Goal: Information Seeking & Learning: Check status

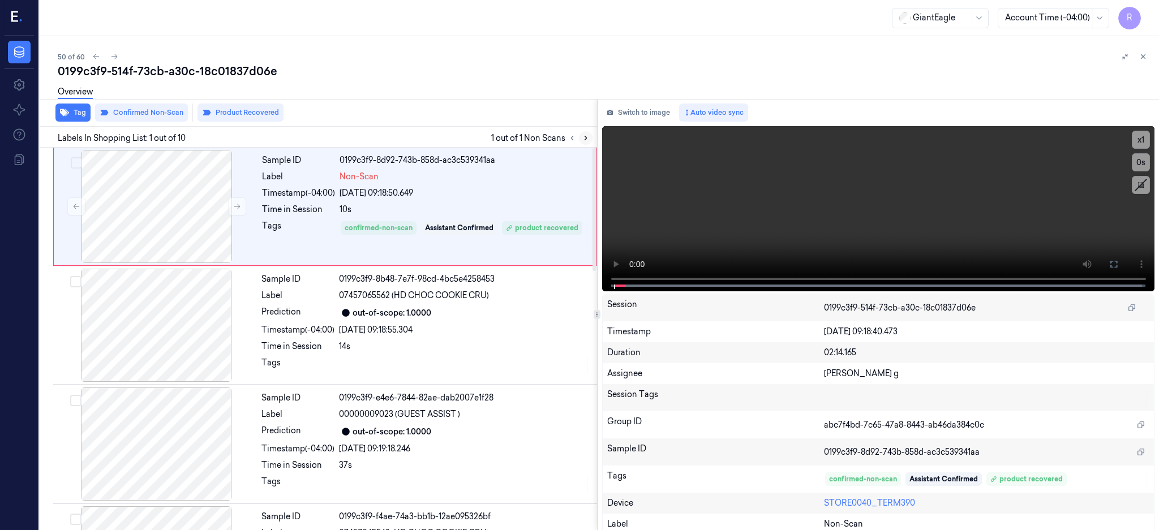
click at [589, 140] on icon at bounding box center [586, 138] width 8 height 8
click at [188, 205] on div at bounding box center [156, 206] width 201 height 113
click at [139, 194] on div at bounding box center [156, 206] width 201 height 113
click at [1117, 266] on icon at bounding box center [1113, 264] width 7 height 7
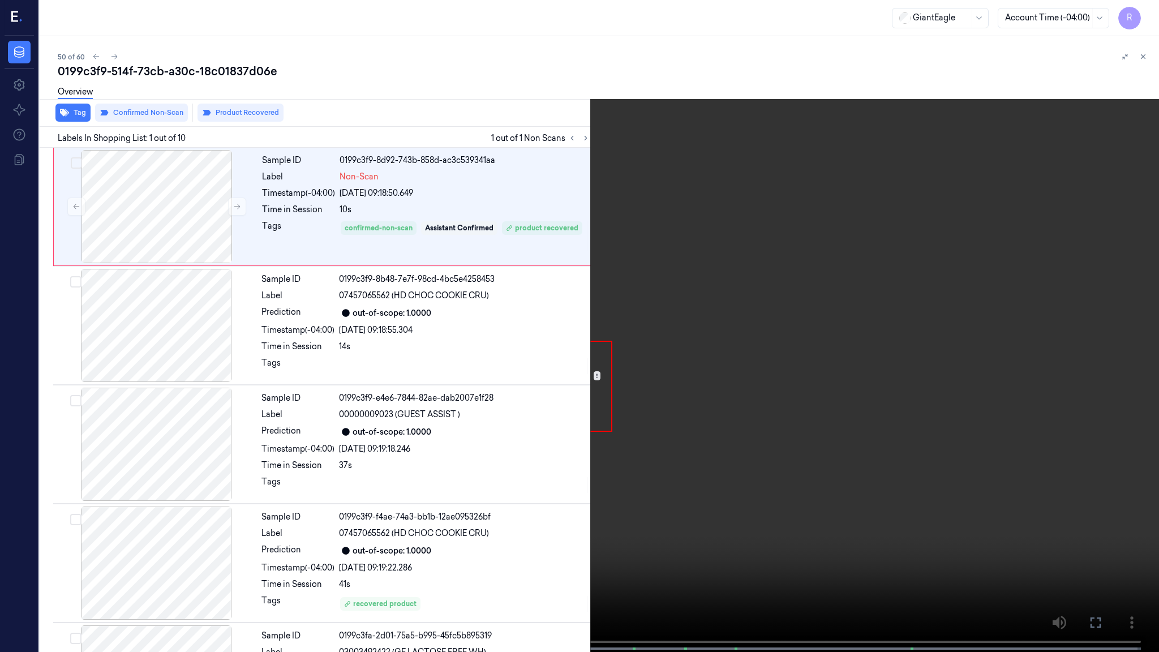
drag, startPoint x: 614, startPoint y: 651, endPoint x: 613, endPoint y: 578, distance: 72.4
drag, startPoint x: 613, startPoint y: 578, endPoint x: 128, endPoint y: 466, distance: 497.6
click at [128, 466] on video at bounding box center [579, 327] width 1159 height 654
click at [130, 530] on span at bounding box center [130, 649] width 2 height 6
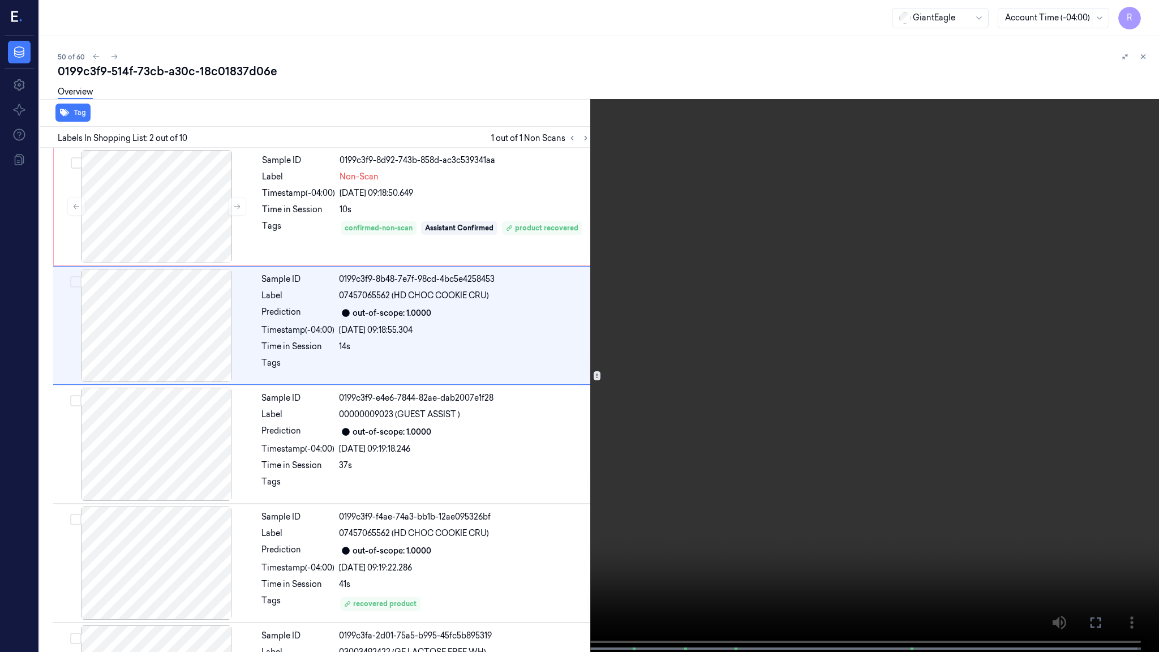
click at [466, 343] on video at bounding box center [579, 327] width 1159 height 654
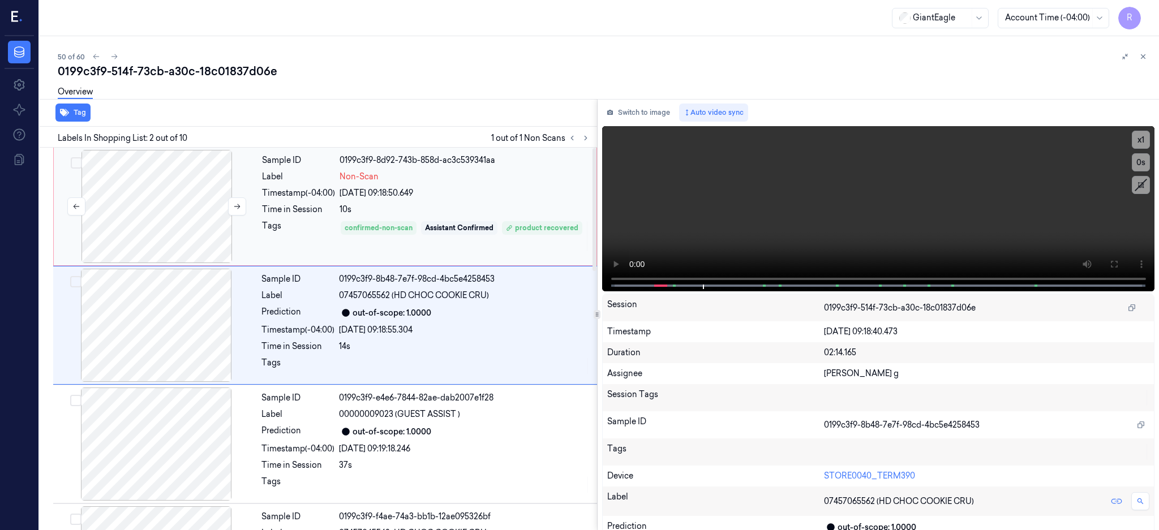
click at [169, 199] on div at bounding box center [156, 206] width 201 height 113
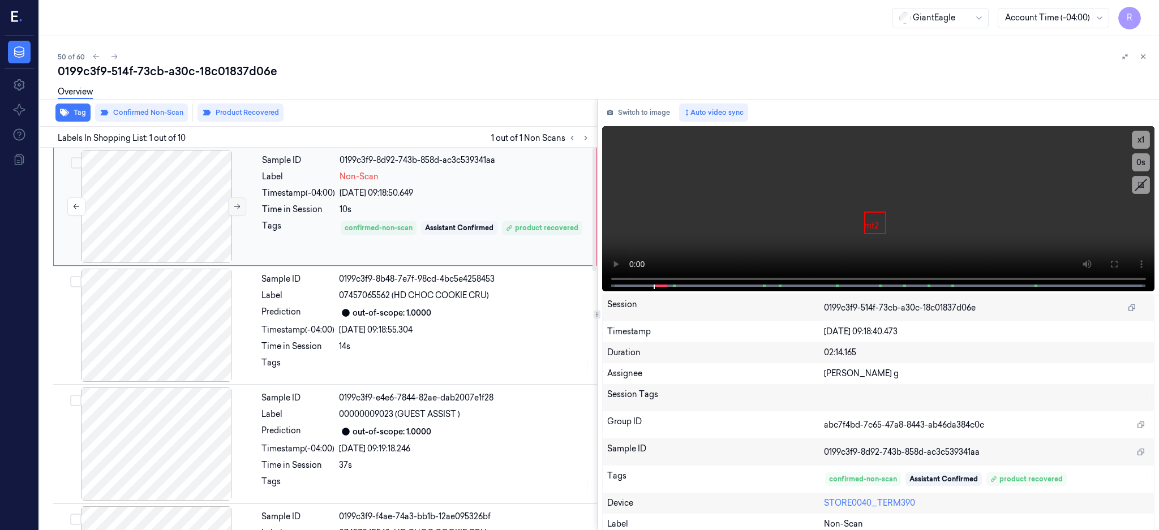
click at [234, 205] on icon at bounding box center [237, 207] width 8 height 8
click at [204, 204] on div at bounding box center [156, 206] width 201 height 113
click at [1122, 267] on button at bounding box center [1113, 264] width 18 height 18
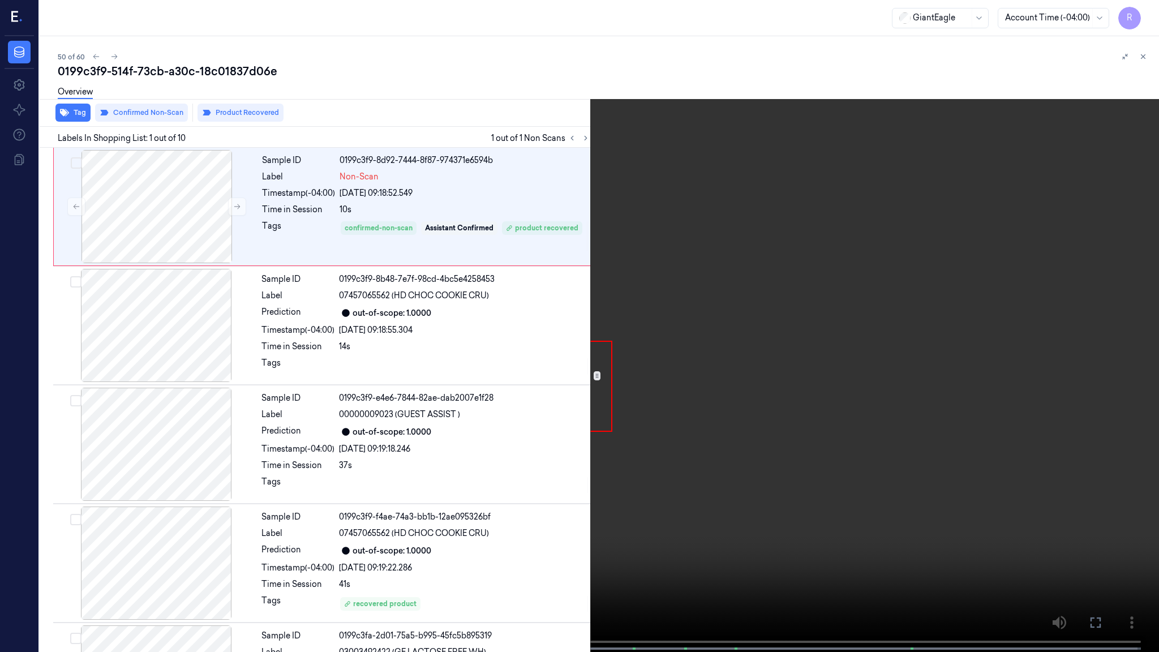
click at [800, 334] on video at bounding box center [579, 327] width 1159 height 654
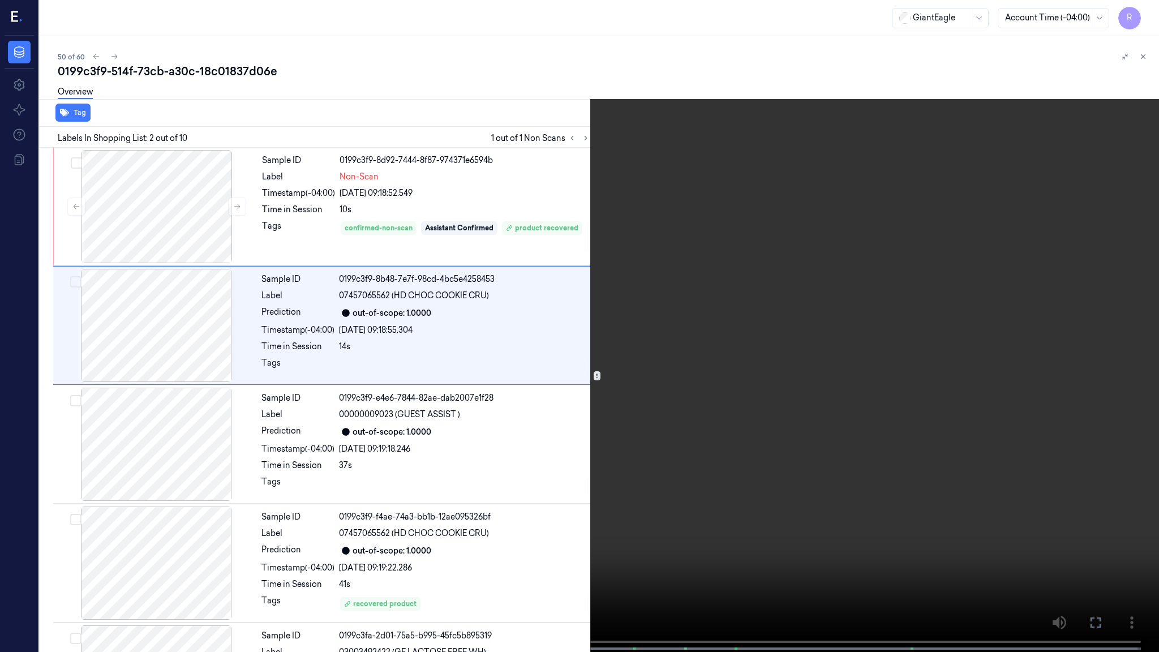
click at [569, 432] on video at bounding box center [579, 327] width 1159 height 654
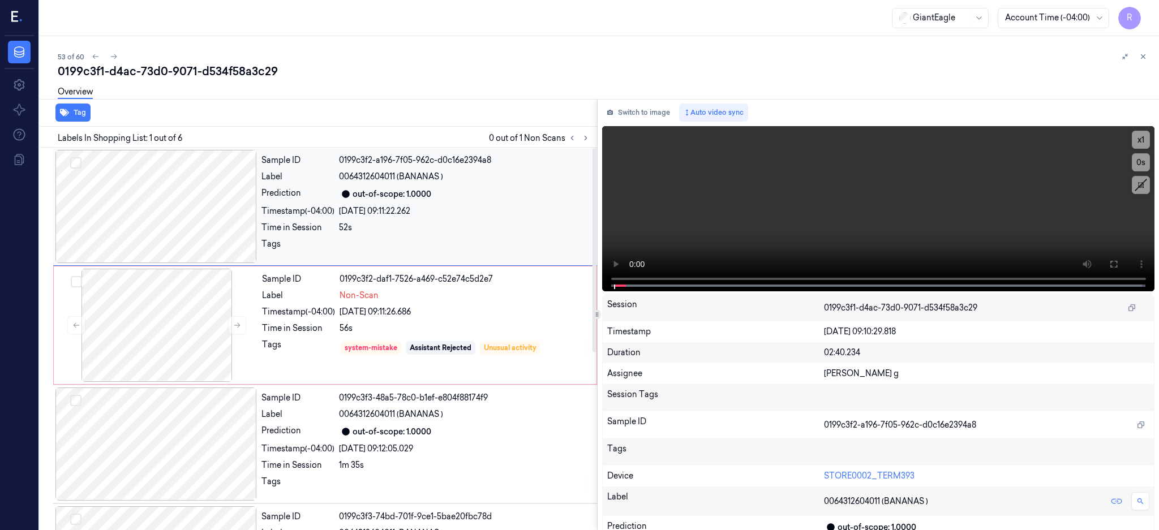
click at [170, 195] on div at bounding box center [155, 206] width 201 height 113
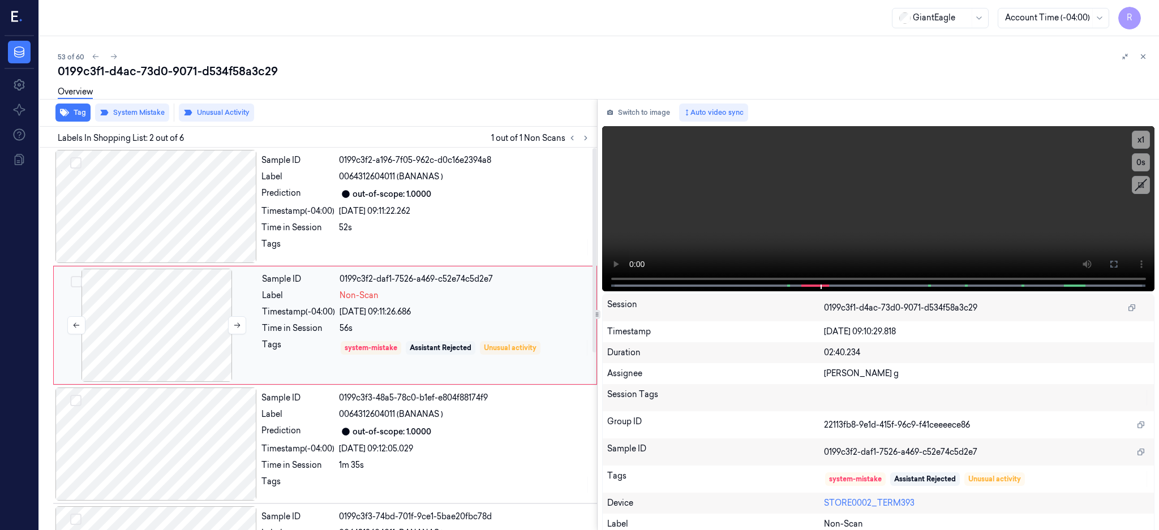
click at [177, 322] on div at bounding box center [156, 325] width 201 height 113
click at [152, 169] on div at bounding box center [155, 206] width 201 height 113
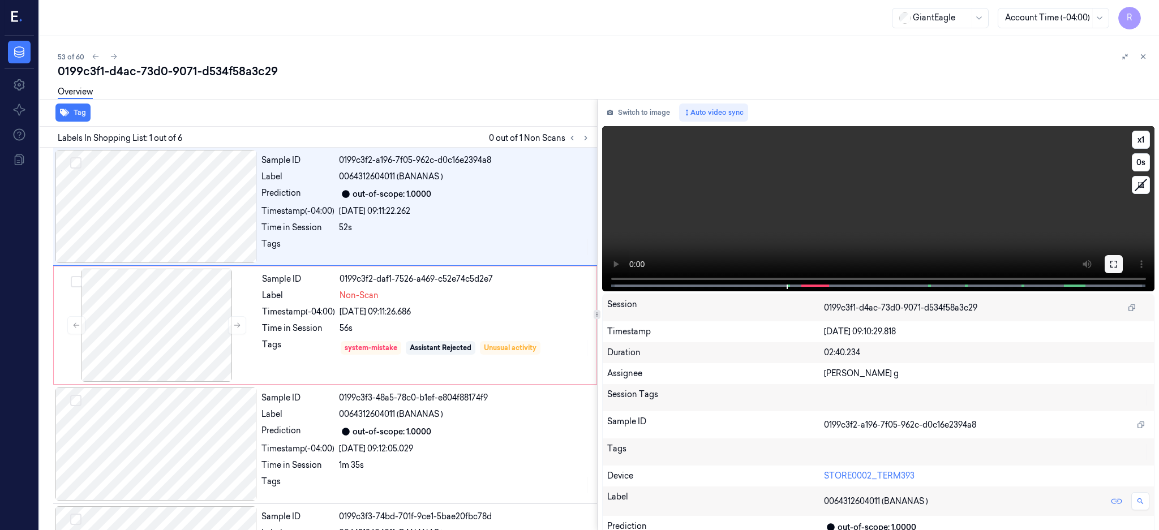
click at [1118, 261] on icon at bounding box center [1113, 264] width 9 height 9
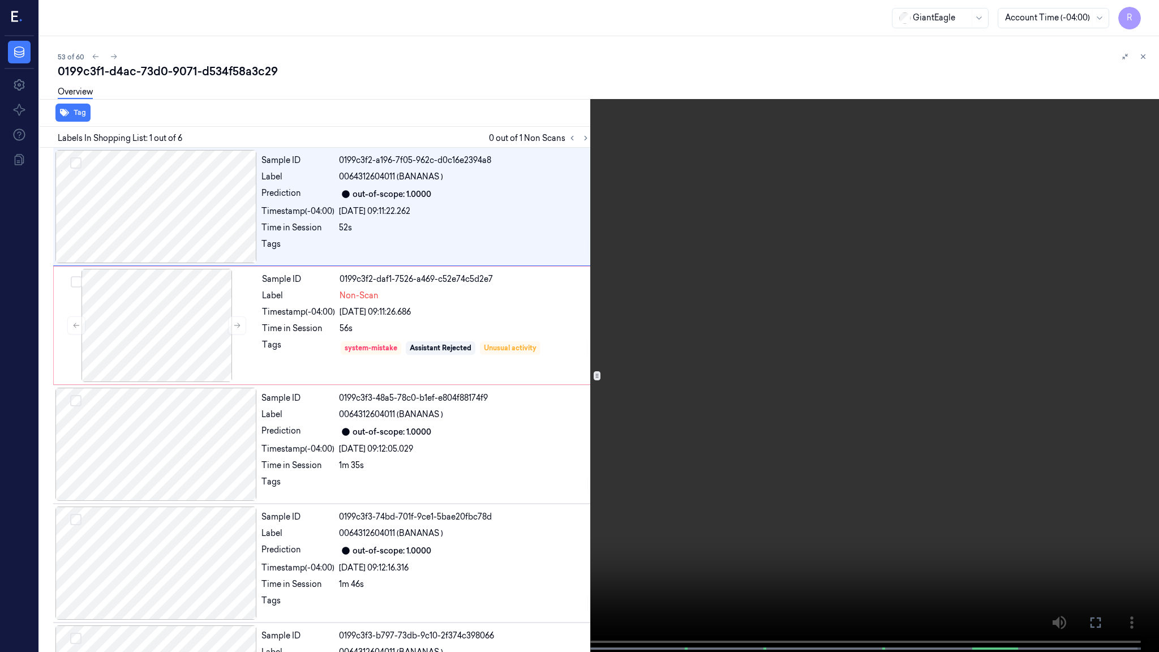
click at [553, 461] on video at bounding box center [579, 327] width 1159 height 654
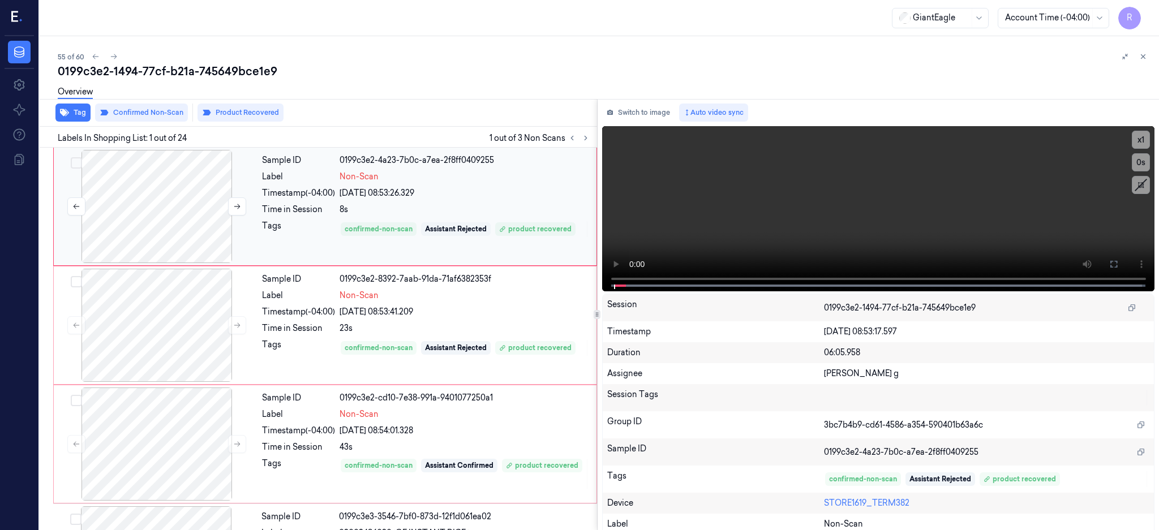
click at [174, 210] on div at bounding box center [156, 206] width 201 height 113
click at [150, 221] on div at bounding box center [156, 206] width 201 height 113
click at [1118, 263] on icon at bounding box center [1113, 264] width 9 height 9
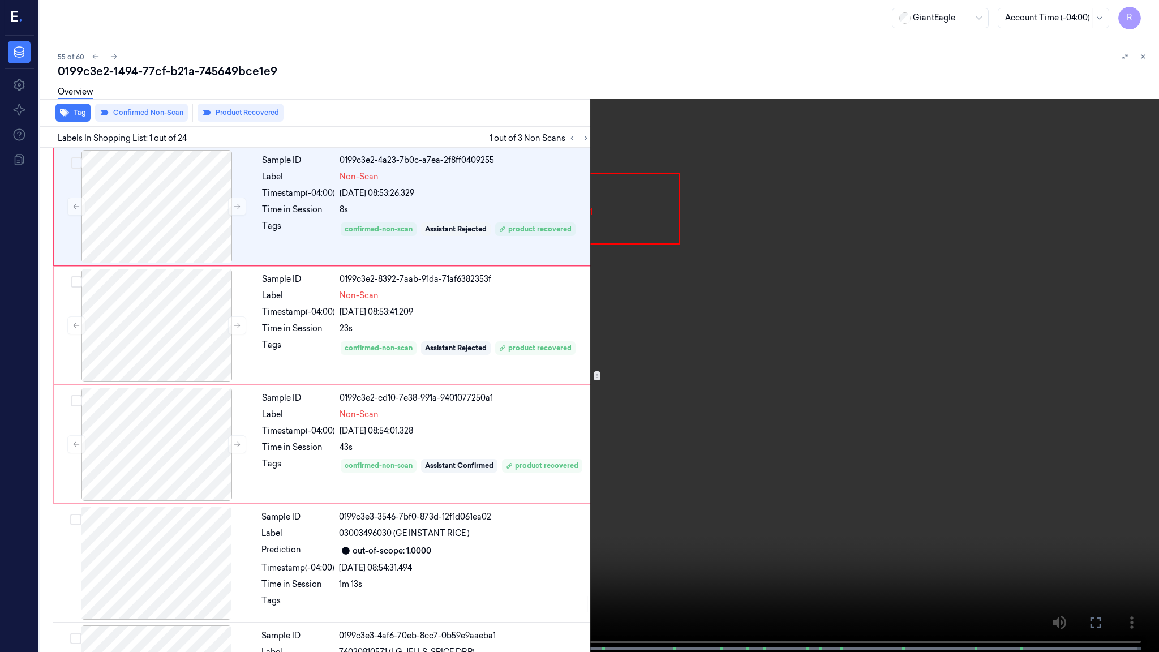
click at [587, 346] on video at bounding box center [579, 327] width 1159 height 654
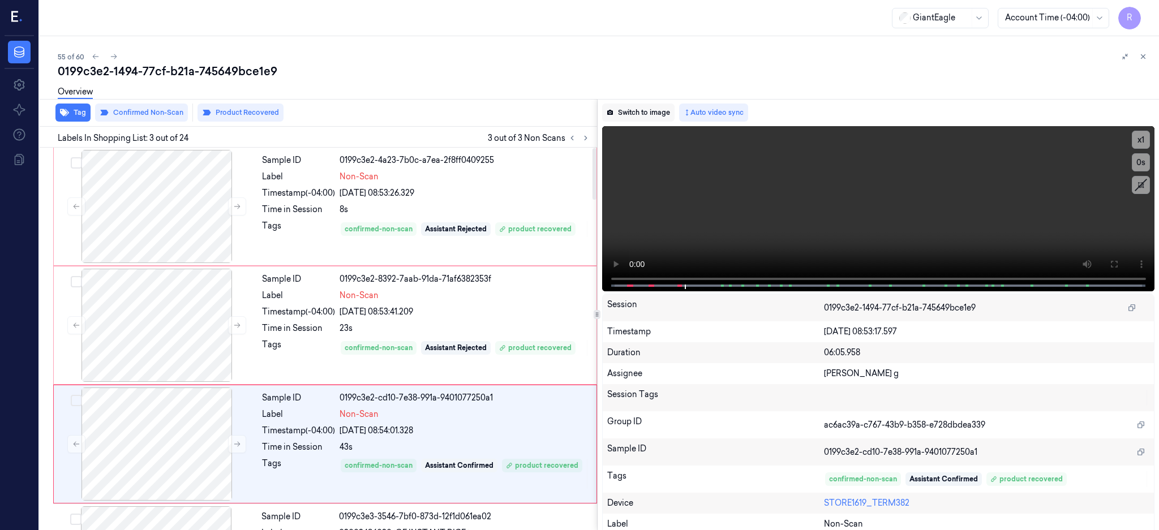
click at [670, 107] on button "Switch to image" at bounding box center [638, 113] width 72 height 18
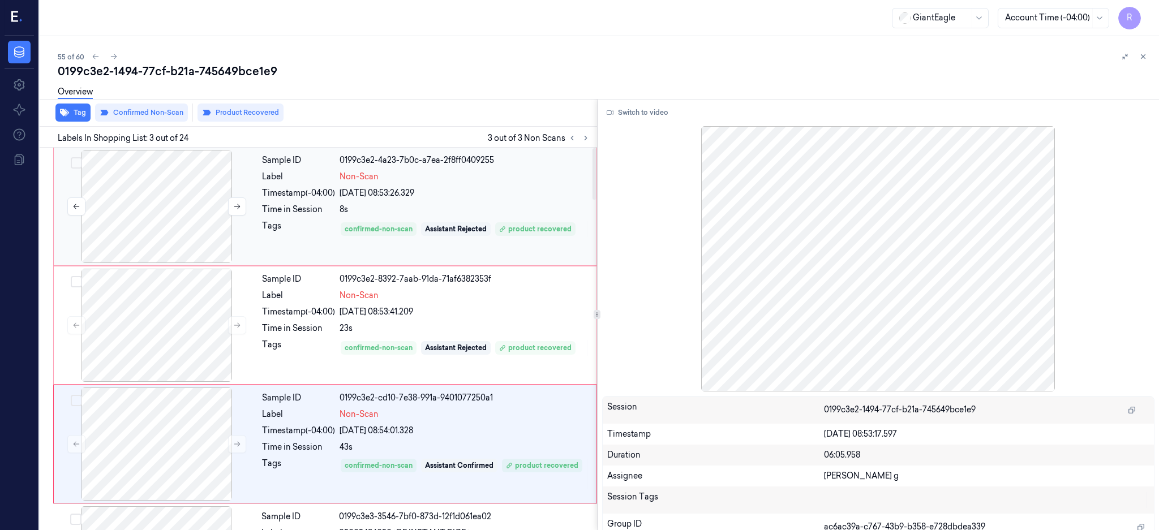
click at [164, 213] on div at bounding box center [156, 206] width 201 height 113
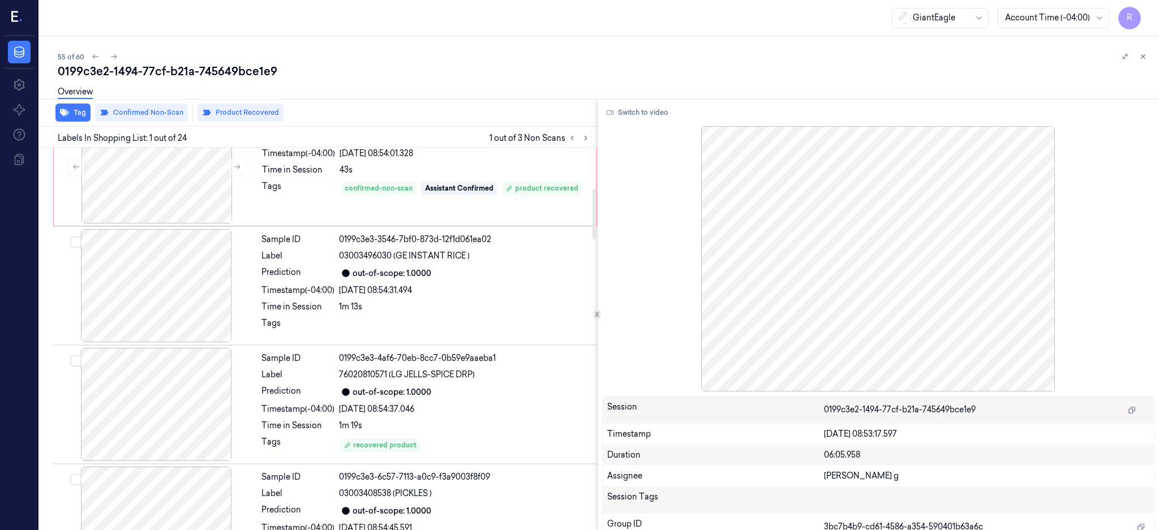
scroll to position [302, 0]
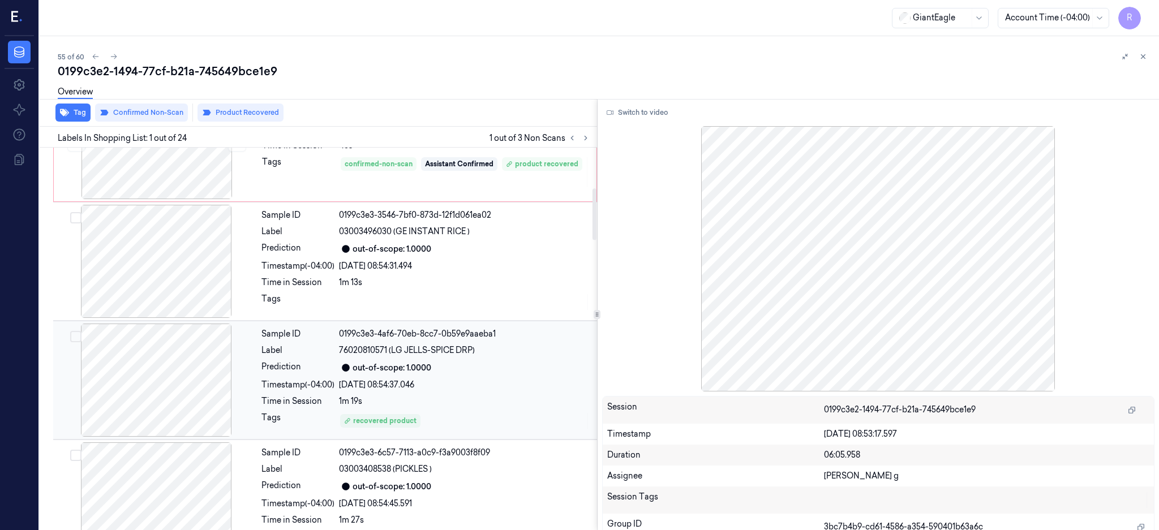
click at [162, 371] on div at bounding box center [155, 380] width 201 height 113
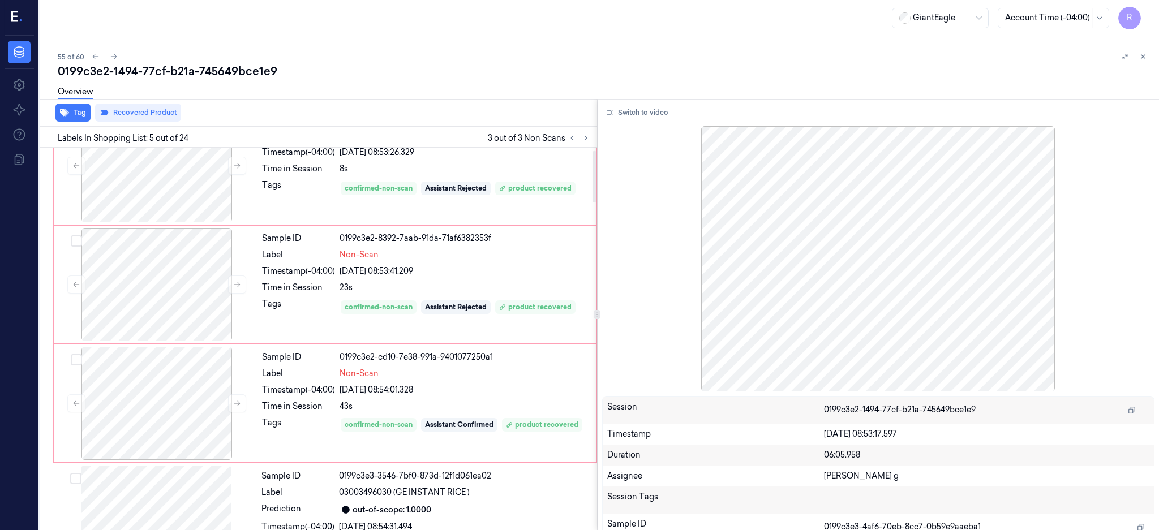
scroll to position [0, 0]
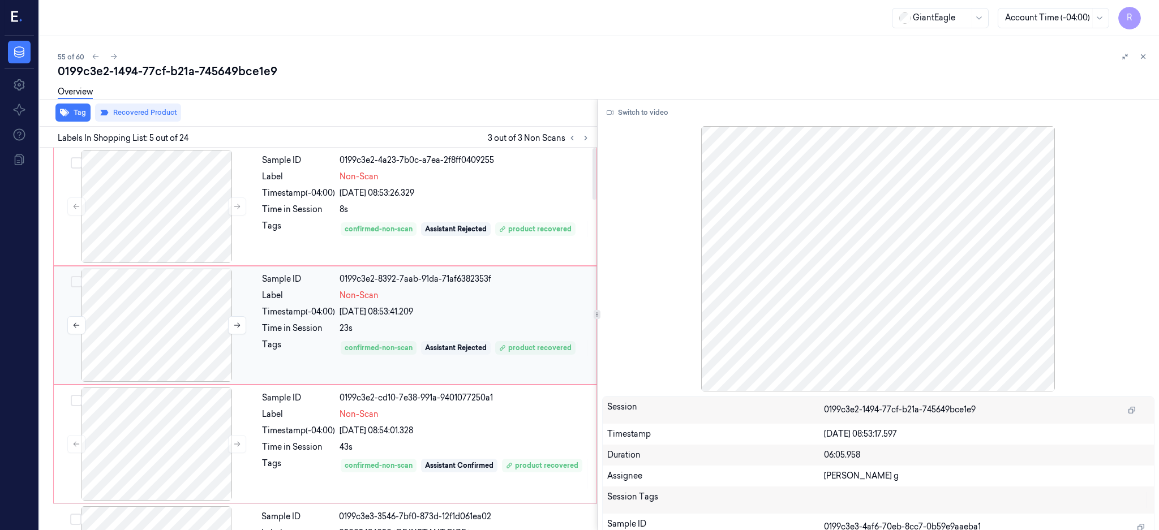
click at [159, 296] on div at bounding box center [156, 325] width 201 height 113
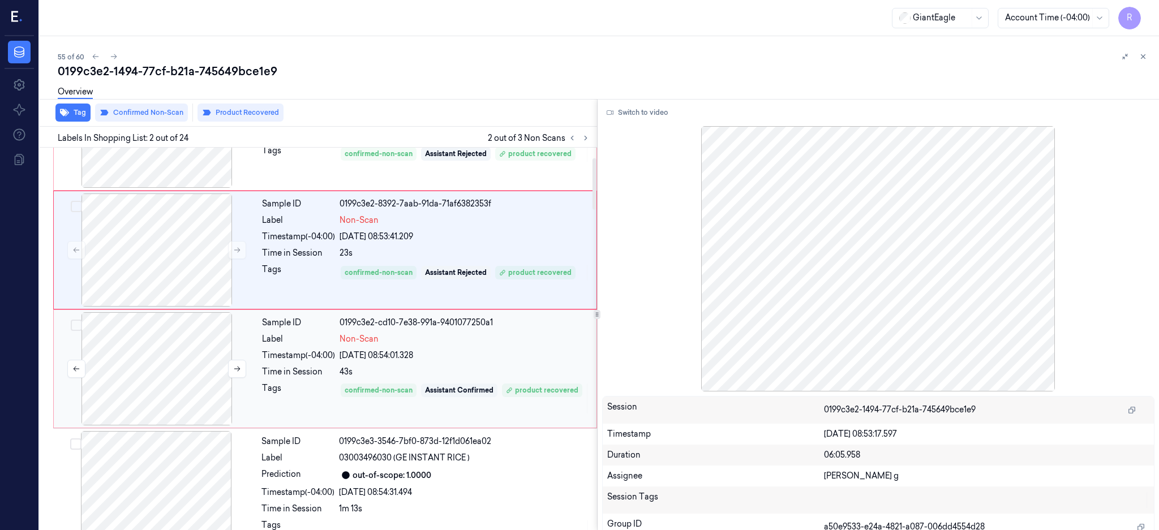
click at [167, 382] on div at bounding box center [156, 368] width 201 height 113
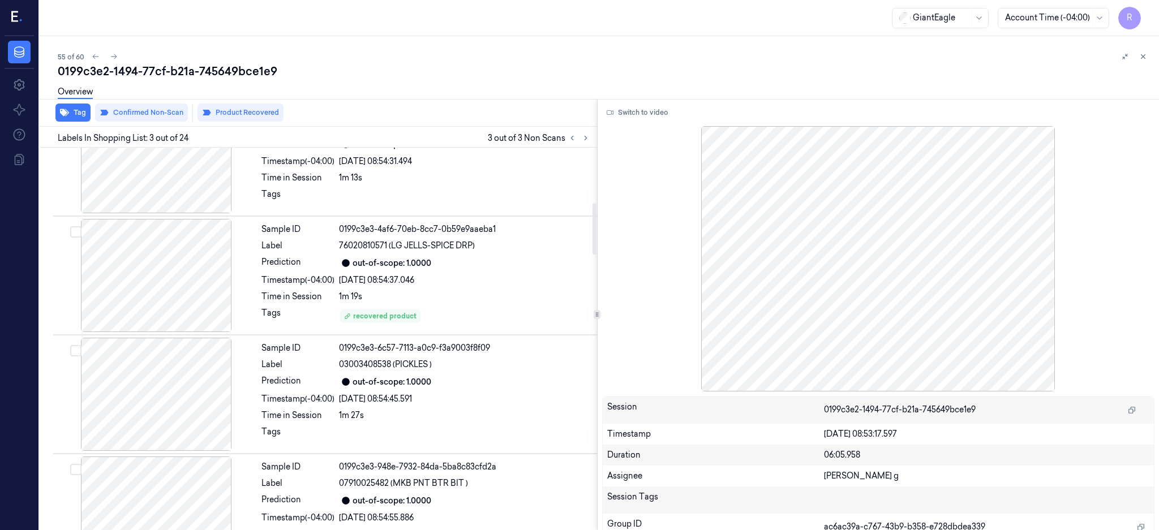
scroll to position [482, 0]
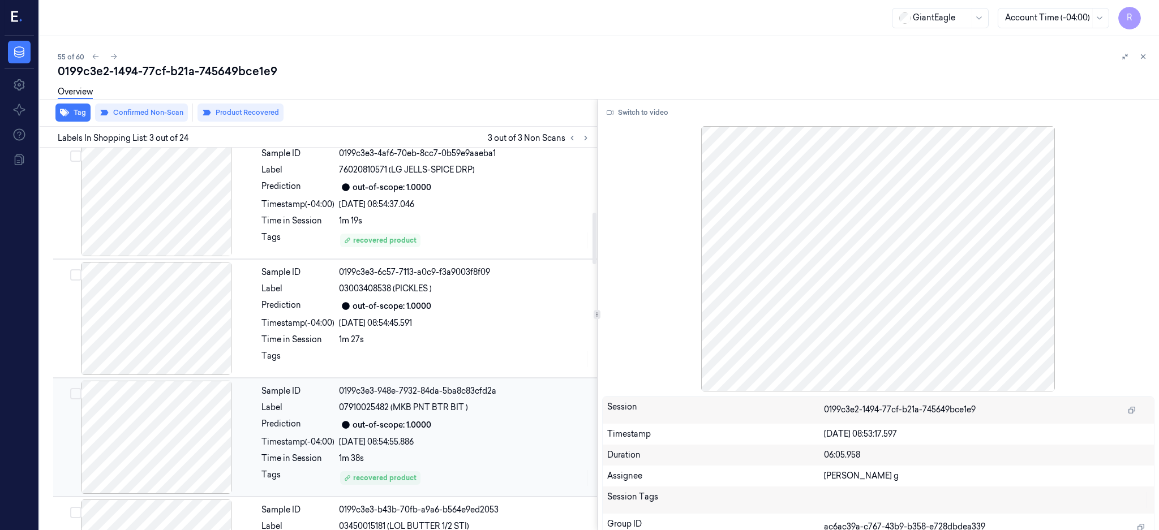
click at [165, 446] on div at bounding box center [155, 437] width 201 height 113
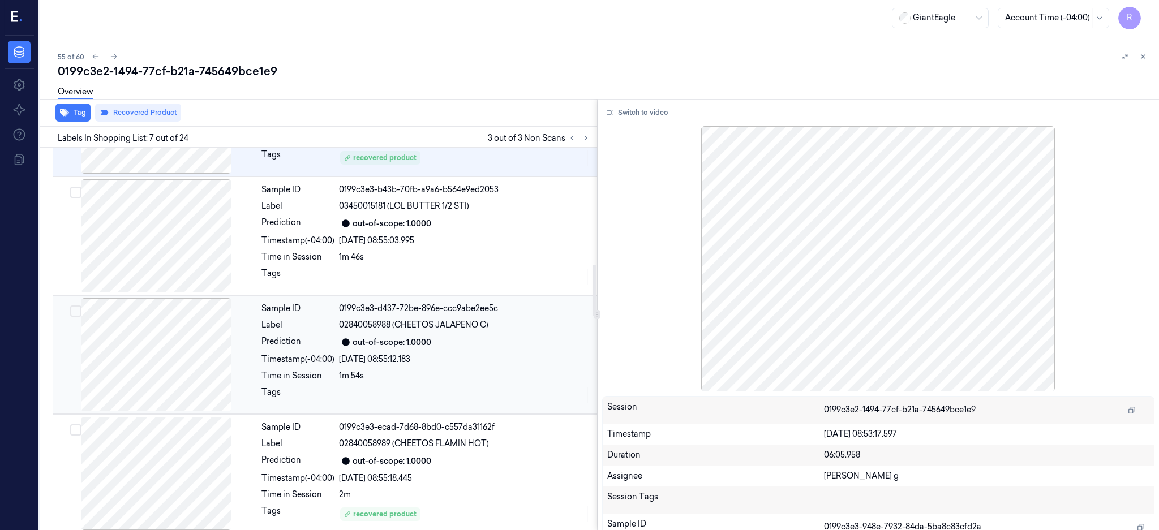
scroll to position [882, 0]
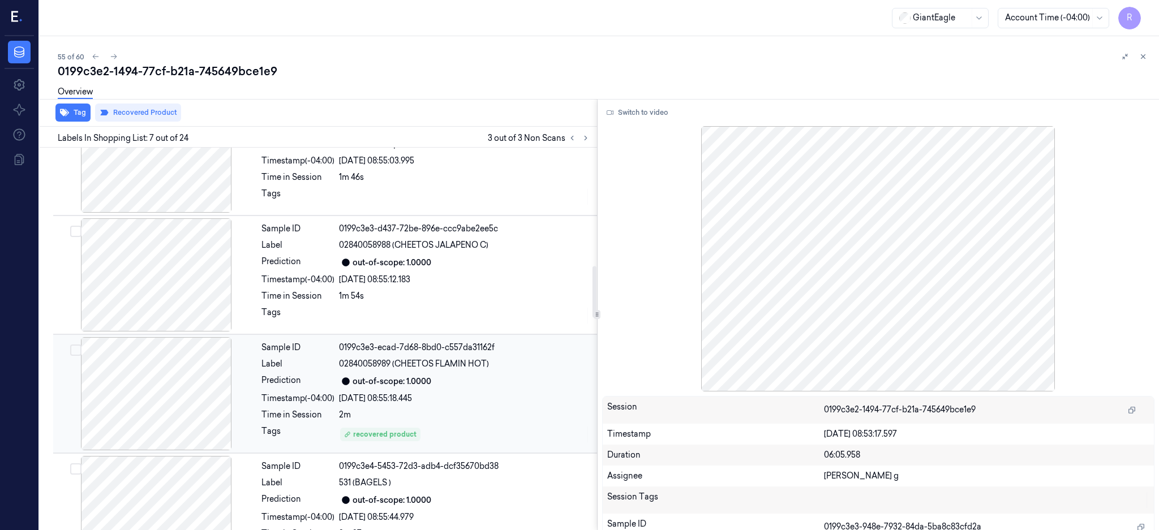
click at [160, 405] on div at bounding box center [155, 393] width 201 height 113
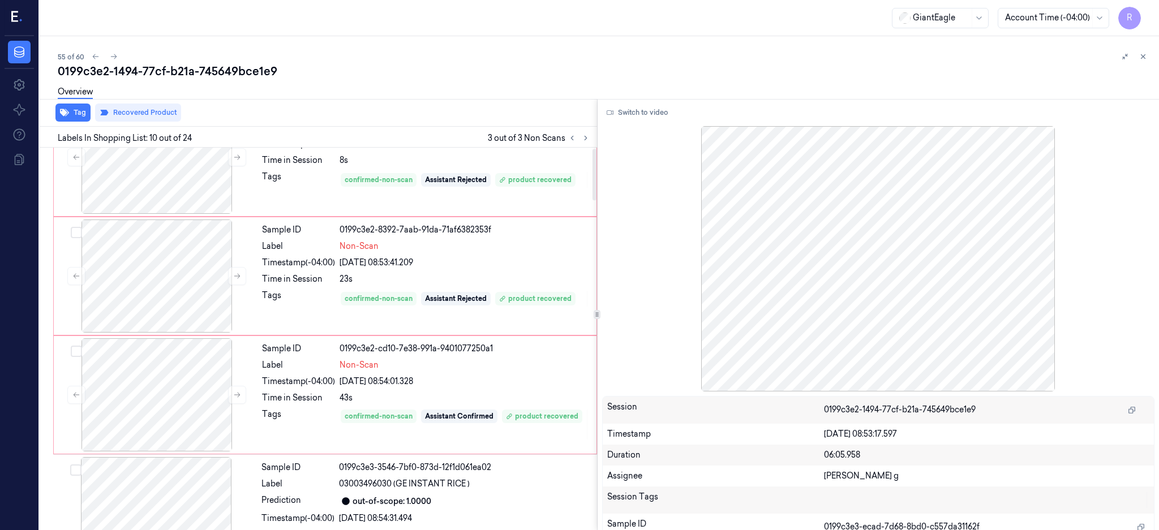
scroll to position [0, 0]
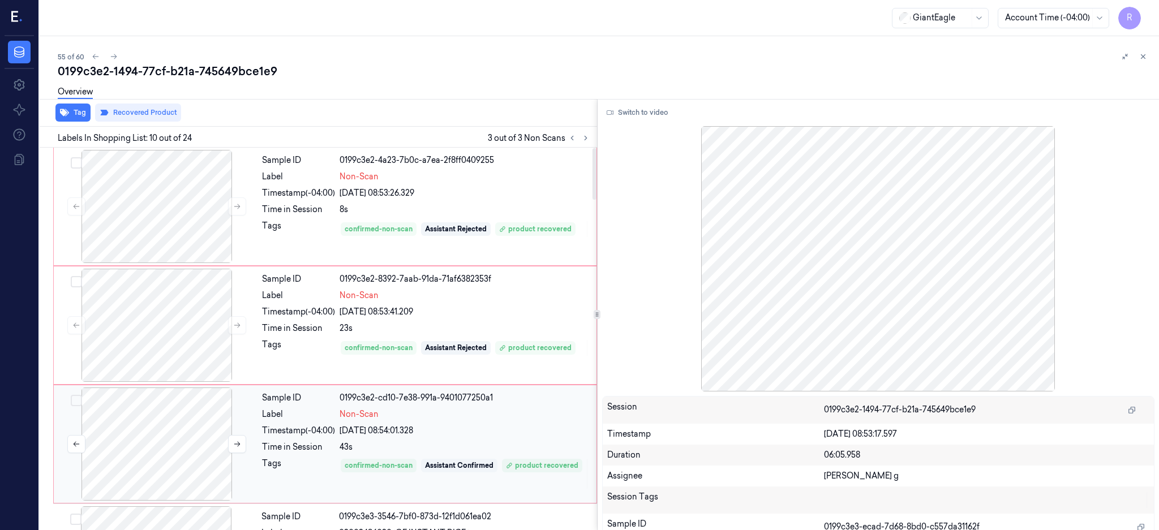
click at [186, 433] on div at bounding box center [156, 444] width 201 height 113
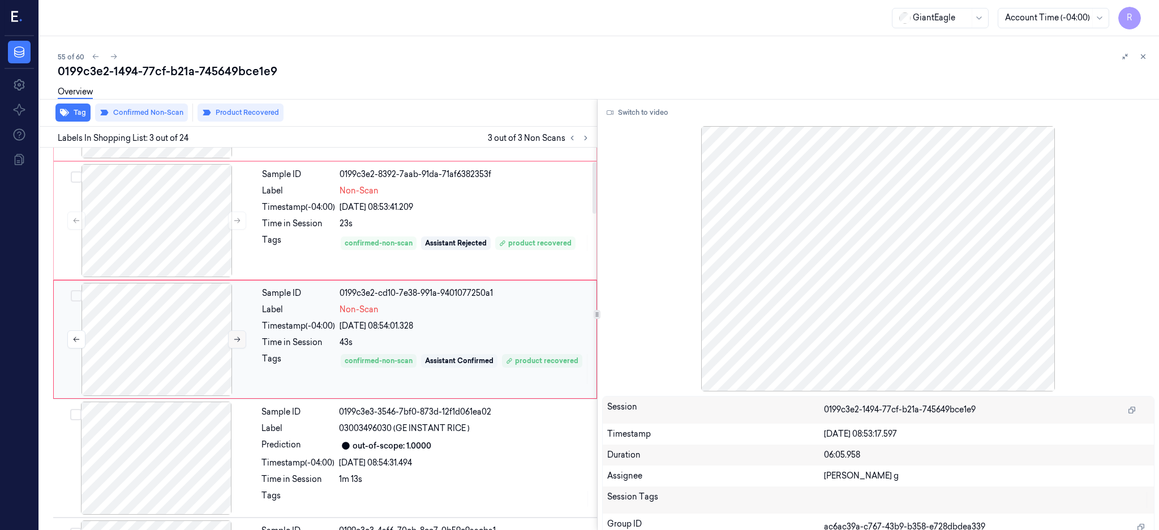
click at [236, 340] on icon at bounding box center [237, 339] width 8 height 8
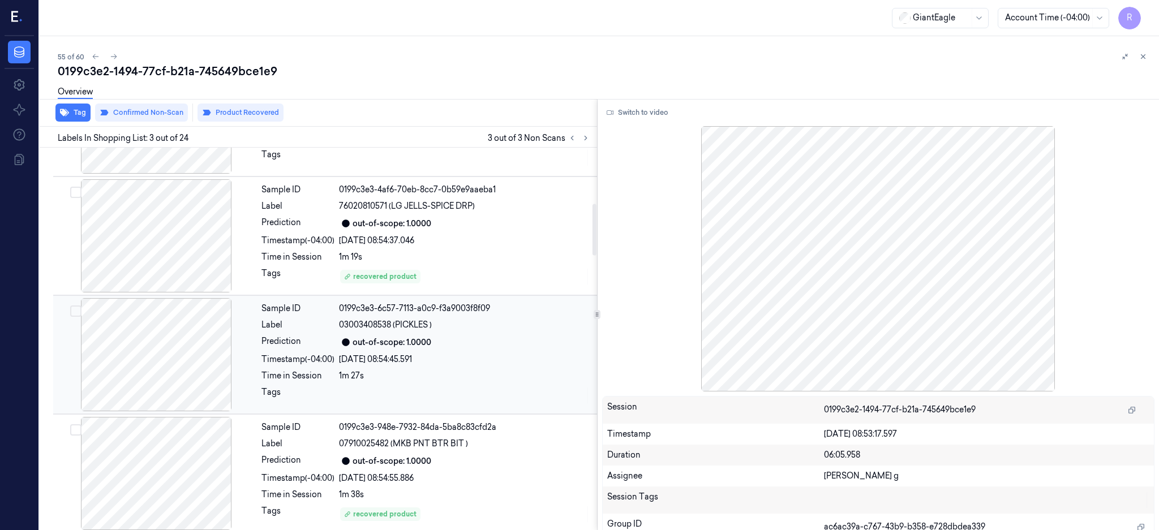
scroll to position [482, 0]
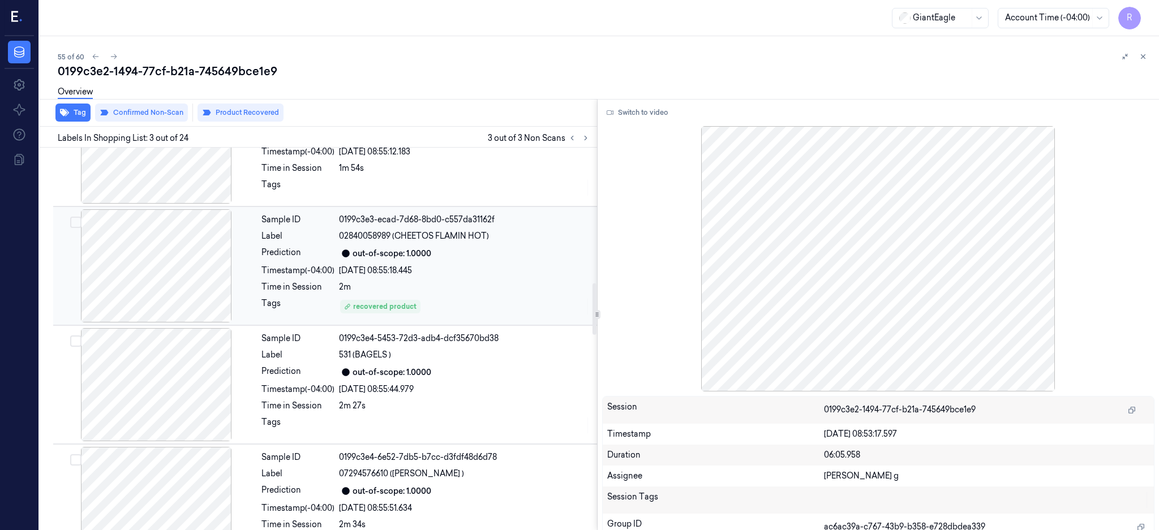
click at [130, 266] on div at bounding box center [155, 265] width 201 height 113
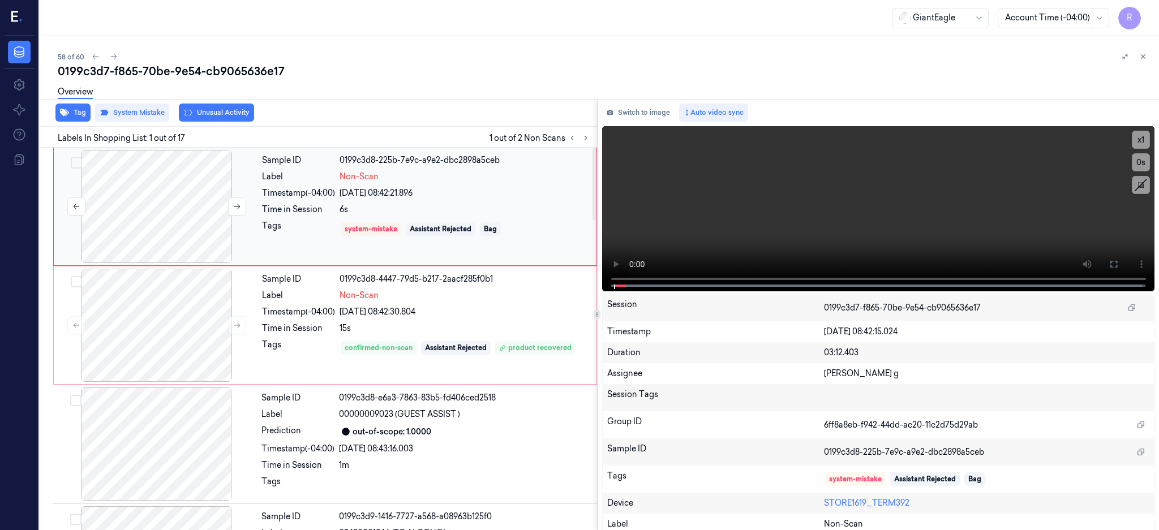
click at [188, 205] on div at bounding box center [156, 206] width 201 height 113
click at [159, 218] on div at bounding box center [156, 206] width 201 height 113
click at [1122, 259] on button at bounding box center [1113, 264] width 18 height 18
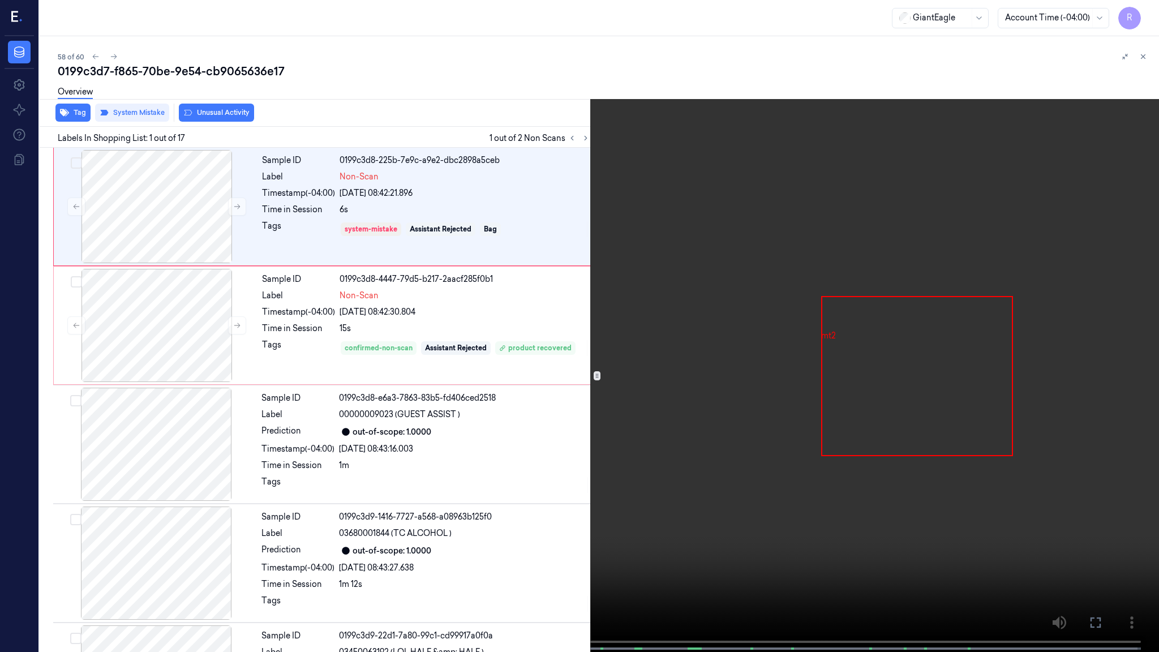
click at [742, 279] on video at bounding box center [579, 327] width 1159 height 654
click at [222, 507] on video at bounding box center [579, 327] width 1159 height 654
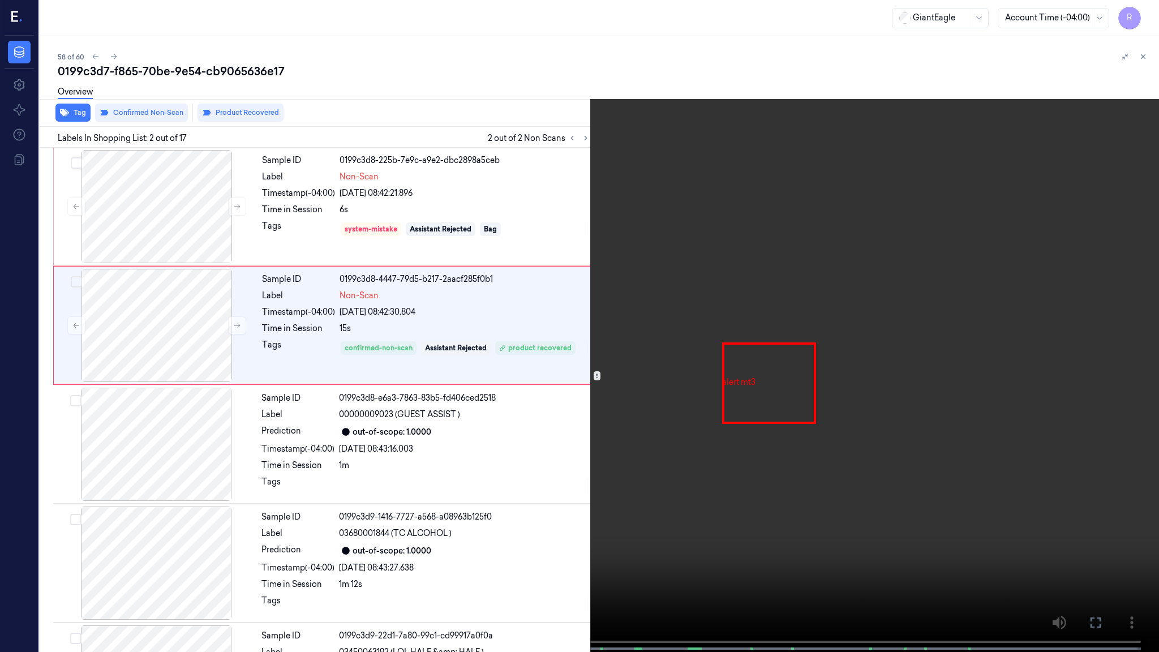
click at [592, 30] on video at bounding box center [579, 327] width 1159 height 654
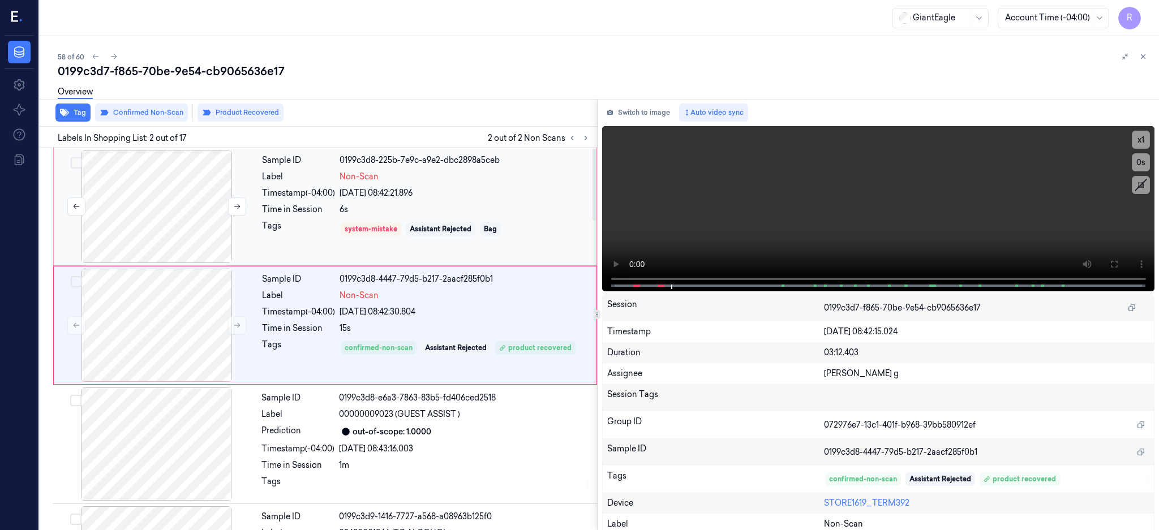
click at [185, 222] on div at bounding box center [156, 206] width 201 height 113
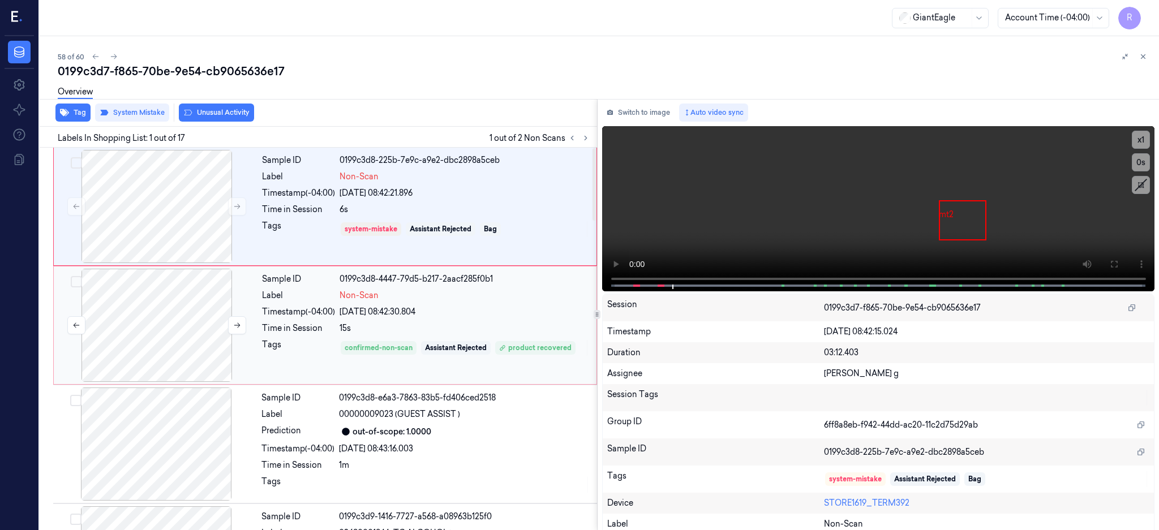
click at [168, 310] on div at bounding box center [156, 325] width 201 height 113
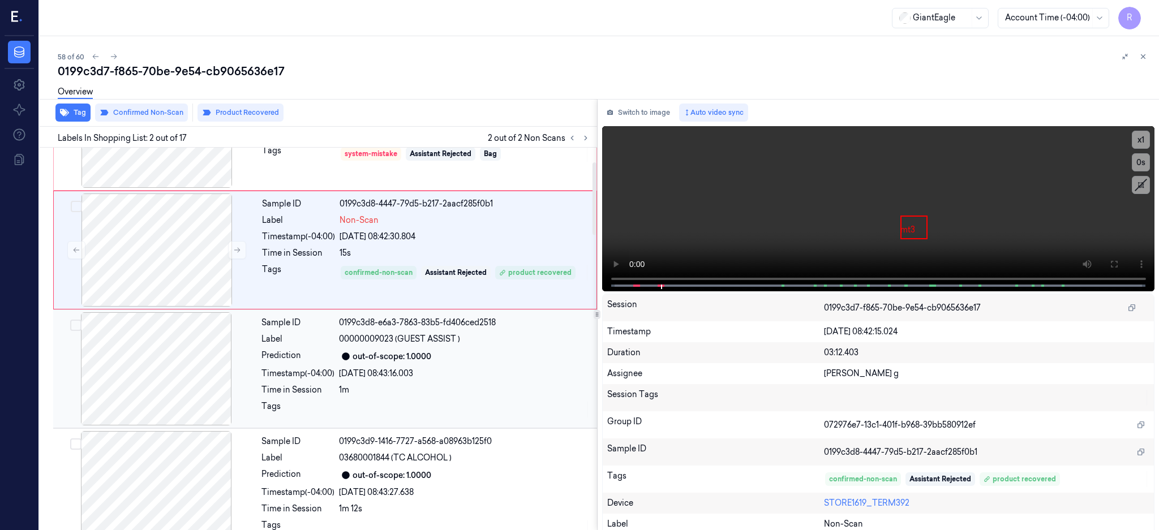
click at [190, 348] on div at bounding box center [155, 368] width 201 height 113
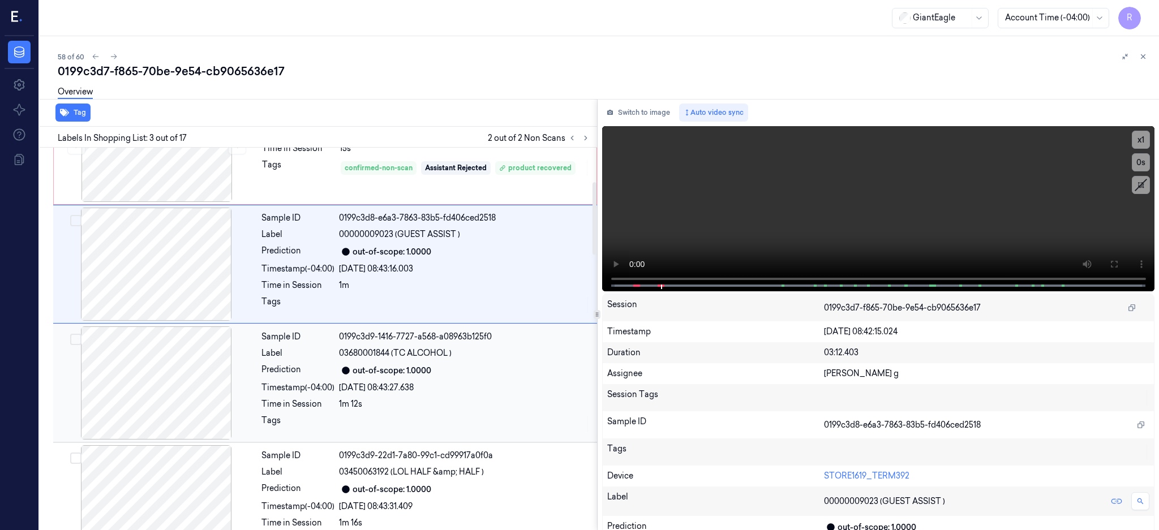
click at [189, 397] on div at bounding box center [155, 382] width 201 height 113
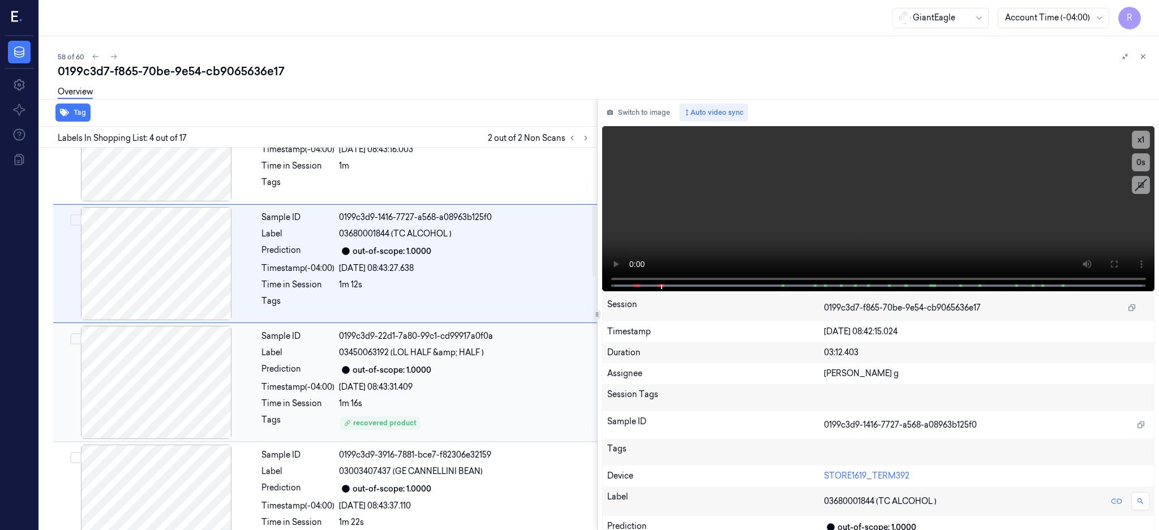
click at [188, 396] on div at bounding box center [155, 382] width 201 height 113
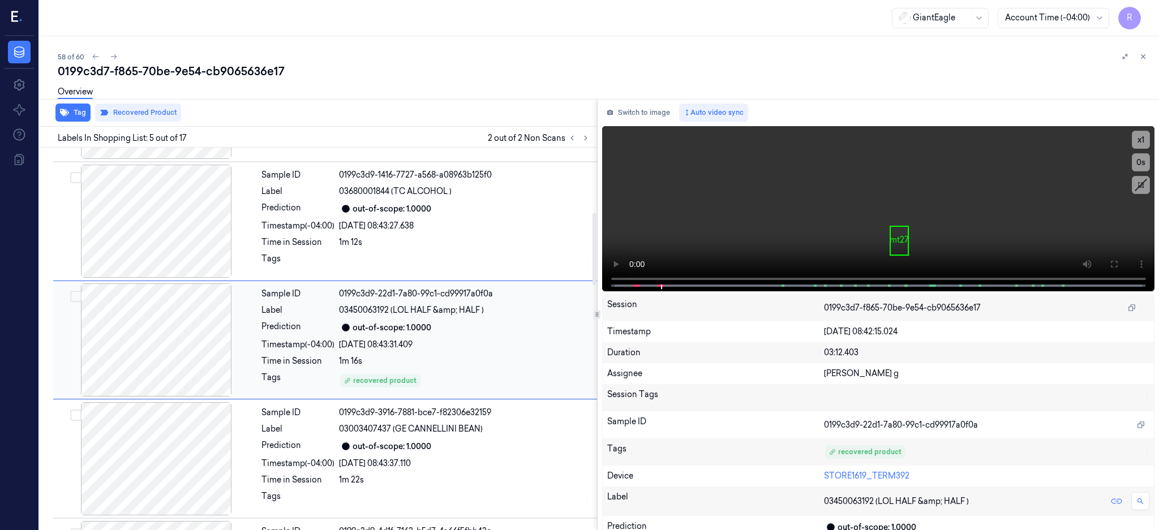
scroll to position [342, 0]
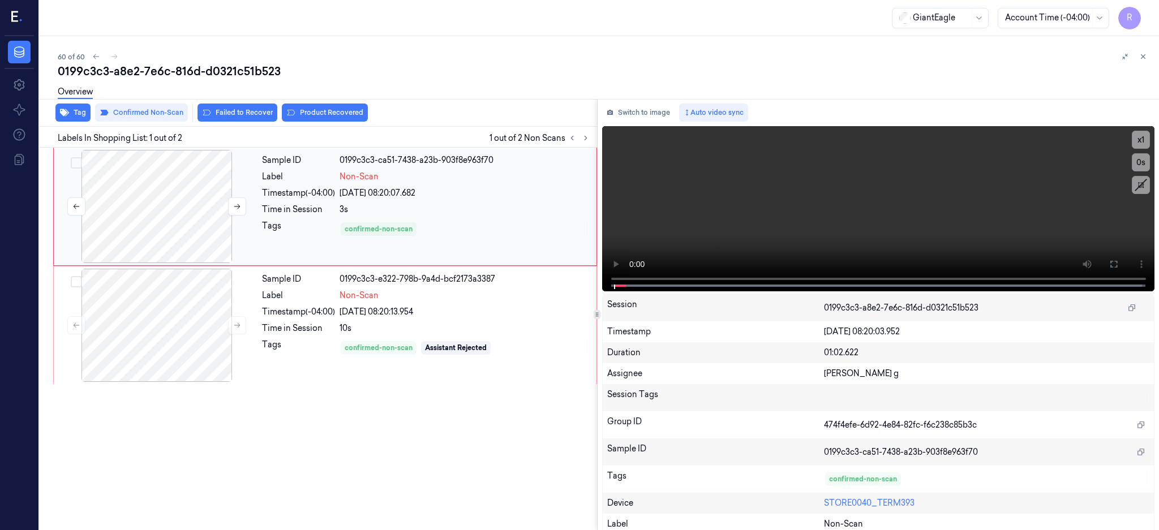
click at [131, 224] on div at bounding box center [156, 206] width 201 height 113
click at [167, 225] on div at bounding box center [156, 206] width 201 height 113
click at [1117, 266] on icon at bounding box center [1113, 264] width 7 height 7
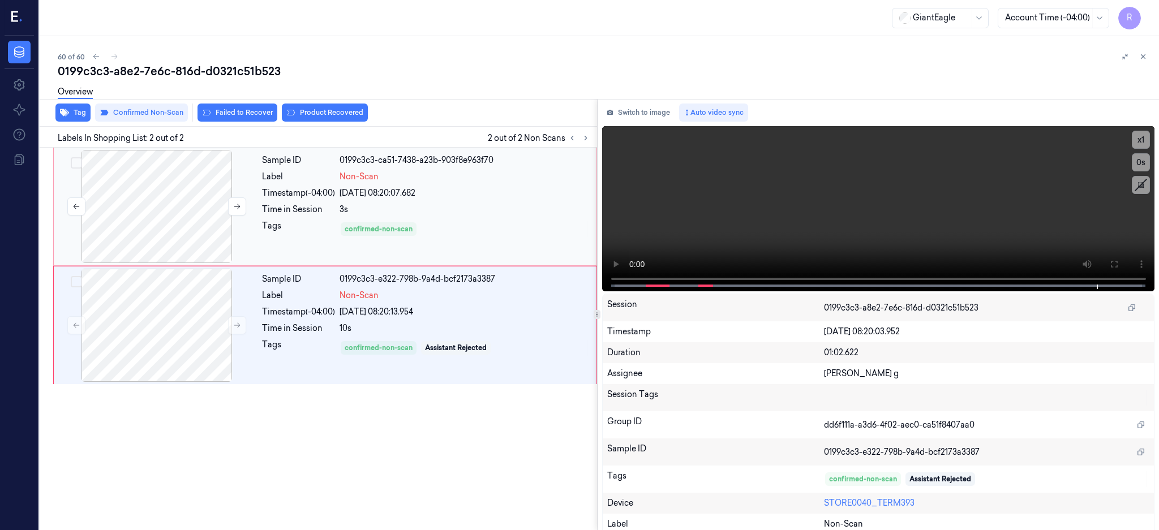
click at [126, 223] on div at bounding box center [156, 206] width 201 height 113
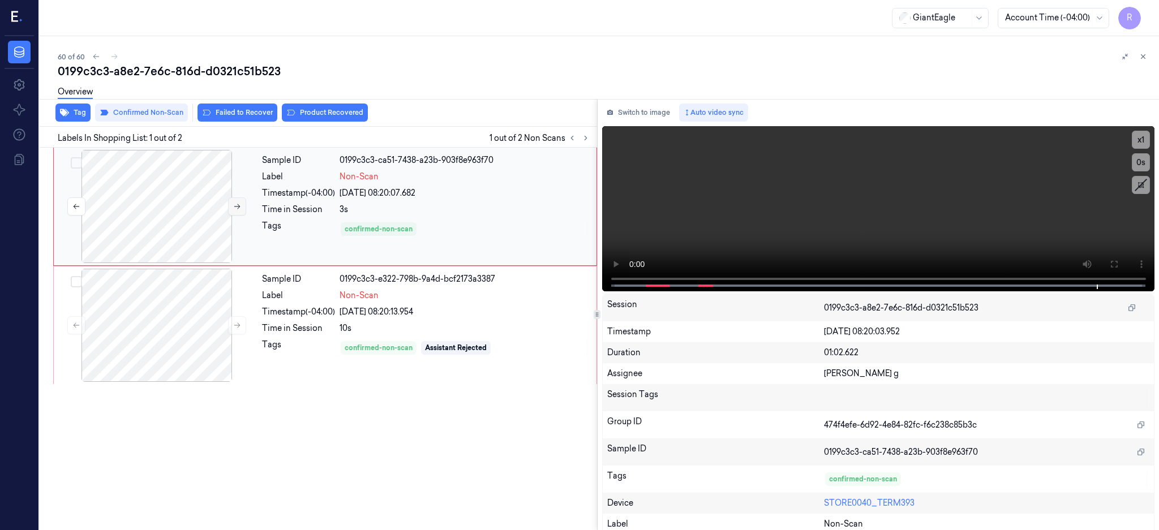
click at [245, 205] on button at bounding box center [237, 206] width 18 height 18
click at [198, 220] on div at bounding box center [156, 206] width 201 height 113
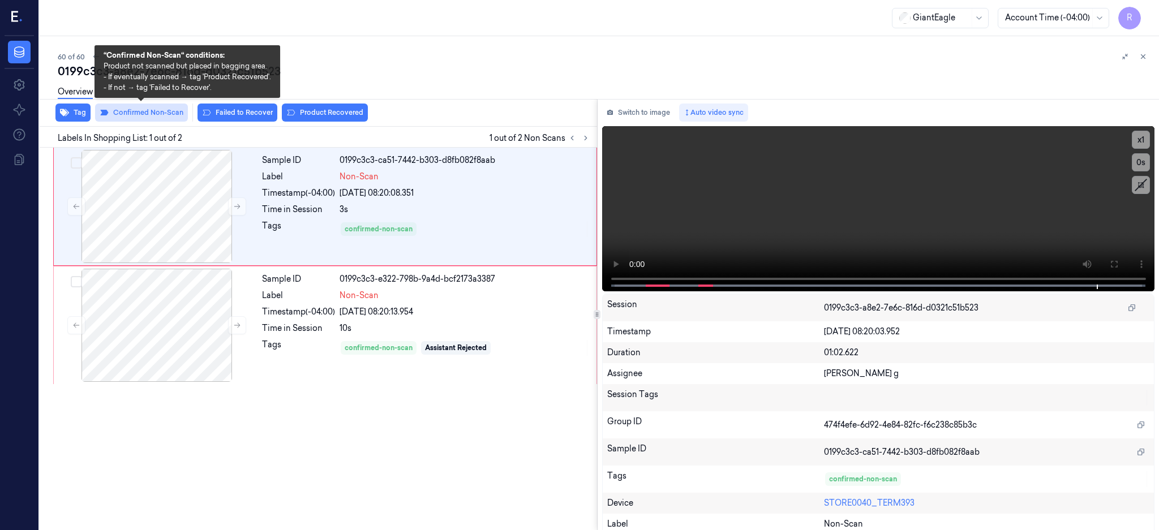
click at [126, 117] on button "Confirmed Non-Scan" at bounding box center [141, 113] width 93 height 18
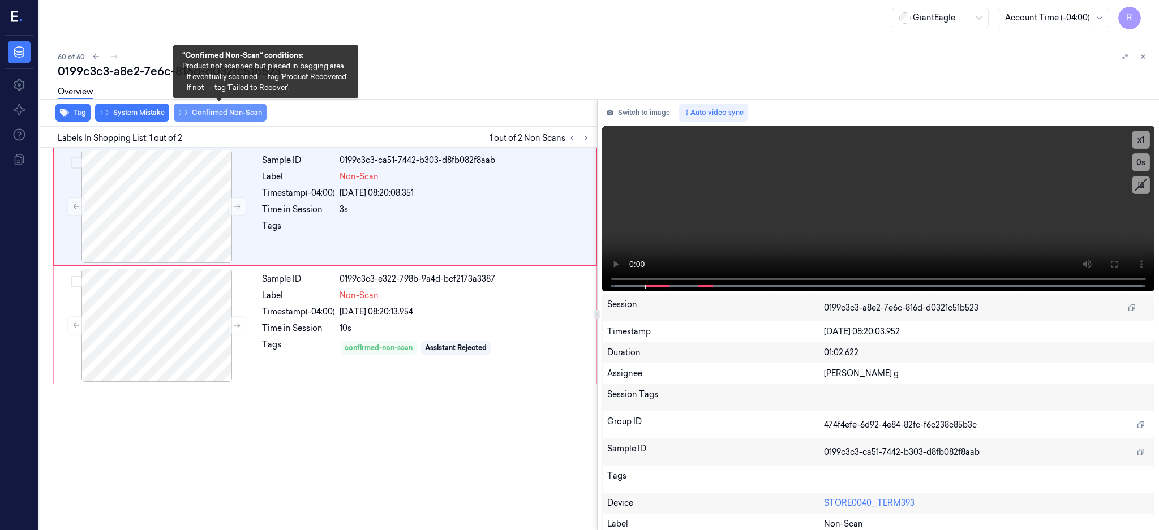
click at [216, 113] on button "Confirmed Non-Scan" at bounding box center [220, 113] width 93 height 18
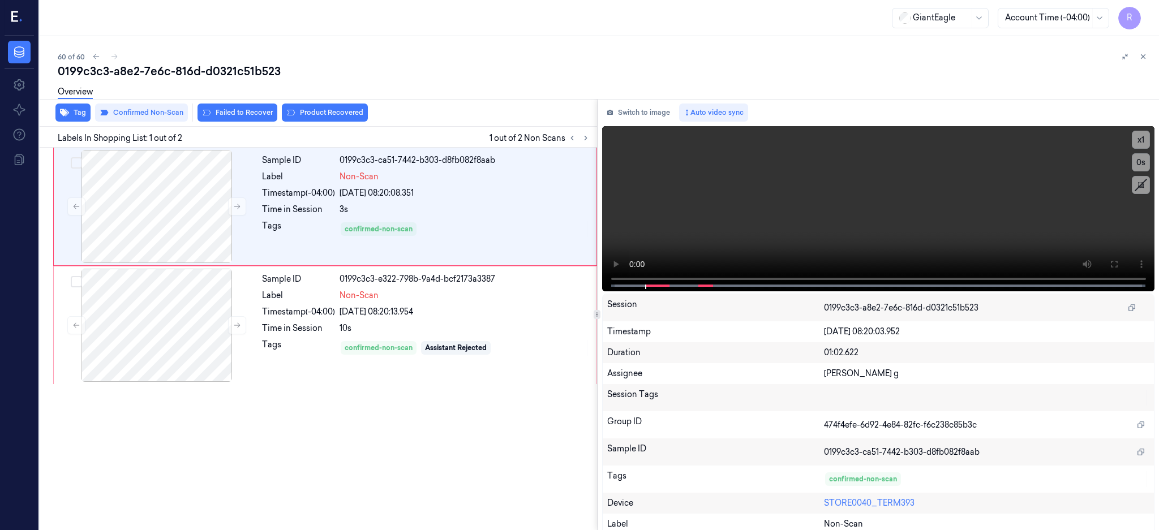
click at [147, 122] on div "Tag Confirmed Non-Scan Failed to Recover Product Recovered" at bounding box center [316, 113] width 562 height 28
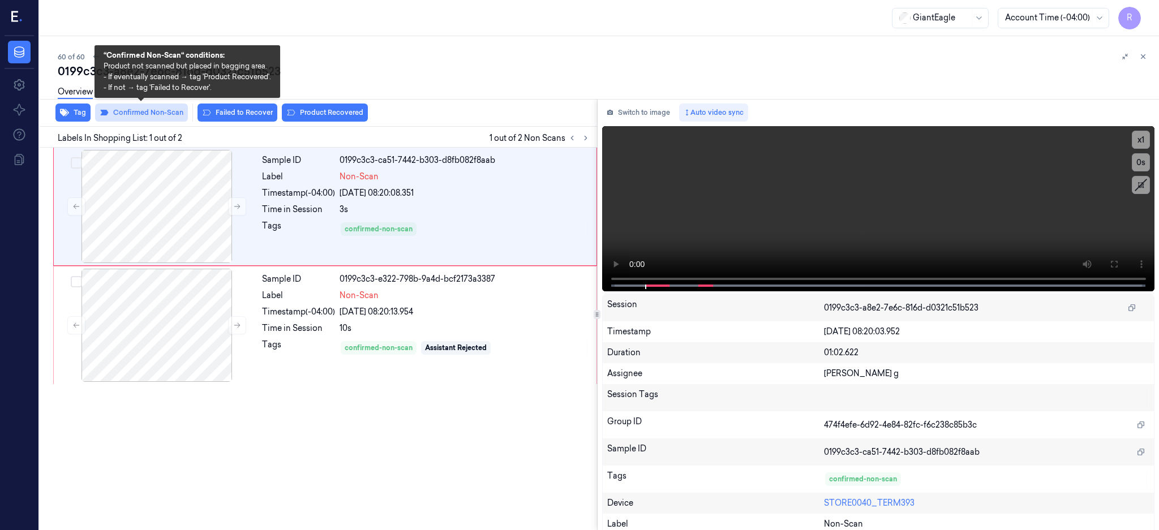
click at [147, 115] on button "Confirmed Non-Scan" at bounding box center [141, 113] width 93 height 18
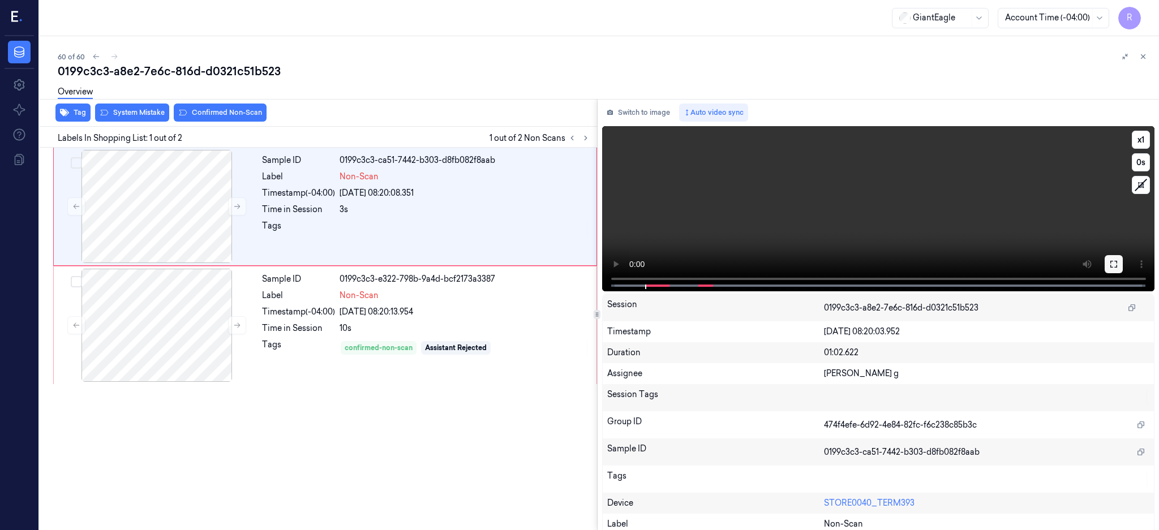
click at [1118, 264] on icon at bounding box center [1113, 264] width 9 height 9
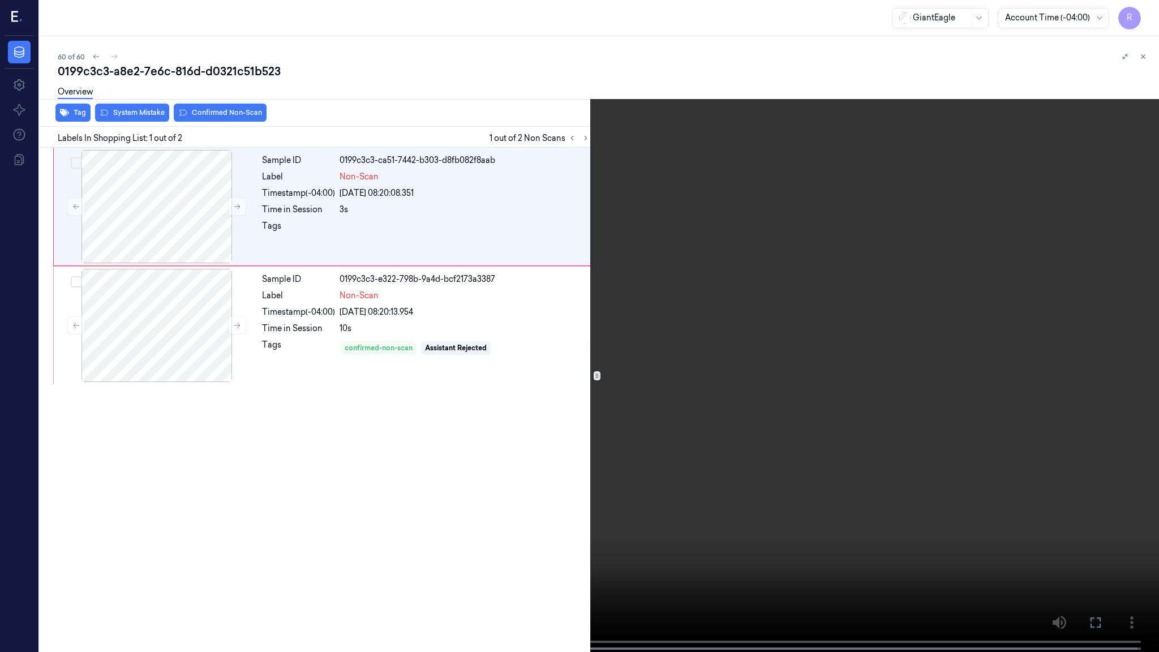
click at [595, 347] on video at bounding box center [579, 327] width 1159 height 654
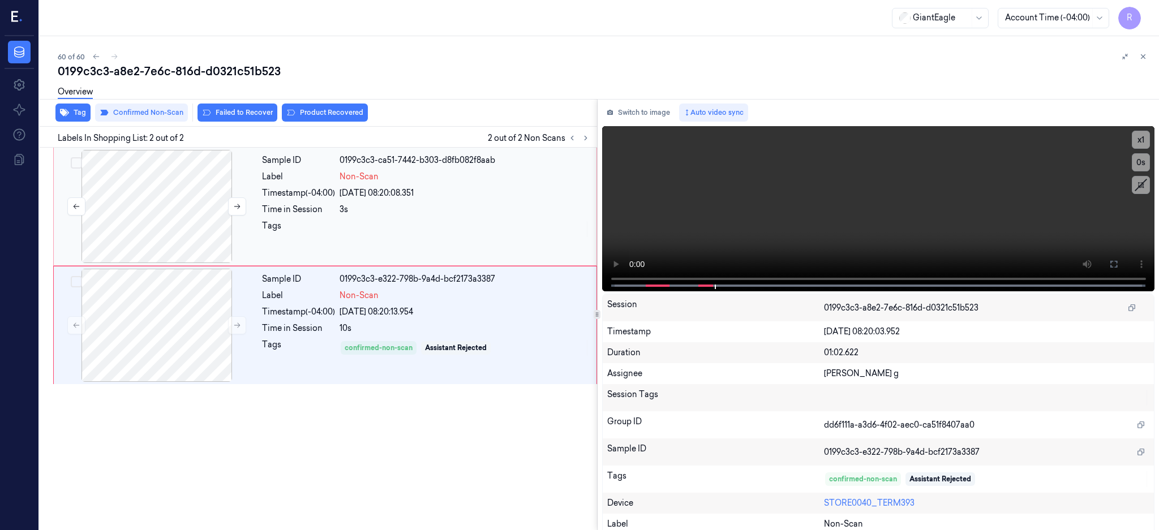
click at [200, 188] on div at bounding box center [156, 206] width 201 height 113
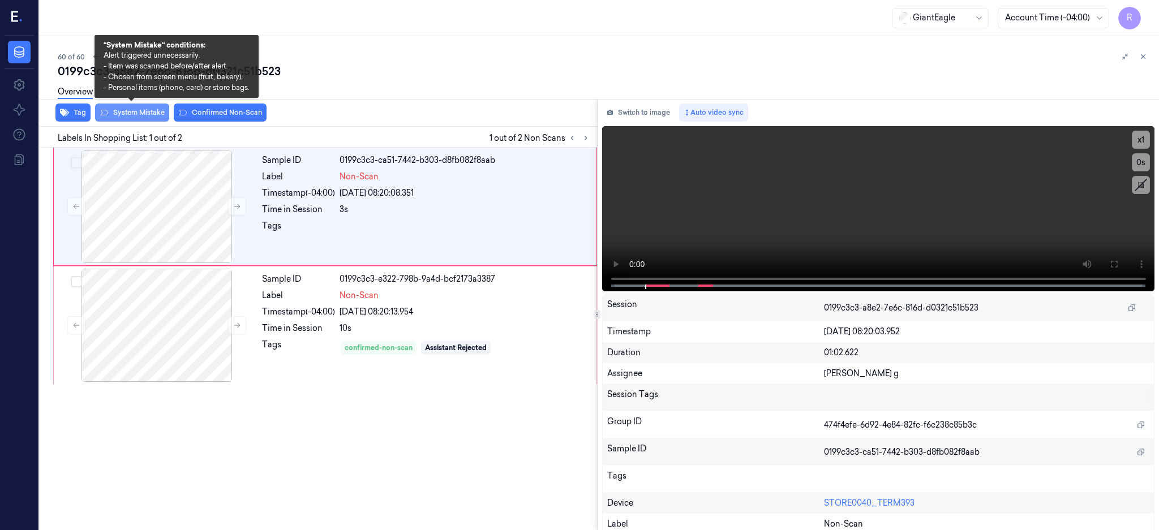
click at [149, 107] on button "System Mistake" at bounding box center [132, 113] width 74 height 18
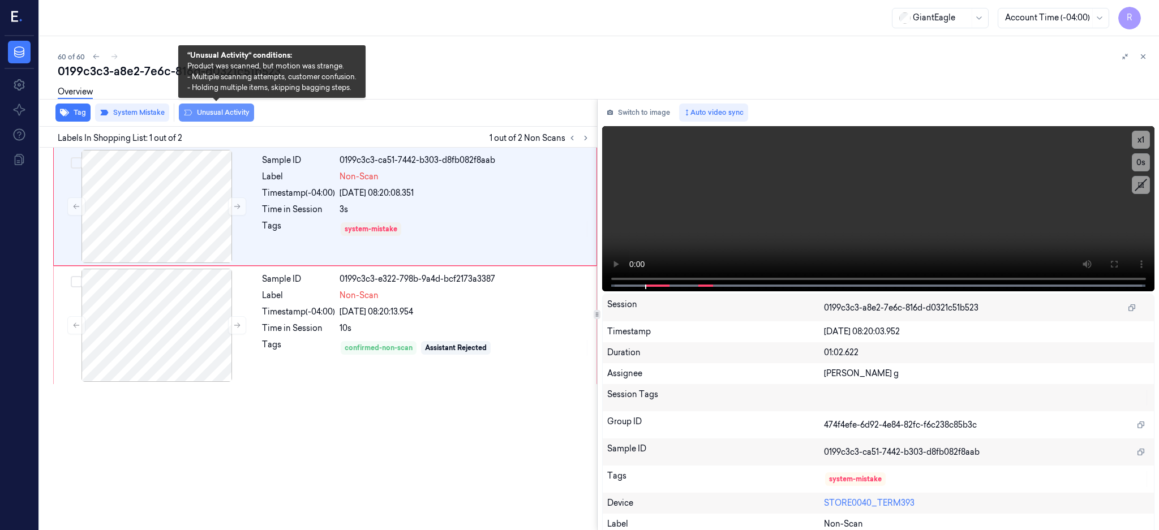
click at [209, 116] on button "Unusual Activity" at bounding box center [216, 113] width 75 height 18
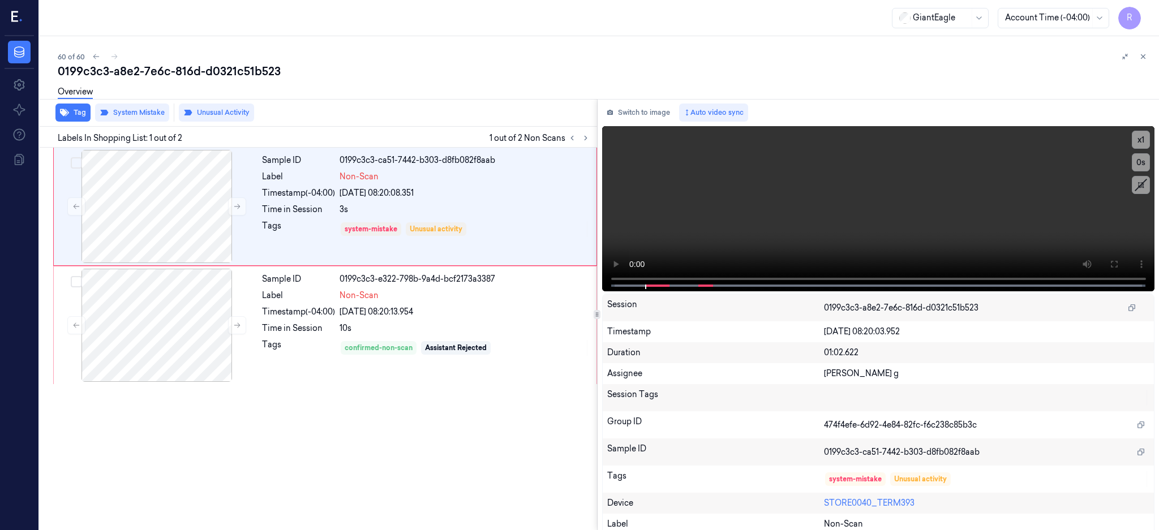
click at [194, 64] on div "0199c3c3-a8e2-7e6c-816d-d0321c51b523" at bounding box center [604, 71] width 1092 height 16
copy div "816d"
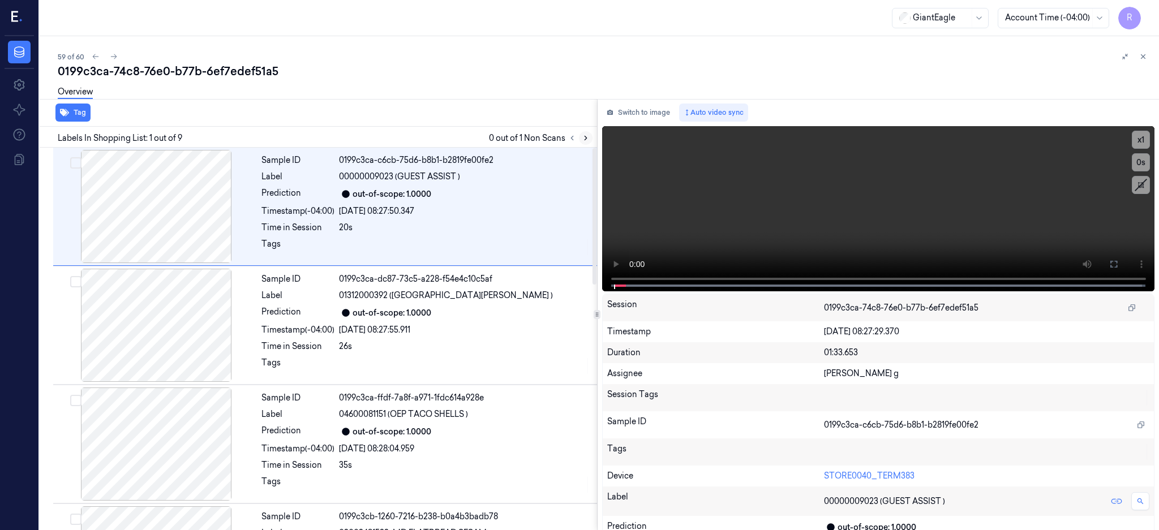
click at [592, 143] on button at bounding box center [586, 138] width 14 height 14
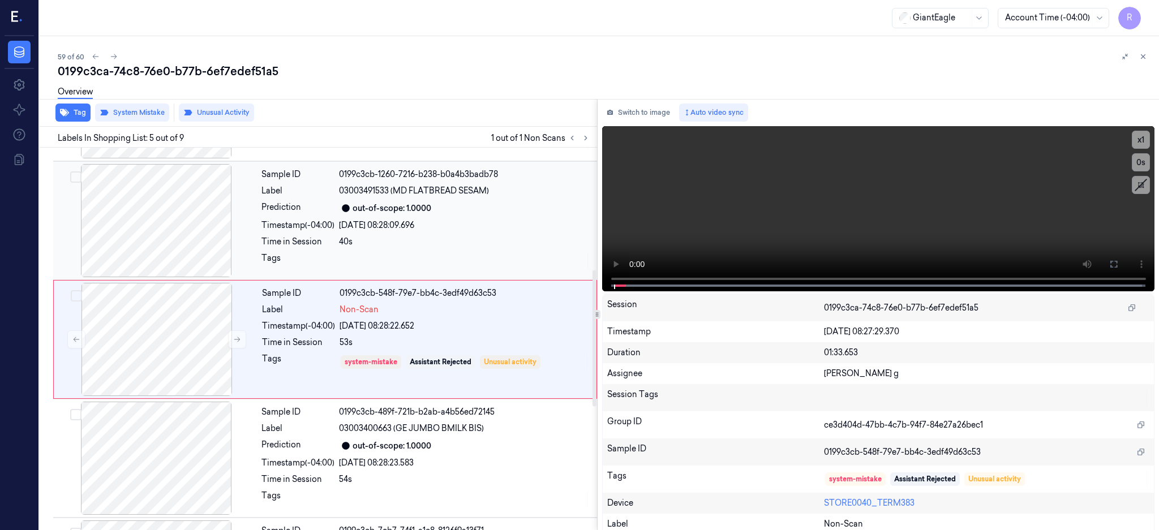
click at [191, 204] on div at bounding box center [155, 220] width 201 height 113
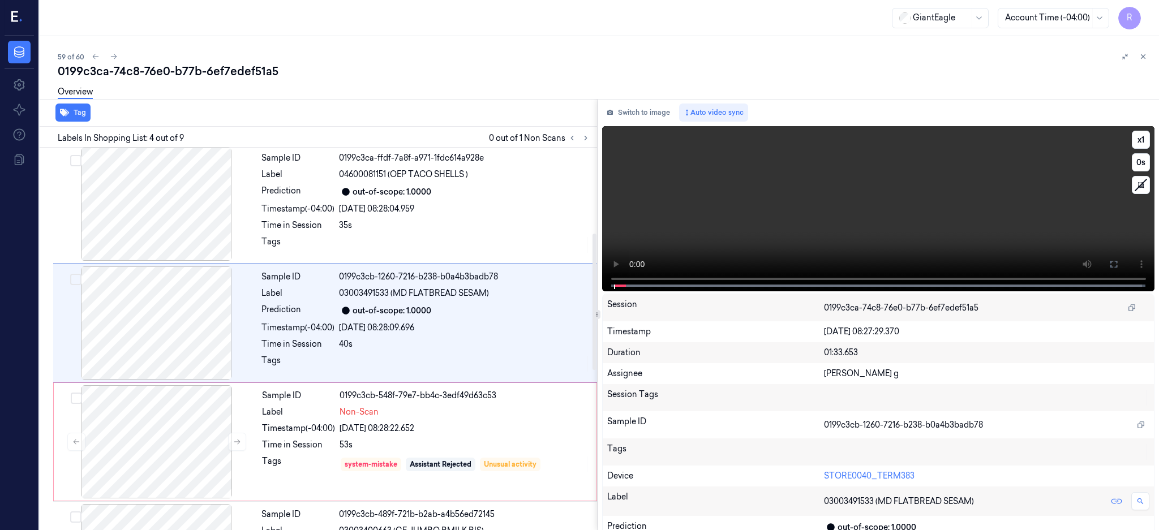
scroll to position [223, 0]
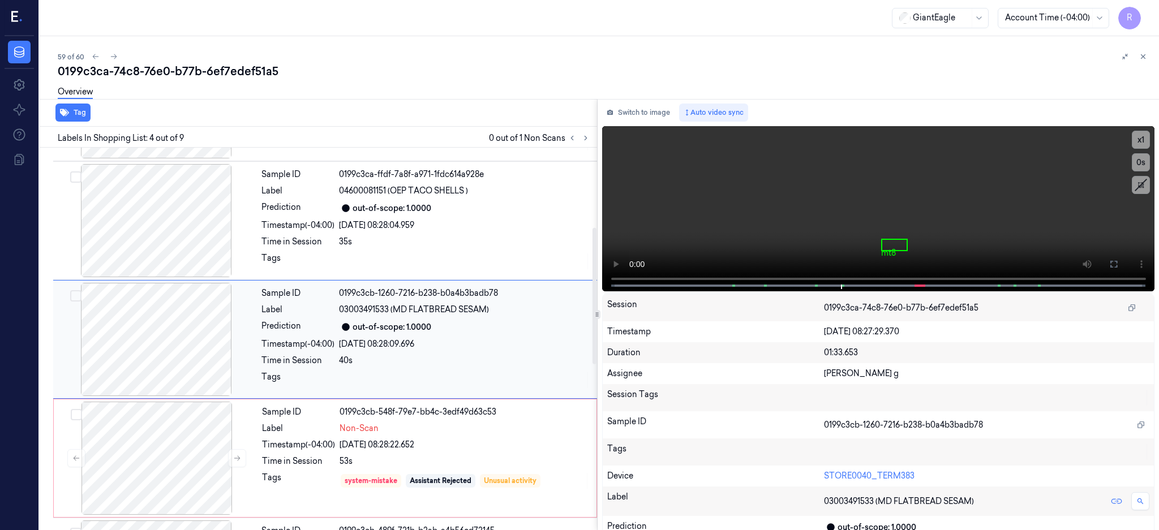
click at [168, 336] on div at bounding box center [155, 339] width 201 height 113
click at [178, 468] on div at bounding box center [156, 458] width 201 height 113
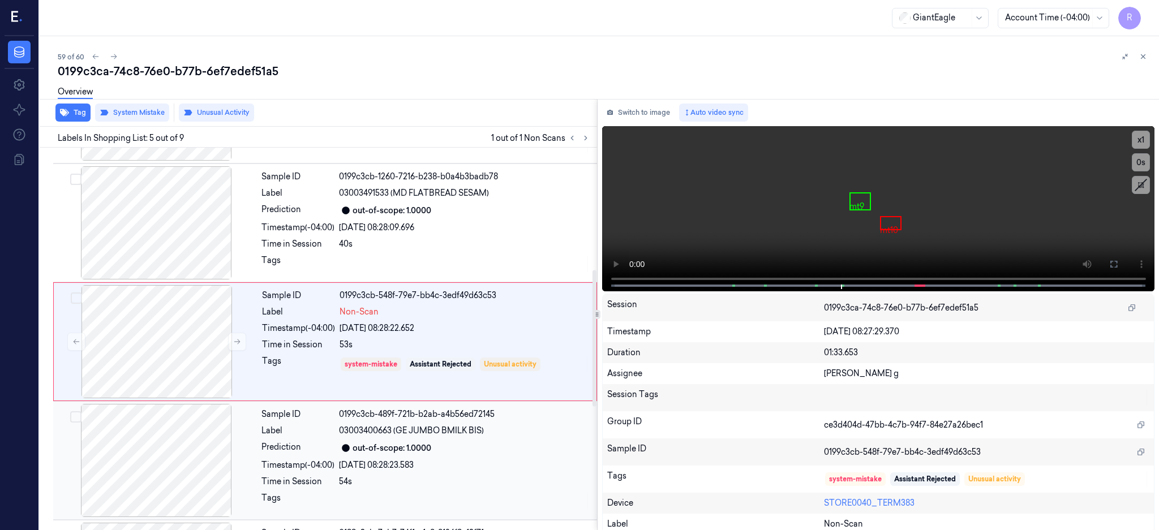
scroll to position [342, 0]
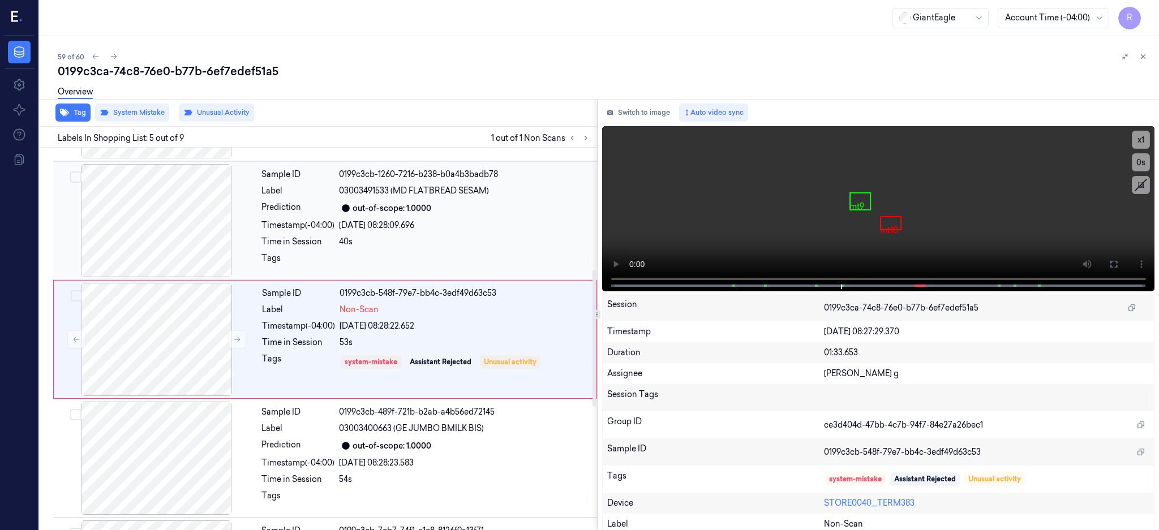
click at [170, 239] on div at bounding box center [155, 220] width 201 height 113
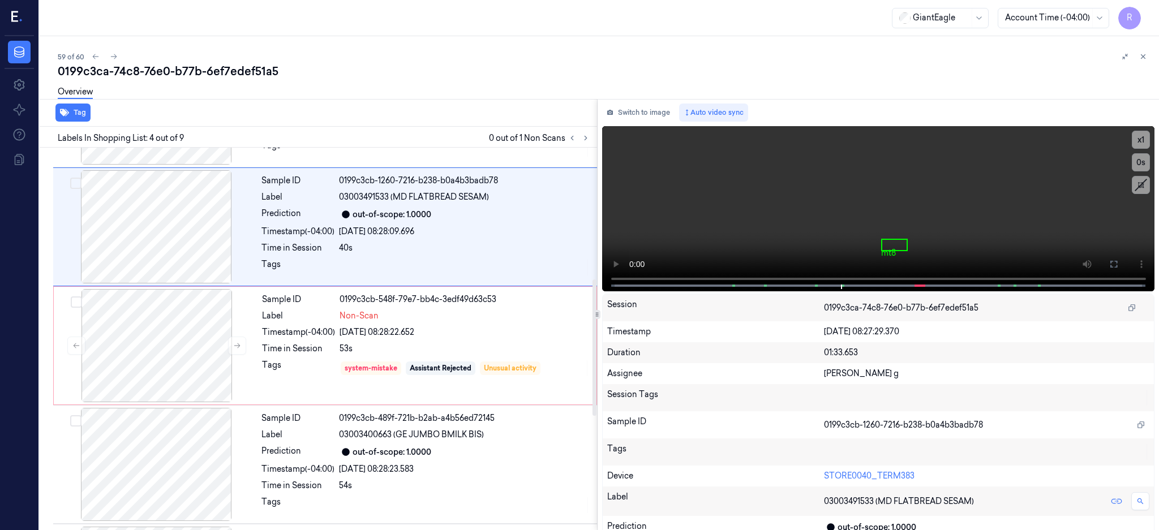
scroll to position [312, 0]
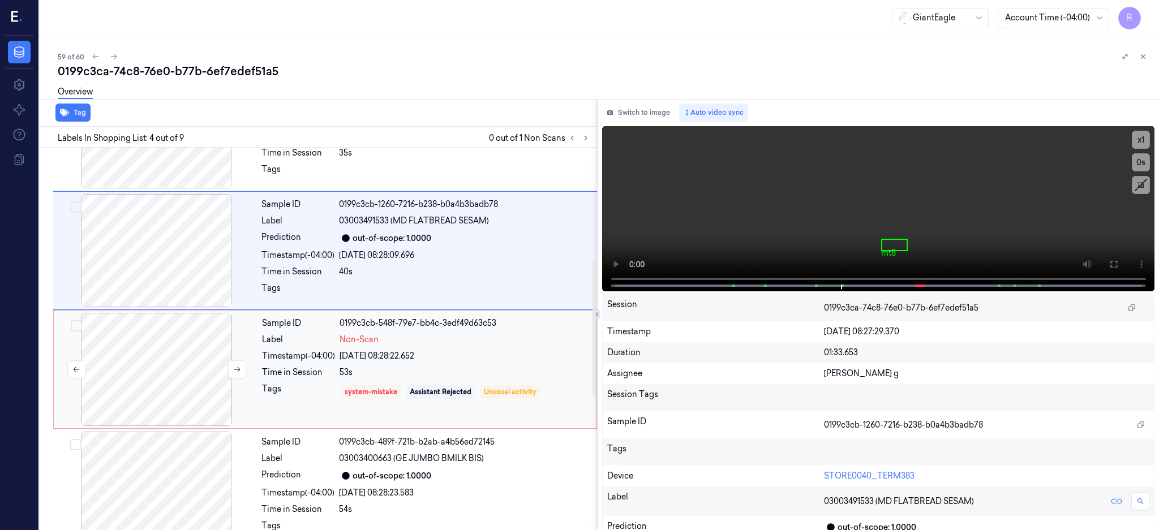
click at [205, 363] on div at bounding box center [156, 369] width 201 height 113
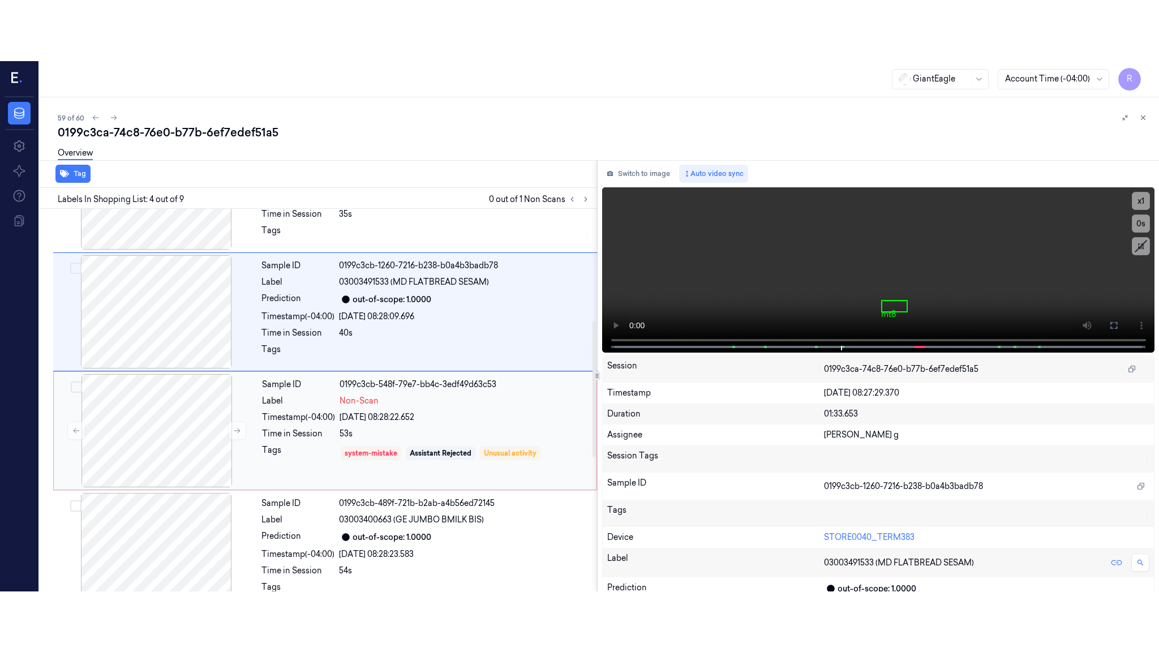
scroll to position [342, 0]
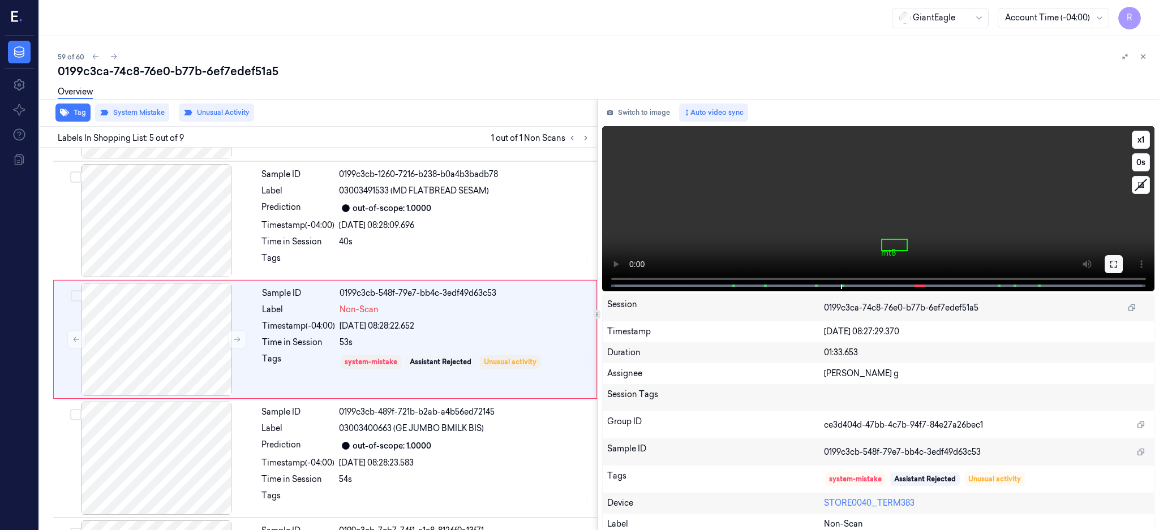
click at [1118, 263] on icon at bounding box center [1113, 264] width 9 height 9
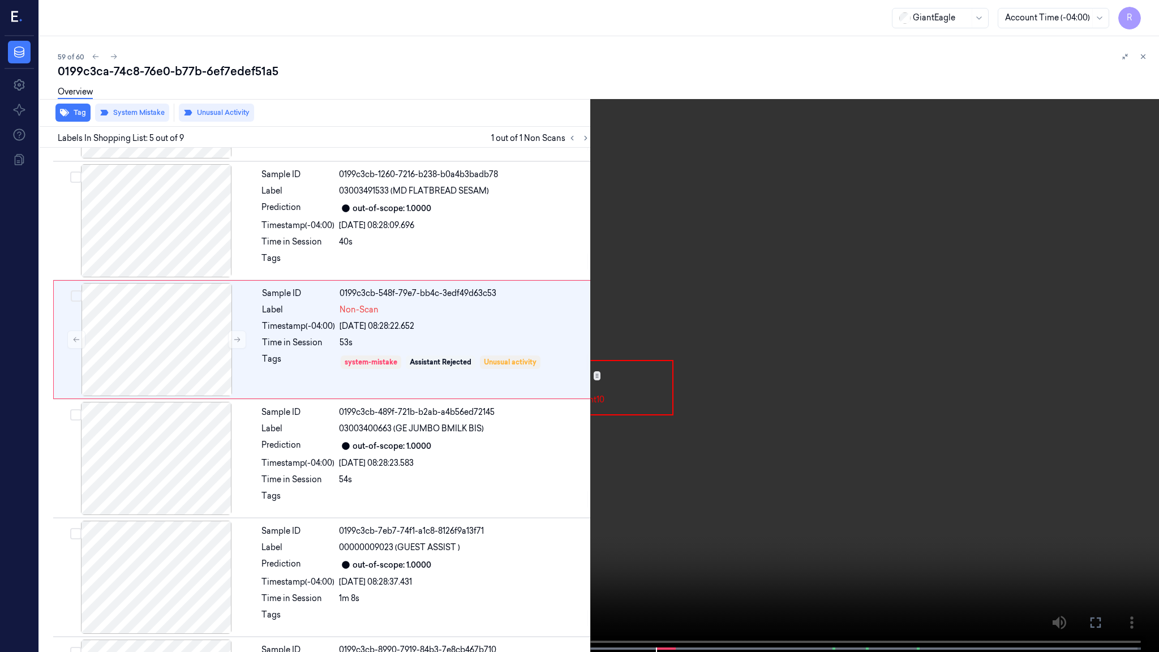
click at [774, 342] on video at bounding box center [579, 327] width 1159 height 654
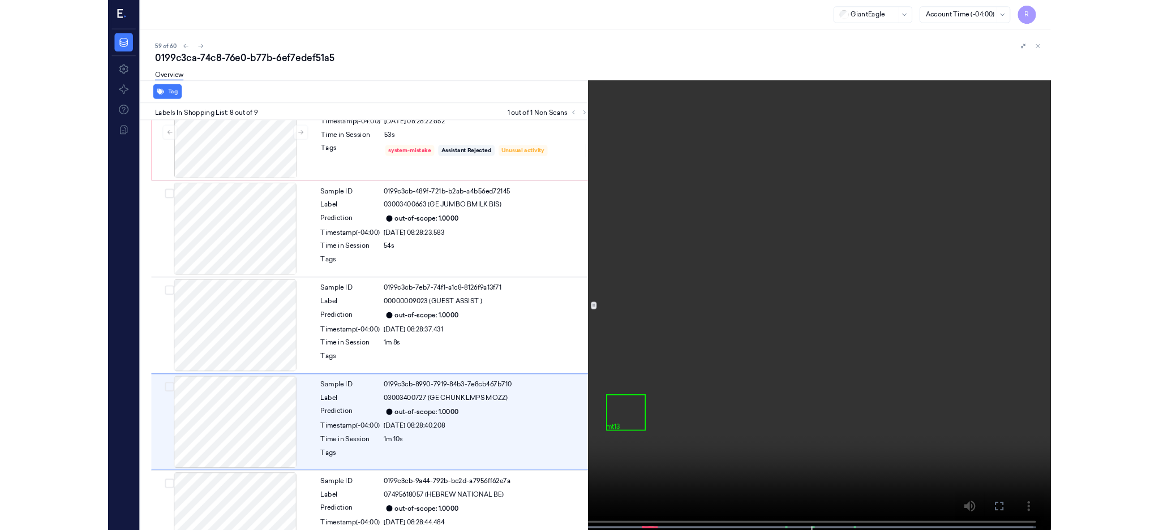
scroll to position [568, 0]
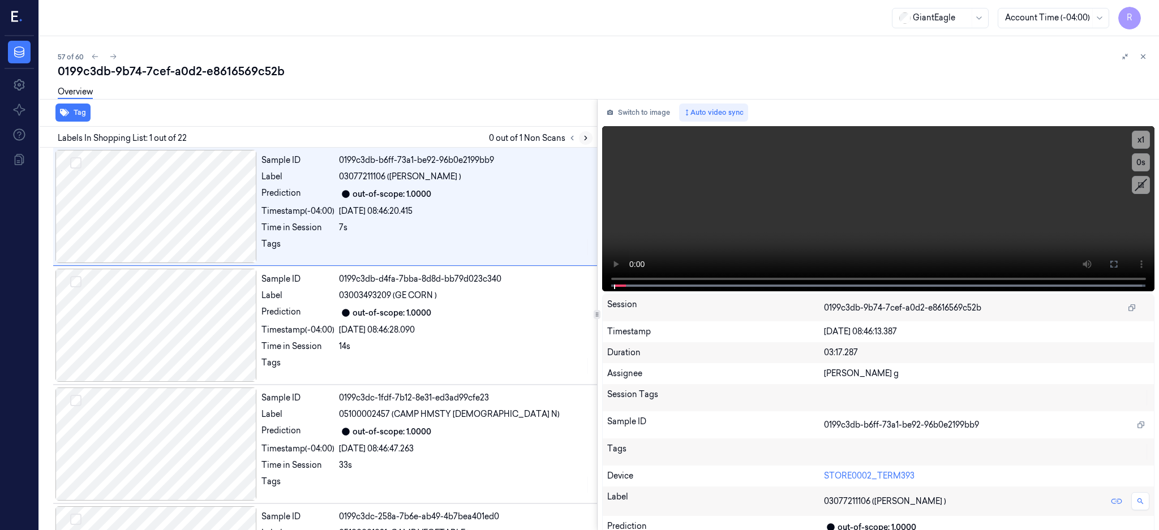
click at [587, 139] on icon at bounding box center [585, 138] width 2 height 4
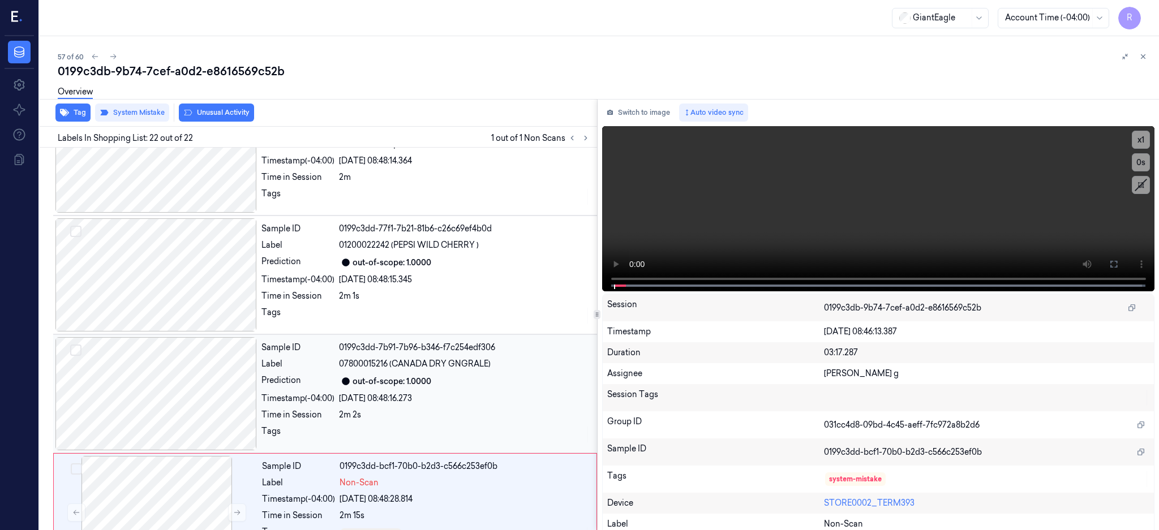
scroll to position [2235, 0]
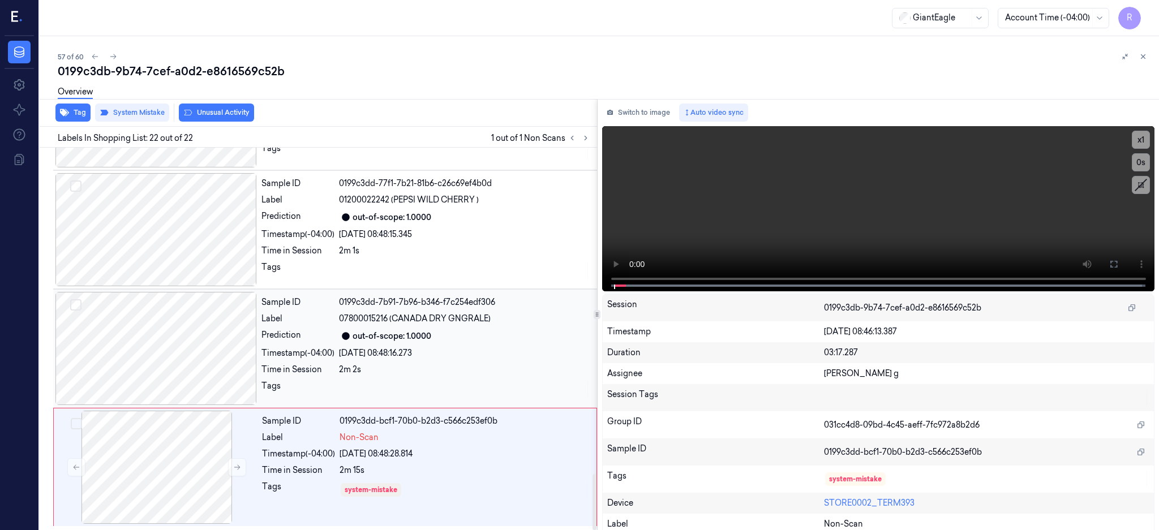
click at [197, 348] on div at bounding box center [155, 348] width 201 height 113
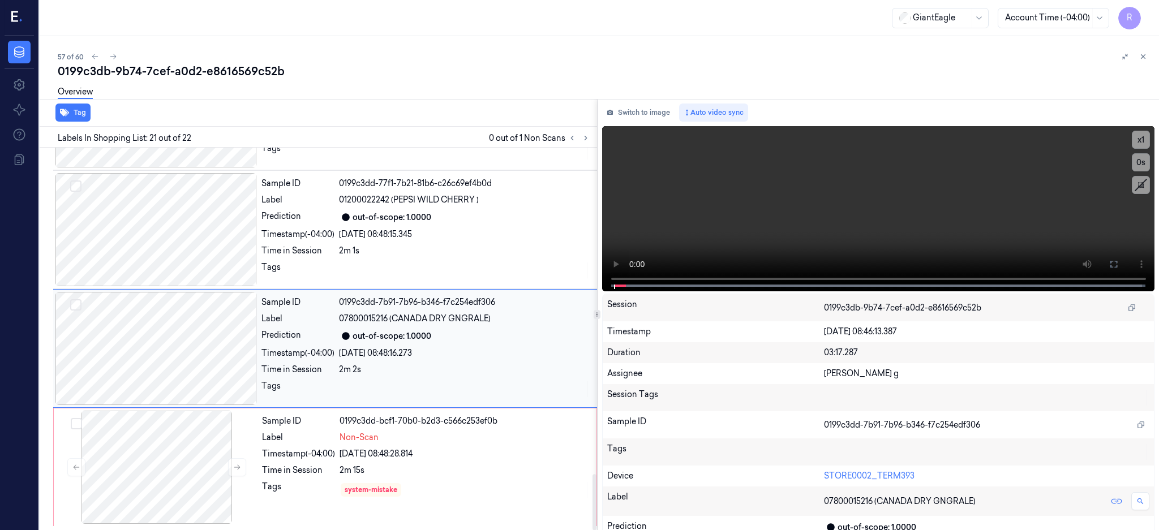
scroll to position [2236, 0]
click at [150, 375] on div at bounding box center [155, 348] width 201 height 113
click at [575, 333] on div "out-of-scope: 1.0000" at bounding box center [464, 336] width 251 height 14
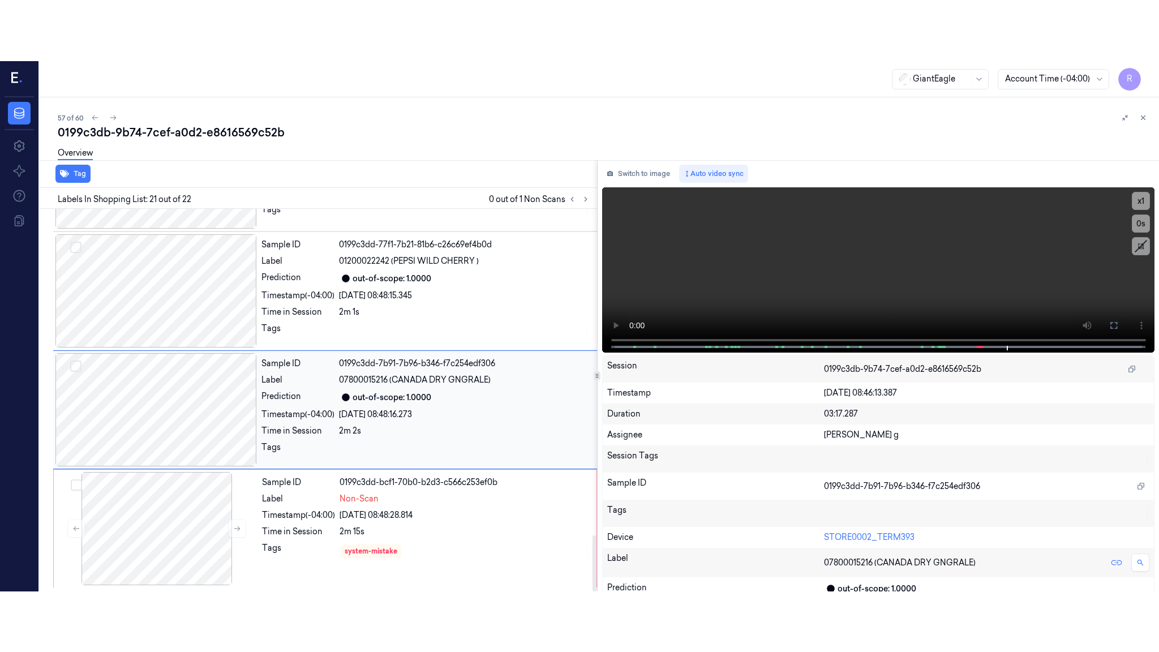
scroll to position [2235, 0]
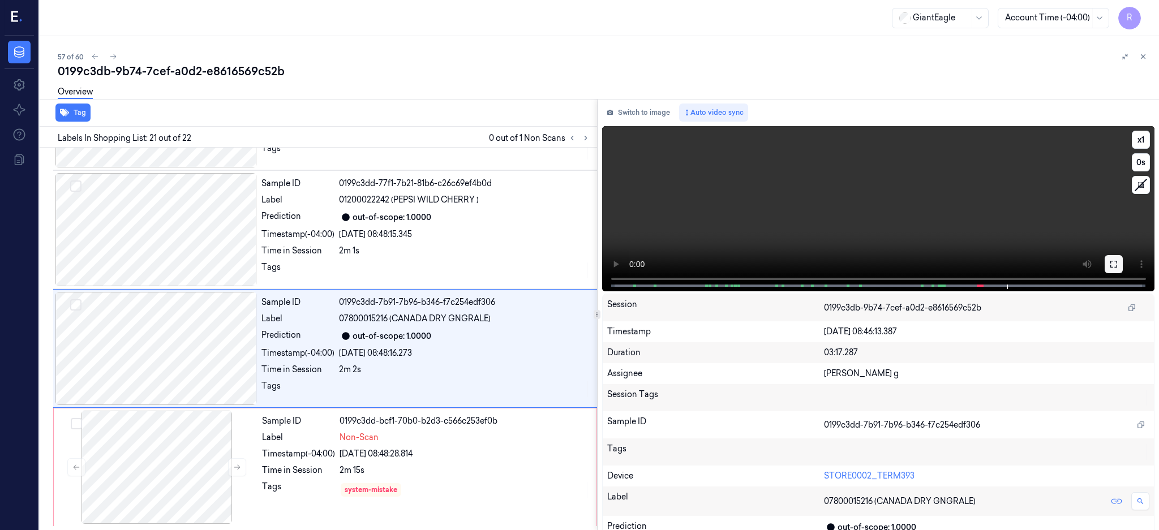
click at [1122, 258] on button at bounding box center [1113, 264] width 18 height 18
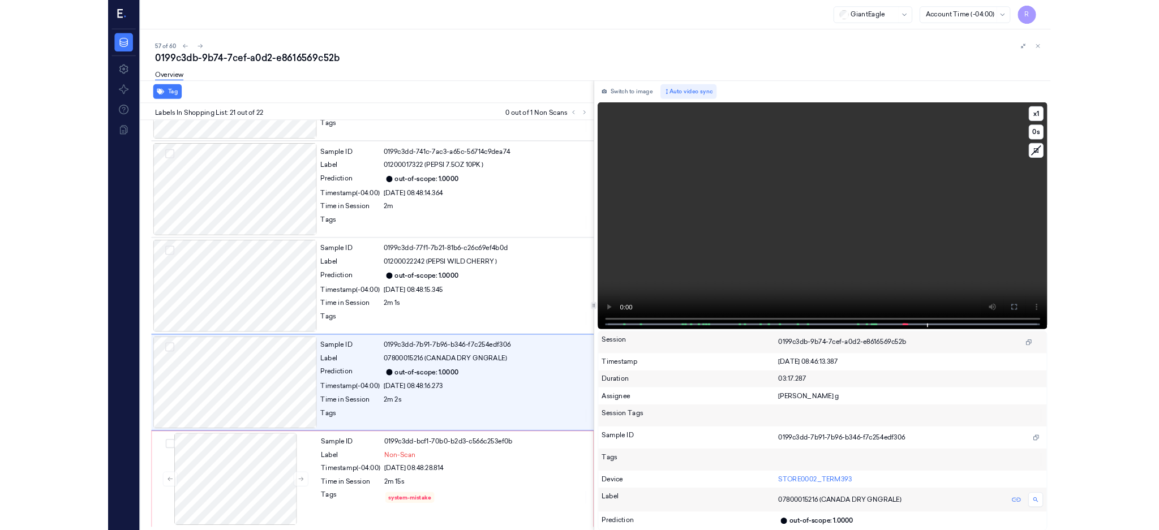
scroll to position [2114, 0]
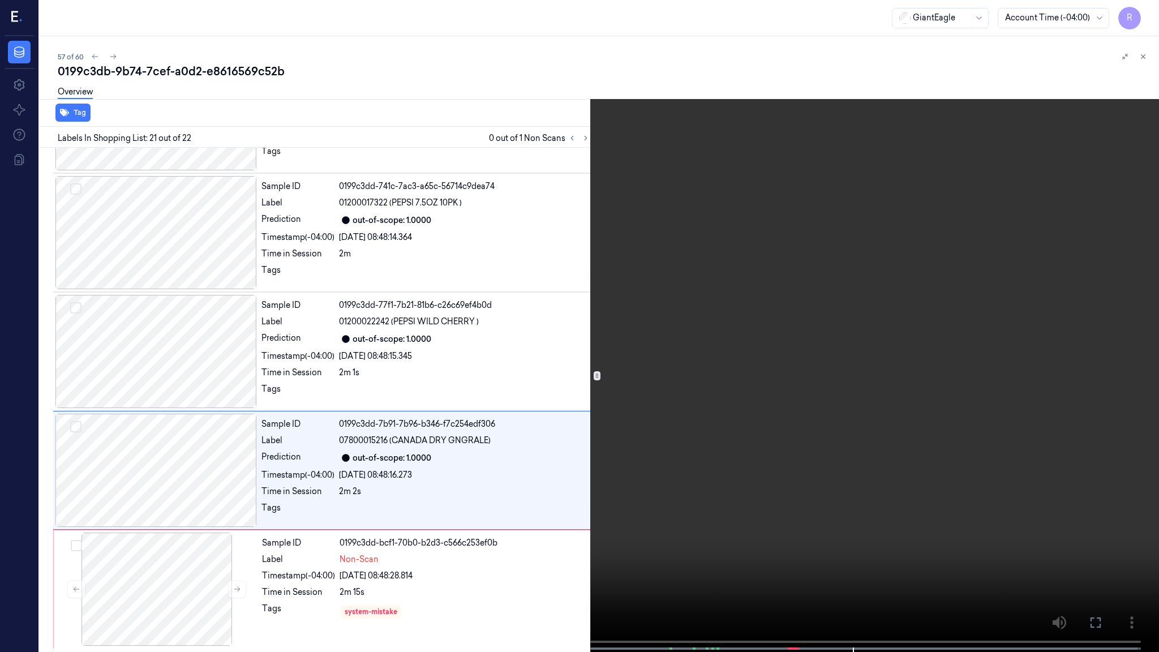
click at [994, 309] on video at bounding box center [579, 327] width 1159 height 654
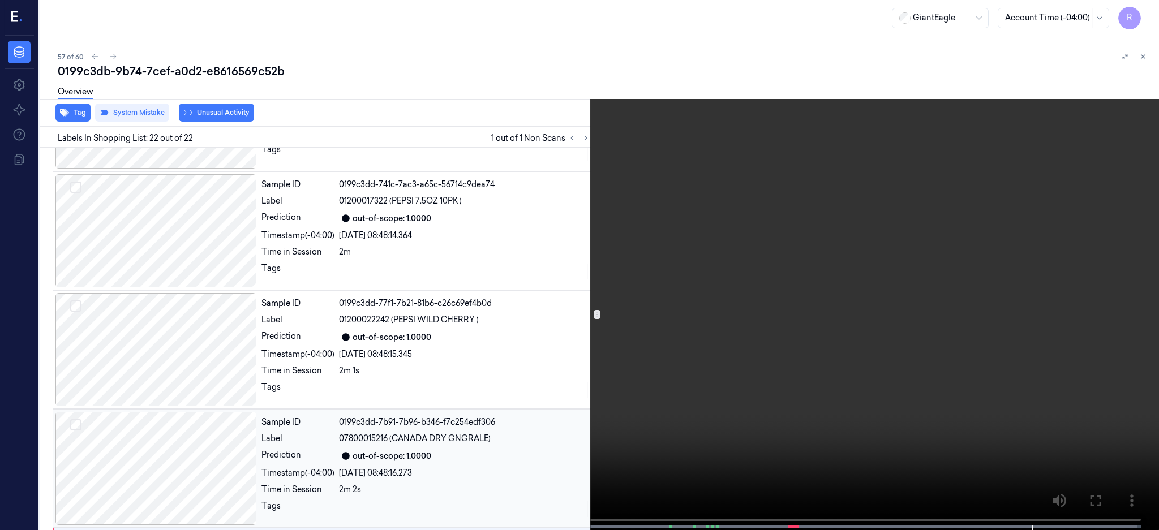
scroll to position [2235, 0]
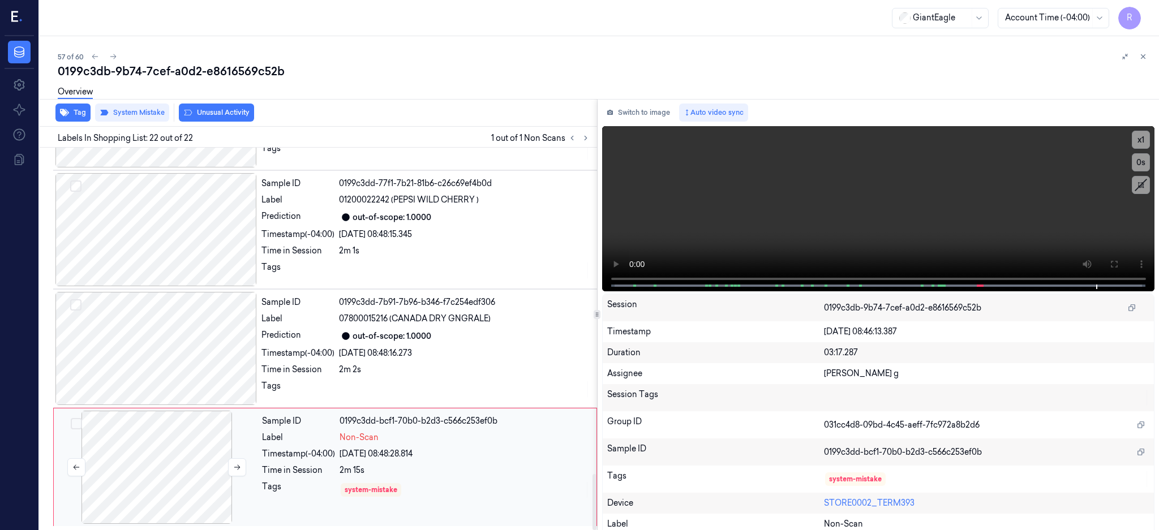
click at [203, 447] on div at bounding box center [156, 467] width 201 height 113
click at [230, 105] on div "Overview" at bounding box center [604, 93] width 1092 height 29
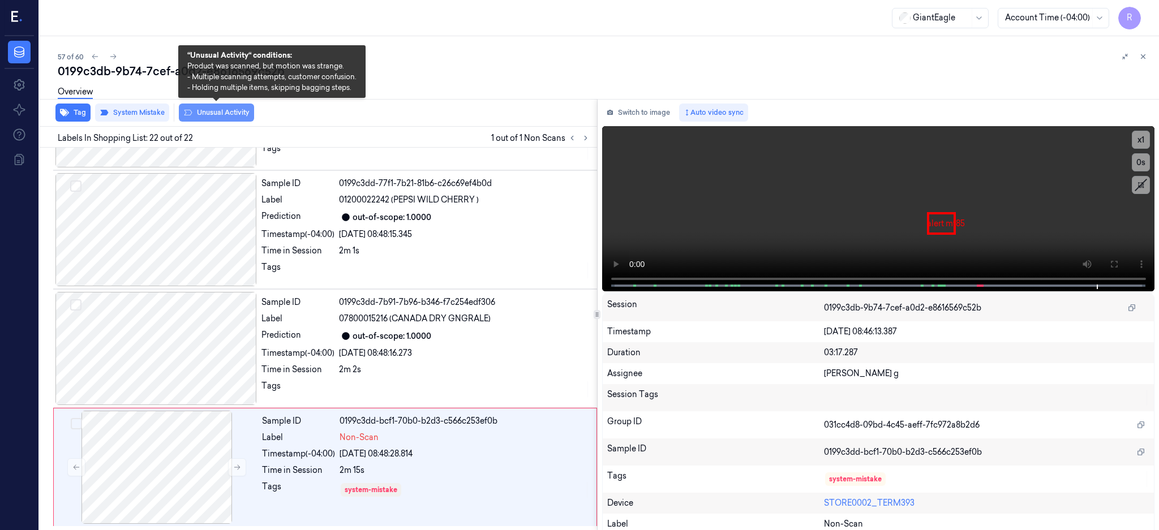
click at [224, 118] on button "Unusual Activity" at bounding box center [216, 113] width 75 height 18
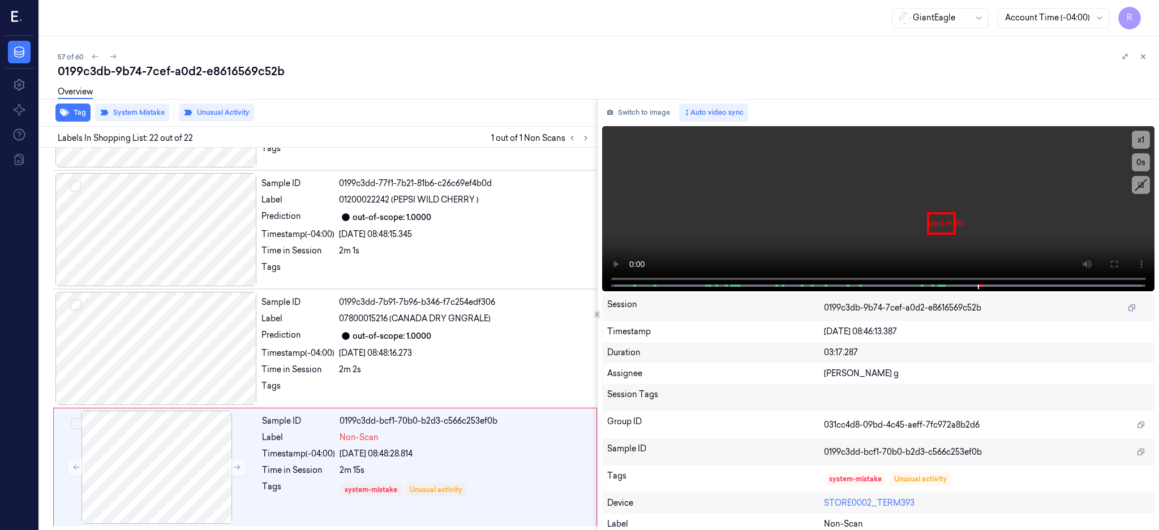
click at [222, 57] on div "57 of 60" at bounding box center [604, 57] width 1092 height 14
click at [222, 70] on div "0199c3db-9b74-7cef-a0d2-e8616569c52b" at bounding box center [604, 71] width 1092 height 16
click at [173, 442] on div at bounding box center [156, 467] width 201 height 113
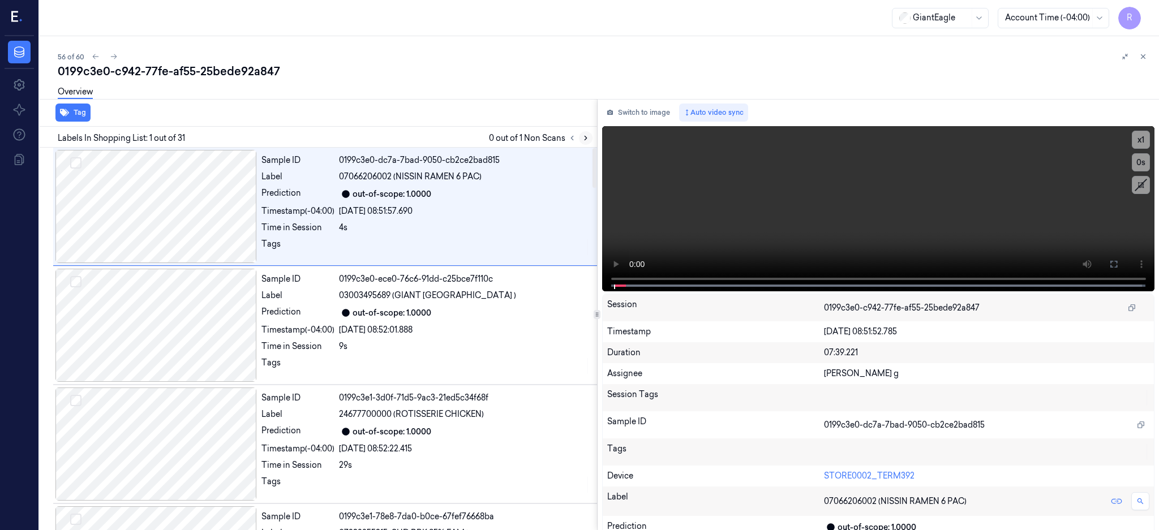
click at [592, 137] on button at bounding box center [586, 138] width 14 height 14
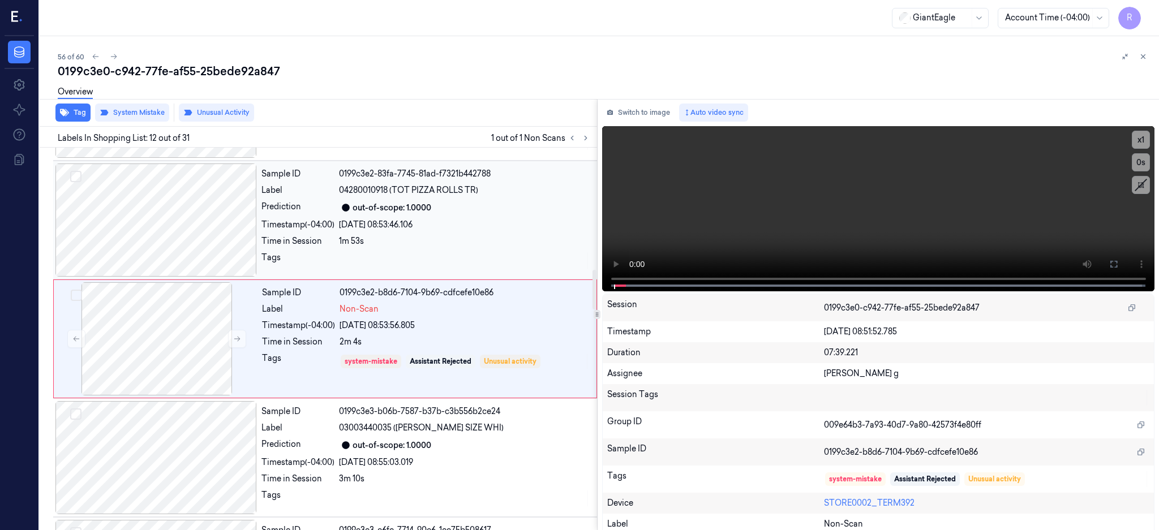
click at [152, 218] on div at bounding box center [155, 219] width 201 height 113
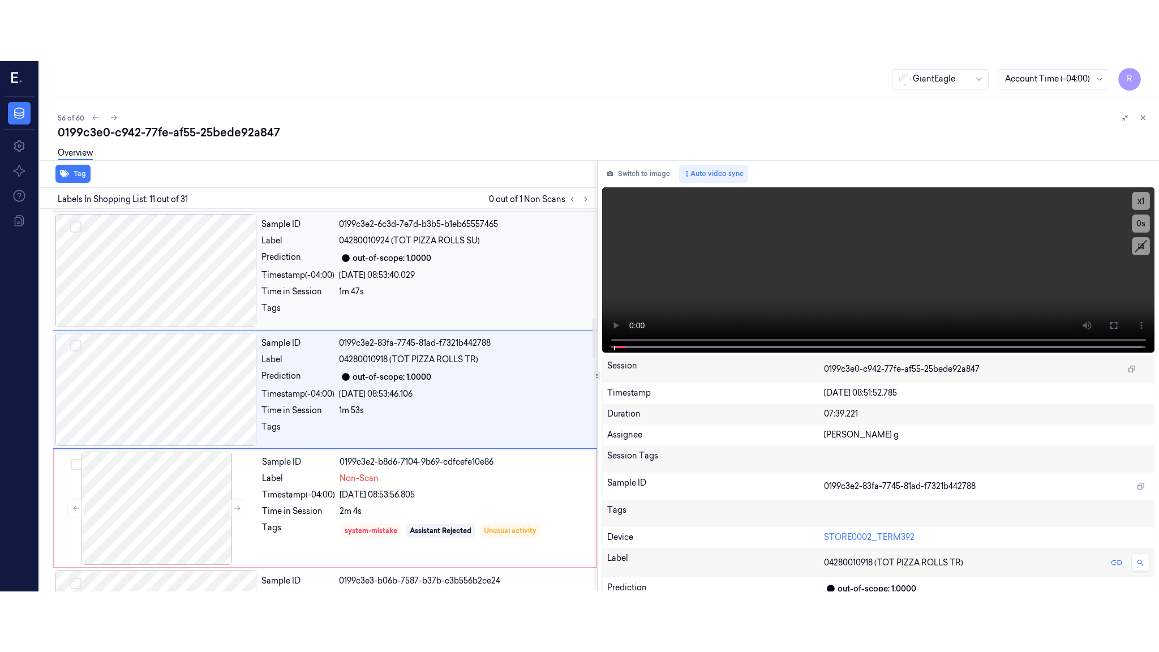
scroll to position [1056, 0]
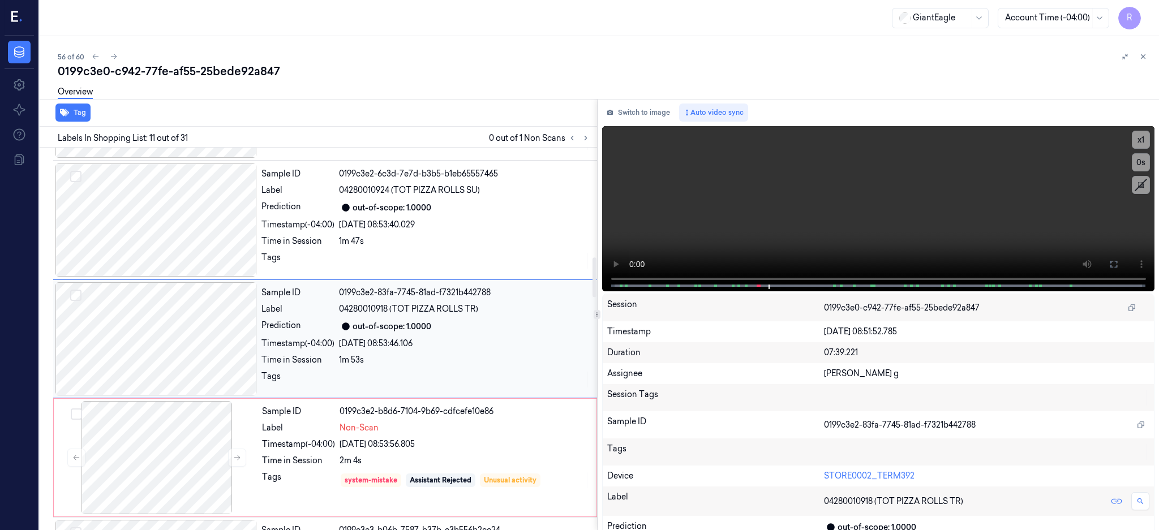
click at [149, 334] on div at bounding box center [155, 338] width 201 height 113
click at [1118, 263] on icon at bounding box center [1113, 264] width 9 height 9
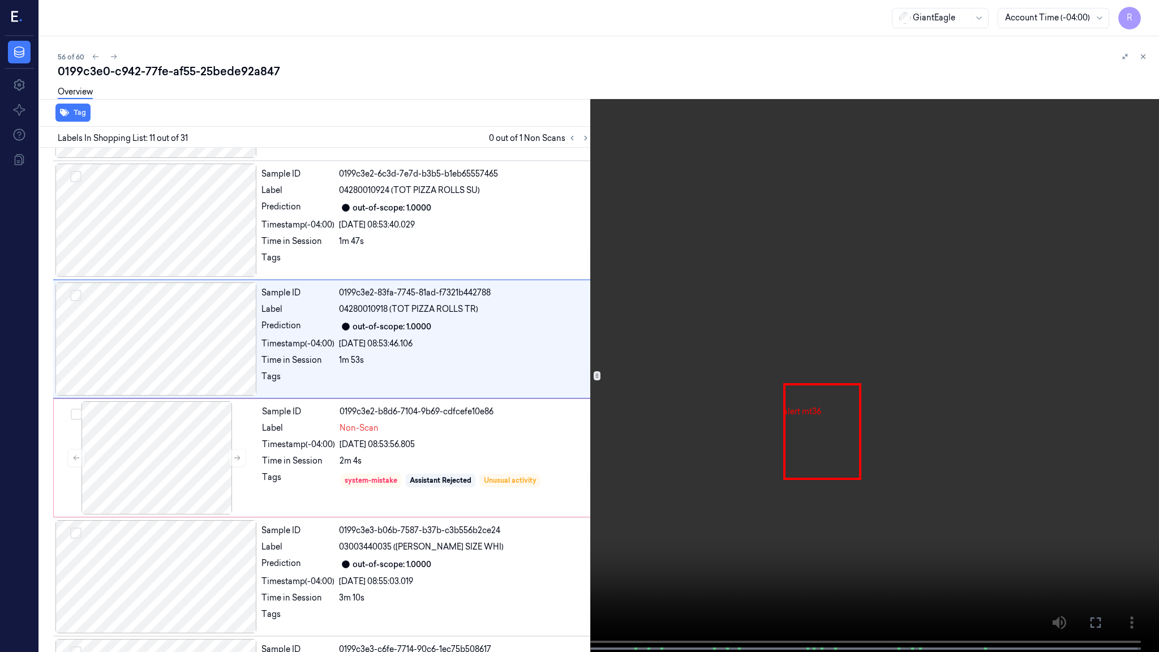
click at [636, 372] on video at bounding box center [579, 327] width 1159 height 654
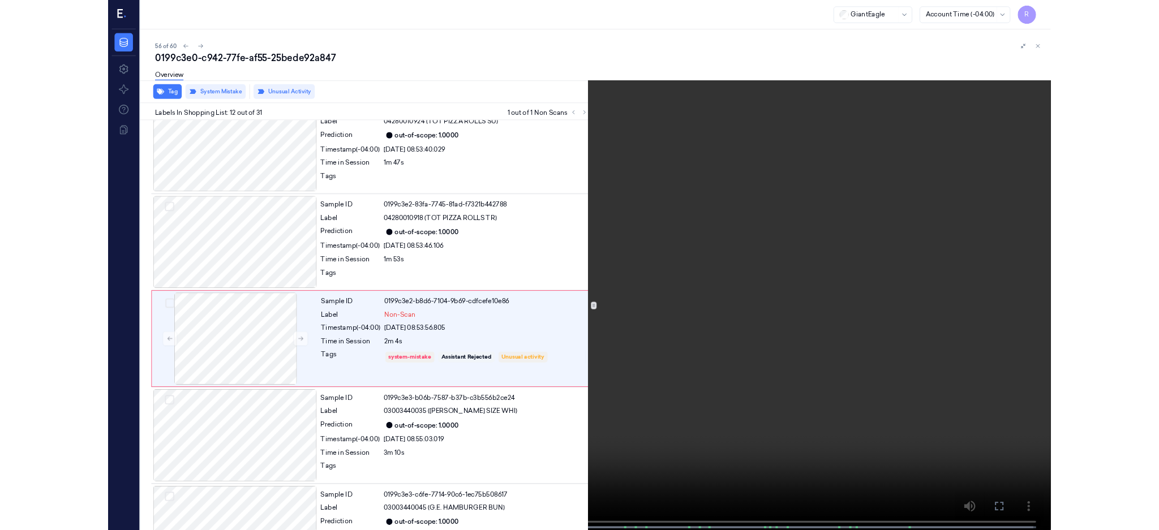
scroll to position [1114, 0]
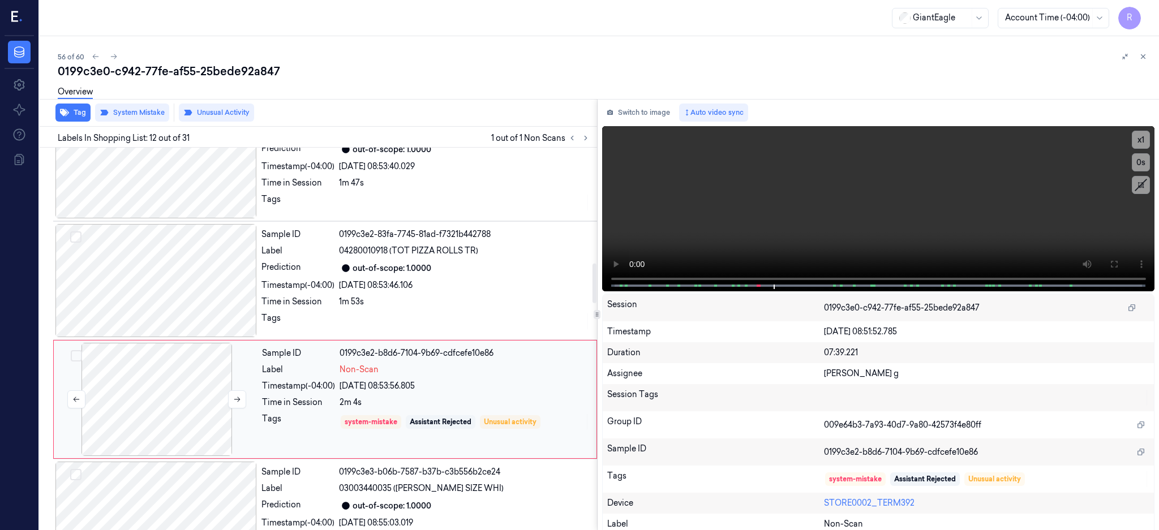
click at [161, 407] on div at bounding box center [156, 399] width 201 height 113
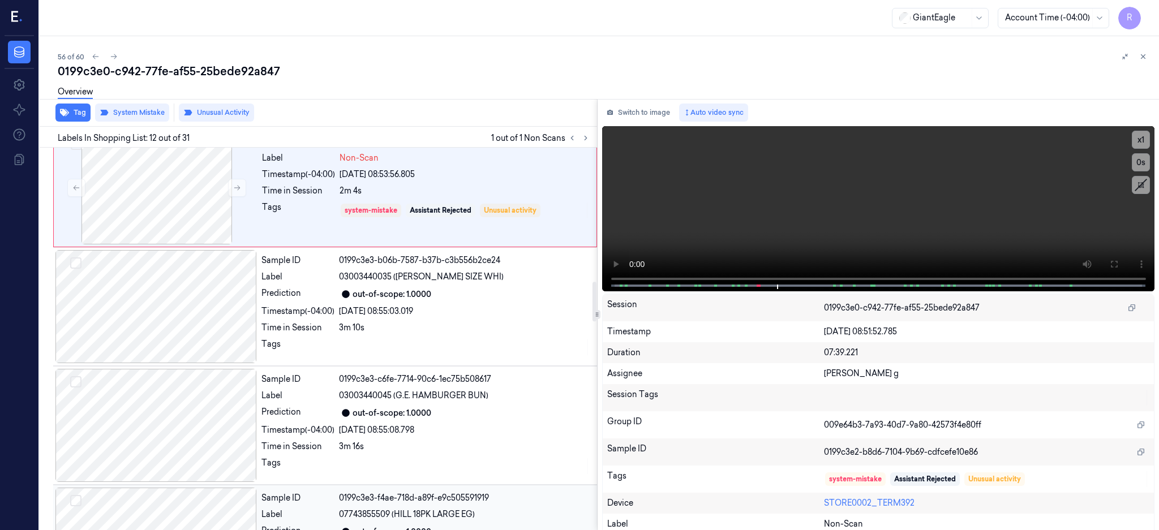
scroll to position [1174, 0]
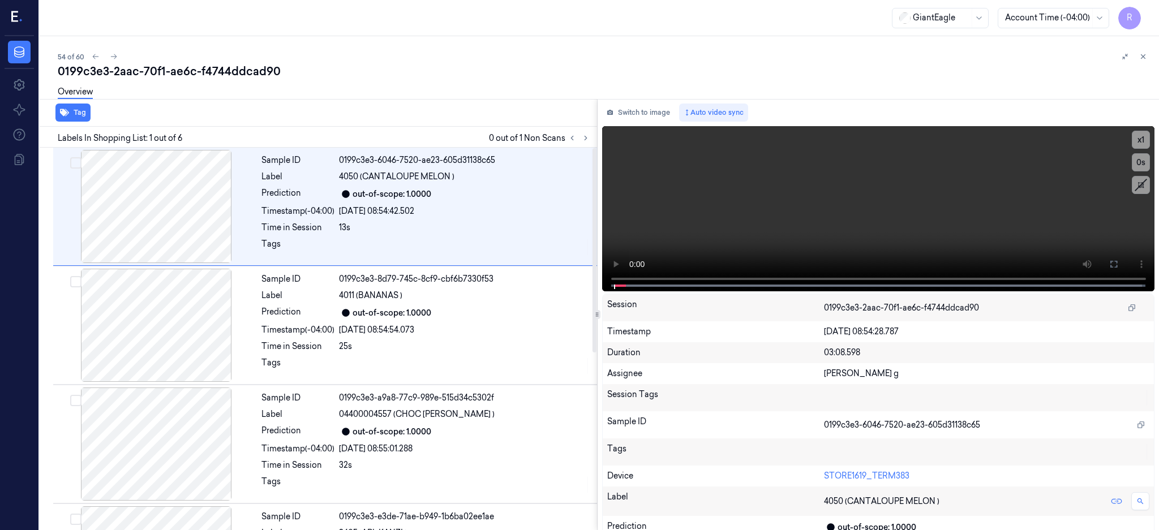
click at [592, 131] on div at bounding box center [578, 138] width 27 height 14
click at [589, 140] on icon at bounding box center [586, 138] width 8 height 8
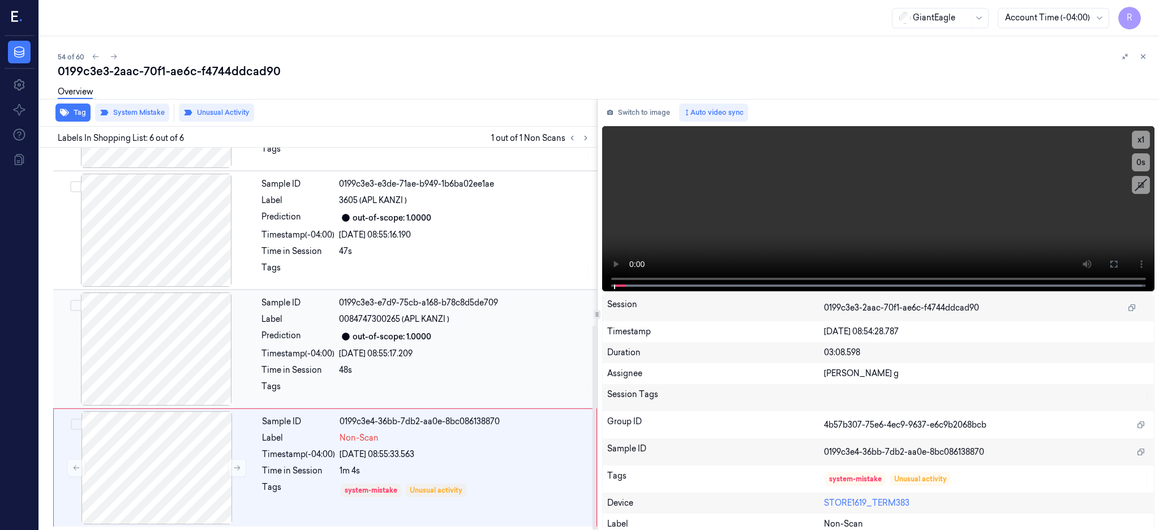
click at [156, 354] on div at bounding box center [155, 348] width 201 height 113
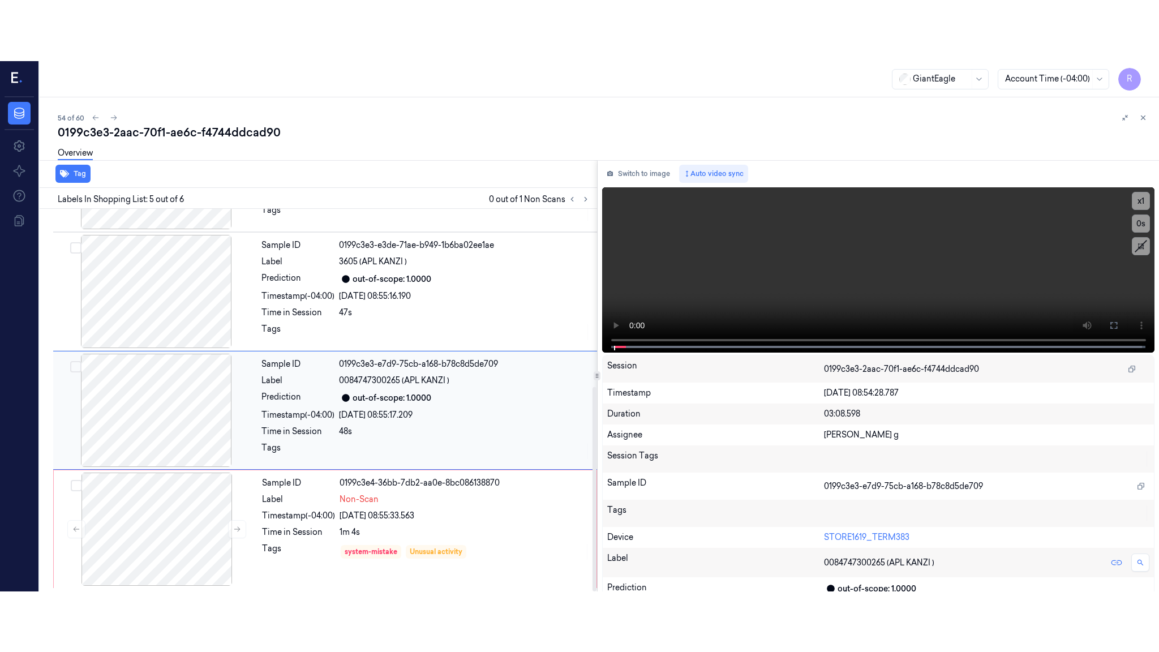
scroll to position [333, 0]
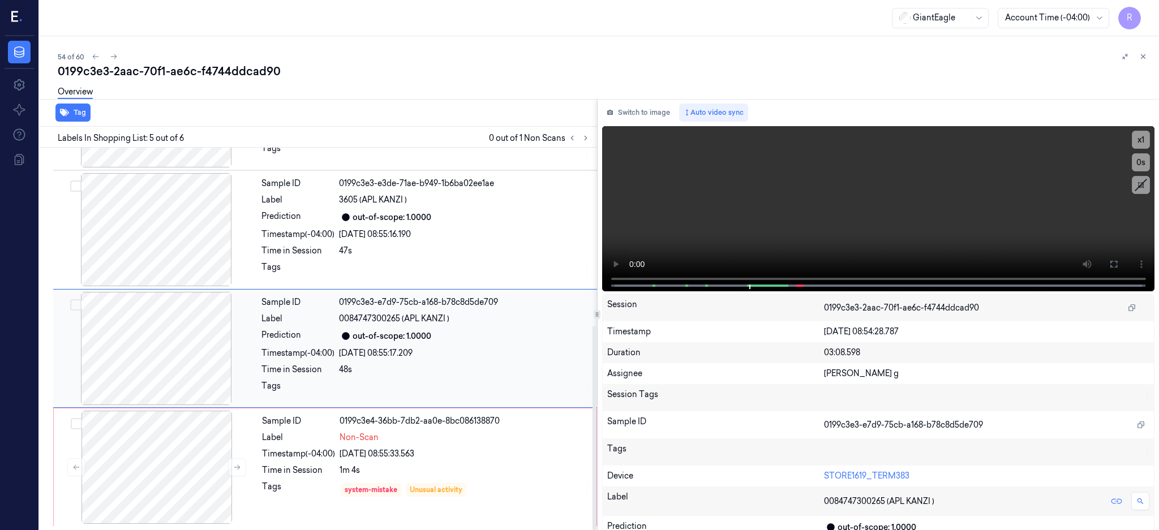
click at [157, 358] on div at bounding box center [155, 348] width 201 height 113
click at [1118, 260] on icon at bounding box center [1113, 264] width 9 height 9
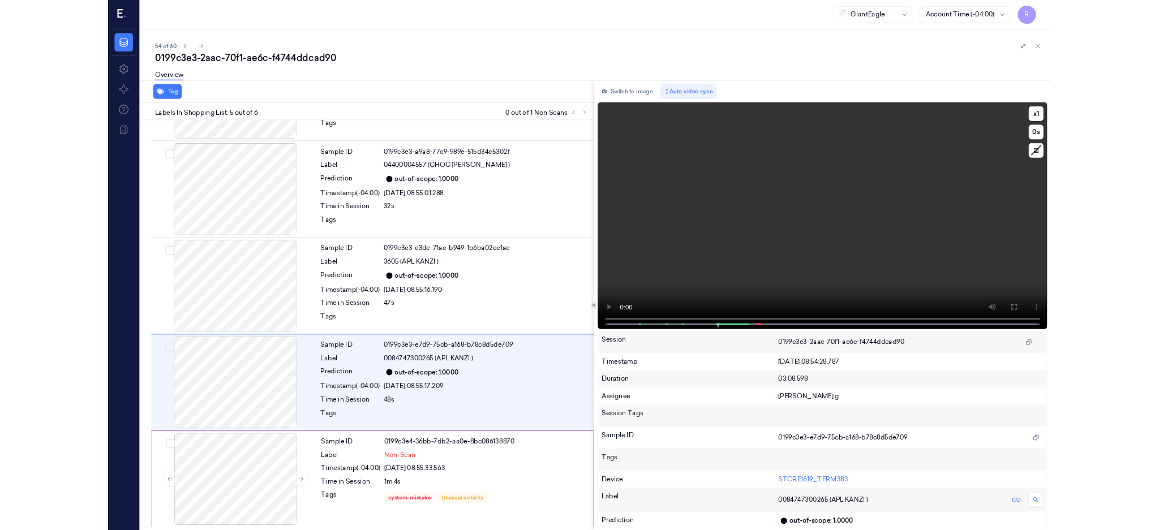
scroll to position [212, 0]
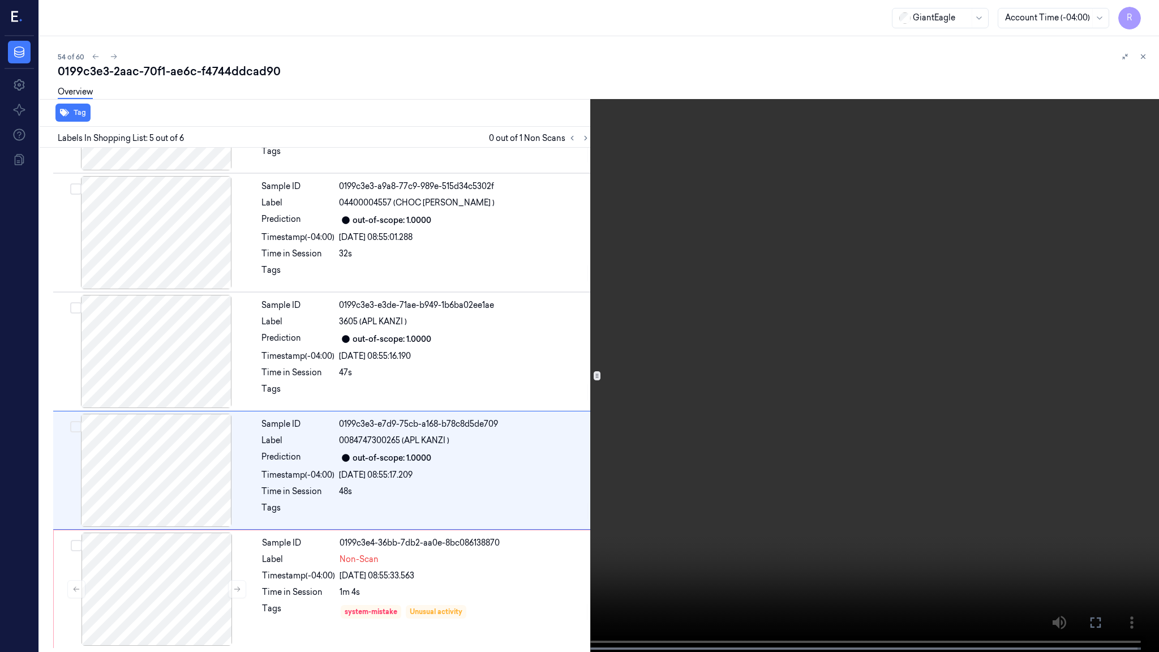
click at [840, 350] on video at bounding box center [579, 327] width 1159 height 654
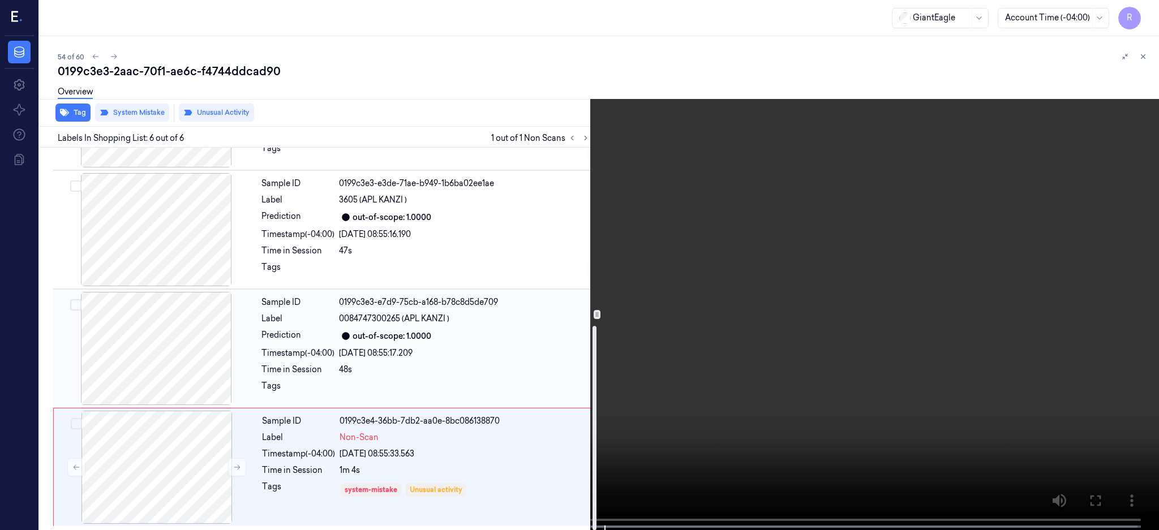
scroll to position [333, 0]
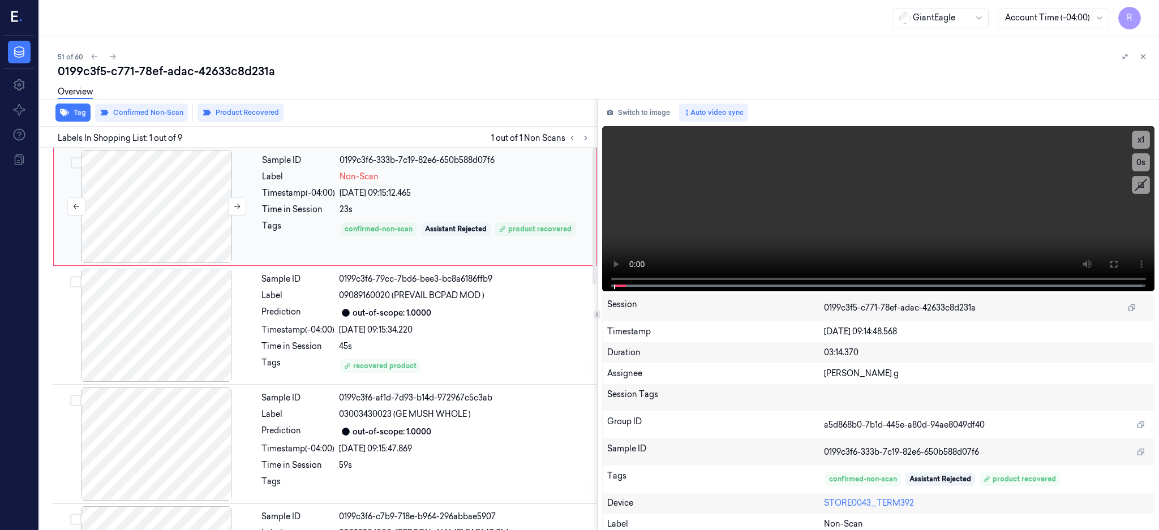
click at [160, 204] on div at bounding box center [156, 206] width 201 height 113
click at [1122, 269] on button at bounding box center [1113, 264] width 18 height 18
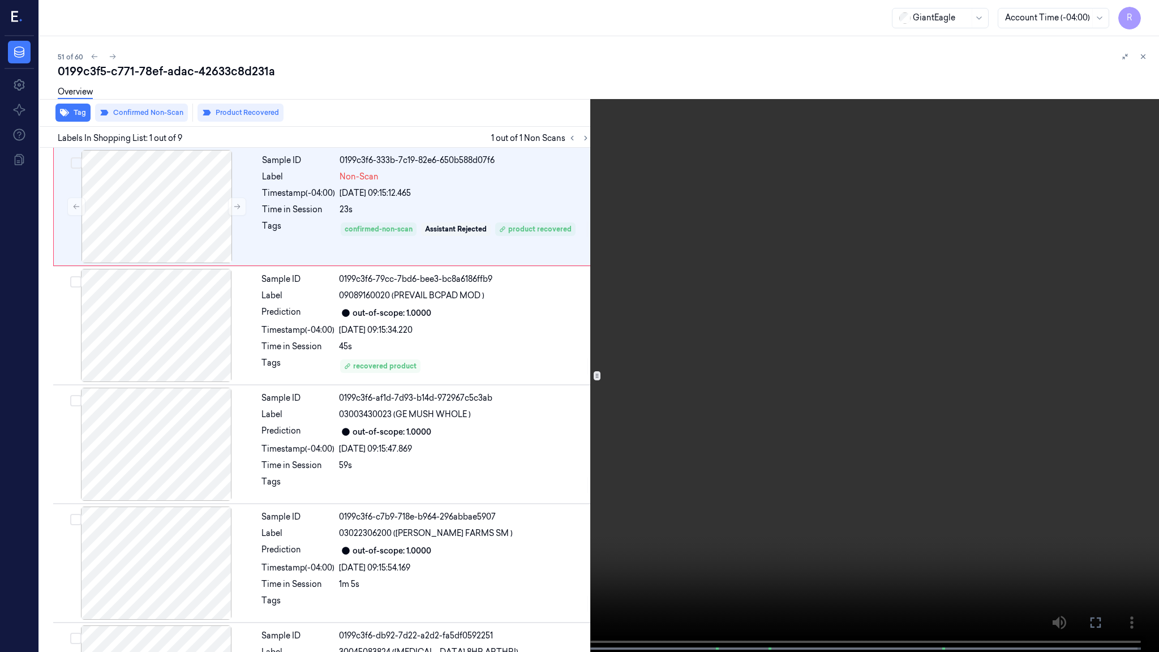
click at [605, 353] on video at bounding box center [579, 327] width 1159 height 654
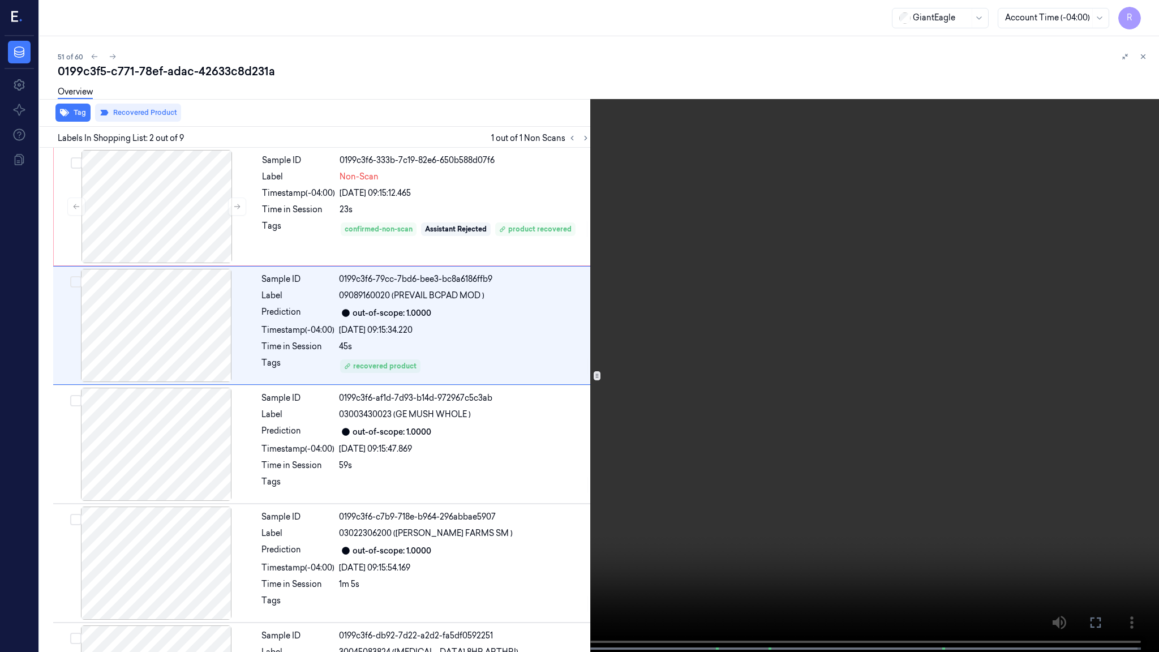
click at [489, 35] on video at bounding box center [579, 327] width 1159 height 654
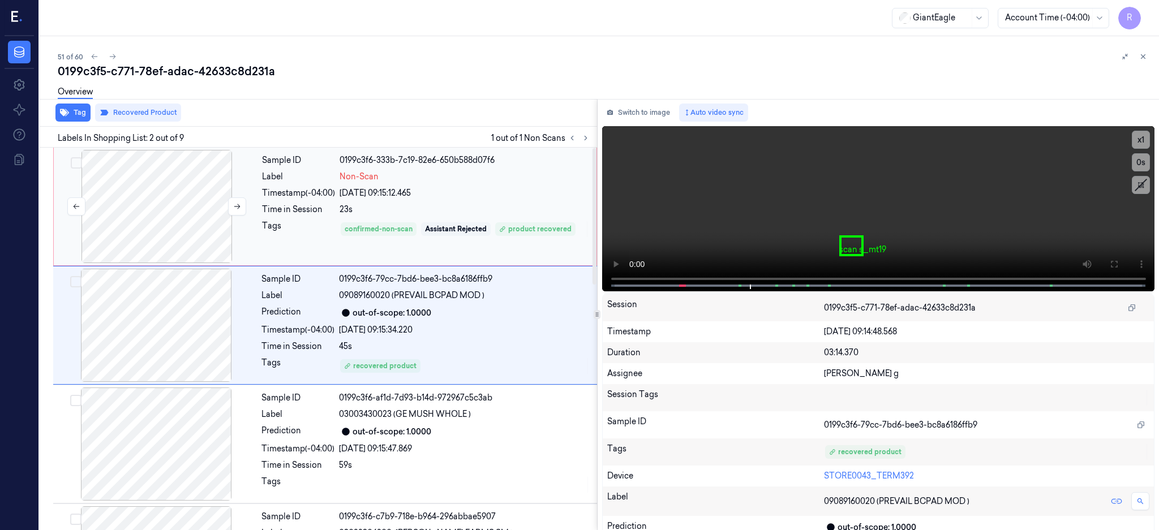
click at [167, 227] on div at bounding box center [156, 206] width 201 height 113
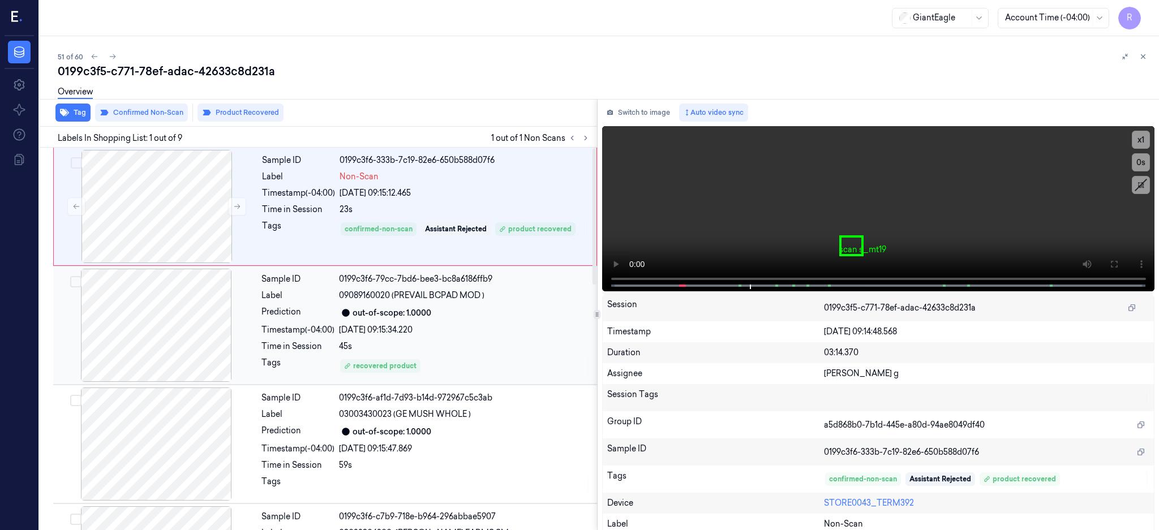
click at [185, 324] on div at bounding box center [155, 325] width 201 height 113
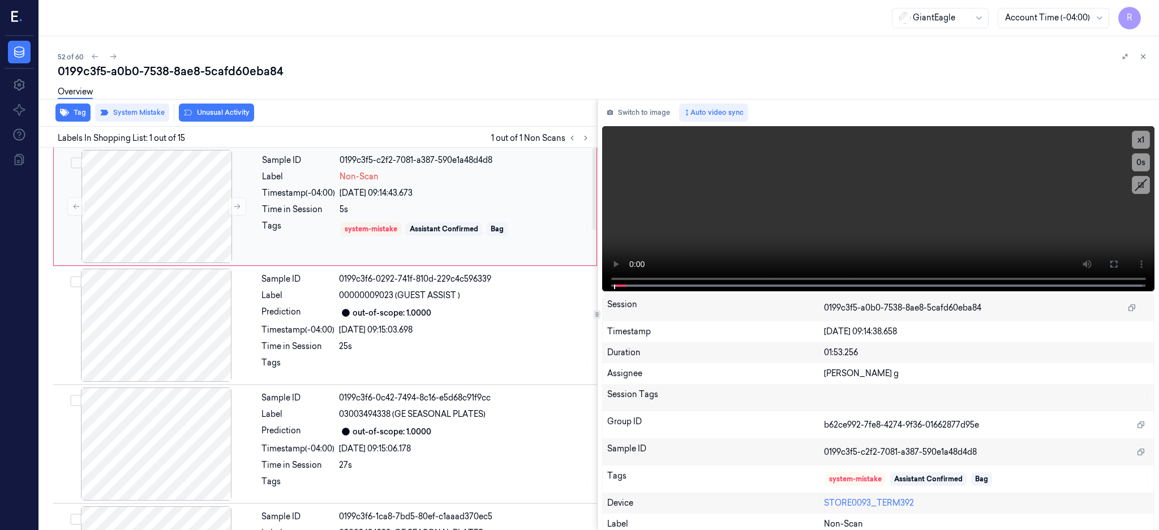
click at [186, 193] on div at bounding box center [156, 206] width 201 height 113
click at [174, 225] on div at bounding box center [156, 206] width 201 height 113
click at [1118, 263] on icon at bounding box center [1113, 264] width 9 height 9
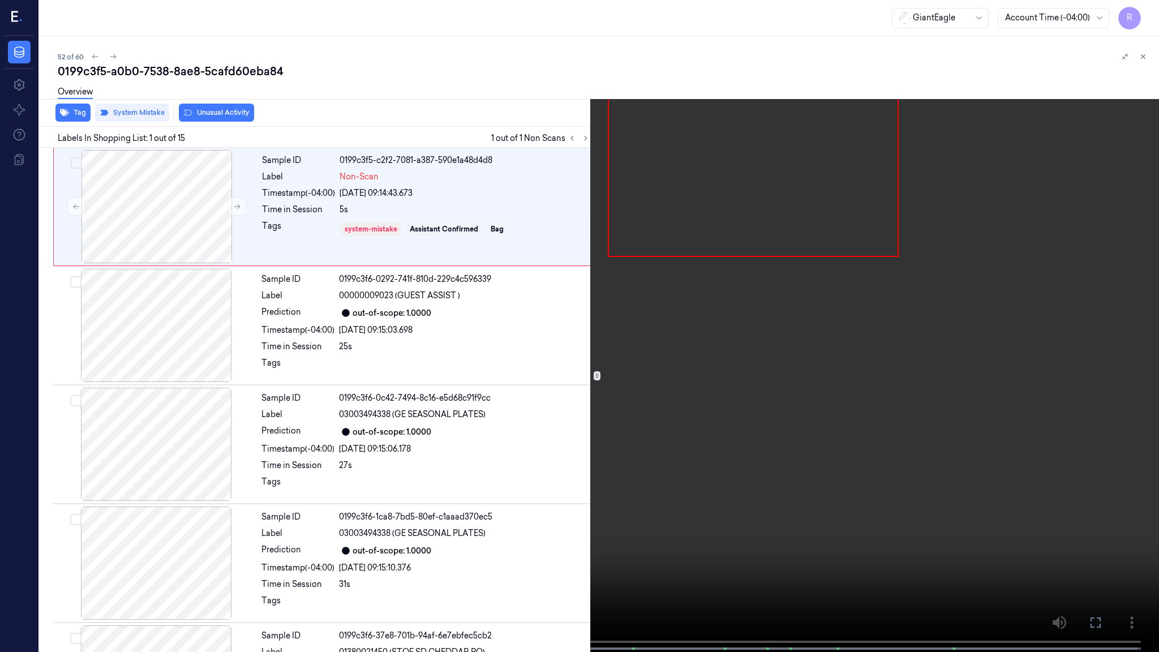
click at [579, 464] on video at bounding box center [579, 327] width 1159 height 654
drag, startPoint x: 287, startPoint y: 582, endPoint x: 695, endPoint y: 323, distance: 482.5
click at [695, 323] on video at bounding box center [579, 327] width 1159 height 654
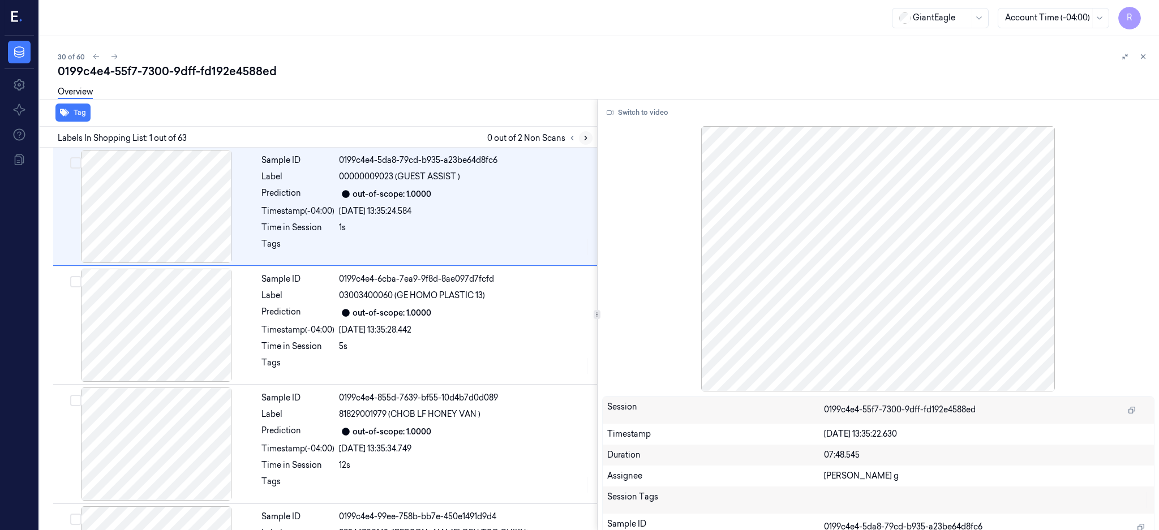
click at [589, 140] on icon at bounding box center [586, 138] width 8 height 8
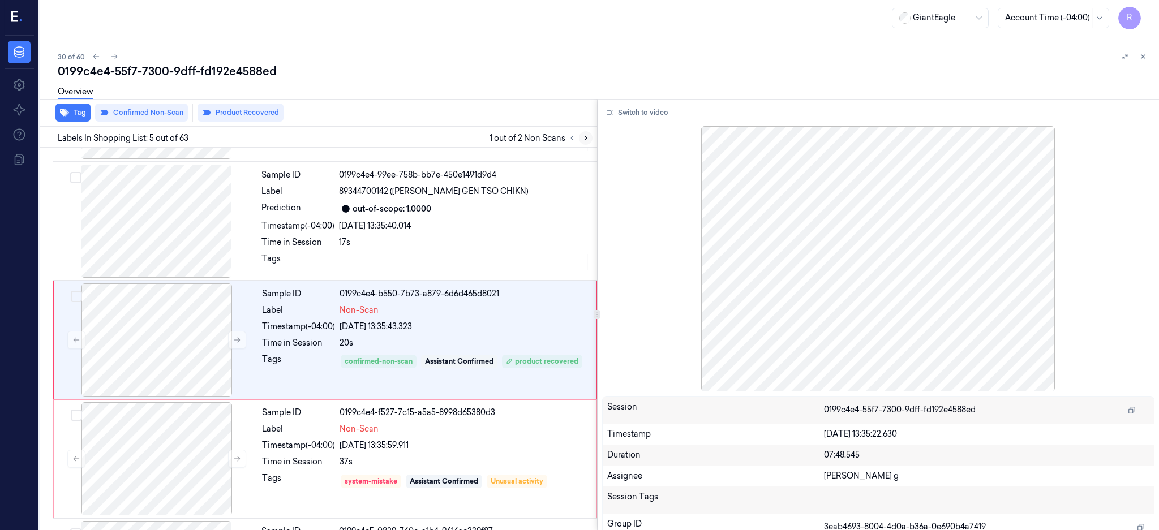
scroll to position [342, 0]
click at [182, 222] on div at bounding box center [155, 220] width 201 height 113
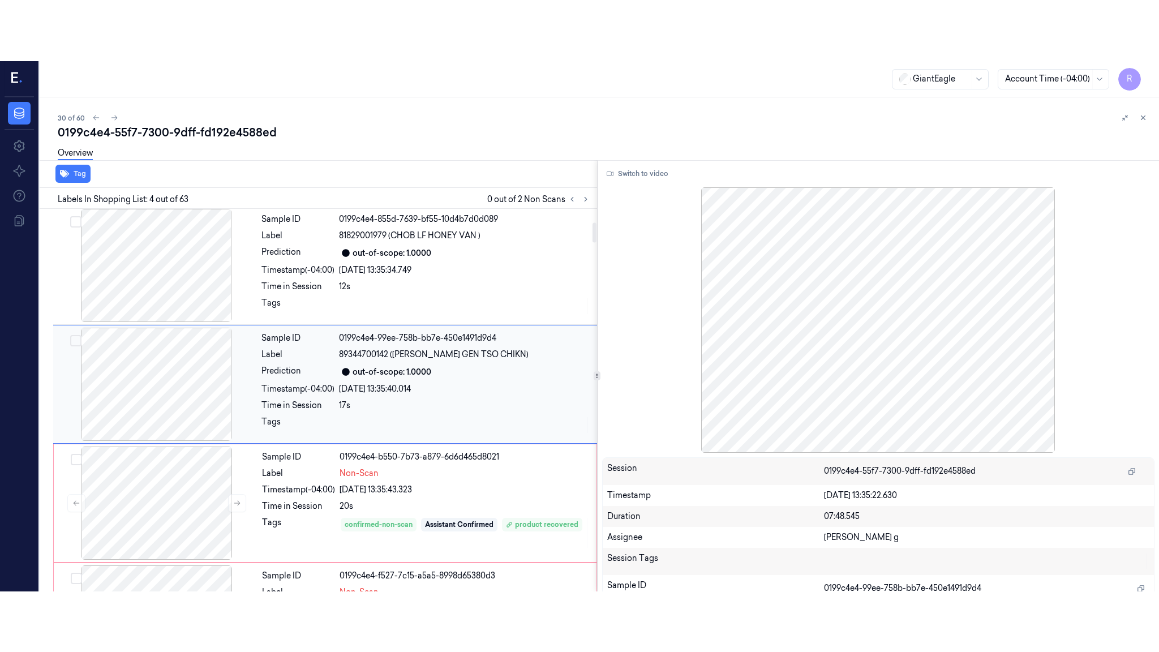
scroll to position [223, 0]
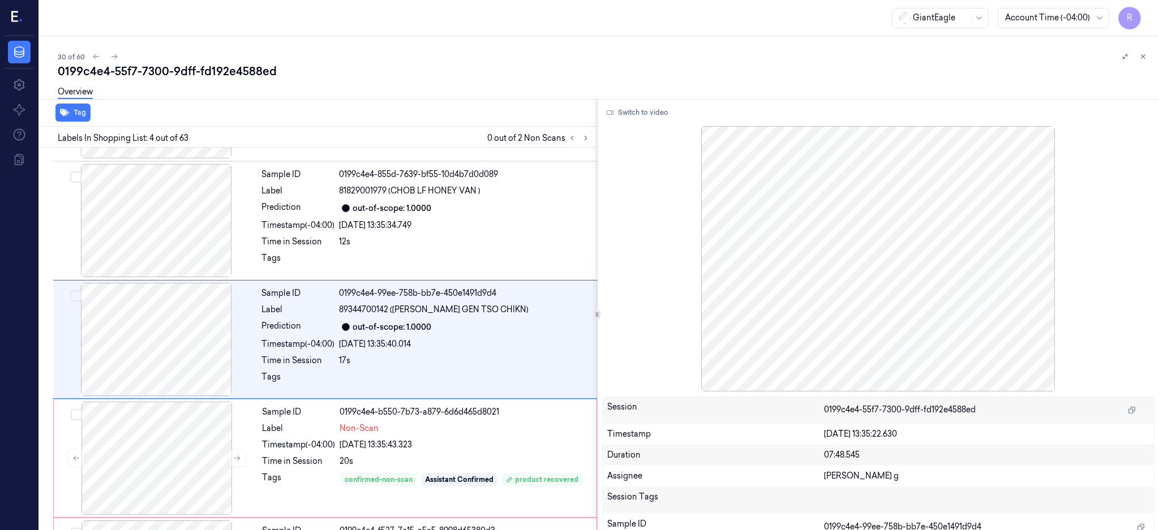
click at [679, 123] on div "Switch to video Session 0199c4e4-55f7-7300-9dff-fd192e4588ed Timestamp 08/10/20…" at bounding box center [878, 315] width 562 height 432
click at [673, 116] on button "Switch to video" at bounding box center [637, 113] width 71 height 18
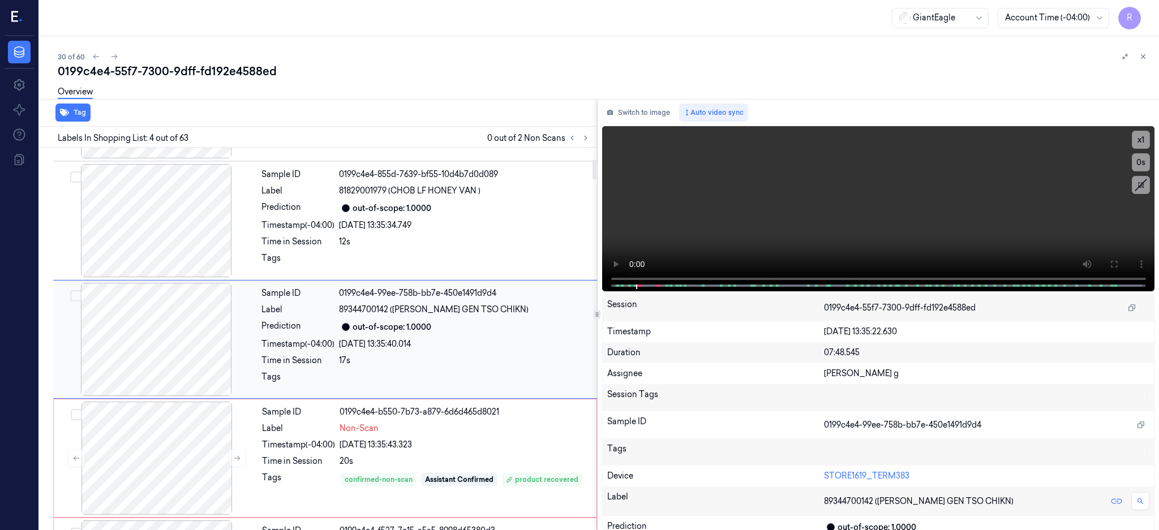
click at [172, 311] on div at bounding box center [155, 339] width 201 height 113
click at [1122, 269] on button at bounding box center [1113, 264] width 18 height 18
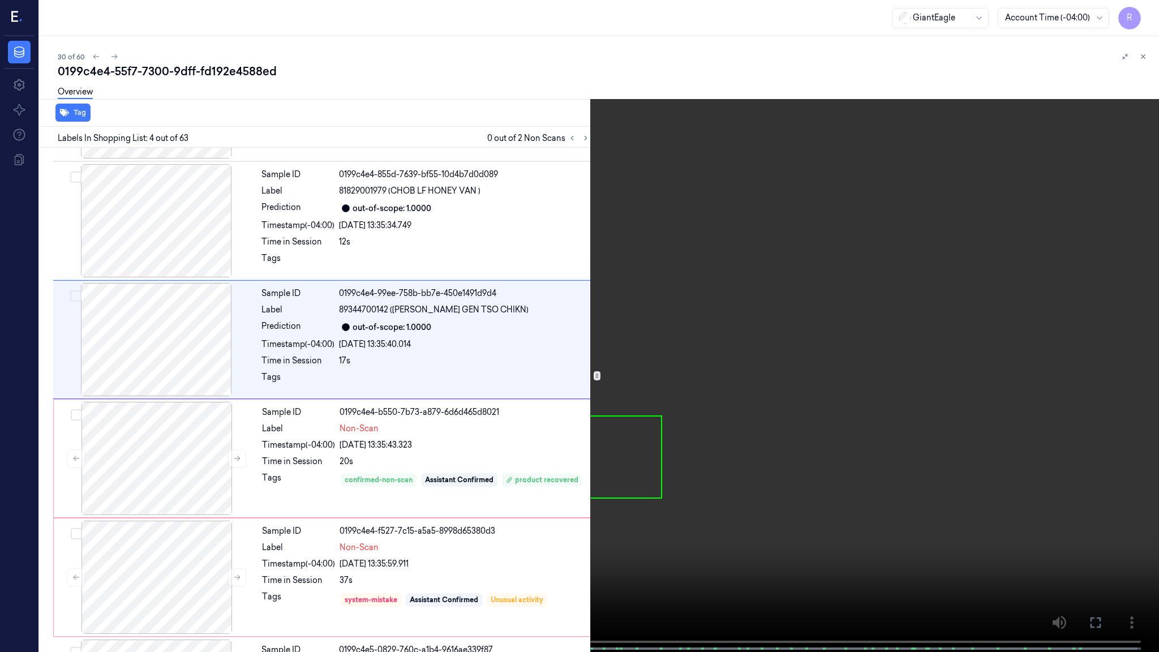
click at [703, 361] on video at bounding box center [579, 327] width 1159 height 654
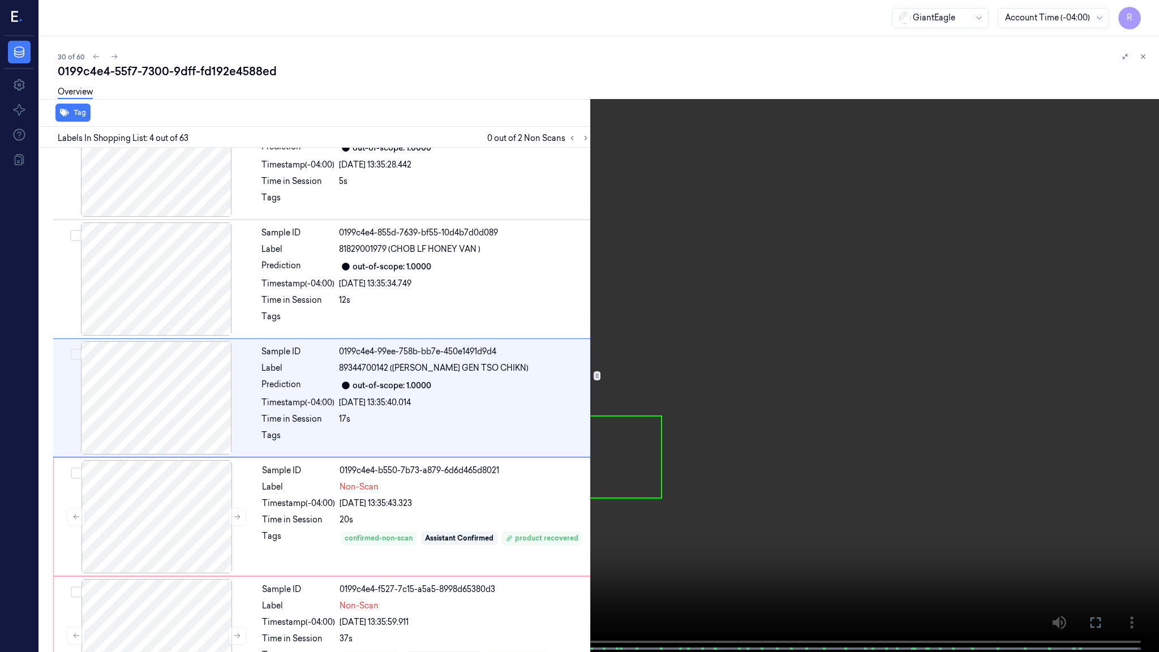
scroll to position [163, 0]
click at [520, 521] on video at bounding box center [579, 327] width 1159 height 654
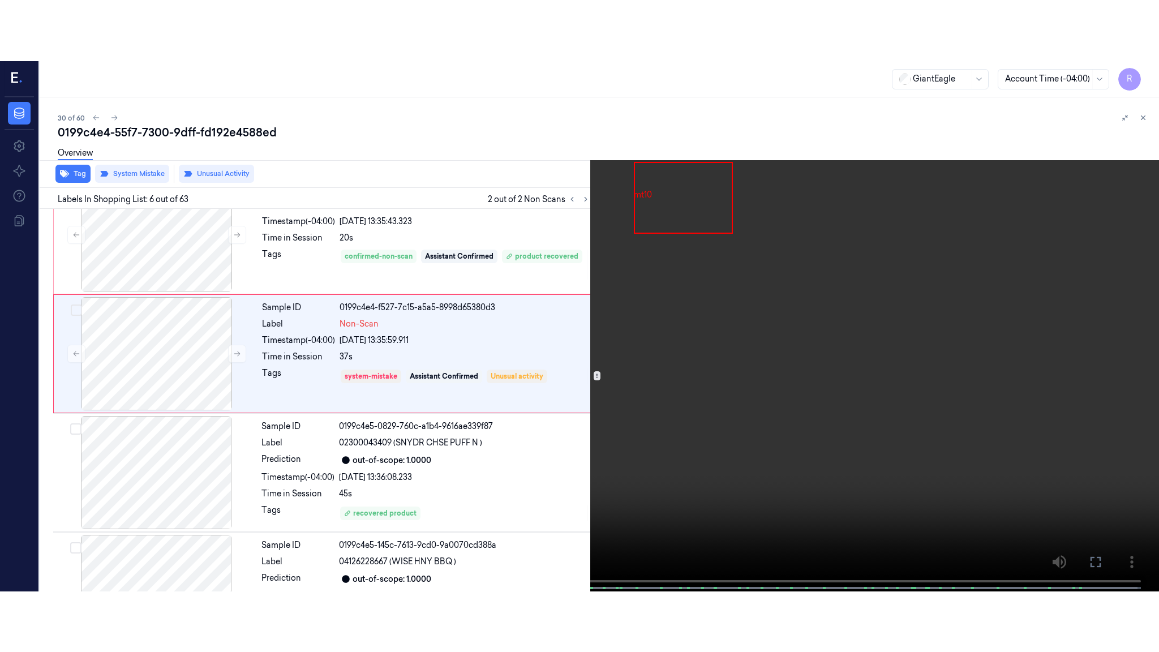
scroll to position [462, 0]
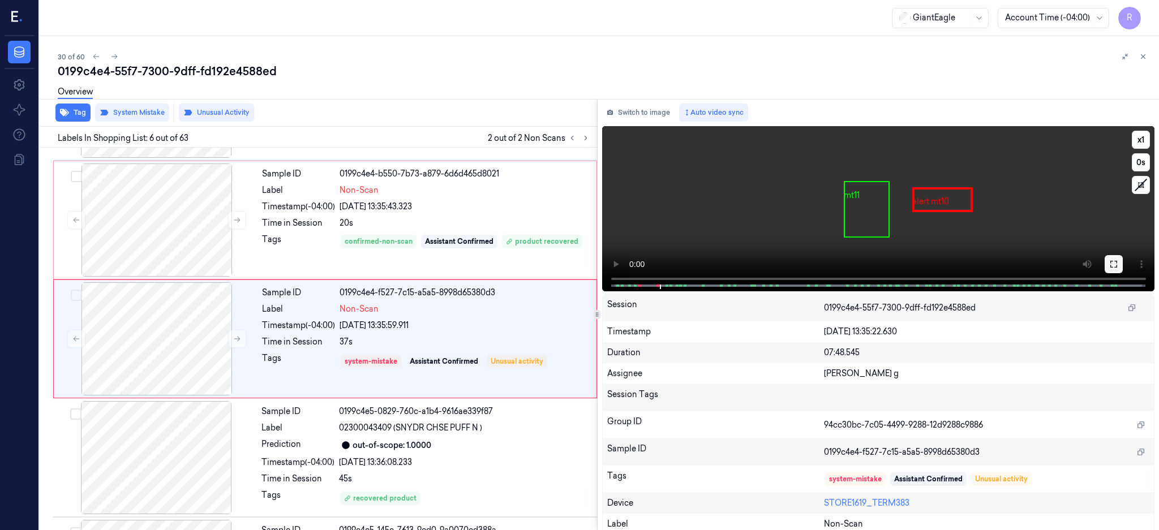
click at [1118, 261] on icon at bounding box center [1113, 264] width 9 height 9
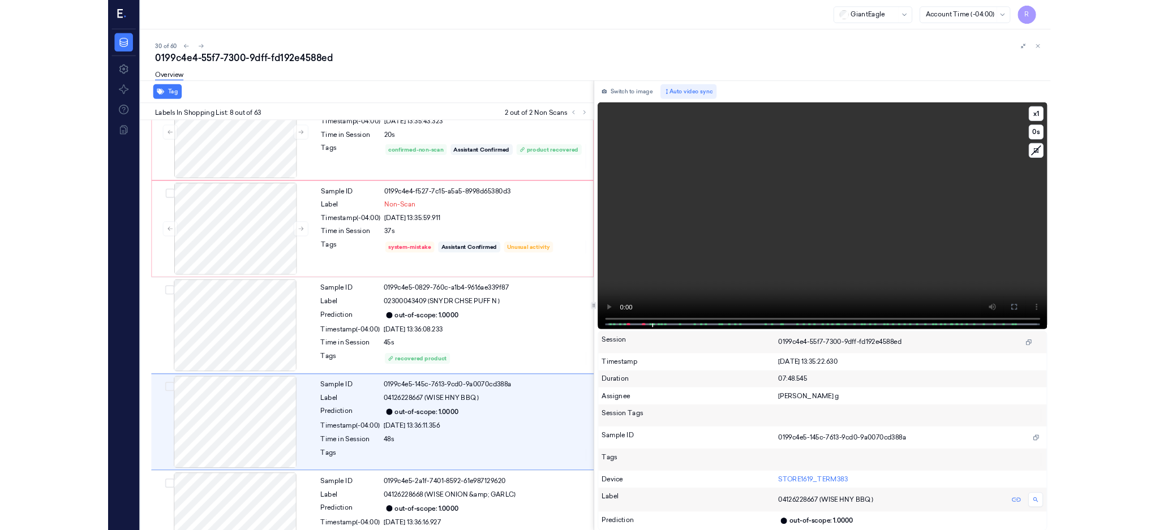
scroll to position [638, 0]
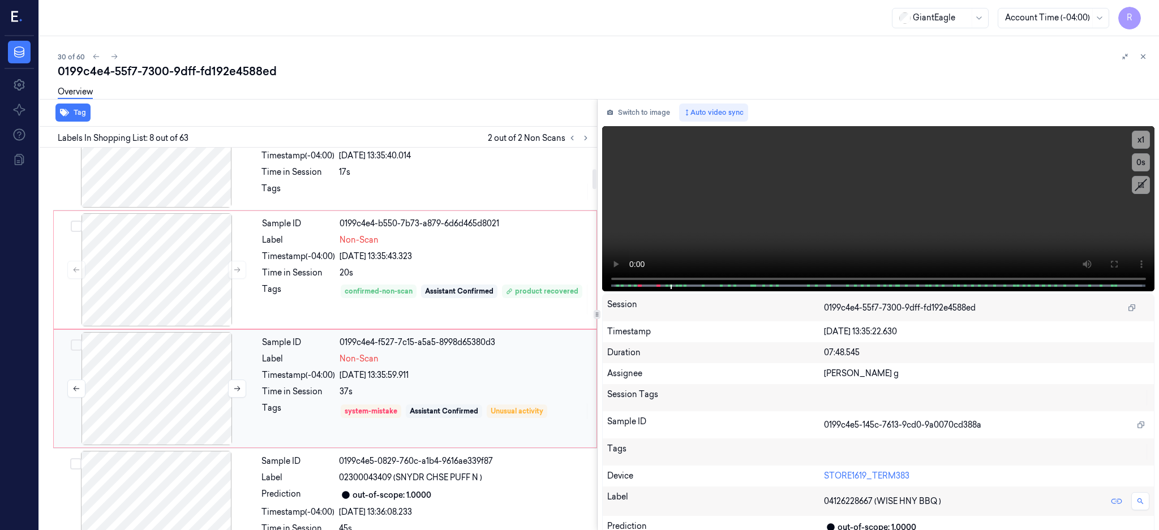
click at [188, 389] on div at bounding box center [156, 388] width 201 height 113
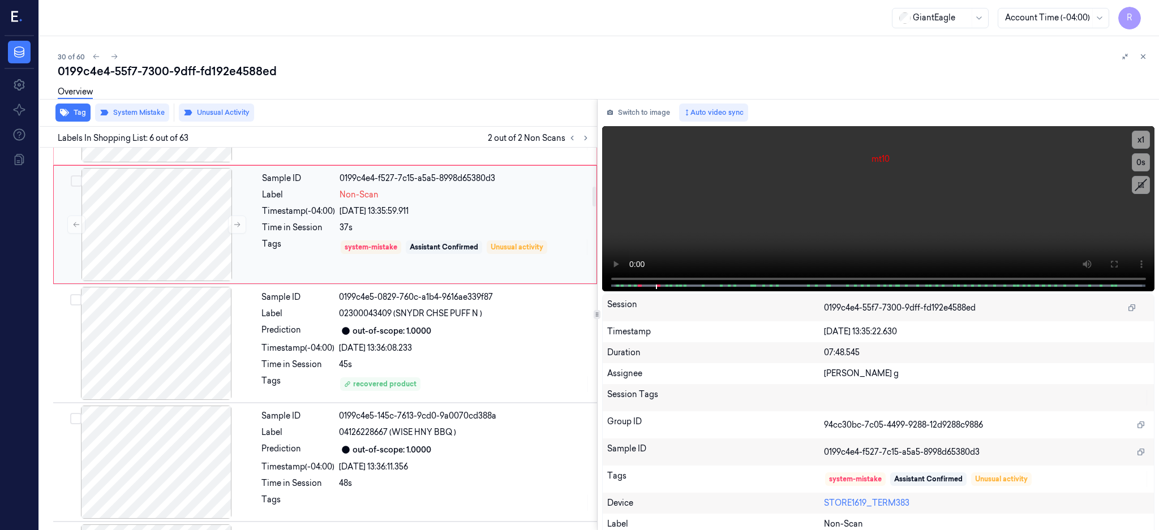
scroll to position [763, 0]
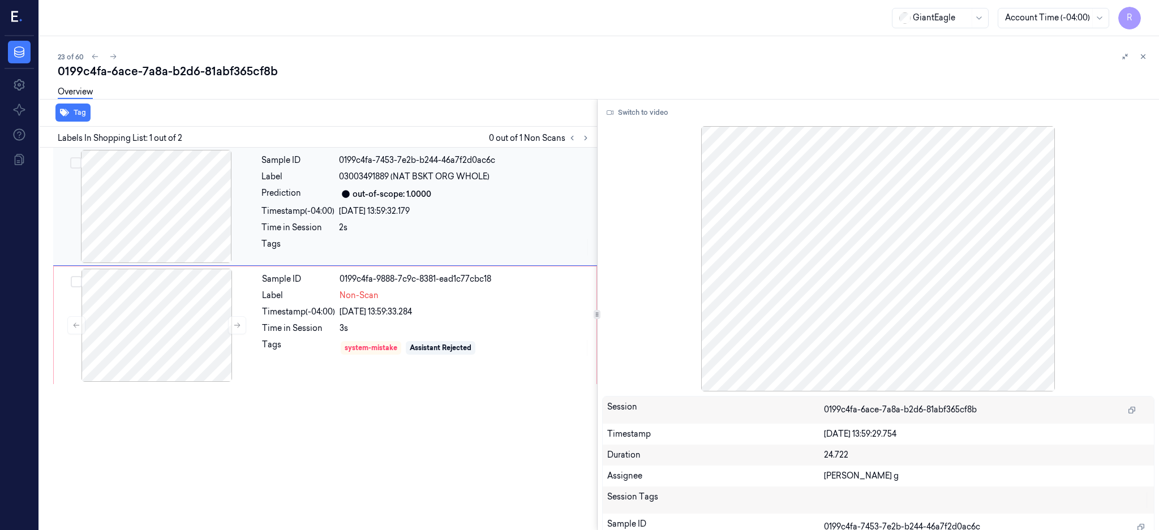
click at [196, 192] on div at bounding box center [155, 206] width 201 height 113
click at [672, 122] on div "Switch to video Session 0199c4fa-6ace-7a8a-b2d6-81abf365cf8b Timestamp [DATE] 1…" at bounding box center [878, 315] width 562 height 432
click at [652, 114] on button "Switch to video" at bounding box center [637, 113] width 71 height 18
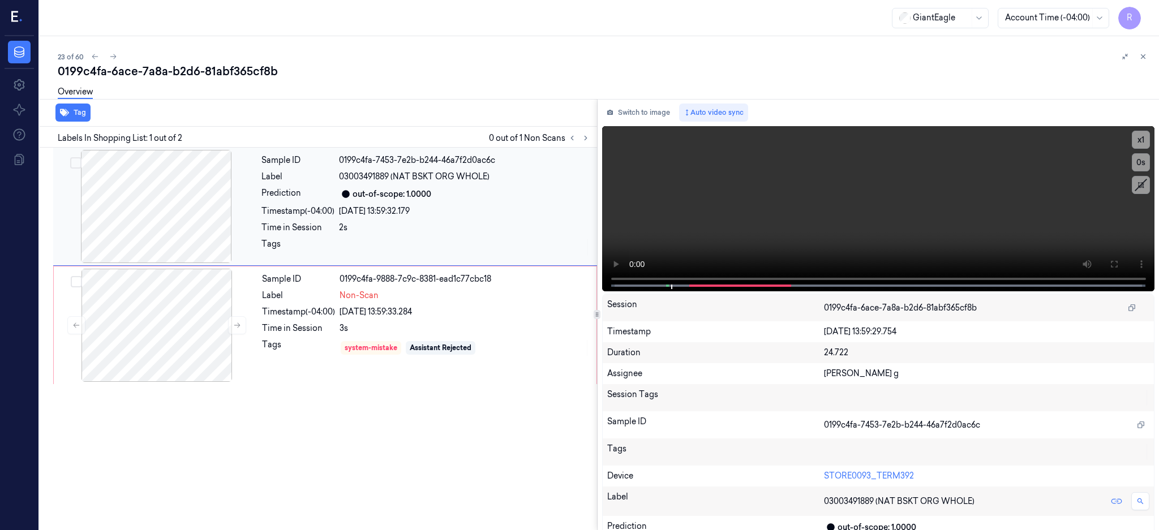
click at [94, 186] on div at bounding box center [155, 206] width 201 height 113
click at [127, 207] on div at bounding box center [155, 206] width 201 height 113
click at [1122, 269] on button at bounding box center [1113, 264] width 18 height 18
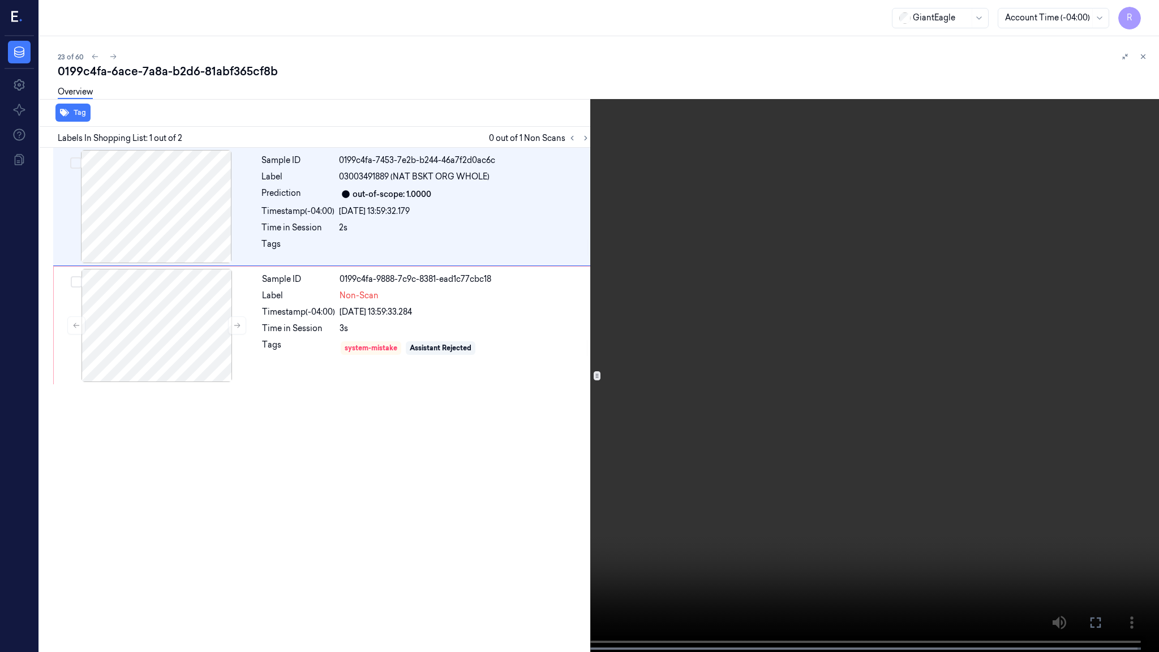
click at [699, 363] on video at bounding box center [579, 327] width 1159 height 654
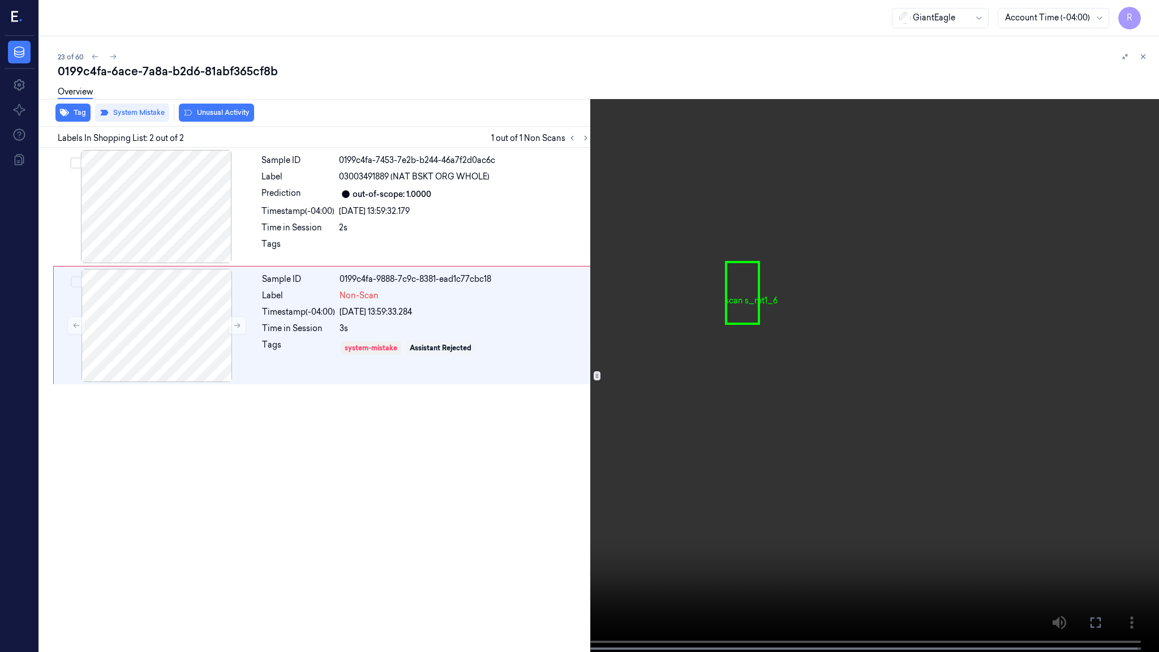
click at [699, 363] on video at bounding box center [579, 327] width 1159 height 654
click at [756, 376] on video at bounding box center [579, 327] width 1159 height 654
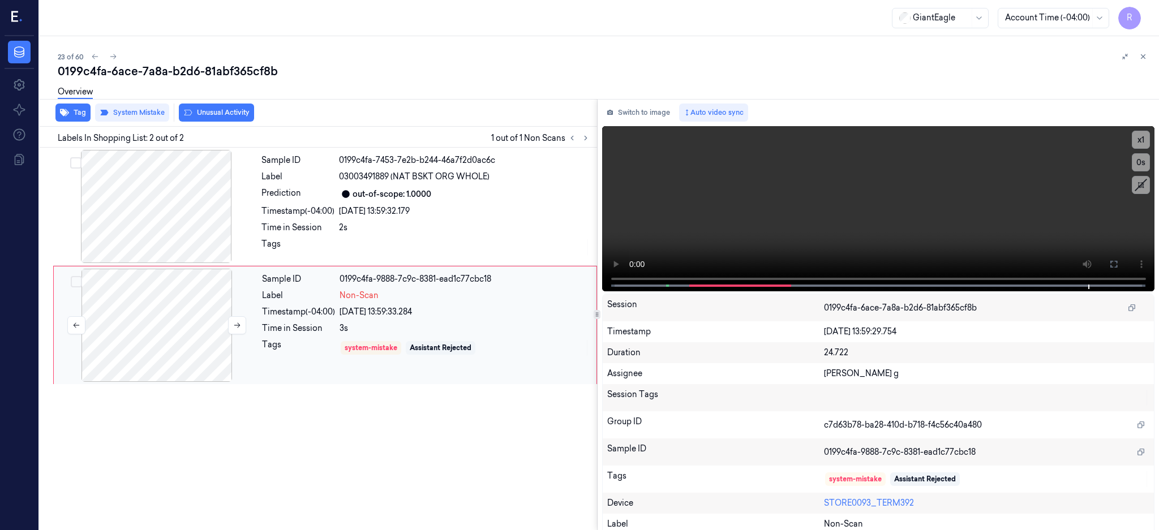
click at [161, 336] on div at bounding box center [156, 325] width 201 height 113
click at [236, 323] on icon at bounding box center [237, 325] width 8 height 8
click at [246, 324] on div at bounding box center [156, 325] width 201 height 113
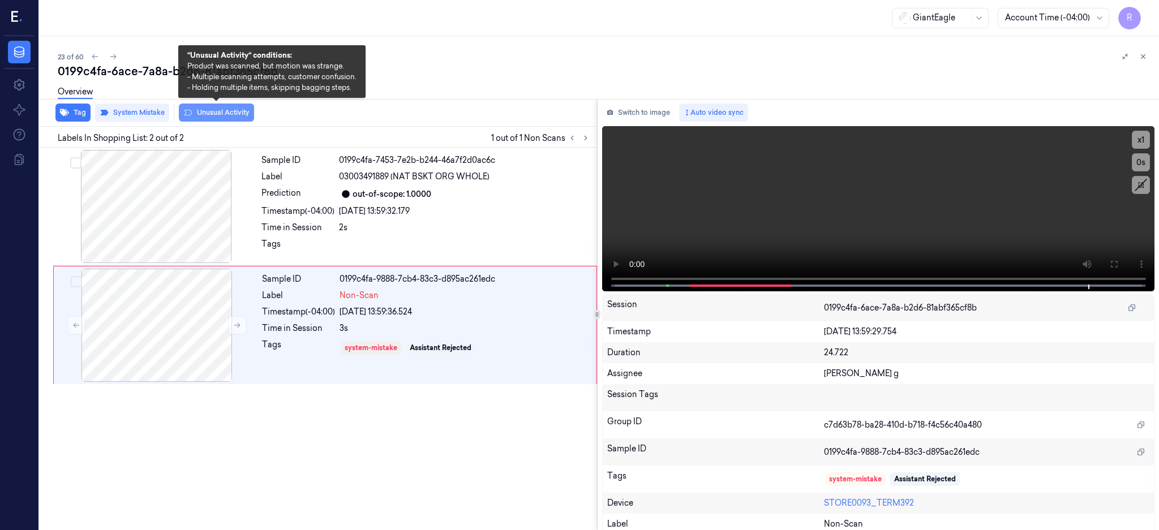
click at [214, 112] on button "Unusual Activity" at bounding box center [216, 113] width 75 height 18
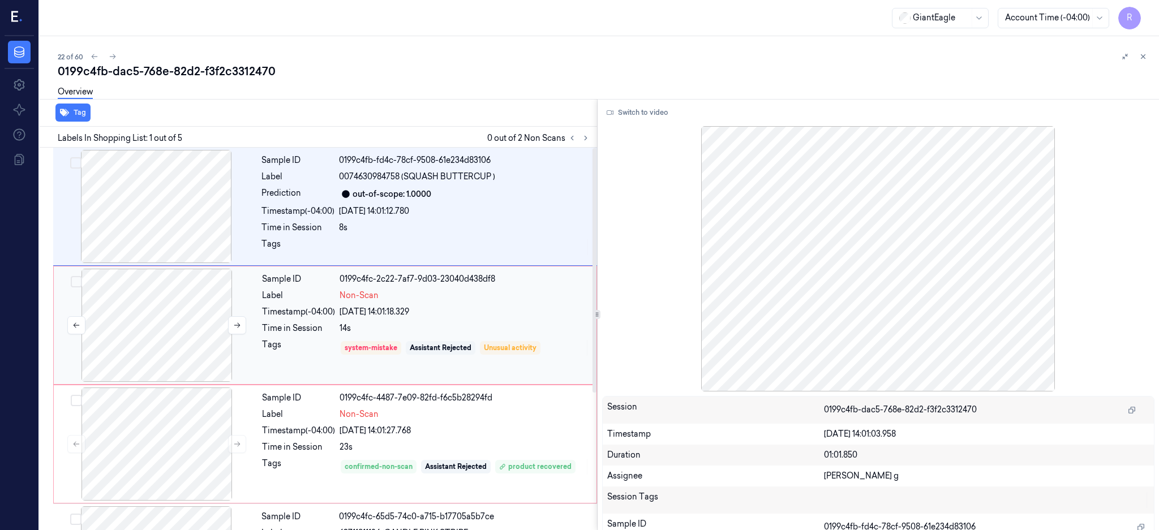
click at [154, 309] on div at bounding box center [156, 325] width 201 height 113
click at [174, 202] on div at bounding box center [155, 206] width 201 height 113
click at [640, 114] on button "Switch to video" at bounding box center [637, 113] width 71 height 18
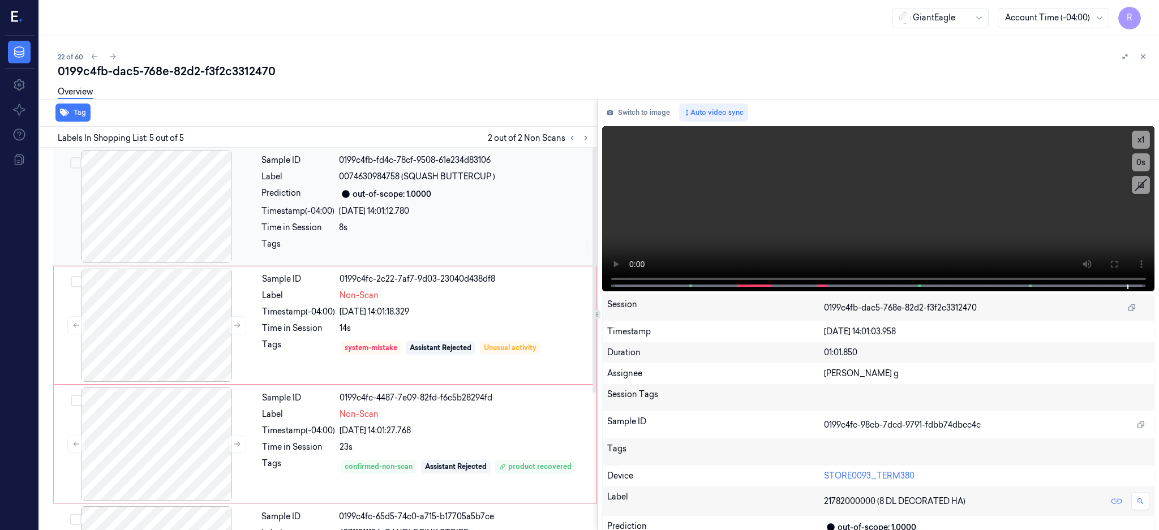
click at [150, 218] on div at bounding box center [155, 206] width 201 height 113
click at [1117, 262] on icon at bounding box center [1113, 264] width 7 height 7
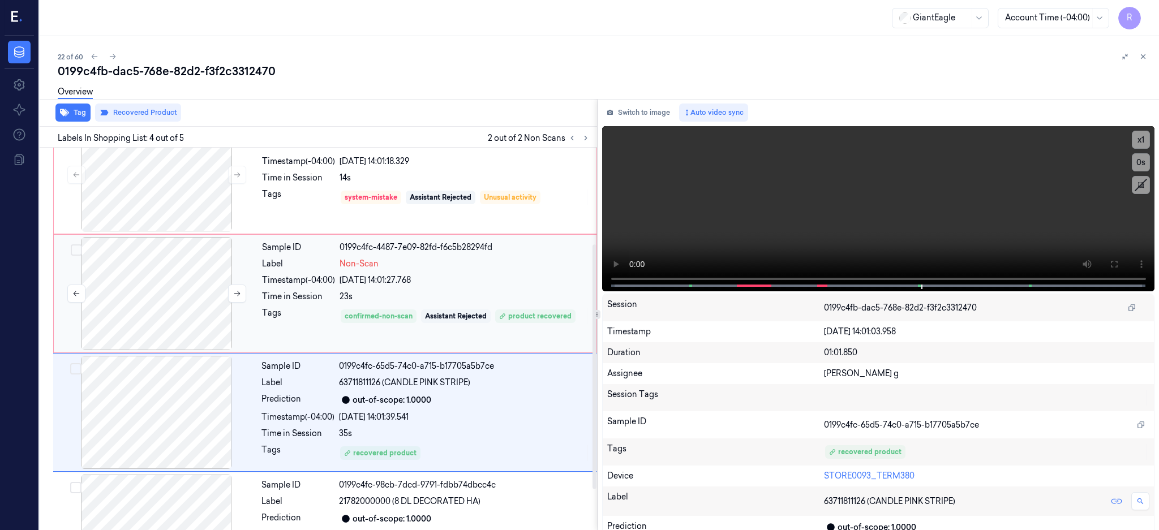
click at [177, 303] on div at bounding box center [156, 293] width 201 height 113
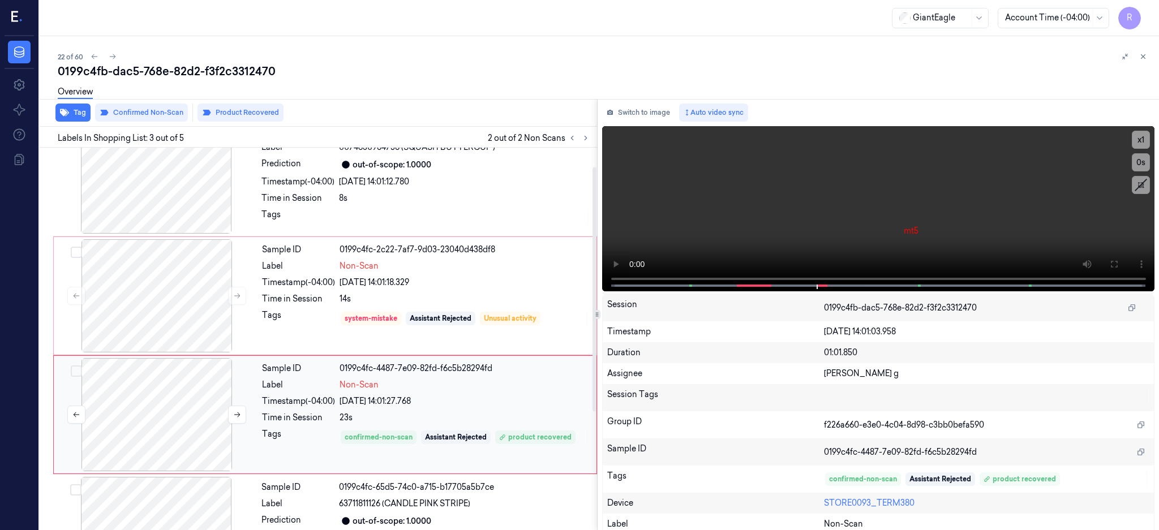
click at [185, 383] on div at bounding box center [156, 414] width 201 height 113
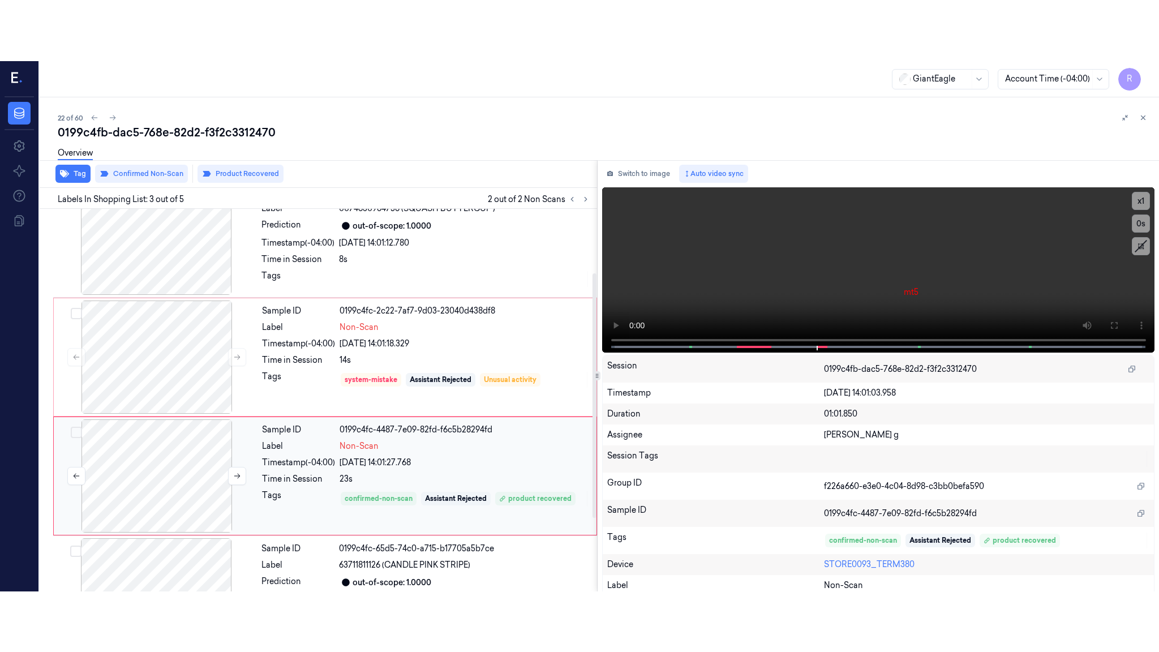
scroll to position [105, 0]
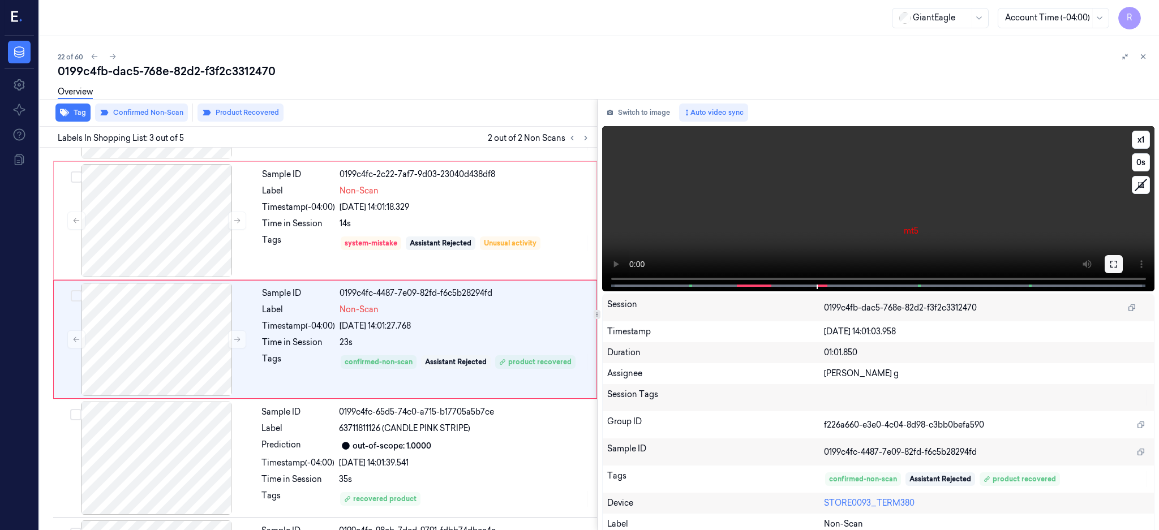
click at [1118, 263] on icon at bounding box center [1113, 264] width 9 height 9
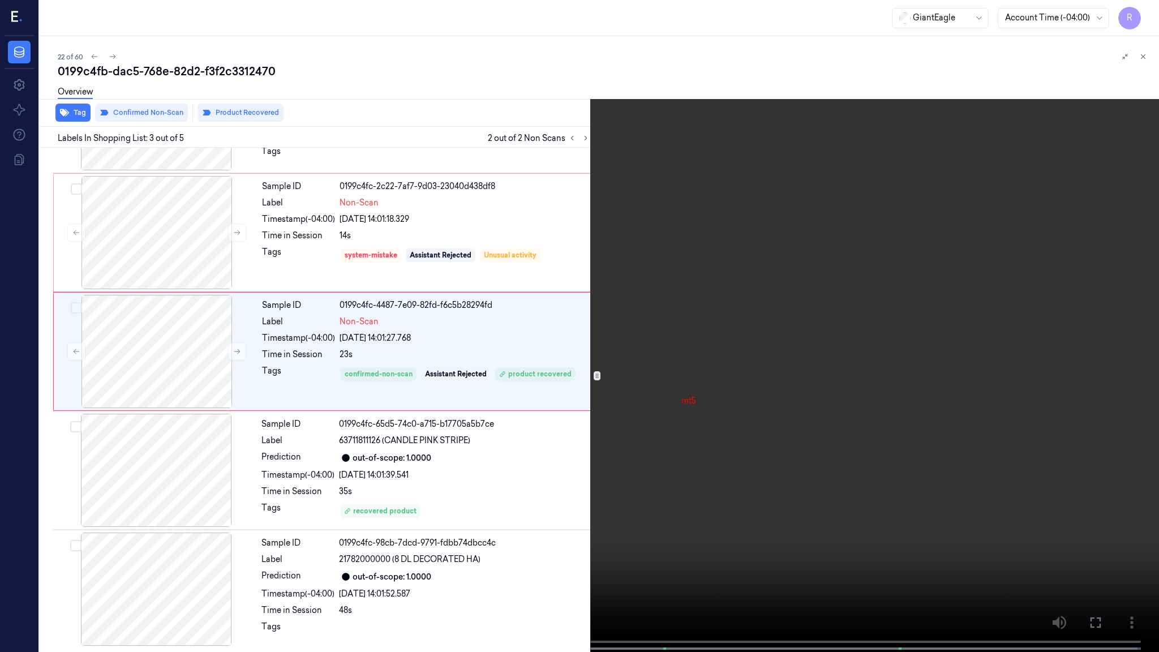
click at [764, 411] on video at bounding box center [579, 327] width 1159 height 654
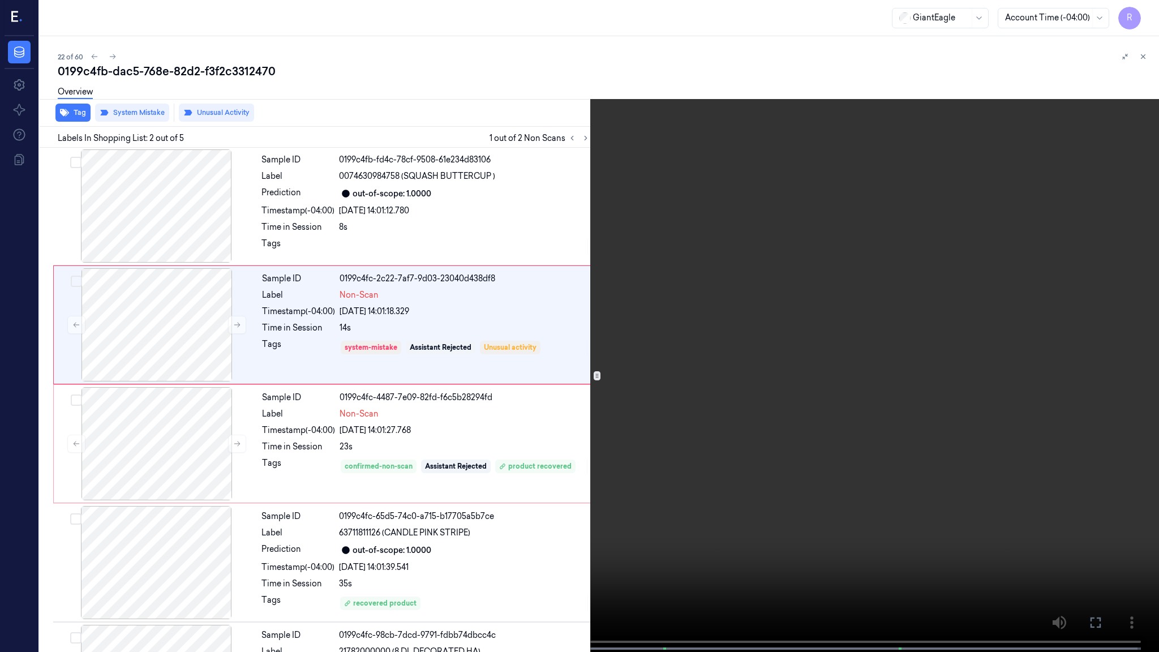
scroll to position [0, 0]
click at [764, 411] on video at bounding box center [579, 327] width 1159 height 654
click at [342, 530] on span at bounding box center [345, 649] width 6 height 6
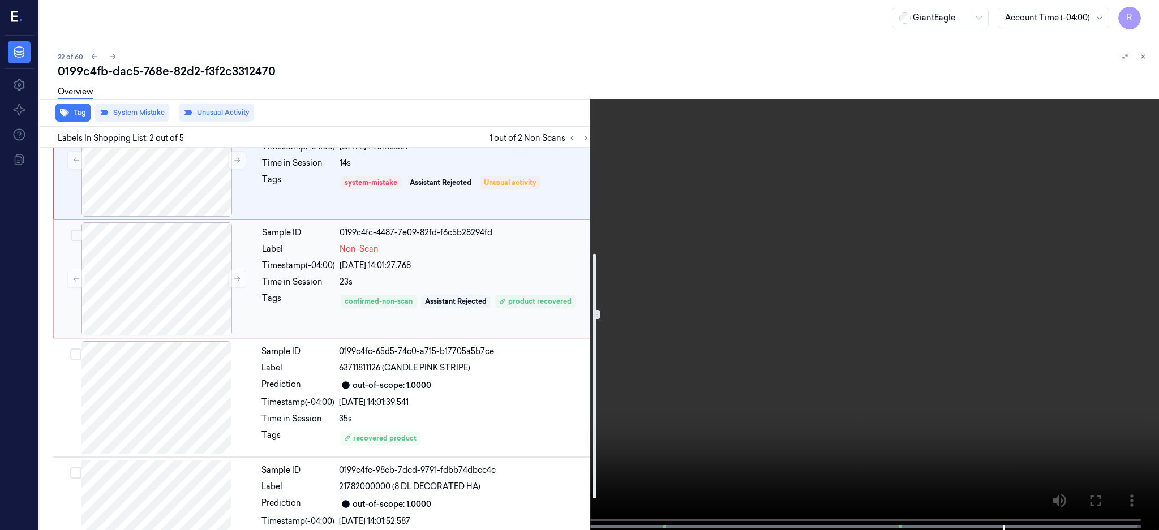
scroll to position [214, 0]
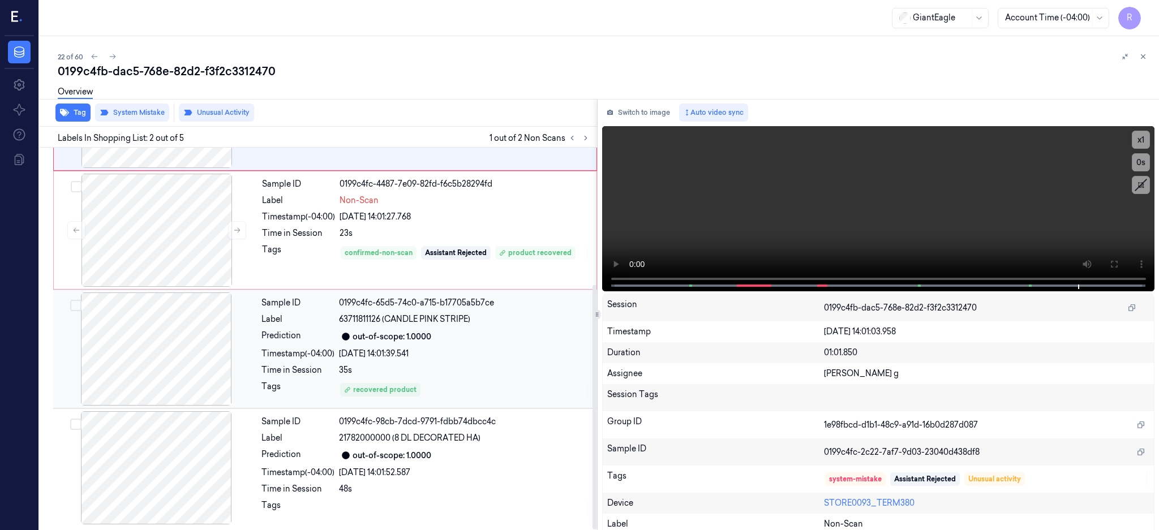
click at [193, 354] on div at bounding box center [155, 348] width 201 height 113
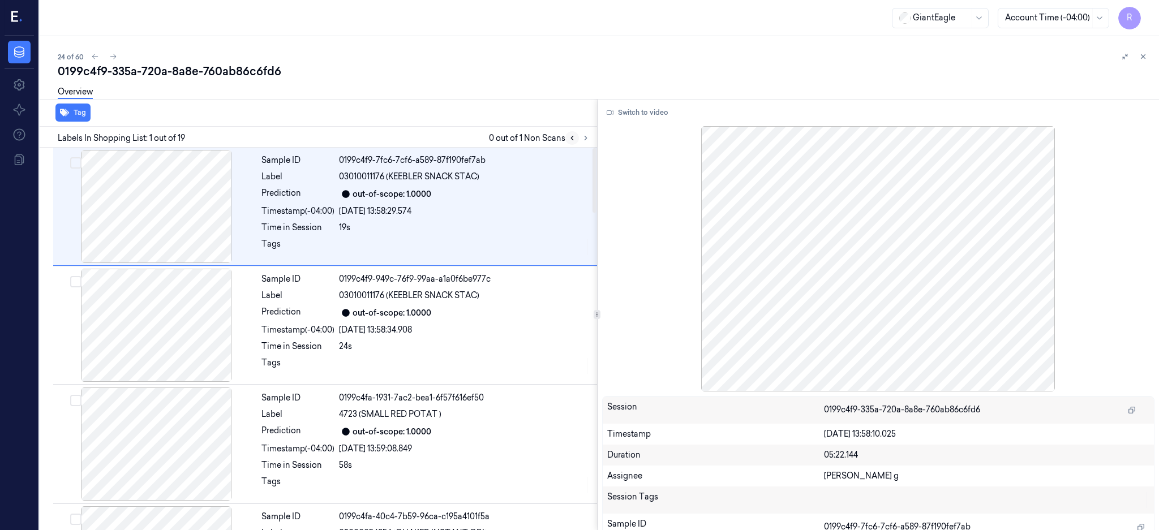
click at [579, 137] on button at bounding box center [572, 138] width 14 height 14
click at [589, 137] on icon at bounding box center [586, 138] width 8 height 8
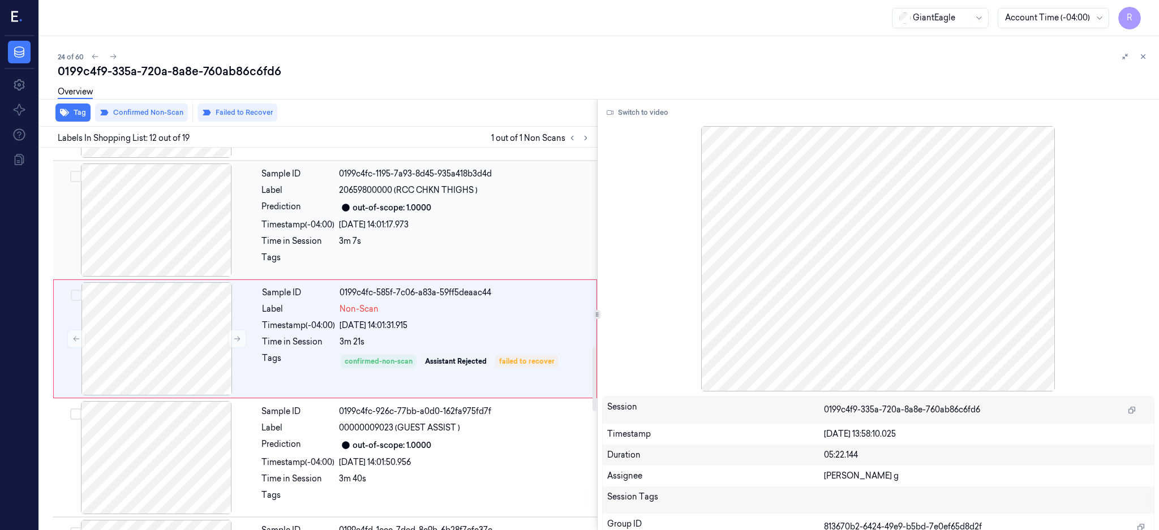
click at [184, 239] on div at bounding box center [155, 219] width 201 height 113
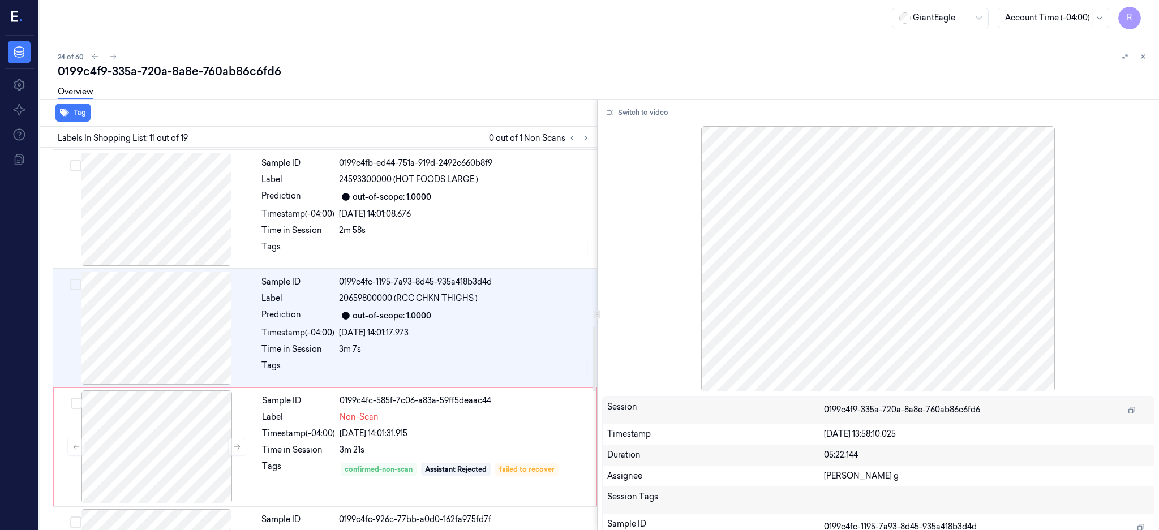
scroll to position [1056, 0]
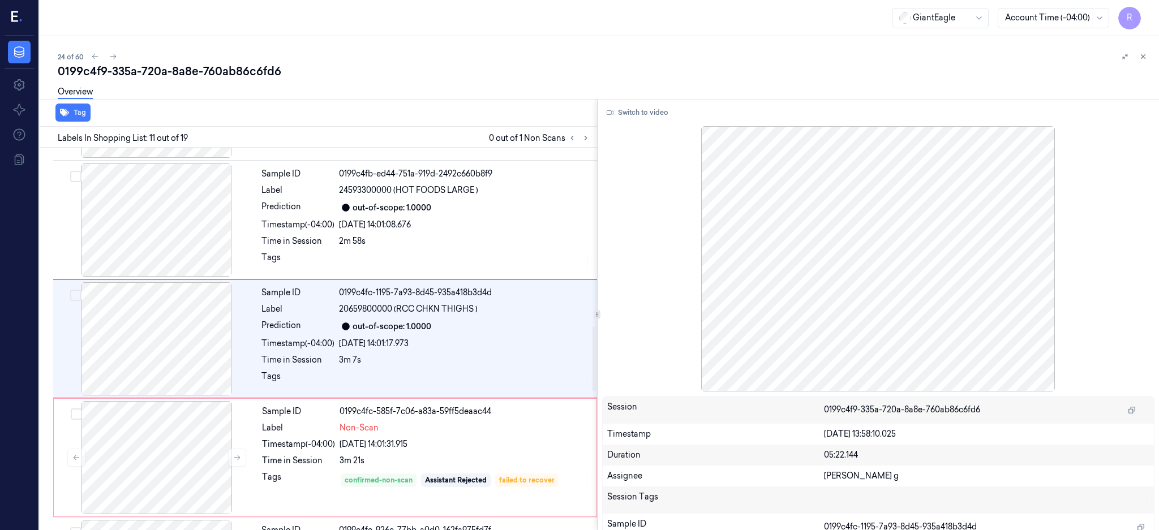
click at [613, 111] on icon at bounding box center [609, 112] width 7 height 5
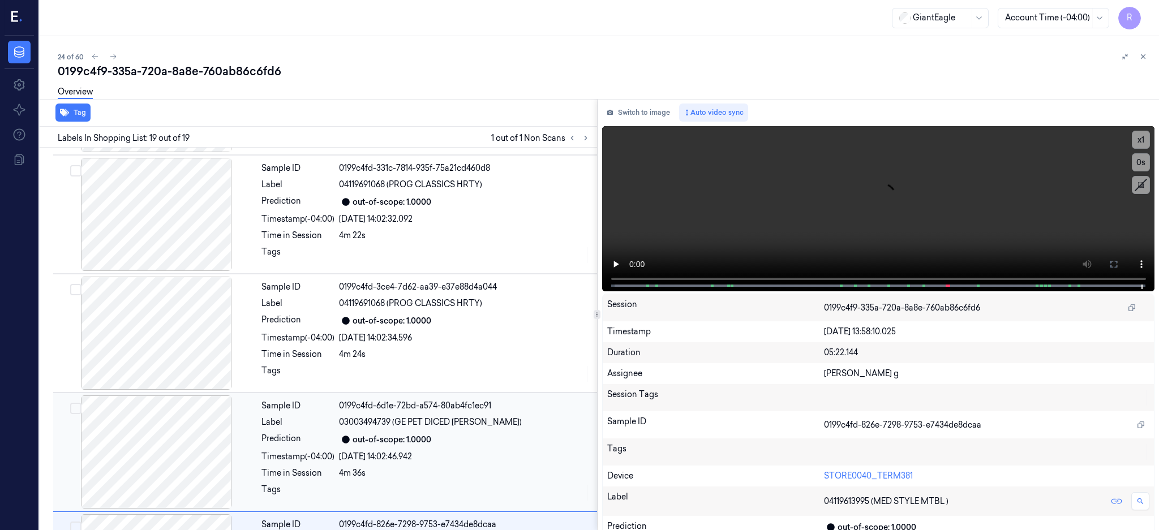
scroll to position [1878, 0]
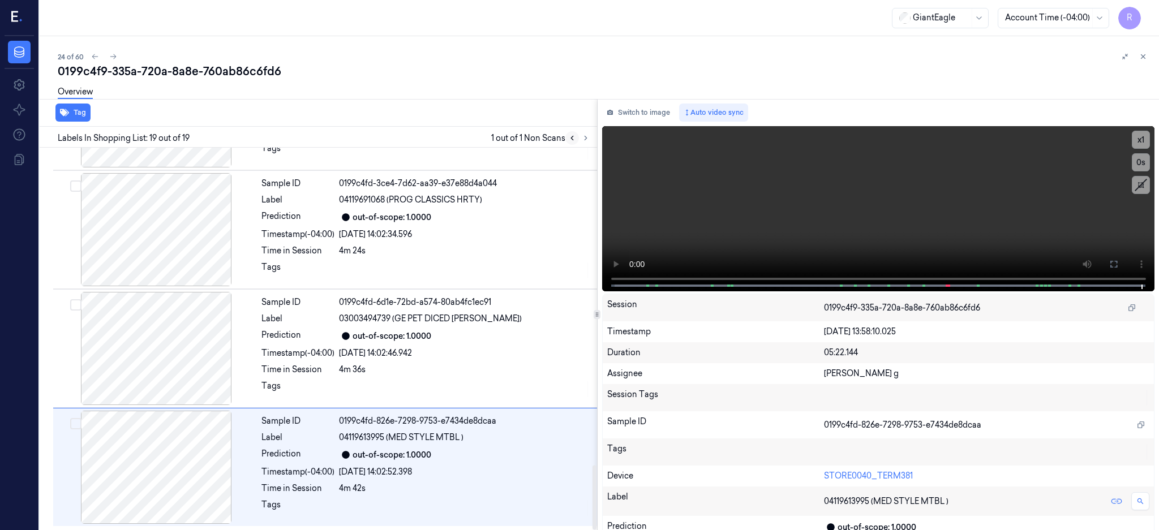
click at [579, 132] on button at bounding box center [572, 138] width 14 height 14
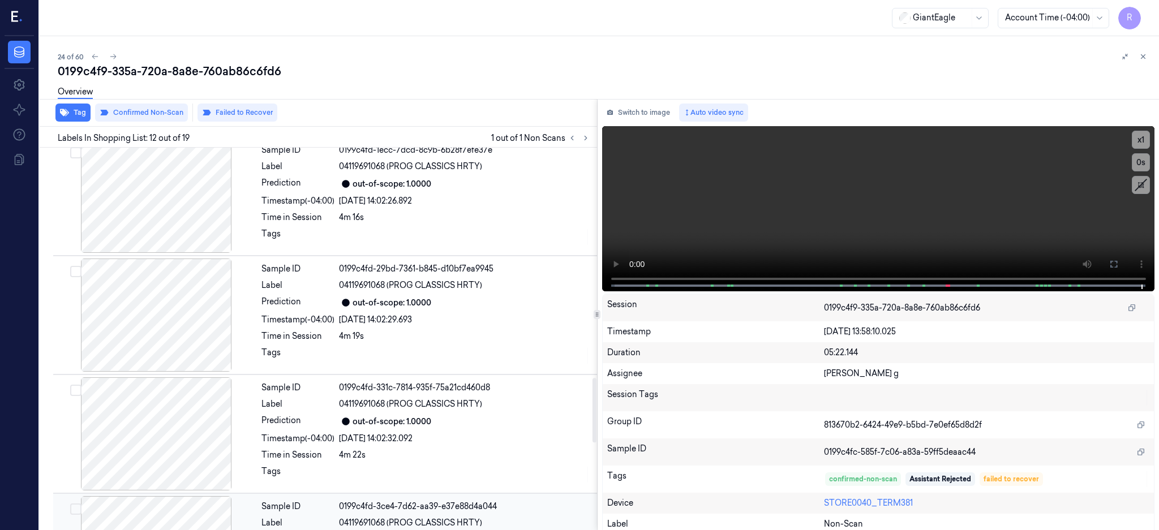
scroll to position [1290, 0]
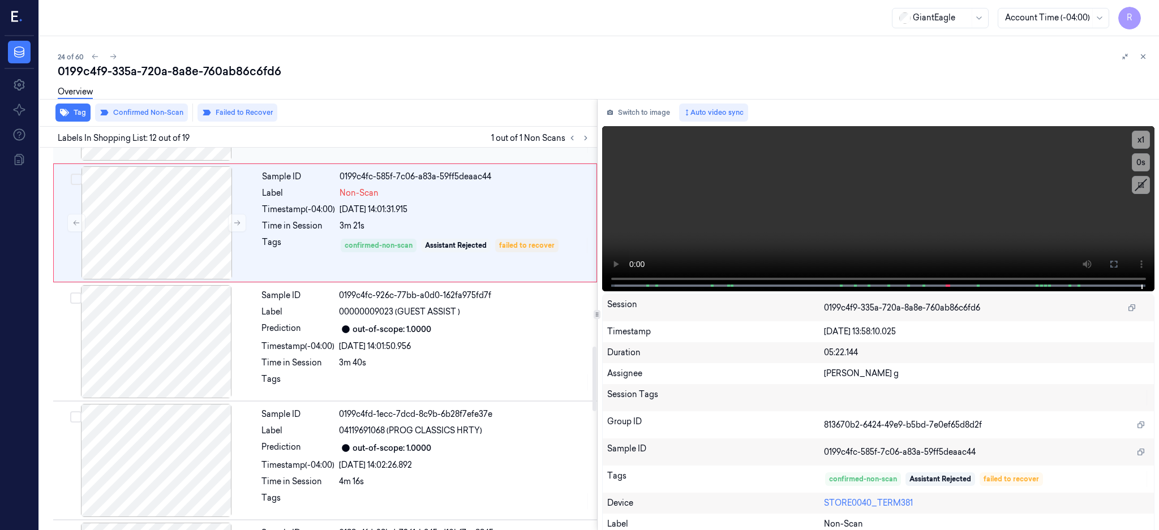
click at [160, 161] on div at bounding box center [155, 104] width 201 height 113
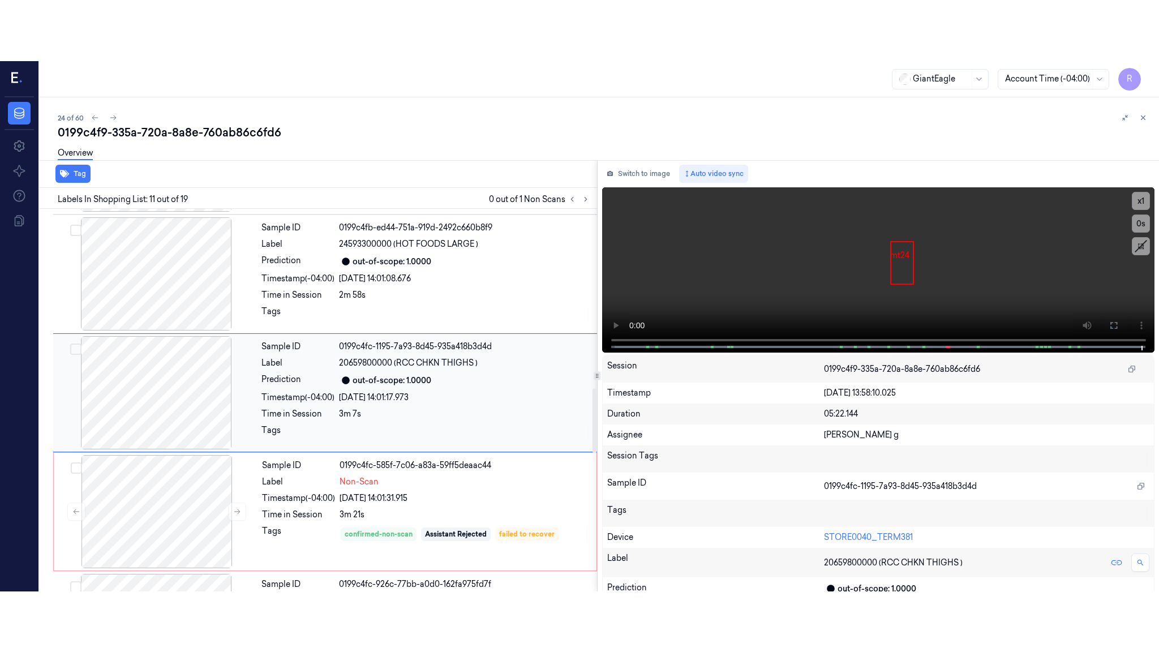
scroll to position [1056, 0]
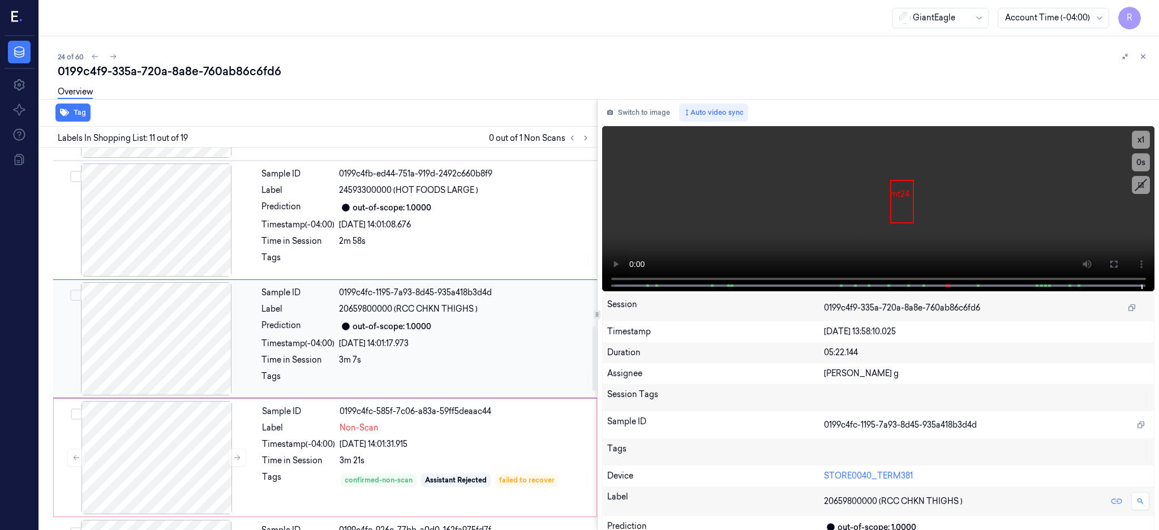
click at [145, 363] on div at bounding box center [155, 338] width 201 height 113
click at [1122, 266] on button at bounding box center [1113, 264] width 18 height 18
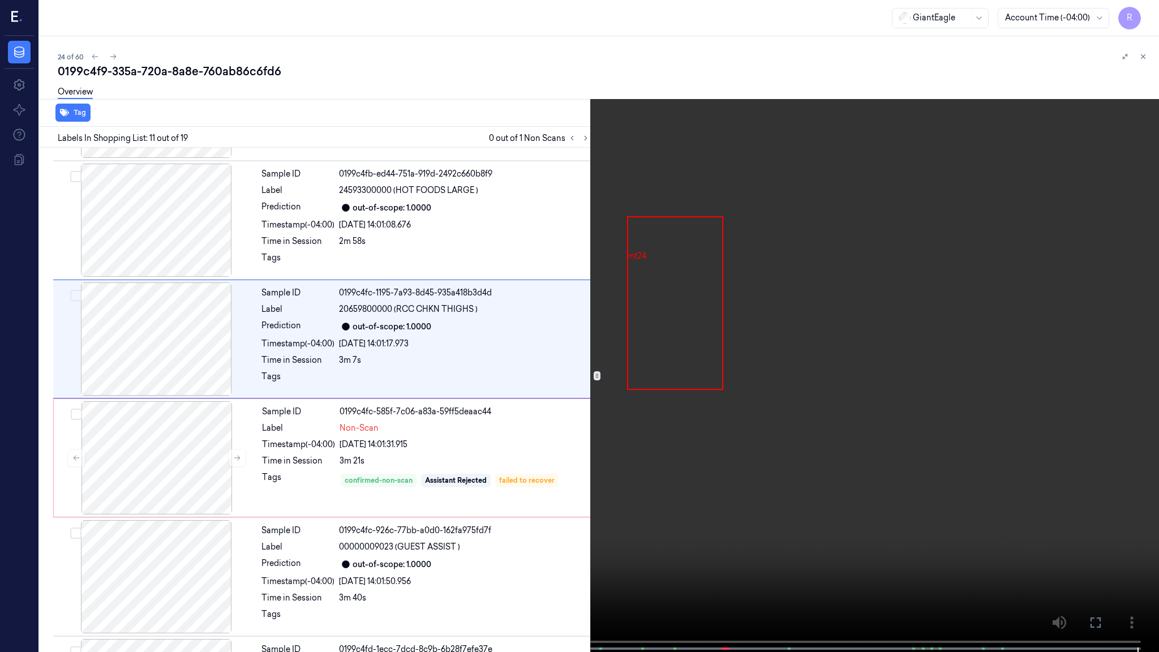
click at [761, 351] on video at bounding box center [579, 327] width 1159 height 654
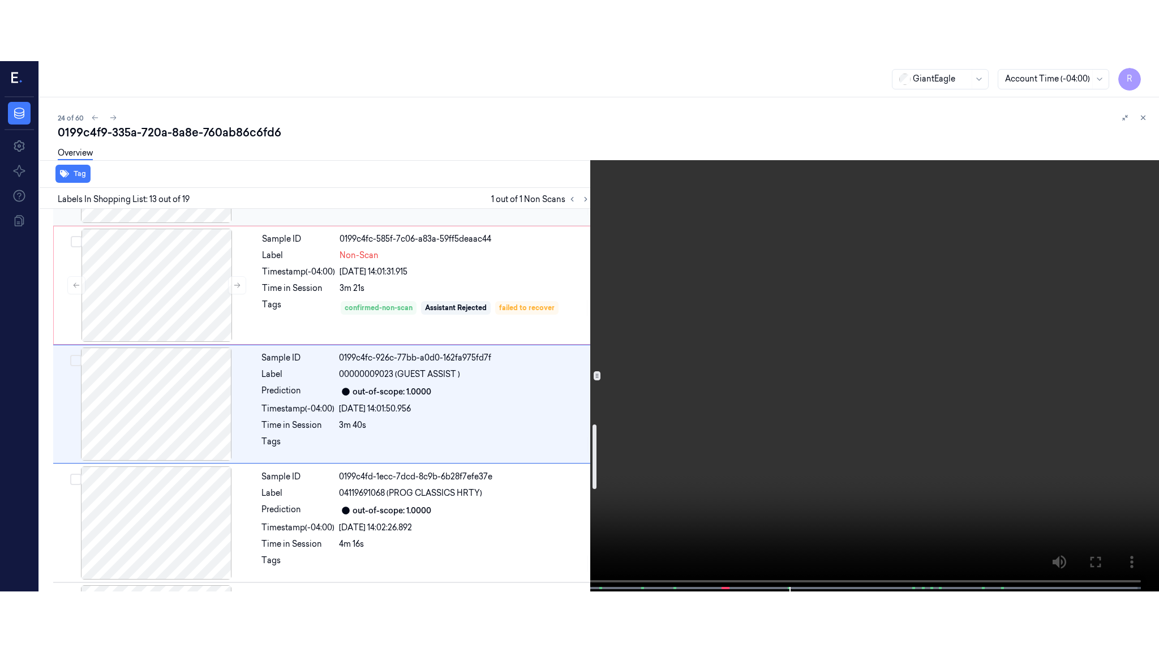
scroll to position [1267, 0]
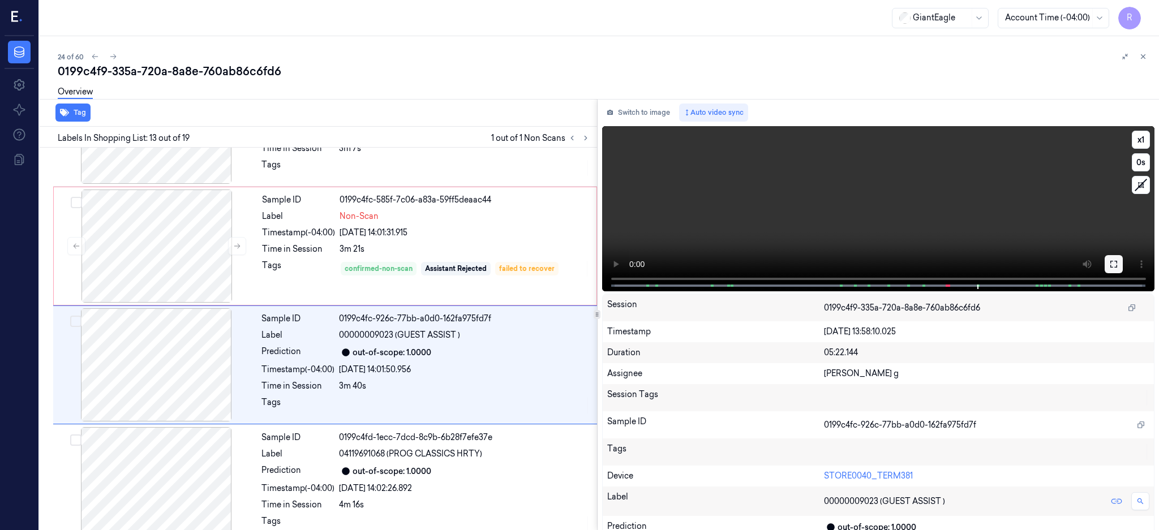
click at [1118, 260] on icon at bounding box center [1113, 264] width 9 height 9
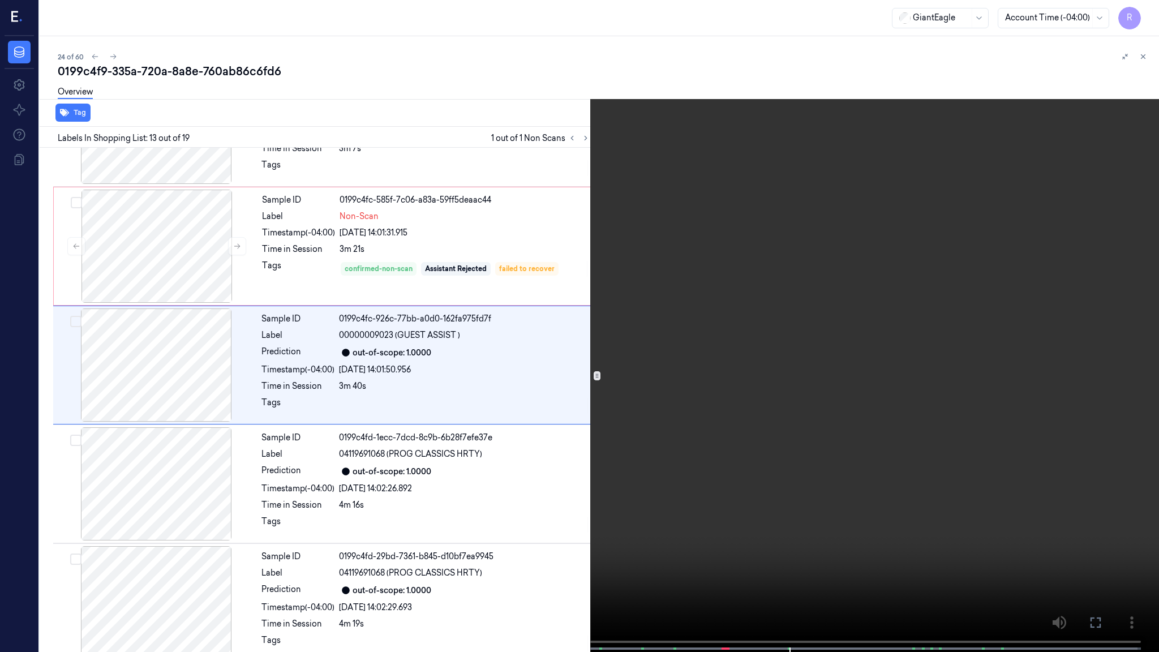
click at [689, 372] on video at bounding box center [579, 327] width 1159 height 654
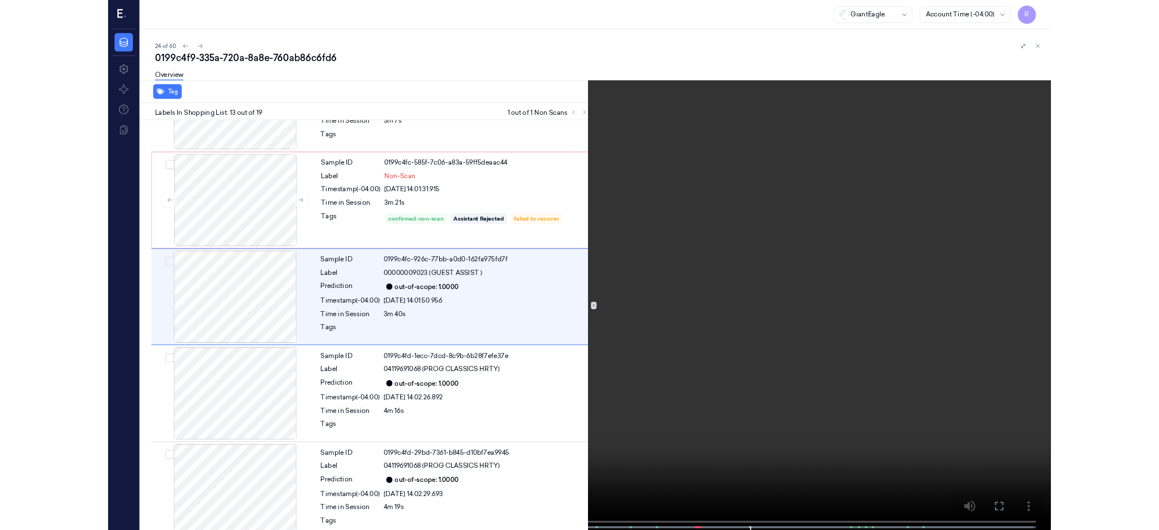
scroll to position [1233, 0]
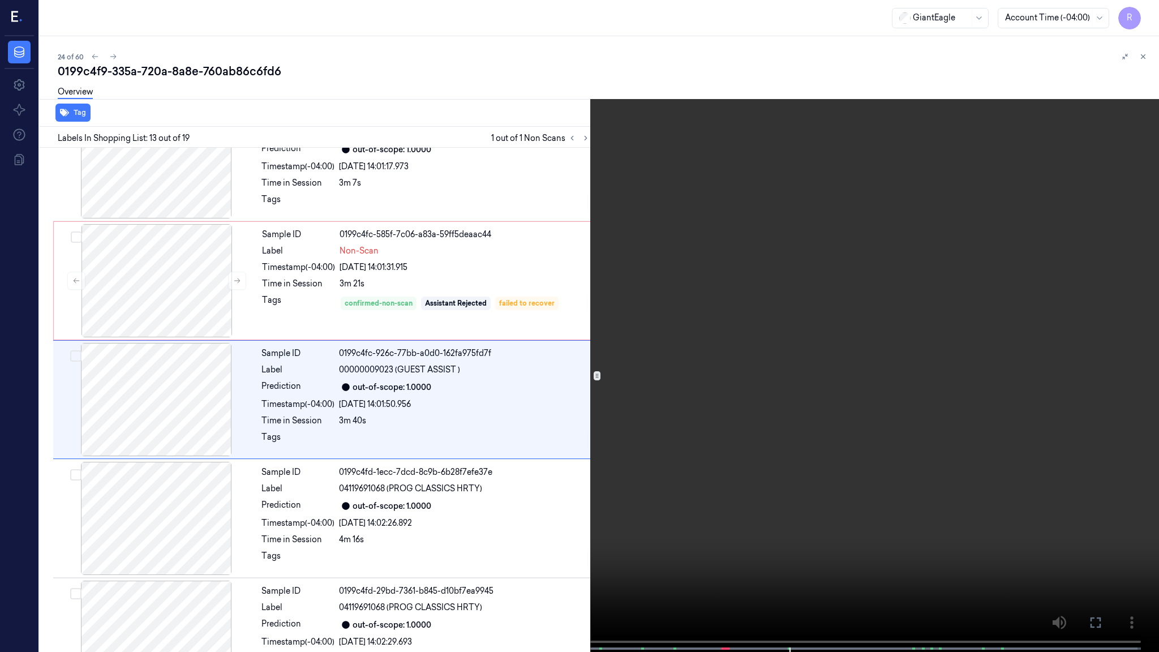
click at [689, 372] on video at bounding box center [579, 327] width 1159 height 654
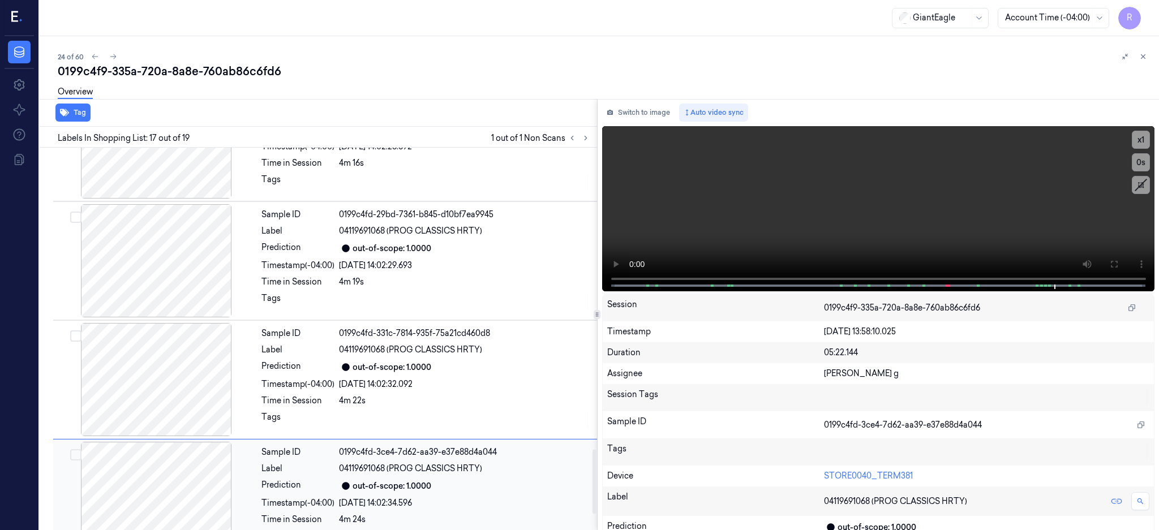
scroll to position [1810, 0]
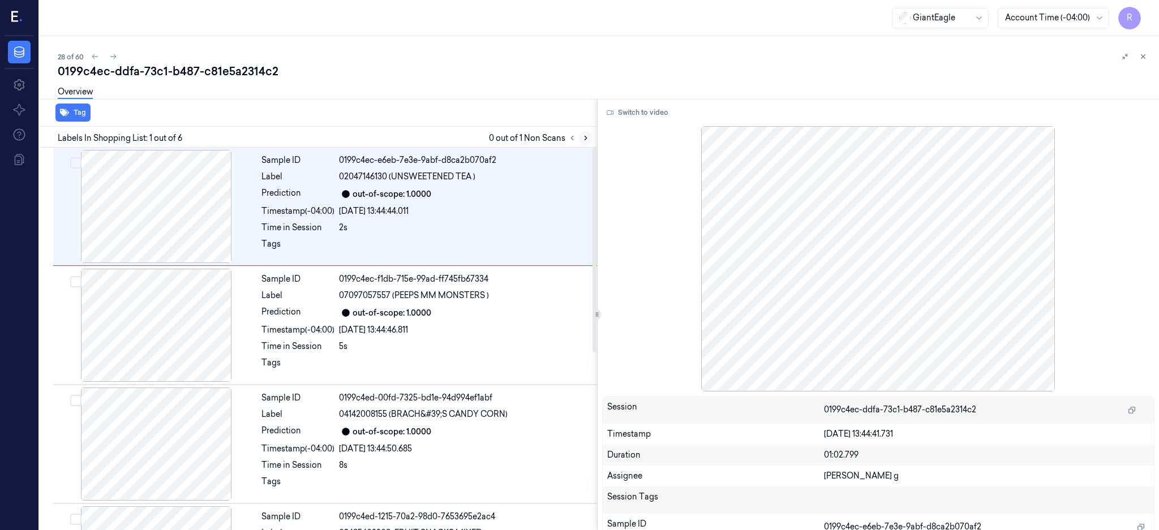
click at [589, 135] on icon at bounding box center [586, 138] width 8 height 8
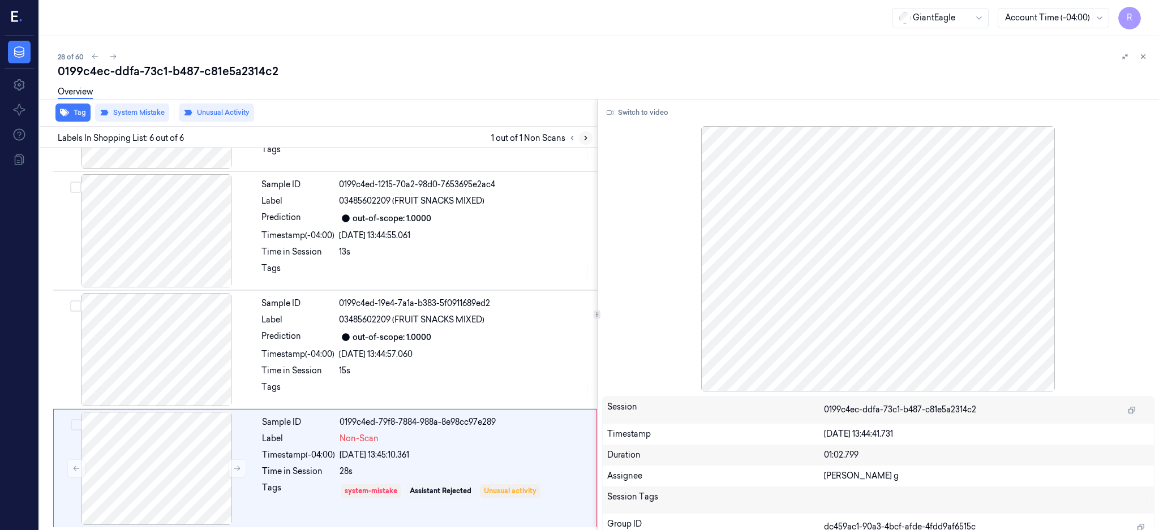
scroll to position [333, 0]
click at [191, 353] on div at bounding box center [155, 348] width 201 height 113
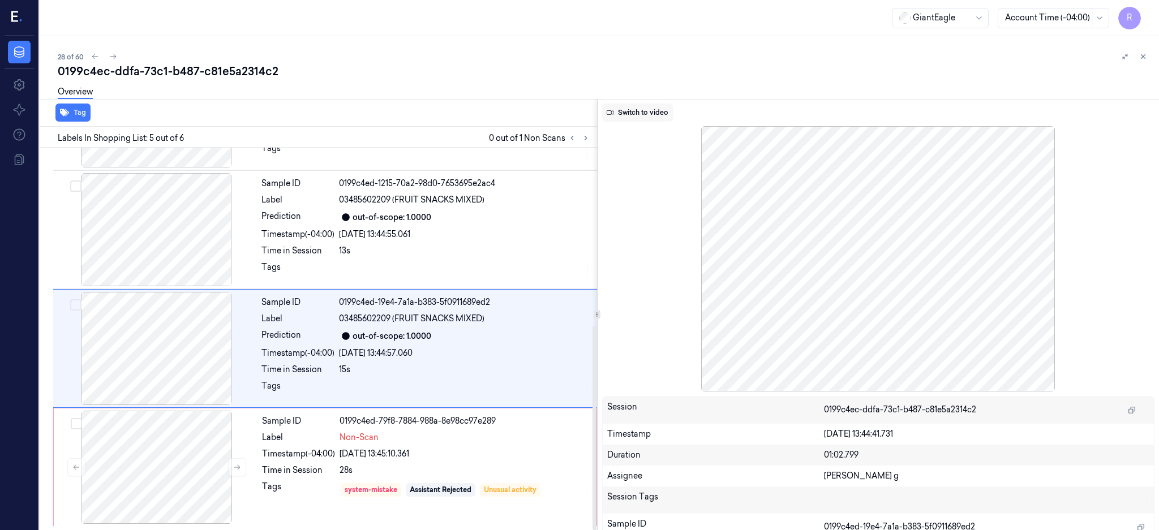
click at [668, 111] on button "Switch to video" at bounding box center [637, 113] width 71 height 18
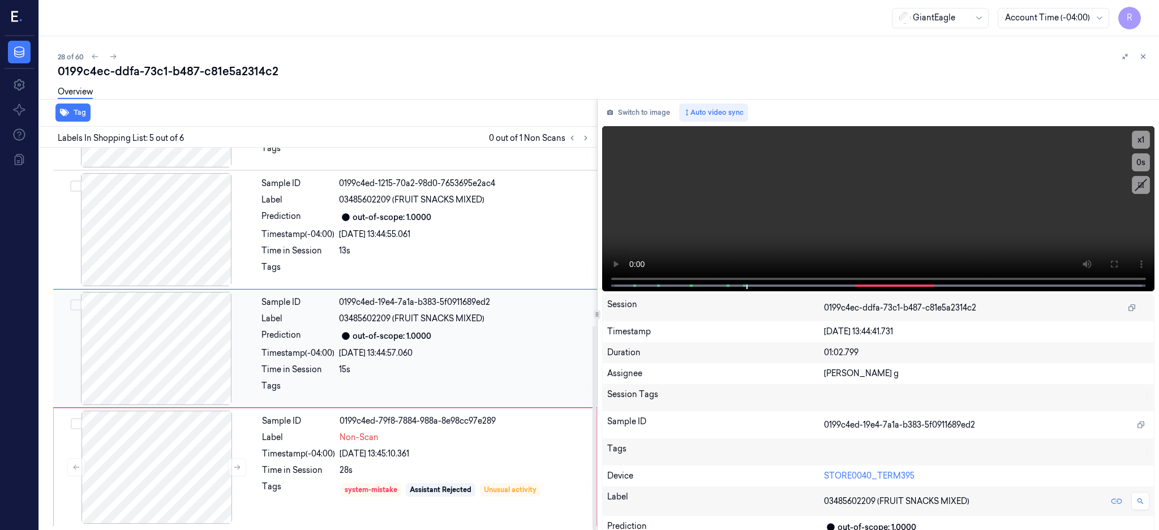
click at [166, 350] on div at bounding box center [155, 348] width 201 height 113
click at [173, 359] on div at bounding box center [155, 348] width 201 height 113
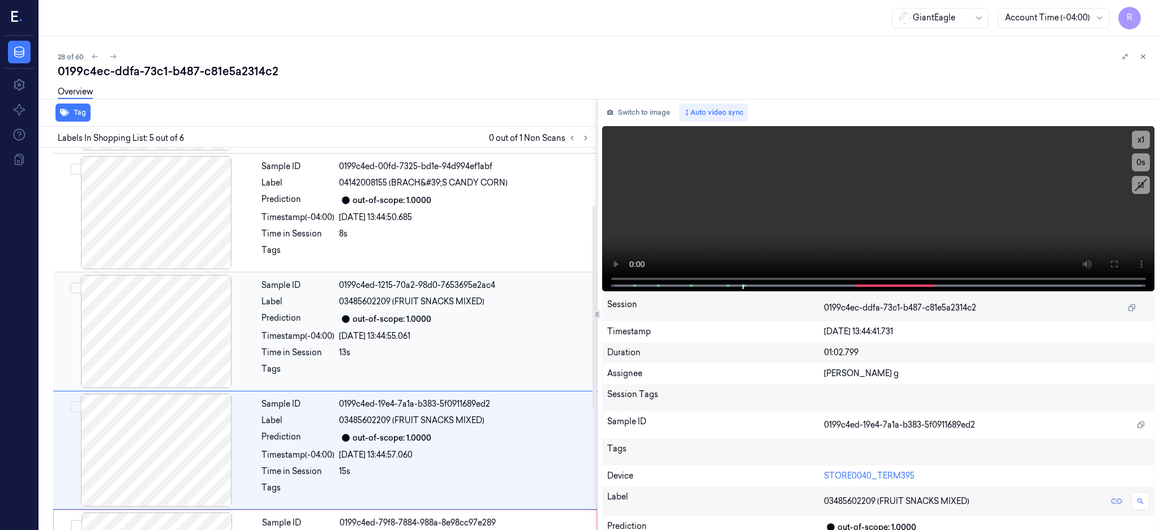
scroll to position [106, 0]
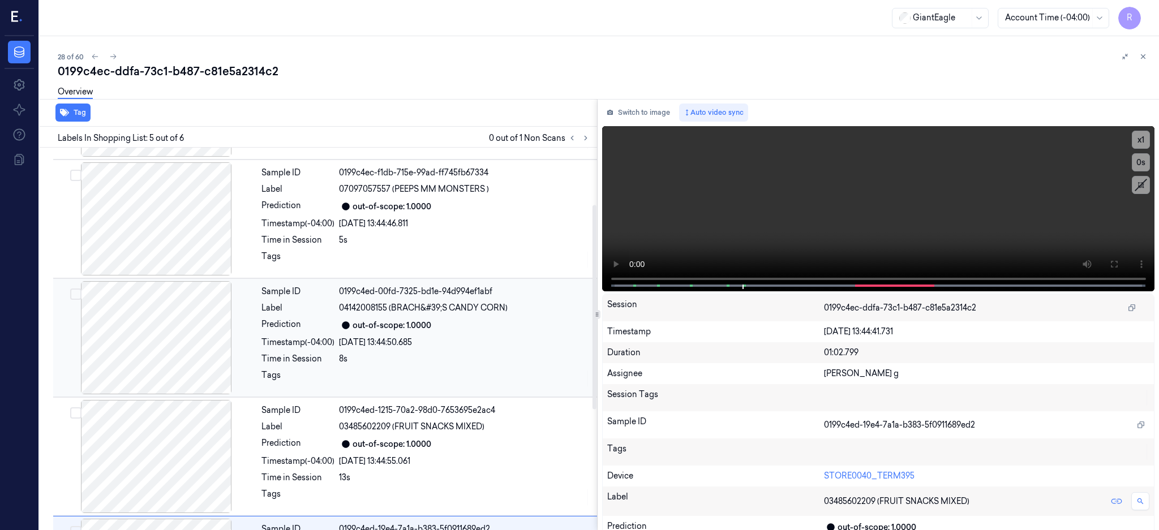
click at [192, 322] on div at bounding box center [155, 337] width 201 height 113
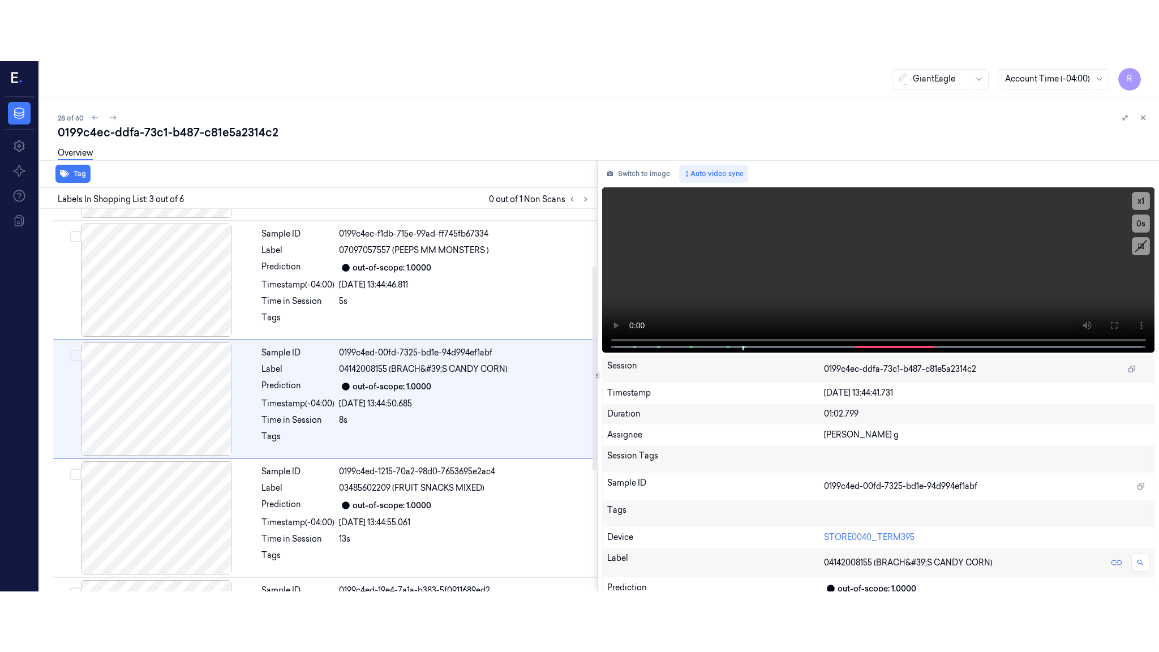
scroll to position [105, 0]
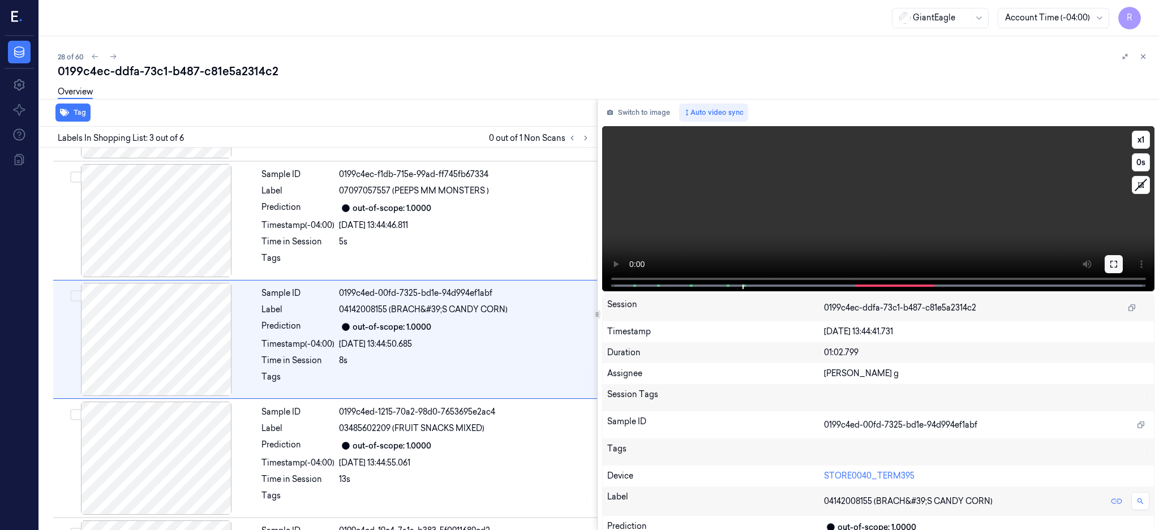
click at [1117, 266] on icon at bounding box center [1113, 264] width 7 height 7
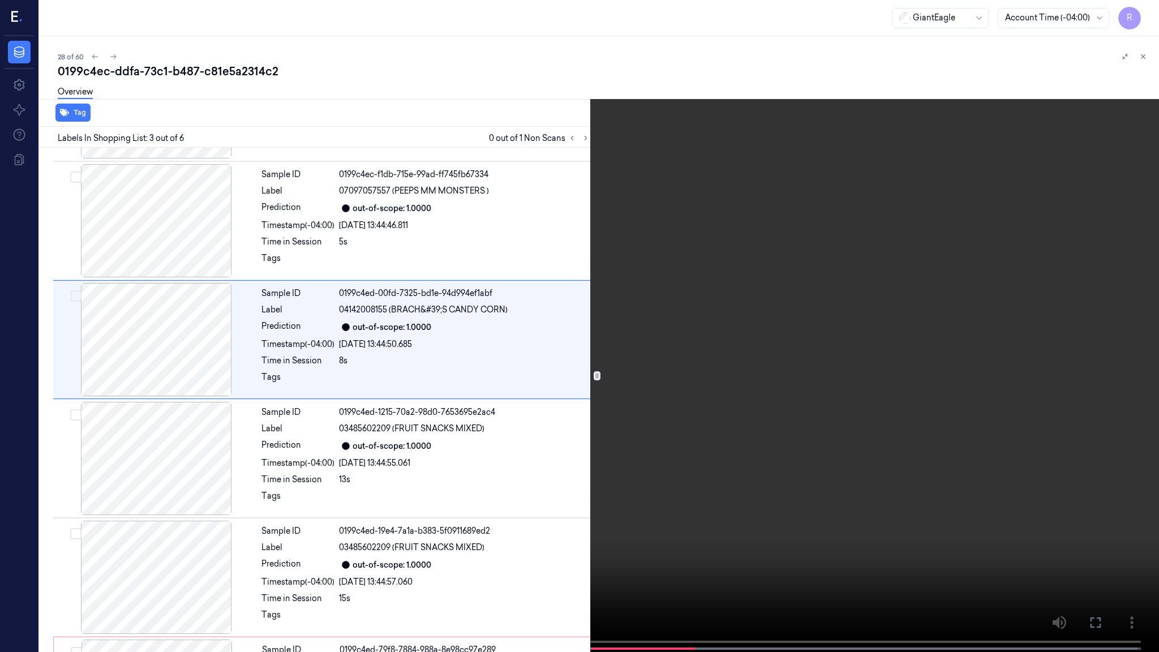
click at [713, 412] on video at bounding box center [579, 327] width 1159 height 654
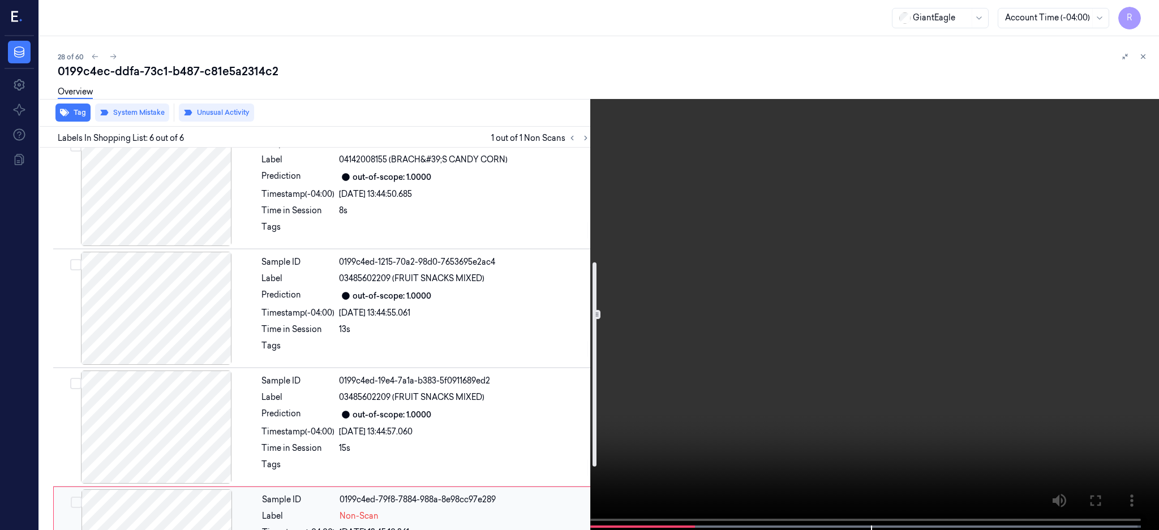
scroll to position [333, 0]
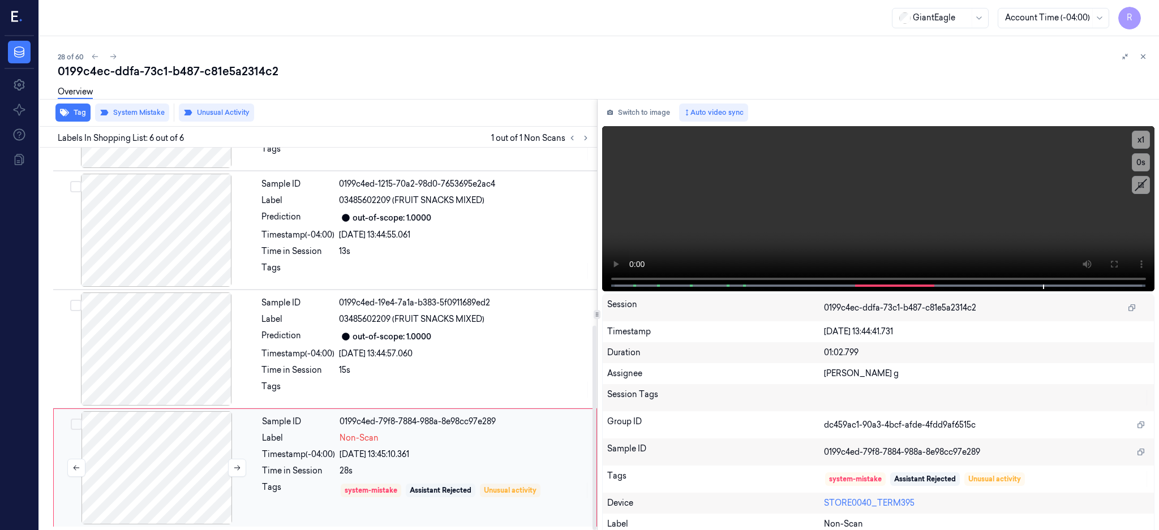
click at [151, 475] on div at bounding box center [156, 467] width 201 height 113
click at [133, 378] on div at bounding box center [155, 348] width 201 height 113
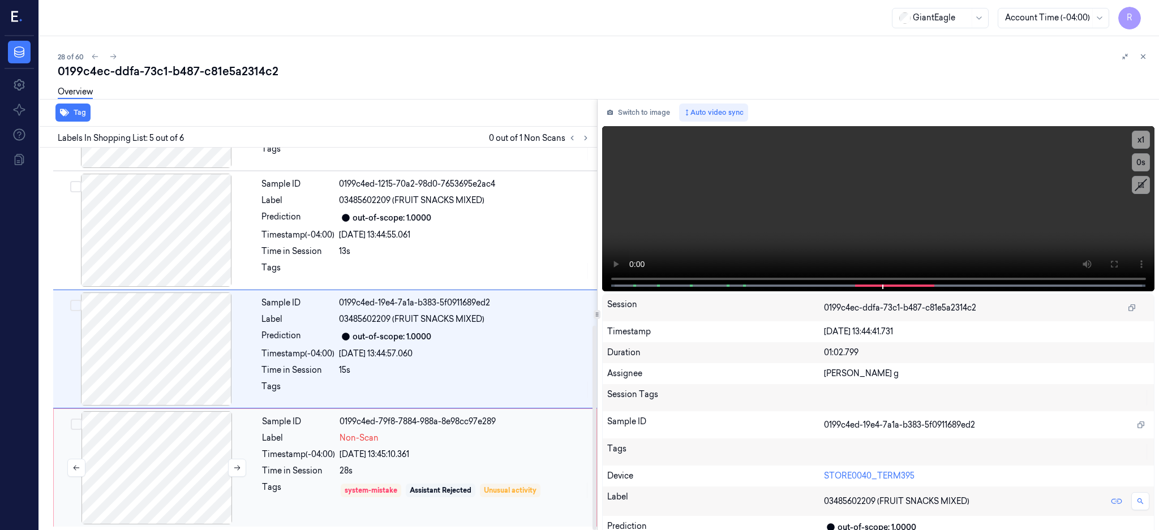
click at [153, 473] on div at bounding box center [156, 467] width 201 height 113
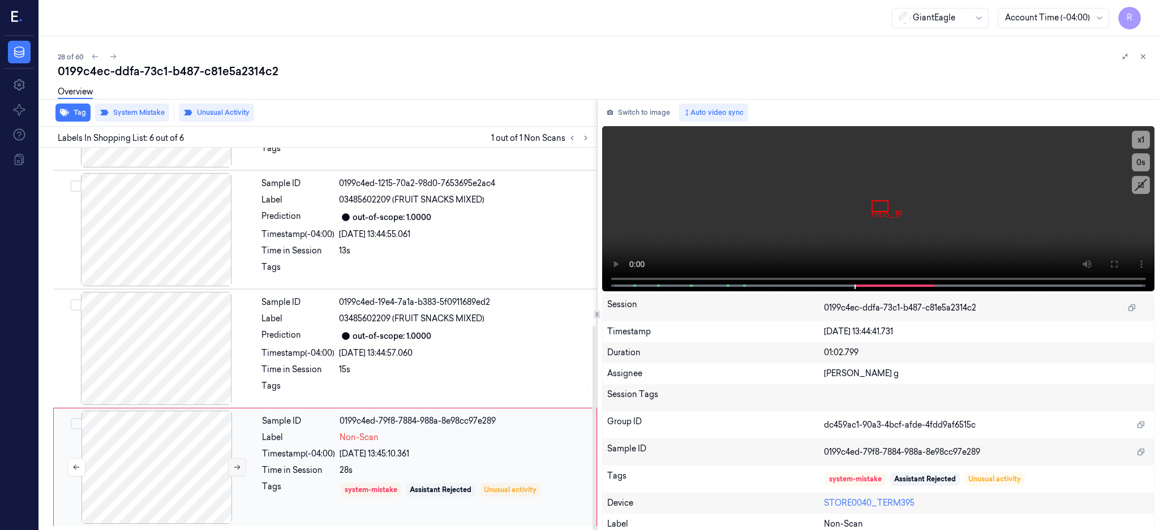
click at [242, 464] on button at bounding box center [237, 467] width 18 height 18
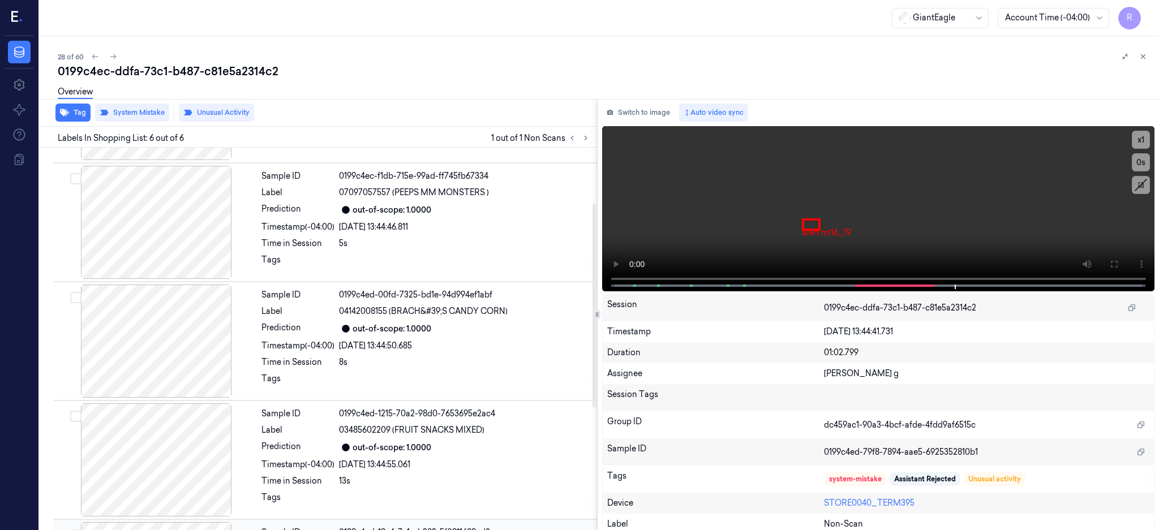
scroll to position [0, 0]
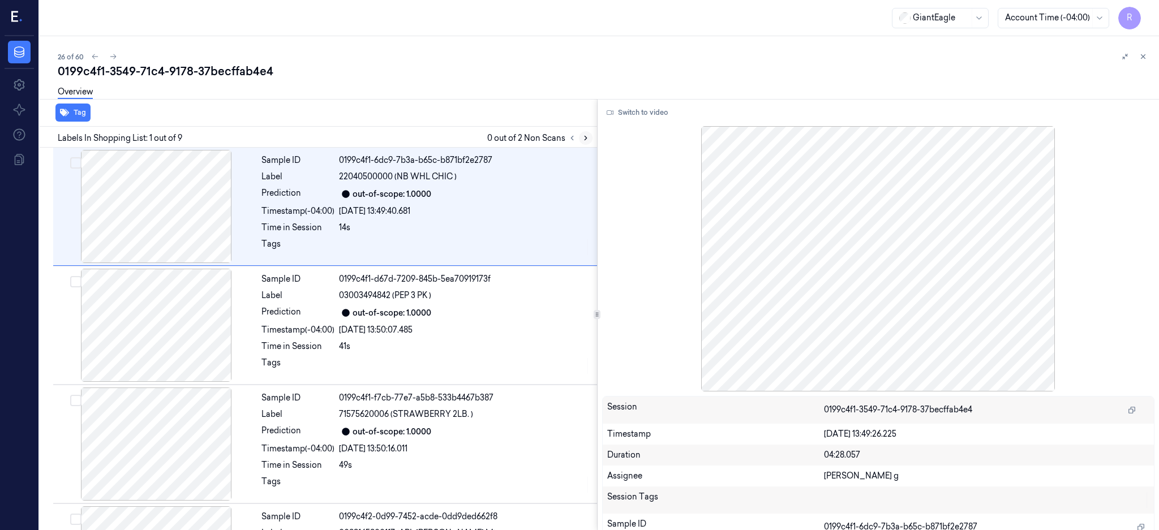
click at [592, 139] on button at bounding box center [586, 138] width 14 height 14
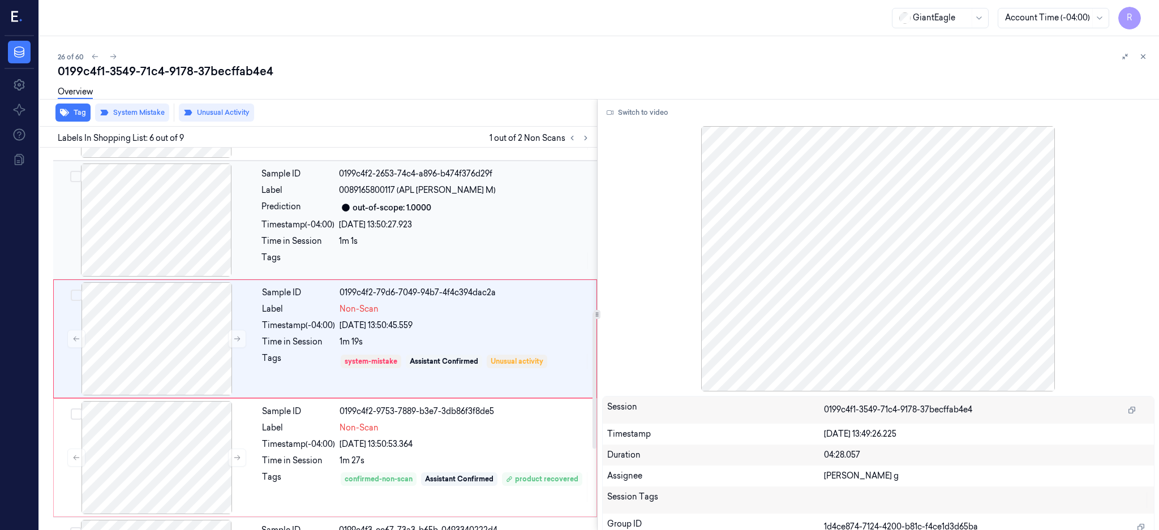
click at [227, 210] on div at bounding box center [155, 219] width 201 height 113
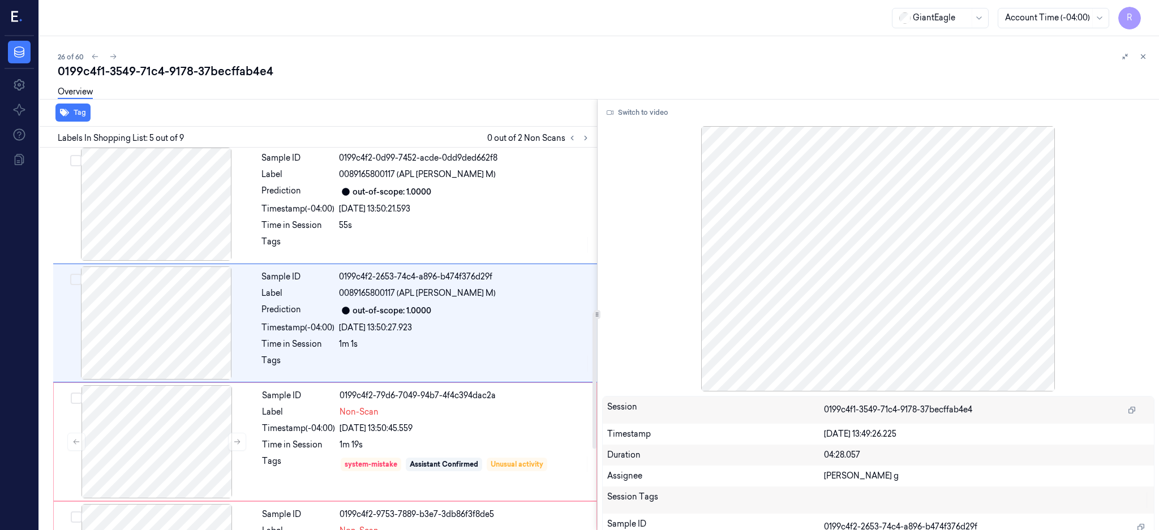
scroll to position [342, 0]
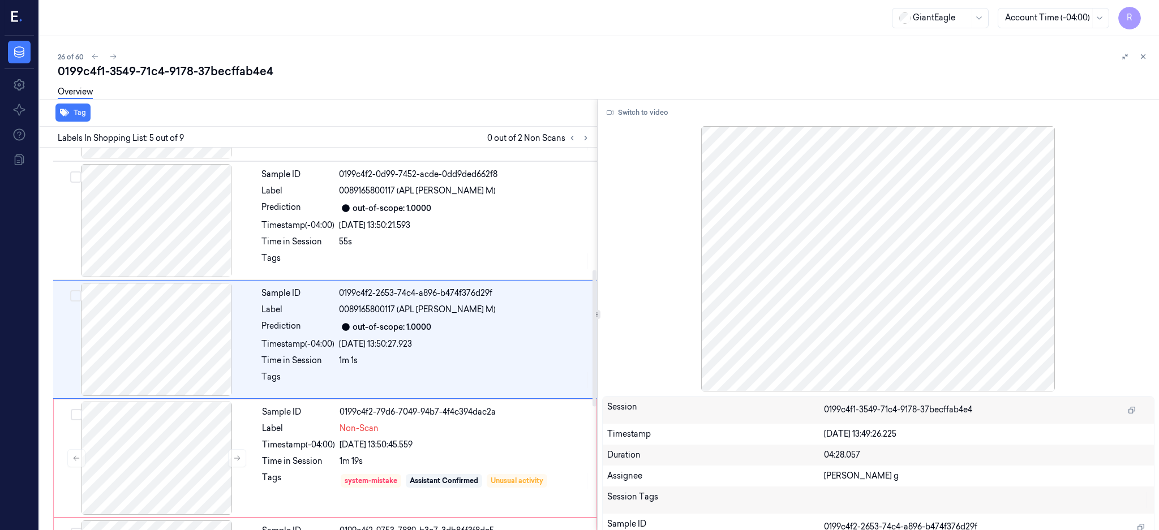
click at [653, 121] on div "Switch to video Session 0199c4f1-3549-71c4-9178-37becffab4e4 Timestamp [DATE] 1…" at bounding box center [878, 315] width 562 height 432
click at [665, 114] on button "Switch to video" at bounding box center [637, 113] width 71 height 18
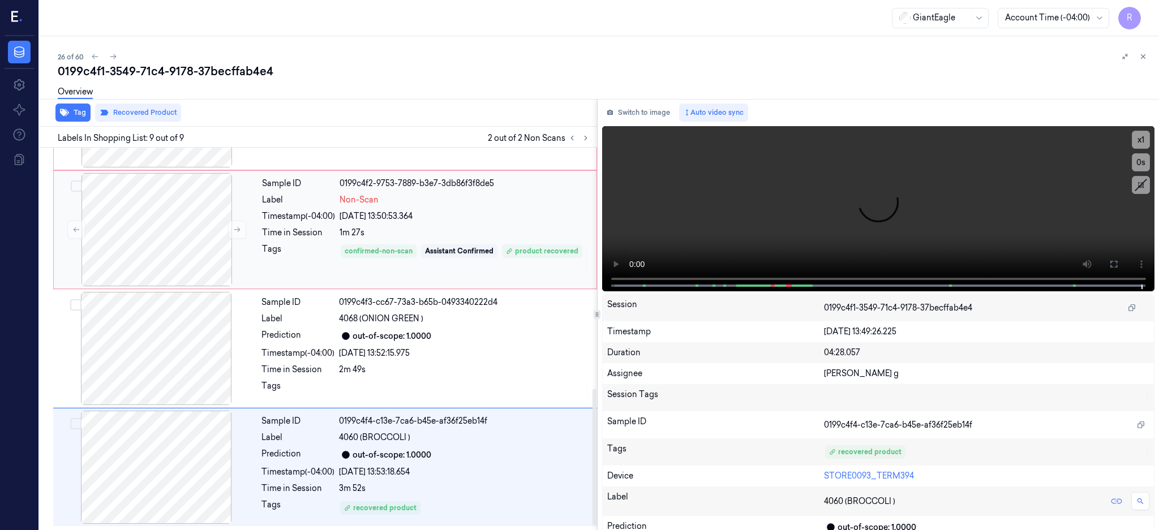
scroll to position [539, 0]
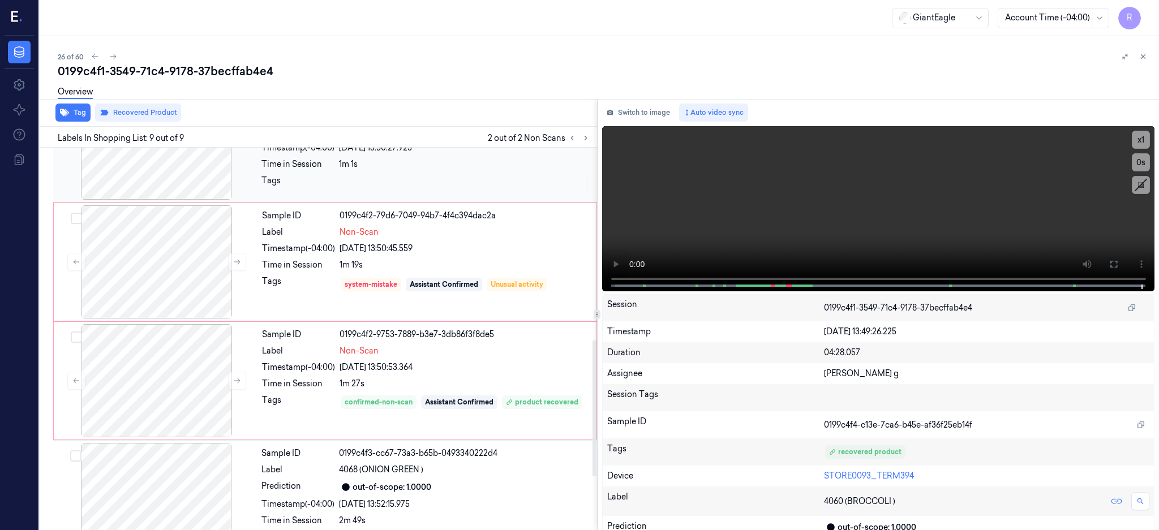
click at [158, 184] on div at bounding box center [155, 143] width 201 height 113
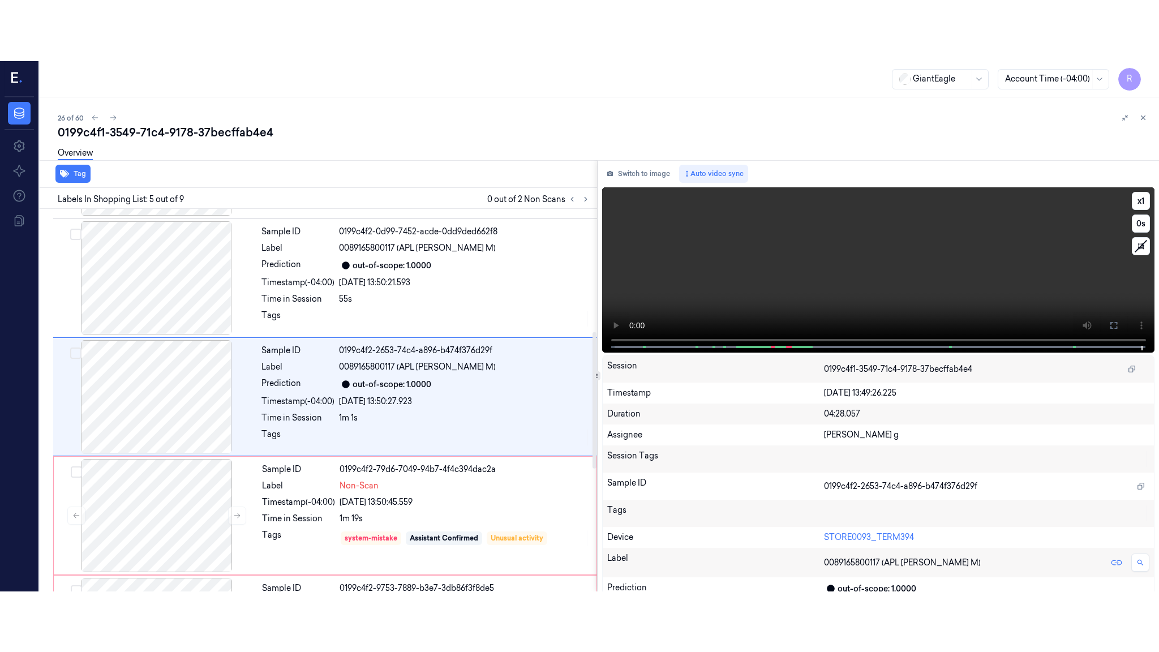
scroll to position [342, 0]
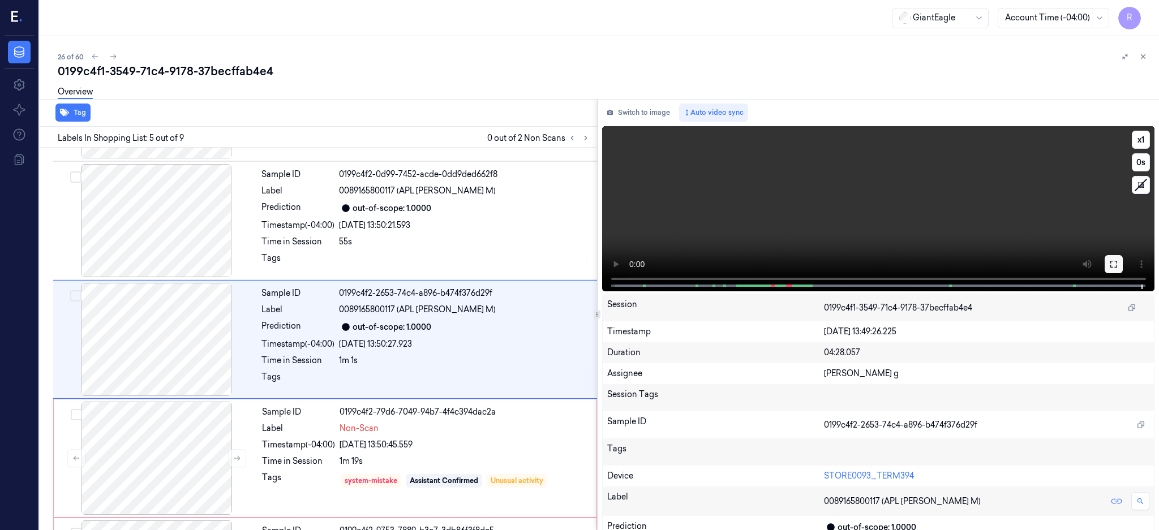
click at [1122, 260] on button at bounding box center [1113, 264] width 18 height 18
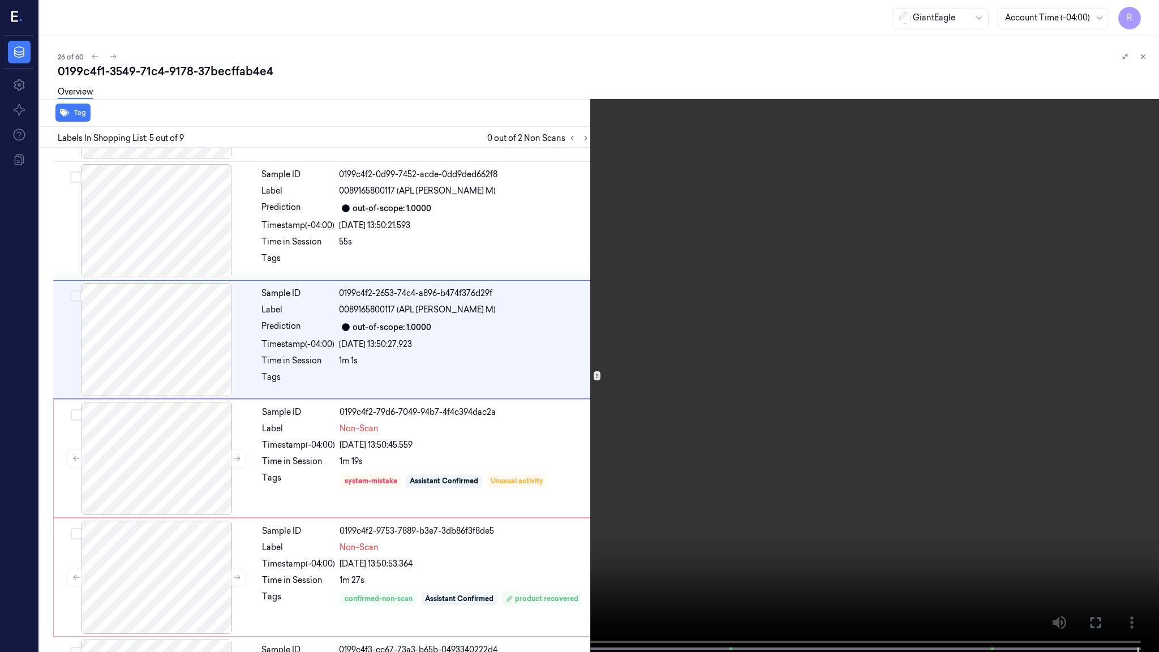
click at [810, 348] on video at bounding box center [579, 327] width 1159 height 654
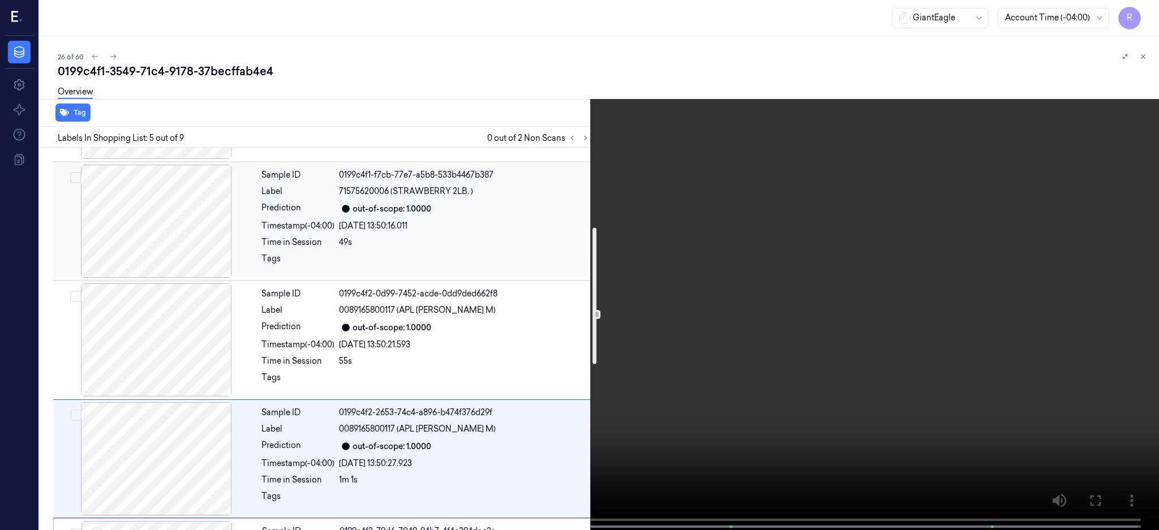
scroll to position [226, 0]
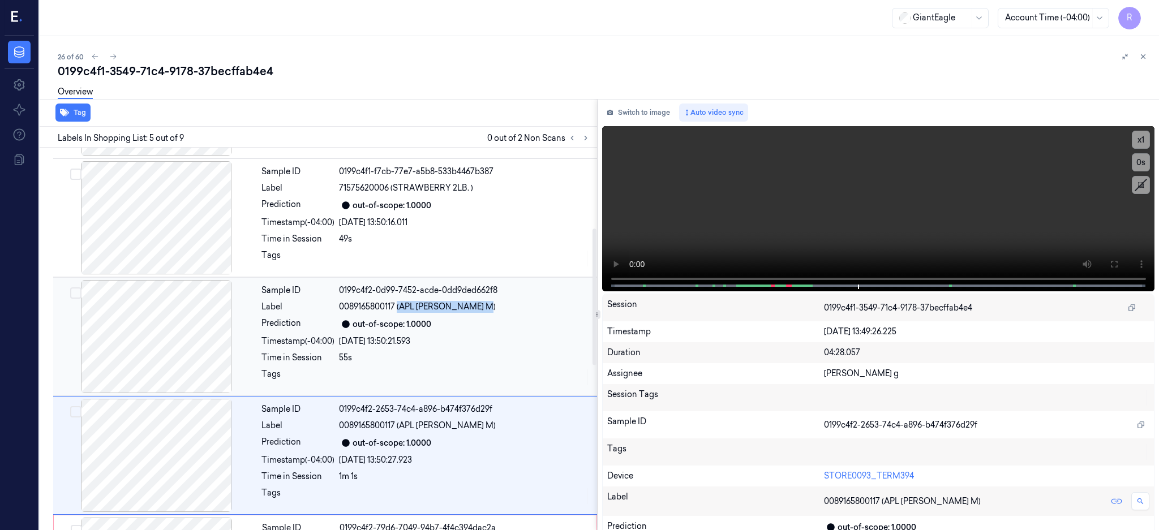
drag, startPoint x: 399, startPoint y: 308, endPoint x: 480, endPoint y: 305, distance: 81.5
click at [494, 303] on div "0089165800117 (APL GRANNY SMITH M)" at bounding box center [464, 307] width 251 height 12
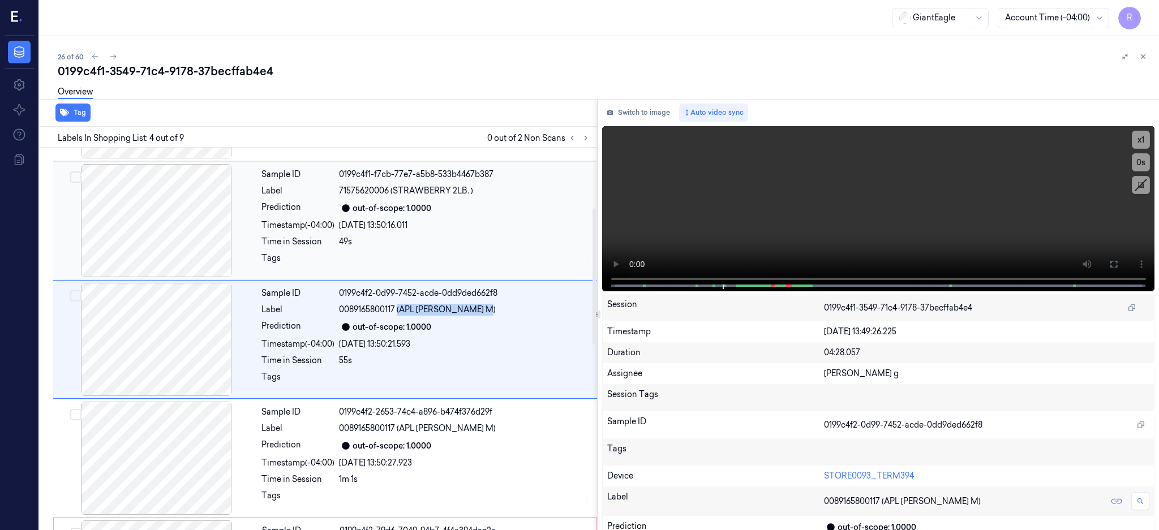
scroll to position [73, 0]
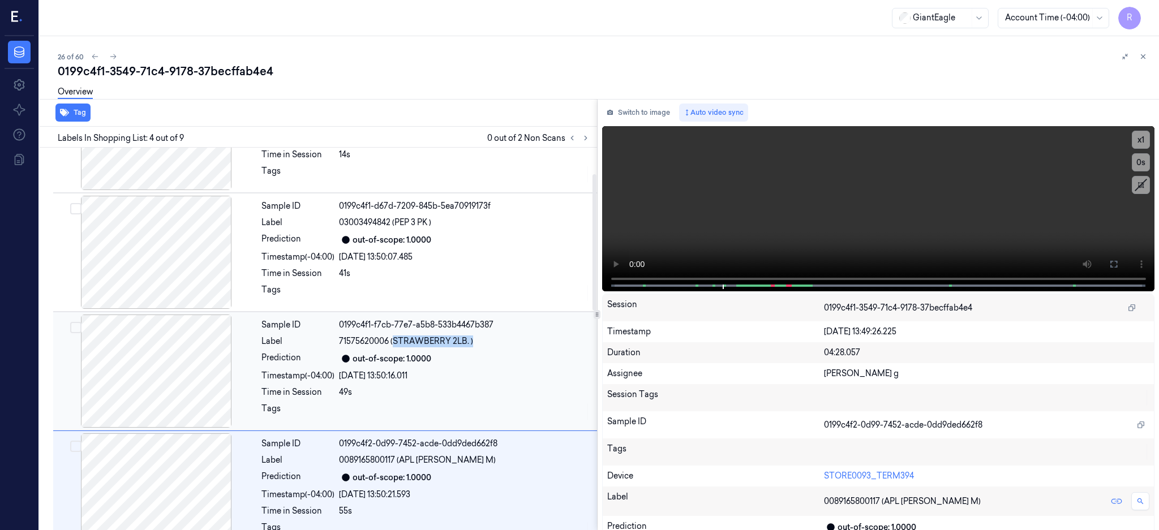
drag, startPoint x: 461, startPoint y: 346, endPoint x: 507, endPoint y: 347, distance: 46.4
click at [507, 347] on div "Sample ID 0199c4f1-f7cb-77e7-a5b8-533b4467b387 Label 71575620006 (STRAWBERRY 2L…" at bounding box center [426, 371] width 338 height 113
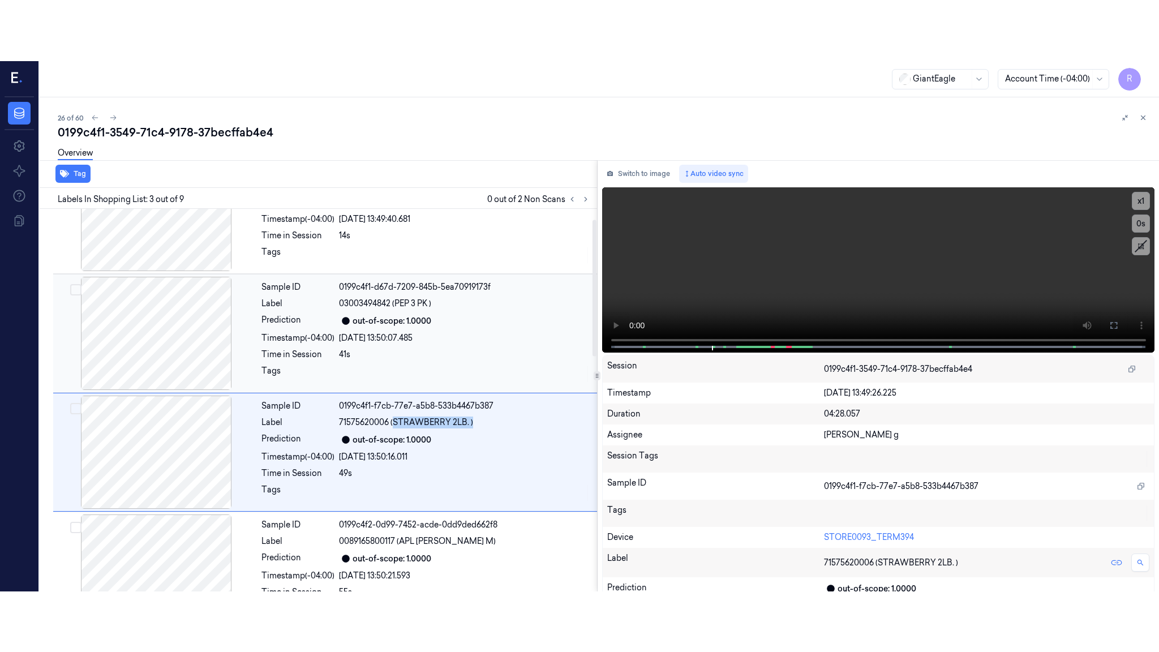
scroll to position [29, 0]
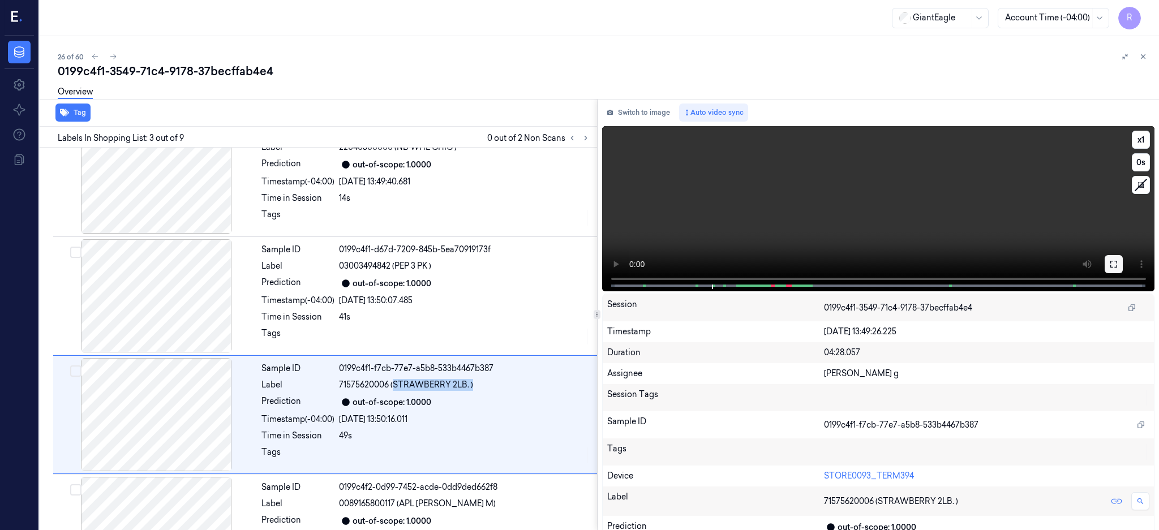
click at [1122, 268] on button at bounding box center [1113, 264] width 18 height 18
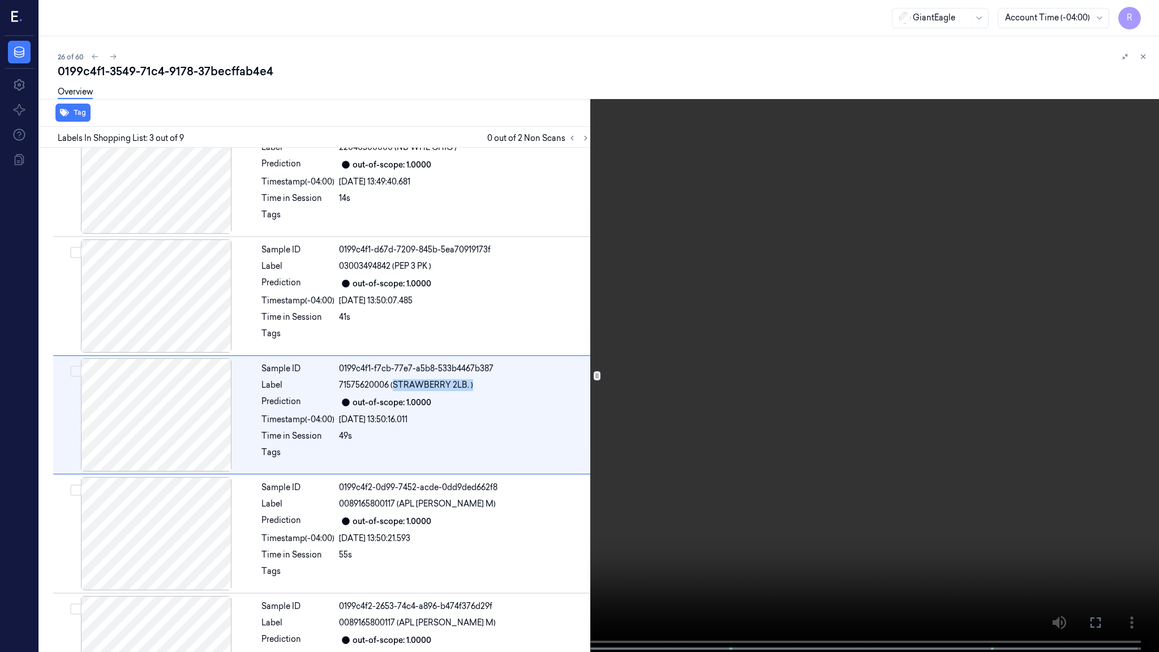
click at [480, 530] on video at bounding box center [579, 327] width 1159 height 654
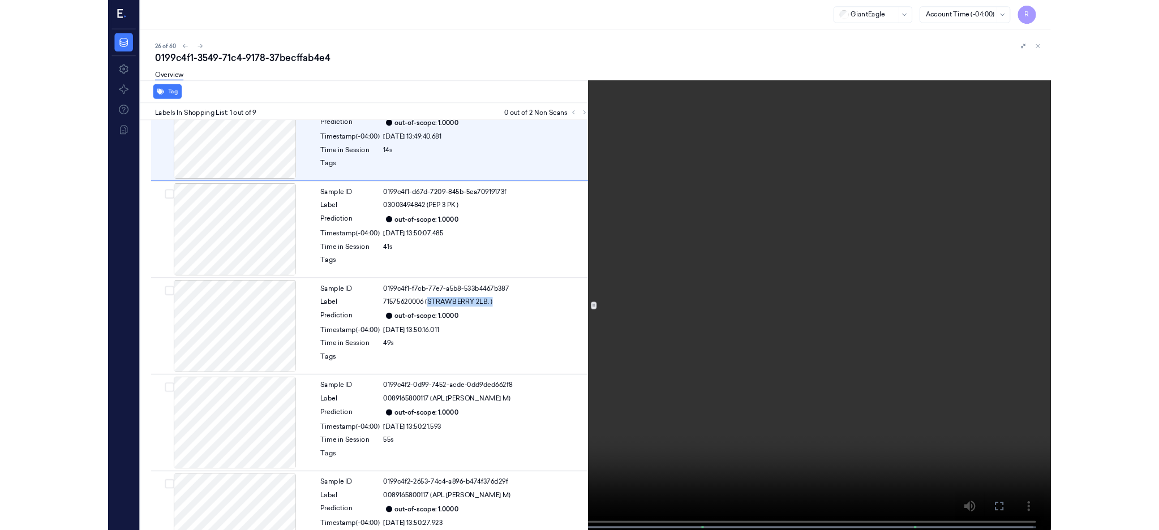
scroll to position [0, 0]
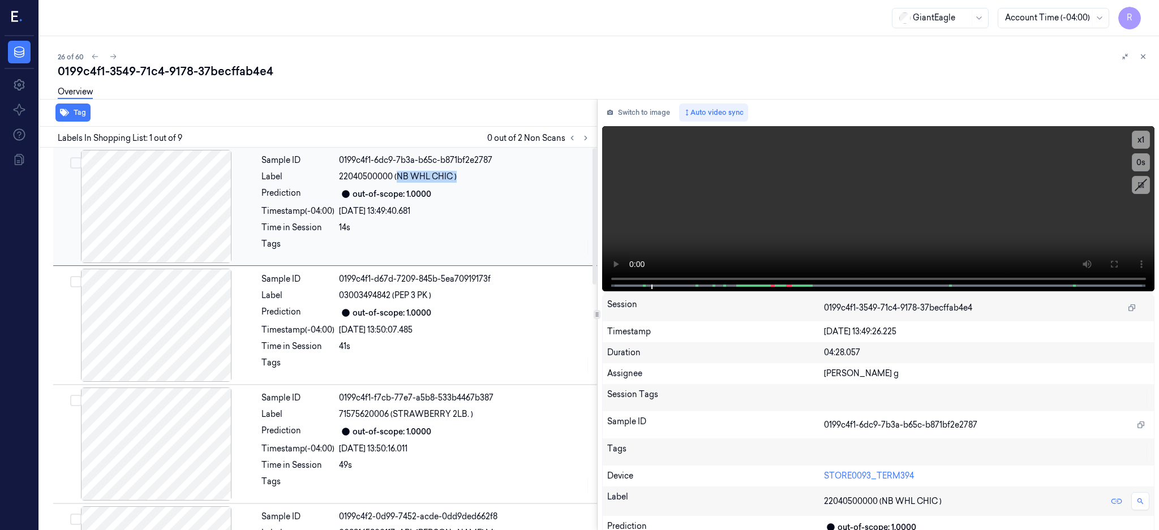
drag, startPoint x: 396, startPoint y: 174, endPoint x: 466, endPoint y: 169, distance: 70.3
click at [466, 169] on div "Sample ID 0199c4f1-6dc9-7b3a-b65c-b871bf2e2787 Label 22040500000 (NB WHL CHIC )…" at bounding box center [426, 206] width 338 height 113
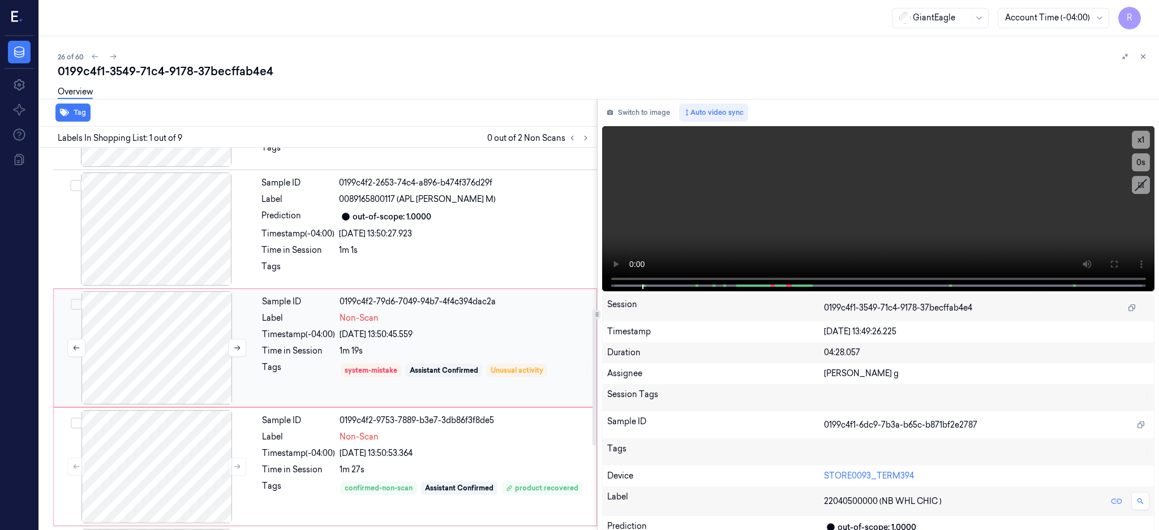
click at [189, 333] on div at bounding box center [156, 347] width 201 height 113
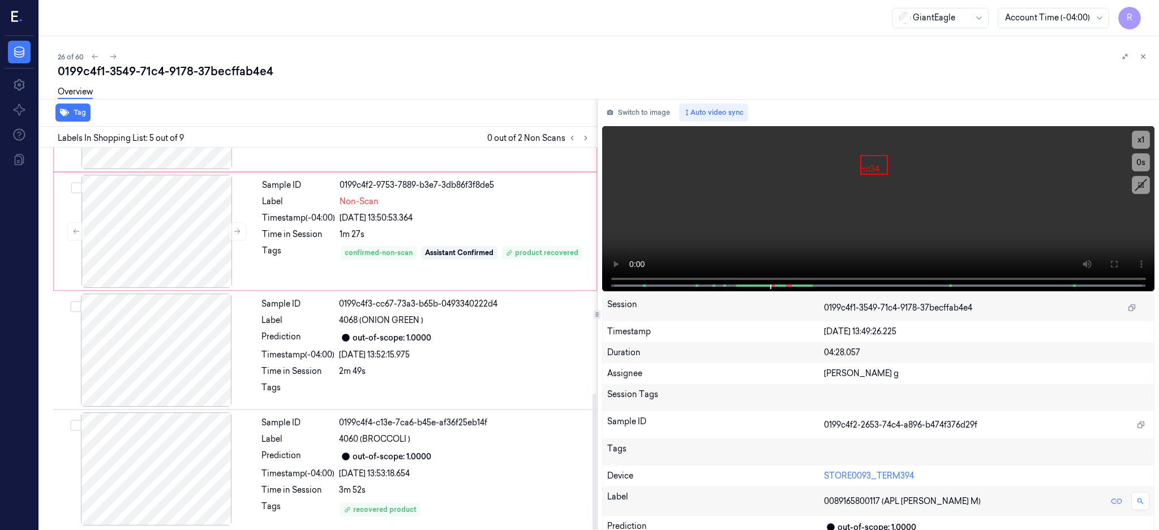
scroll to position [690, 0]
click at [196, 457] on div at bounding box center [155, 467] width 201 height 113
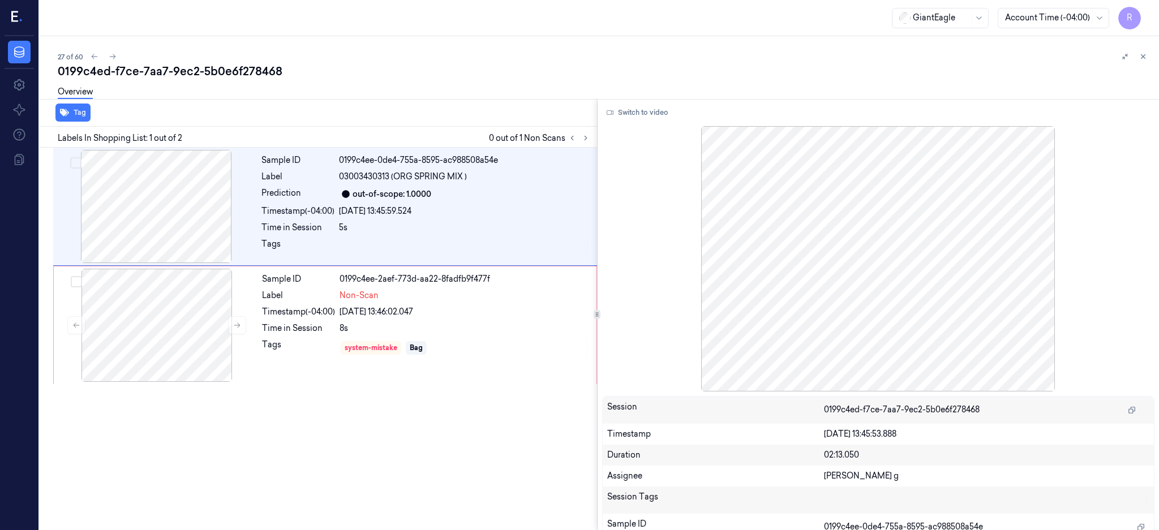
click at [589, 140] on icon at bounding box center [586, 138] width 8 height 8
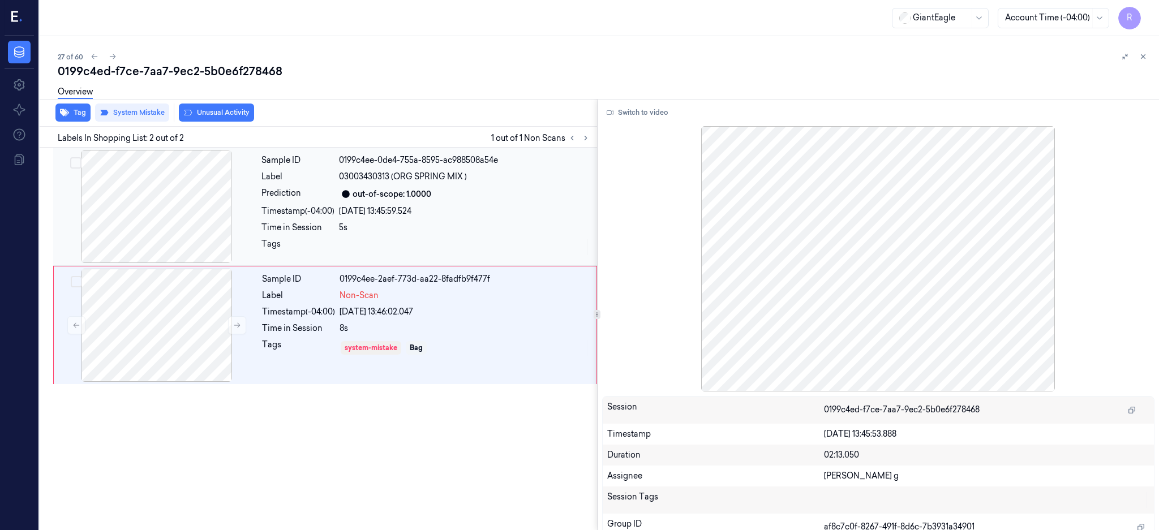
click at [188, 214] on div at bounding box center [155, 206] width 201 height 113
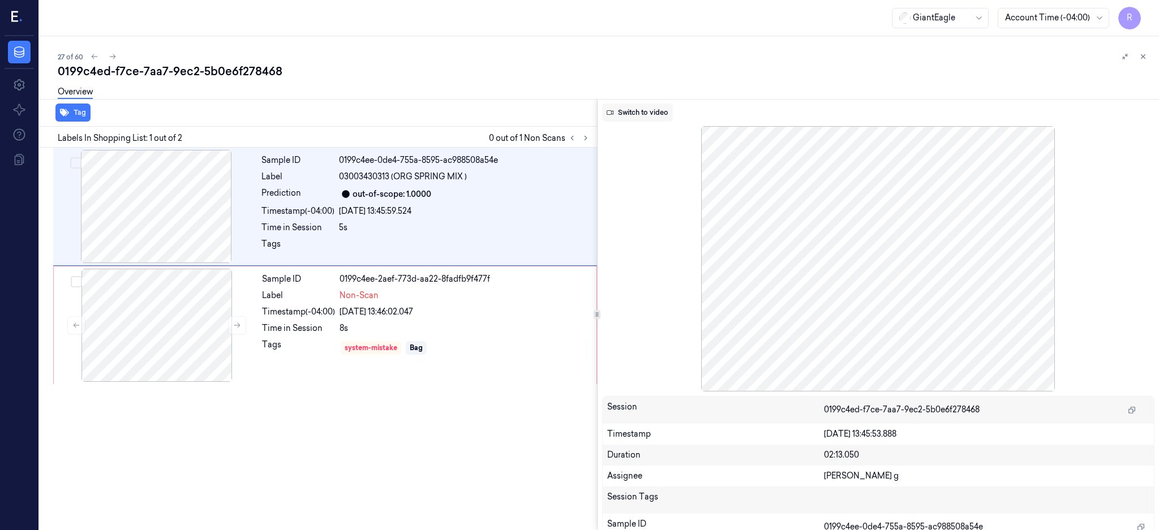
click at [638, 111] on button "Switch to video" at bounding box center [637, 113] width 71 height 18
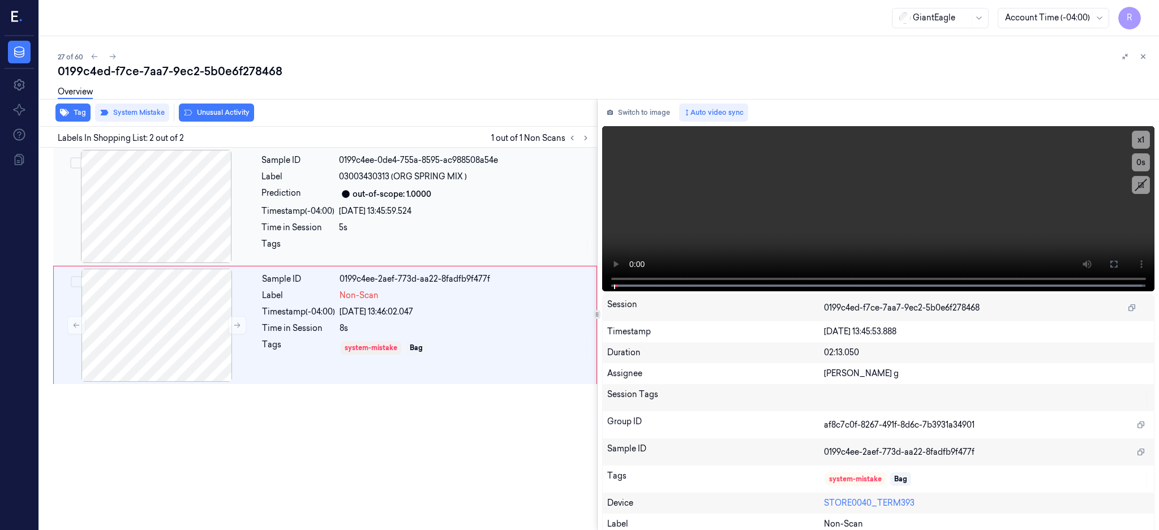
click at [141, 239] on div at bounding box center [155, 206] width 201 height 113
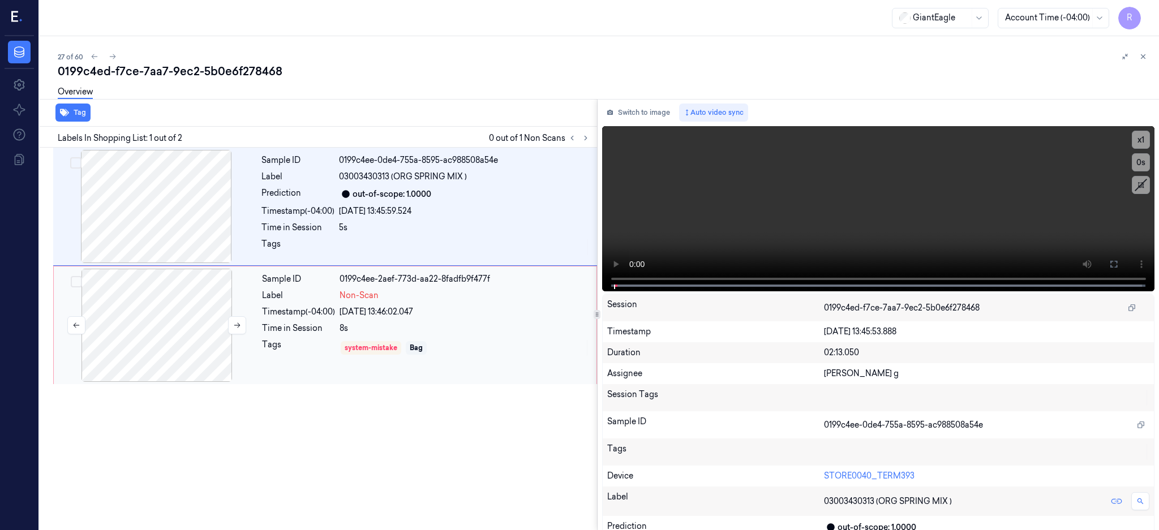
click at [141, 320] on div at bounding box center [156, 325] width 201 height 113
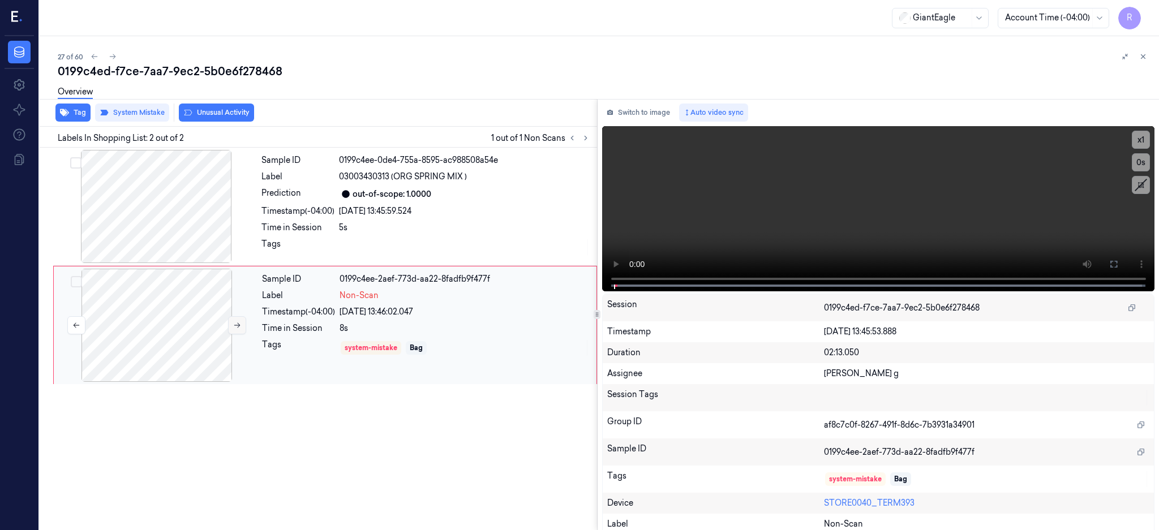
click at [234, 317] on button at bounding box center [237, 325] width 18 height 18
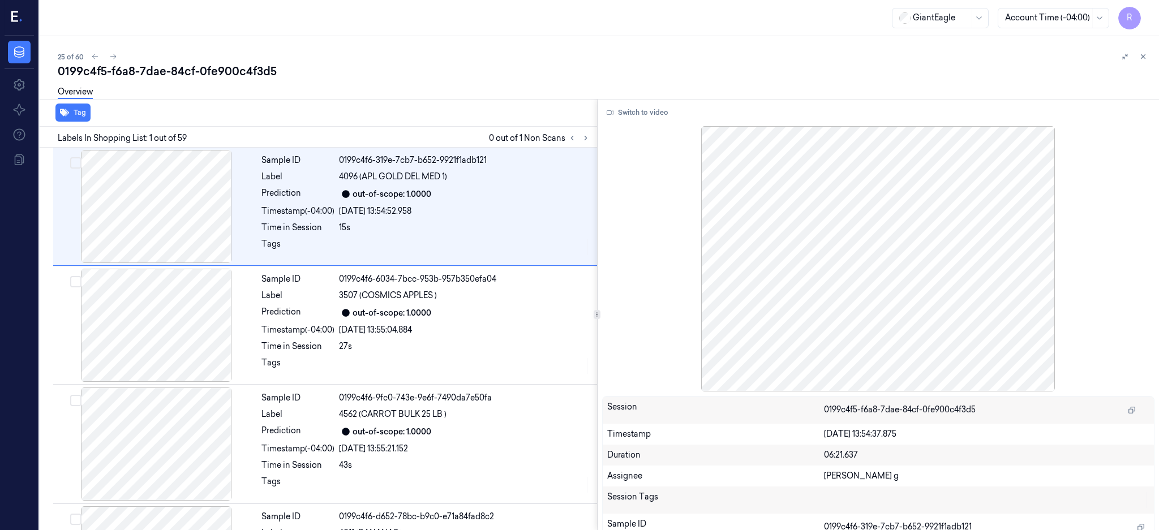
click at [597, 129] on div "Labels In Shopping List: 1 out of 59 0 out of 1 Non Scans" at bounding box center [316, 137] width 562 height 21
click at [589, 140] on icon at bounding box center [586, 138] width 8 height 8
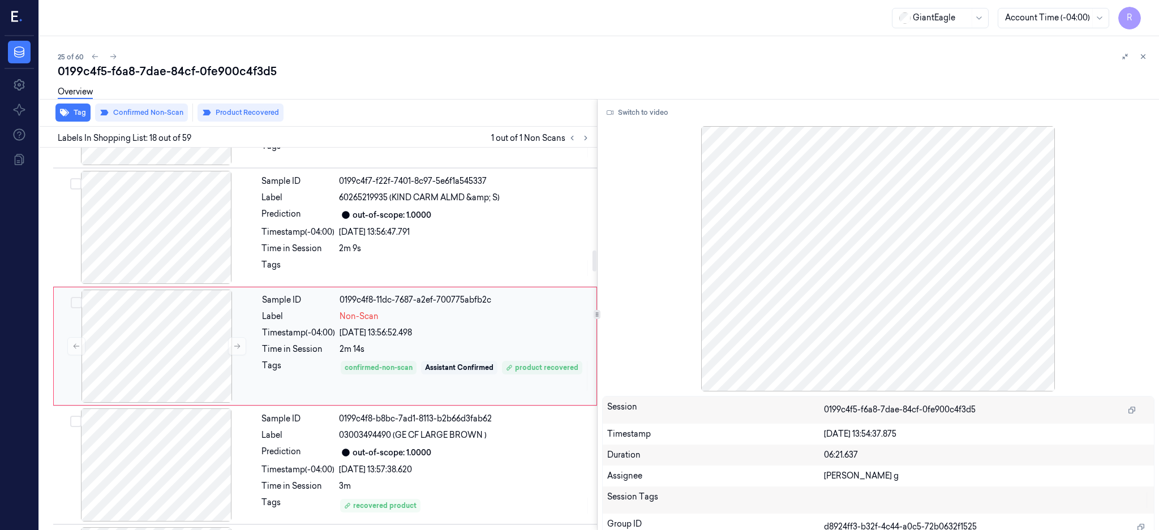
scroll to position [1888, 0]
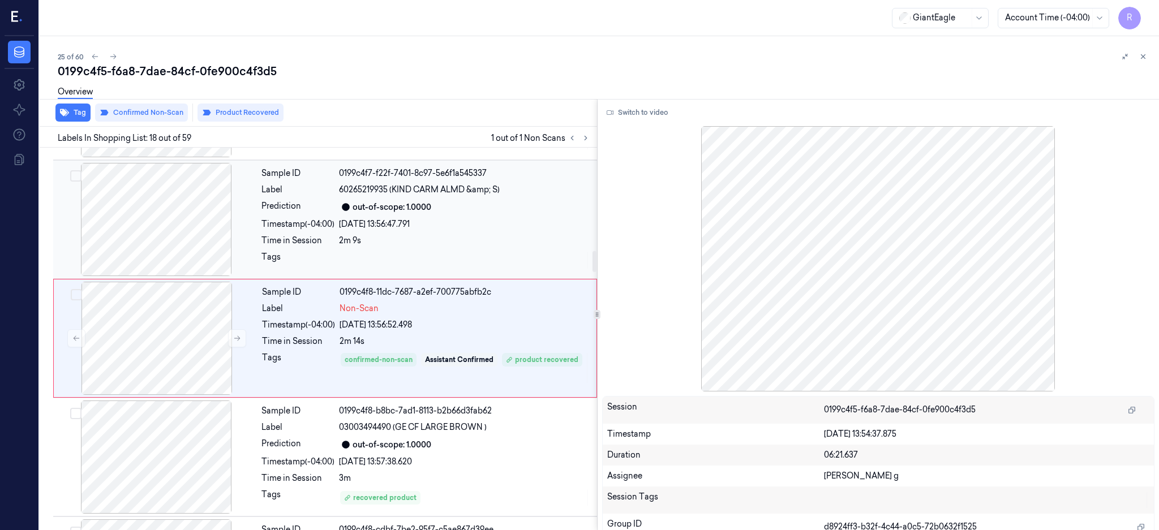
click at [160, 221] on div at bounding box center [155, 219] width 201 height 113
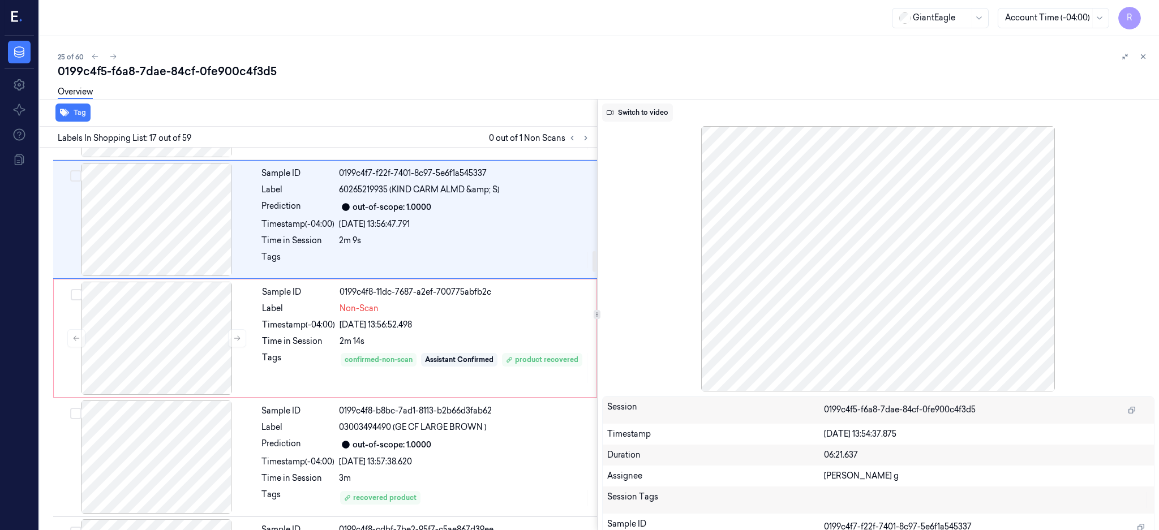
scroll to position [1769, 0]
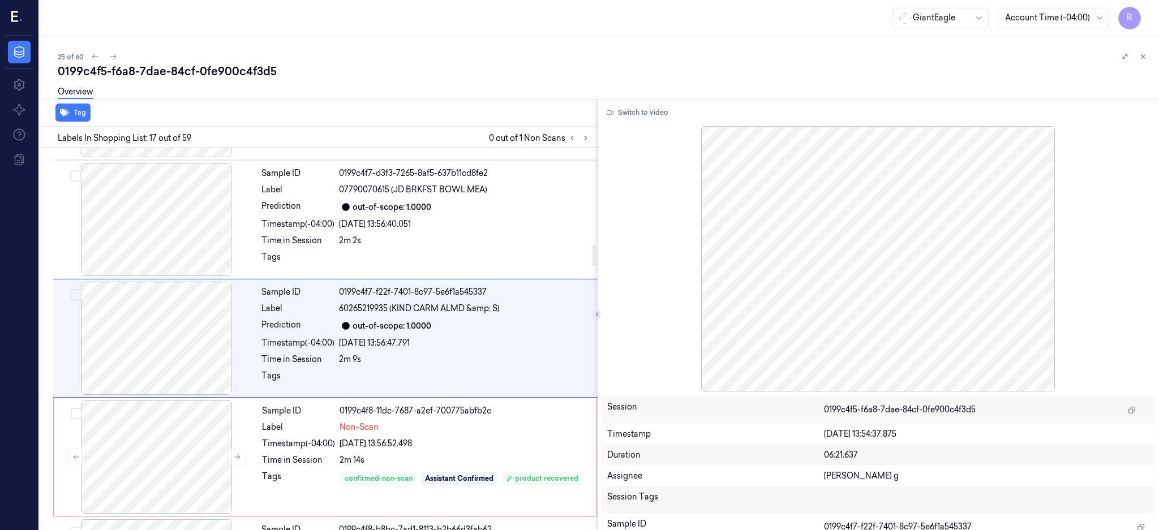
click at [649, 117] on button "Switch to video" at bounding box center [637, 113] width 71 height 18
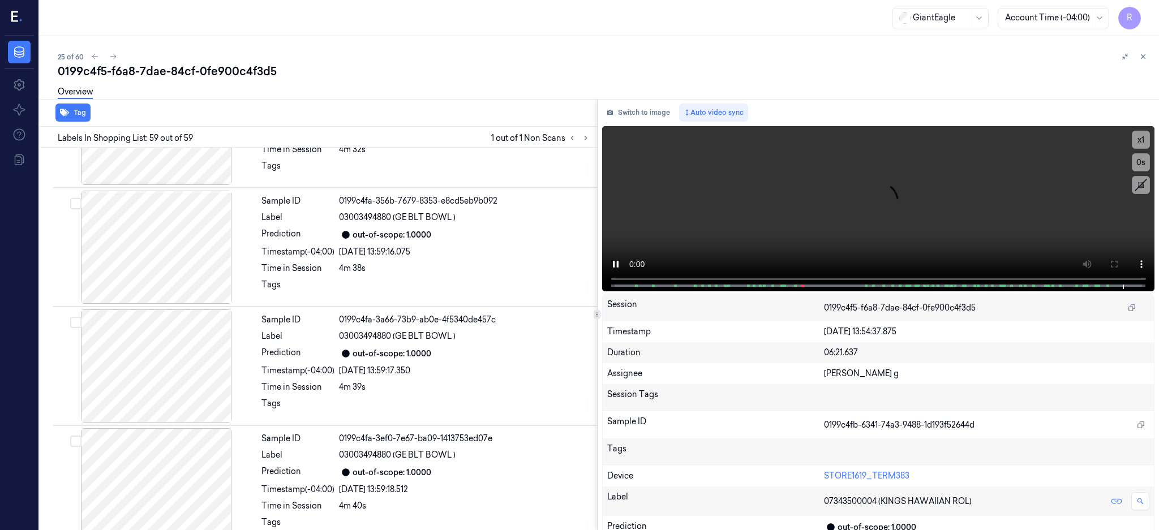
scroll to position [5404, 0]
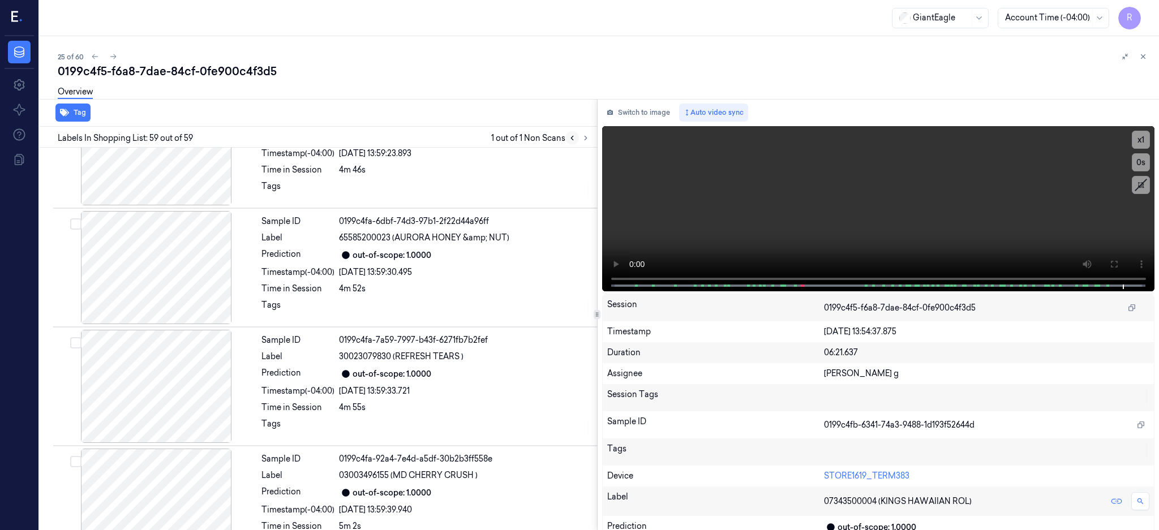
click at [579, 142] on button at bounding box center [572, 138] width 14 height 14
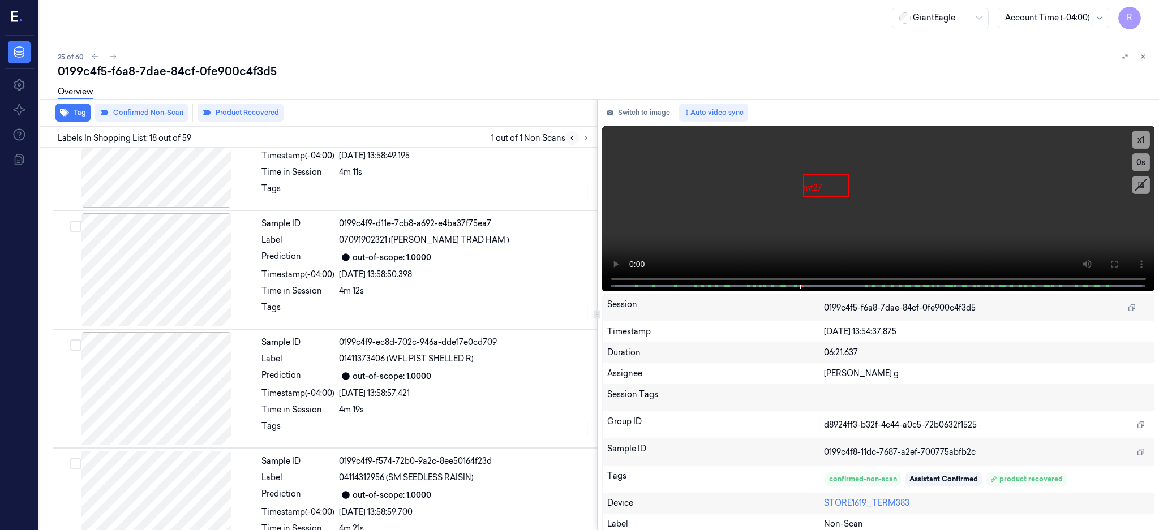
click at [576, 139] on icon at bounding box center [572, 138] width 8 height 8
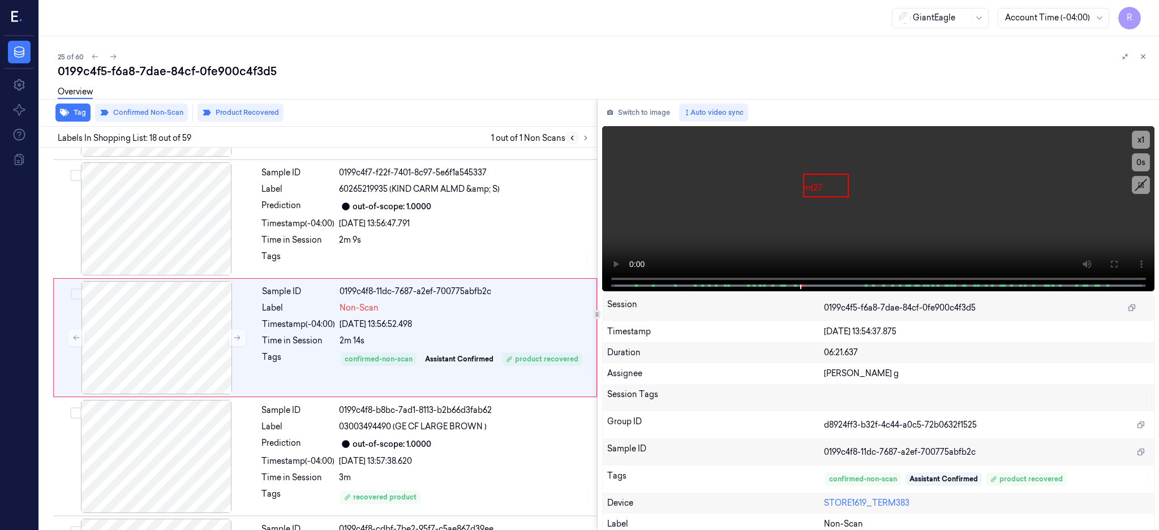
scroll to position [1888, 0]
click at [576, 139] on icon at bounding box center [572, 138] width 8 height 8
click at [149, 225] on div at bounding box center [155, 219] width 201 height 113
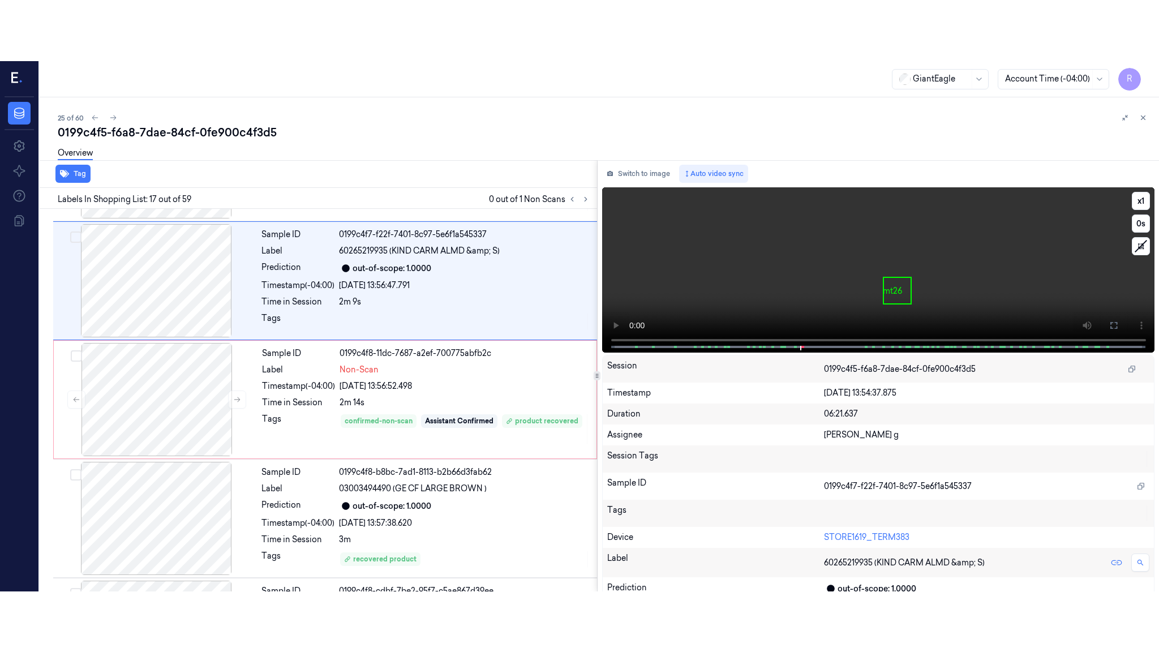
scroll to position [1769, 0]
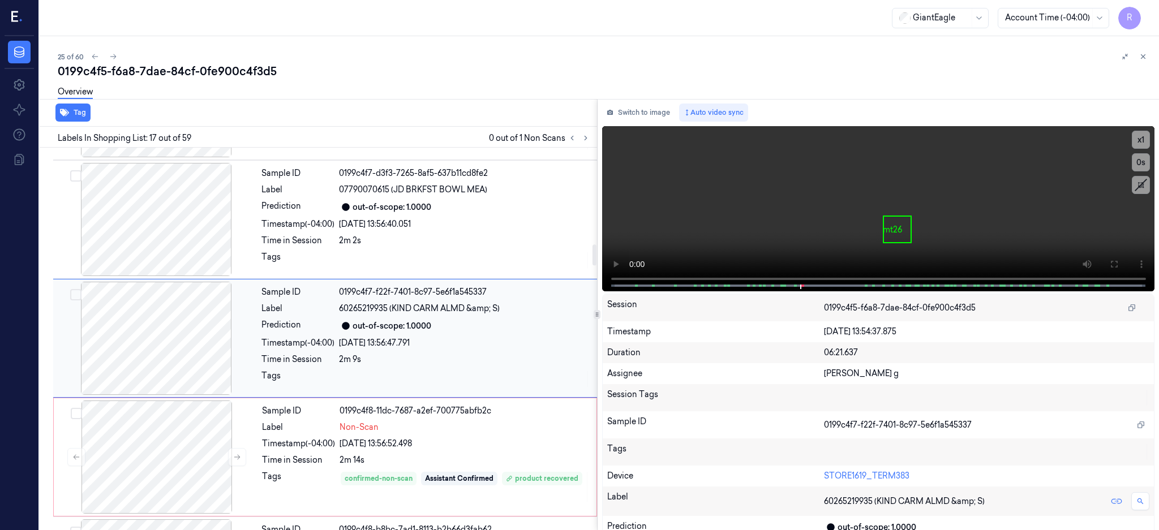
click at [160, 343] on div at bounding box center [155, 338] width 201 height 113
drag, startPoint x: 1152, startPoint y: 261, endPoint x: 859, endPoint y: 366, distance: 311.2
click at [1117, 262] on icon at bounding box center [1113, 264] width 7 height 7
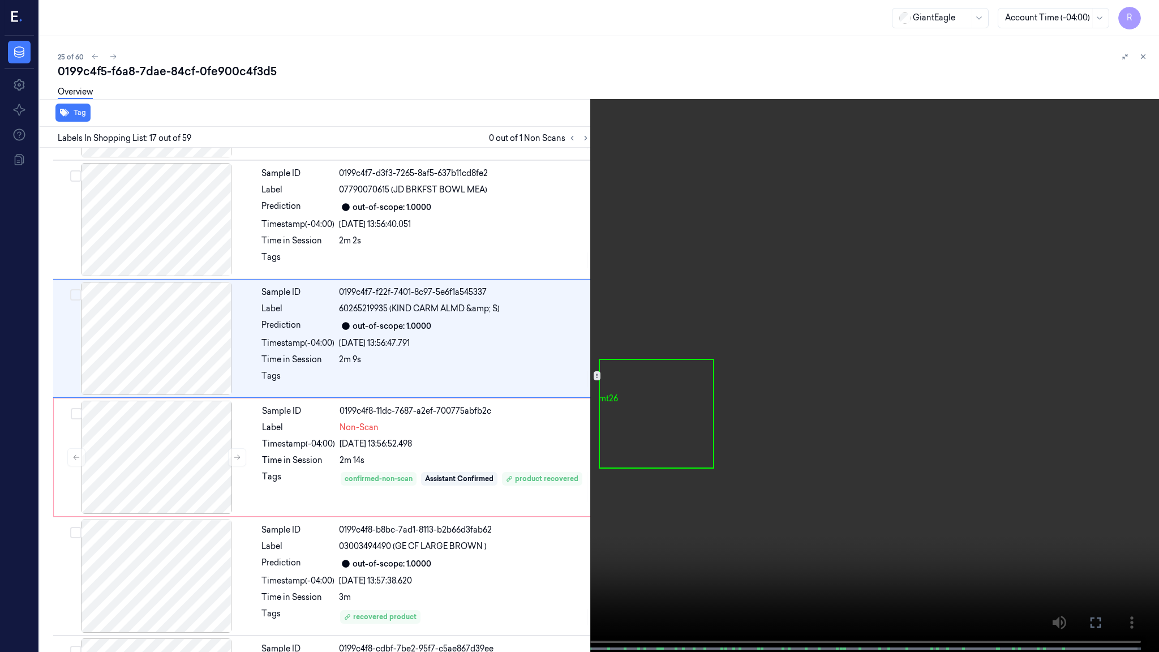
click at [713, 338] on video at bounding box center [579, 327] width 1159 height 654
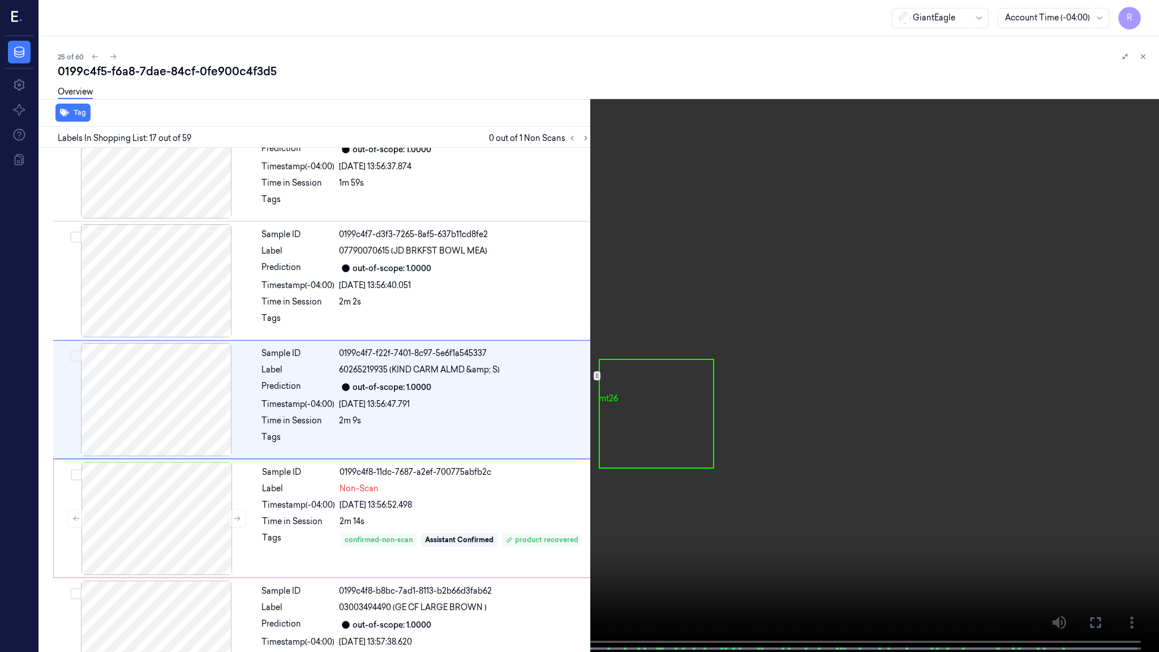
click at [672, 464] on video at bounding box center [579, 327] width 1159 height 654
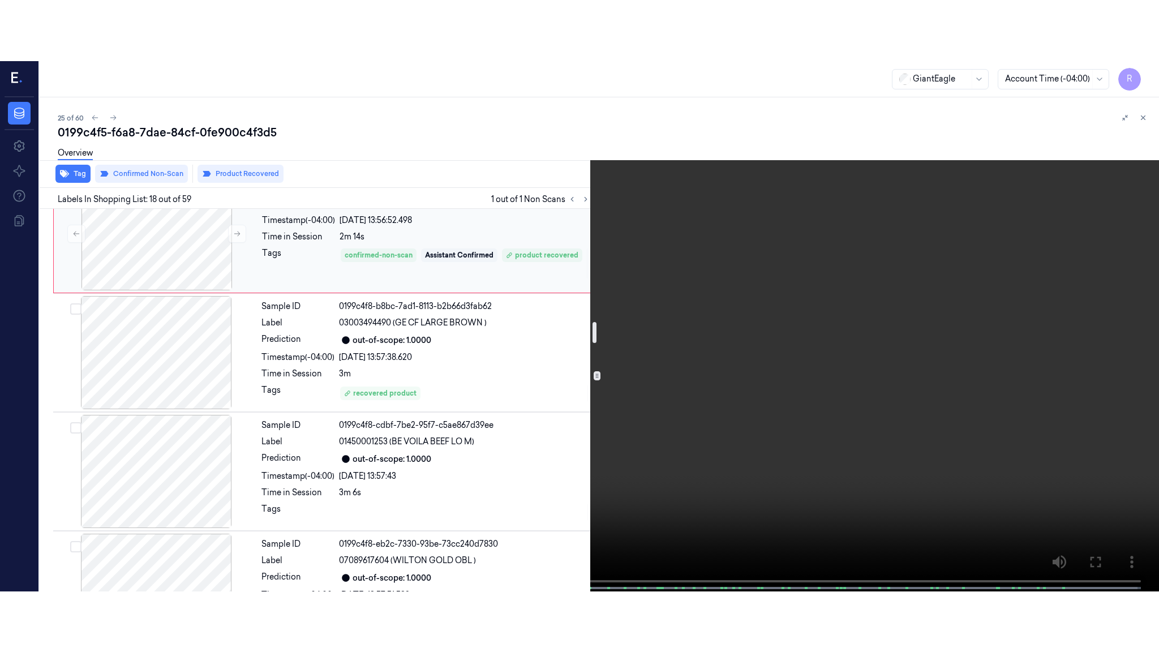
scroll to position [2053, 0]
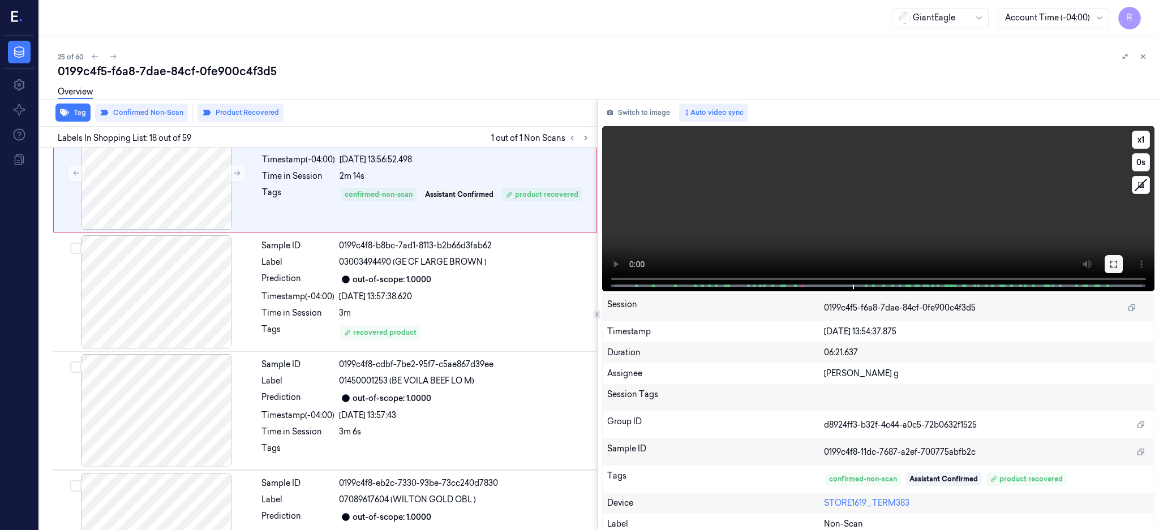
click at [1122, 270] on button at bounding box center [1113, 264] width 18 height 18
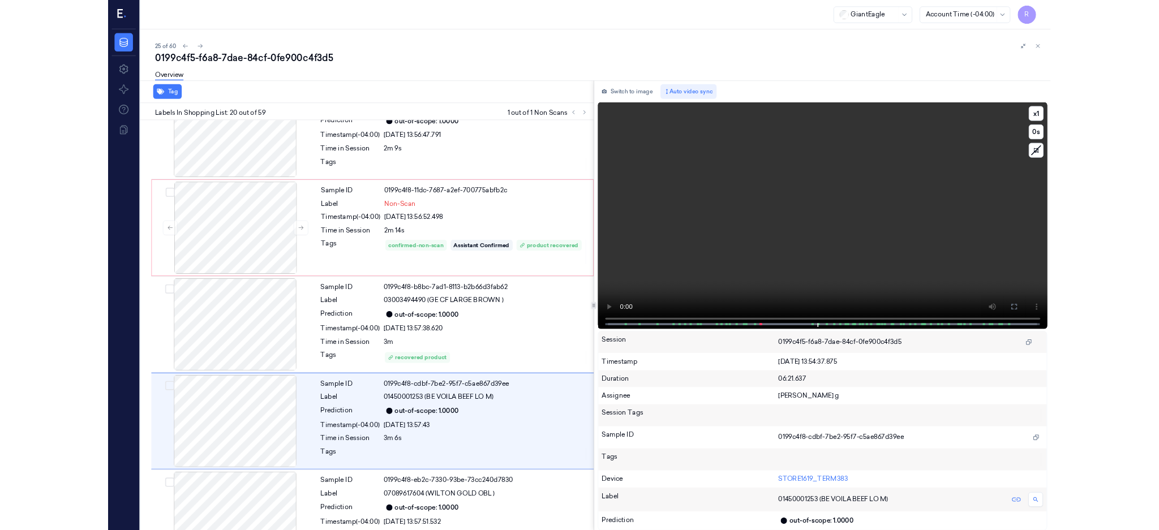
scroll to position [2065, 0]
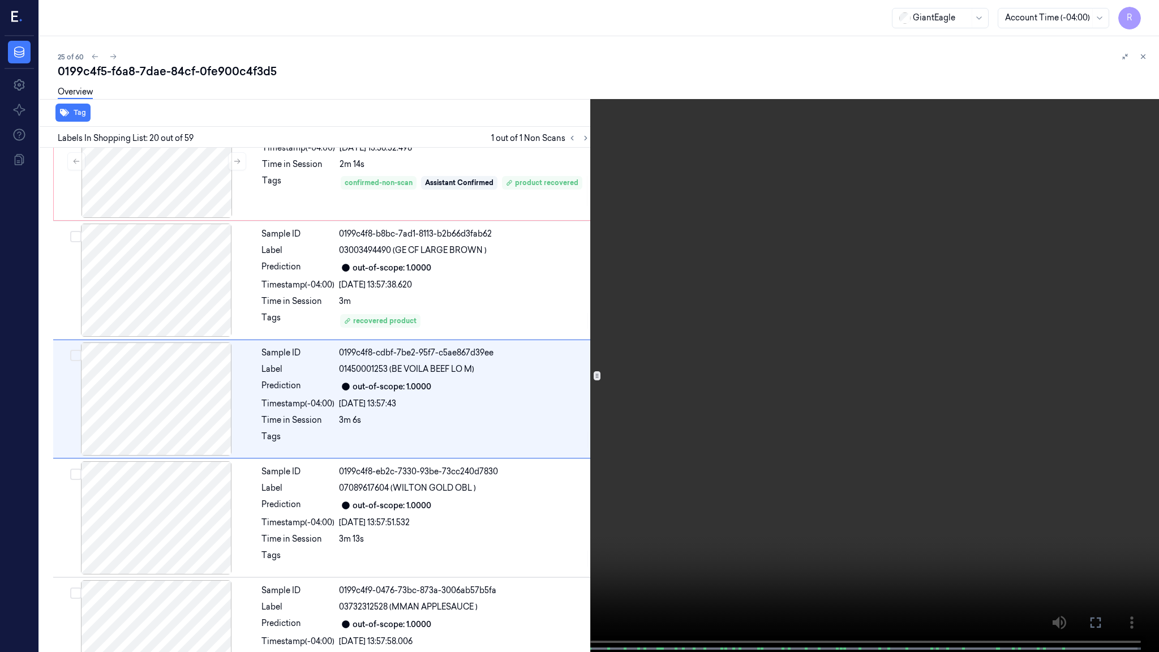
click at [625, 505] on video at bounding box center [579, 327] width 1159 height 654
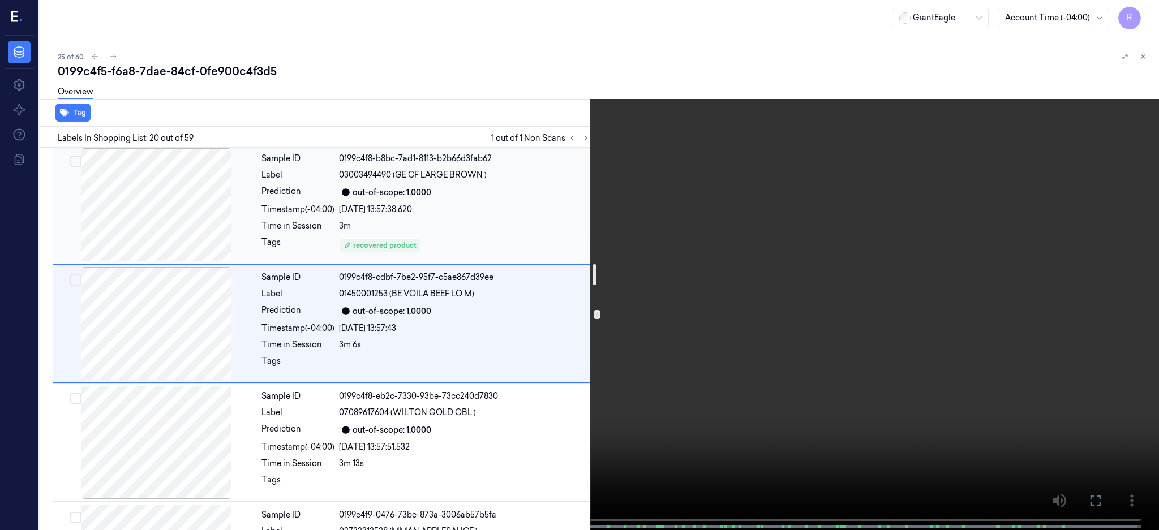
scroll to position [1989, 0]
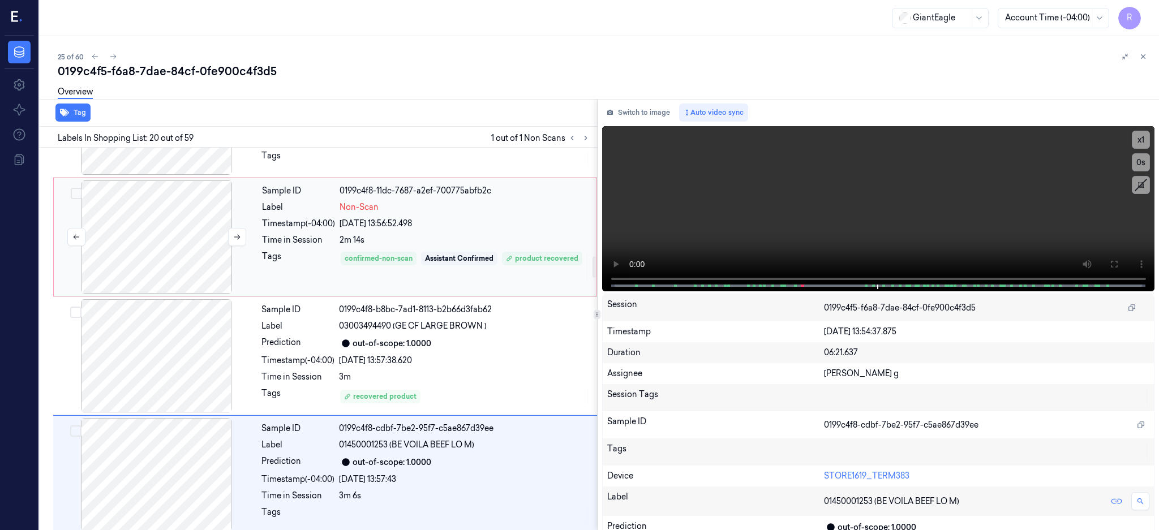
click at [168, 245] on div at bounding box center [156, 236] width 201 height 113
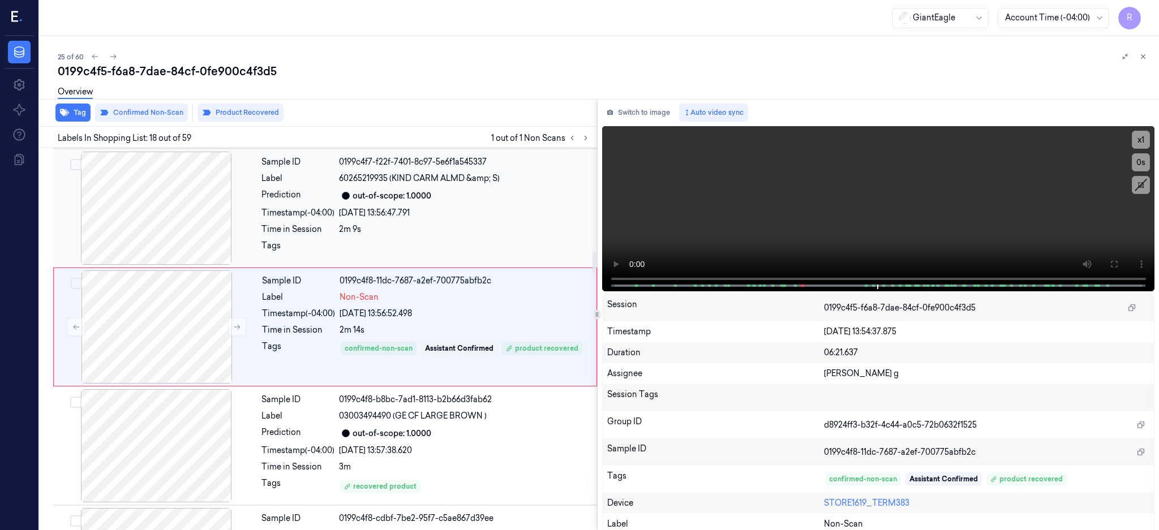
scroll to position [1888, 0]
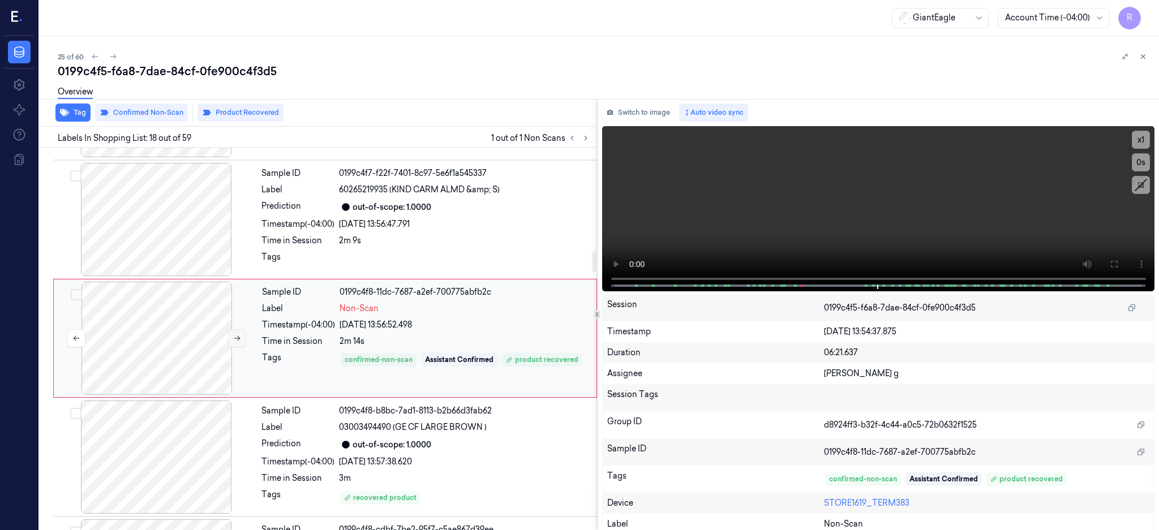
click at [240, 342] on icon at bounding box center [237, 338] width 8 height 8
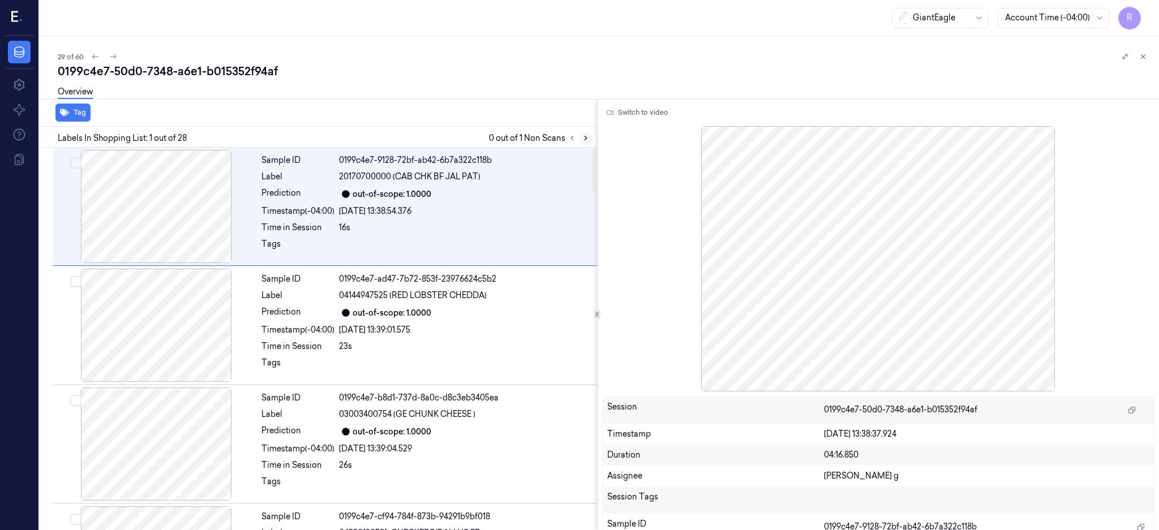
click at [589, 134] on icon at bounding box center [586, 138] width 8 height 8
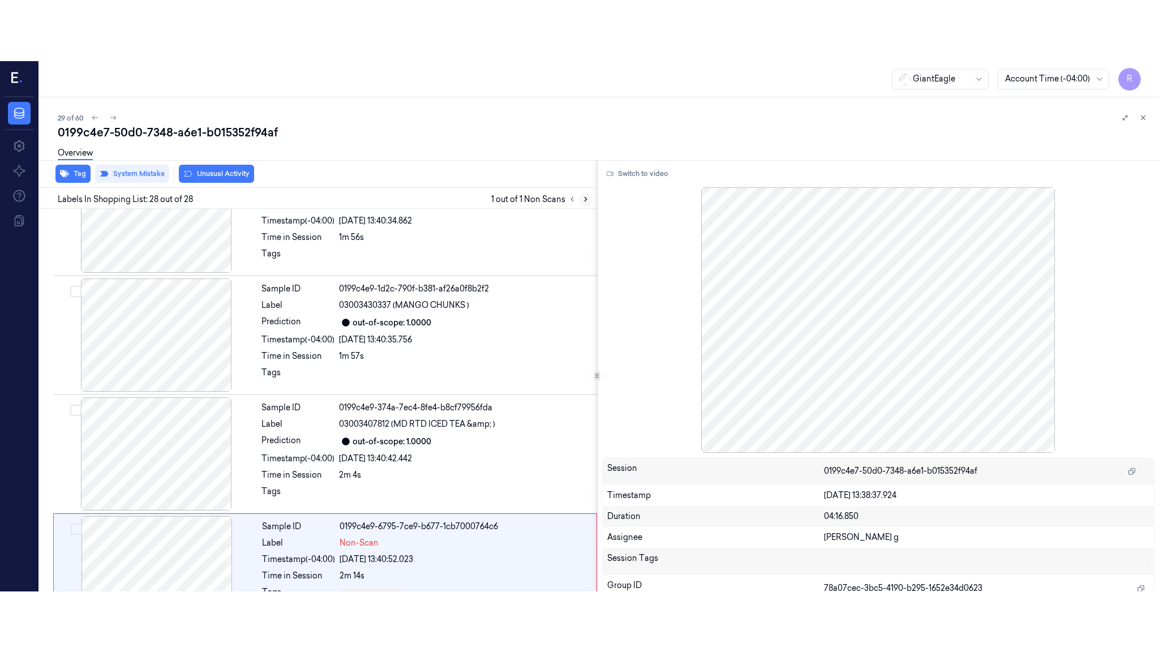
scroll to position [2949, 0]
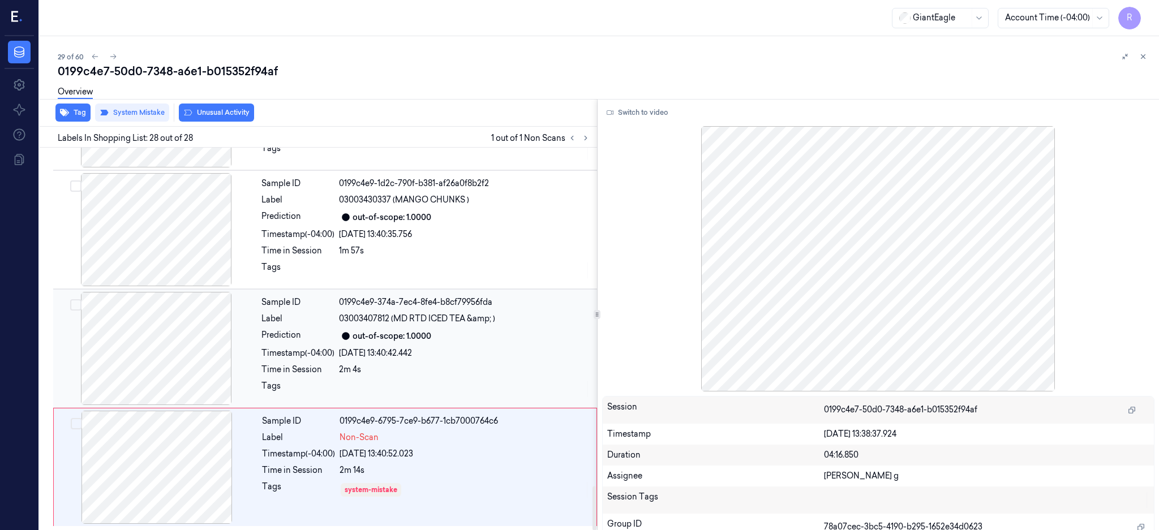
click at [200, 321] on div at bounding box center [155, 348] width 201 height 113
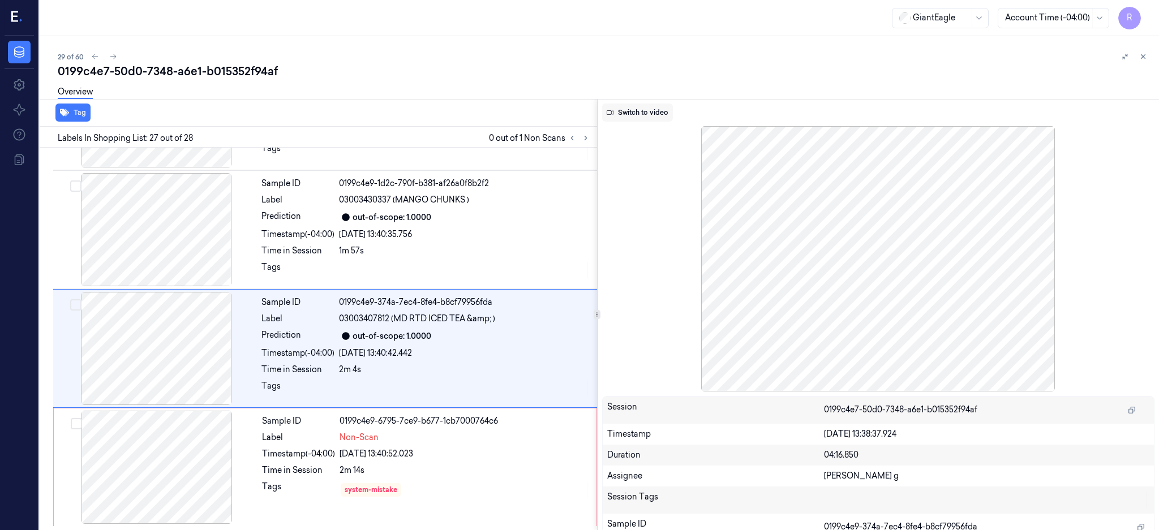
click at [663, 112] on button "Switch to video" at bounding box center [637, 113] width 71 height 18
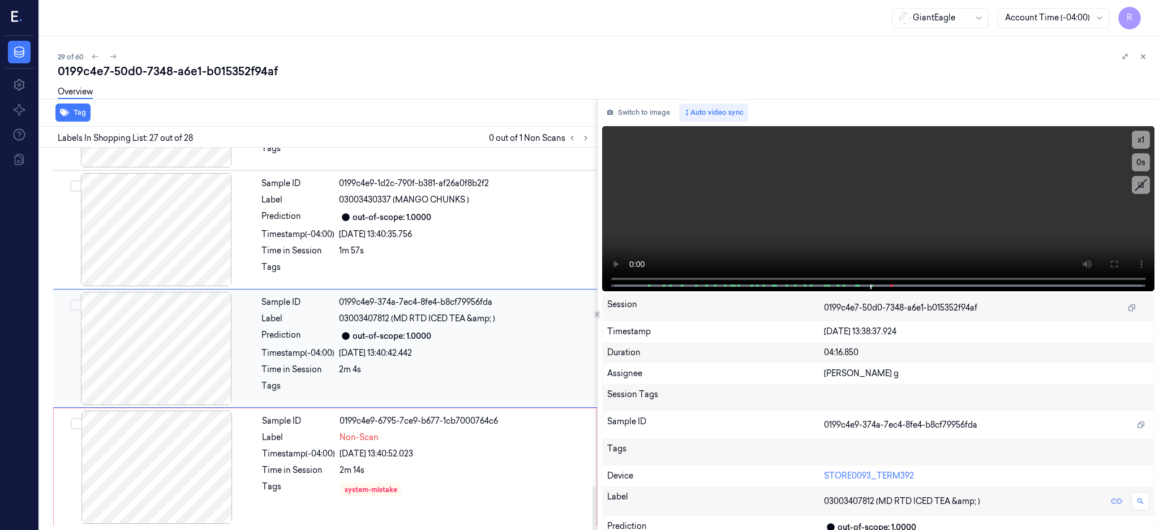
click at [135, 351] on div at bounding box center [155, 348] width 201 height 113
click at [1117, 261] on icon at bounding box center [1113, 264] width 7 height 7
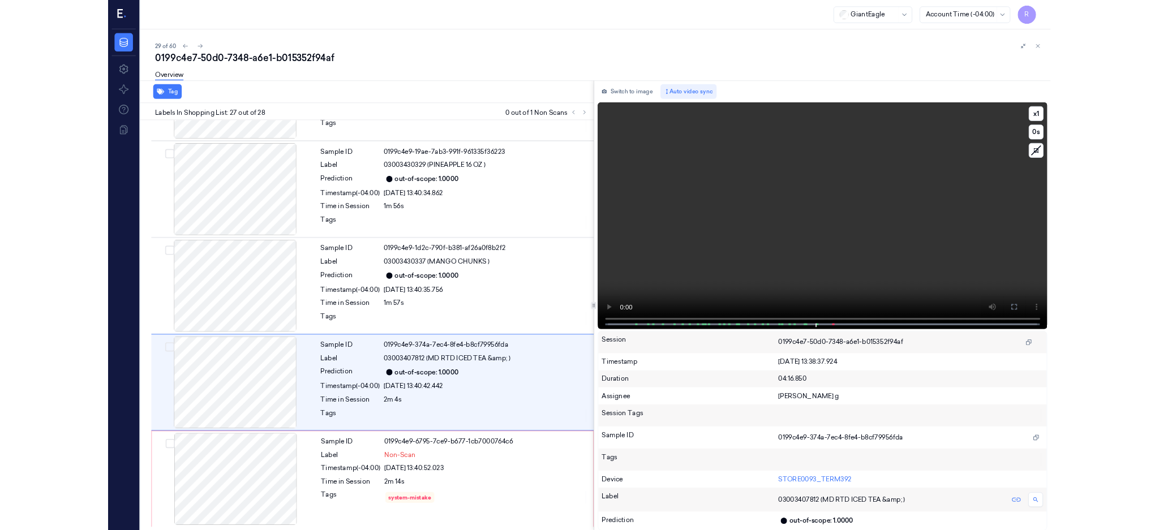
scroll to position [2828, 0]
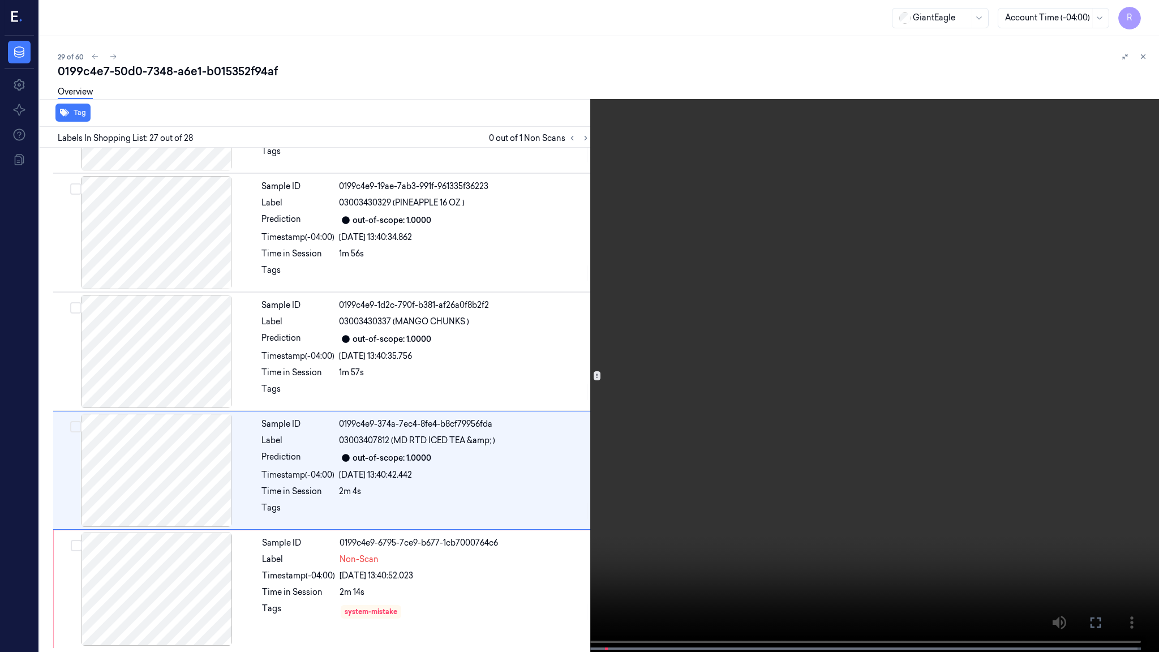
click at [630, 399] on video at bounding box center [579, 327] width 1159 height 654
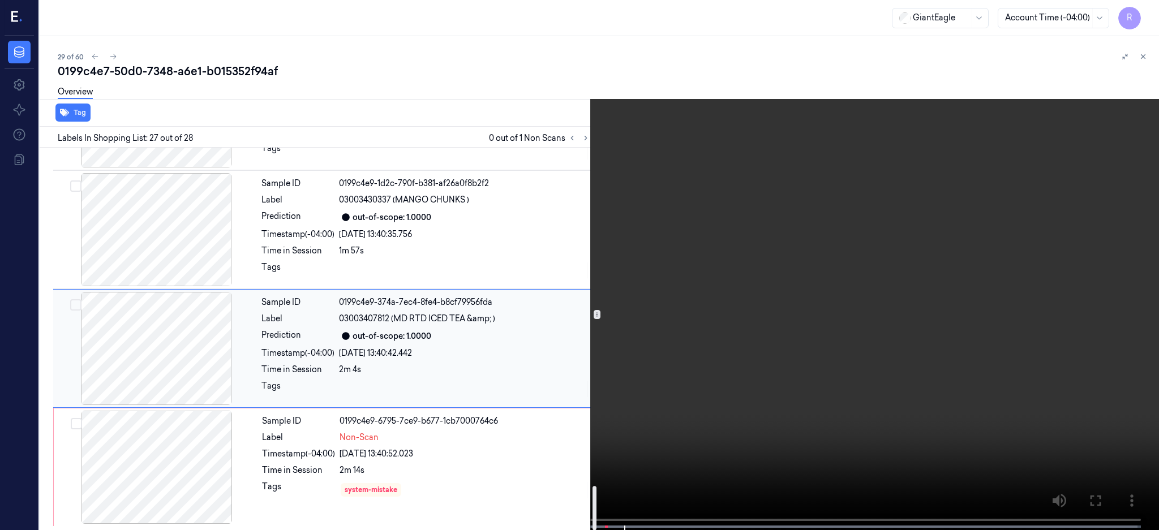
scroll to position [2873, 0]
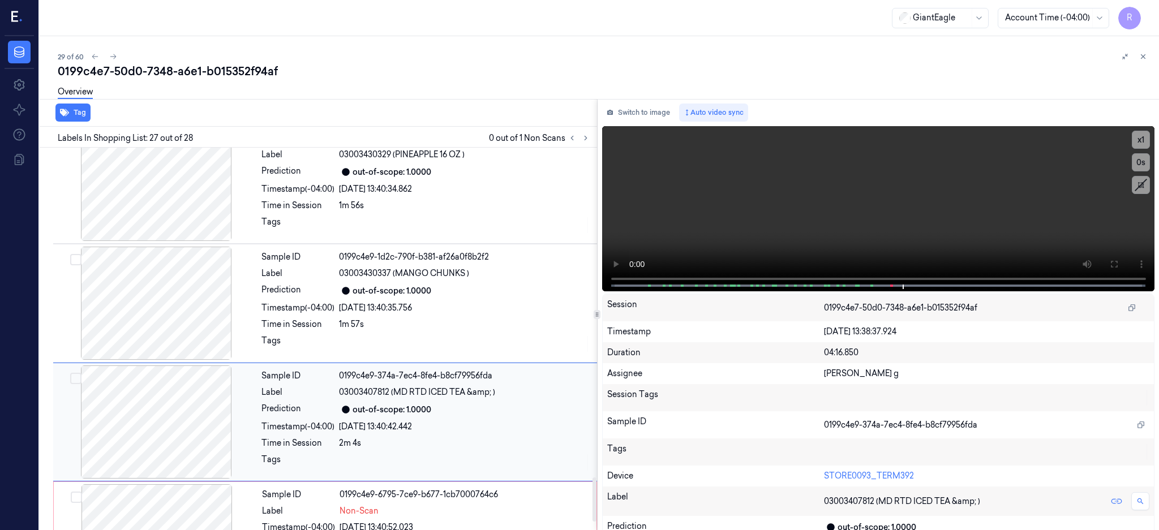
click at [185, 449] on div at bounding box center [155, 421] width 201 height 113
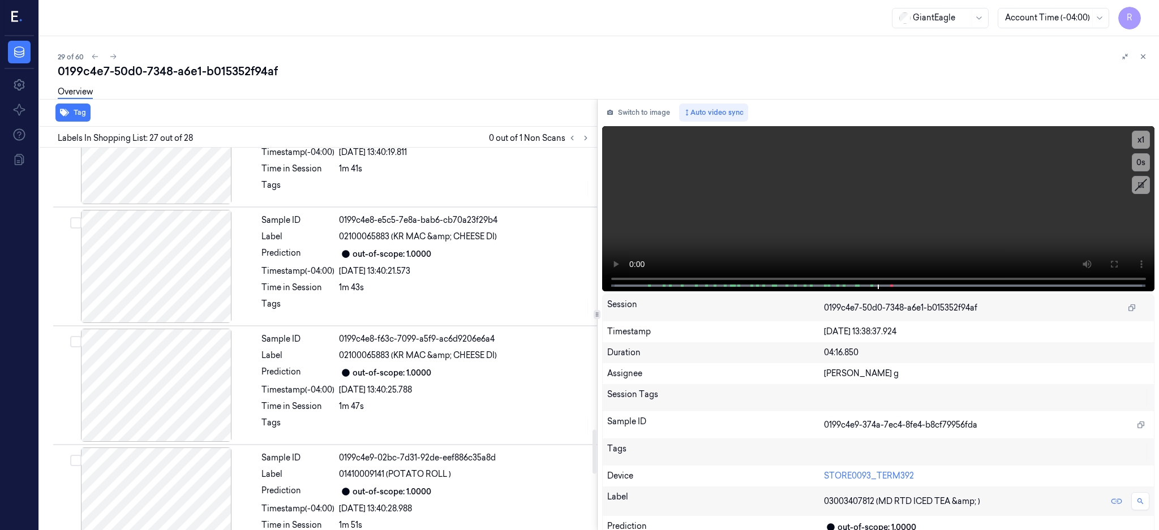
scroll to position [2421, 0]
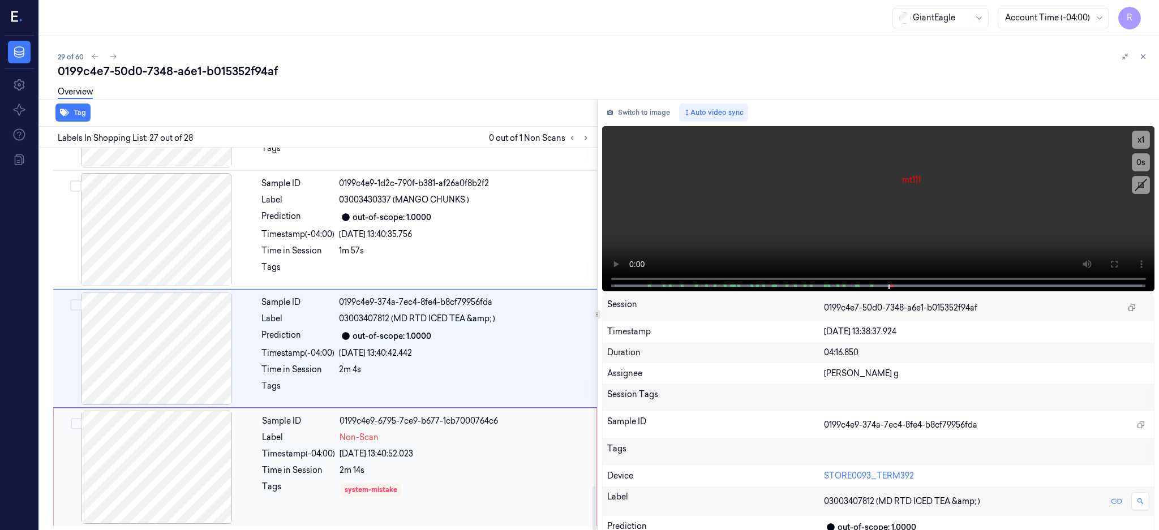
click at [181, 465] on div at bounding box center [156, 467] width 201 height 113
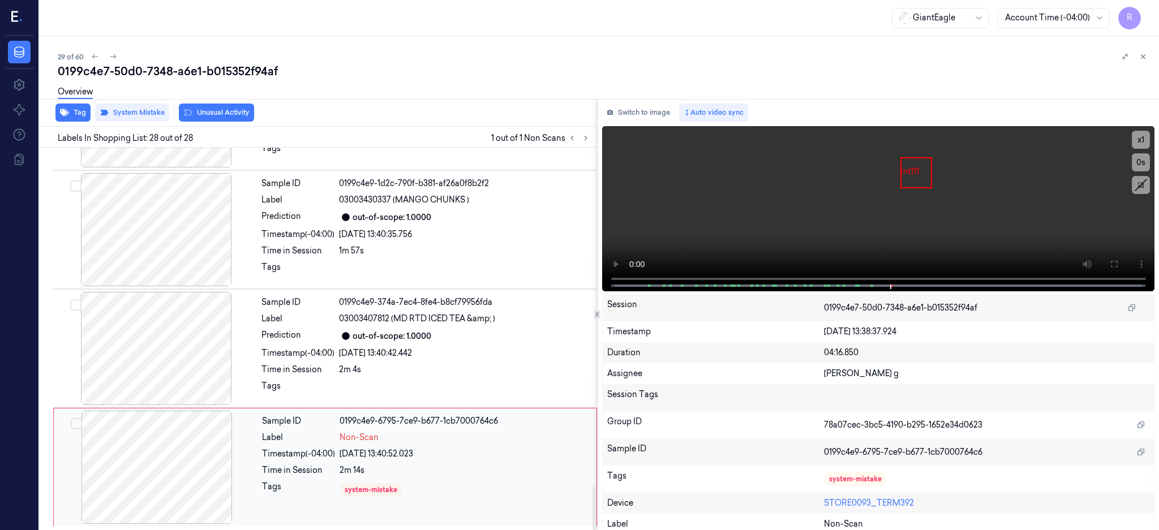
scroll to position [2949, 0]
click at [225, 114] on button "Unusual Activity" at bounding box center [216, 113] width 75 height 18
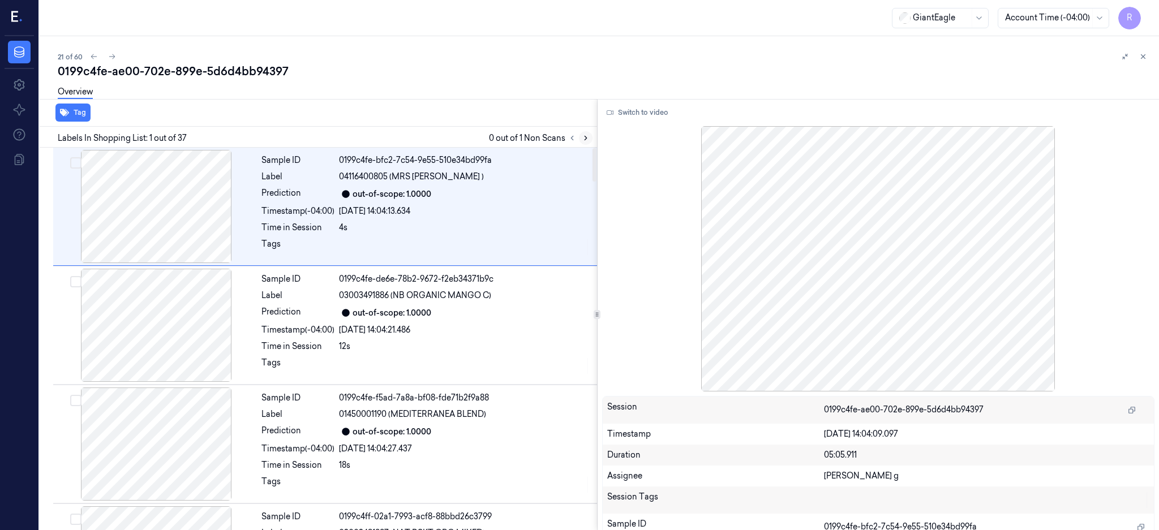
click at [589, 138] on icon at bounding box center [586, 138] width 8 height 8
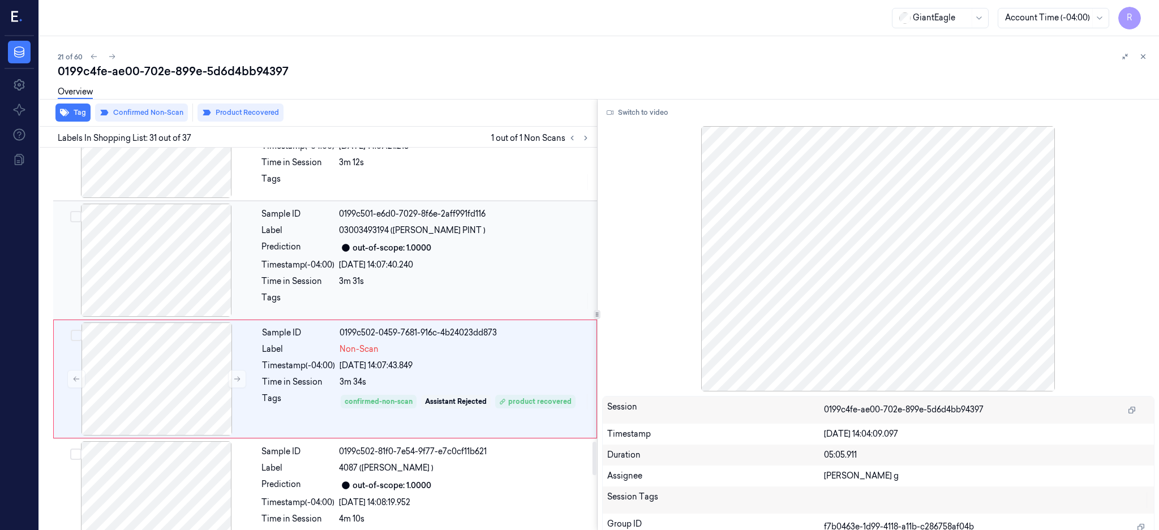
scroll to position [3433, 0]
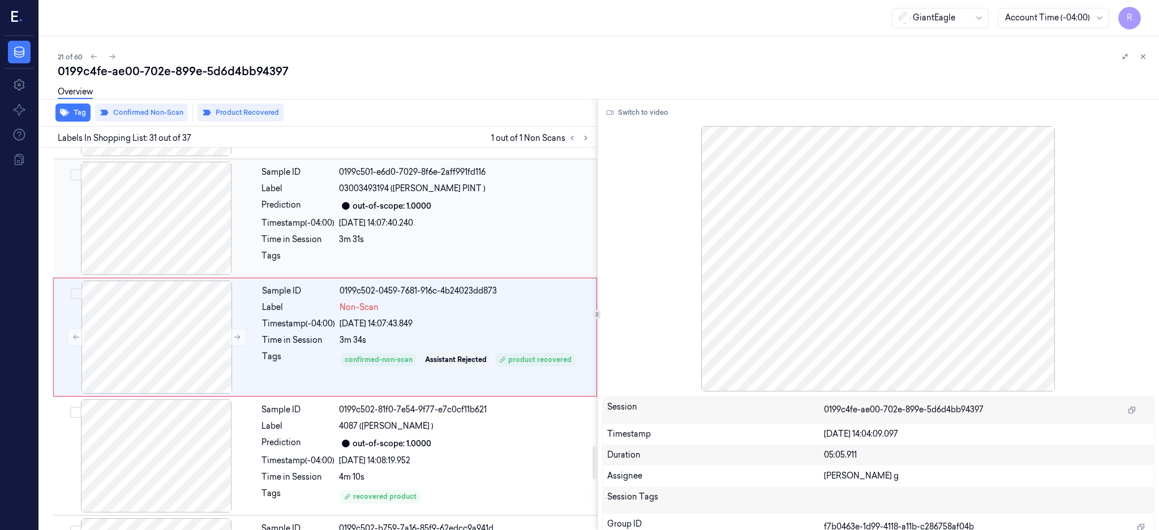
click at [156, 236] on div at bounding box center [155, 218] width 201 height 113
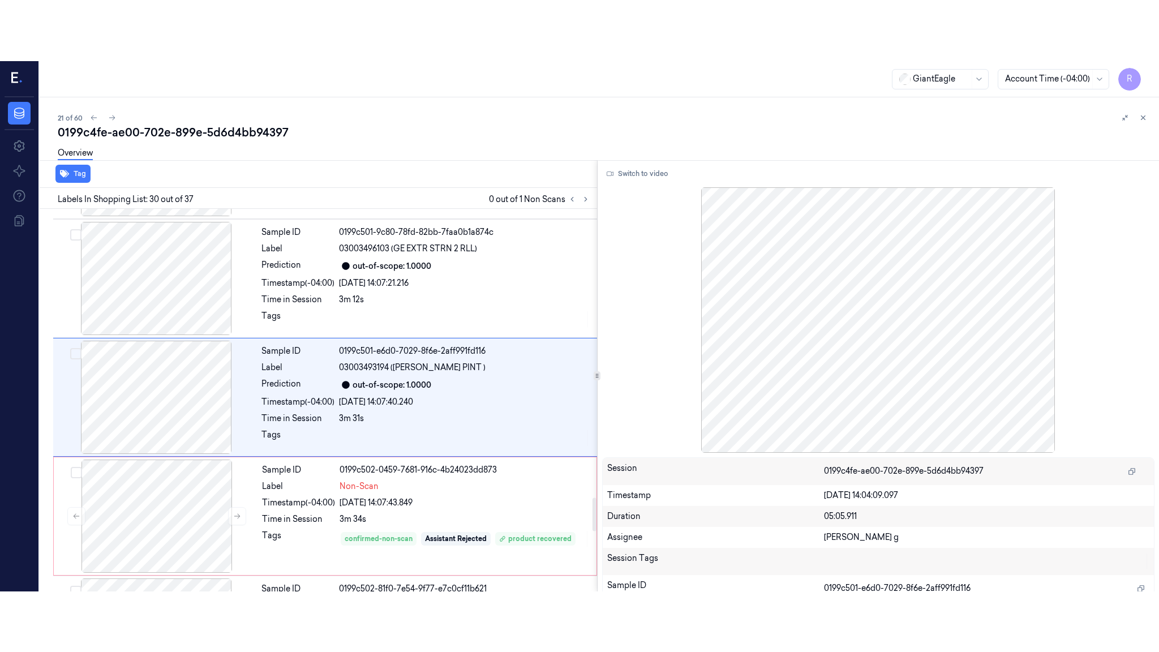
scroll to position [3315, 0]
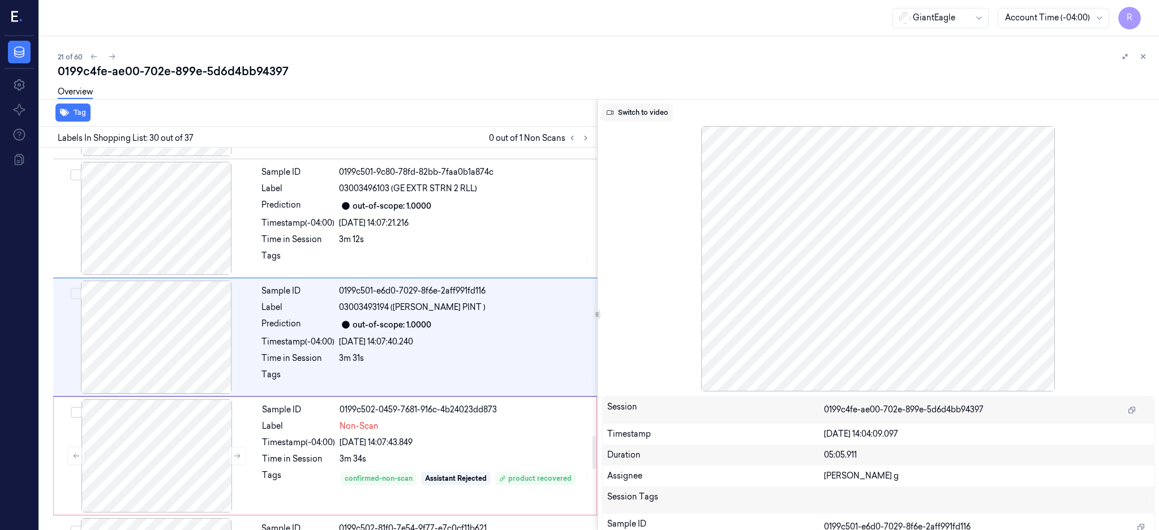
click at [639, 116] on button "Switch to video" at bounding box center [637, 113] width 71 height 18
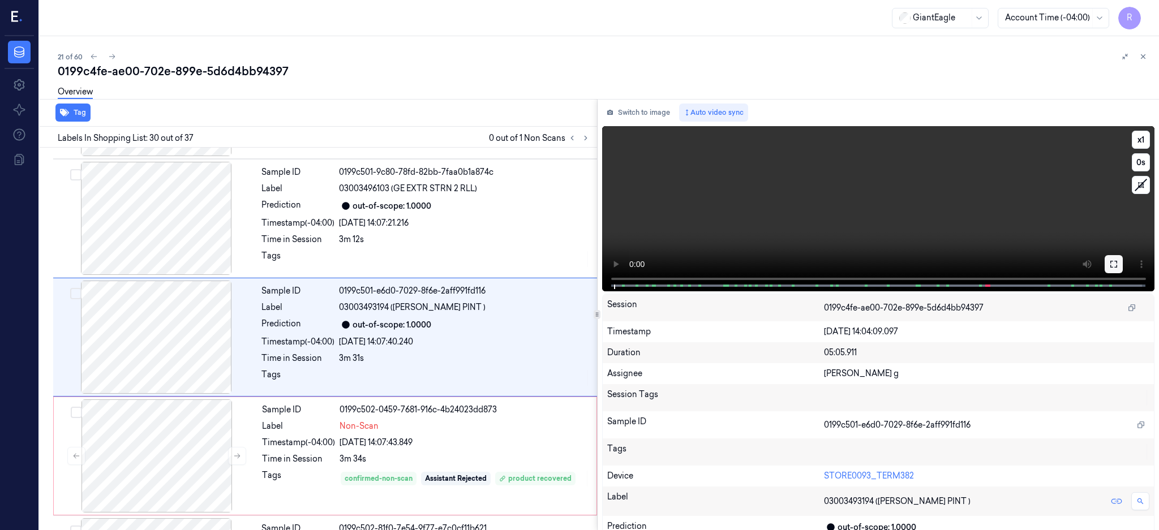
click at [1122, 263] on button at bounding box center [1113, 264] width 18 height 18
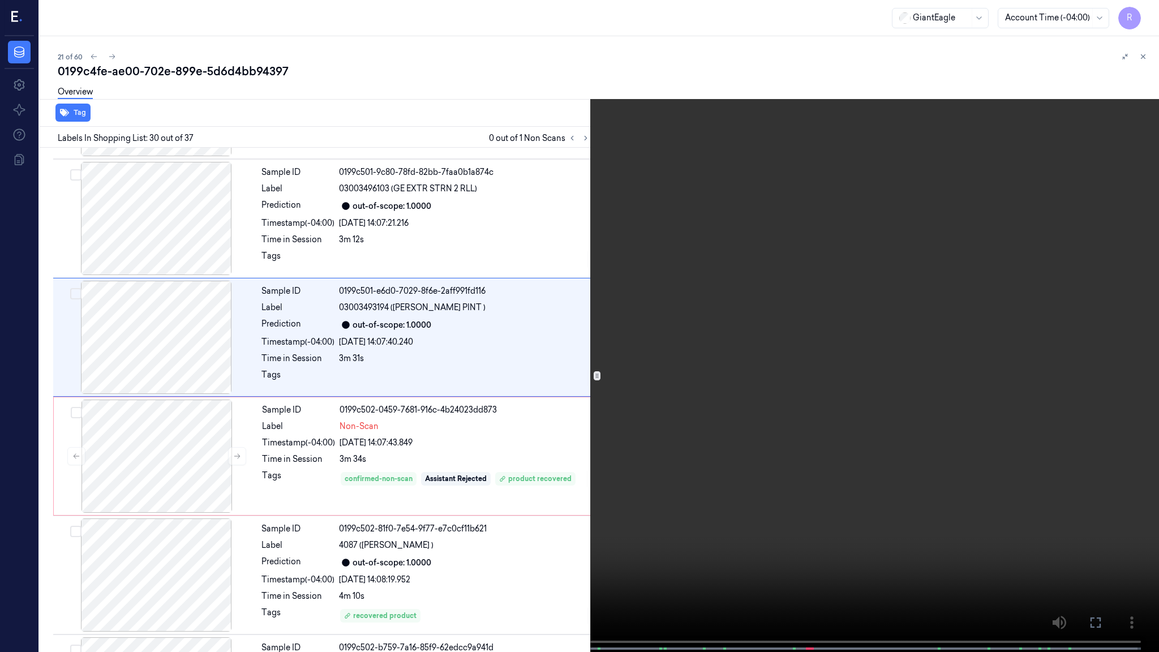
click at [704, 320] on video at bounding box center [579, 327] width 1159 height 654
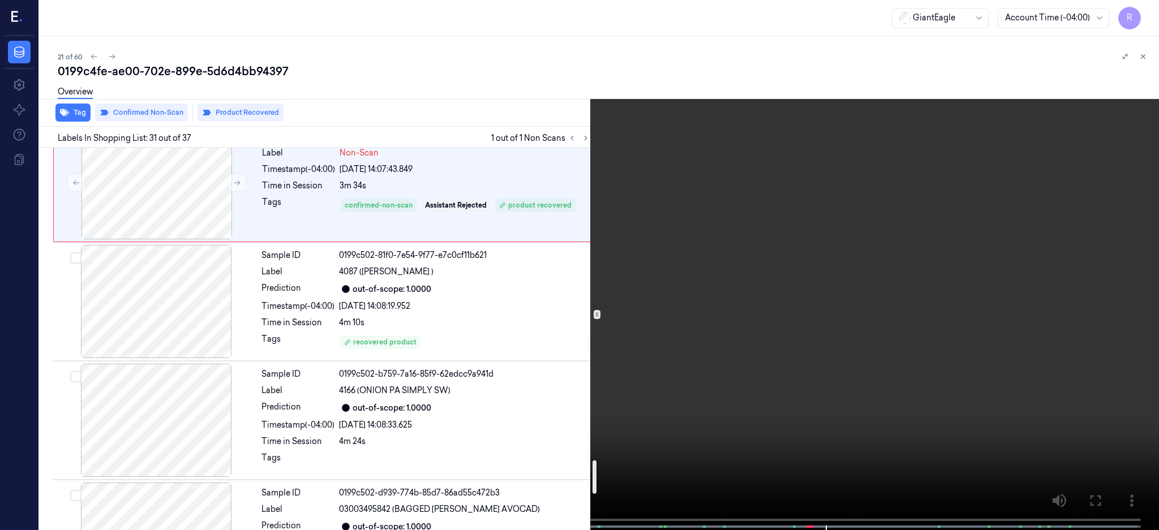
scroll to position [3599, 0]
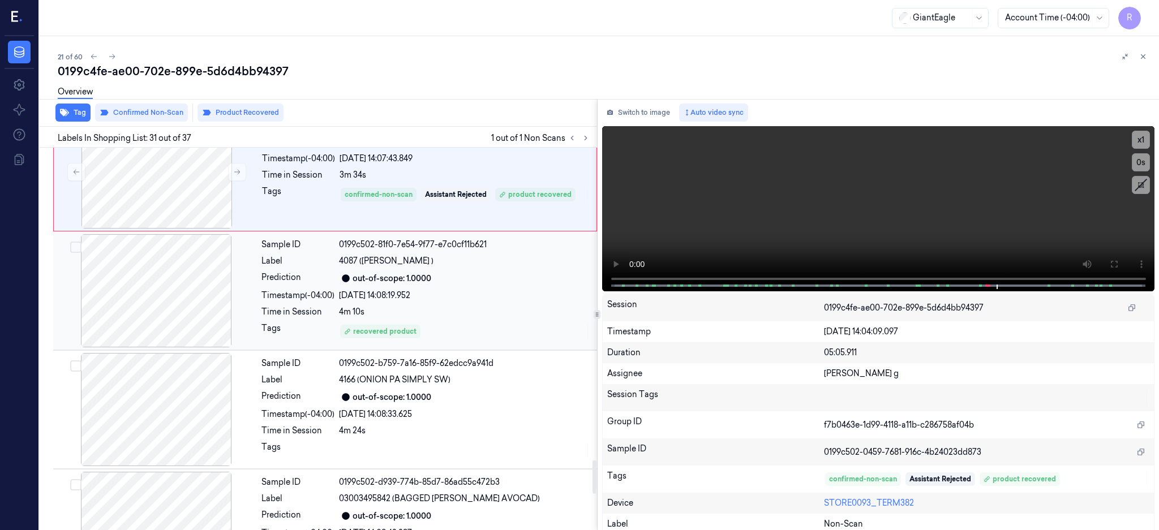
click at [157, 319] on div at bounding box center [155, 290] width 201 height 113
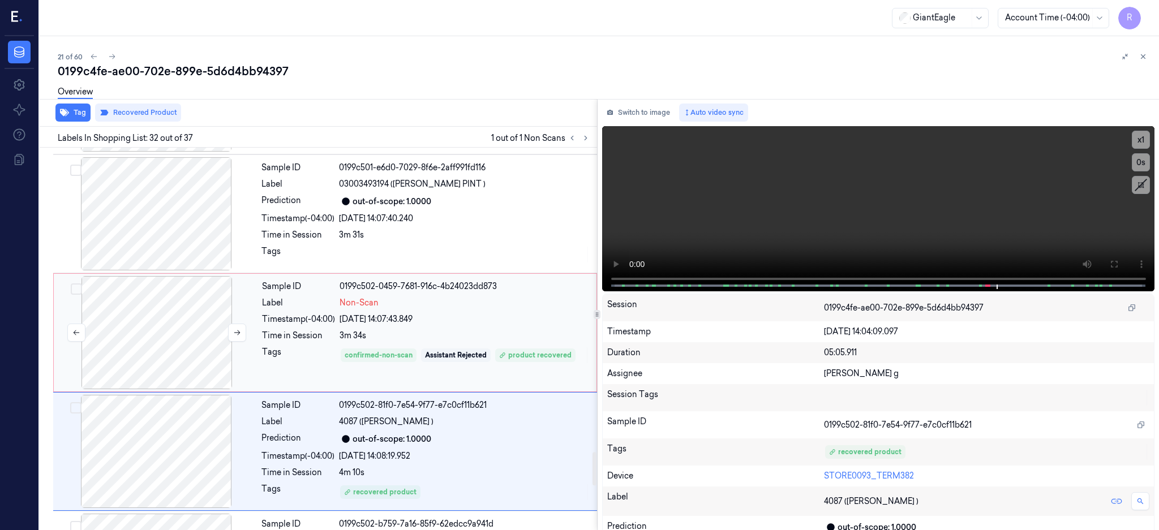
scroll to position [3401, 0]
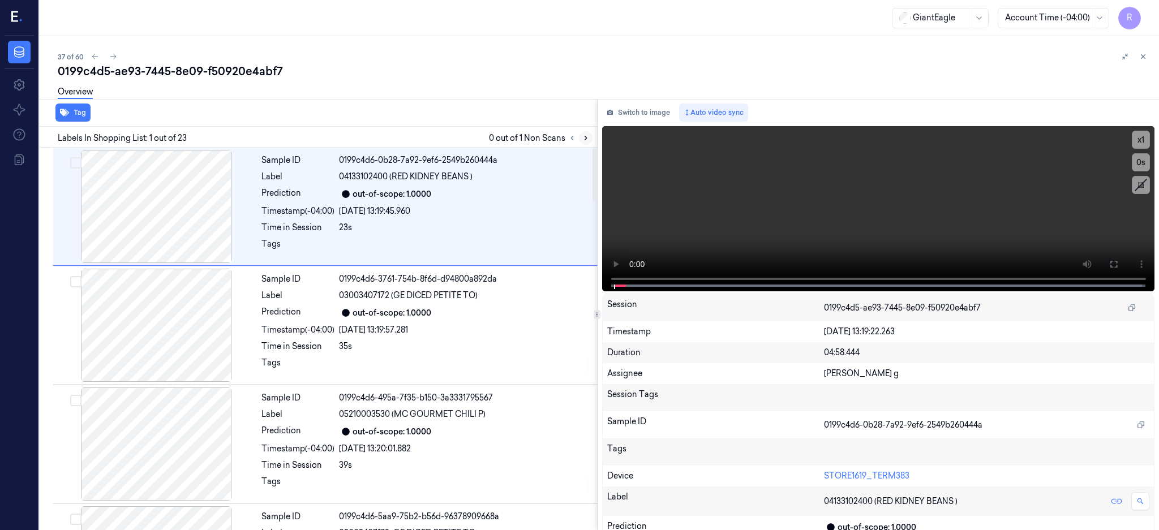
click at [589, 136] on icon at bounding box center [586, 138] width 8 height 8
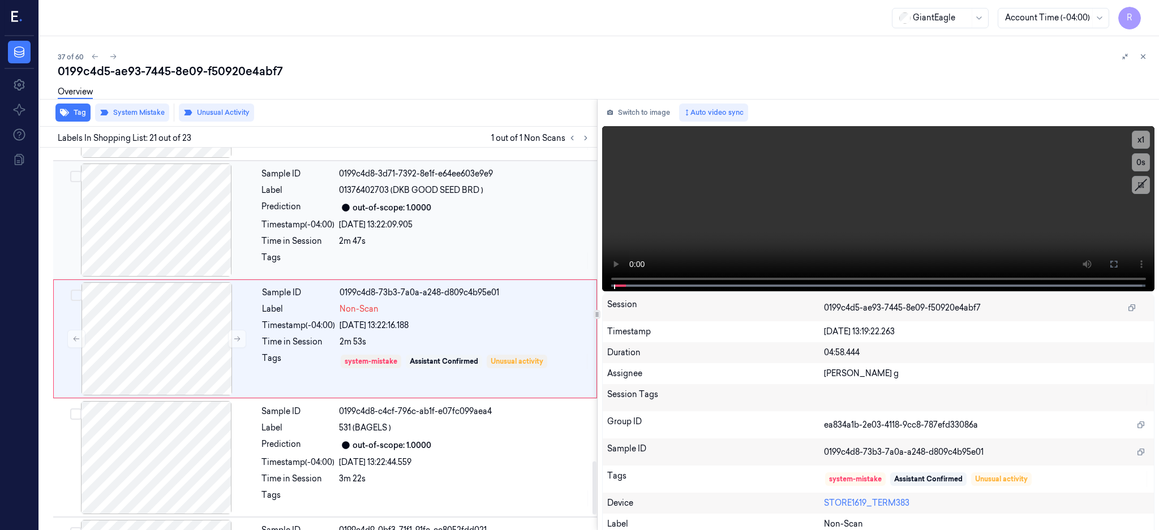
scroll to position [2245, 0]
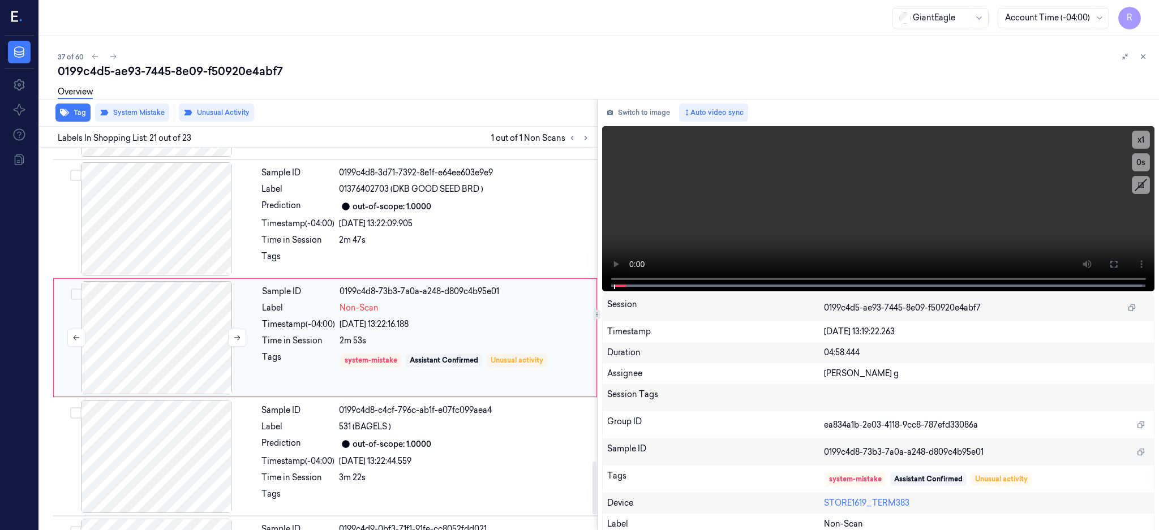
click at [157, 352] on div at bounding box center [156, 337] width 201 height 113
click at [154, 223] on div at bounding box center [155, 218] width 201 height 113
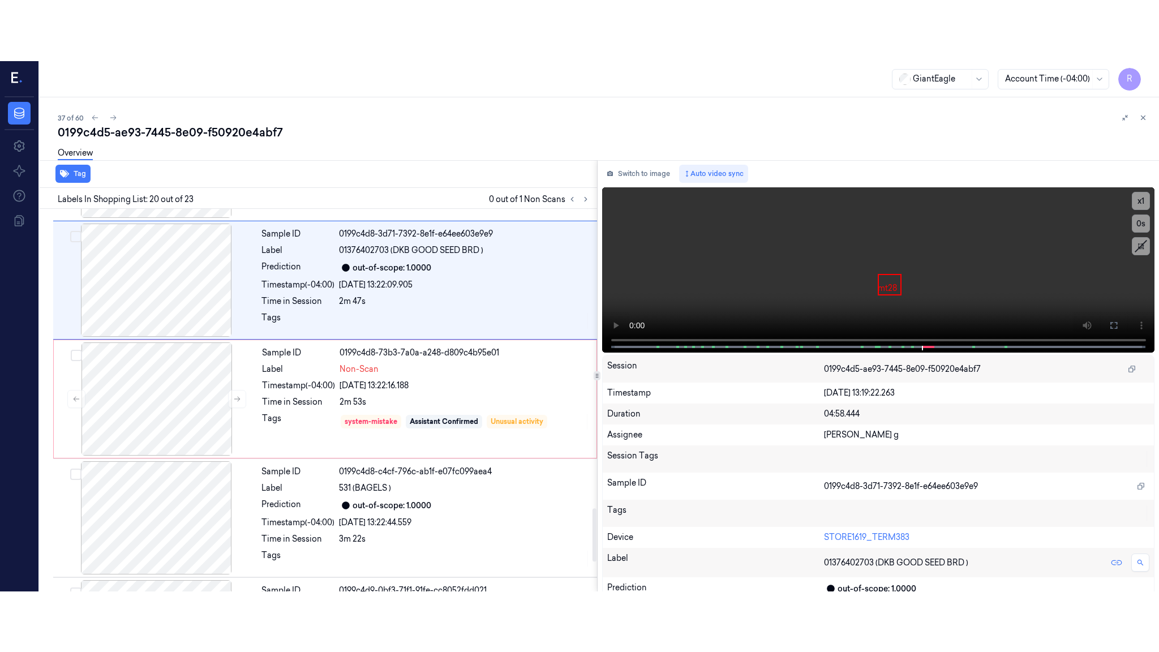
scroll to position [2125, 0]
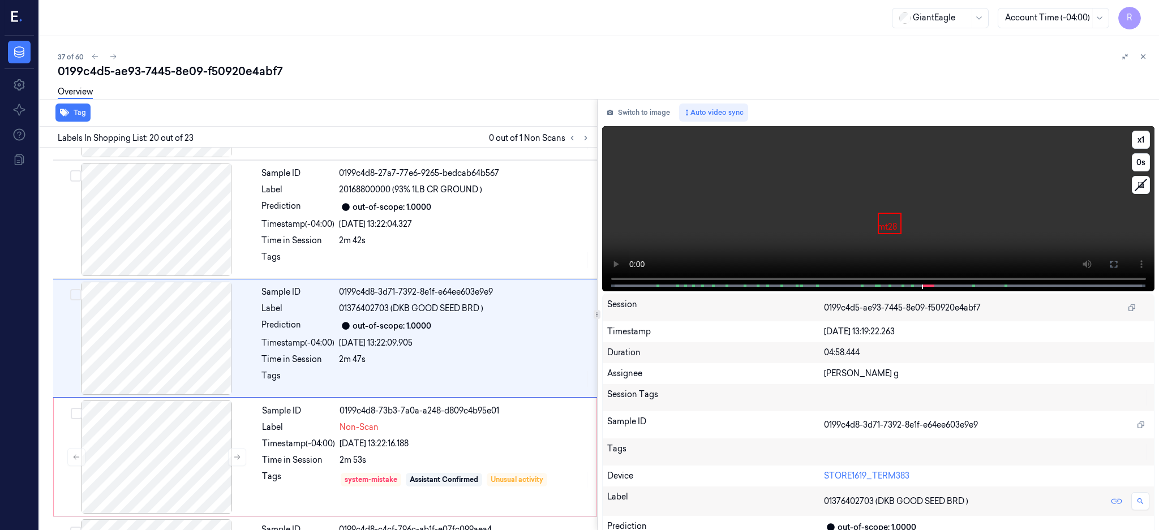
click at [1118, 261] on icon at bounding box center [1113, 264] width 9 height 9
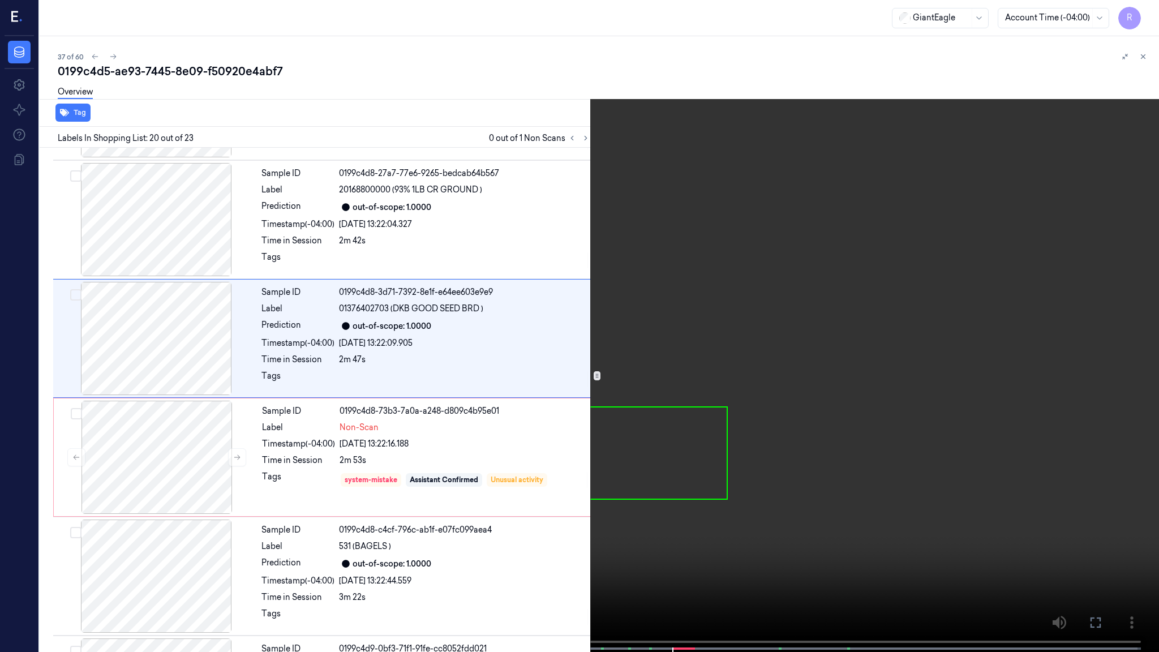
click at [815, 329] on video at bounding box center [579, 327] width 1159 height 654
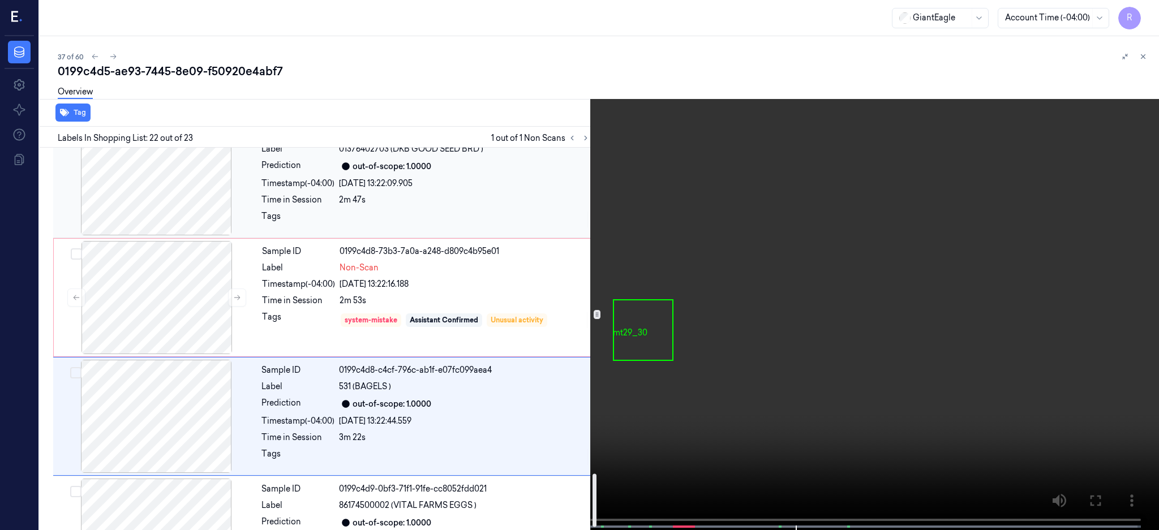
scroll to position [2354, 0]
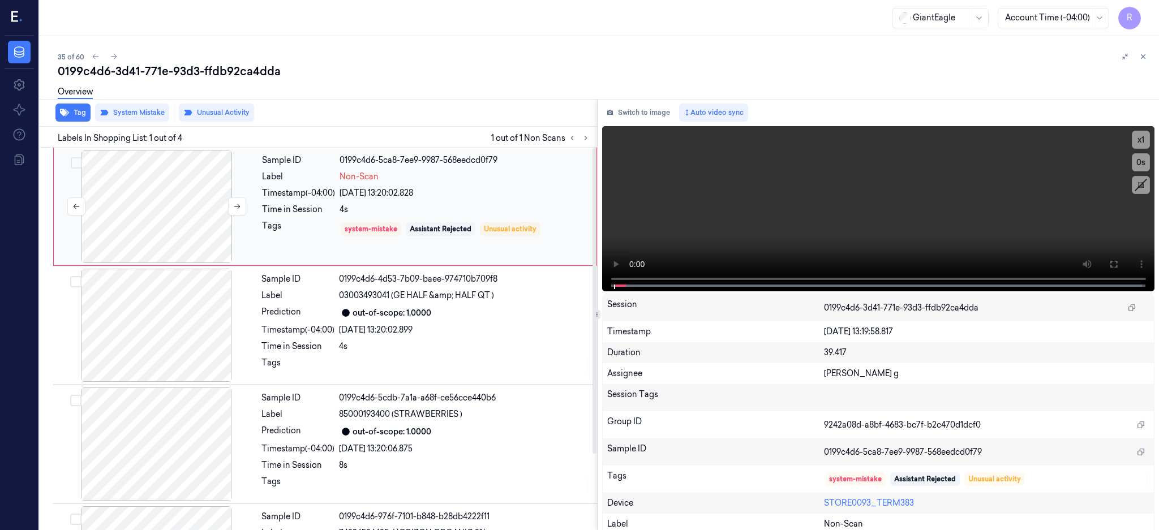
click at [156, 204] on div at bounding box center [156, 206] width 201 height 113
click at [156, 209] on div at bounding box center [156, 206] width 201 height 113
click at [1117, 266] on icon at bounding box center [1113, 264] width 7 height 7
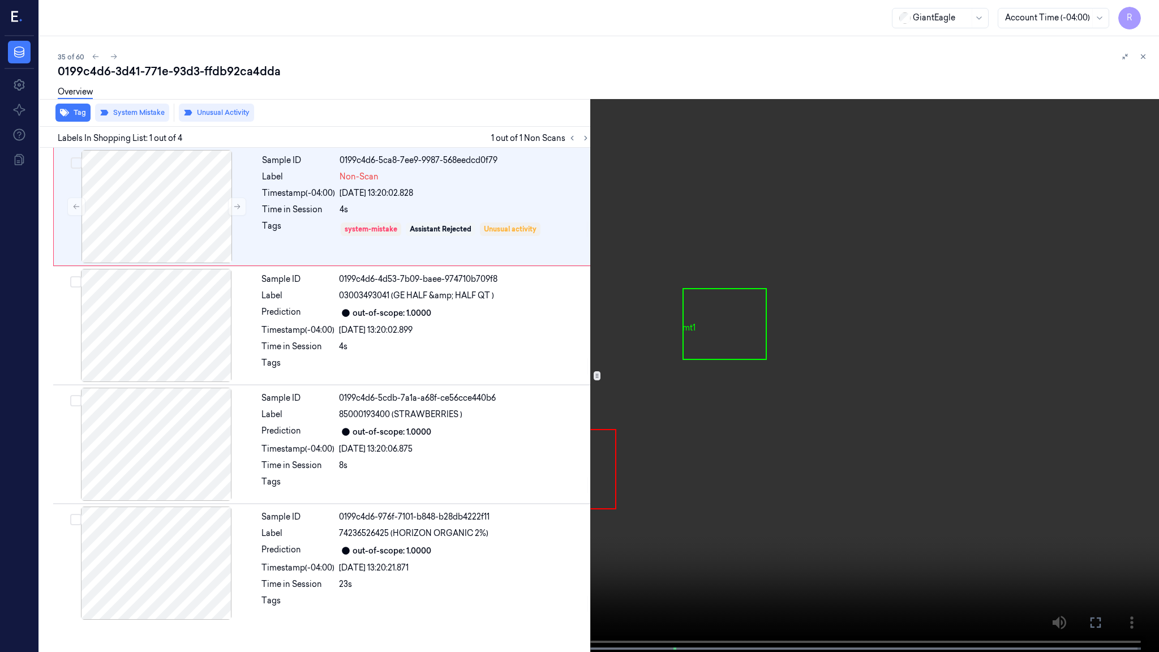
click at [677, 400] on video at bounding box center [579, 327] width 1159 height 654
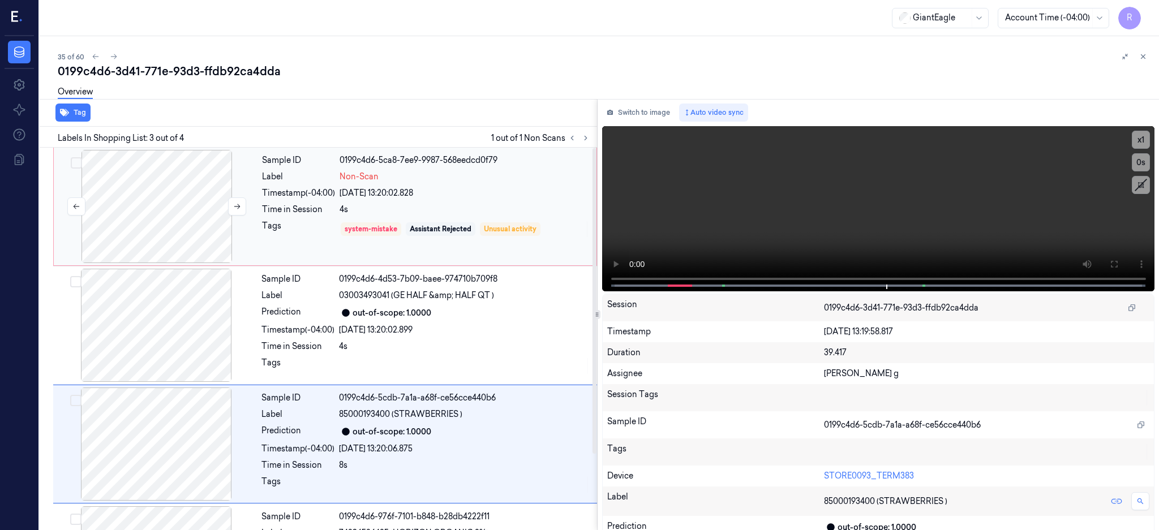
click at [192, 209] on div at bounding box center [156, 206] width 201 height 113
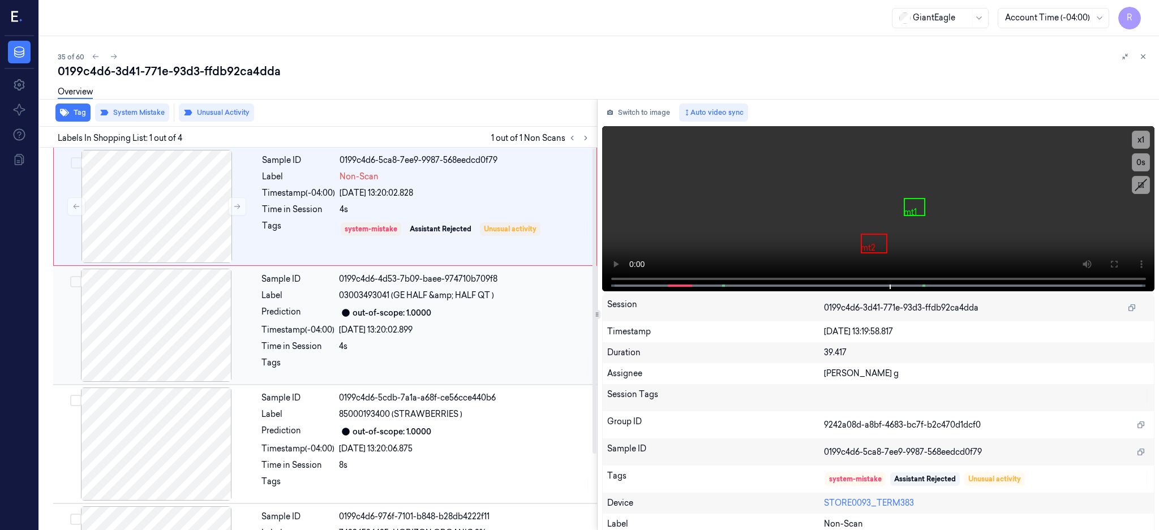
click at [174, 323] on div at bounding box center [155, 325] width 201 height 113
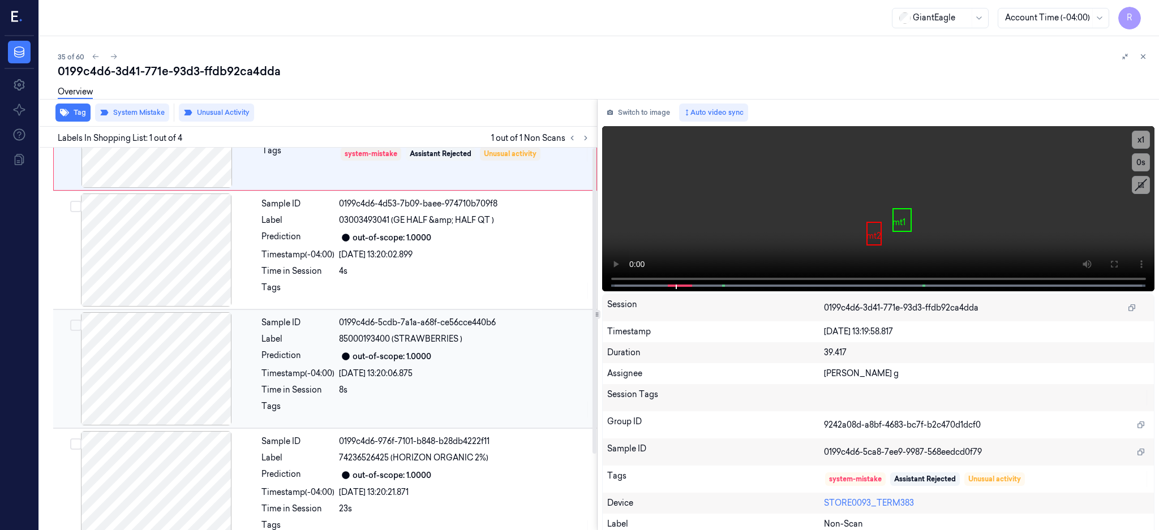
click at [170, 420] on div at bounding box center [155, 368] width 201 height 113
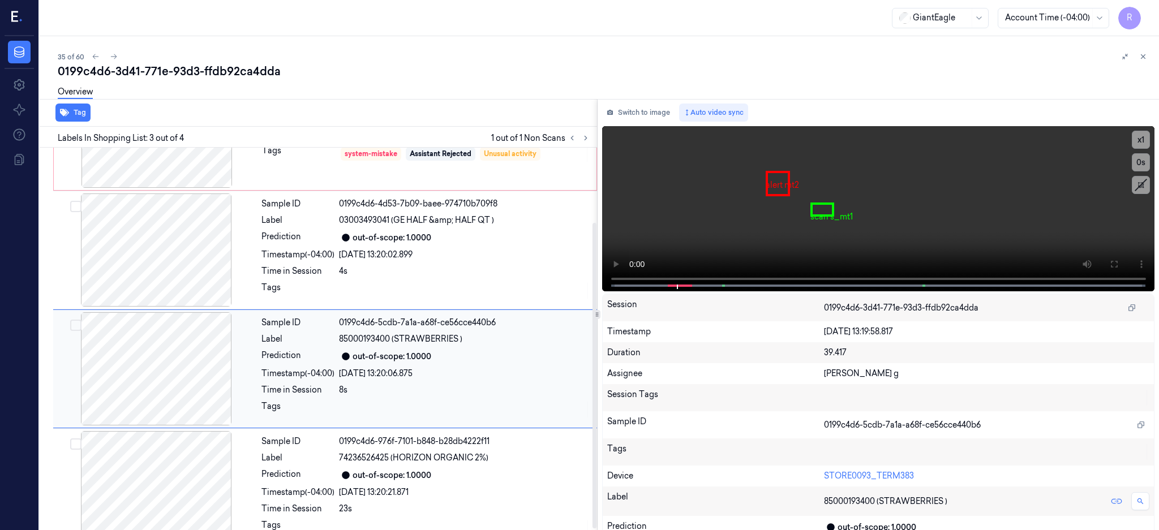
scroll to position [96, 0]
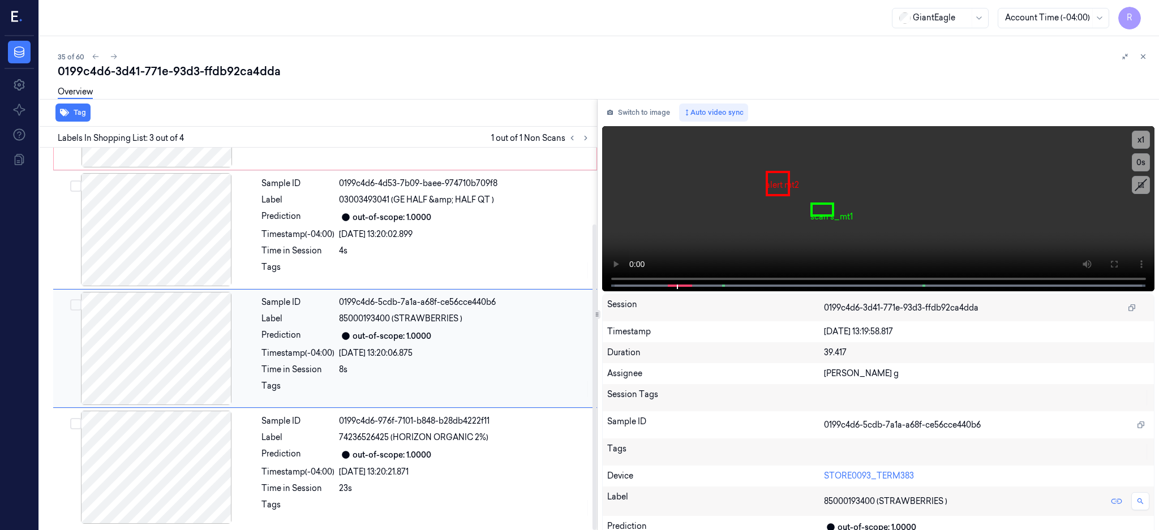
click at [185, 359] on div at bounding box center [155, 348] width 201 height 113
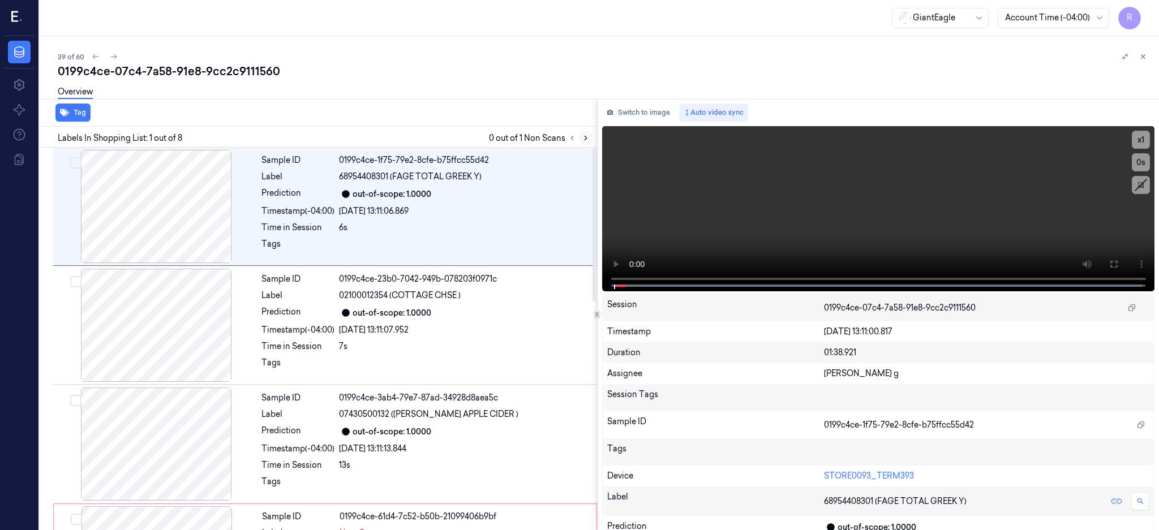
click at [589, 134] on icon at bounding box center [586, 138] width 8 height 8
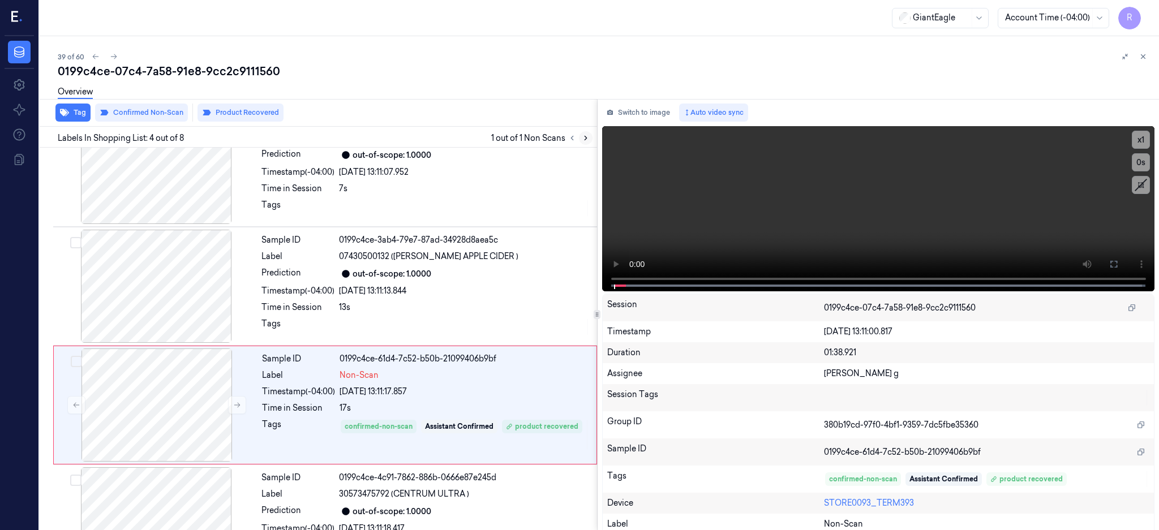
scroll to position [223, 0]
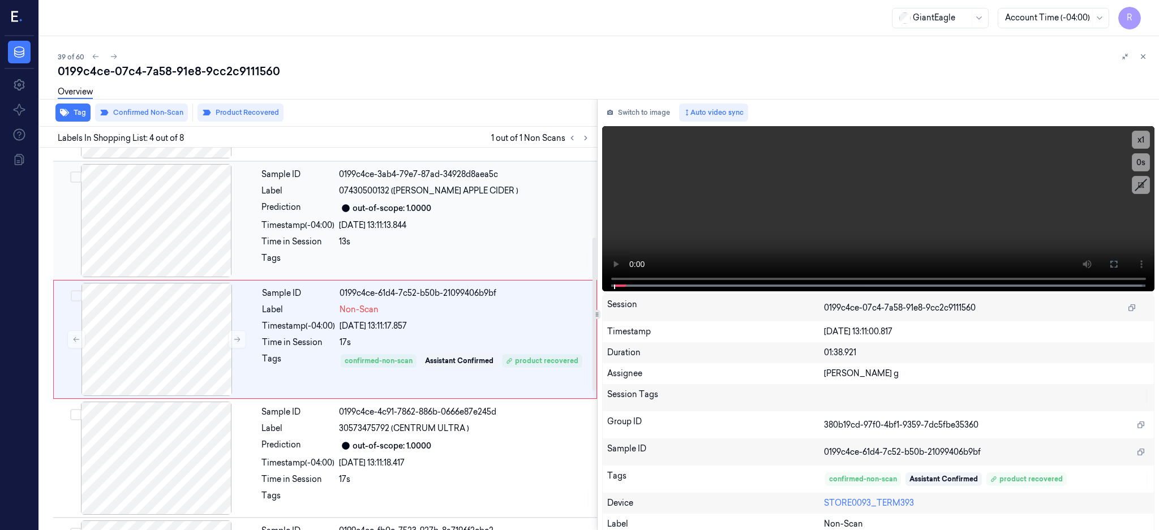
click at [168, 239] on div at bounding box center [155, 220] width 201 height 113
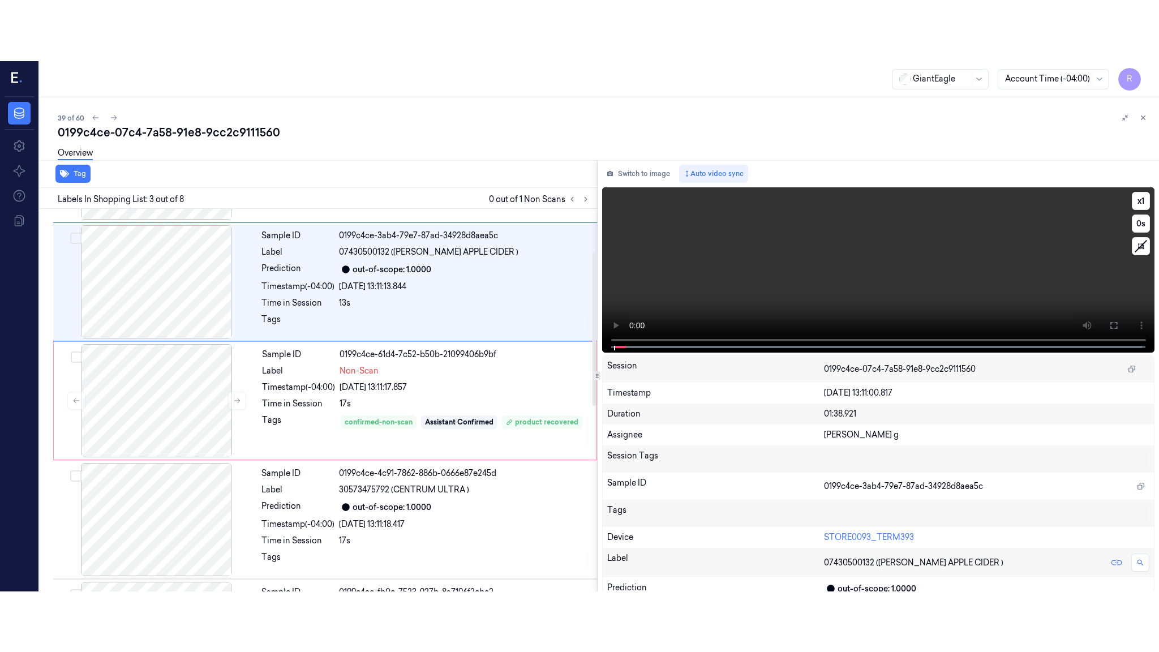
scroll to position [105, 0]
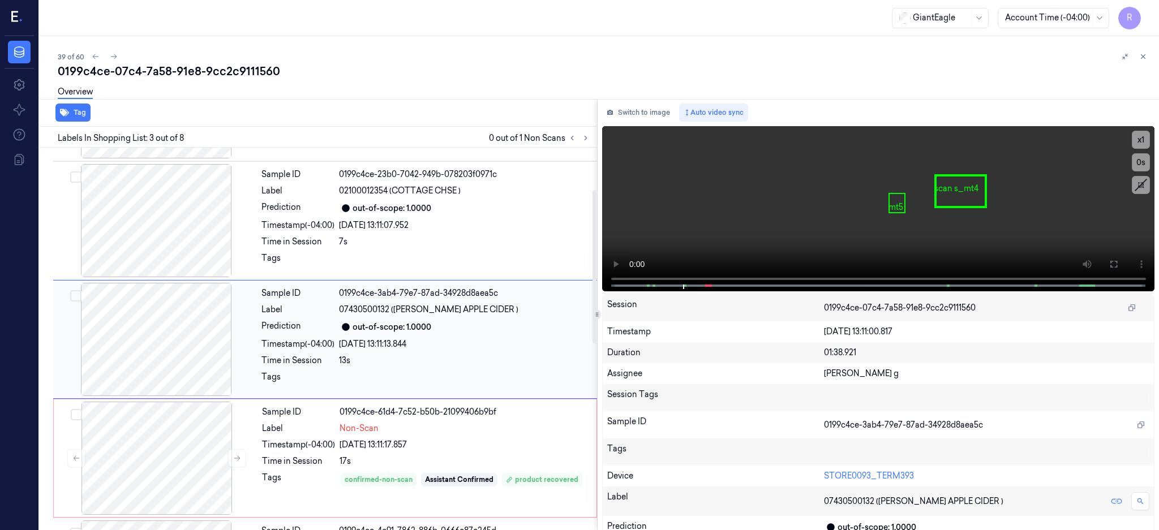
click at [176, 329] on div at bounding box center [155, 339] width 201 height 113
click at [1118, 266] on icon at bounding box center [1113, 264] width 9 height 9
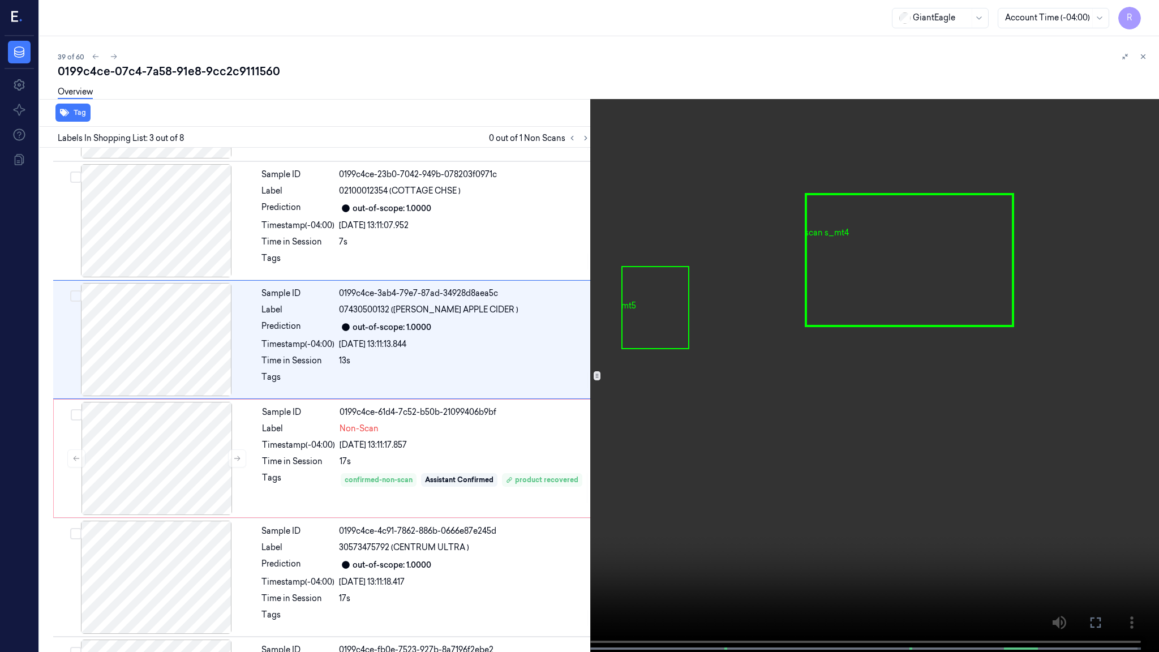
click at [676, 350] on video at bounding box center [579, 327] width 1159 height 654
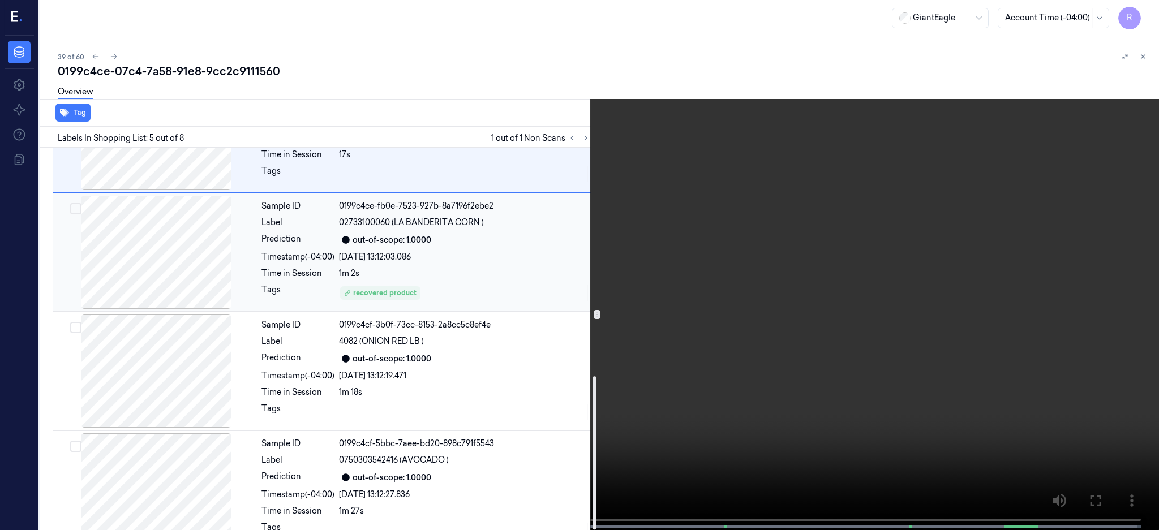
scroll to position [571, 0]
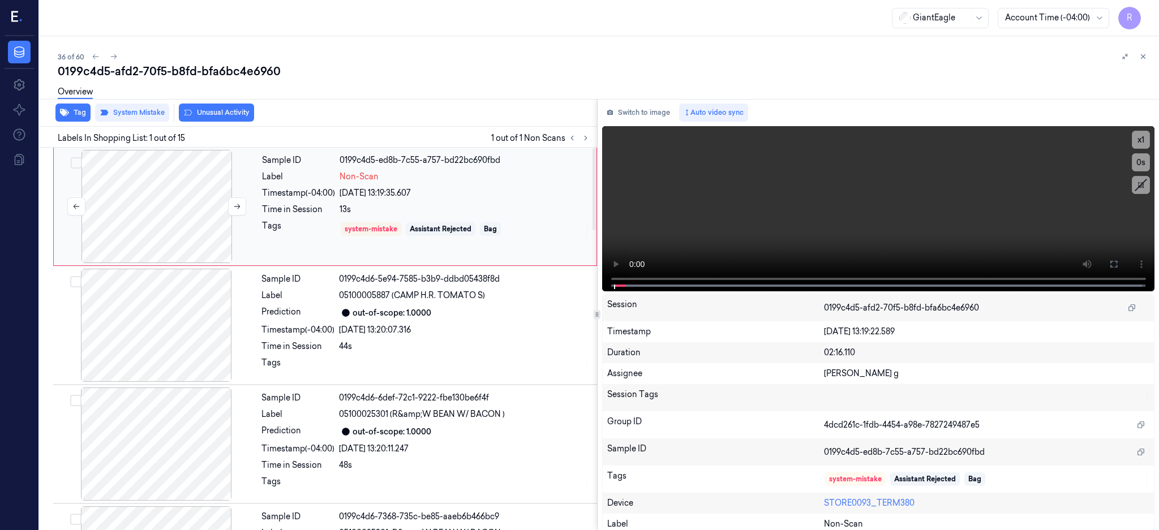
click at [133, 212] on div at bounding box center [156, 206] width 201 height 113
click at [157, 222] on div at bounding box center [156, 206] width 201 height 113
drag, startPoint x: 1158, startPoint y: 259, endPoint x: 1151, endPoint y: 265, distance: 8.8
click at [1122, 262] on button at bounding box center [1113, 264] width 18 height 18
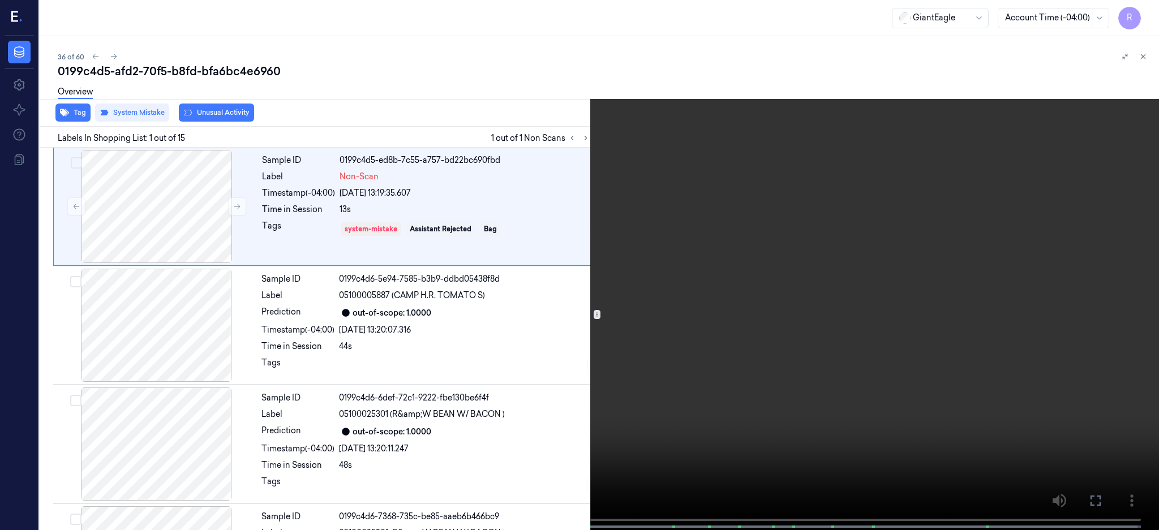
click at [1150, 356] on video at bounding box center [579, 266] width 1159 height 532
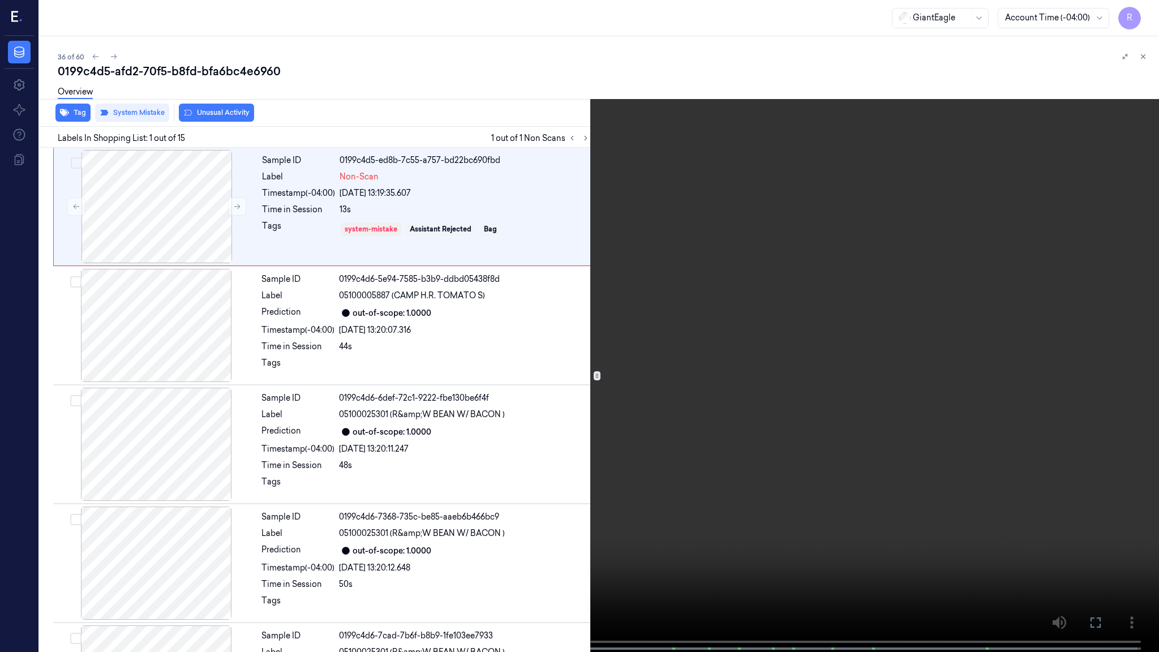
click at [1129, 368] on video at bounding box center [579, 327] width 1159 height 654
click at [1139, 409] on video at bounding box center [579, 327] width 1159 height 654
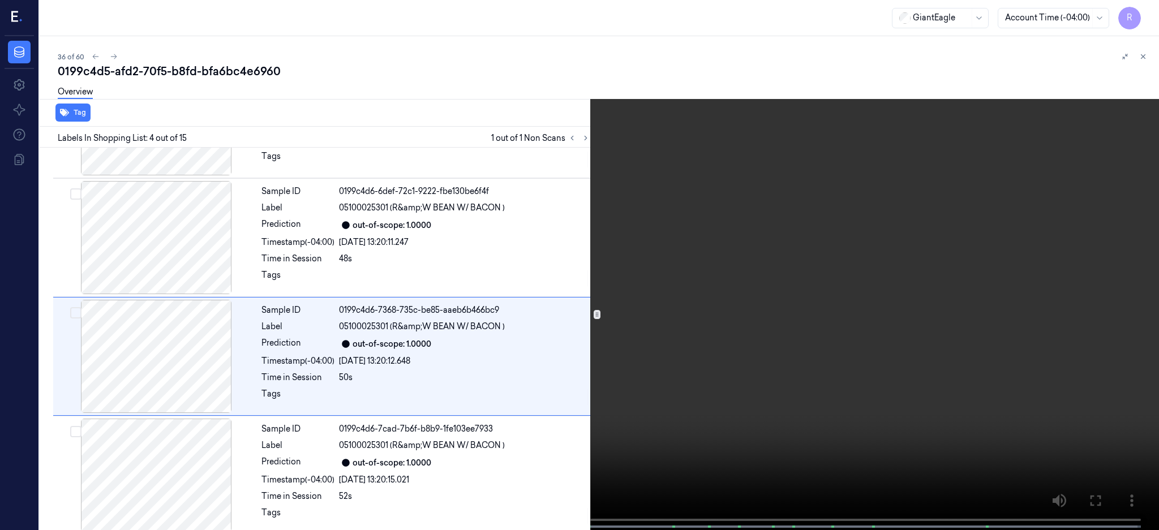
scroll to position [223, 0]
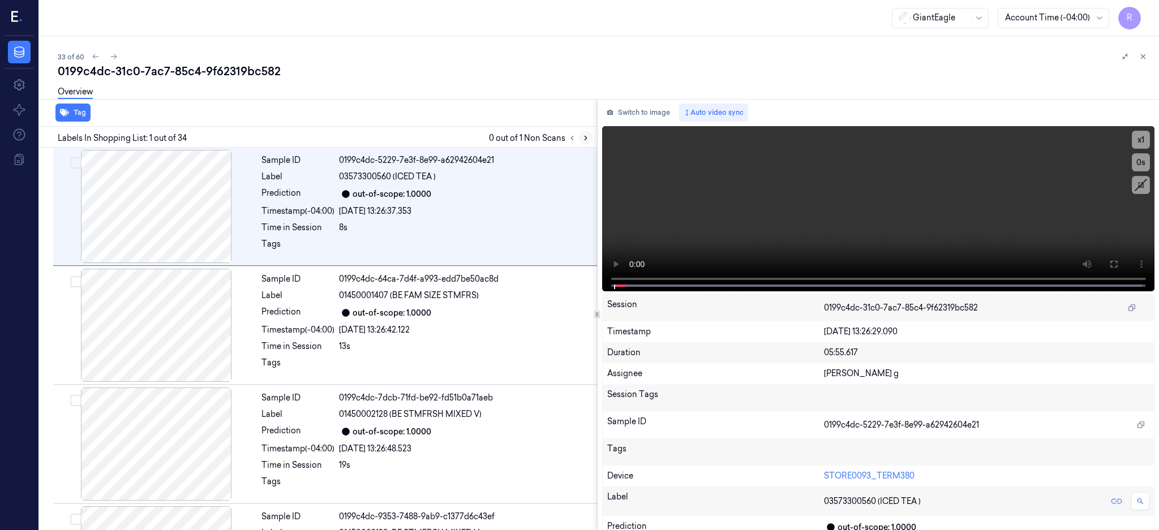
click at [589, 134] on icon at bounding box center [586, 138] width 8 height 8
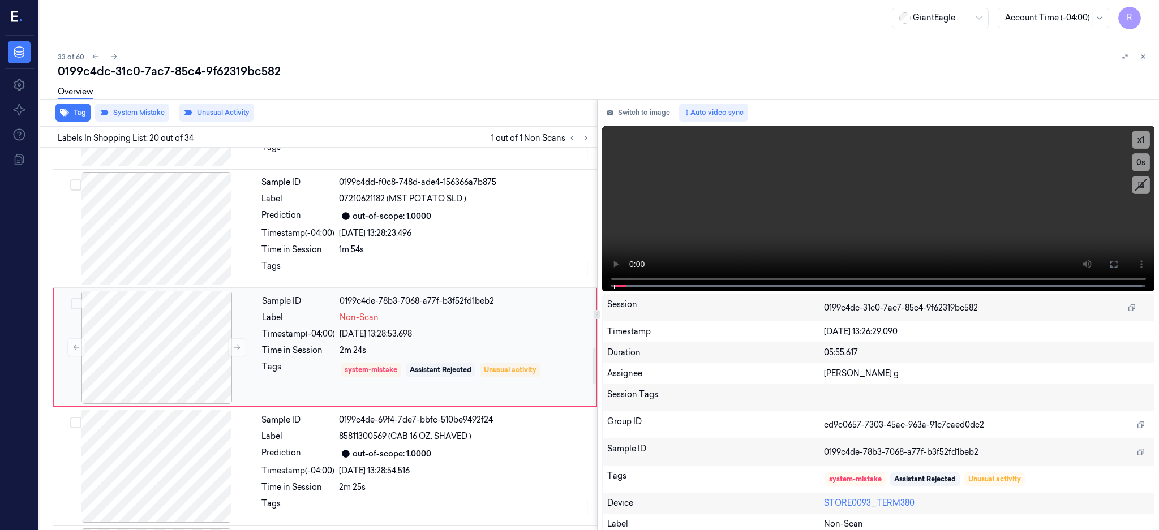
scroll to position [2125, 0]
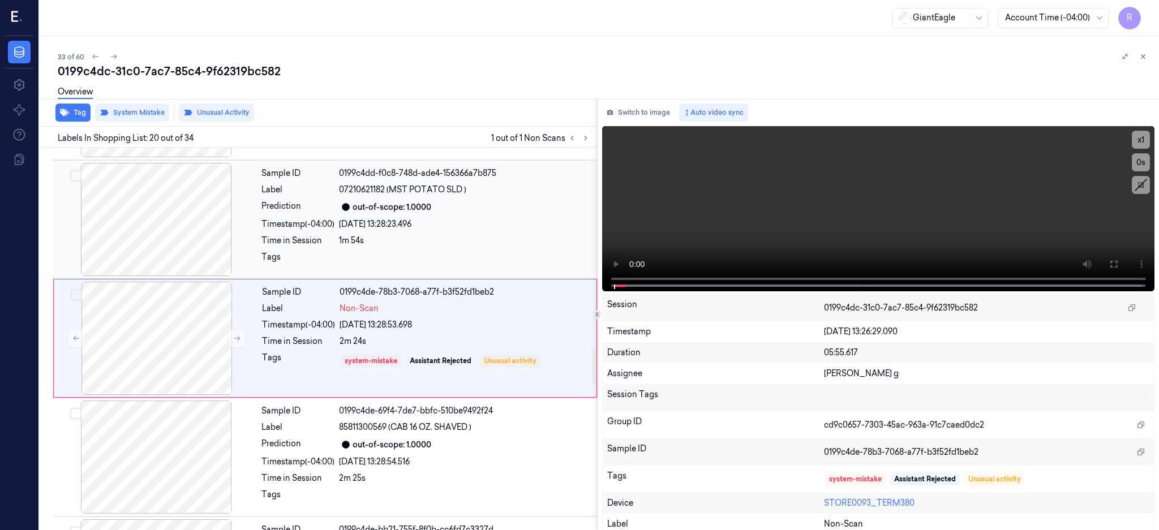
click at [173, 240] on div at bounding box center [155, 219] width 201 height 113
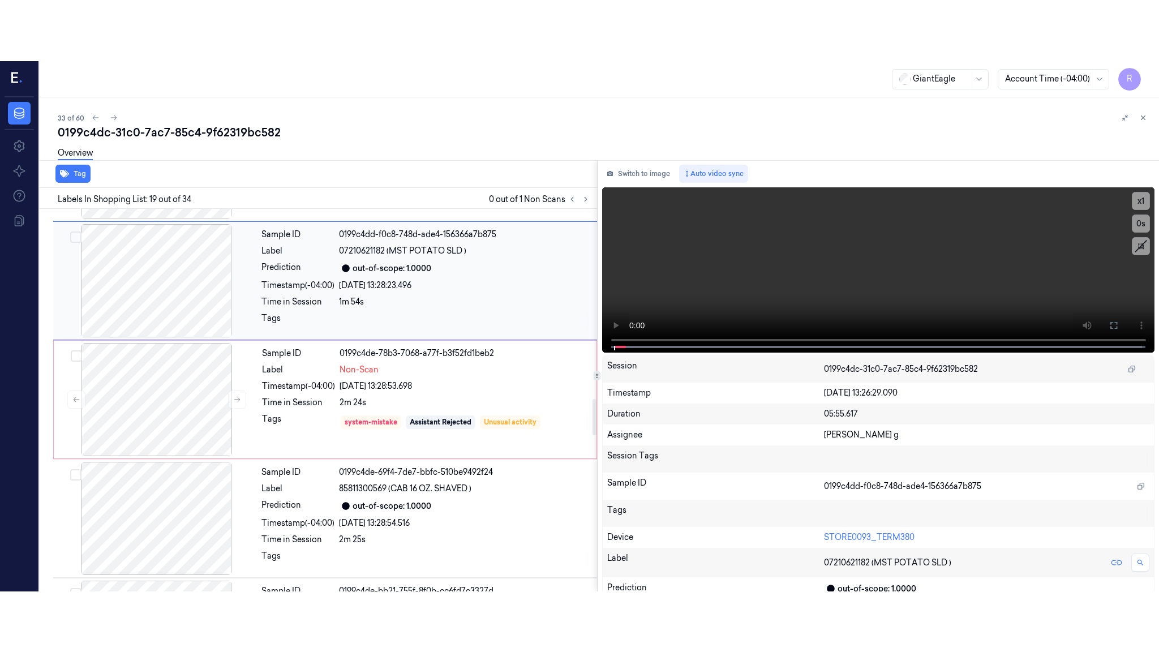
scroll to position [2007, 0]
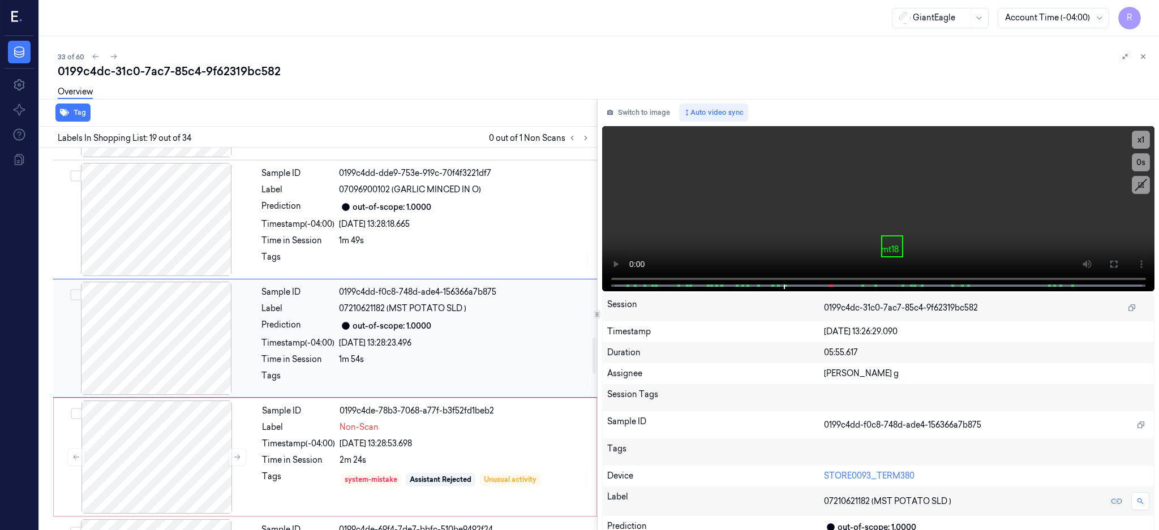
click at [133, 349] on div at bounding box center [155, 338] width 201 height 113
click at [1118, 263] on icon at bounding box center [1113, 264] width 9 height 9
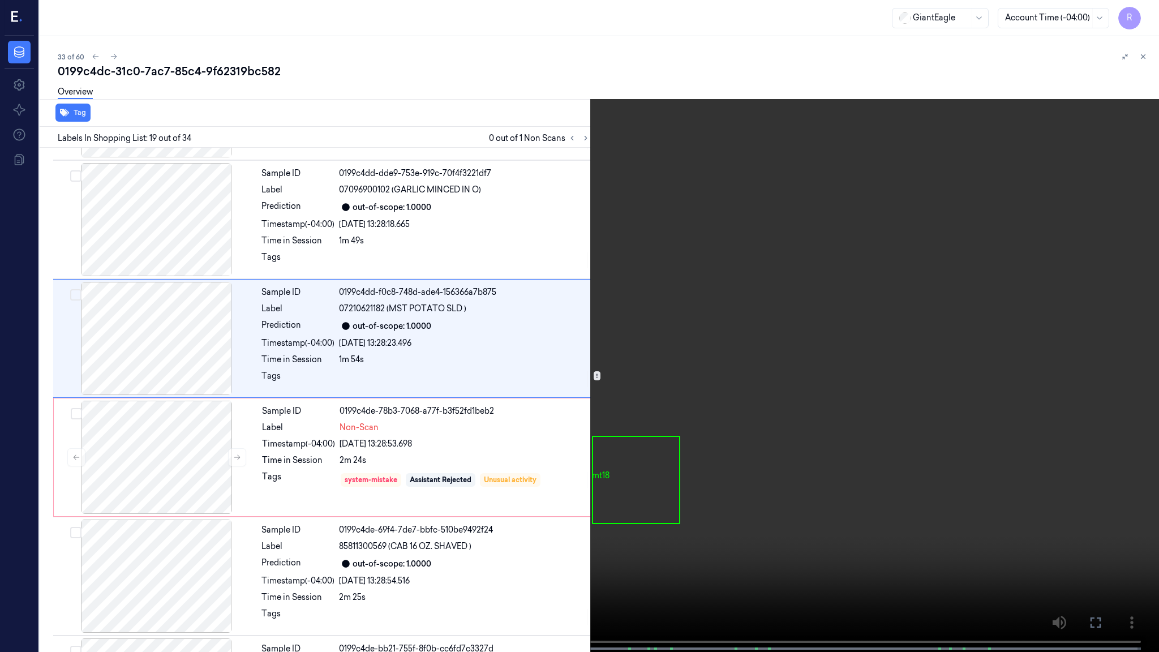
click at [854, 304] on video at bounding box center [579, 327] width 1159 height 654
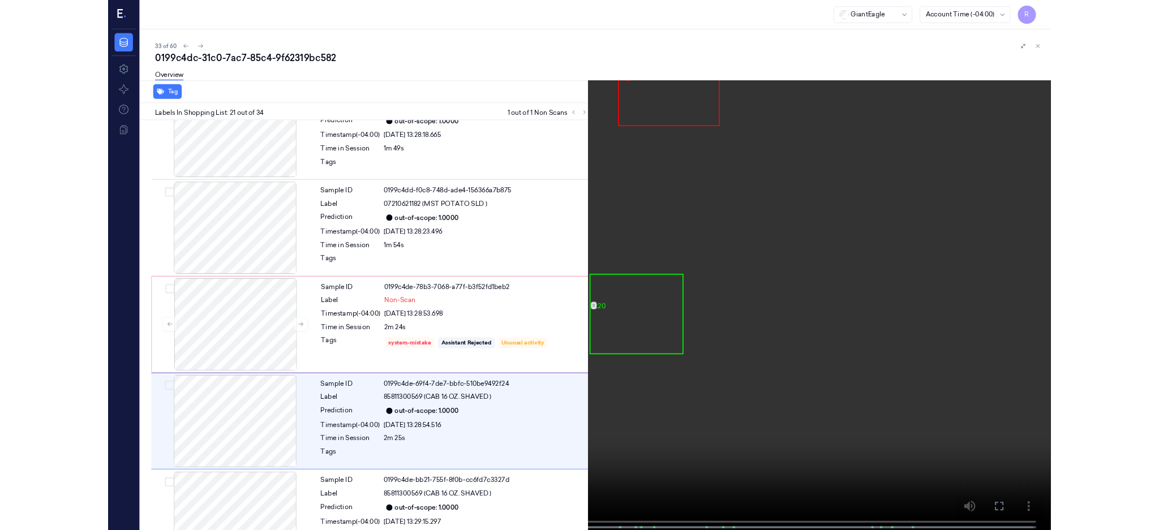
scroll to position [2184, 0]
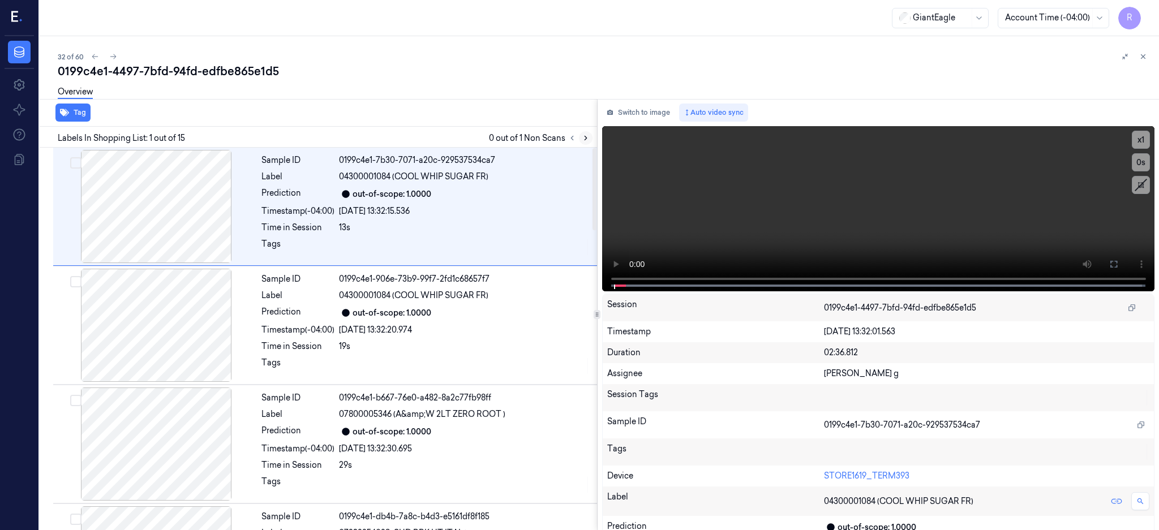
click at [589, 136] on icon at bounding box center [586, 138] width 8 height 8
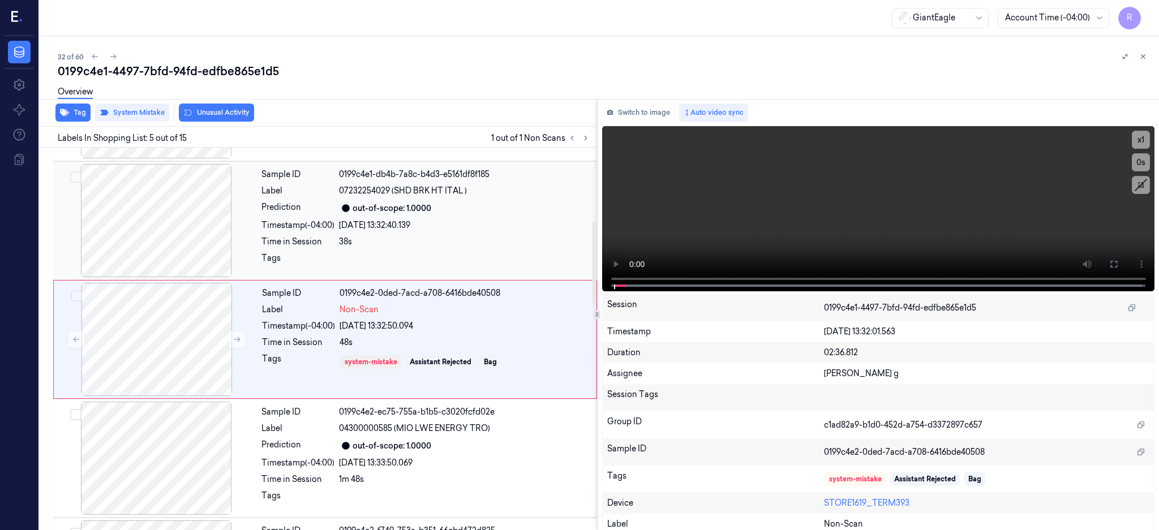
click at [157, 247] on div at bounding box center [155, 220] width 201 height 113
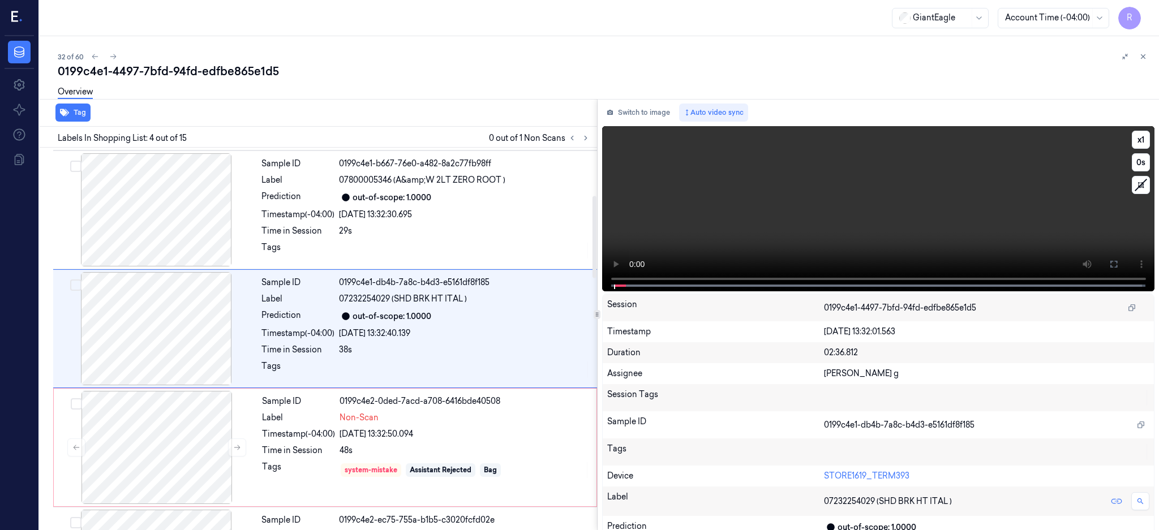
scroll to position [223, 0]
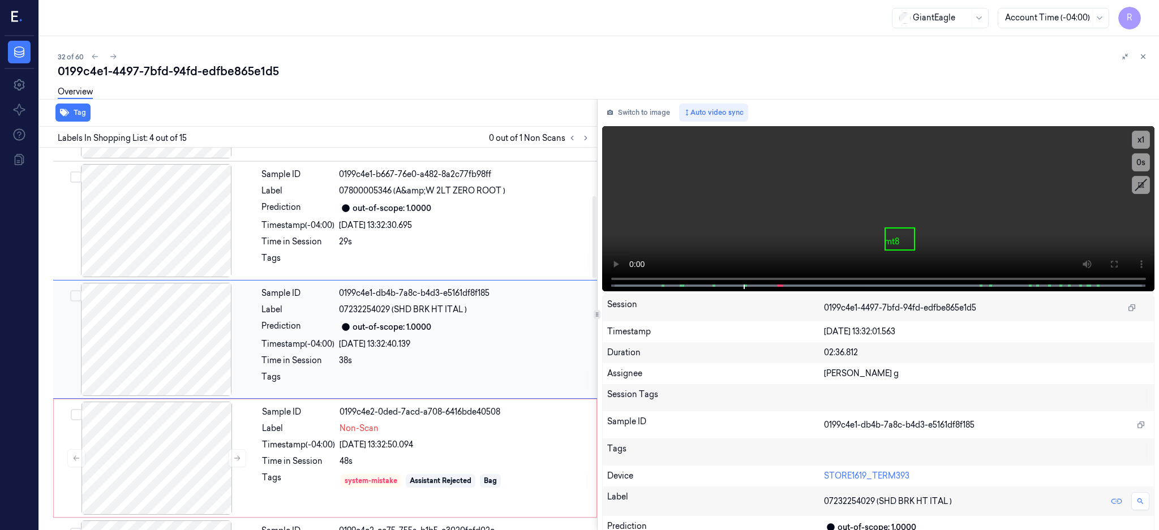
click at [192, 342] on div at bounding box center [155, 339] width 201 height 113
click at [200, 441] on div at bounding box center [156, 458] width 201 height 113
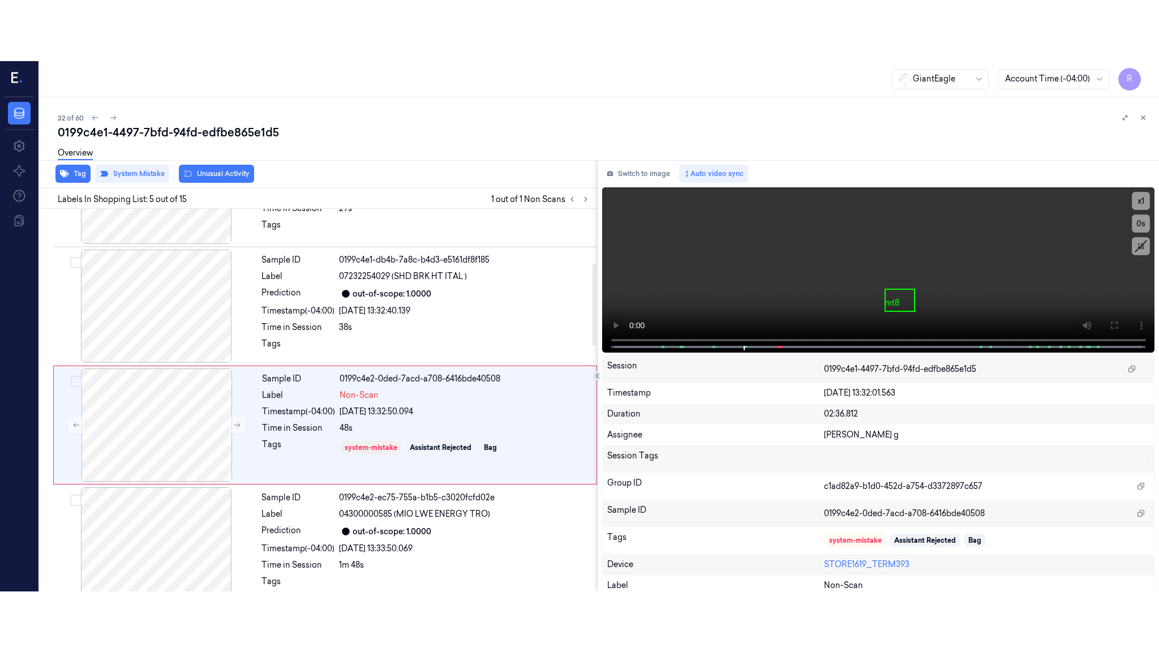
scroll to position [342, 0]
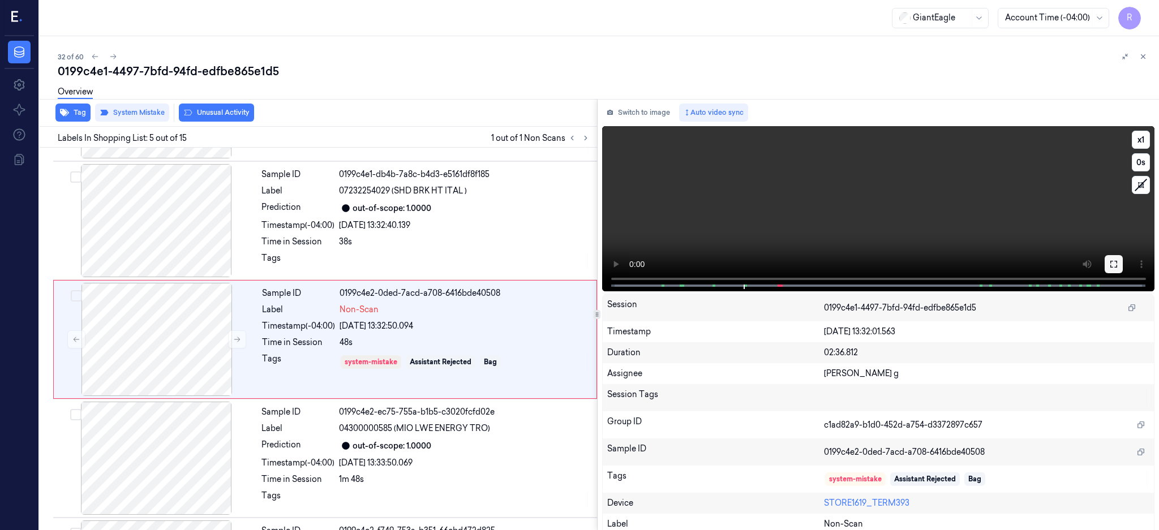
click at [1118, 267] on icon at bounding box center [1113, 264] width 9 height 9
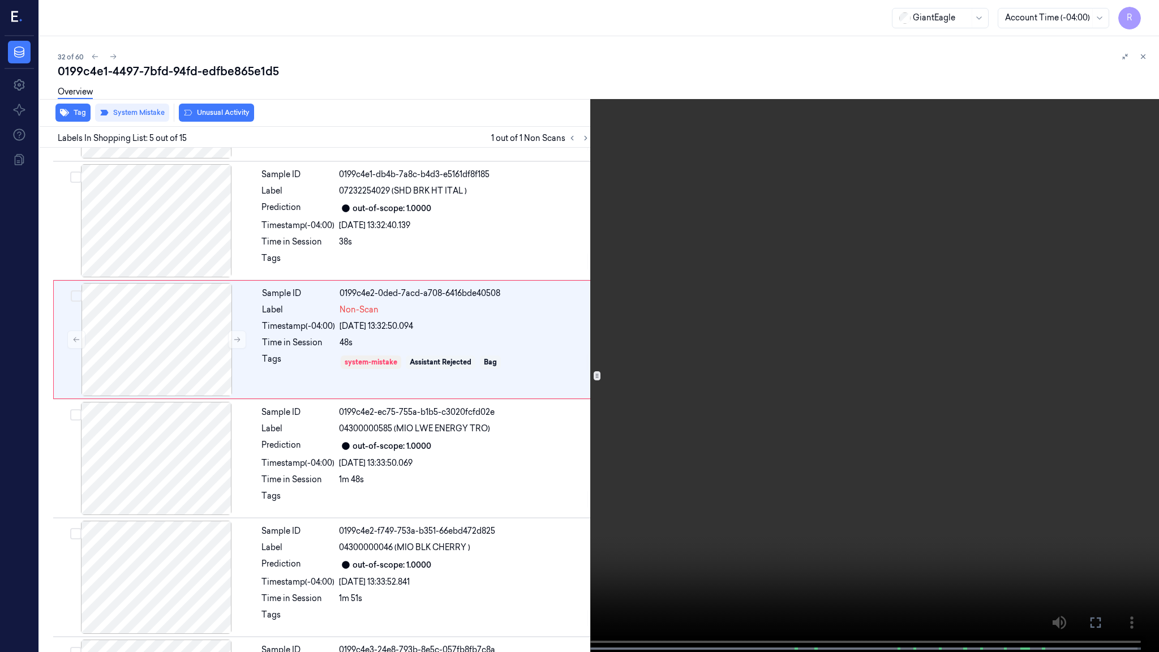
click at [596, 476] on video at bounding box center [579, 327] width 1159 height 654
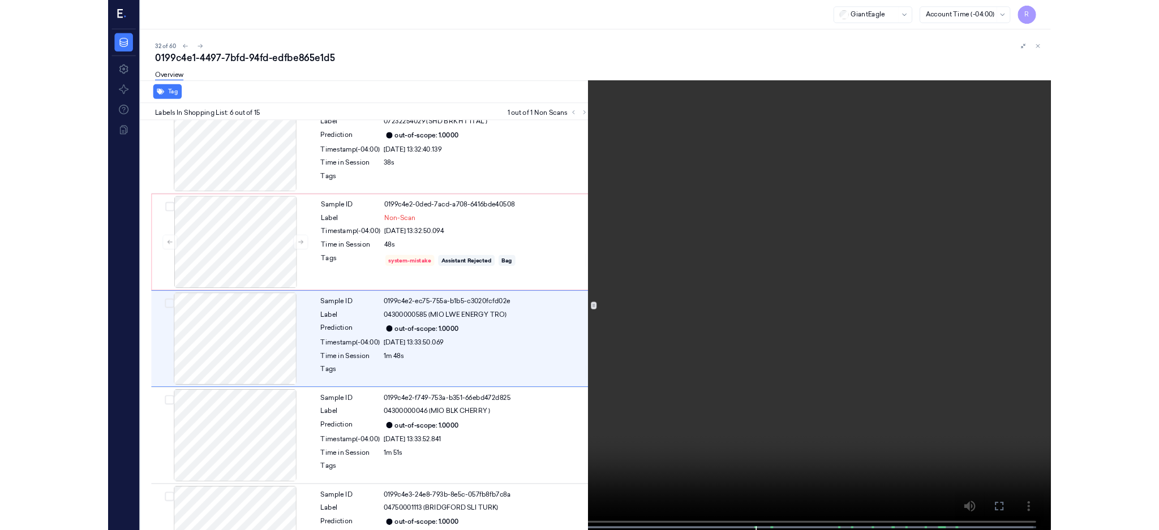
scroll to position [401, 0]
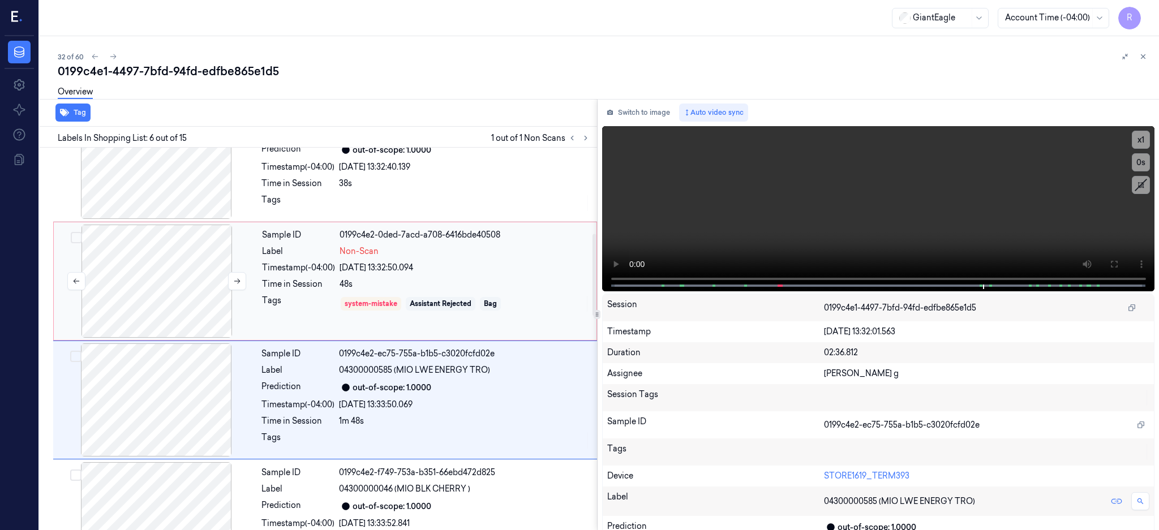
click at [183, 278] on div at bounding box center [156, 281] width 201 height 113
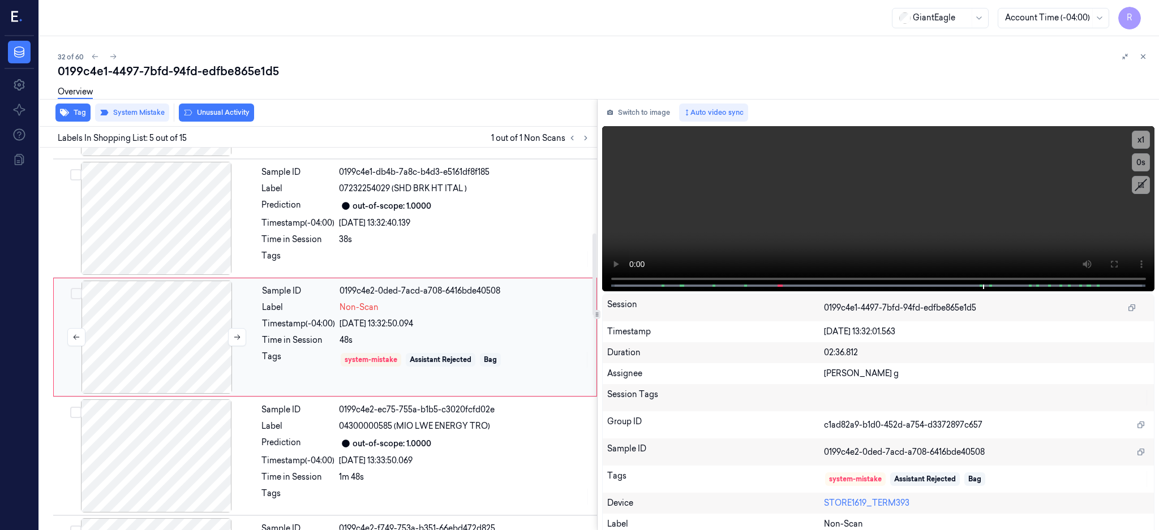
scroll to position [342, 0]
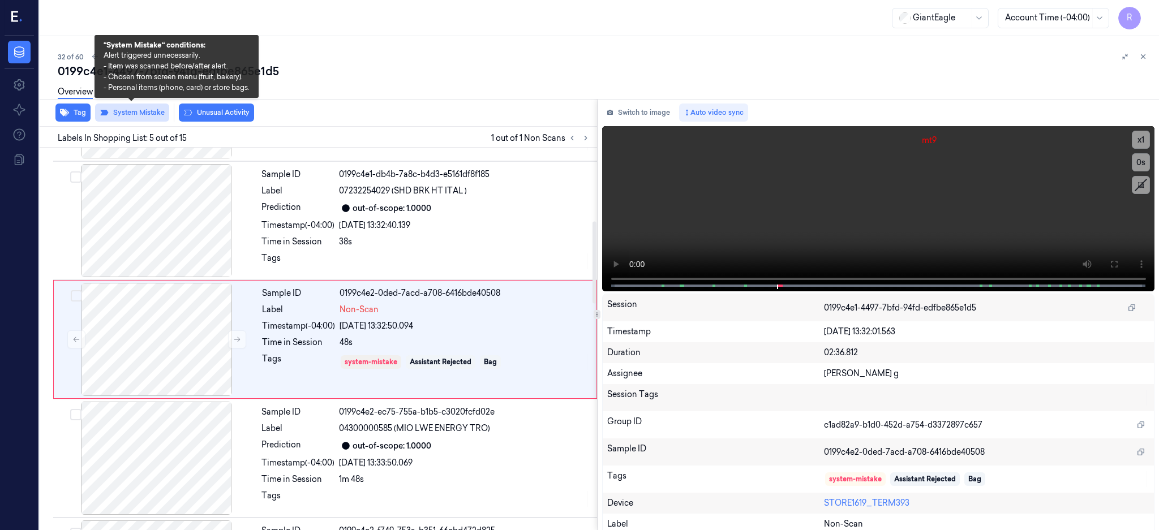
click at [144, 111] on button "System Mistake" at bounding box center [132, 113] width 74 height 18
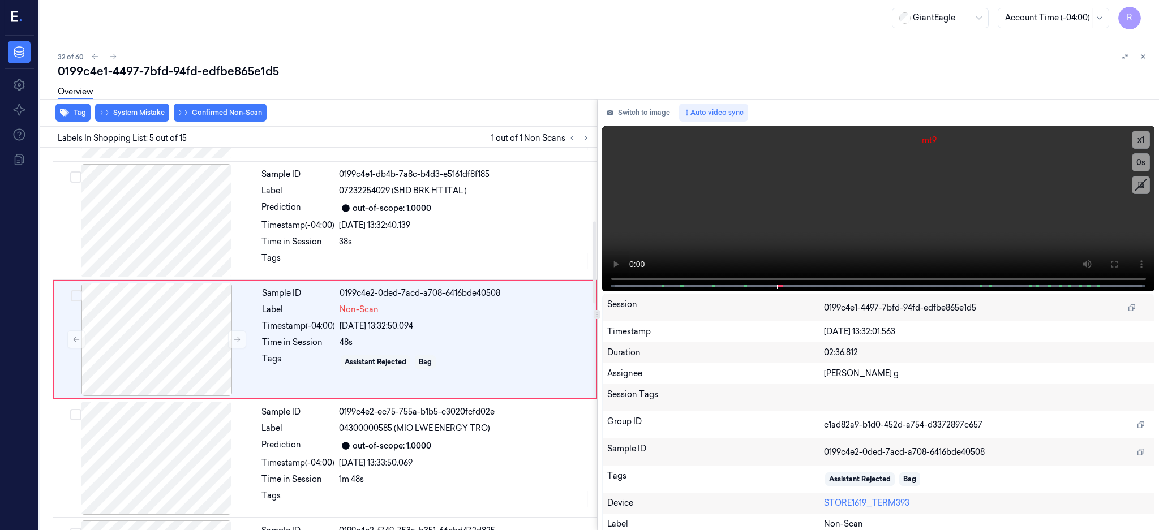
click at [83, 106] on div "Overview" at bounding box center [75, 93] width 35 height 29
click at [73, 113] on button "Tag" at bounding box center [72, 113] width 35 height 18
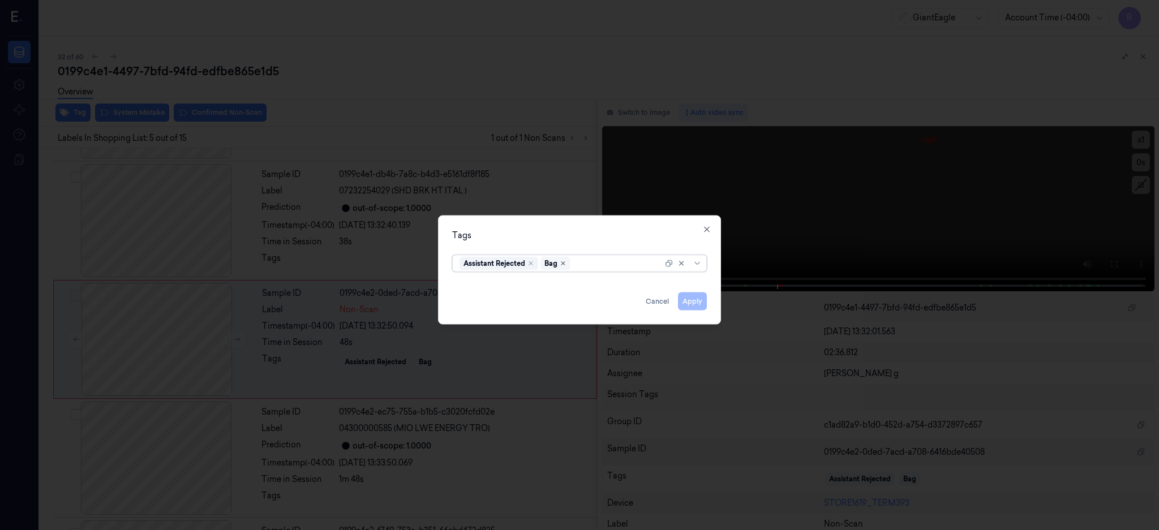
click at [563, 261] on icon "Remove ,Bag" at bounding box center [563, 263] width 7 height 7
click at [690, 299] on button "Apply" at bounding box center [692, 301] width 29 height 18
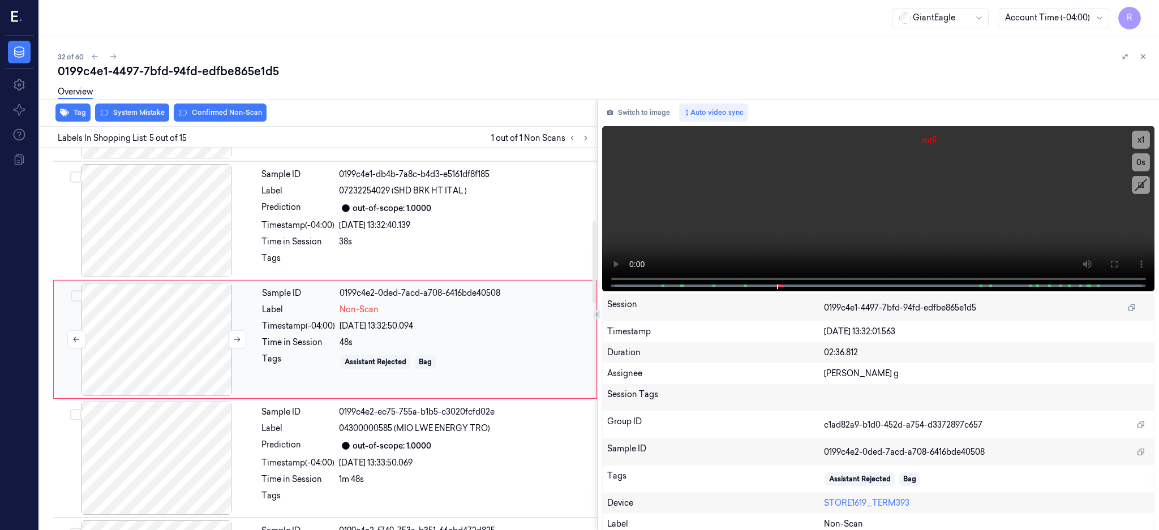
click at [166, 332] on div at bounding box center [156, 339] width 201 height 113
click at [233, 333] on button at bounding box center [237, 339] width 18 height 18
click at [178, 324] on div at bounding box center [156, 339] width 201 height 113
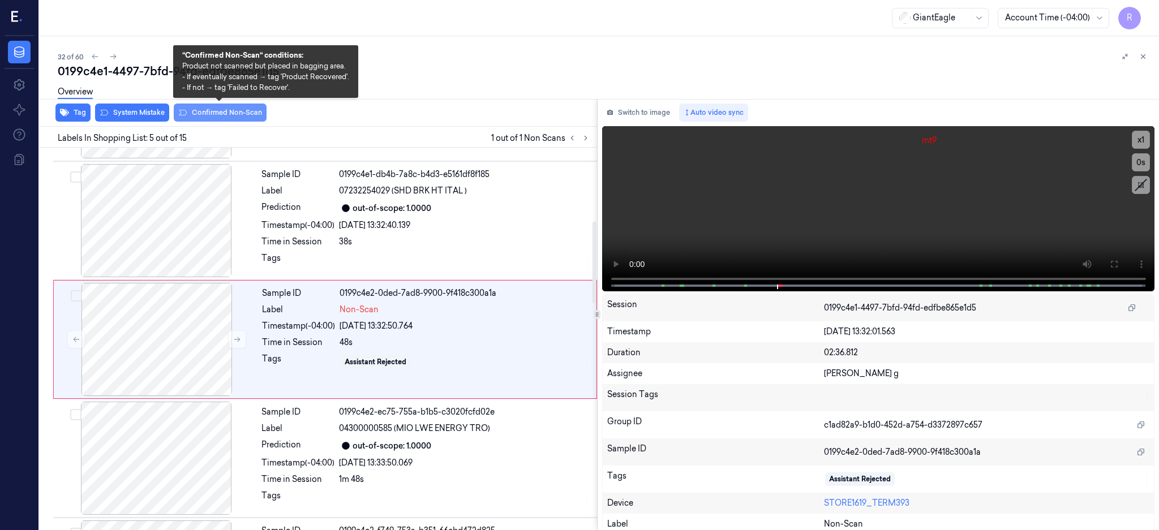
click at [222, 107] on button "Confirmed Non-Scan" at bounding box center [220, 113] width 93 height 18
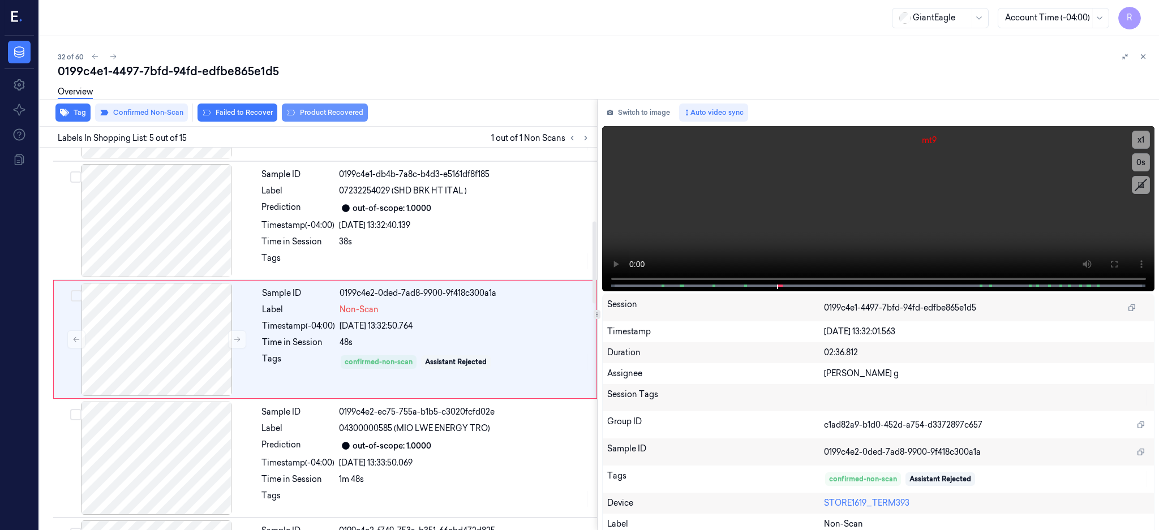
click at [326, 114] on button "Product Recovered" at bounding box center [325, 113] width 86 height 18
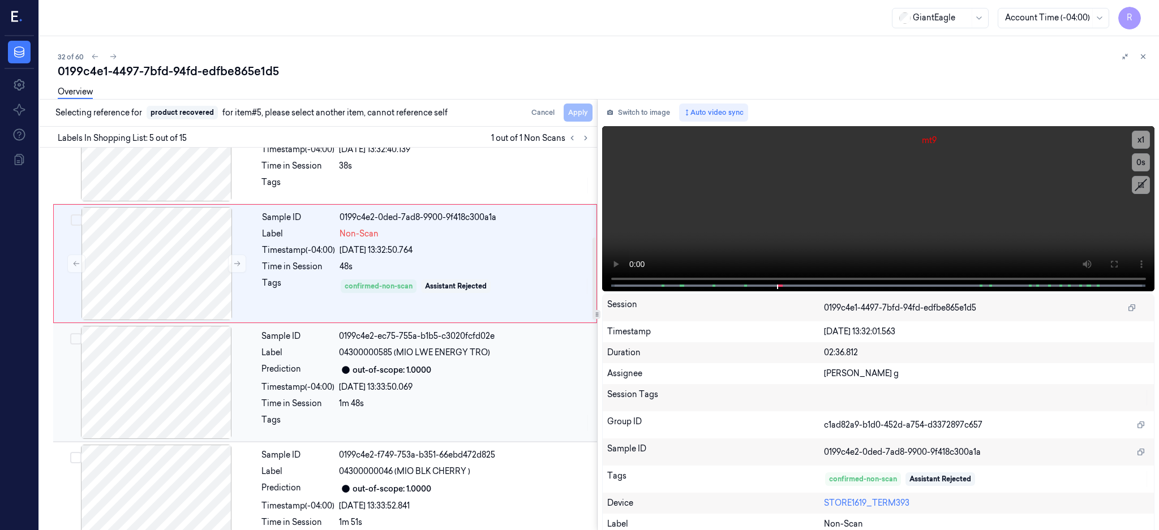
click at [171, 371] on div at bounding box center [155, 382] width 201 height 113
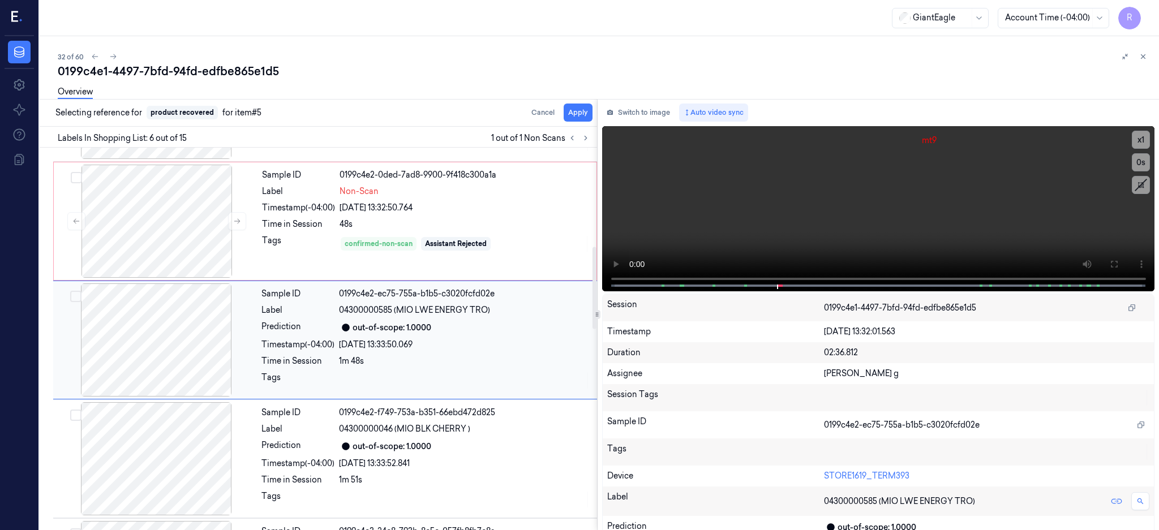
scroll to position [462, 0]
click at [592, 110] on button "Apply" at bounding box center [577, 113] width 29 height 18
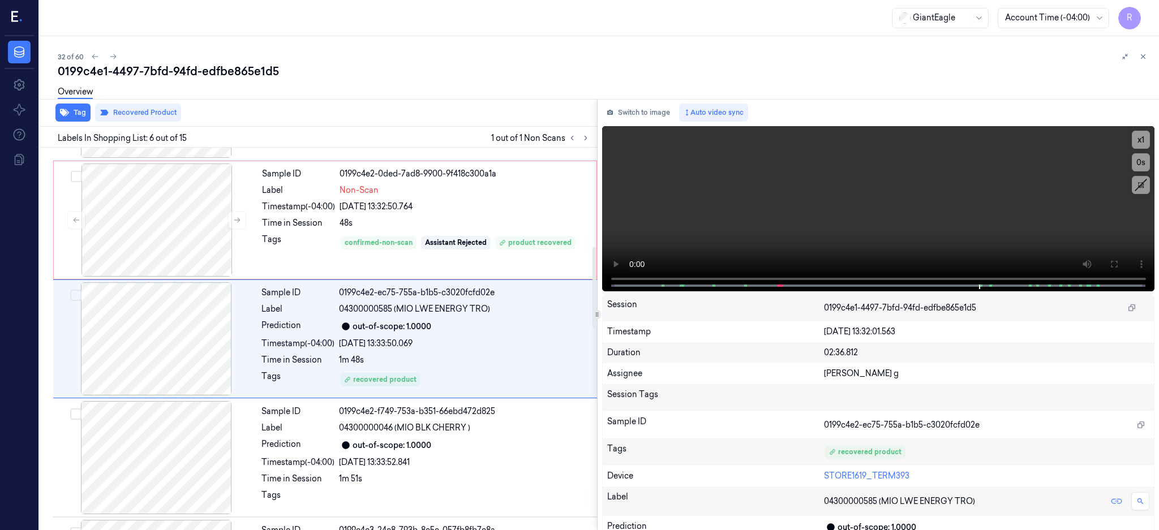
click at [208, 67] on div "0199c4e1-4497-7bfd-94fd-edfbe865e1d5" at bounding box center [604, 71] width 1092 height 16
copy div "edfbe865e1d5"
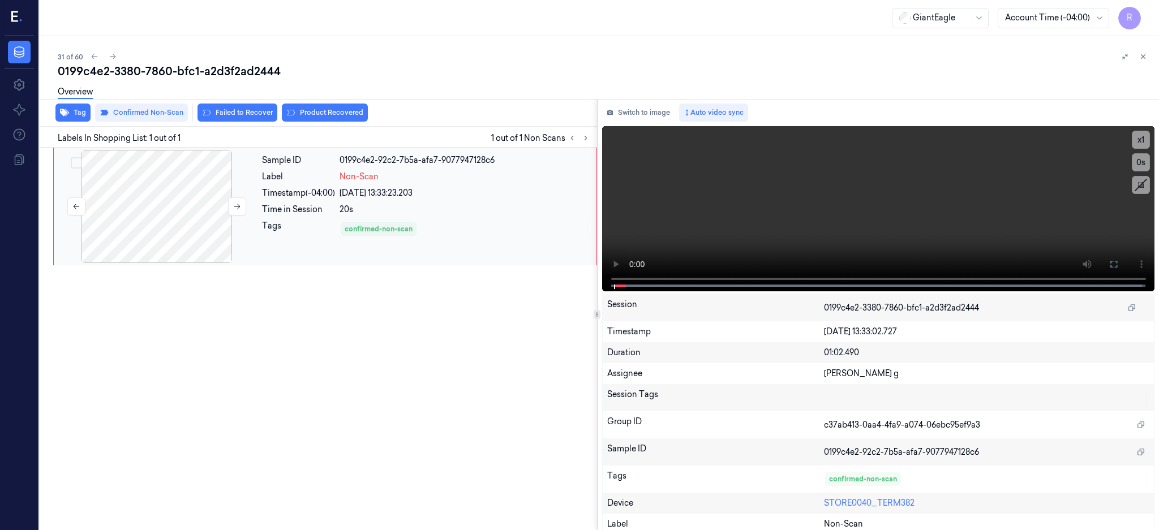
click at [140, 197] on div at bounding box center [156, 206] width 201 height 113
click at [234, 206] on icon at bounding box center [237, 207] width 8 height 8
click at [139, 229] on div at bounding box center [156, 206] width 201 height 113
click at [594, 260] on div "Sample ID 0199c4e2-92c2-7b62-8b11-e0472e333c14 Label Non-Scan Timestamp (-04:00…" at bounding box center [425, 206] width 337 height 113
click at [1122, 270] on button at bounding box center [1113, 264] width 18 height 18
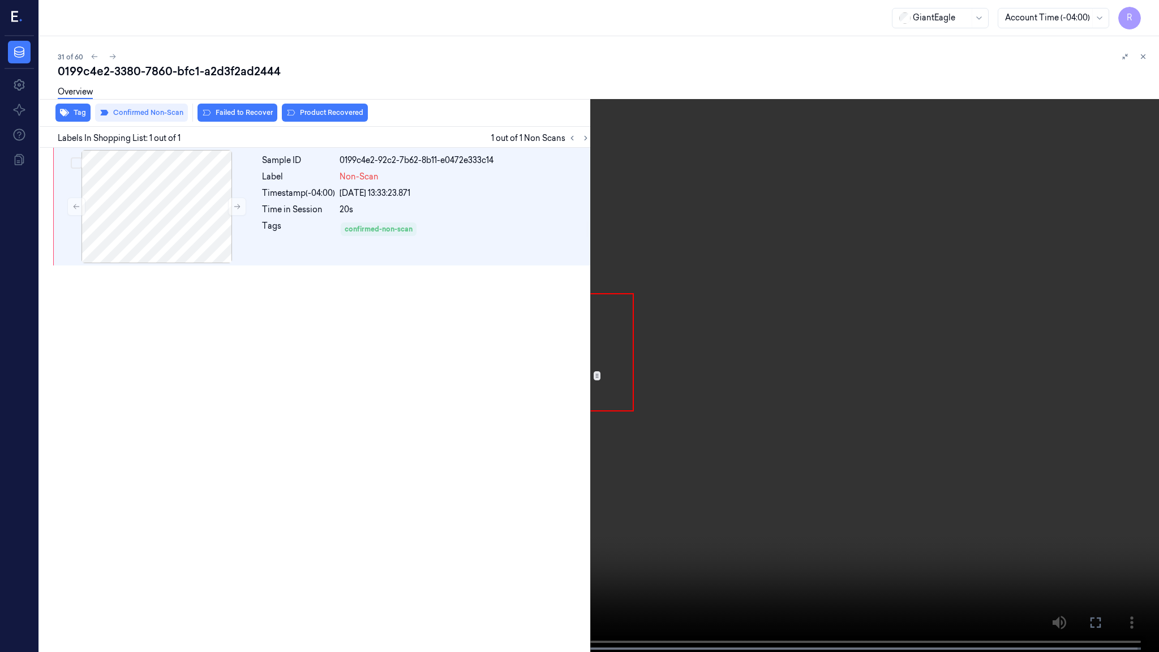
click at [771, 332] on video at bounding box center [579, 327] width 1159 height 654
click at [600, 52] on video at bounding box center [579, 327] width 1159 height 654
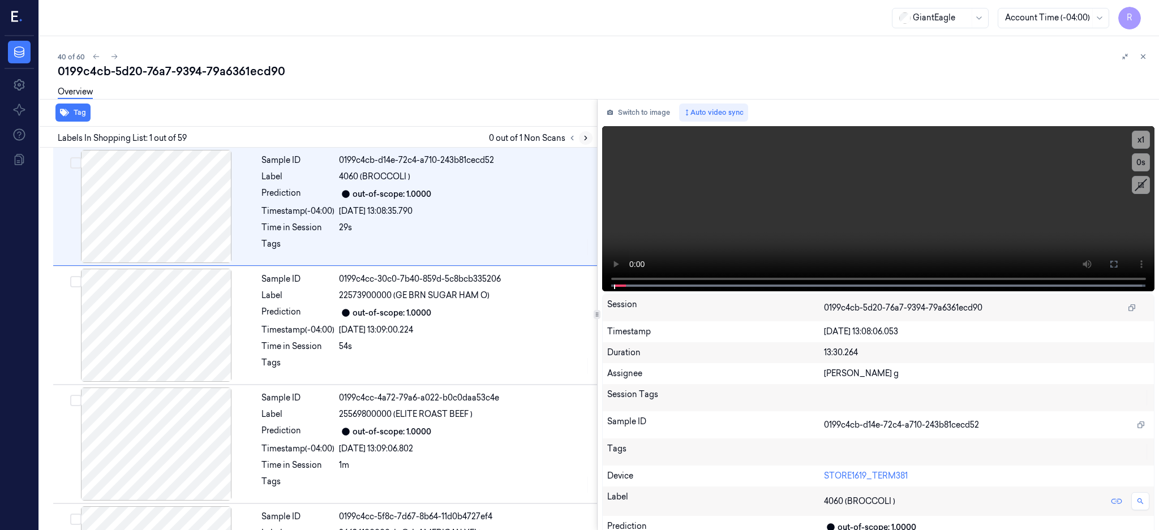
click at [592, 136] on button at bounding box center [586, 138] width 14 height 14
click at [589, 138] on icon at bounding box center [586, 138] width 8 height 8
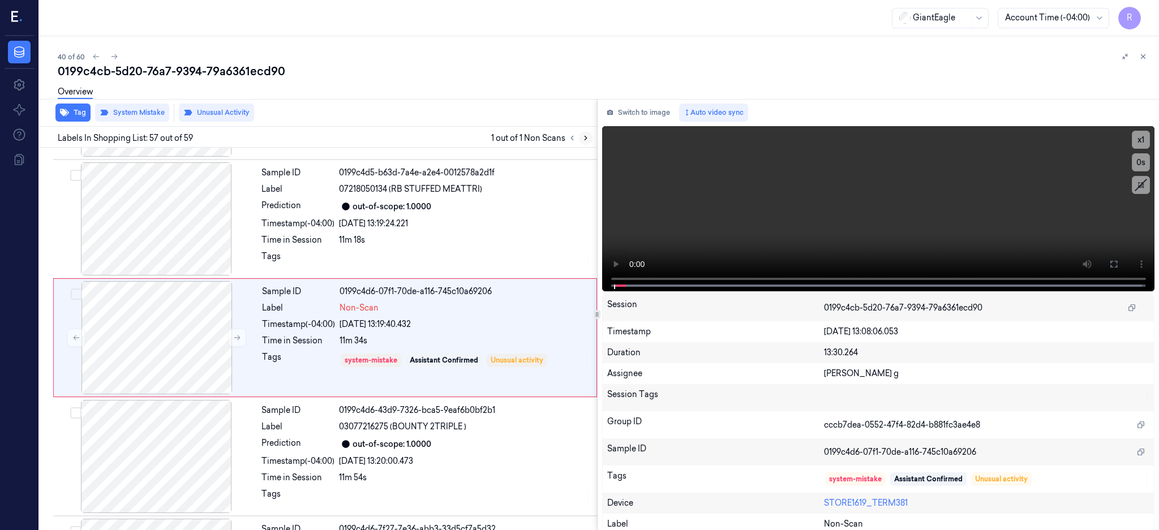
scroll to position [6524, 0]
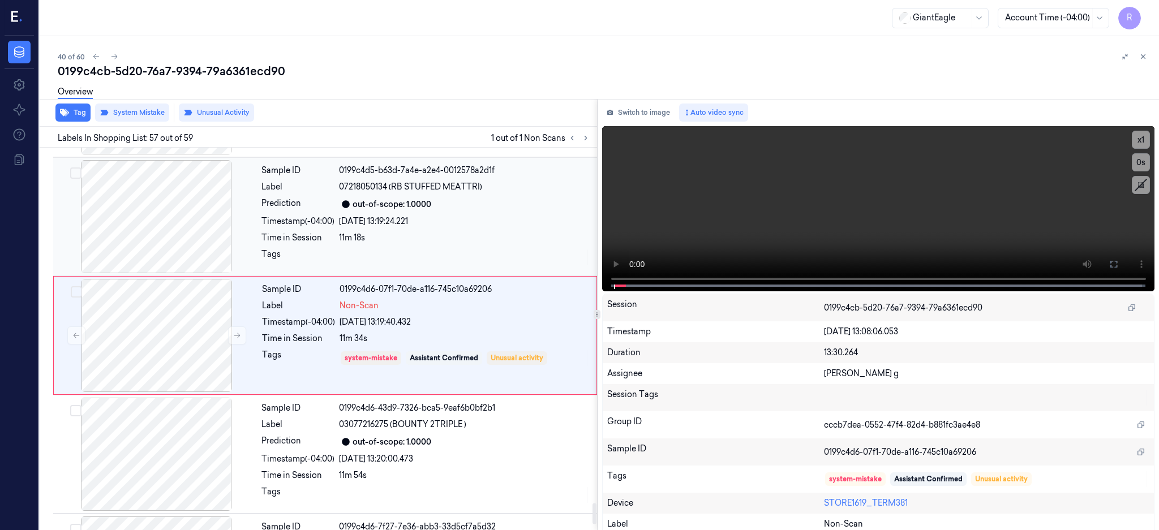
click at [149, 222] on div at bounding box center [155, 216] width 201 height 113
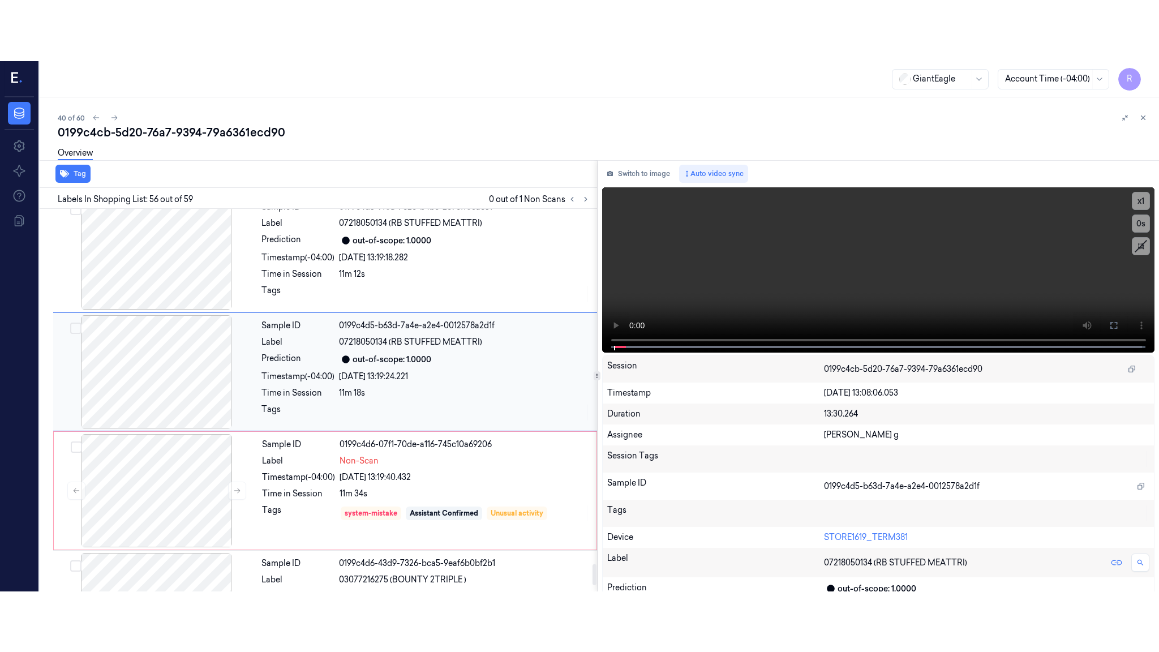
scroll to position [6405, 0]
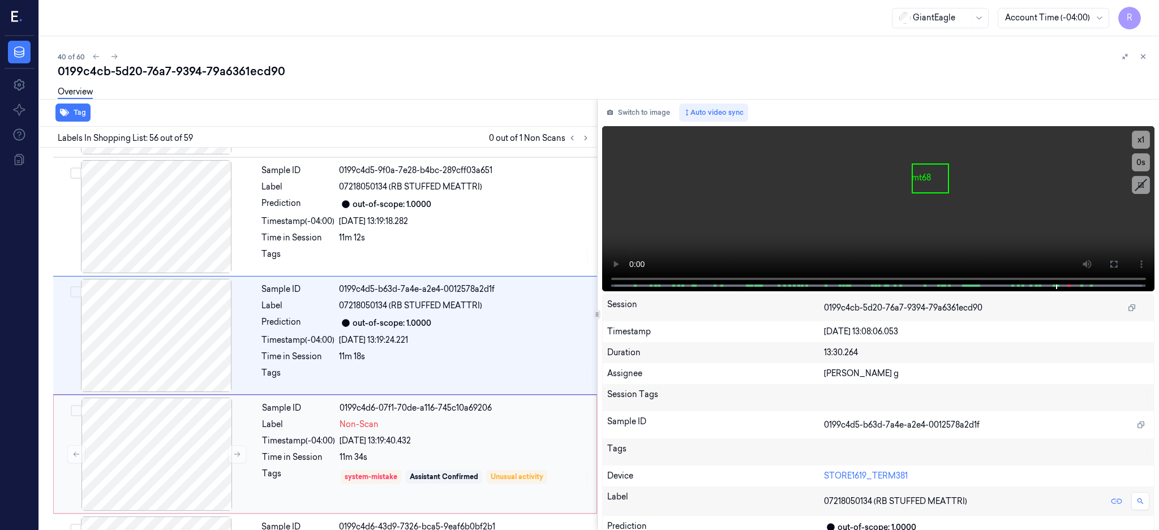
click at [185, 362] on div at bounding box center [155, 335] width 201 height 113
click at [1122, 270] on button at bounding box center [1113, 264] width 18 height 18
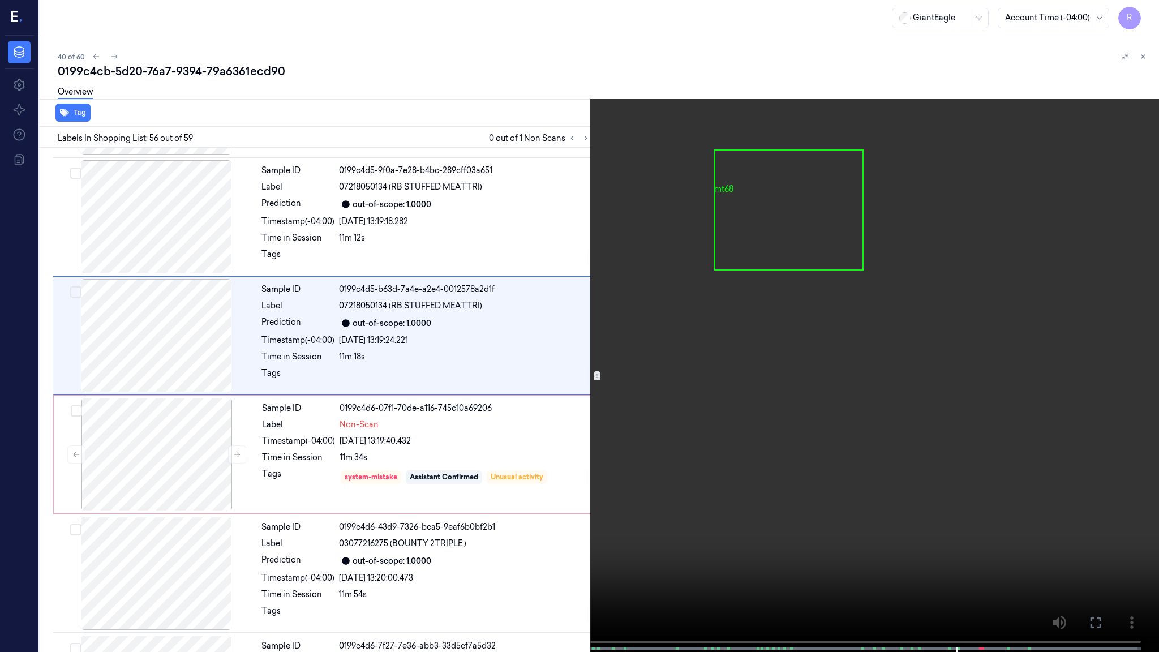
click at [777, 339] on video at bounding box center [579, 327] width 1159 height 654
click at [850, 395] on video at bounding box center [579, 327] width 1159 height 654
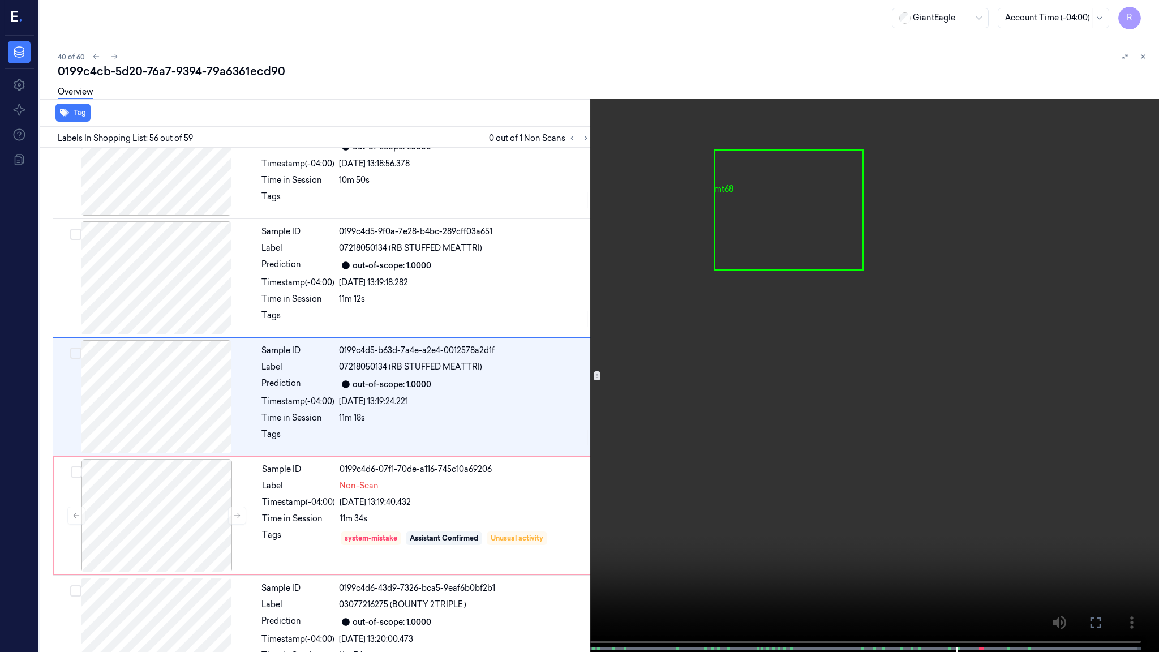
click at [721, 514] on video at bounding box center [579, 327] width 1159 height 654
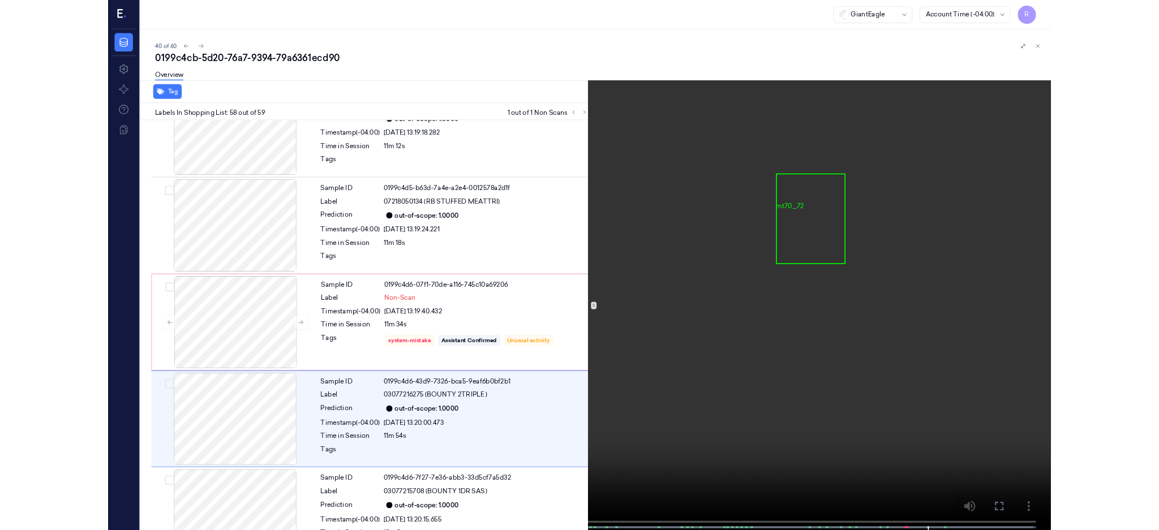
scroll to position [6512, 0]
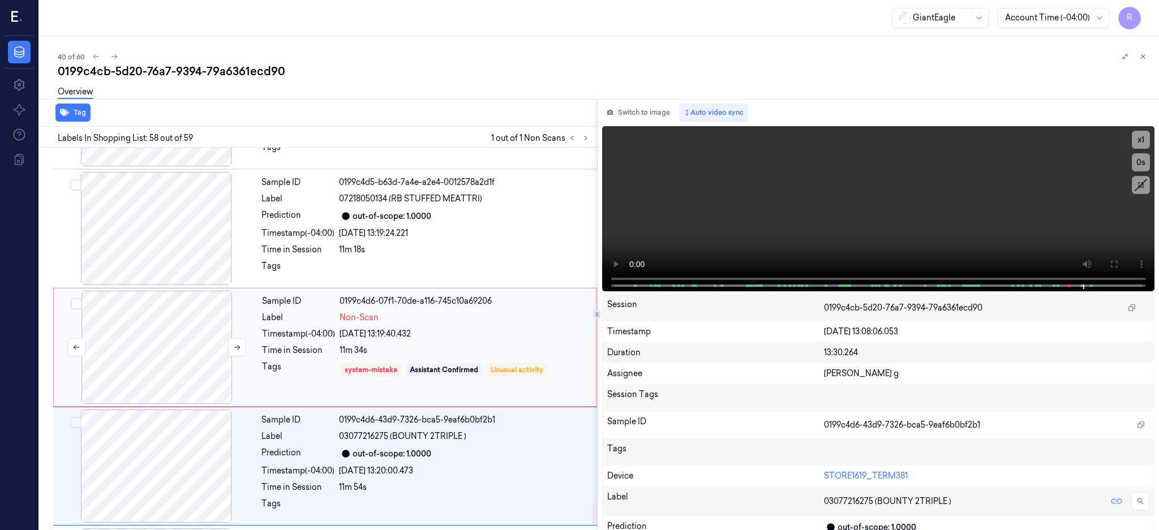
click at [163, 343] on div at bounding box center [156, 347] width 201 height 113
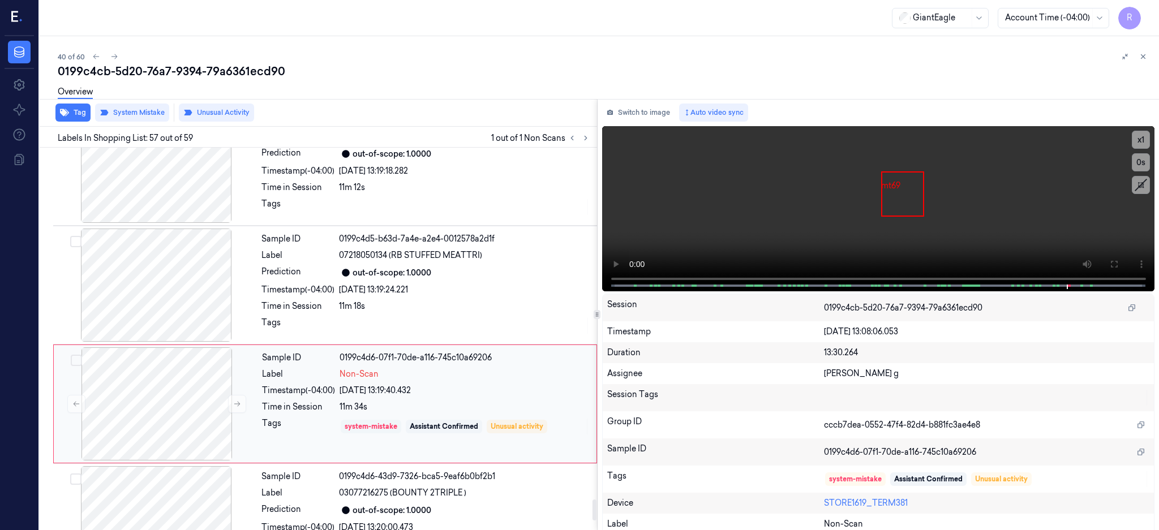
scroll to position [6483, 0]
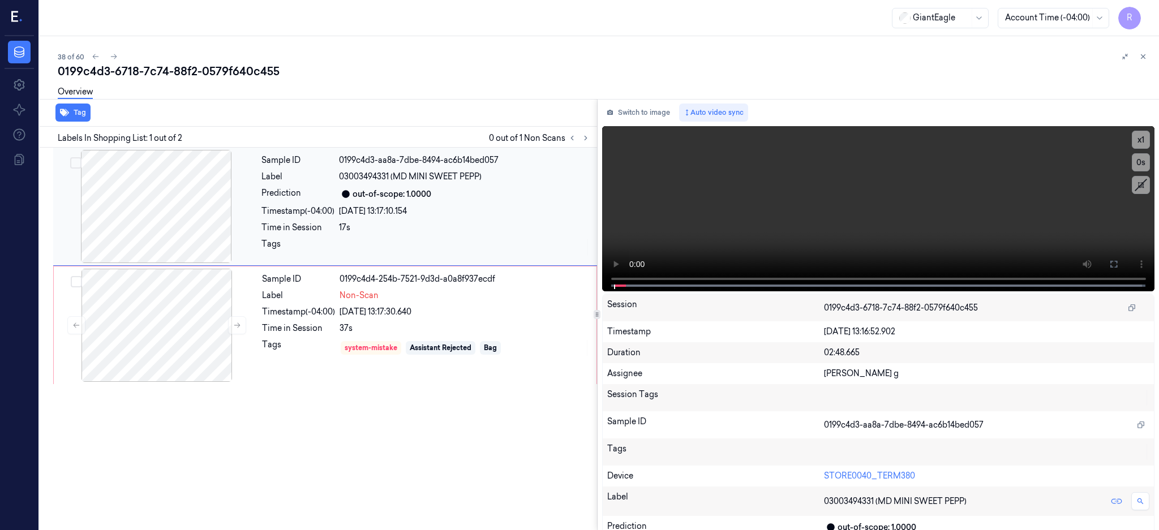
click at [194, 198] on div at bounding box center [155, 206] width 201 height 113
click at [153, 213] on div at bounding box center [155, 206] width 201 height 113
click at [1122, 270] on button at bounding box center [1113, 264] width 18 height 18
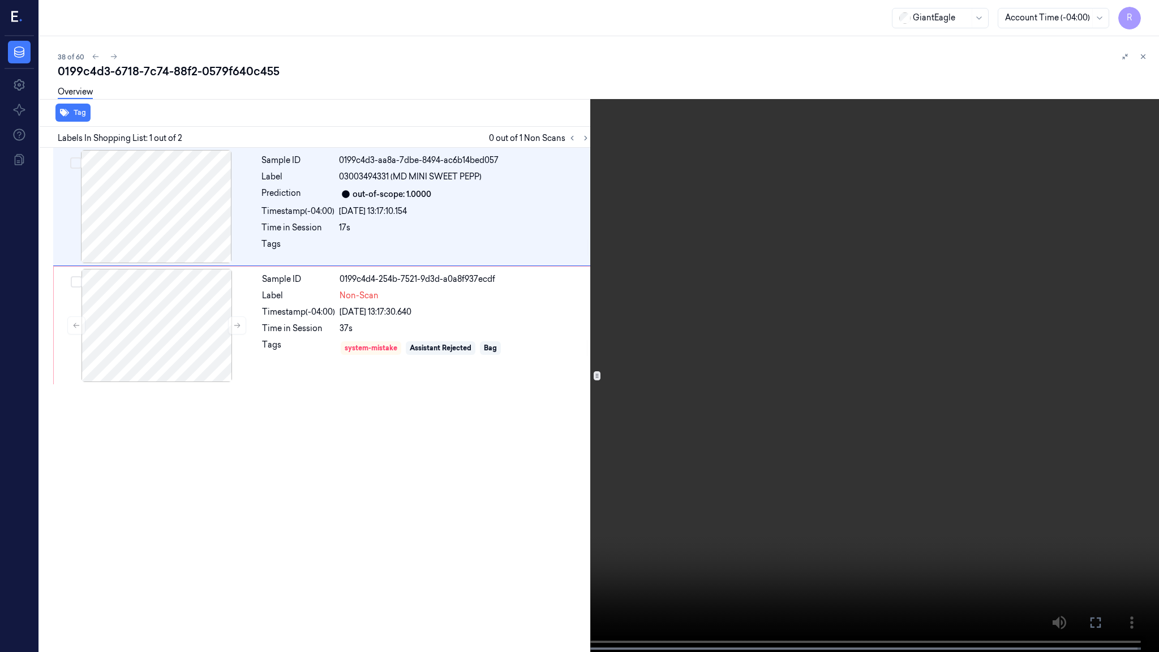
click at [676, 341] on video at bounding box center [579, 327] width 1159 height 654
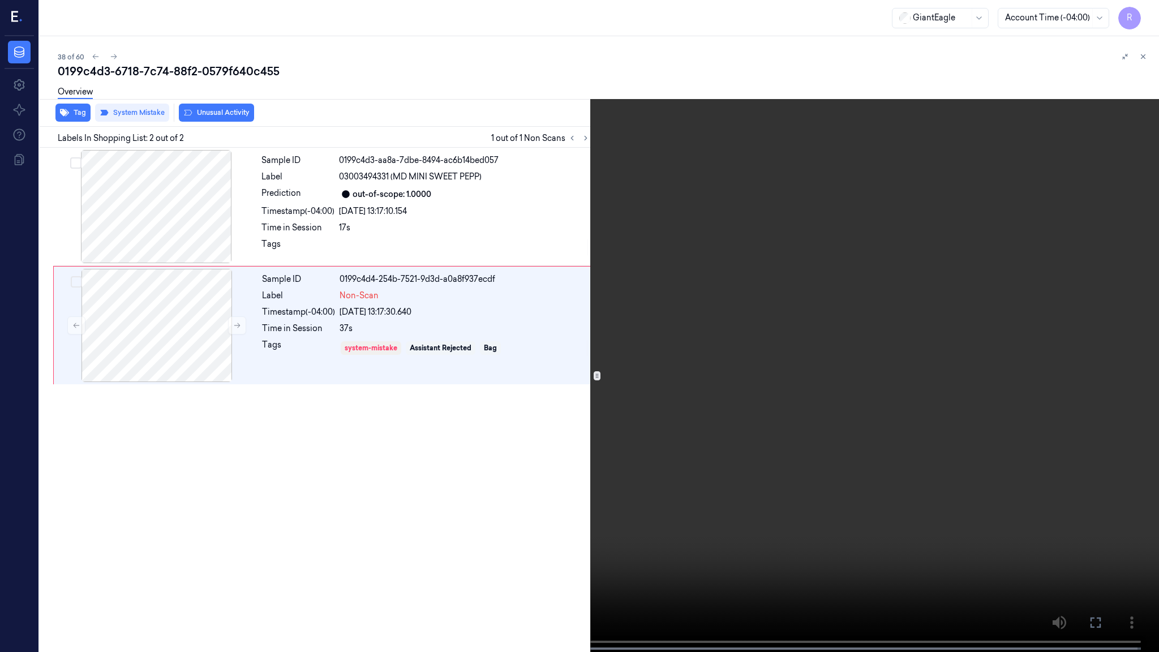
click at [520, 405] on video at bounding box center [579, 327] width 1159 height 654
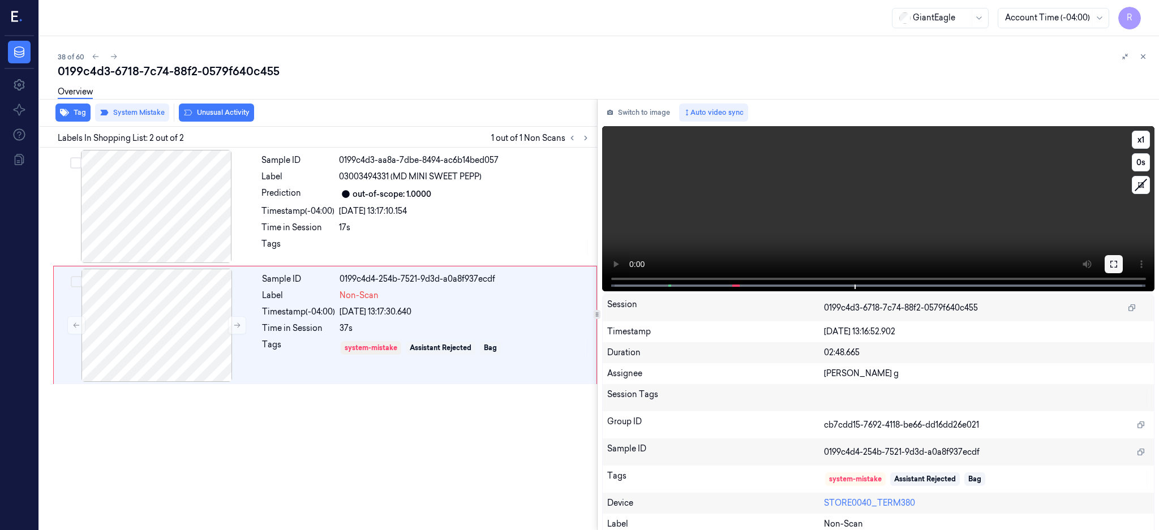
click at [1118, 266] on icon at bounding box center [1113, 264] width 9 height 9
click at [184, 299] on div at bounding box center [156, 325] width 201 height 113
click at [241, 326] on button at bounding box center [237, 325] width 18 height 18
click at [185, 324] on div at bounding box center [156, 325] width 201 height 113
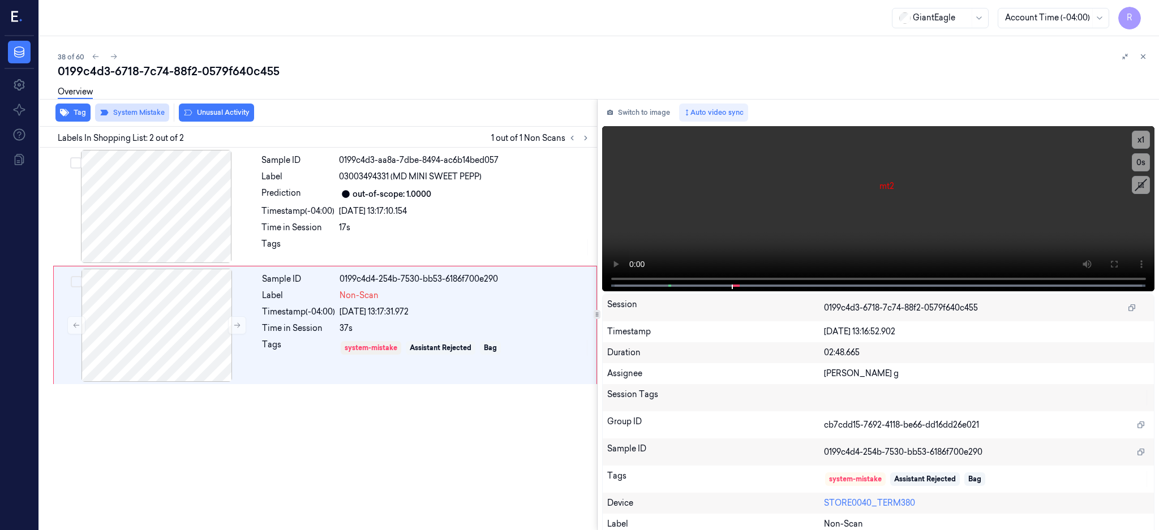
click at [138, 114] on button "System Mistake" at bounding box center [132, 113] width 74 height 18
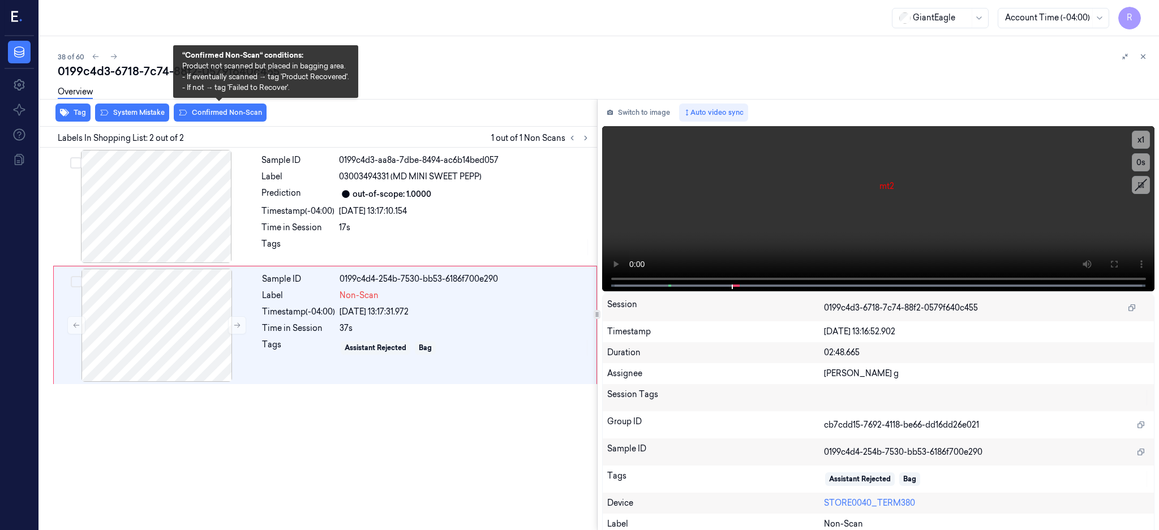
click at [193, 110] on button "Confirmed Non-Scan" at bounding box center [220, 113] width 93 height 18
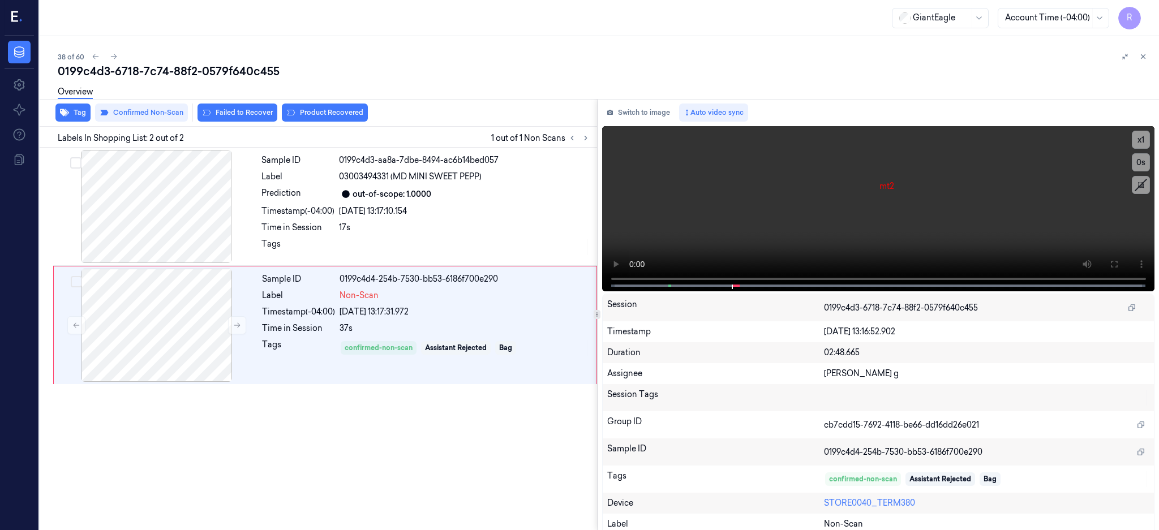
click at [66, 105] on div "Overview" at bounding box center [75, 93] width 35 height 29
click at [66, 110] on icon "button" at bounding box center [64, 112] width 9 height 9
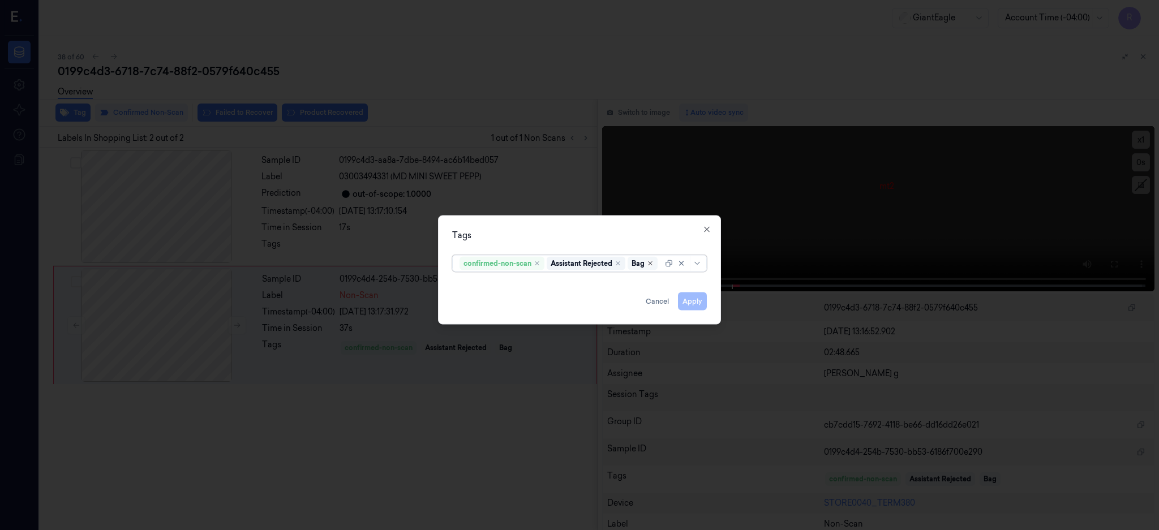
click at [651, 260] on icon "Remove ,Bag" at bounding box center [650, 263] width 7 height 7
click at [698, 297] on button "Apply" at bounding box center [692, 301] width 29 height 18
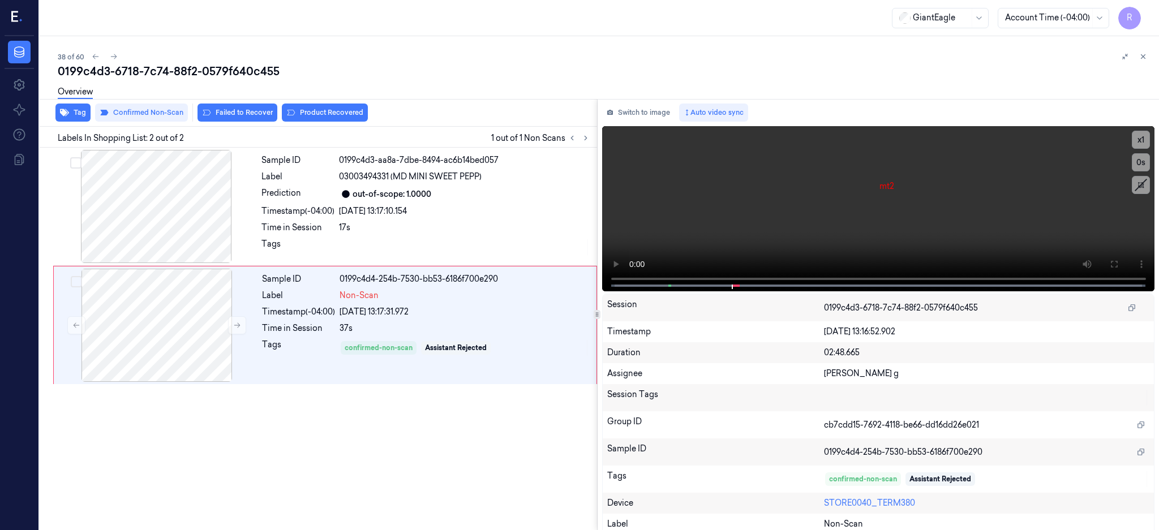
click at [213, 72] on div "0199c4d3-6718-7c74-88f2-0579f640c455" at bounding box center [604, 71] width 1092 height 16
copy div "0579f640c455"
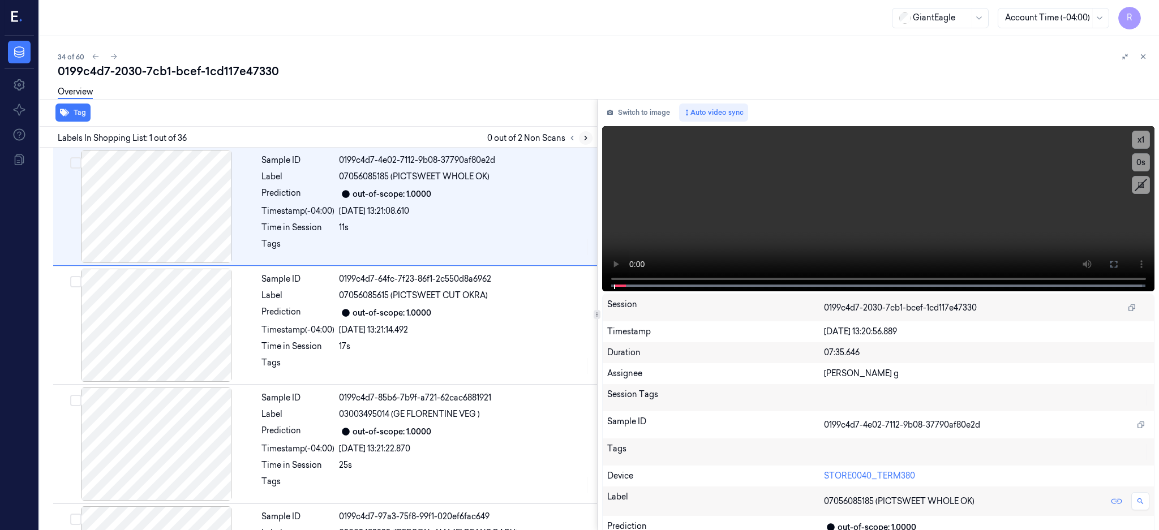
click at [587, 136] on icon at bounding box center [585, 138] width 2 height 4
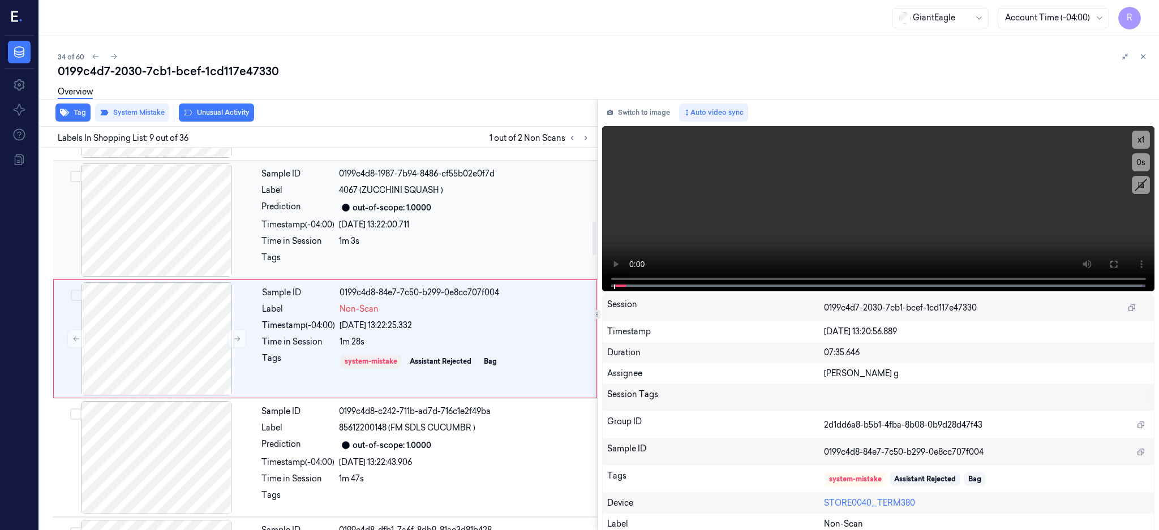
click at [174, 221] on div at bounding box center [155, 219] width 201 height 113
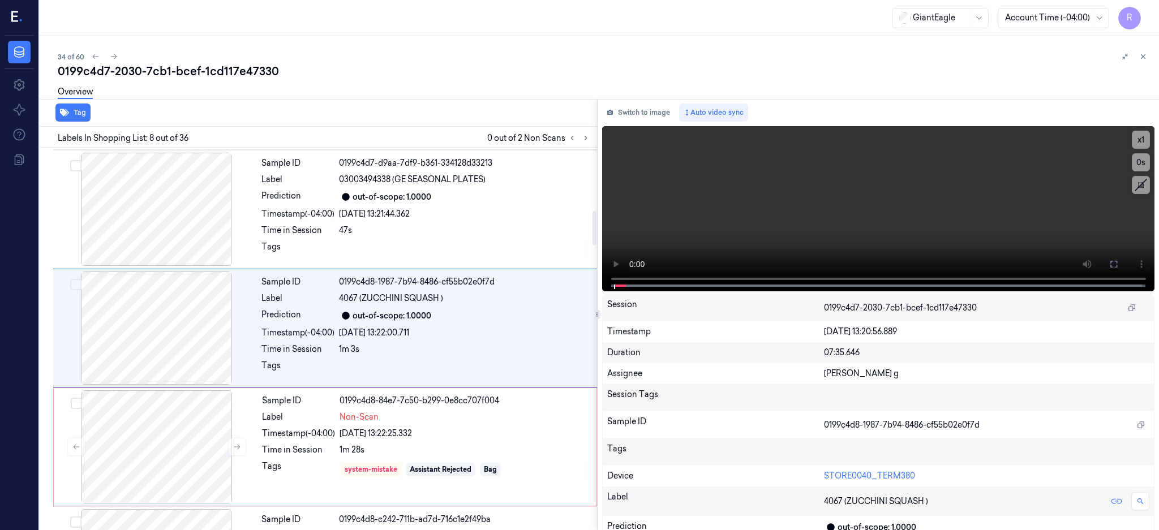
scroll to position [699, 0]
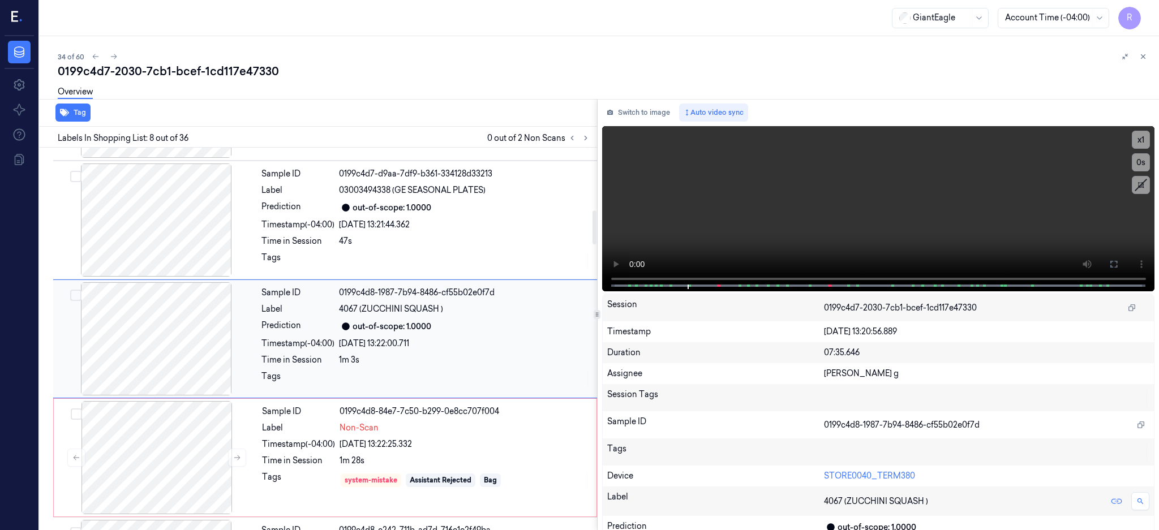
click at [175, 324] on div at bounding box center [155, 338] width 201 height 113
click at [203, 426] on div at bounding box center [156, 457] width 201 height 113
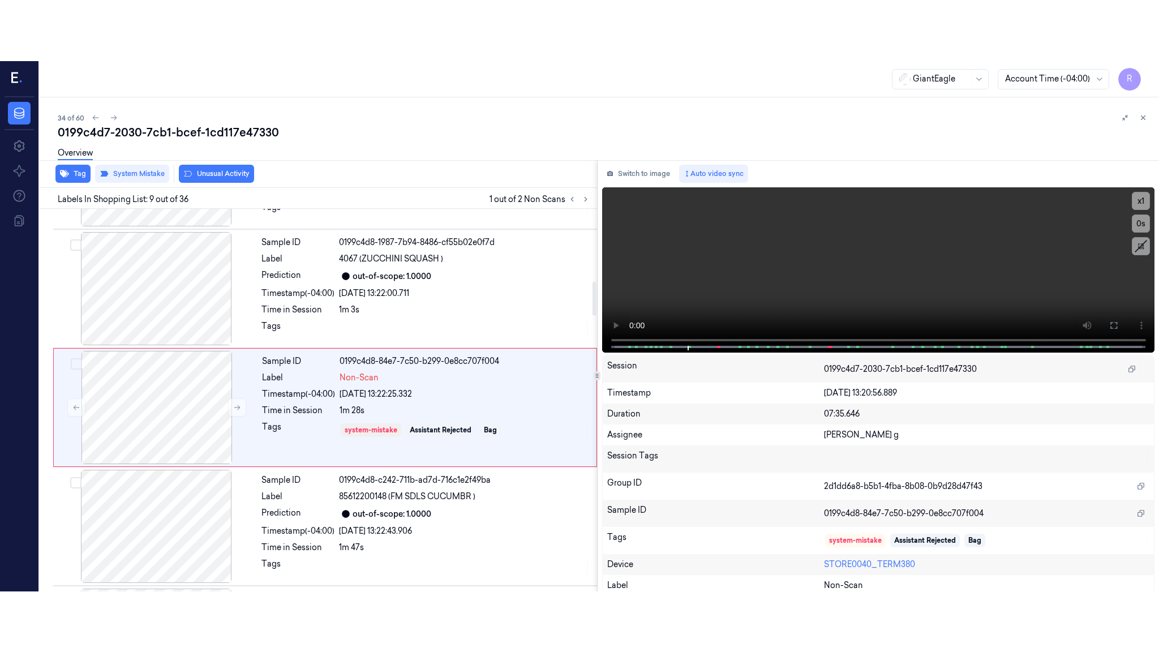
scroll to position [818, 0]
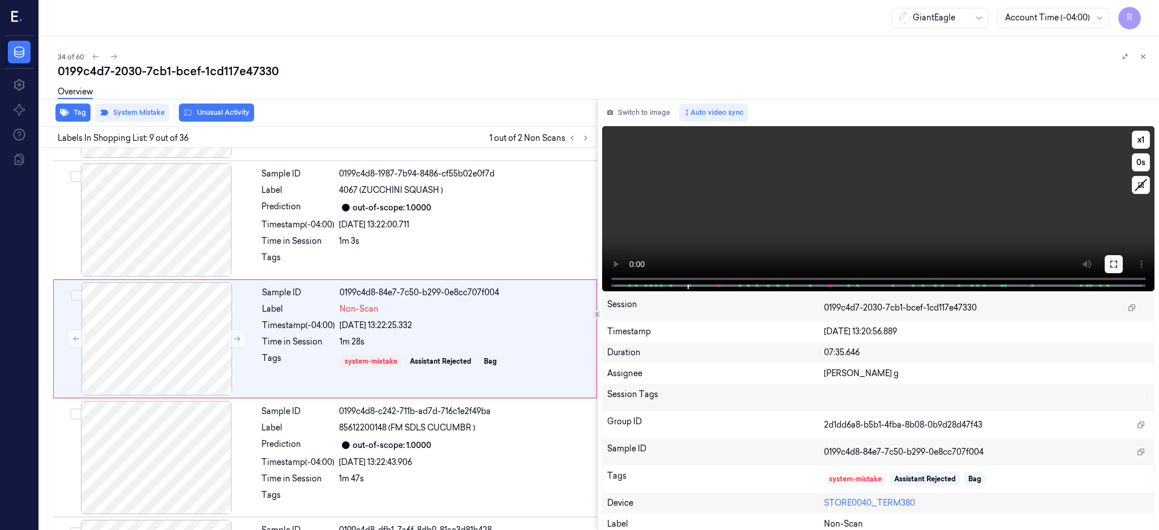
click at [1122, 258] on button at bounding box center [1113, 264] width 18 height 18
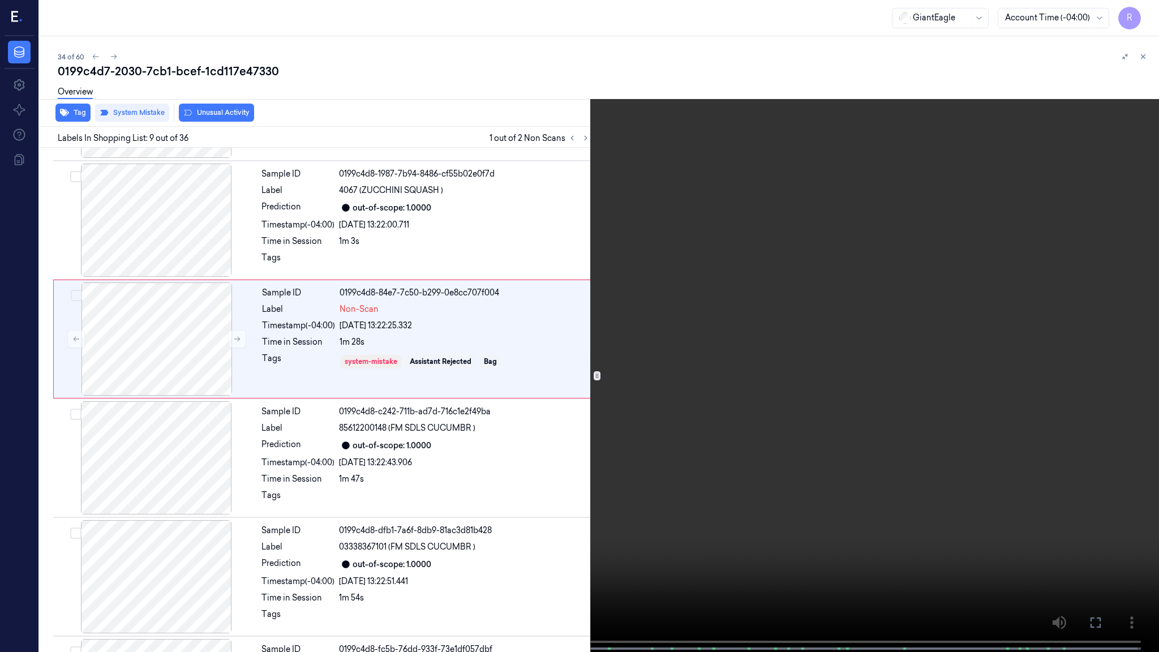
click at [566, 514] on video at bounding box center [579, 327] width 1159 height 654
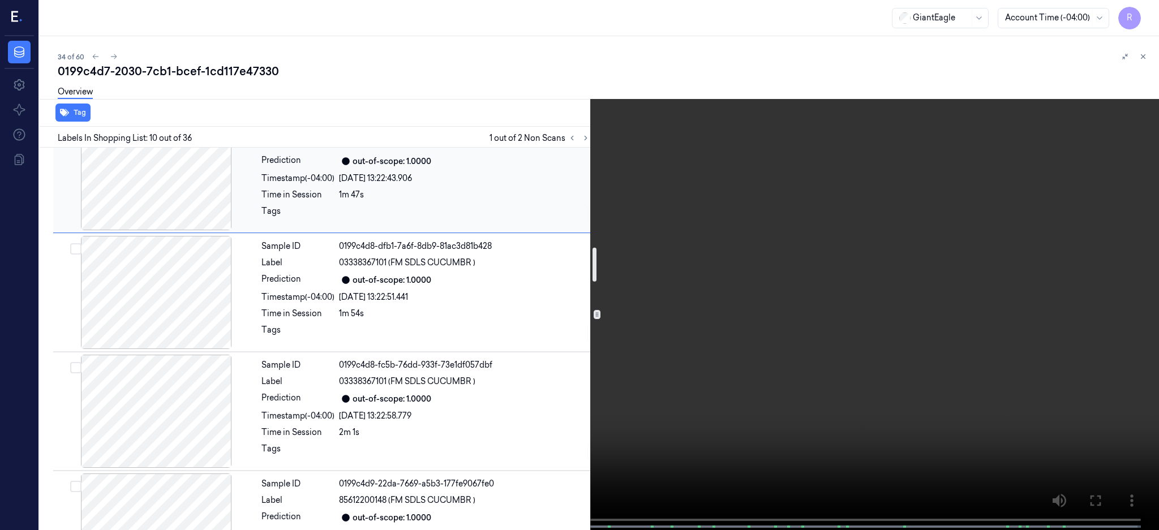
scroll to position [1328, 0]
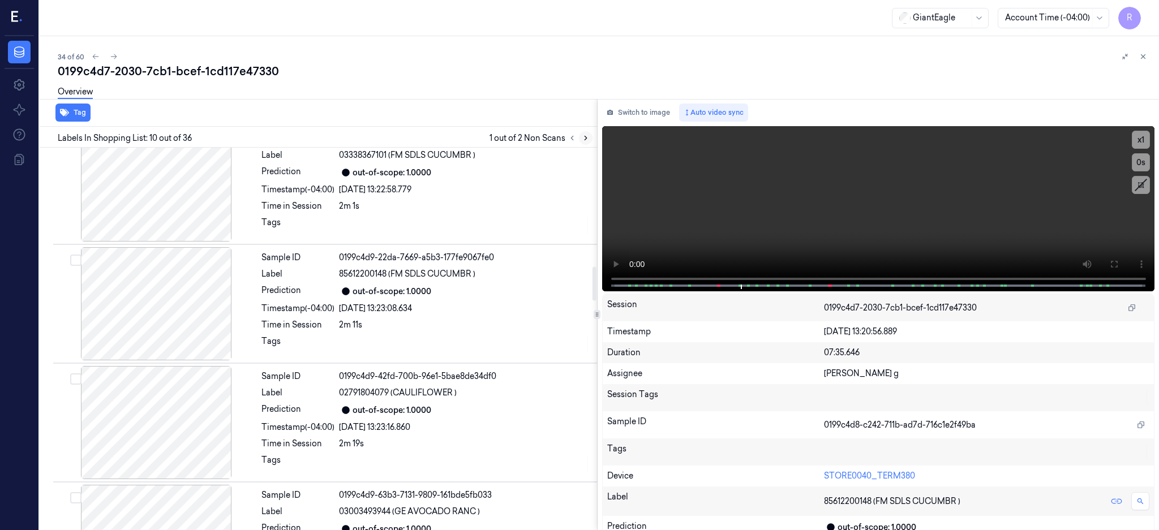
click at [589, 135] on icon at bounding box center [586, 138] width 8 height 8
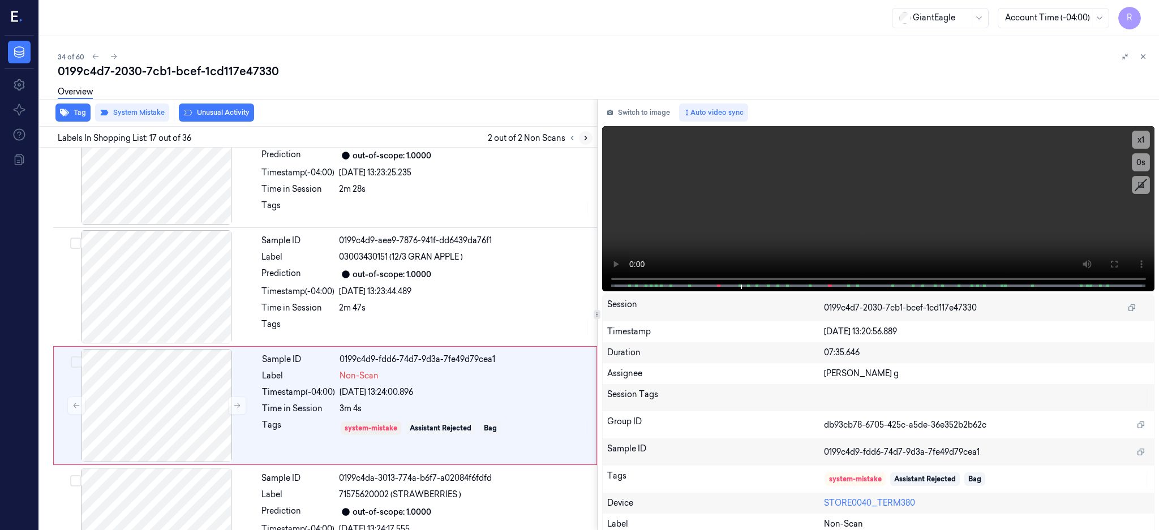
scroll to position [1769, 0]
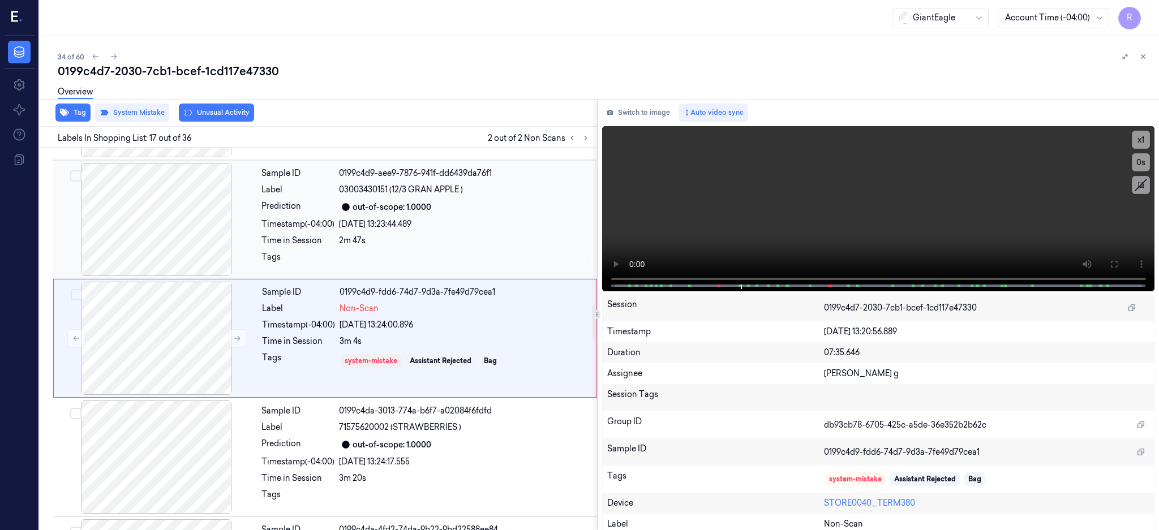
click at [184, 247] on div at bounding box center [155, 219] width 201 height 113
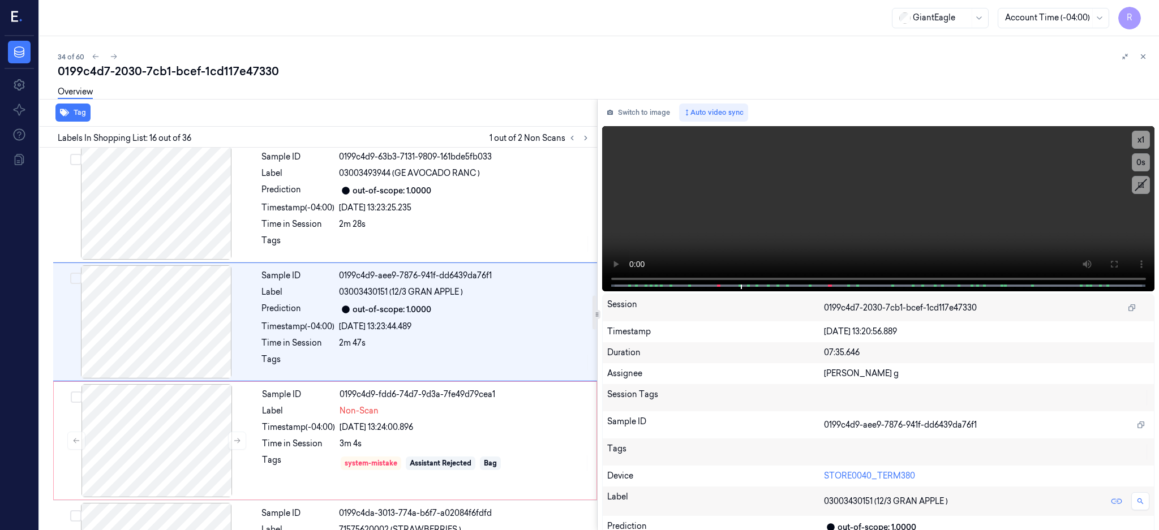
scroll to position [1650, 0]
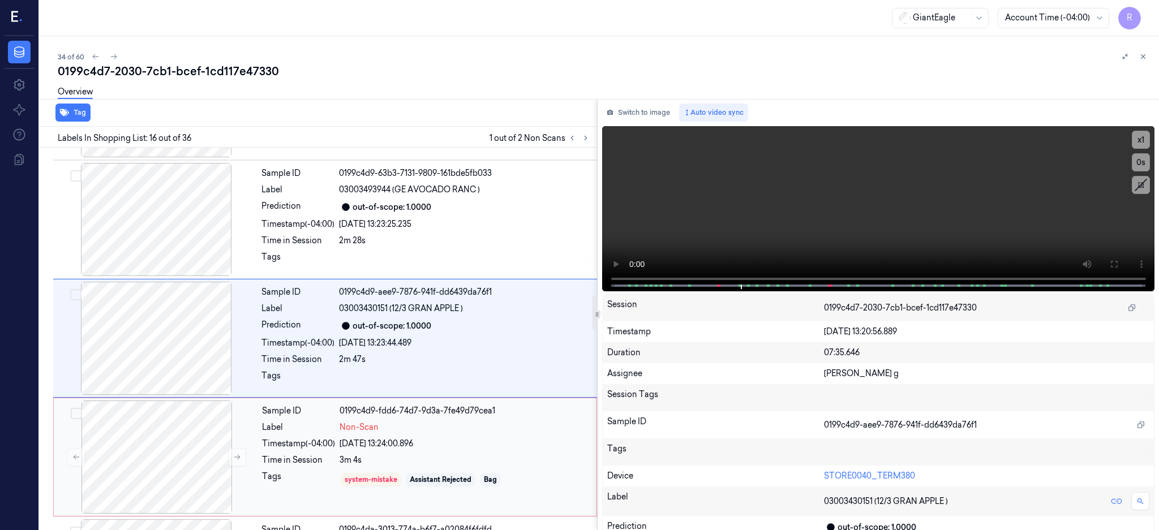
click at [183, 427] on div at bounding box center [156, 457] width 201 height 113
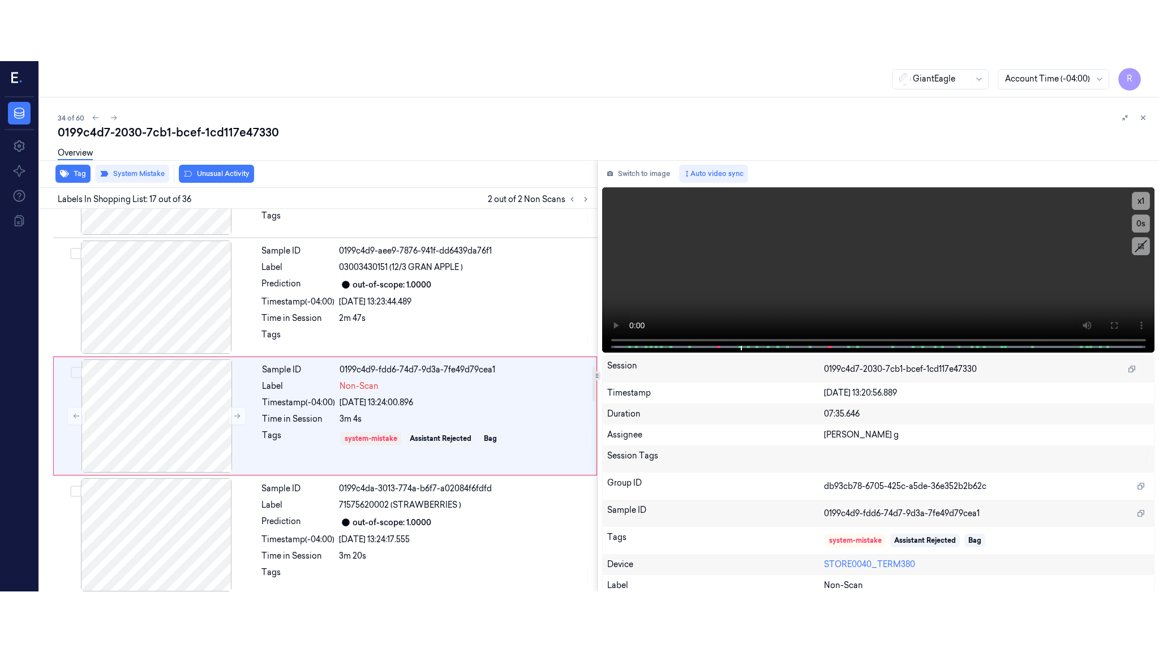
scroll to position [1769, 0]
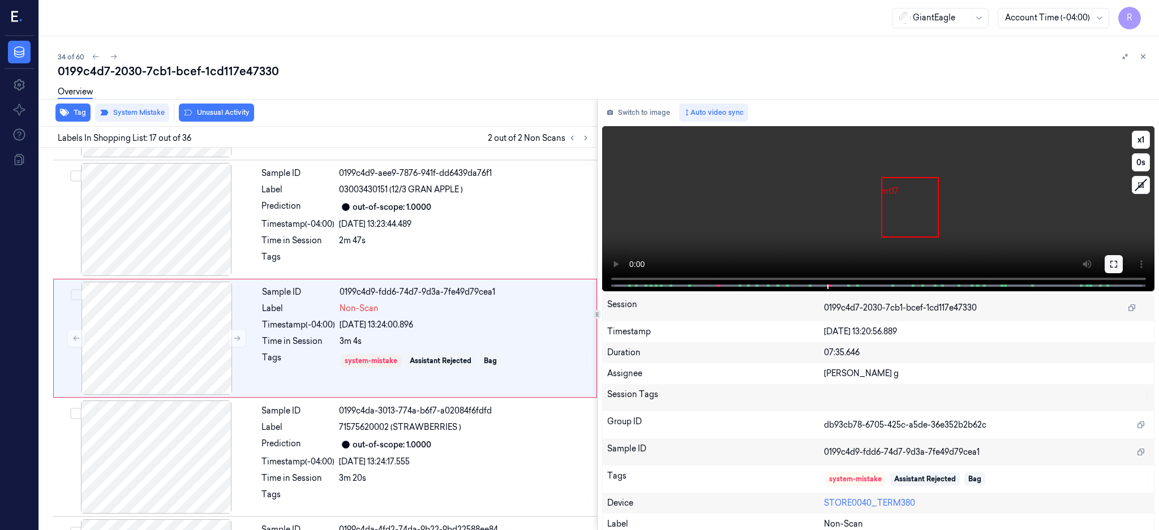
click at [1118, 267] on icon at bounding box center [1113, 264] width 9 height 9
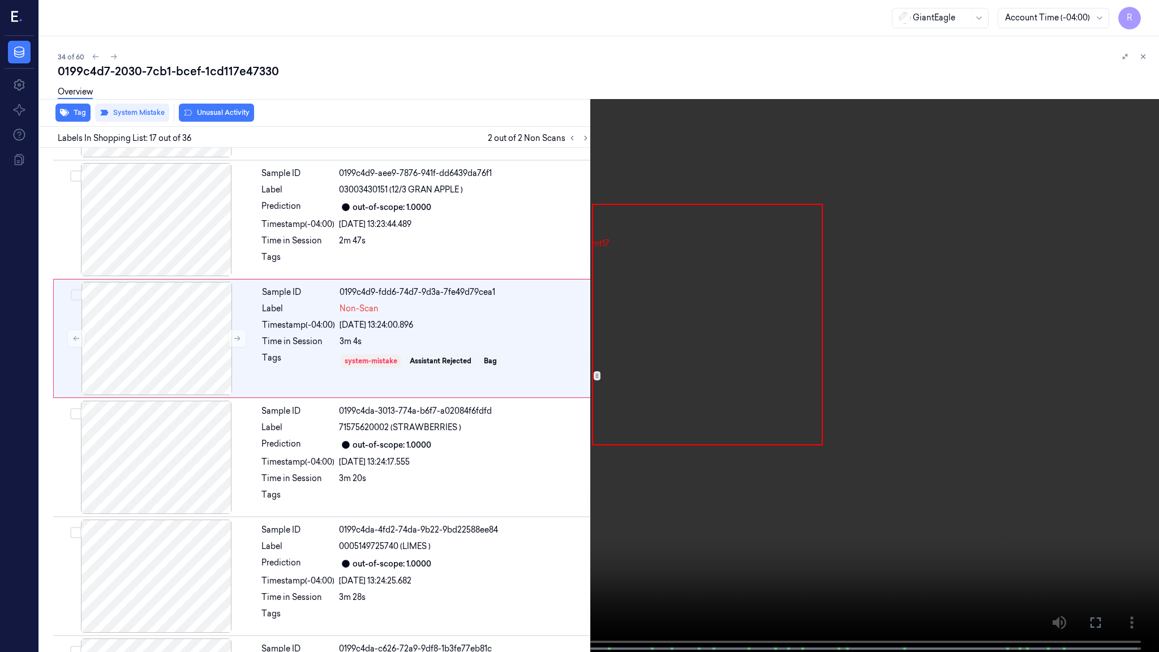
click at [816, 372] on video at bounding box center [579, 327] width 1159 height 654
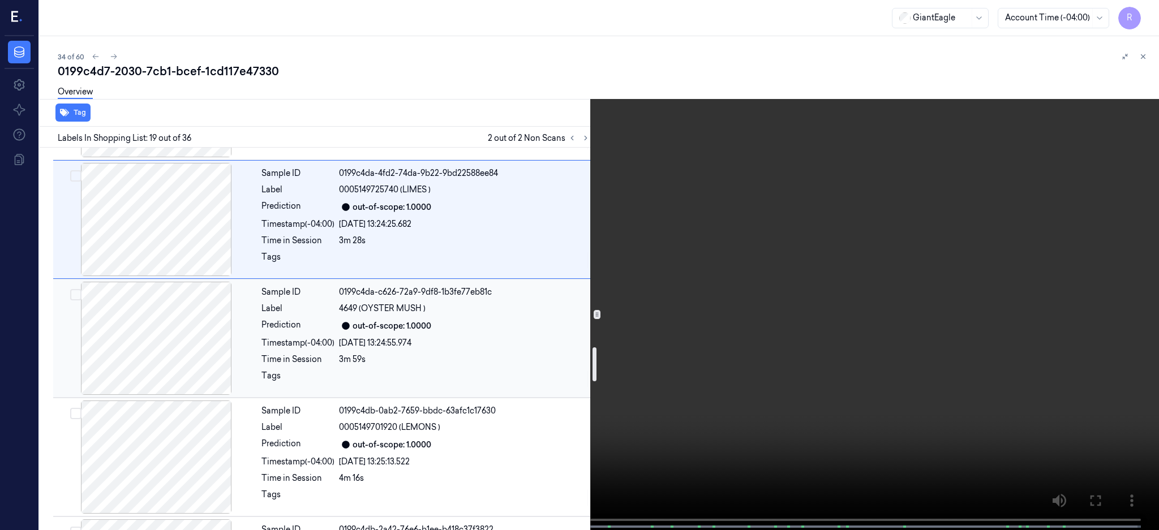
scroll to position [2233, 0]
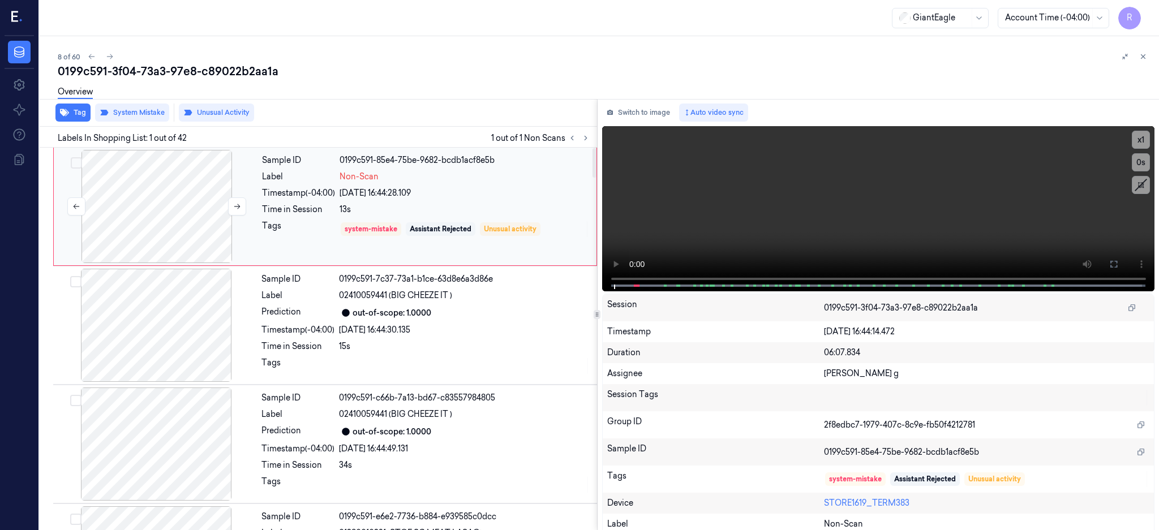
click at [155, 208] on div at bounding box center [156, 206] width 201 height 113
click at [1122, 267] on button at bounding box center [1113, 264] width 18 height 18
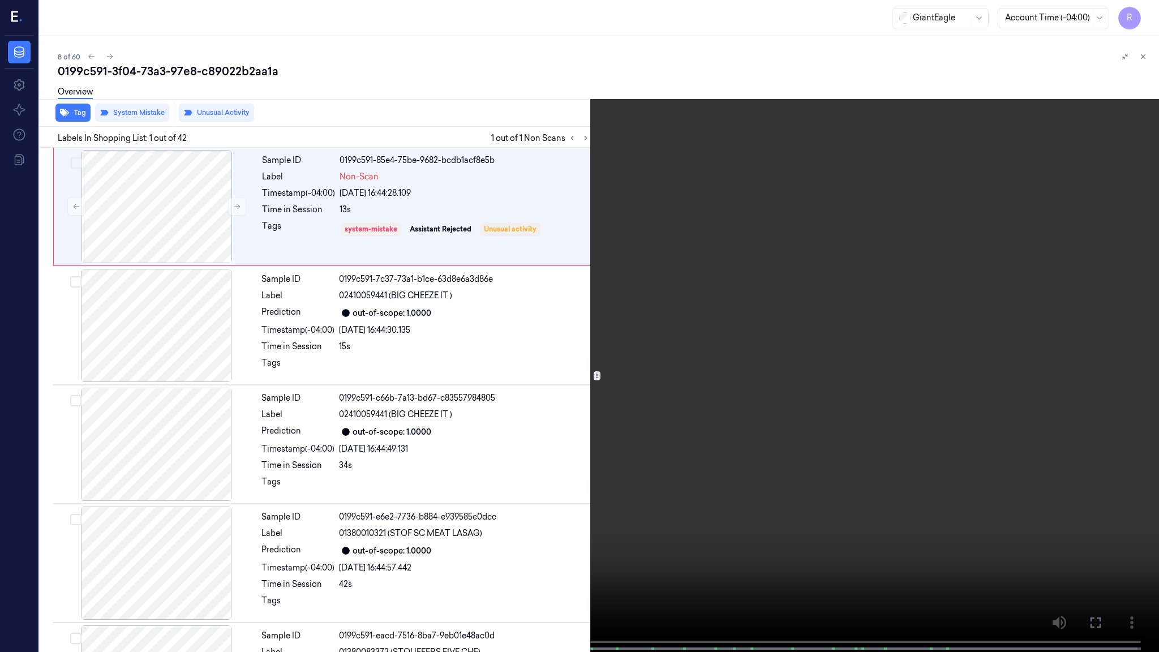
click at [748, 445] on video at bounding box center [579, 327] width 1159 height 654
click at [748, 442] on video at bounding box center [579, 327] width 1159 height 654
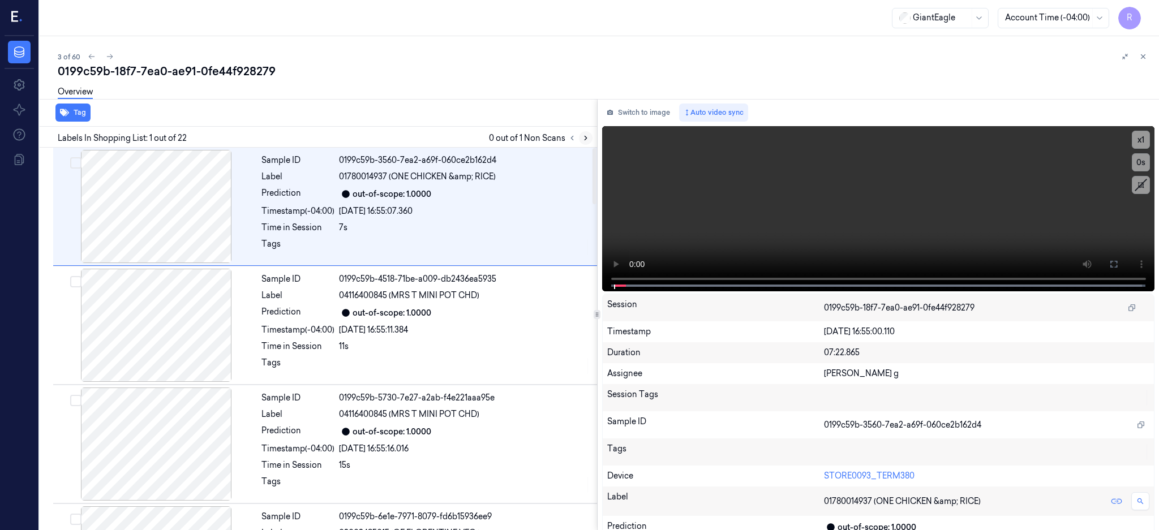
click at [589, 138] on icon at bounding box center [586, 138] width 8 height 8
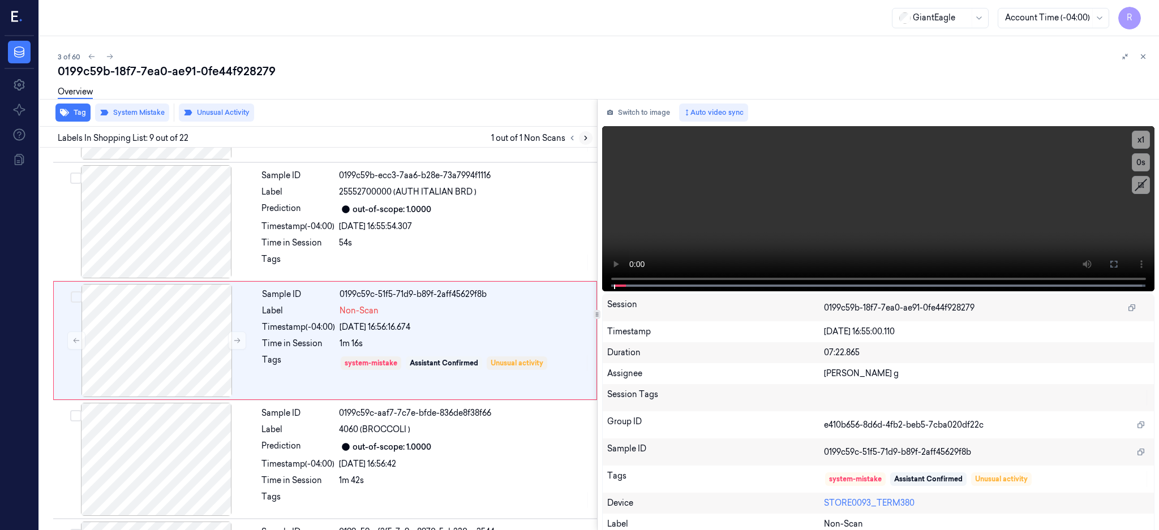
scroll to position [818, 0]
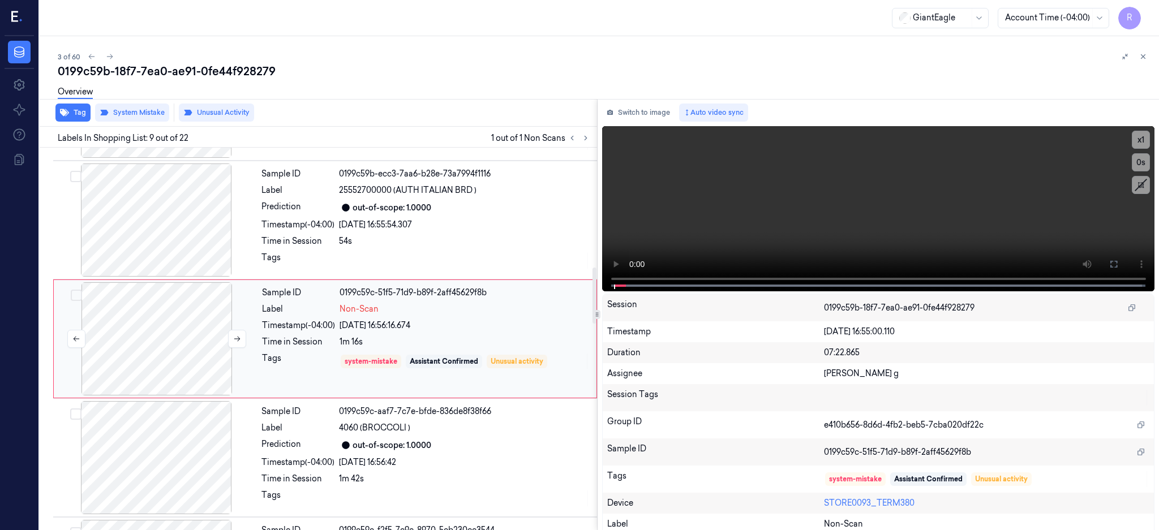
click at [193, 334] on div at bounding box center [156, 338] width 201 height 113
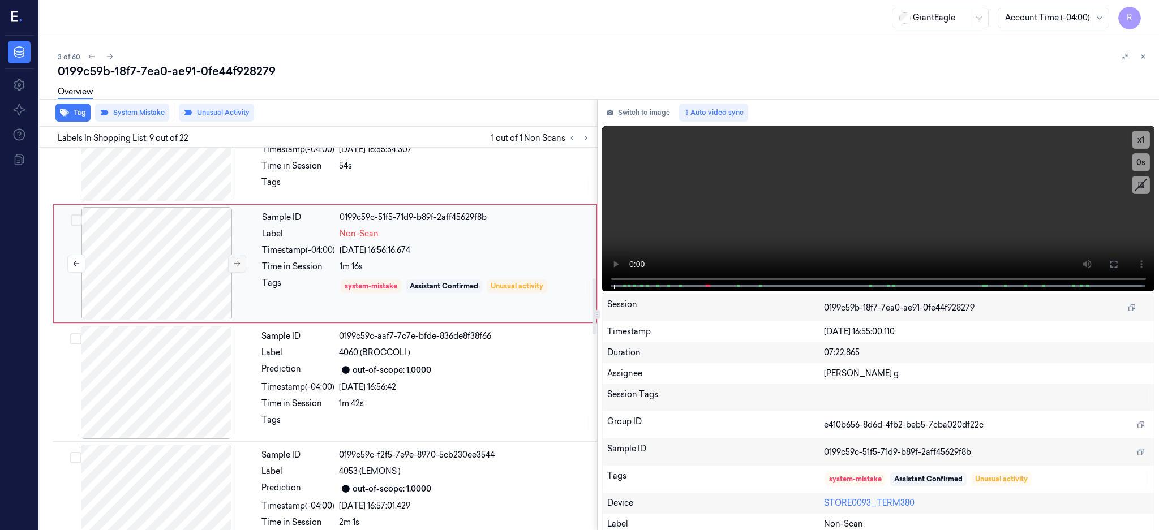
click at [236, 260] on icon at bounding box center [237, 264] width 8 height 8
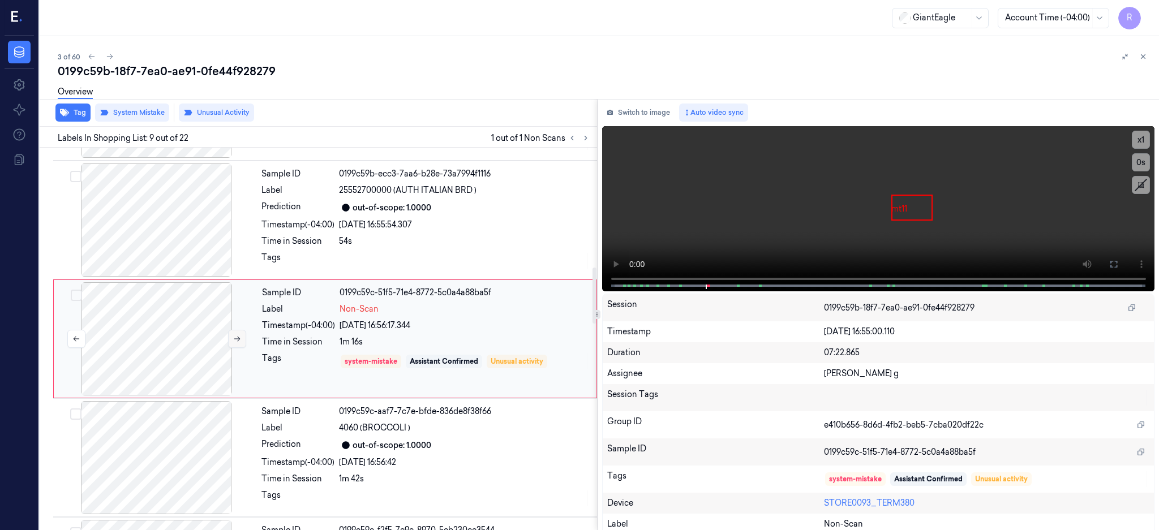
click at [236, 260] on div at bounding box center [155, 219] width 201 height 113
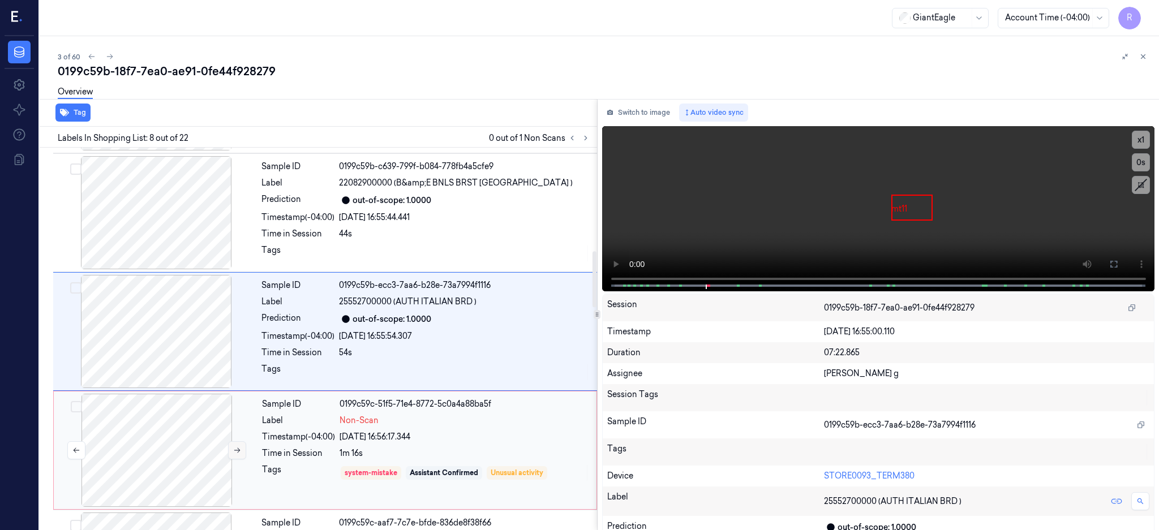
scroll to position [699, 0]
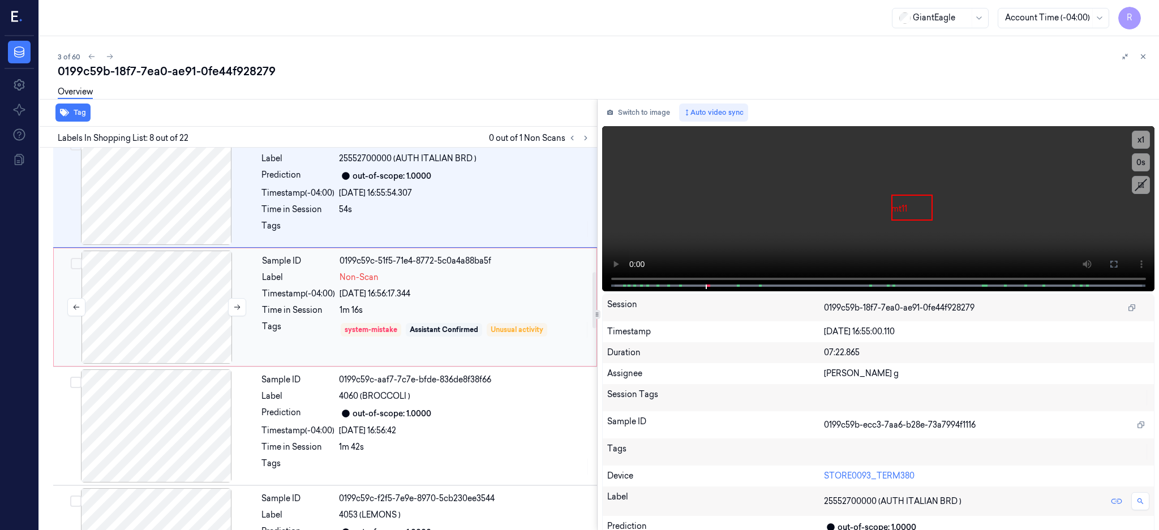
click at [176, 324] on div at bounding box center [156, 307] width 201 height 113
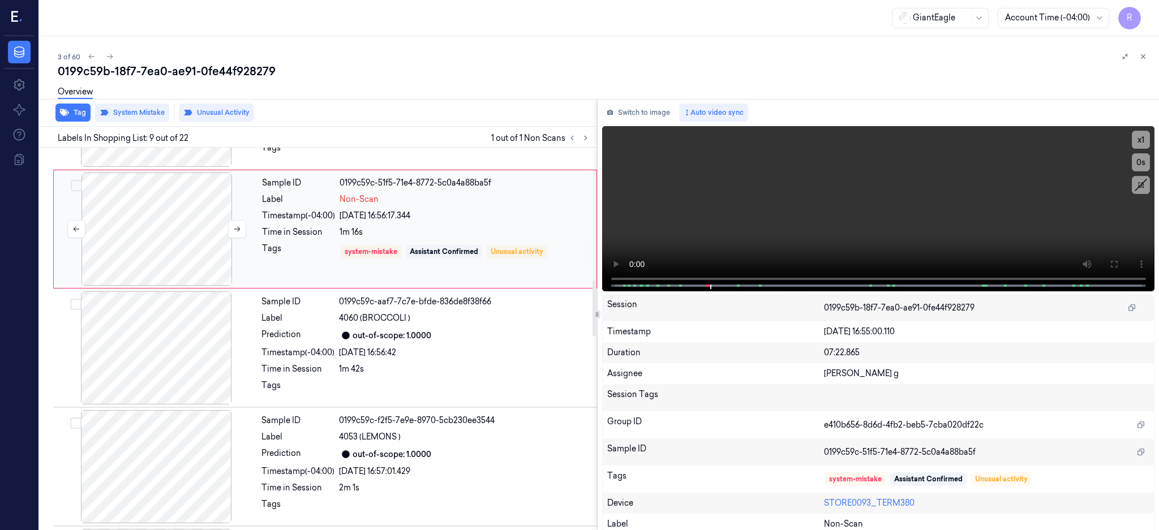
scroll to position [893, 0]
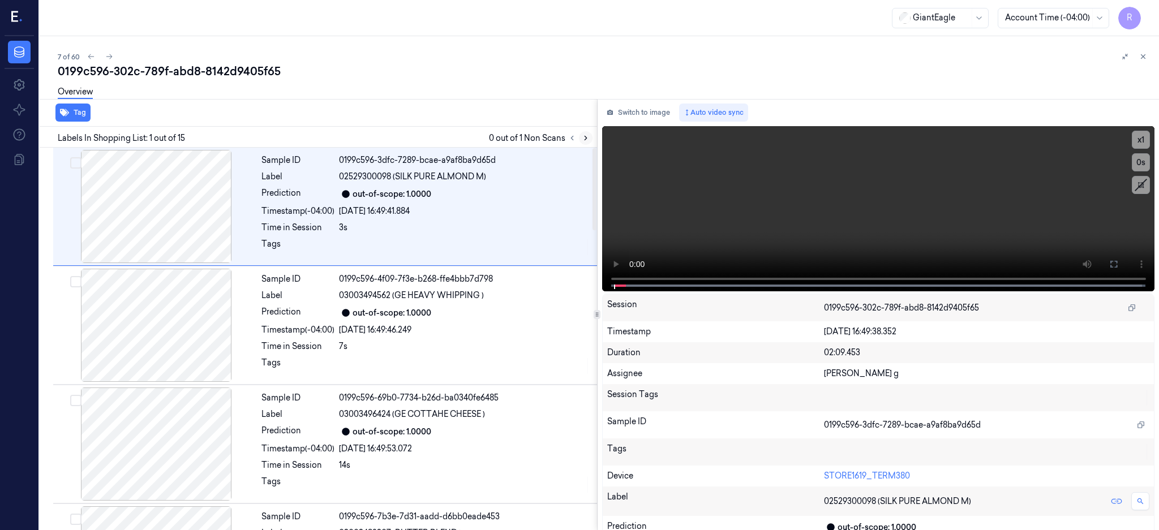
click at [592, 139] on button at bounding box center [586, 138] width 14 height 14
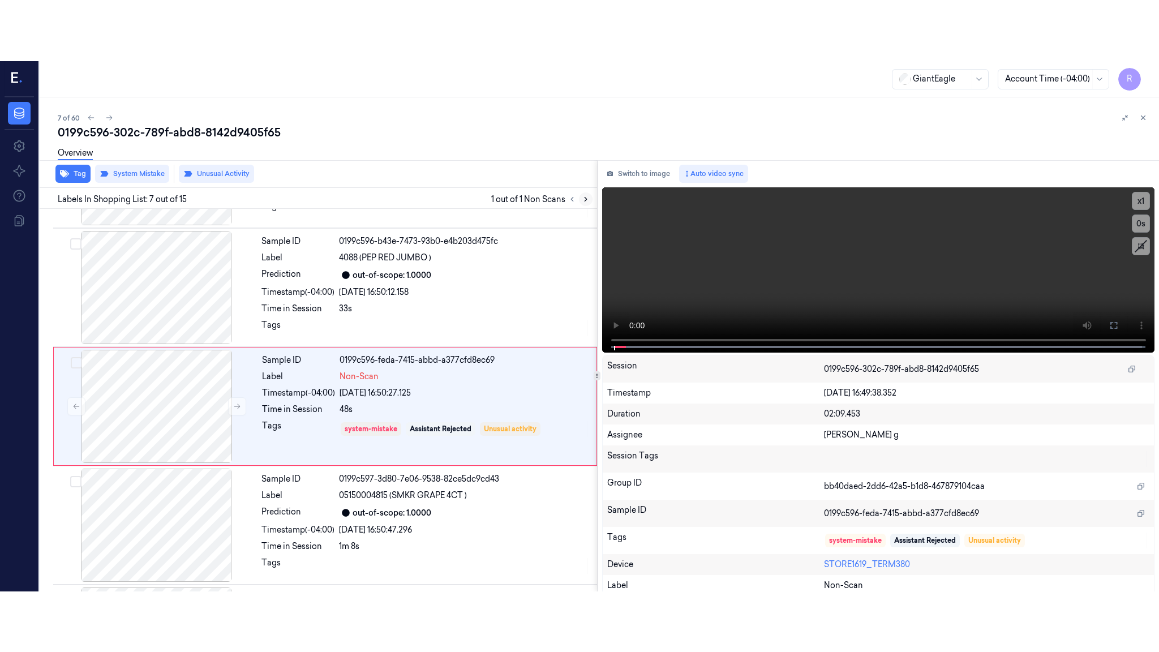
scroll to position [580, 0]
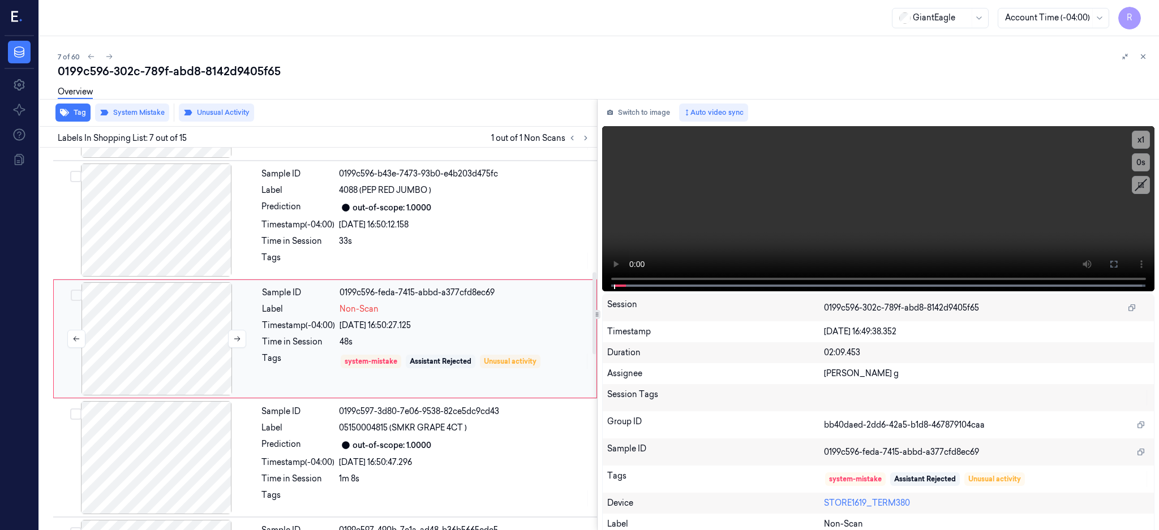
click at [158, 332] on div at bounding box center [156, 338] width 201 height 113
click at [235, 340] on icon at bounding box center [237, 339] width 8 height 8
click at [172, 357] on div at bounding box center [156, 338] width 201 height 113
click at [1122, 262] on button at bounding box center [1113, 264] width 18 height 18
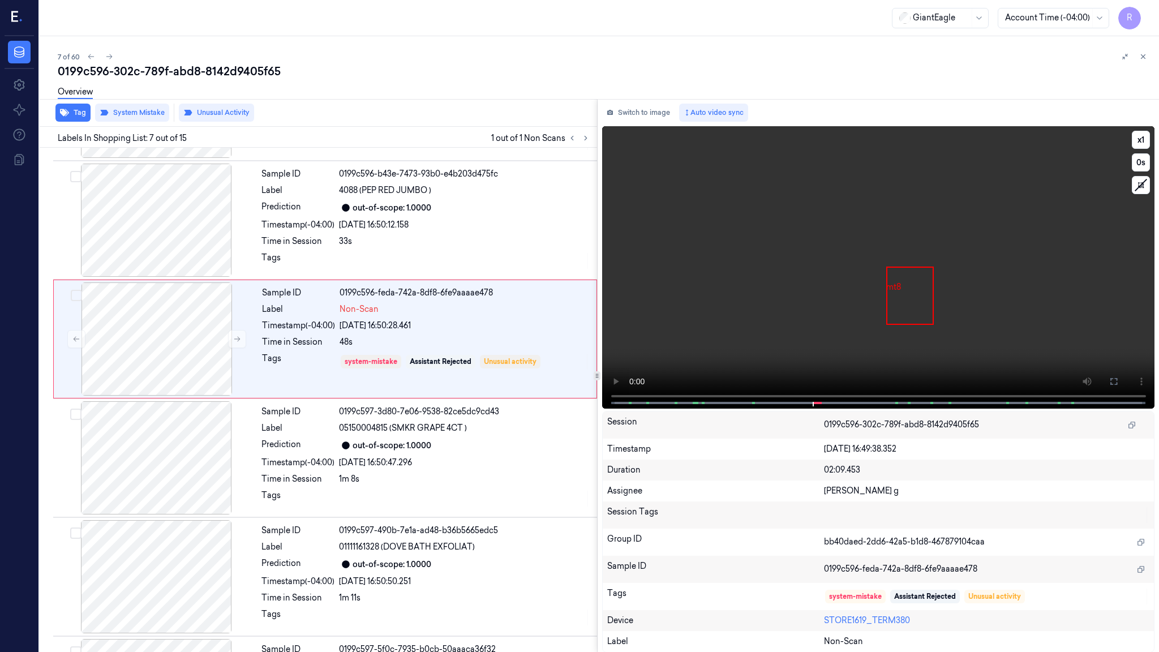
scroll to position [519, 0]
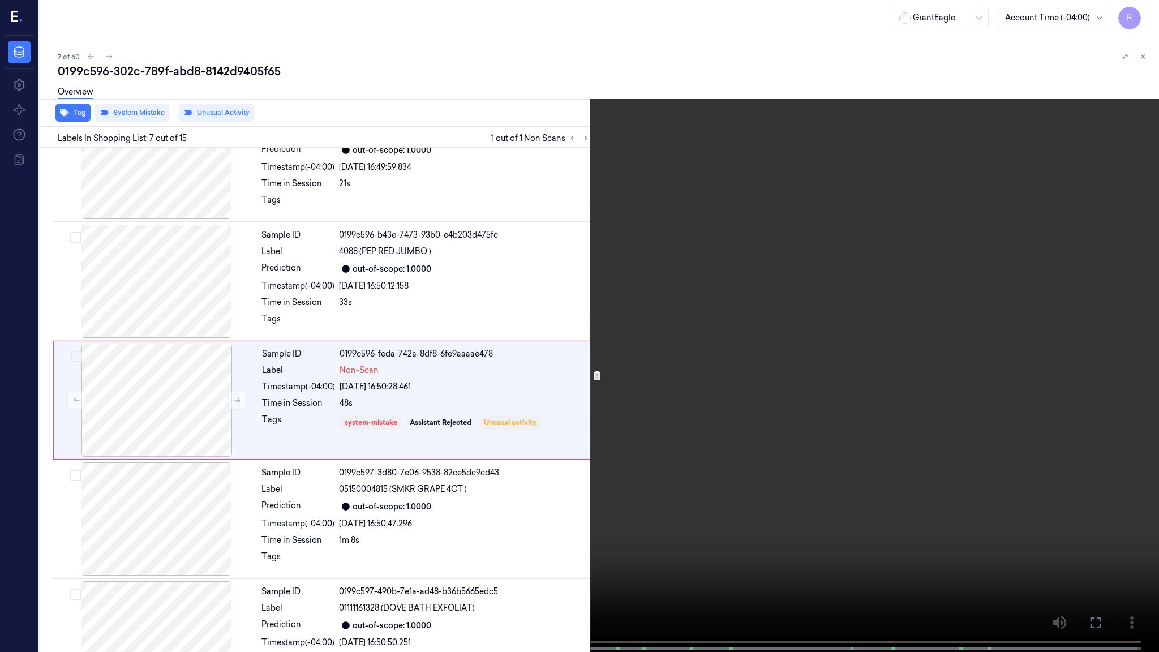
click at [712, 319] on video at bounding box center [579, 327] width 1159 height 654
click at [672, 459] on video at bounding box center [579, 327] width 1159 height 654
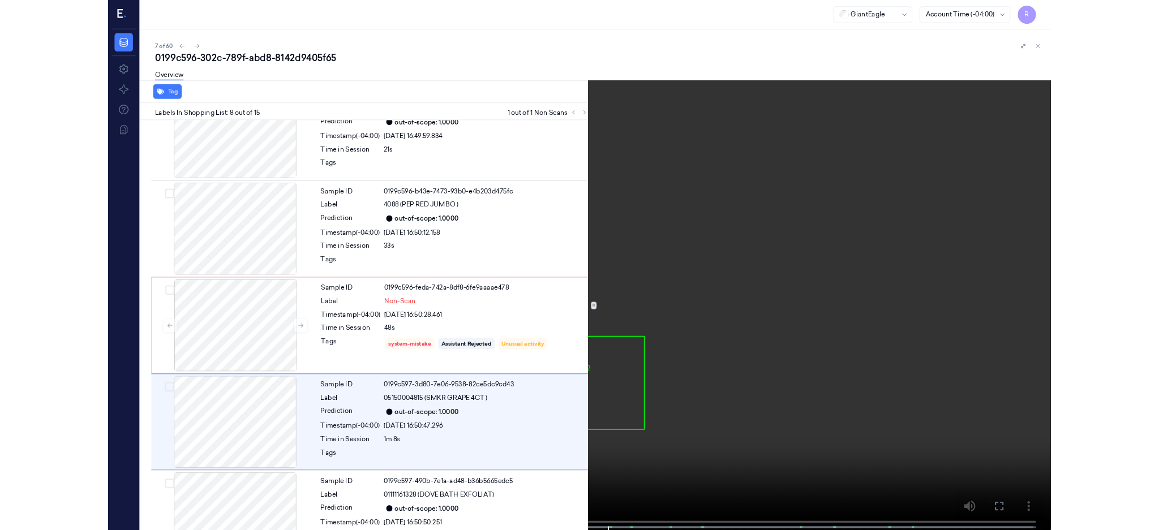
scroll to position [638, 0]
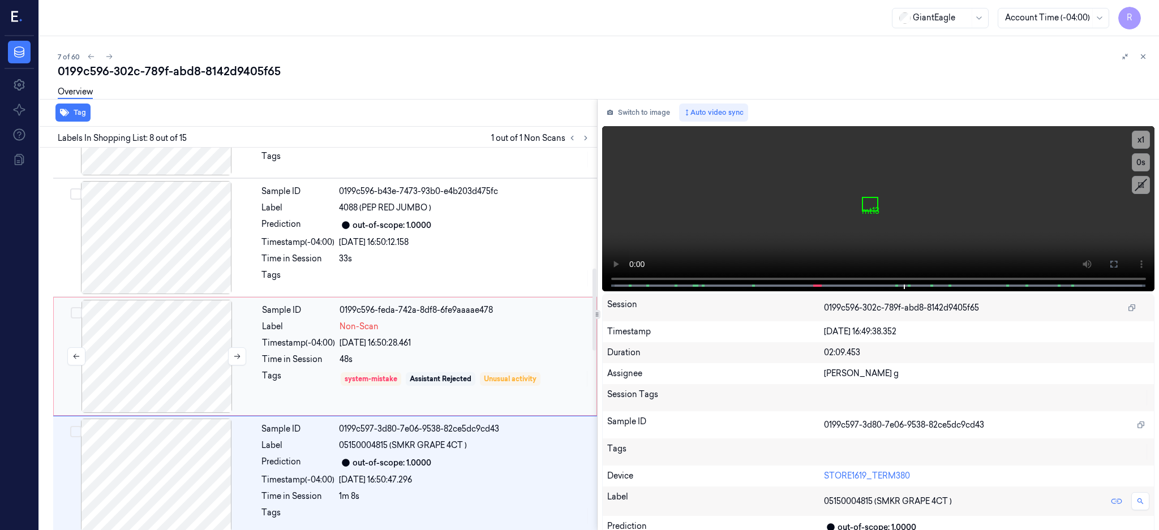
click at [134, 362] on div at bounding box center [156, 356] width 201 height 113
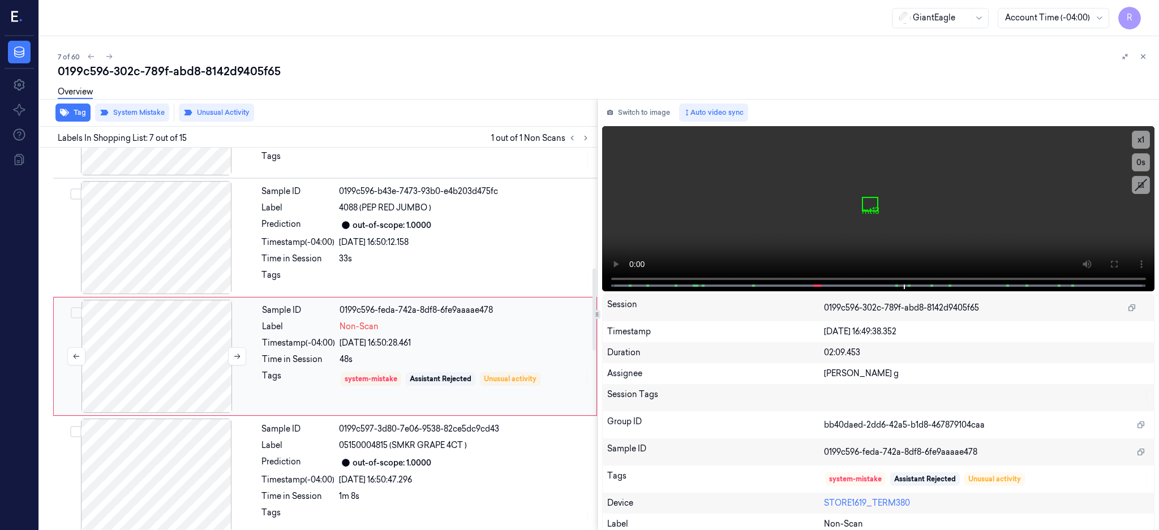
scroll to position [580, 0]
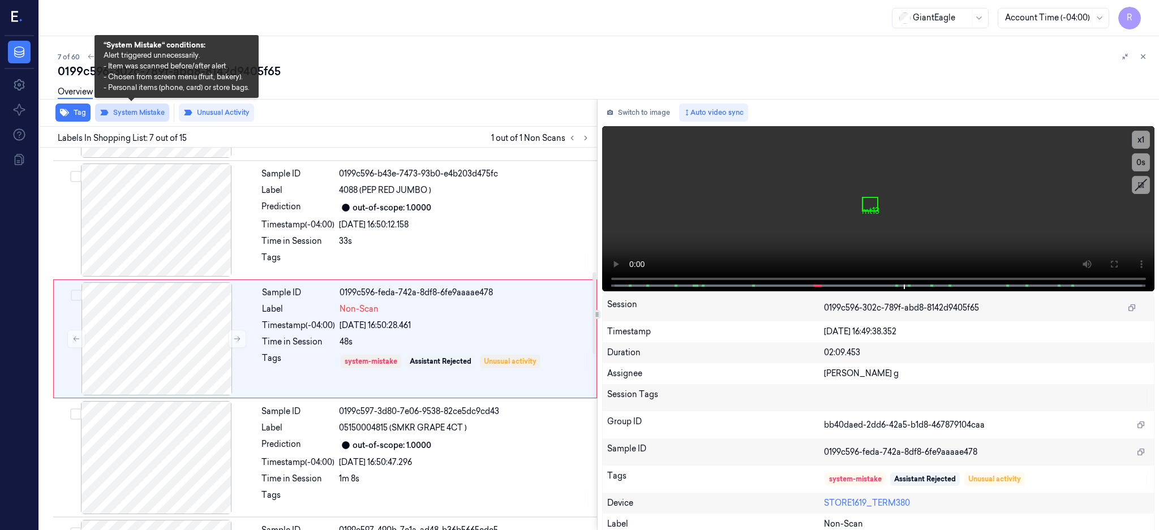
click at [141, 118] on button "System Mistake" at bounding box center [132, 113] width 74 height 18
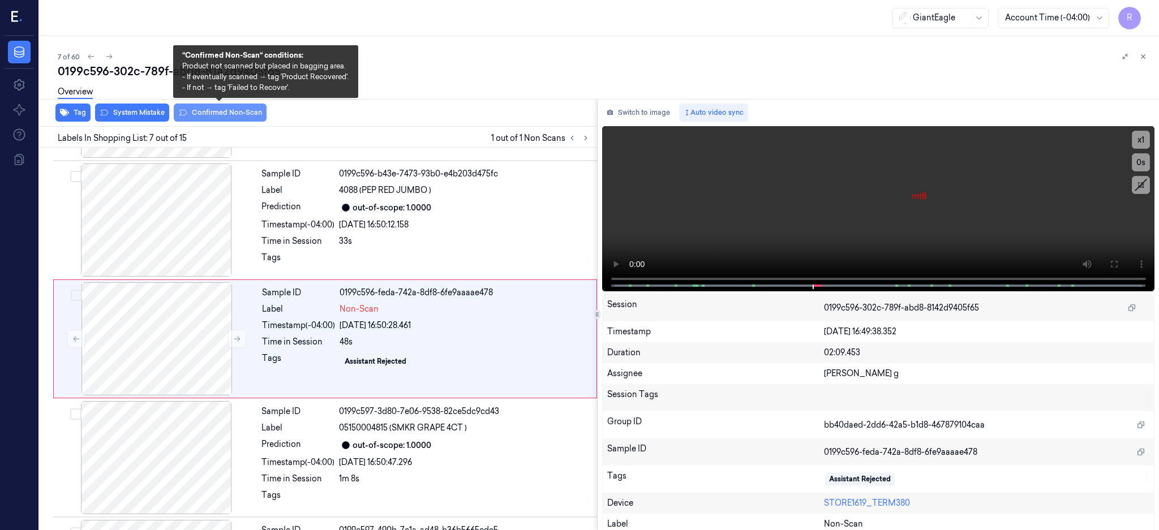
click at [216, 113] on button "Confirmed Non-Scan" at bounding box center [220, 113] width 93 height 18
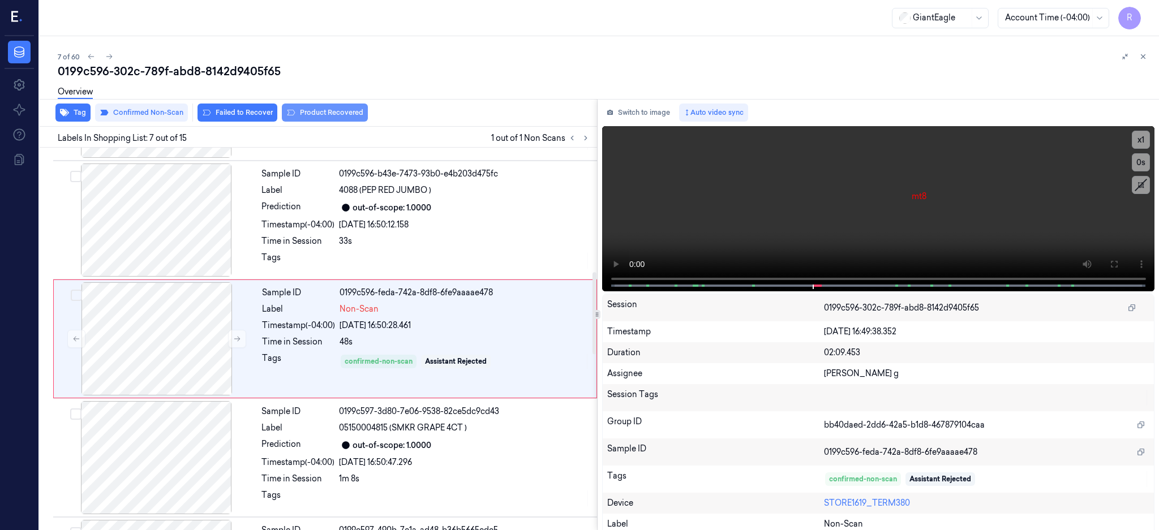
click at [324, 115] on button "Product Recovered" at bounding box center [325, 113] width 86 height 18
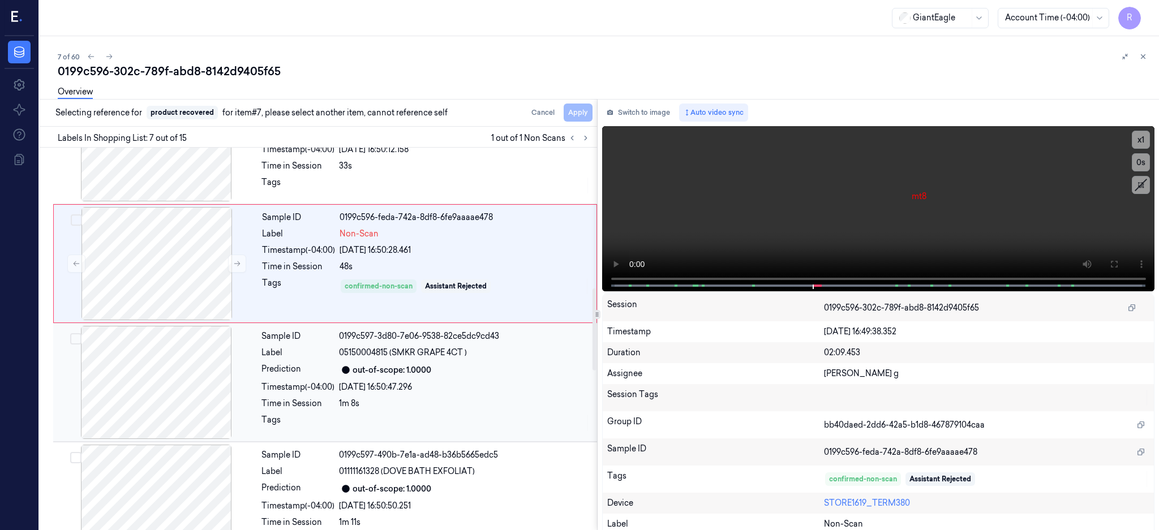
click at [127, 402] on div at bounding box center [155, 382] width 201 height 113
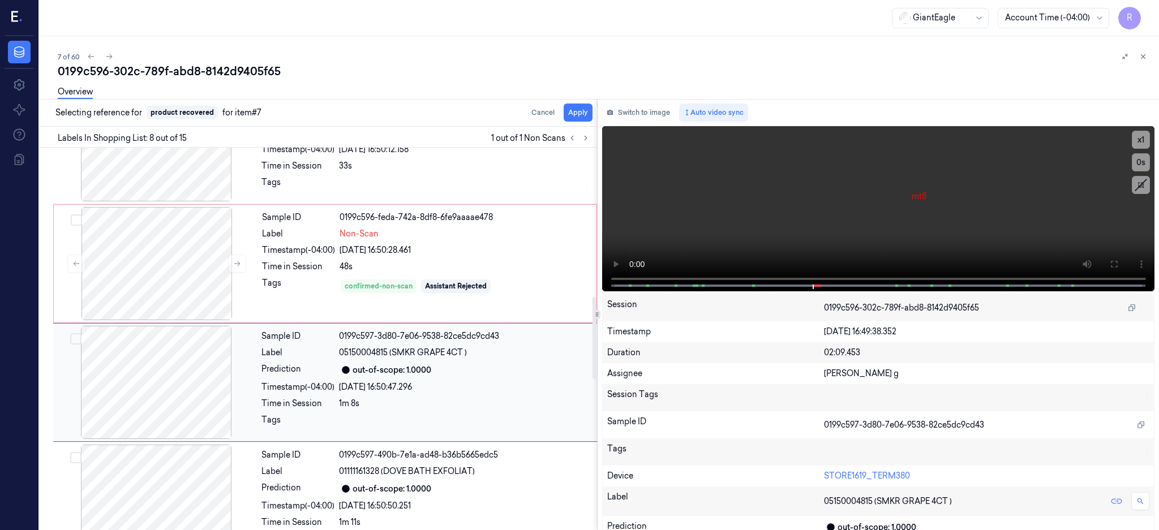
scroll to position [699, 0]
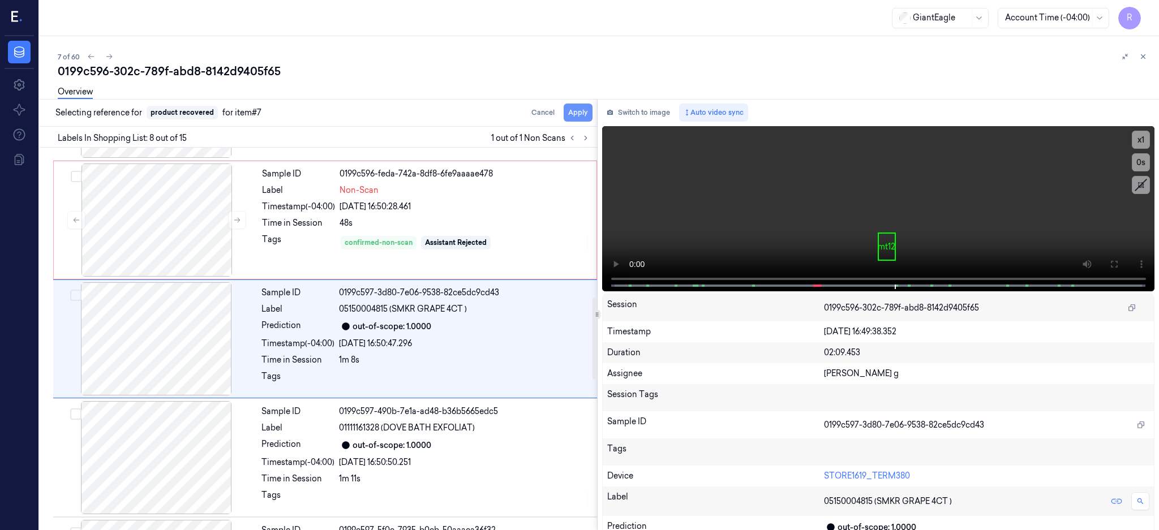
click at [587, 112] on button "Apply" at bounding box center [577, 113] width 29 height 18
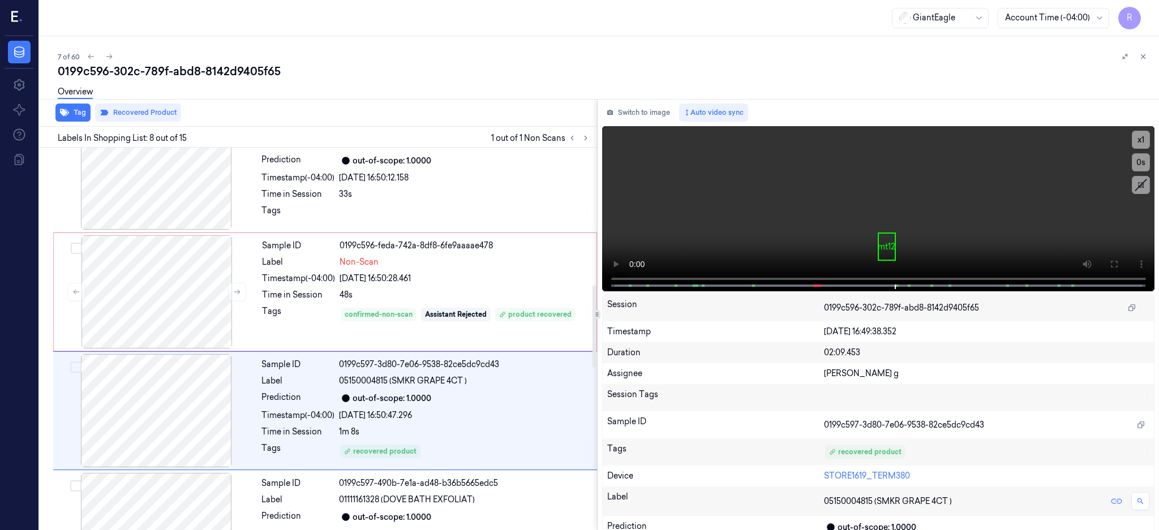
scroll to position [623, 0]
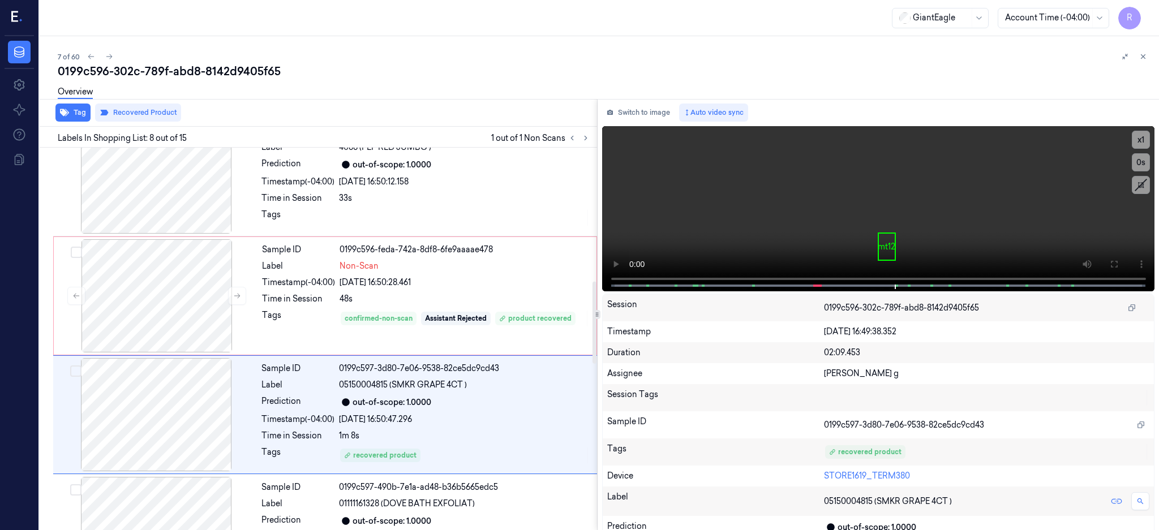
click at [170, 78] on div "0199c596-302c-789f-abd8-8142d9405f65" at bounding box center [604, 71] width 1092 height 16
copy div "abd8"
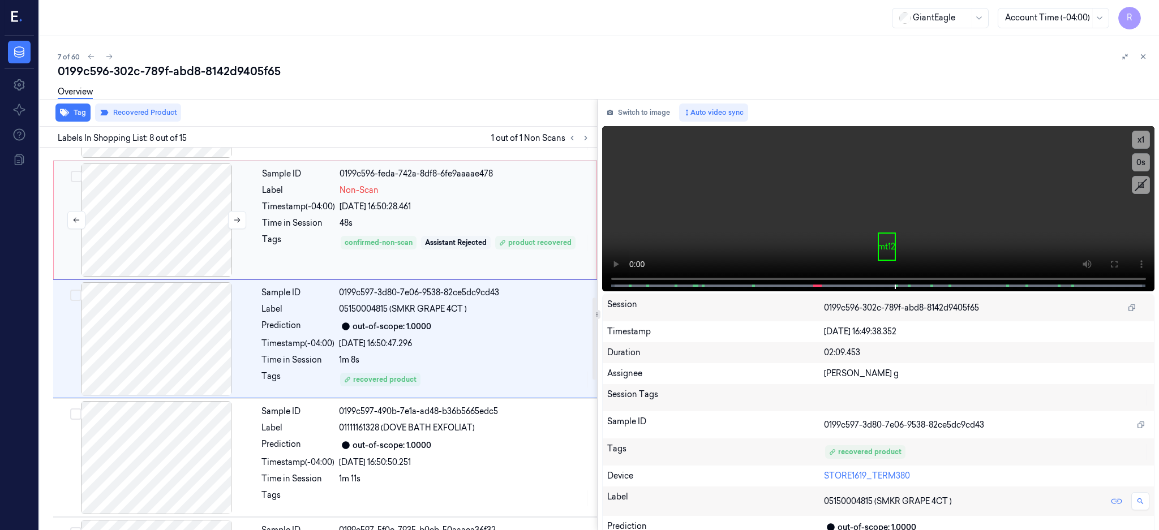
click at [188, 243] on div at bounding box center [156, 219] width 201 height 113
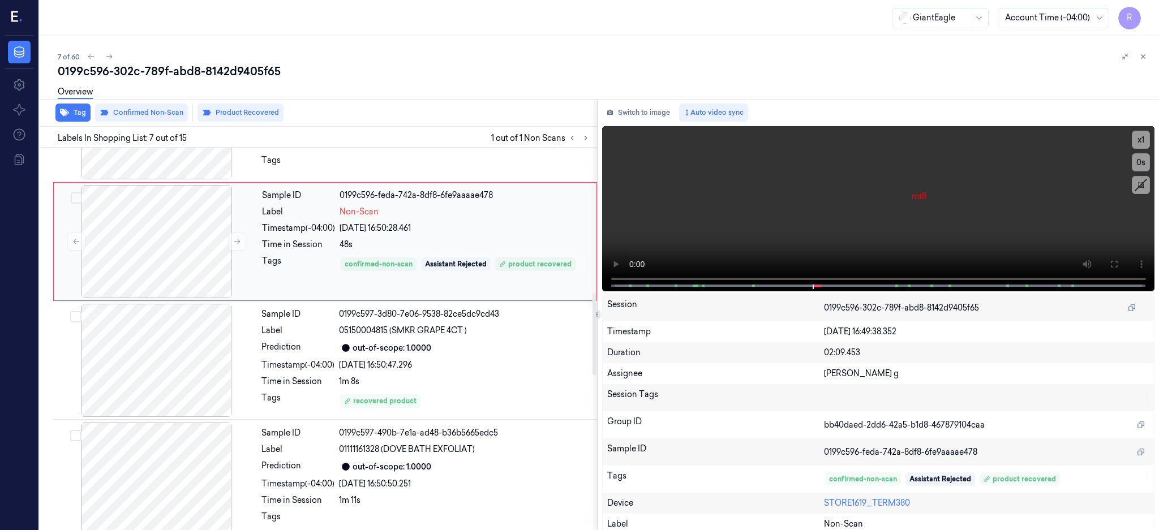
scroll to position [731, 0]
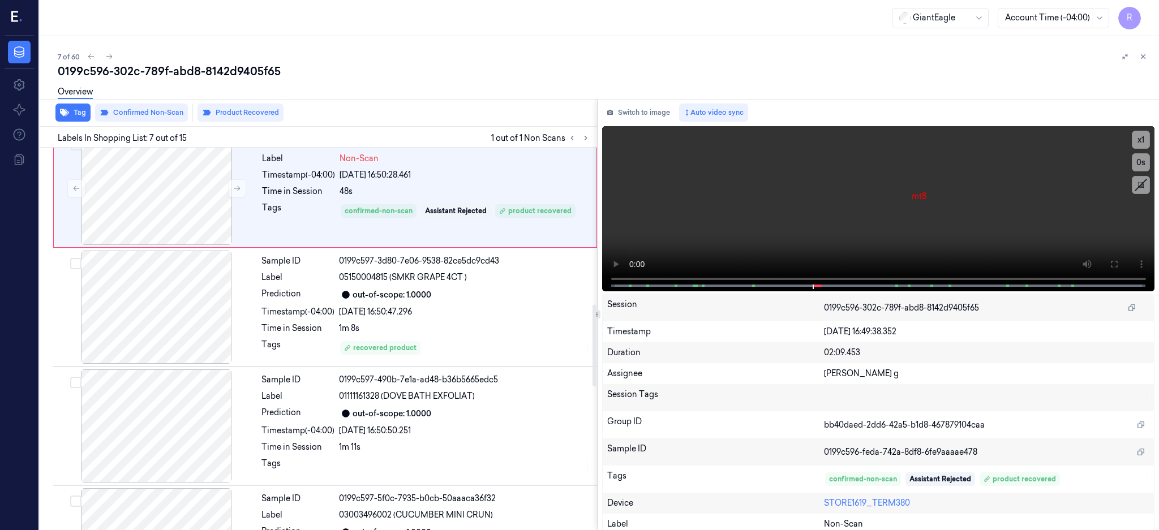
click at [211, 67] on div "0199c596-302c-789f-abd8-8142d9405f65" at bounding box center [604, 71] width 1092 height 16
copy div "8142d9405f65"
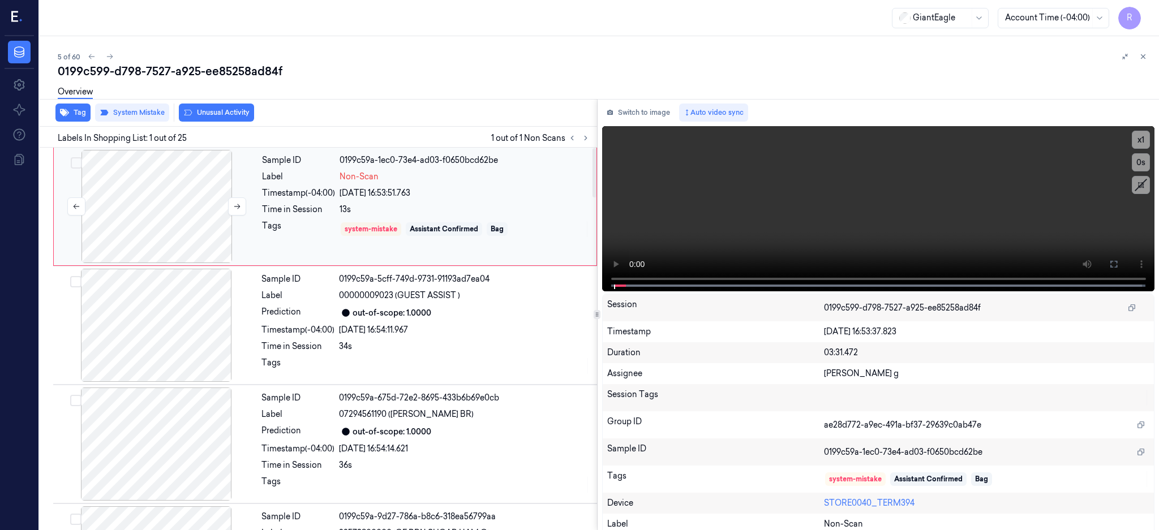
click at [137, 196] on div at bounding box center [156, 206] width 201 height 113
click at [1118, 268] on icon at bounding box center [1113, 264] width 9 height 9
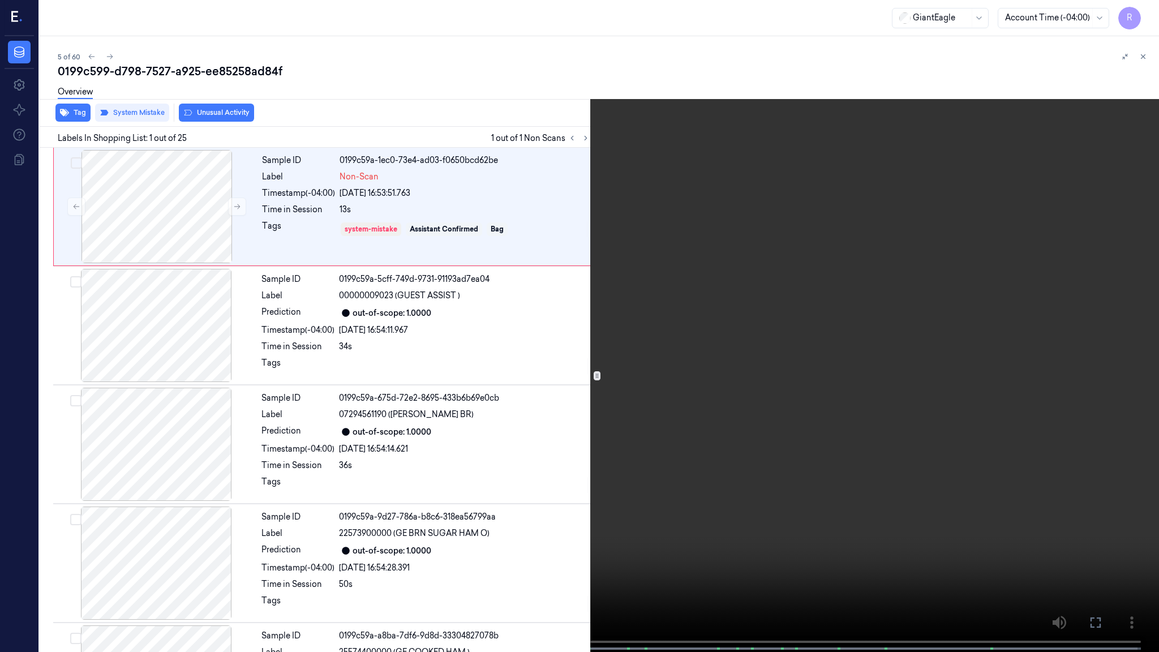
click at [598, 399] on video at bounding box center [579, 327] width 1159 height 654
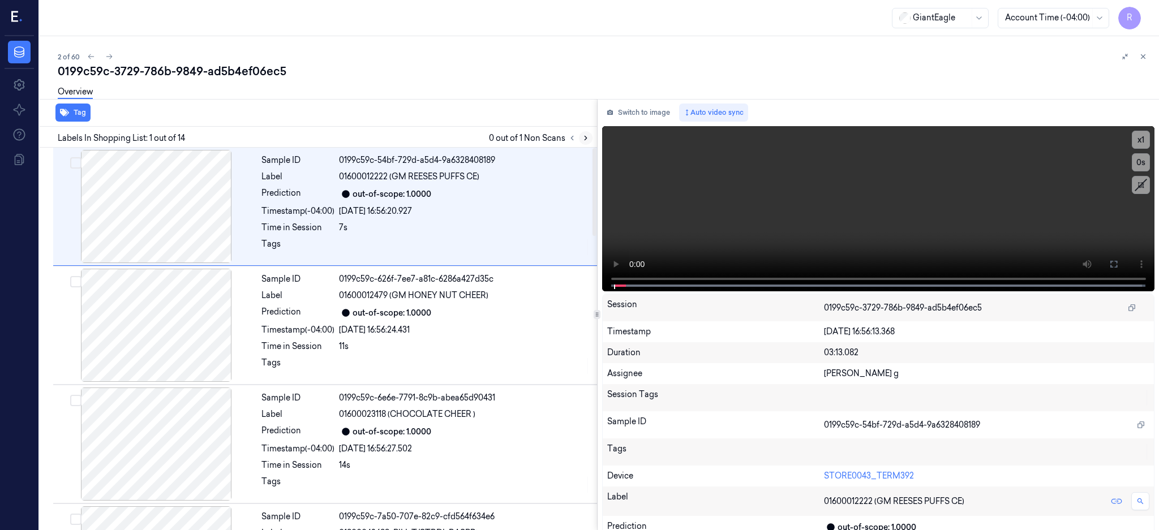
click at [589, 139] on icon at bounding box center [586, 138] width 8 height 8
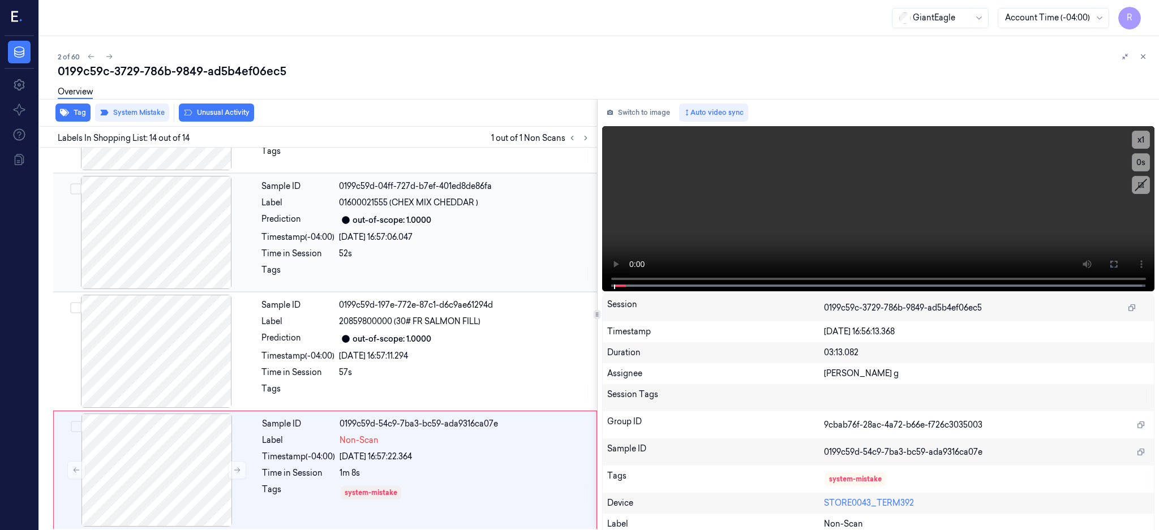
scroll to position [1284, 0]
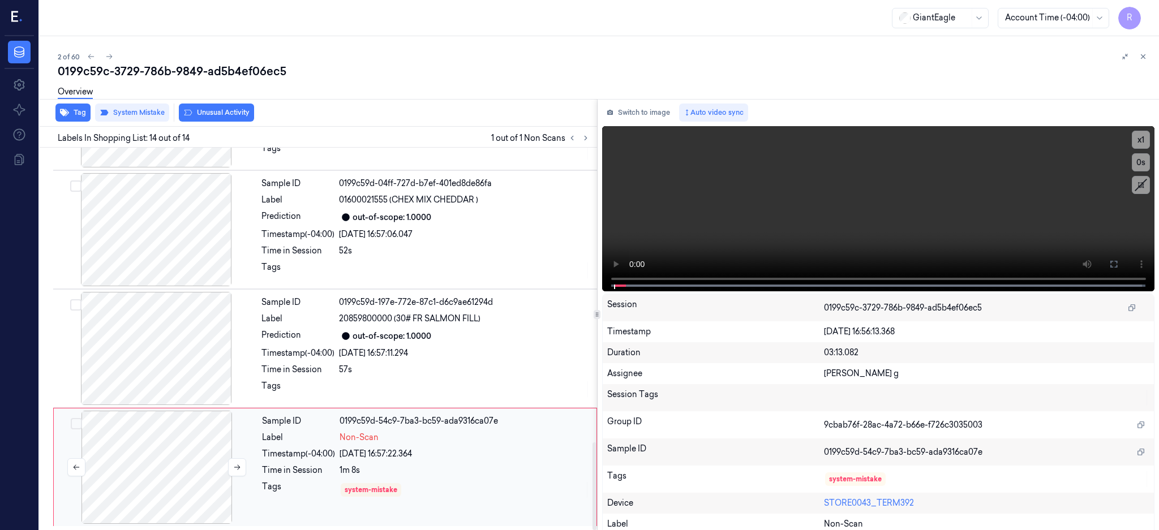
click at [151, 457] on div at bounding box center [156, 467] width 201 height 113
click at [243, 468] on button at bounding box center [237, 467] width 18 height 18
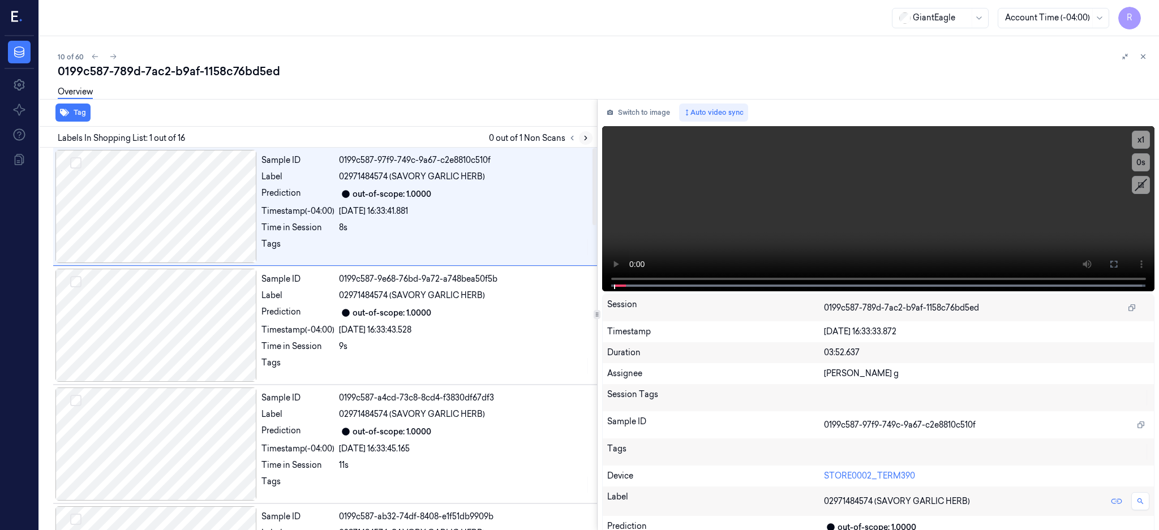
click at [589, 136] on icon at bounding box center [586, 138] width 8 height 8
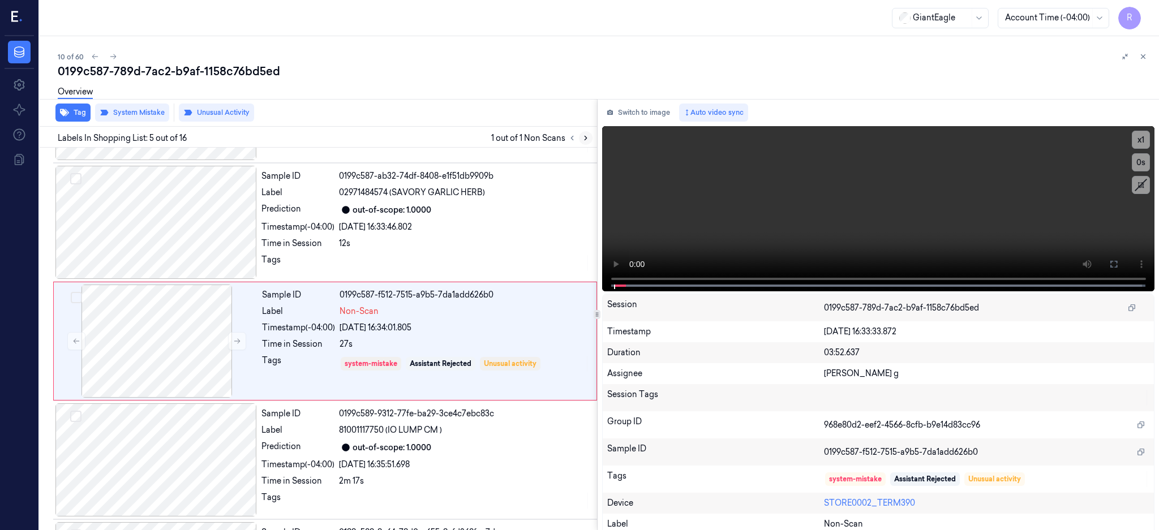
scroll to position [342, 0]
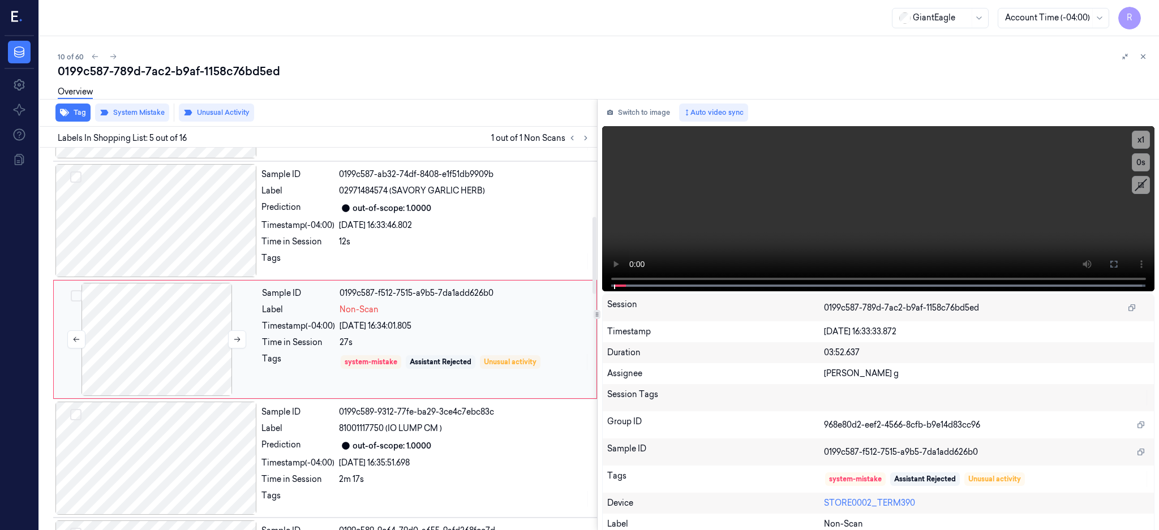
click at [158, 329] on div at bounding box center [156, 339] width 201 height 113
click at [146, 243] on div at bounding box center [155, 220] width 201 height 113
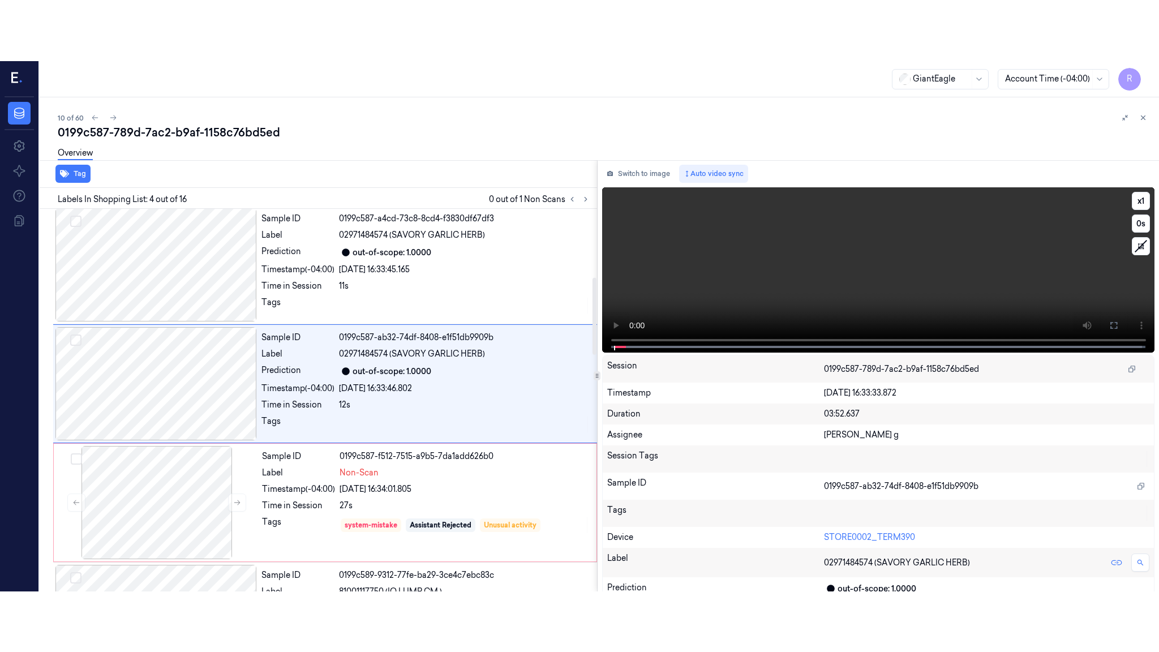
scroll to position [223, 0]
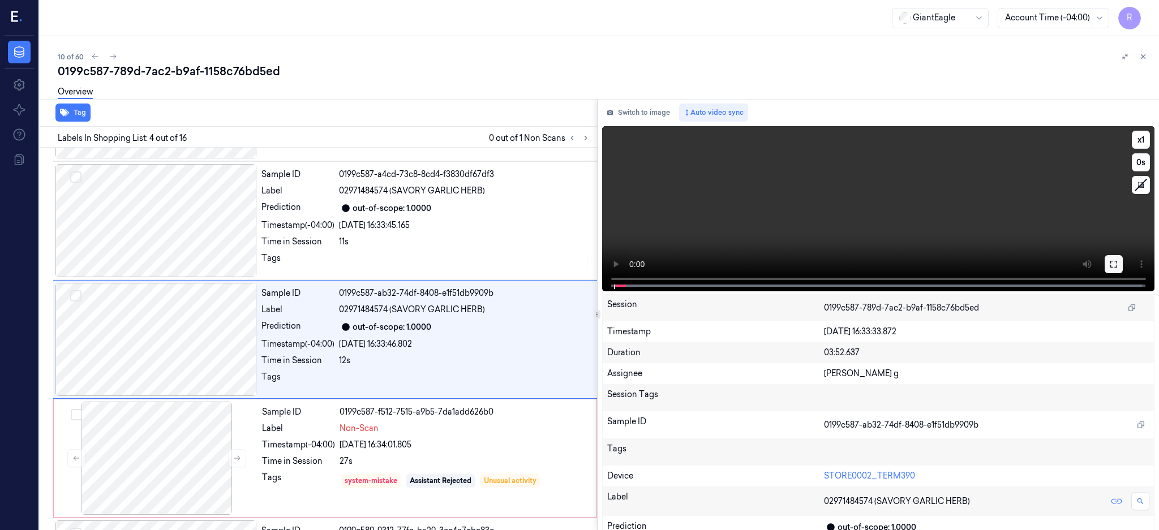
click at [1118, 263] on icon at bounding box center [1113, 264] width 9 height 9
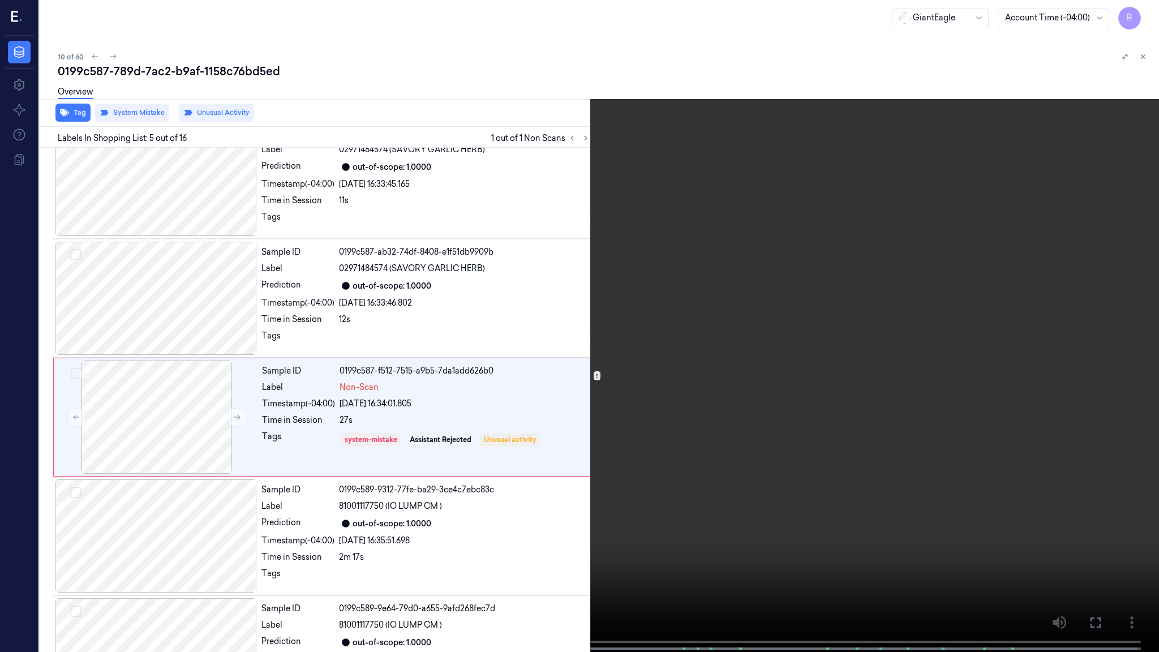
scroll to position [282, 0]
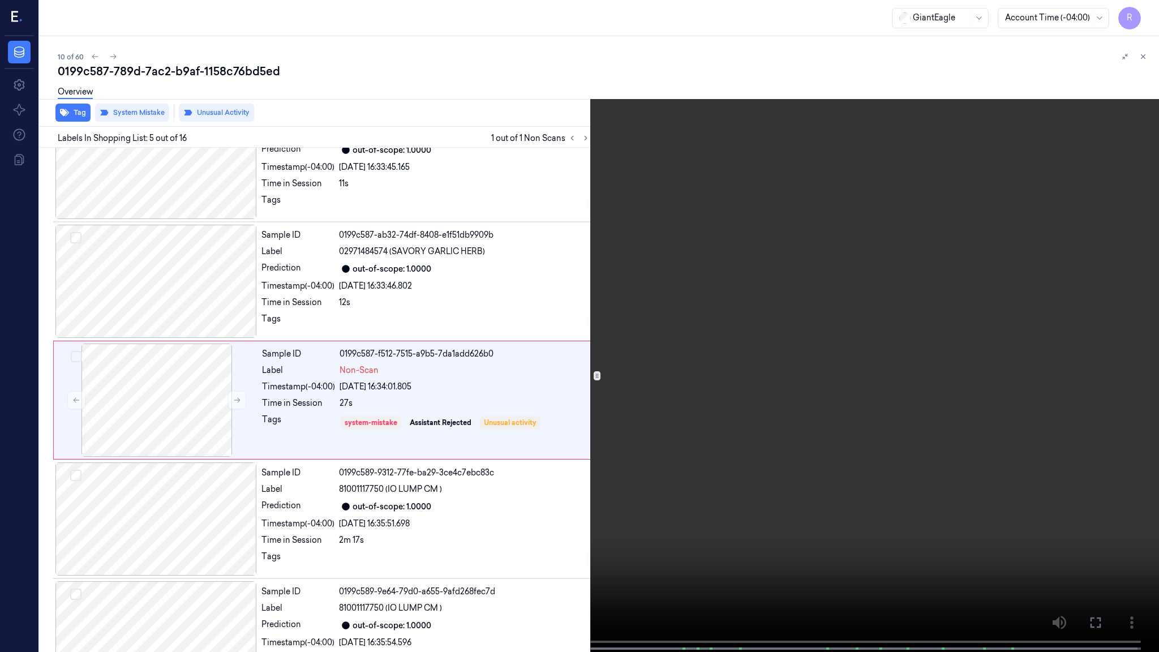
click at [472, 487] on video at bounding box center [579, 327] width 1159 height 654
click at [573, 459] on video at bounding box center [579, 327] width 1159 height 654
click at [366, 495] on video at bounding box center [579, 327] width 1159 height 654
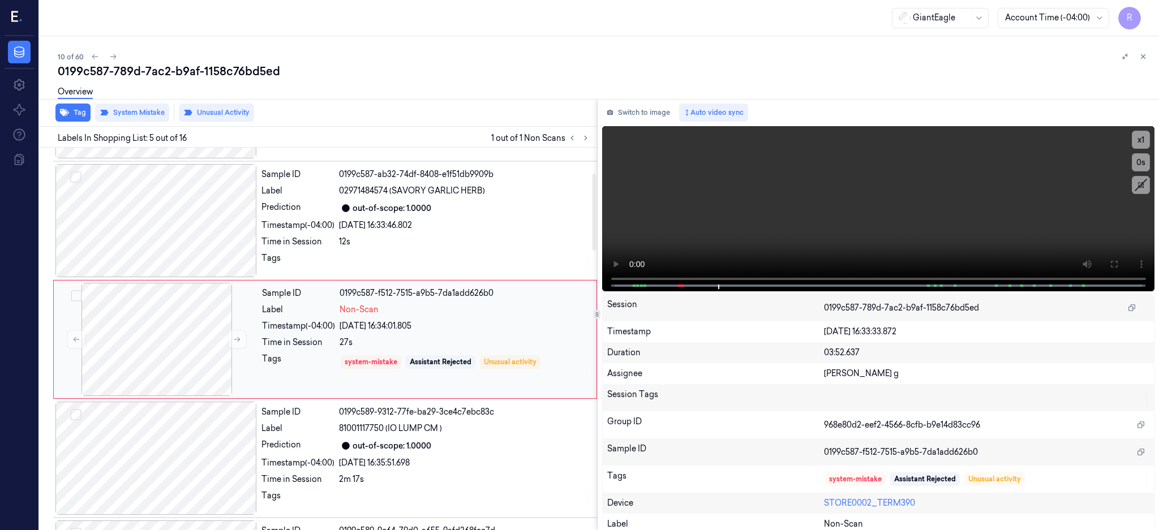
scroll to position [0, 0]
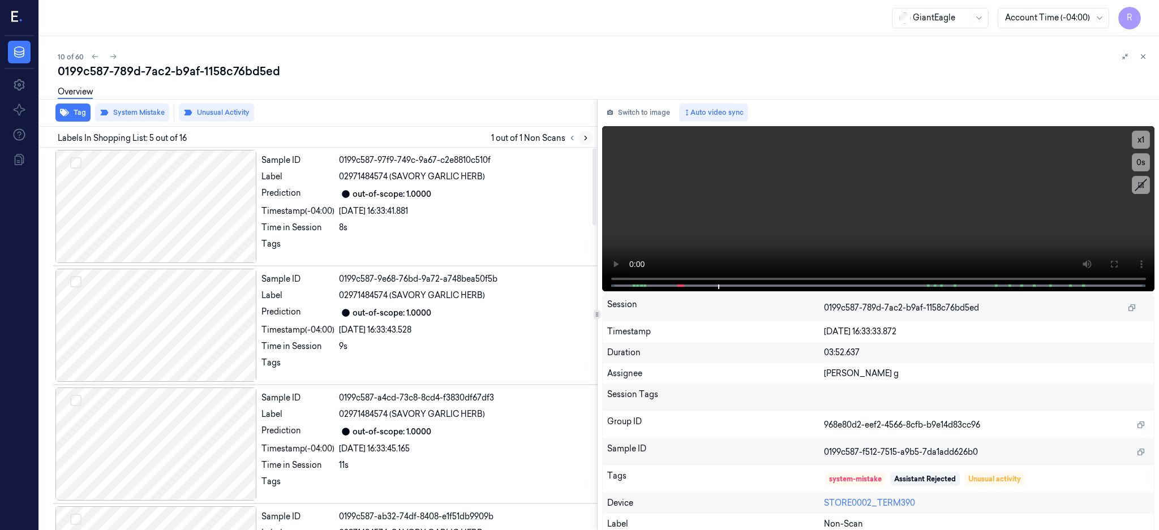
click at [589, 136] on icon at bounding box center [586, 138] width 8 height 8
click at [156, 196] on div at bounding box center [155, 206] width 201 height 113
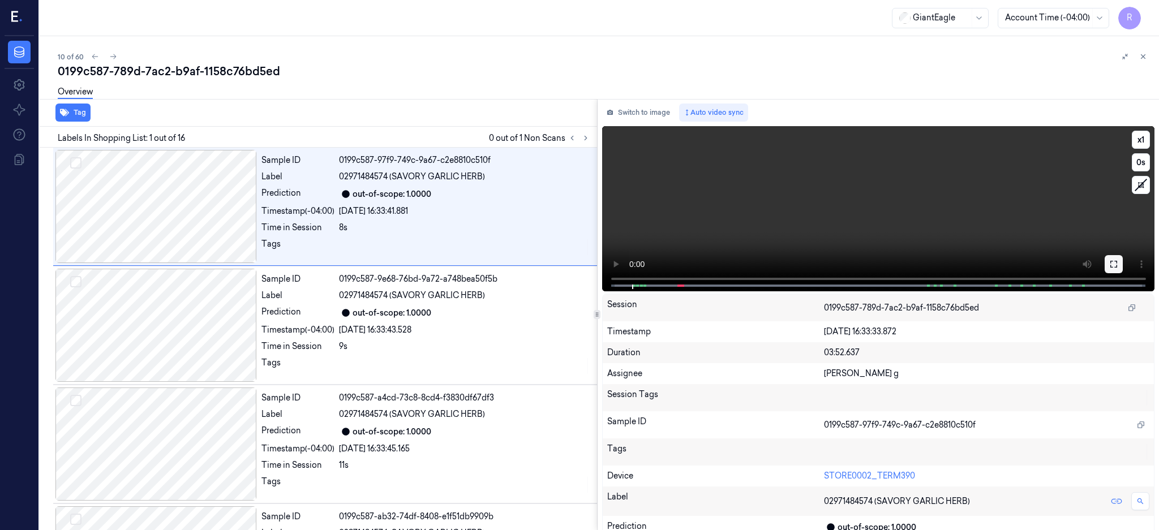
click at [1118, 260] on icon at bounding box center [1113, 264] width 9 height 9
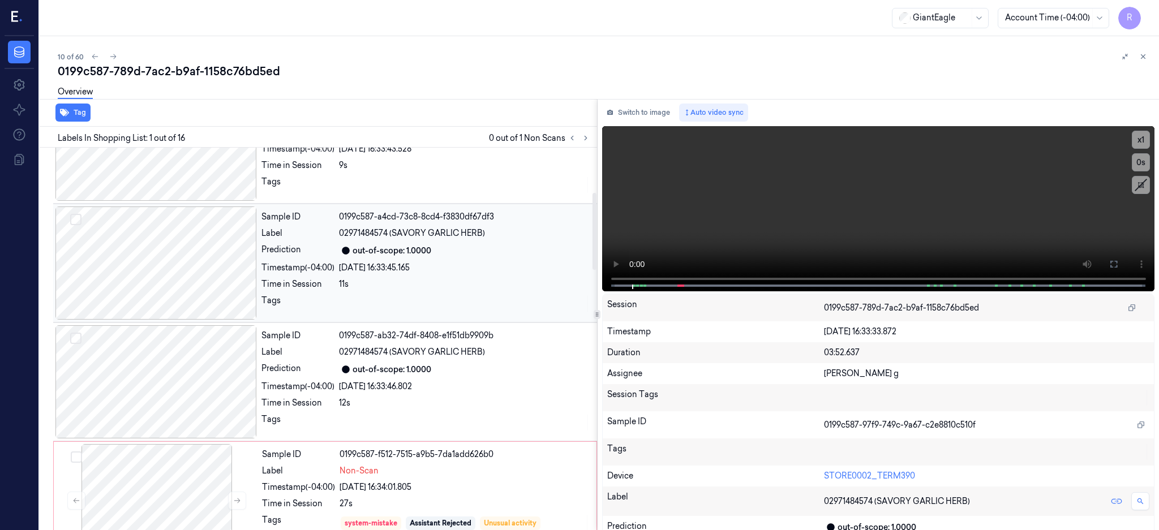
scroll to position [226, 0]
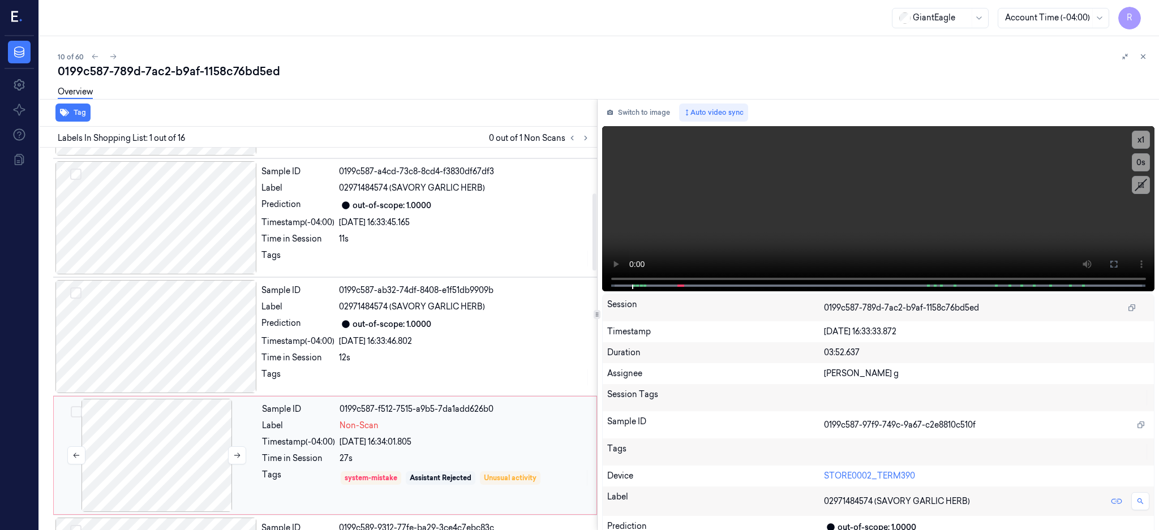
click at [151, 440] on div at bounding box center [156, 455] width 201 height 113
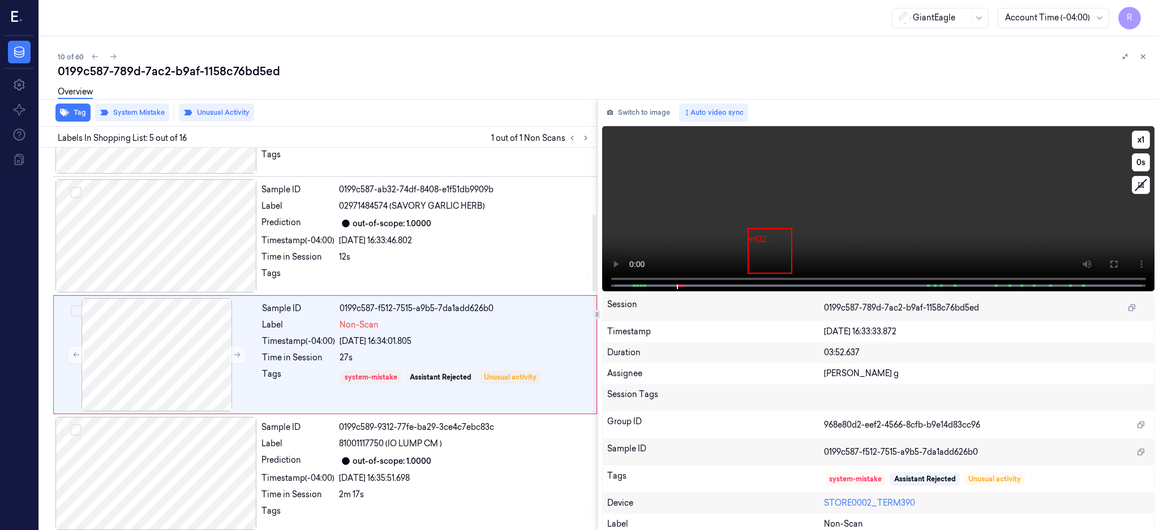
scroll to position [342, 0]
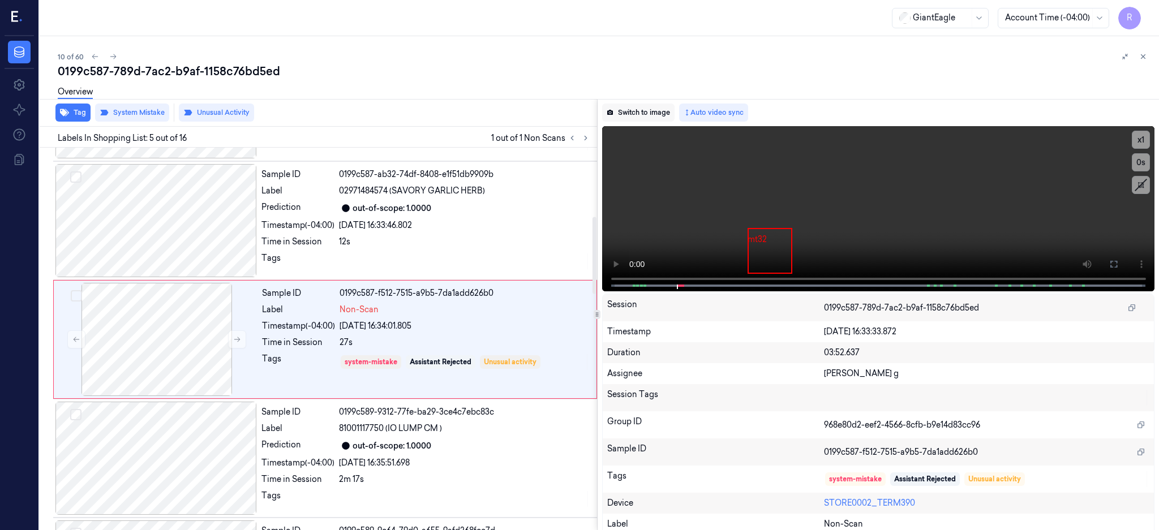
click at [647, 104] on button "Switch to image" at bounding box center [638, 113] width 72 height 18
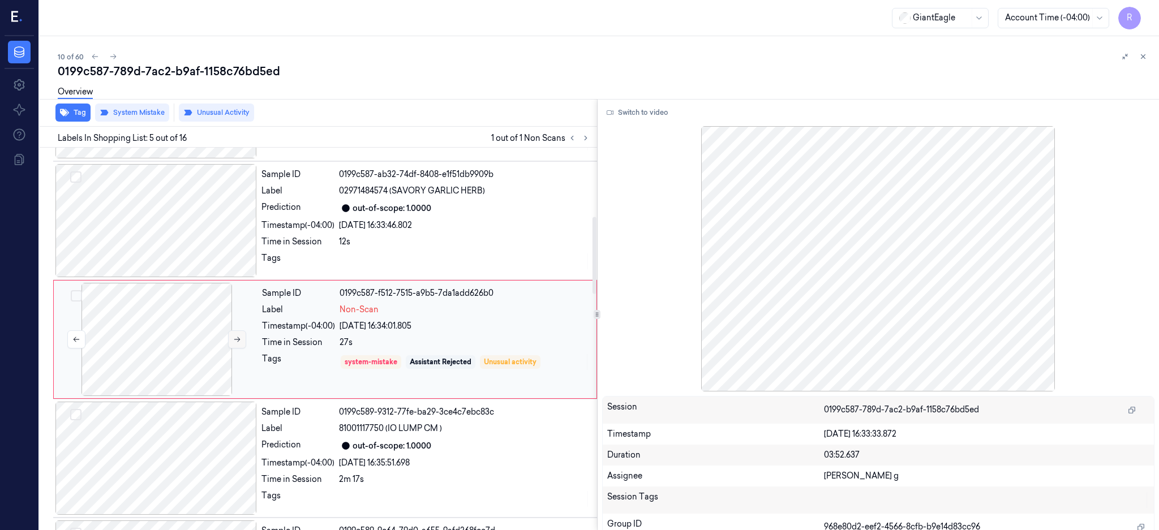
click at [236, 343] on button at bounding box center [237, 339] width 18 height 18
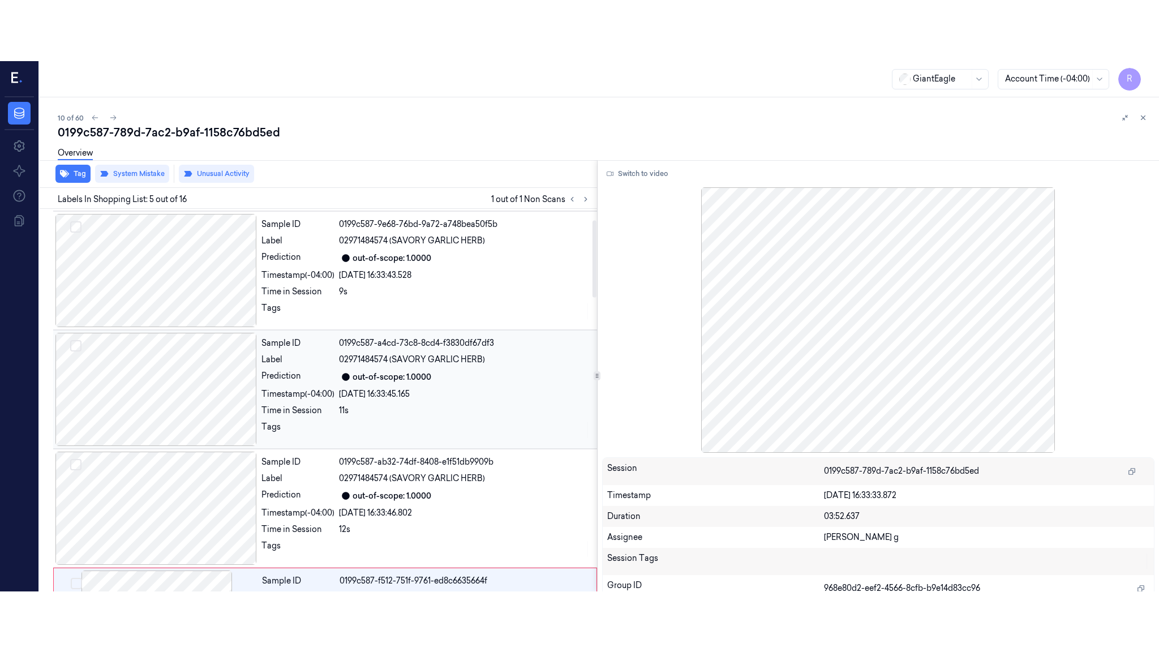
scroll to position [0, 0]
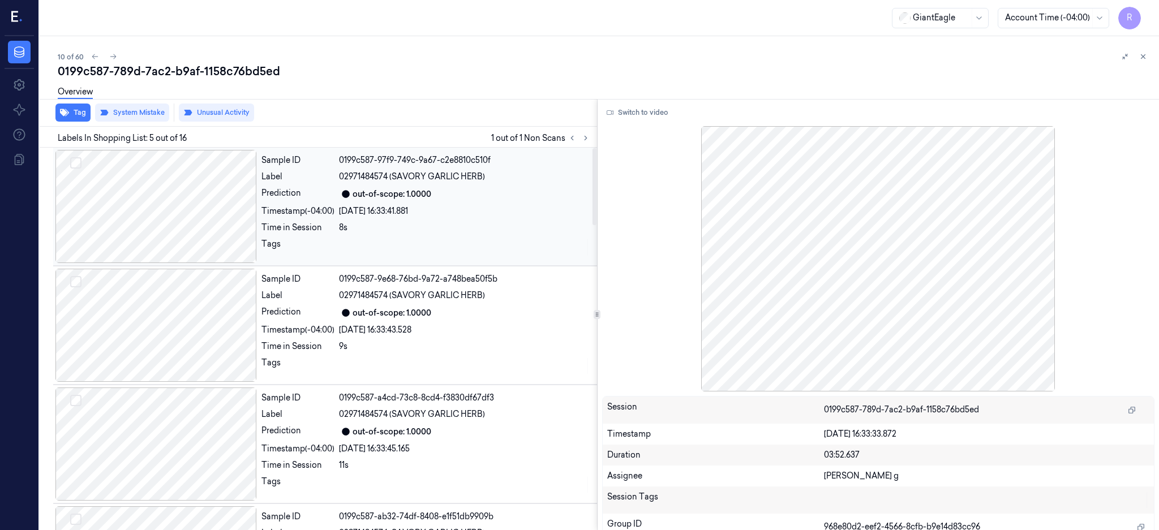
click at [167, 210] on div at bounding box center [155, 206] width 201 height 113
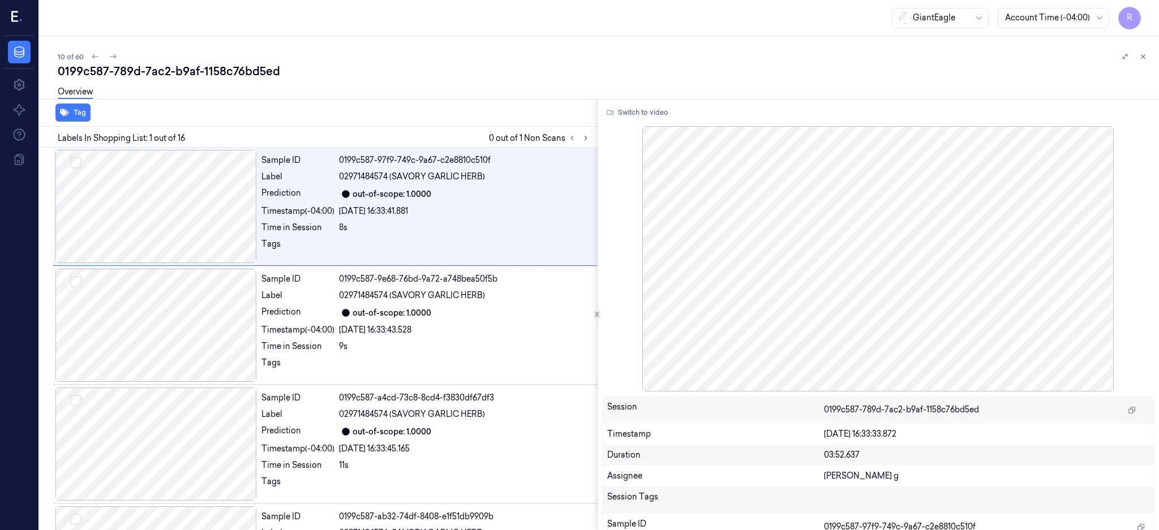
click at [673, 105] on button "Switch to video" at bounding box center [637, 113] width 71 height 18
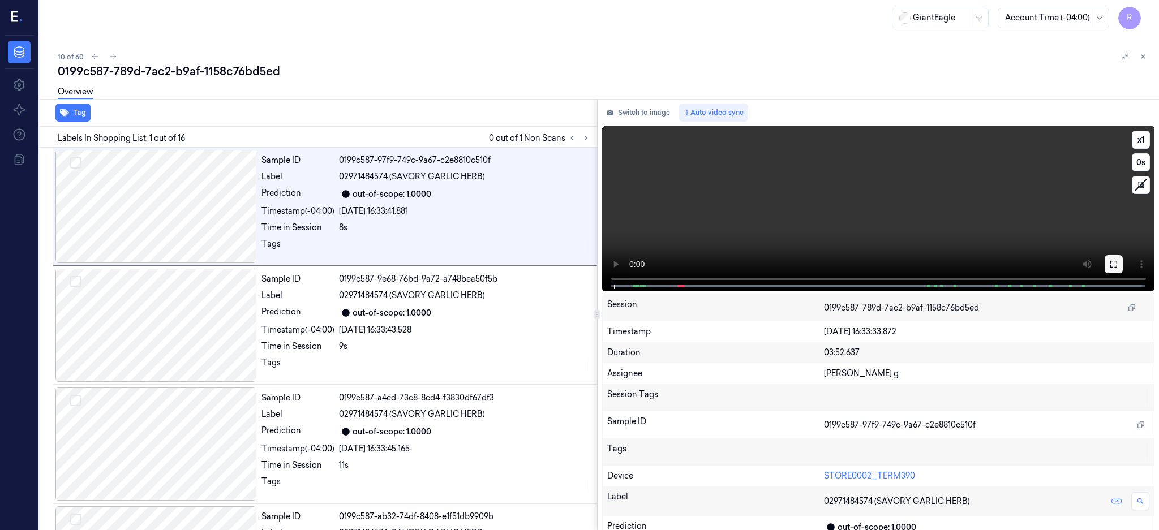
click at [1118, 260] on icon at bounding box center [1113, 264] width 9 height 9
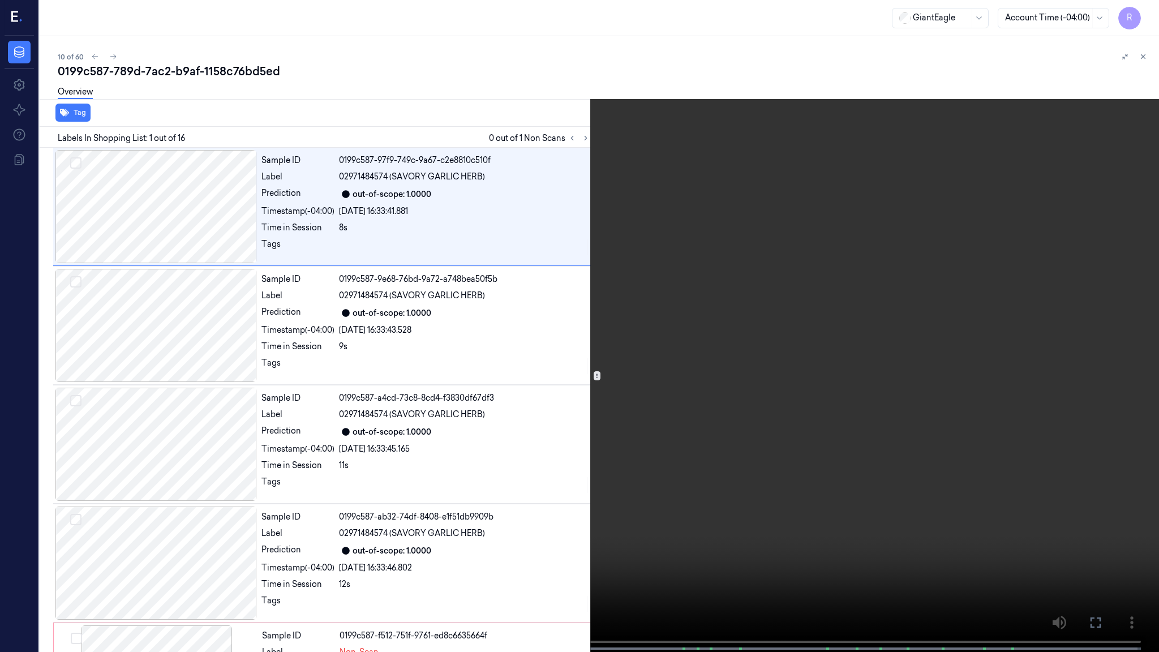
click at [515, 507] on video at bounding box center [579, 327] width 1159 height 654
click at [514, 506] on video at bounding box center [579, 327] width 1159 height 654
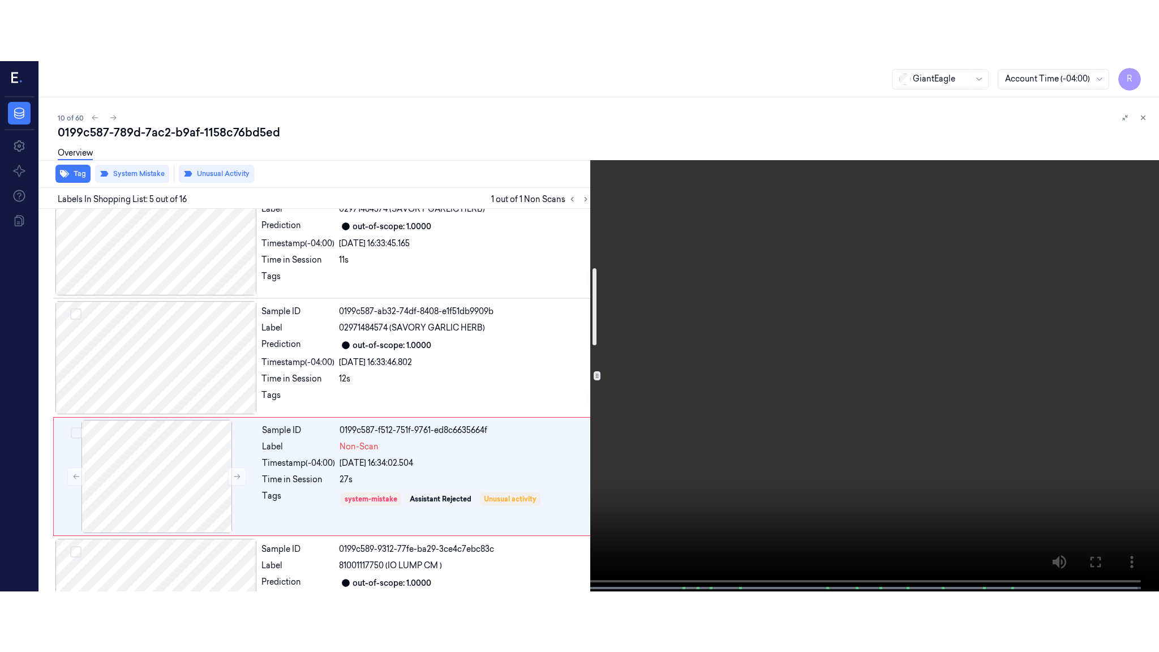
scroll to position [302, 0]
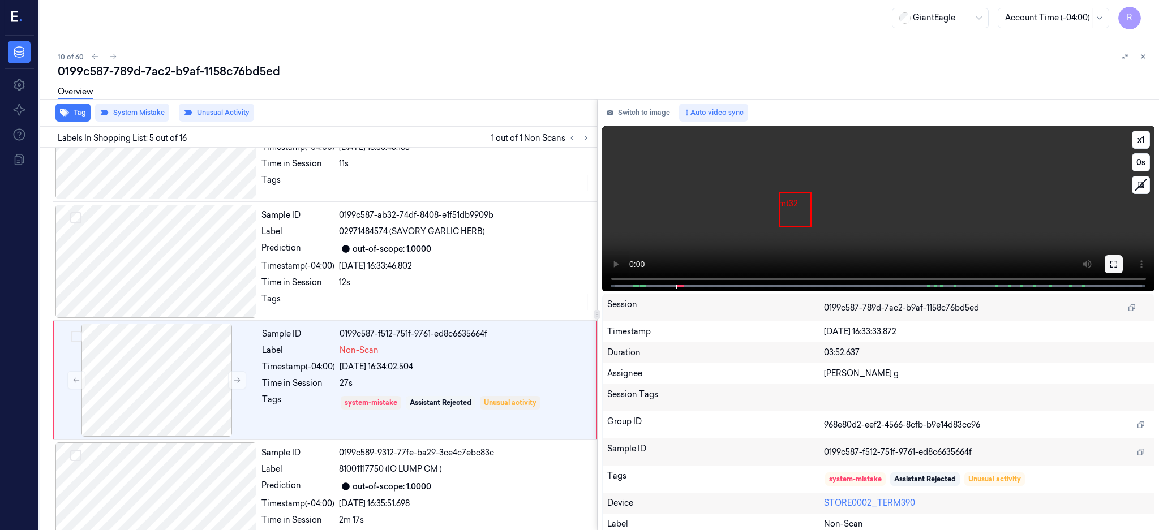
click at [1122, 261] on button at bounding box center [1113, 264] width 18 height 18
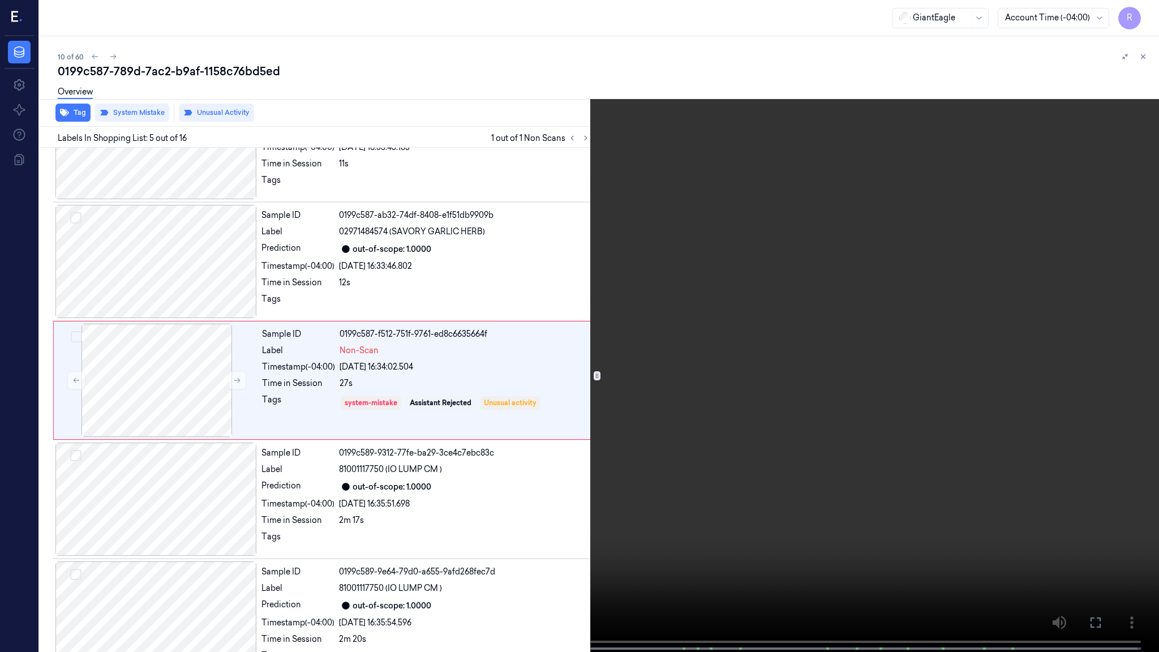
click at [772, 309] on video at bounding box center [579, 327] width 1159 height 654
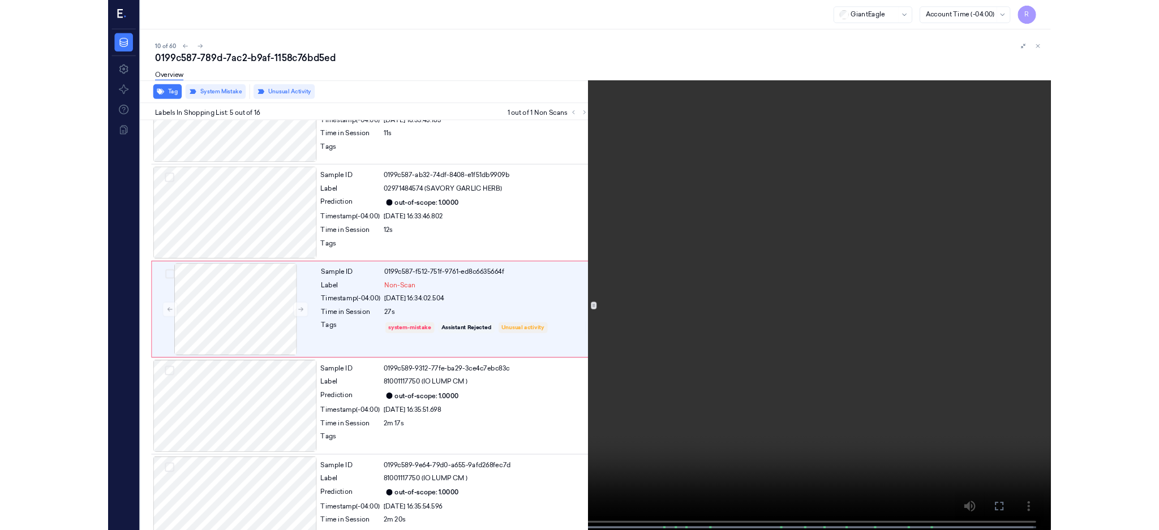
scroll to position [282, 0]
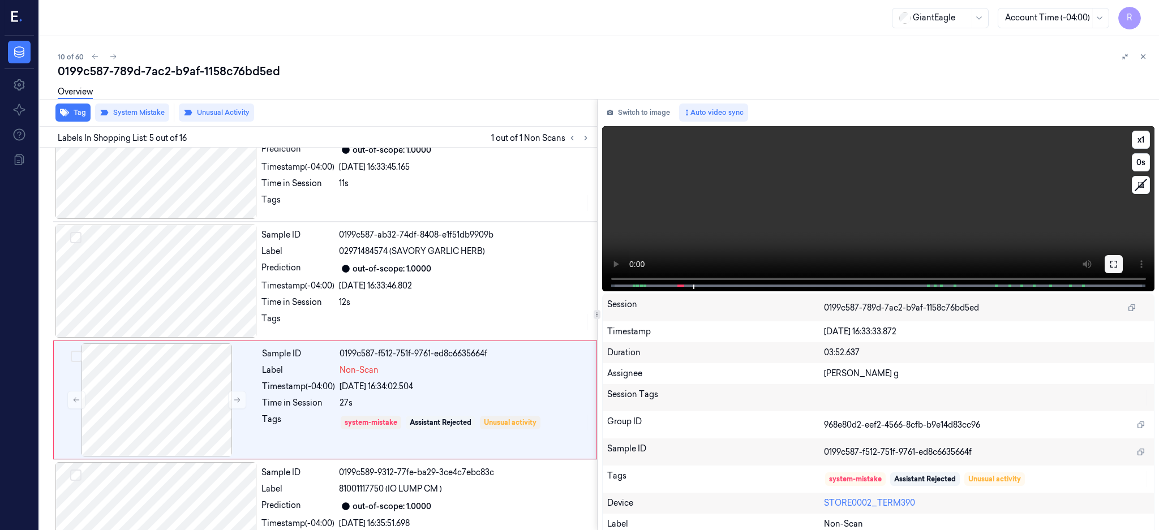
click at [1122, 260] on button at bounding box center [1113, 264] width 18 height 18
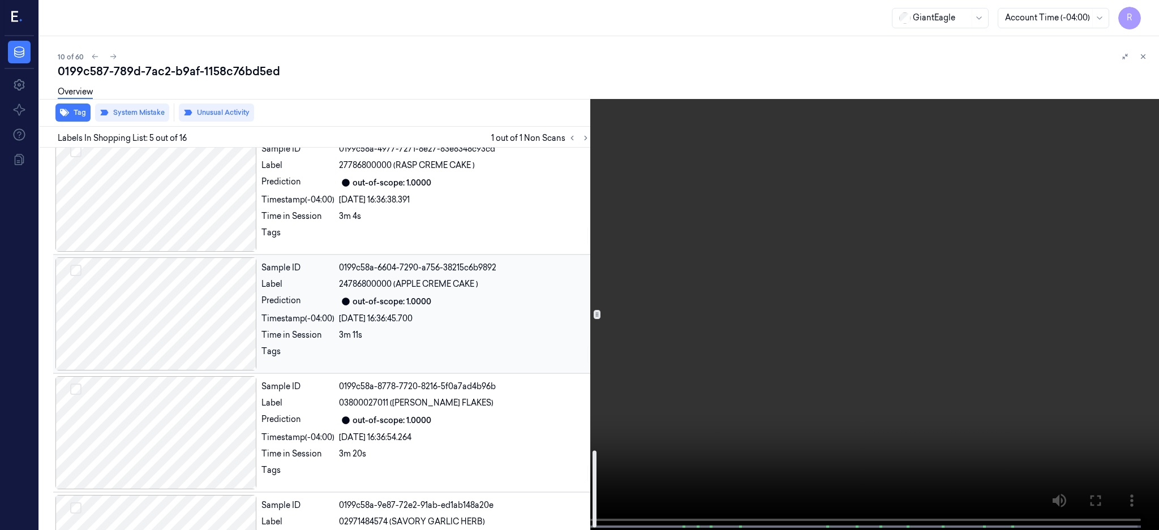
scroll to position [1522, 0]
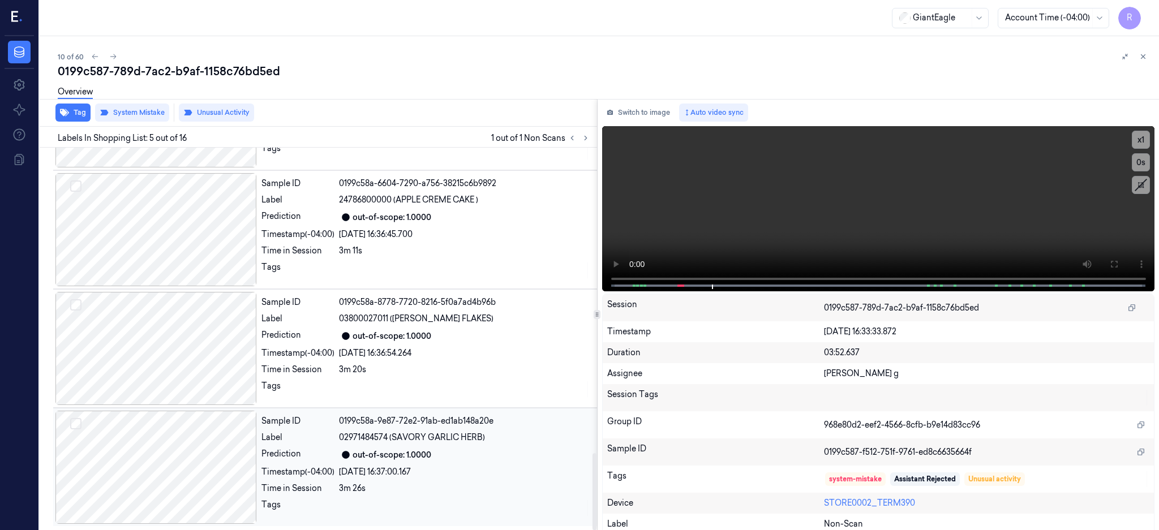
click at [167, 459] on div at bounding box center [155, 467] width 201 height 113
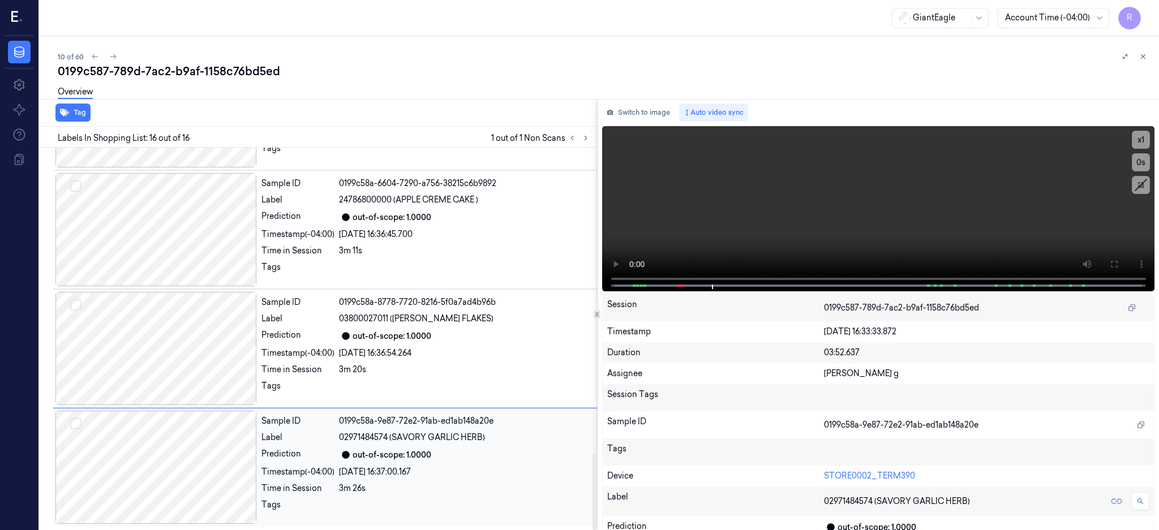
scroll to position [1522, 0]
drag, startPoint x: 391, startPoint y: 439, endPoint x: 511, endPoint y: 440, distance: 119.9
click at [511, 440] on div "02971484574 (SAVORY GARLIC HERB)" at bounding box center [464, 438] width 251 height 12
copy span "(SAVORY GARLIC HERB)"
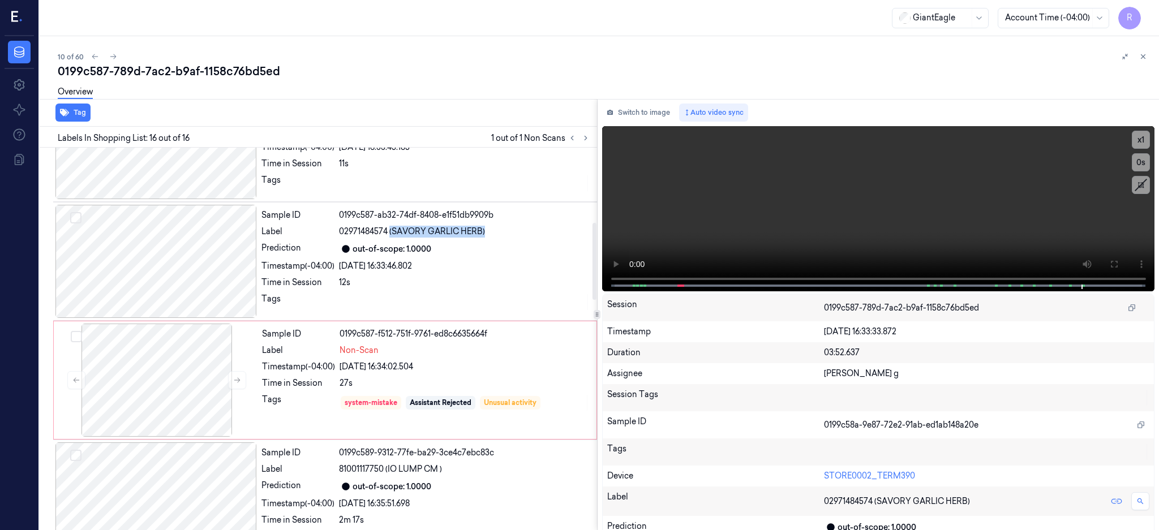
scroll to position [453, 0]
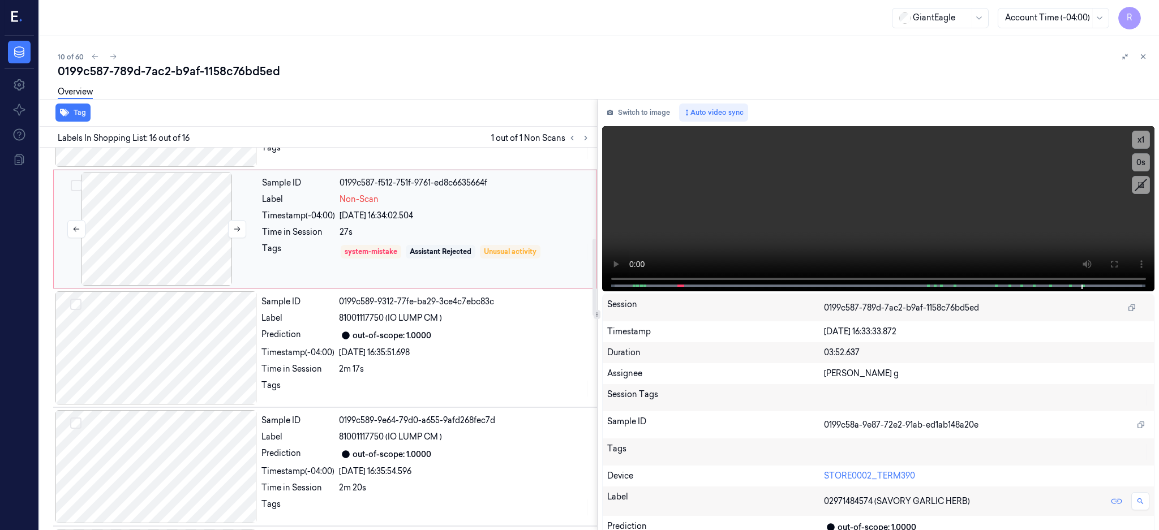
click at [187, 226] on div at bounding box center [156, 229] width 201 height 113
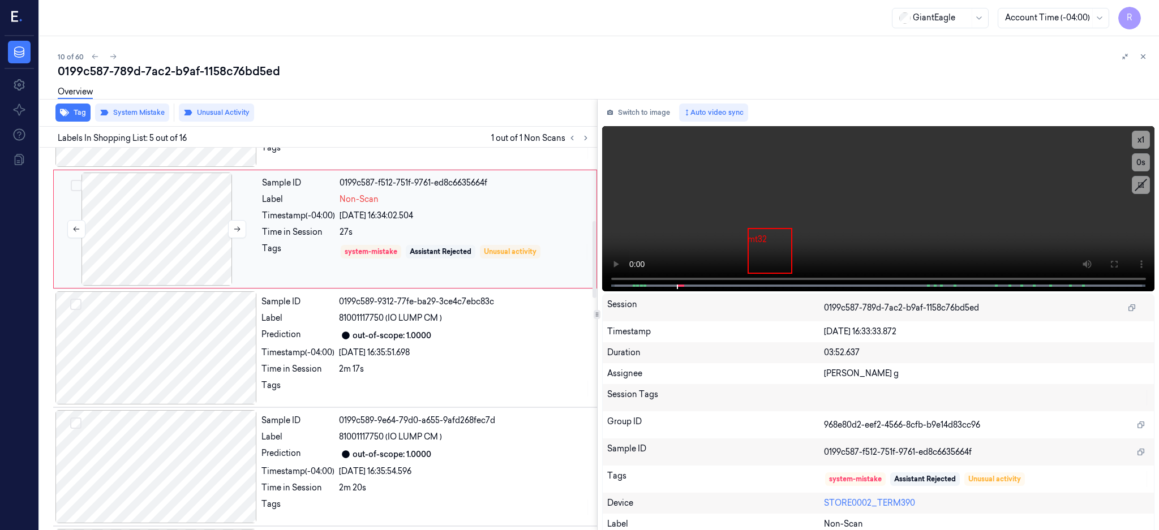
scroll to position [342, 0]
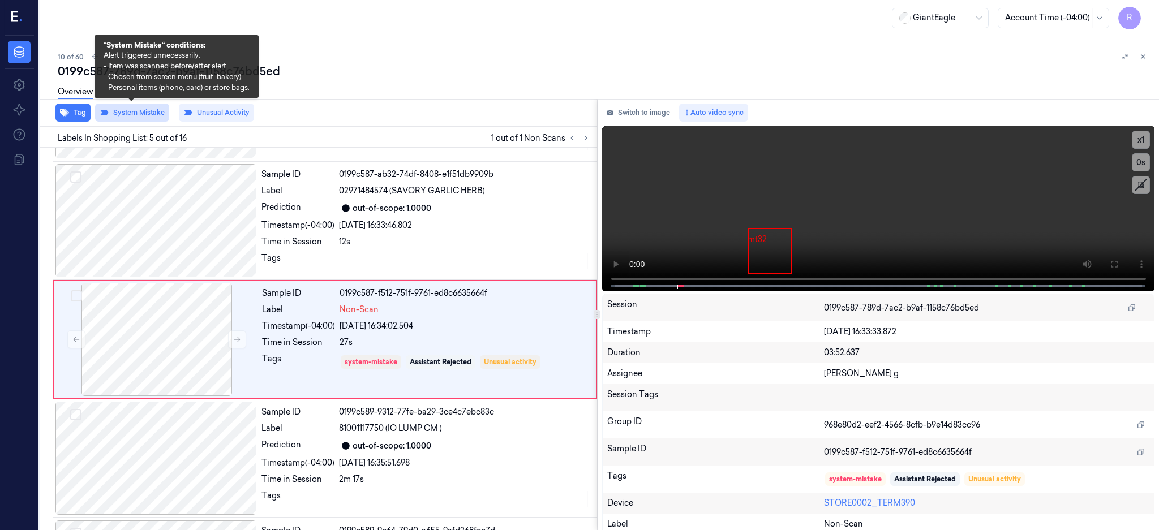
click at [134, 107] on button "System Mistake" at bounding box center [132, 113] width 74 height 18
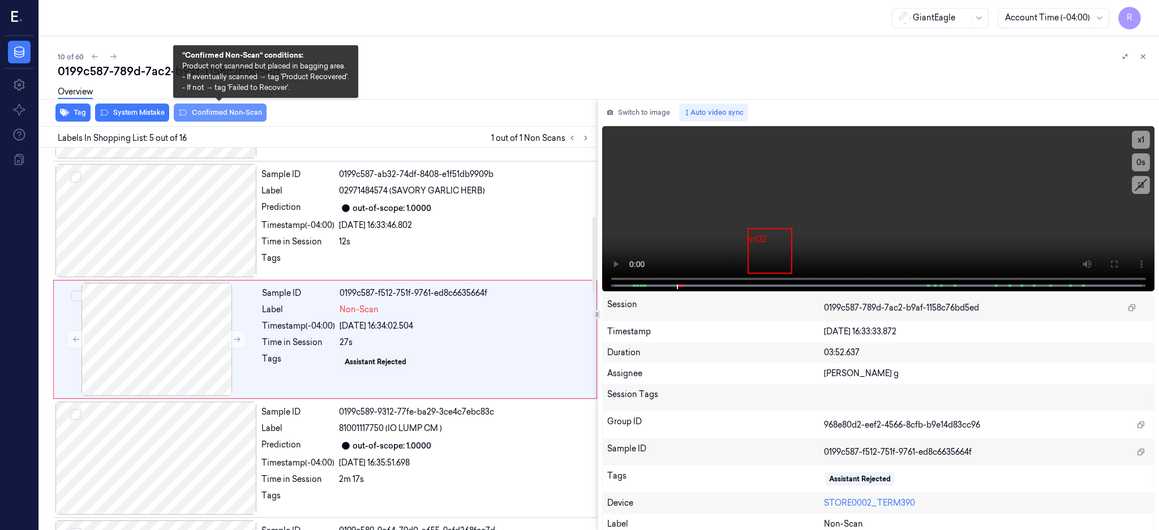
click at [215, 113] on button "Confirmed Non-Scan" at bounding box center [220, 113] width 93 height 18
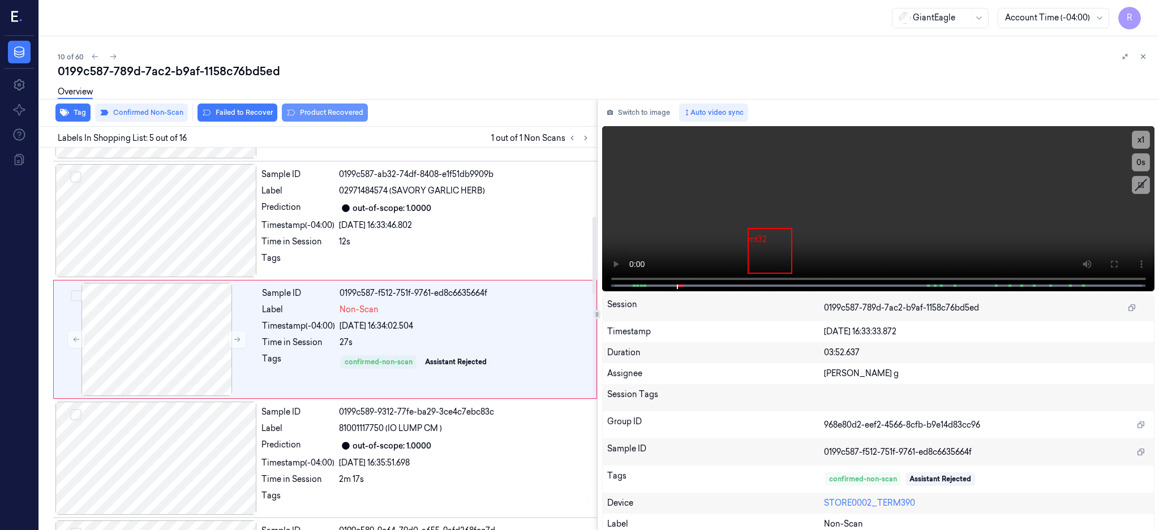
click at [333, 116] on button "Product Recovered" at bounding box center [325, 113] width 86 height 18
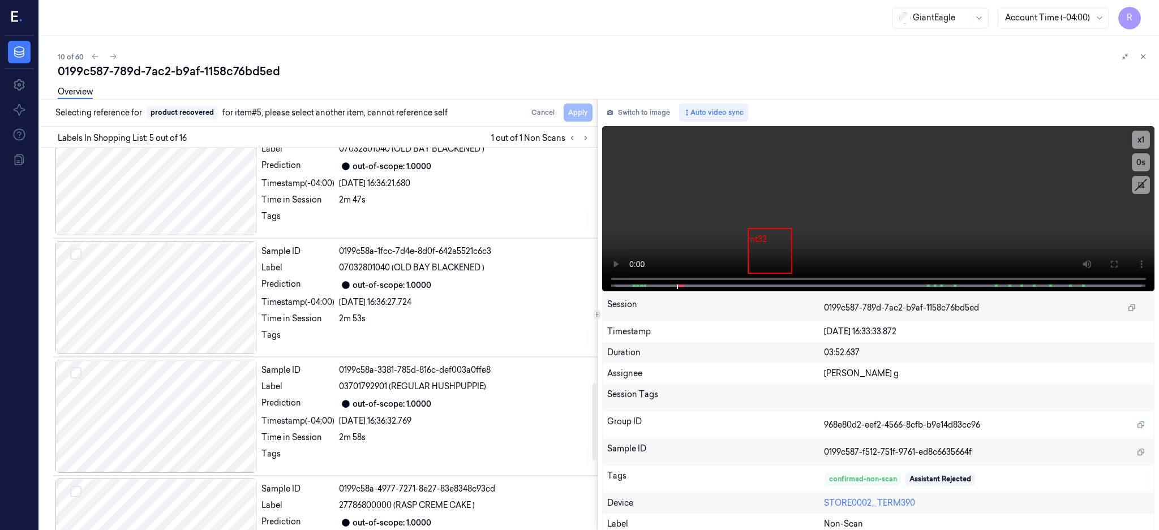
scroll to position [1522, 0]
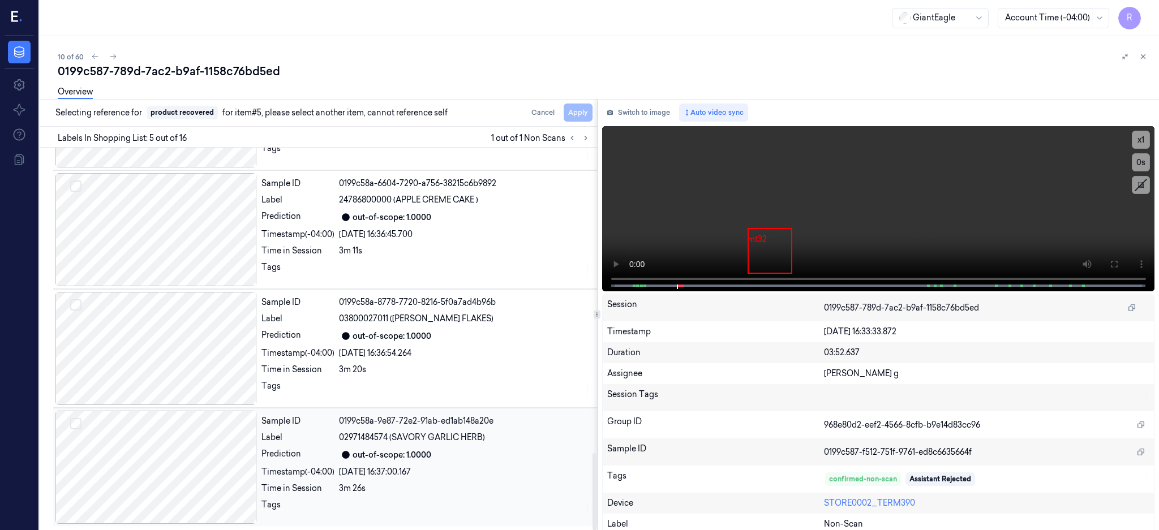
click at [175, 457] on div at bounding box center [155, 467] width 201 height 113
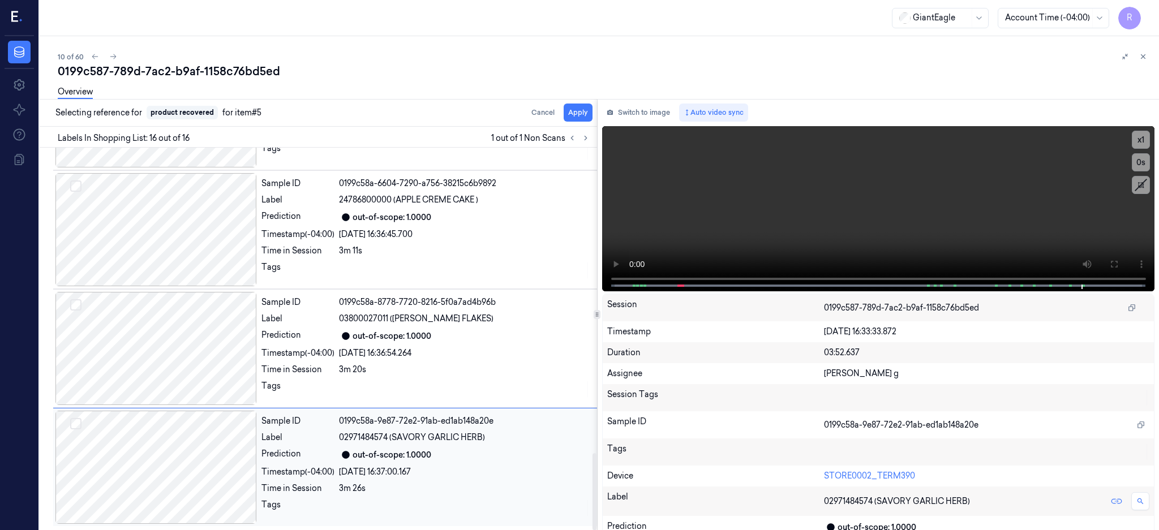
scroll to position [1522, 0]
click at [592, 111] on button "Apply" at bounding box center [577, 113] width 29 height 18
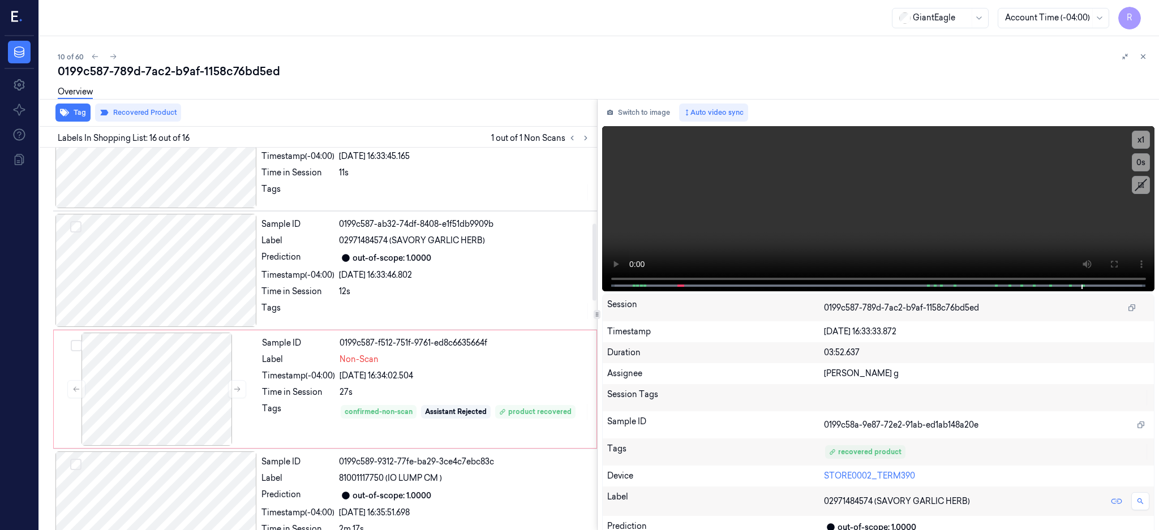
scroll to position [377, 0]
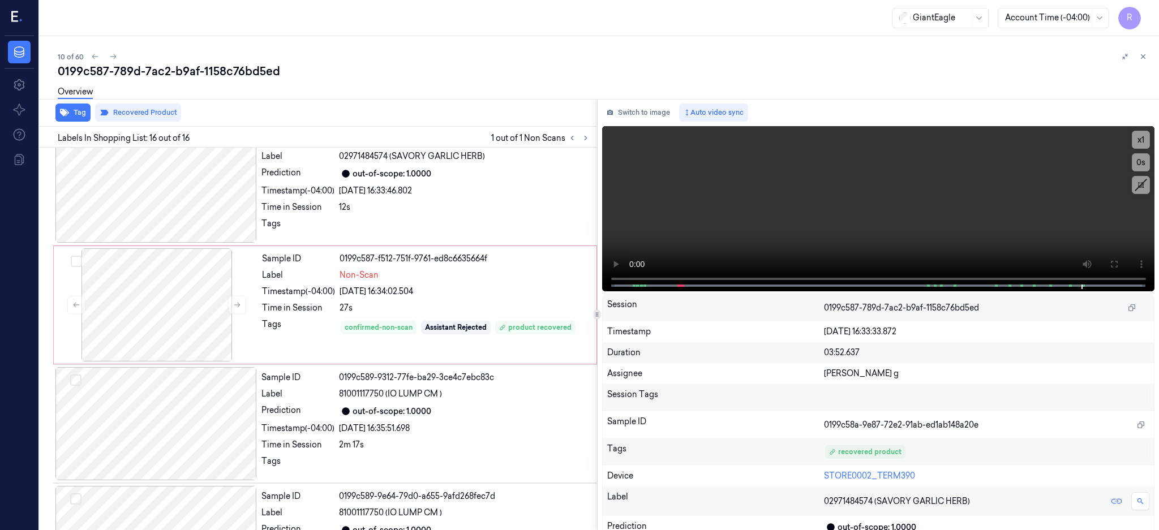
click at [255, 77] on div "0199c587-789d-7ac2-b9af-1158c76bd5ed" at bounding box center [604, 71] width 1092 height 16
copy div "1158c76bd5ed"
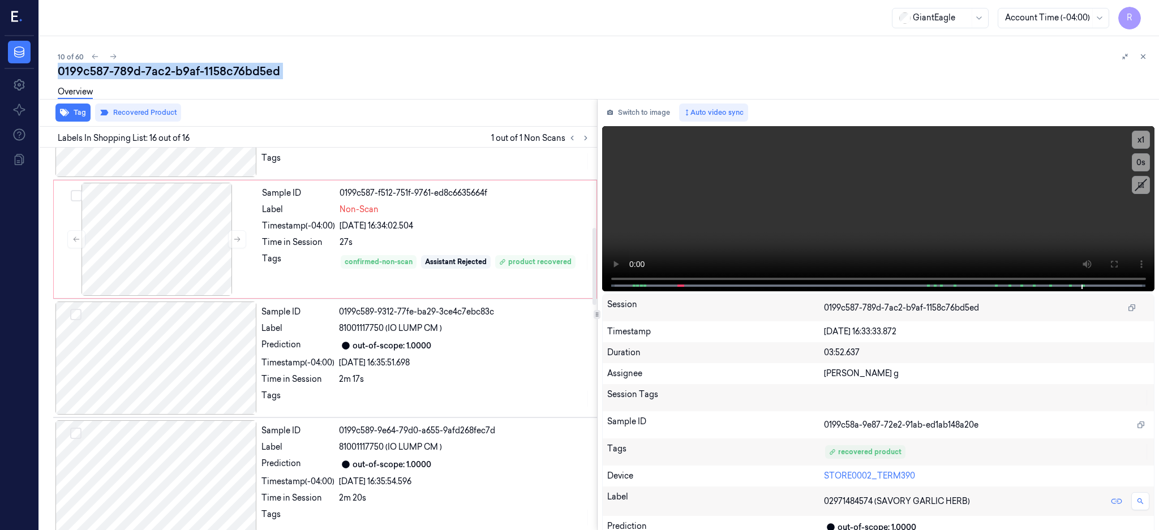
scroll to position [453, 0]
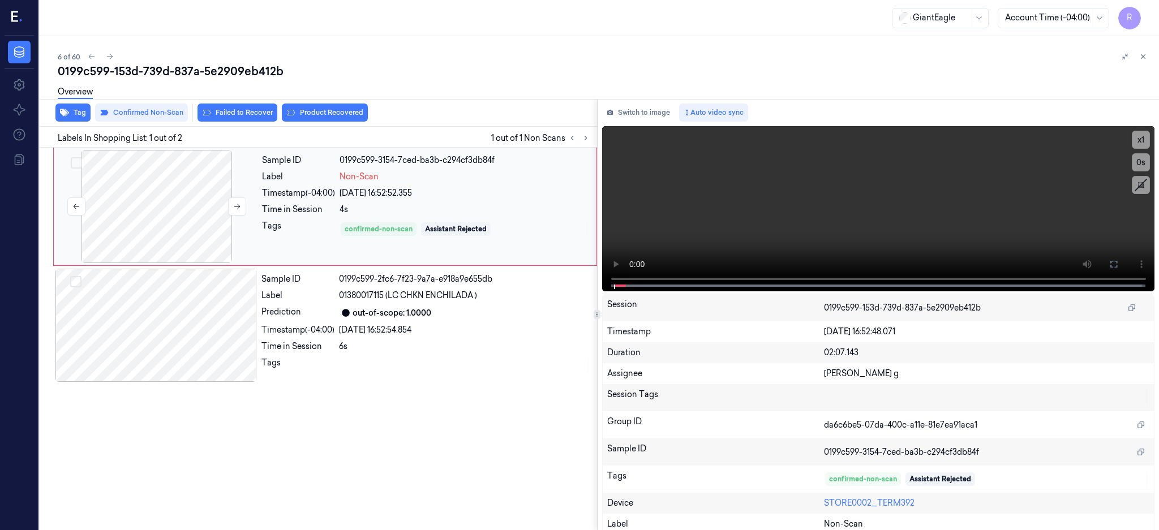
click at [174, 234] on div at bounding box center [156, 206] width 201 height 113
click at [1122, 270] on button at bounding box center [1113, 264] width 18 height 18
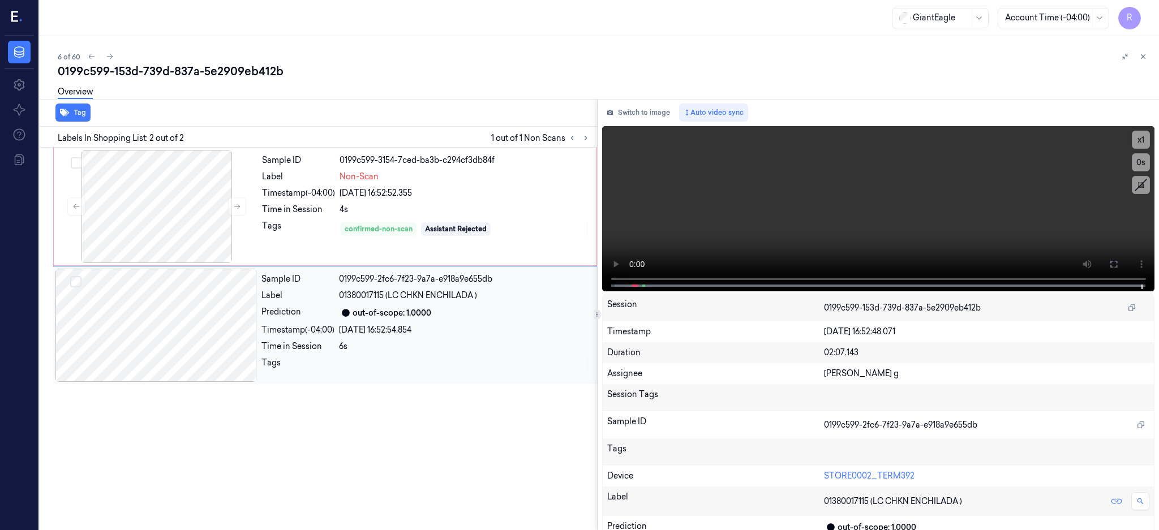
click at [154, 339] on div at bounding box center [155, 325] width 201 height 113
click at [157, 212] on div at bounding box center [156, 206] width 201 height 113
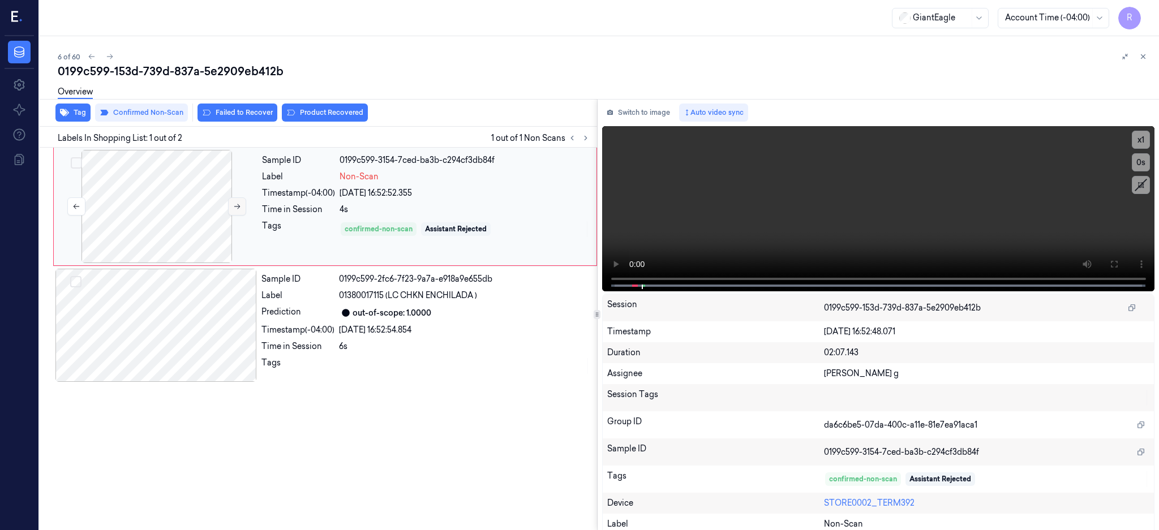
click at [242, 206] on button at bounding box center [237, 206] width 18 height 18
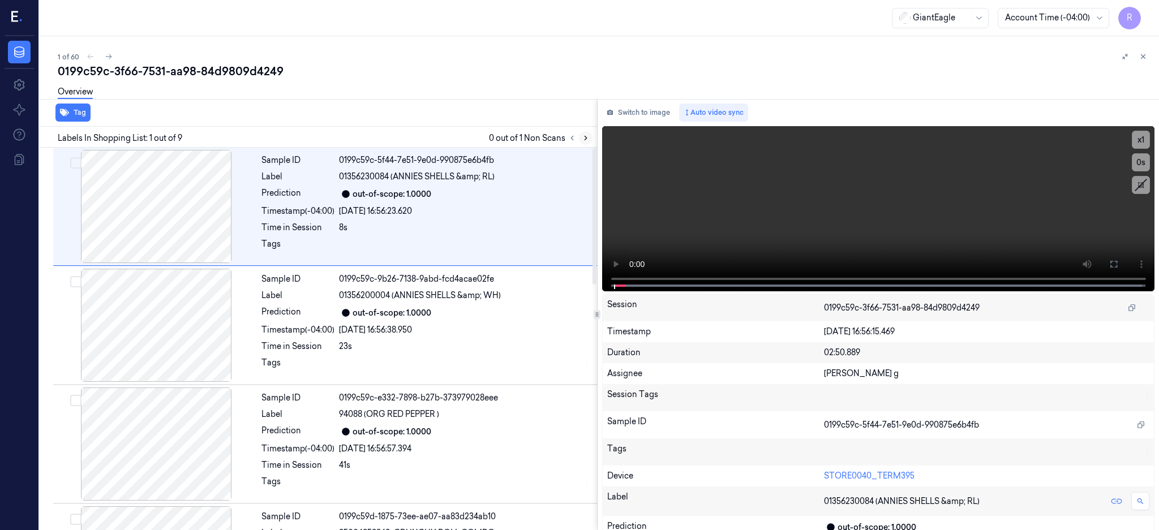
click at [589, 139] on icon at bounding box center [586, 138] width 8 height 8
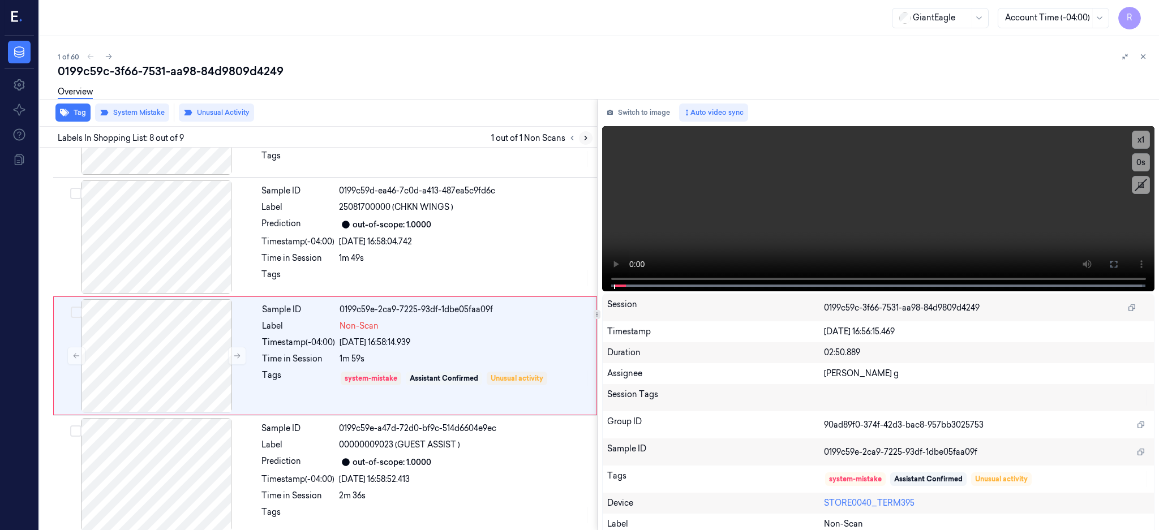
scroll to position [690, 0]
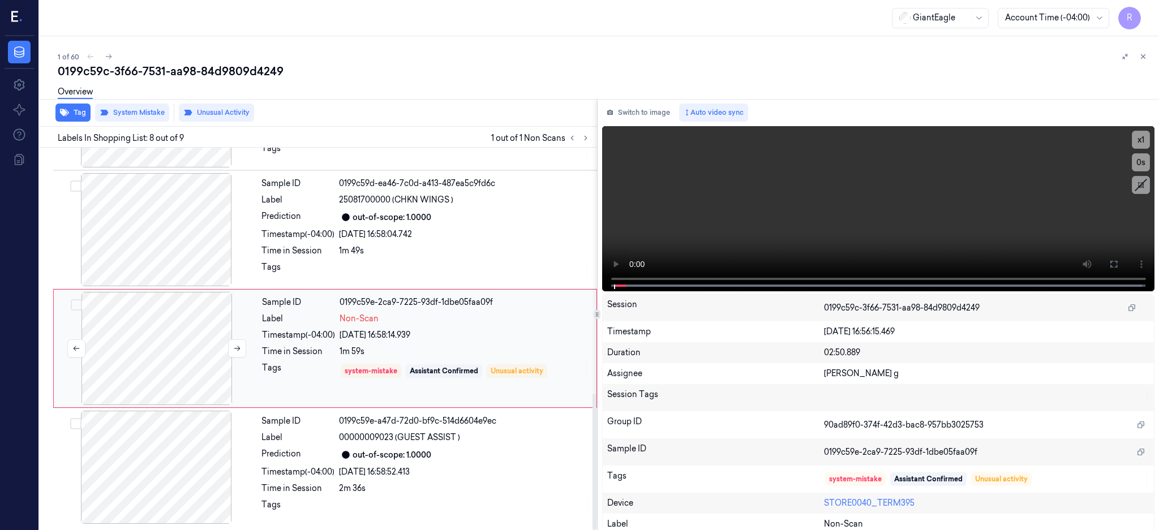
click at [168, 353] on div at bounding box center [156, 348] width 201 height 113
click at [232, 351] on button at bounding box center [237, 348] width 18 height 18
click at [172, 239] on div at bounding box center [155, 229] width 201 height 113
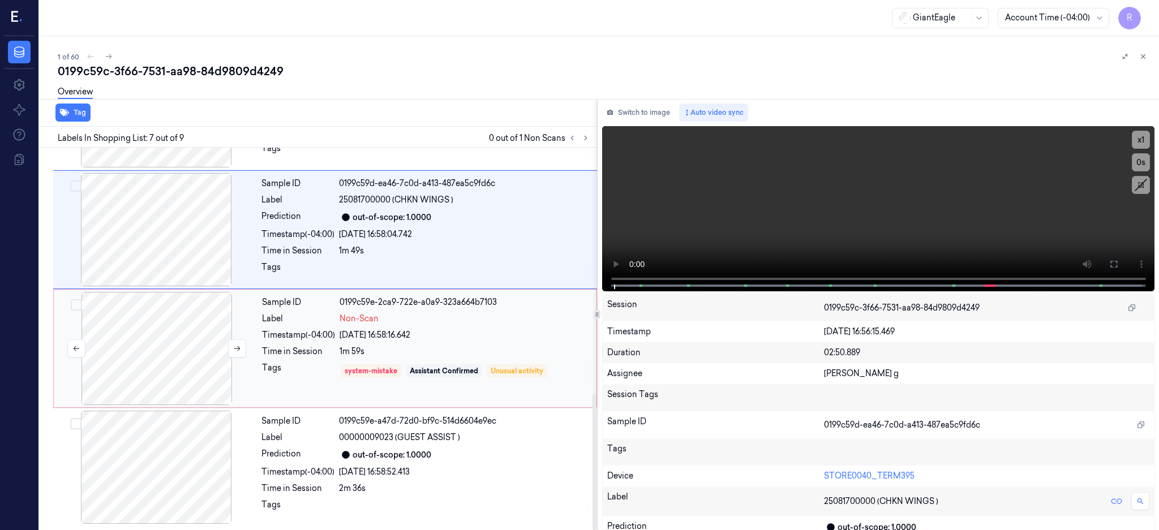
click at [127, 361] on div at bounding box center [156, 348] width 201 height 113
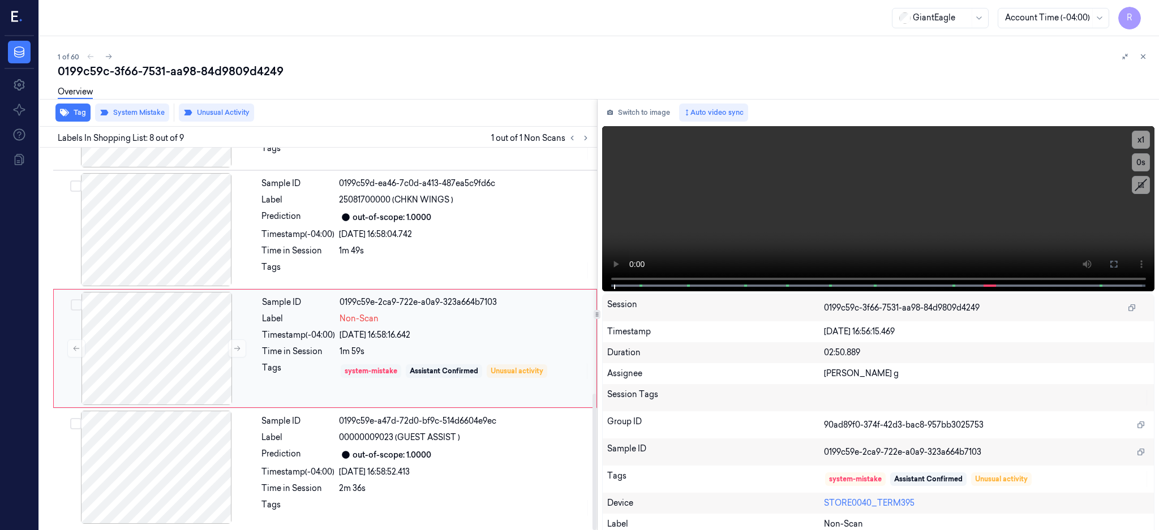
scroll to position [690, 0]
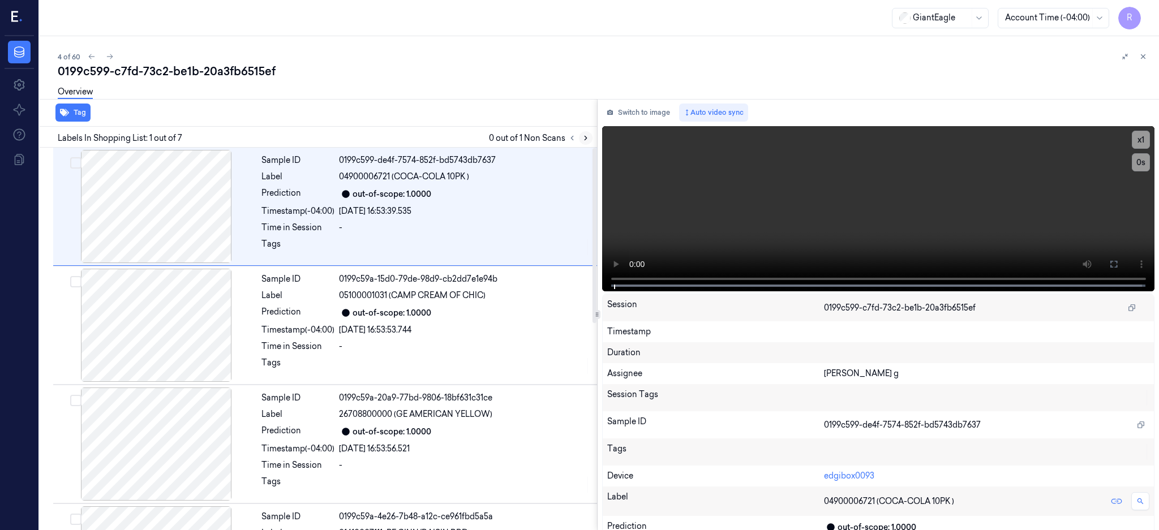
click at [589, 137] on icon at bounding box center [586, 138] width 8 height 8
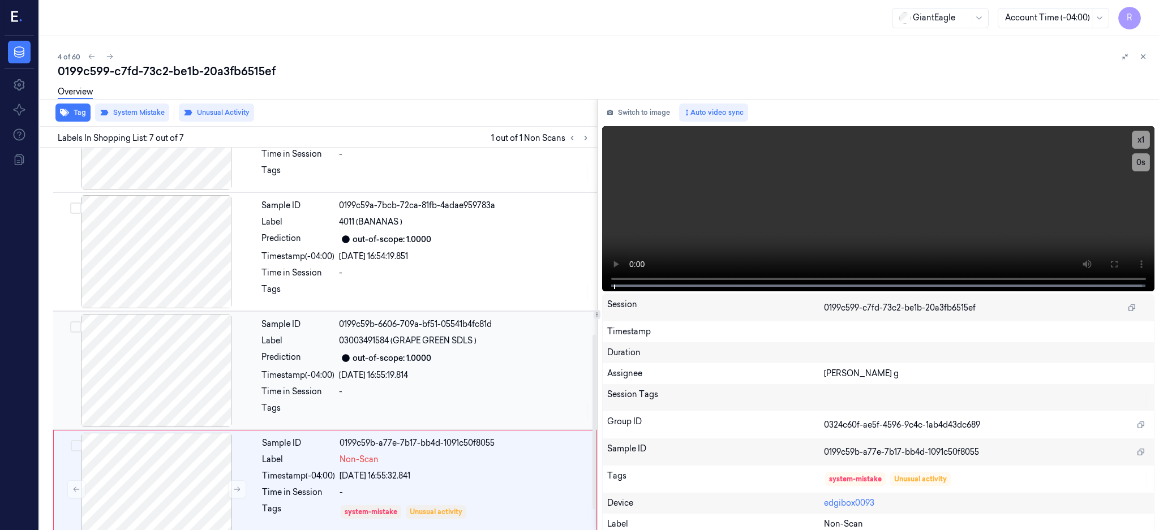
scroll to position [451, 0]
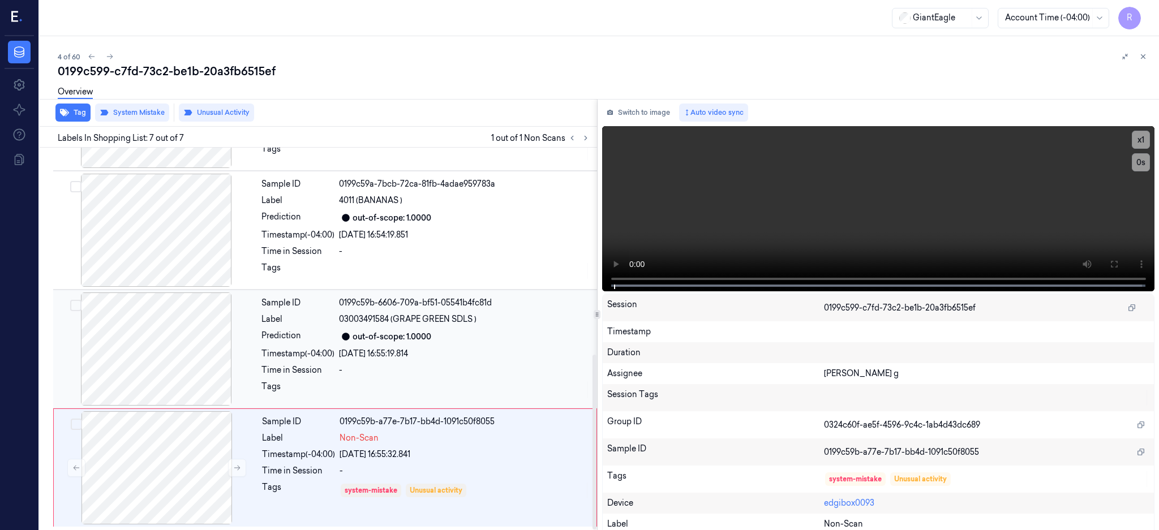
click at [193, 357] on div at bounding box center [155, 348] width 201 height 113
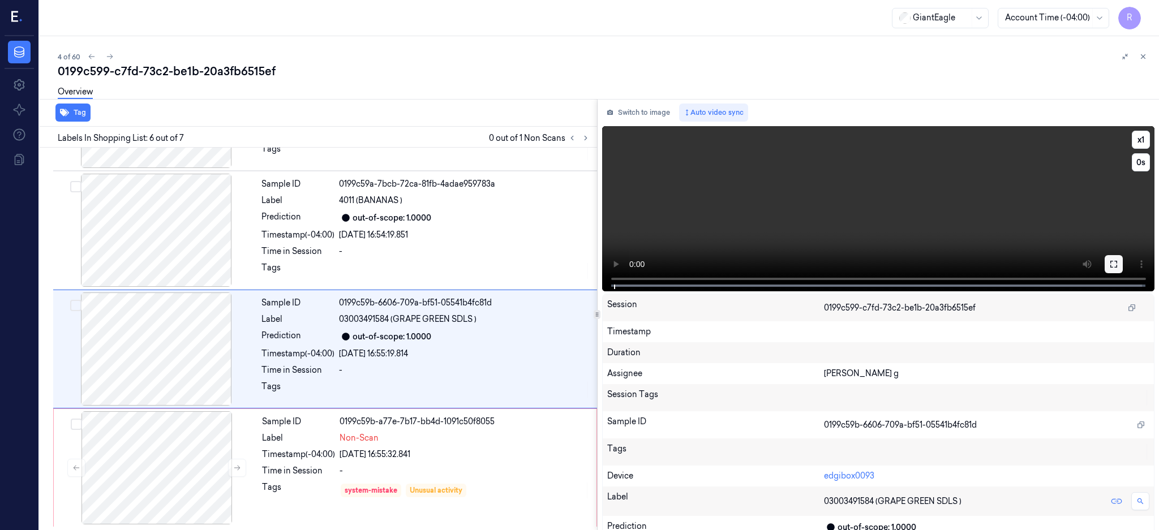
click at [1118, 262] on icon at bounding box center [1113, 264] width 9 height 9
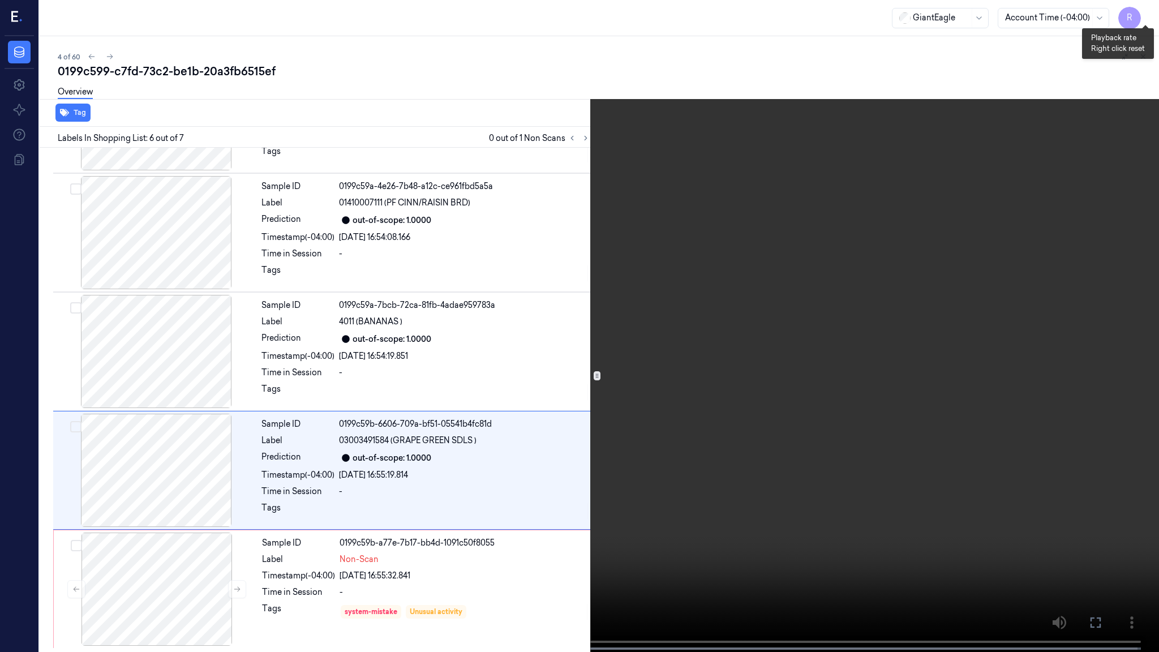
click at [1146, 16] on button "x 1" at bounding box center [1145, 14] width 18 height 18
click at [1146, 16] on button "x 2" at bounding box center [1145, 14] width 18 height 18
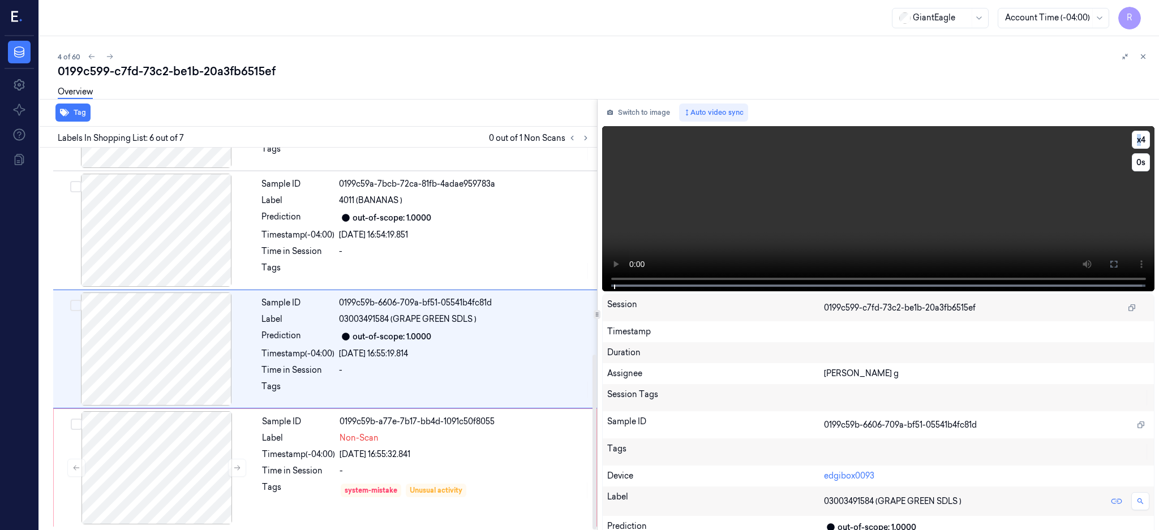
click at [1075, 230] on video at bounding box center [878, 208] width 553 height 165
click at [1118, 265] on icon at bounding box center [1113, 264] width 9 height 9
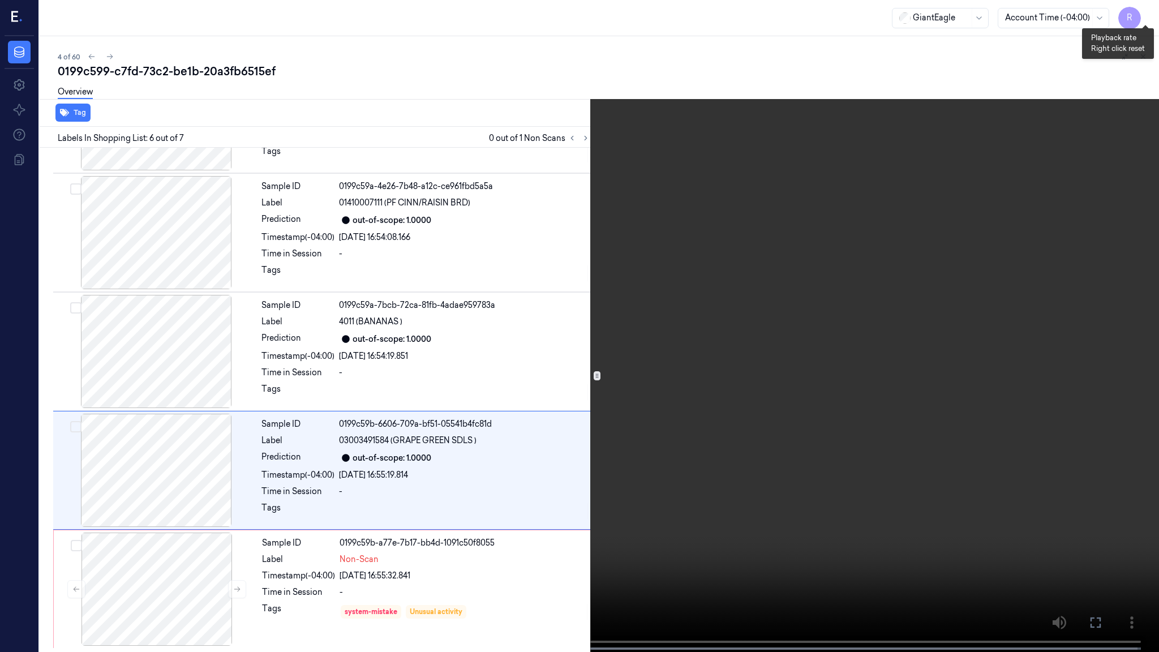
click at [1143, 18] on button "x 4" at bounding box center [1145, 14] width 18 height 18
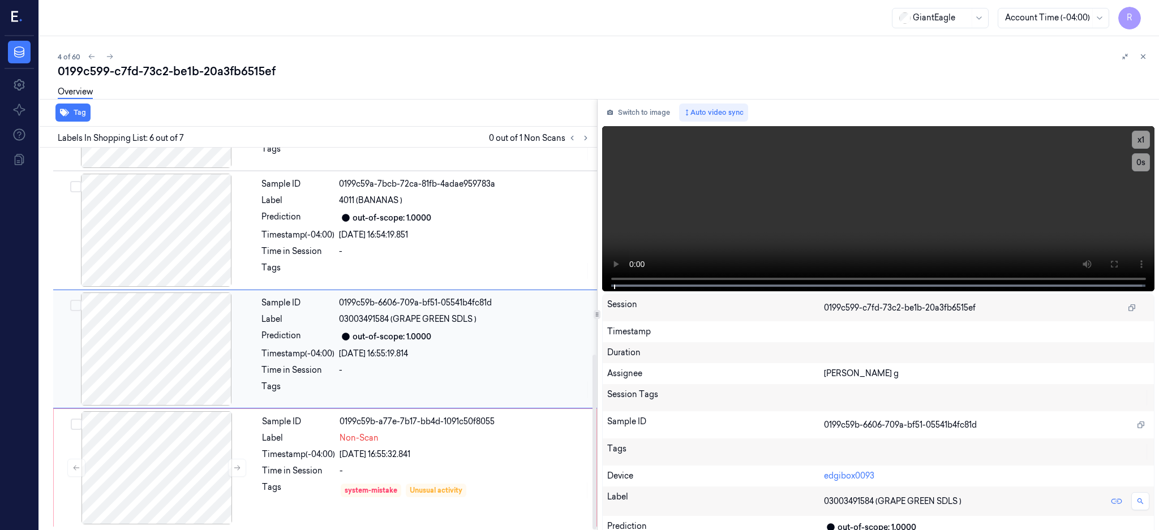
click at [147, 343] on div at bounding box center [155, 348] width 201 height 113
click at [142, 455] on div at bounding box center [156, 467] width 201 height 113
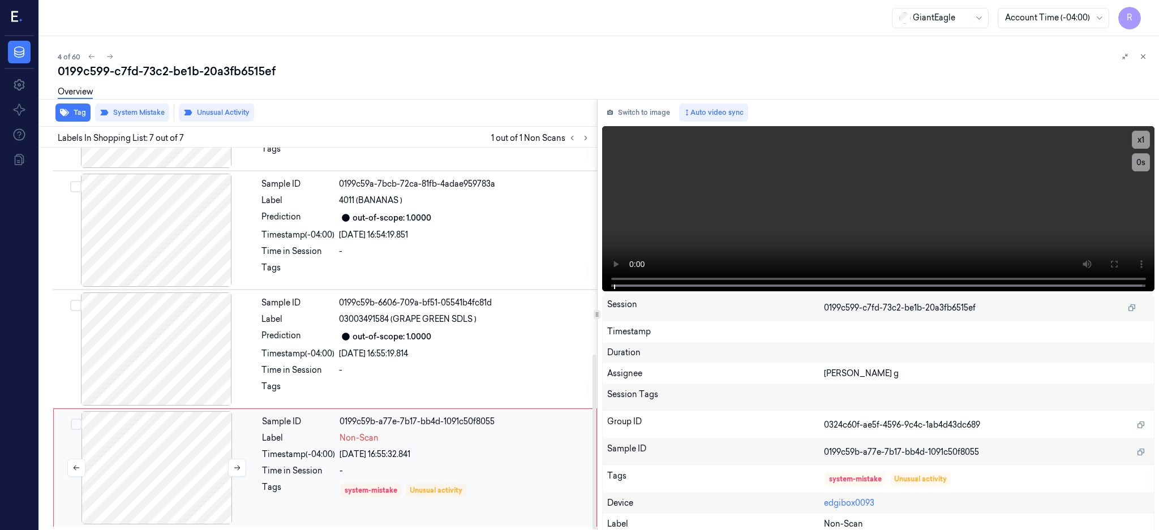
click at [156, 470] on div at bounding box center [156, 467] width 201 height 113
click at [242, 464] on button at bounding box center [237, 467] width 18 height 18
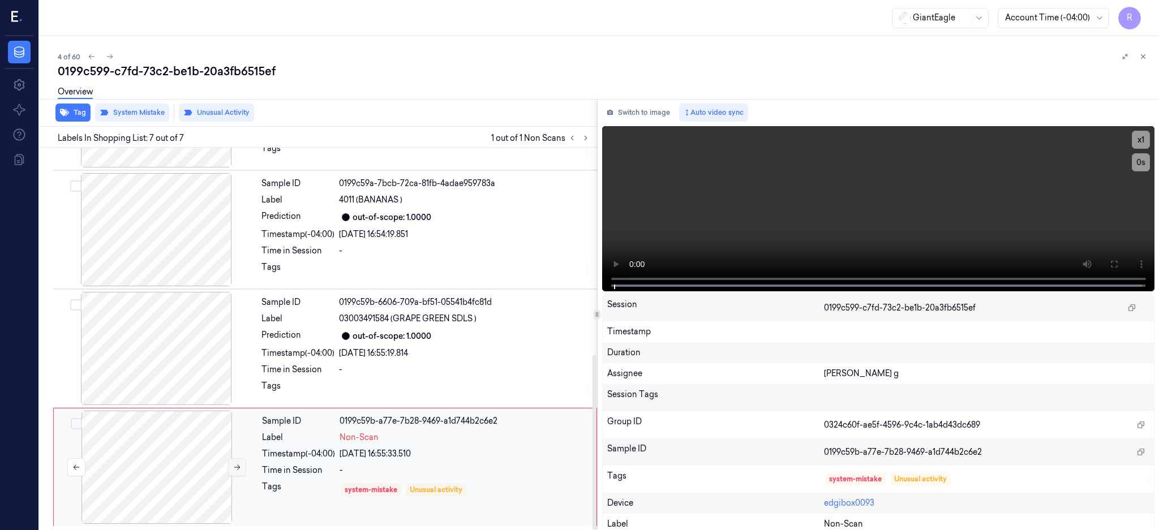
click at [242, 464] on button at bounding box center [237, 467] width 18 height 18
click at [240, 464] on button at bounding box center [237, 467] width 18 height 18
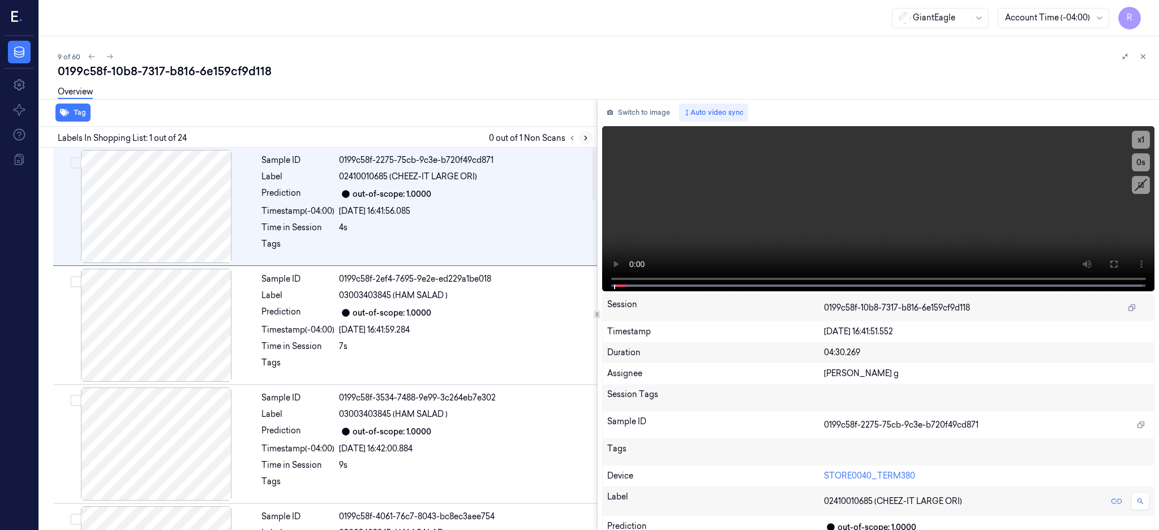
click at [589, 136] on icon at bounding box center [586, 138] width 8 height 8
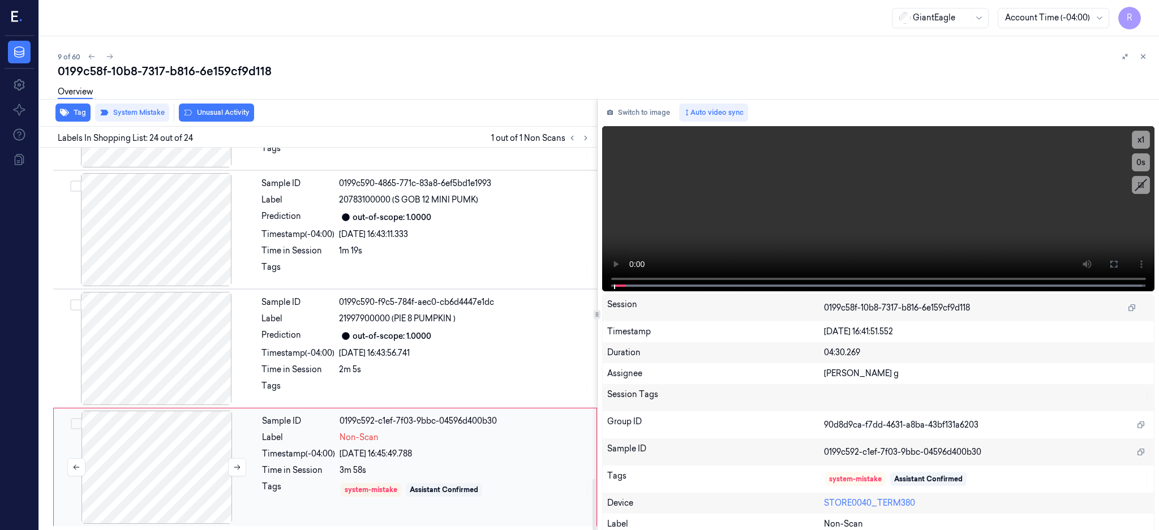
click at [156, 464] on div at bounding box center [156, 467] width 201 height 113
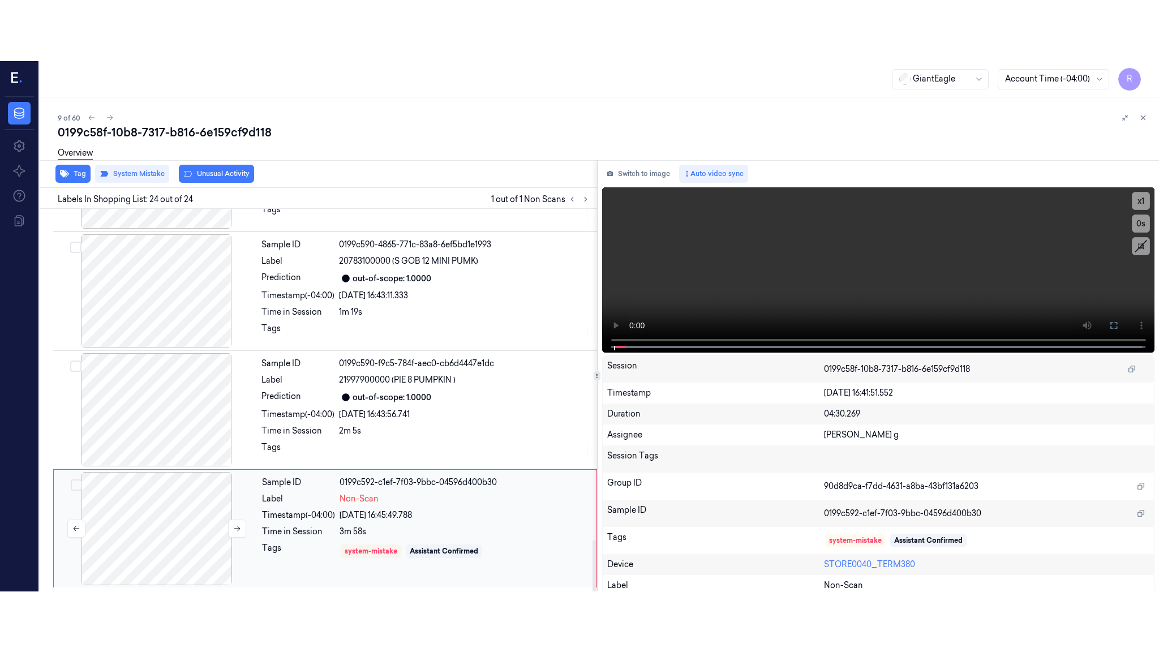
scroll to position [2473, 0]
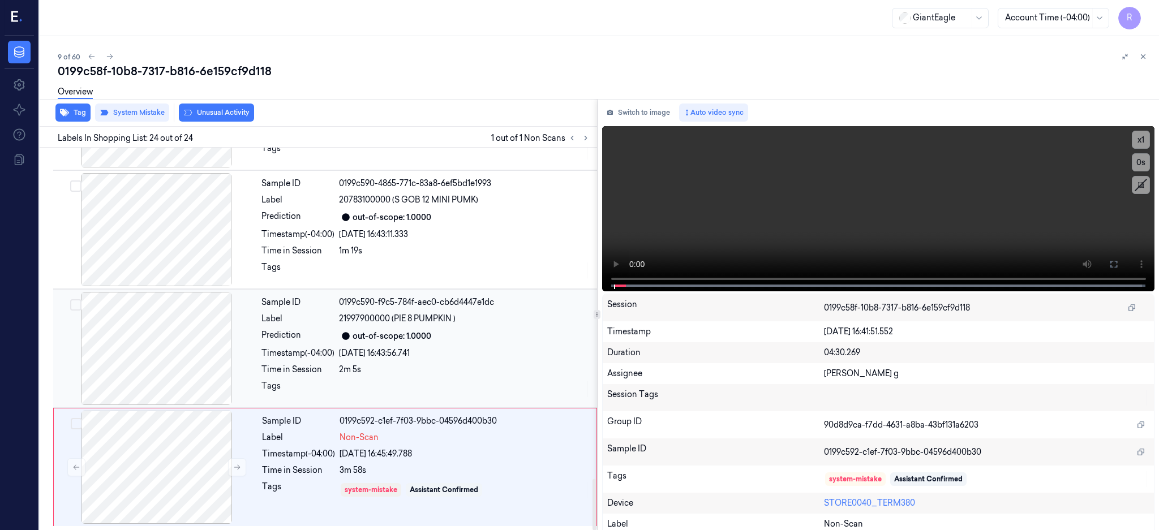
click at [173, 332] on div at bounding box center [155, 348] width 201 height 113
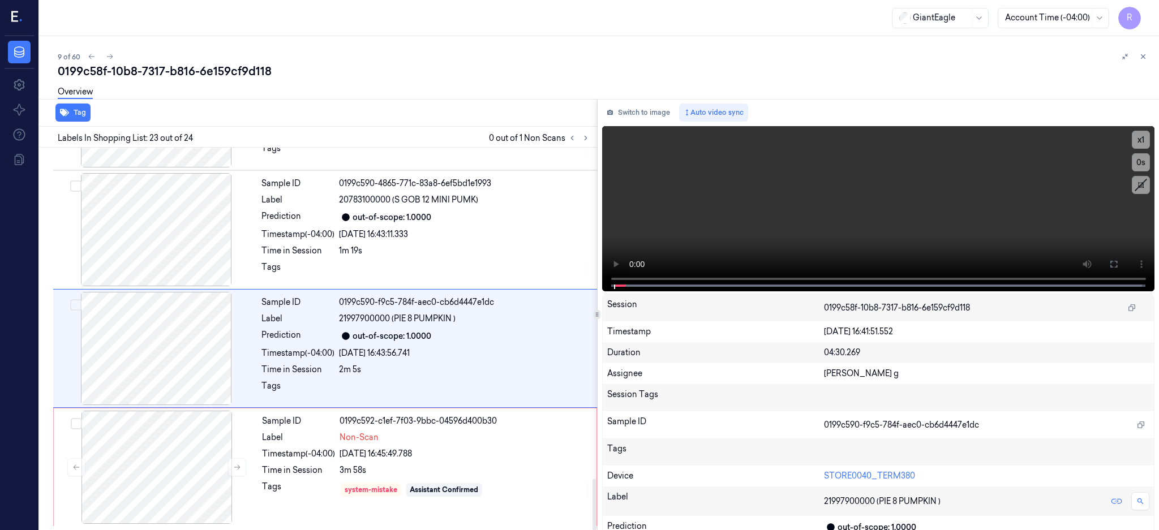
click at [172, 471] on div at bounding box center [156, 467] width 201 height 113
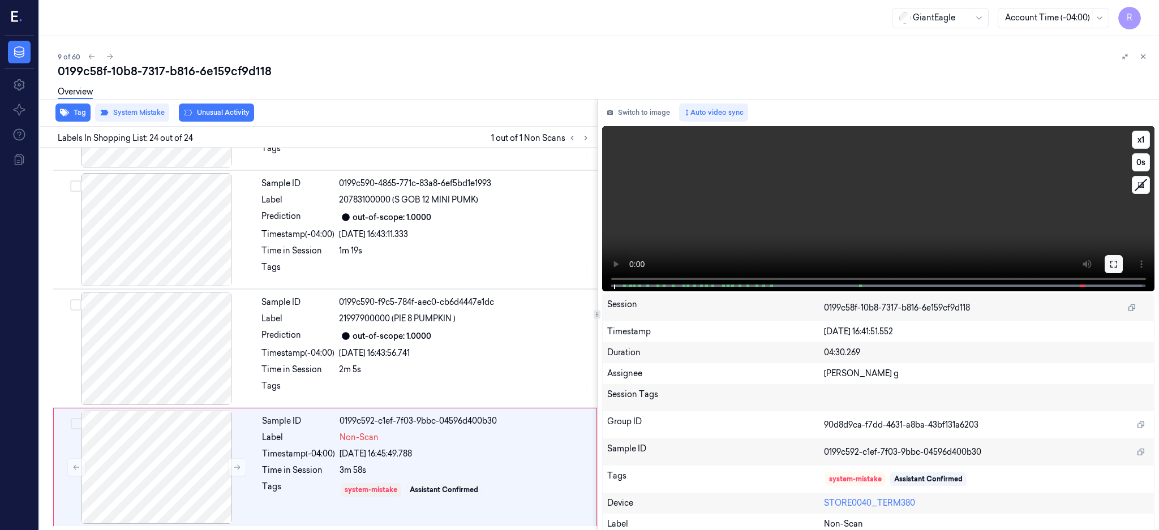
click at [1122, 269] on button at bounding box center [1113, 264] width 18 height 18
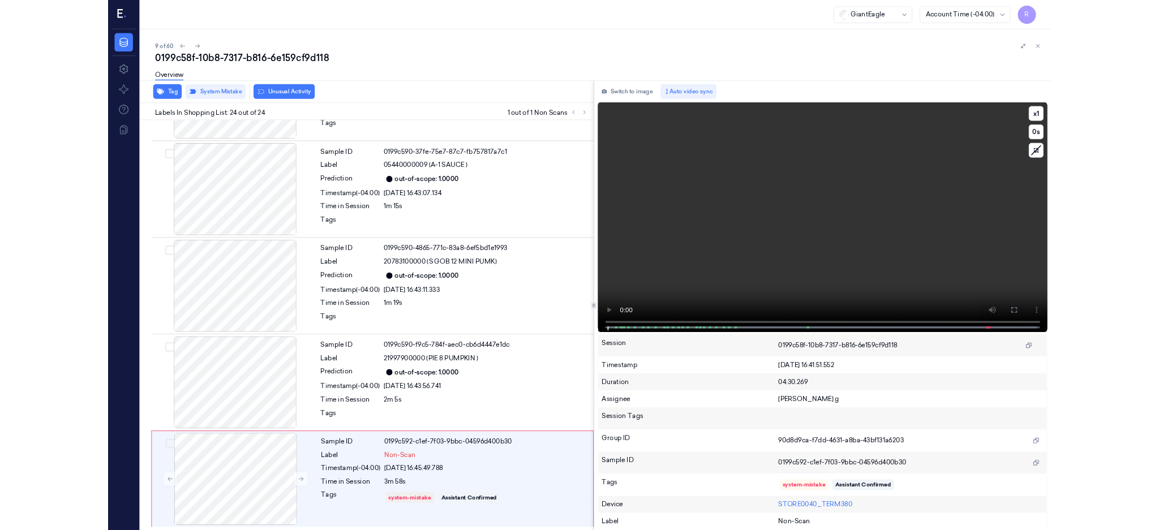
scroll to position [2352, 0]
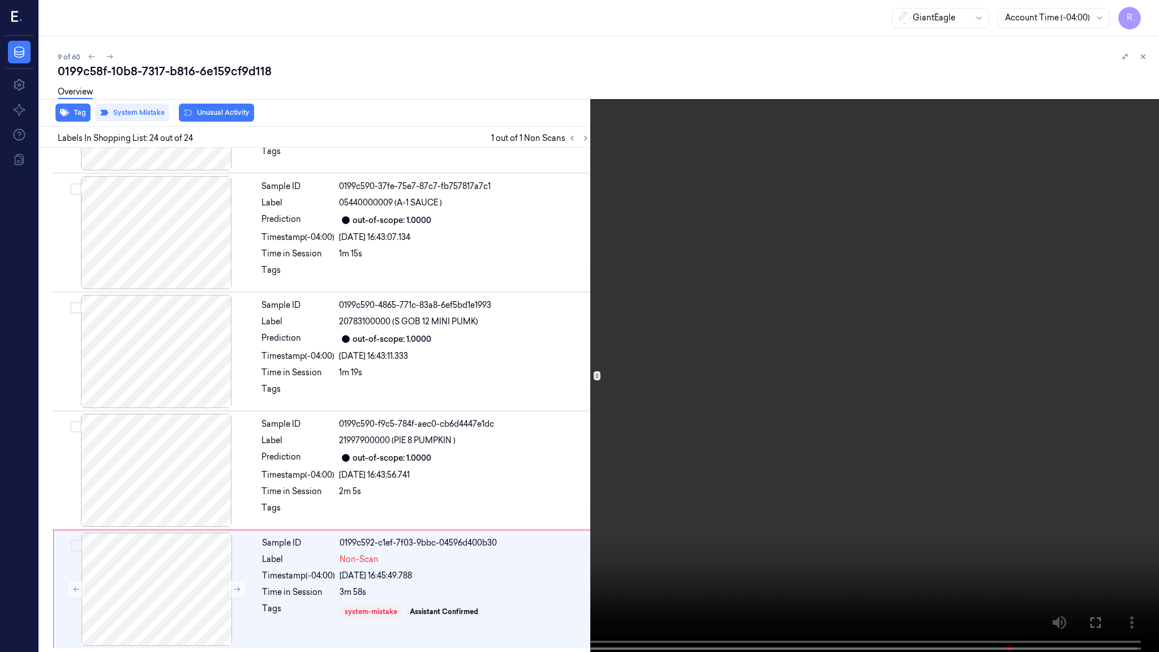
click at [774, 434] on video at bounding box center [579, 327] width 1159 height 654
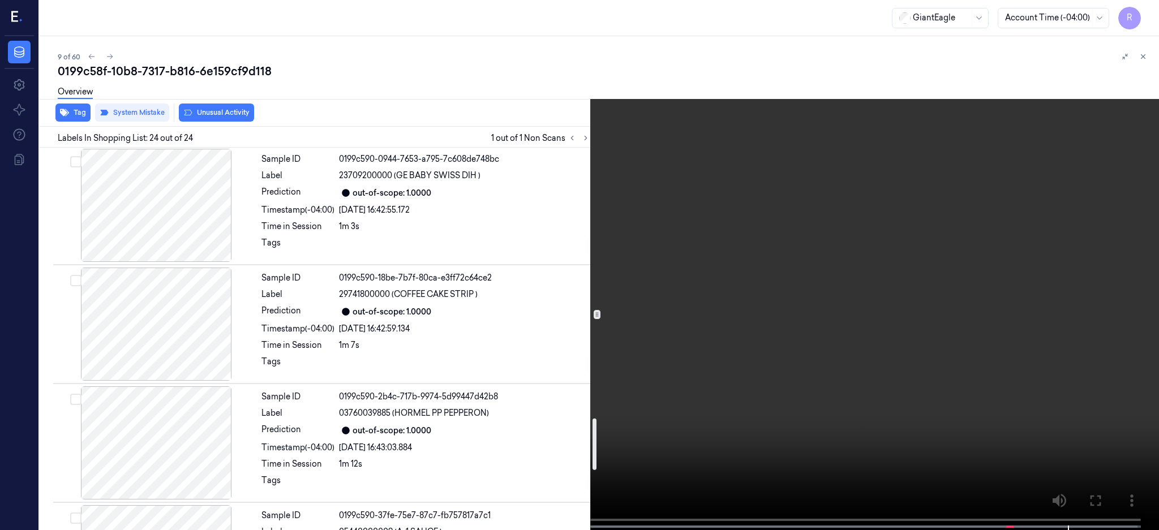
scroll to position [2096, 0]
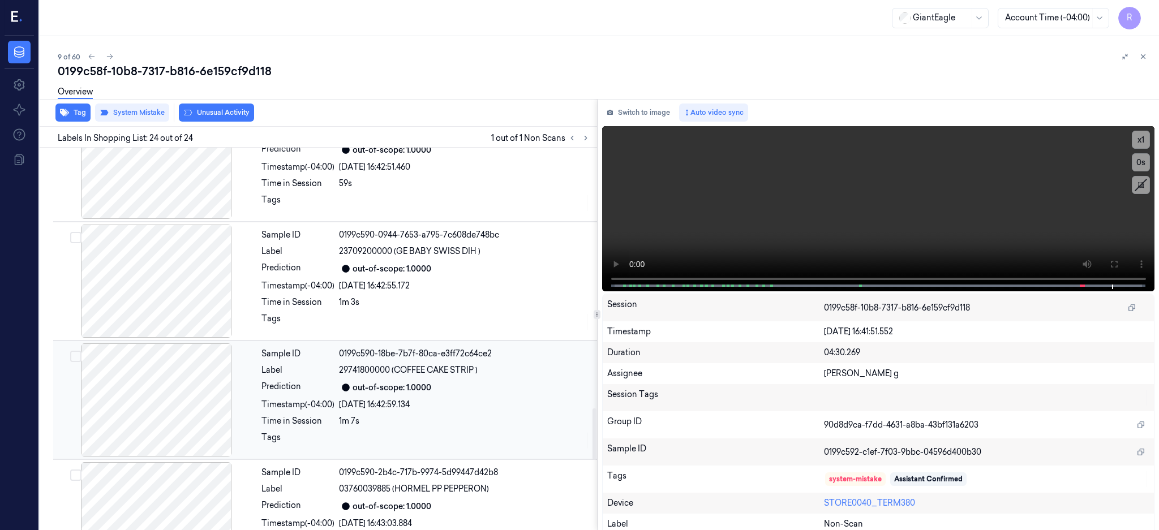
click at [382, 386] on div "out-of-scope: 1.0000" at bounding box center [391, 388] width 79 height 12
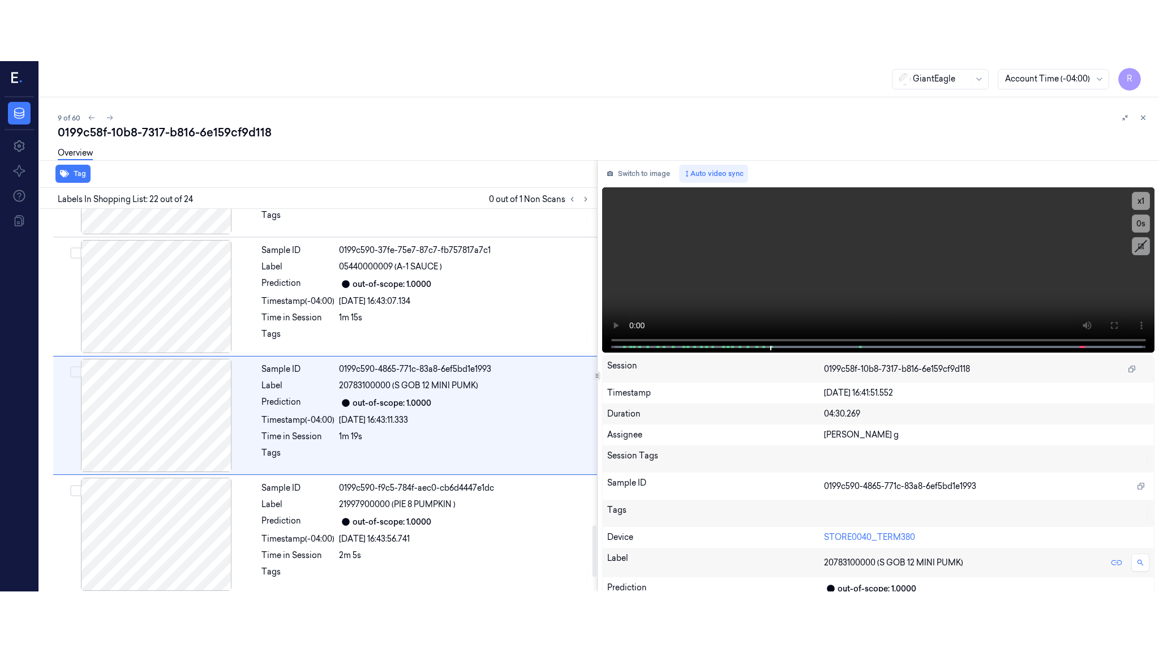
scroll to position [2364, 0]
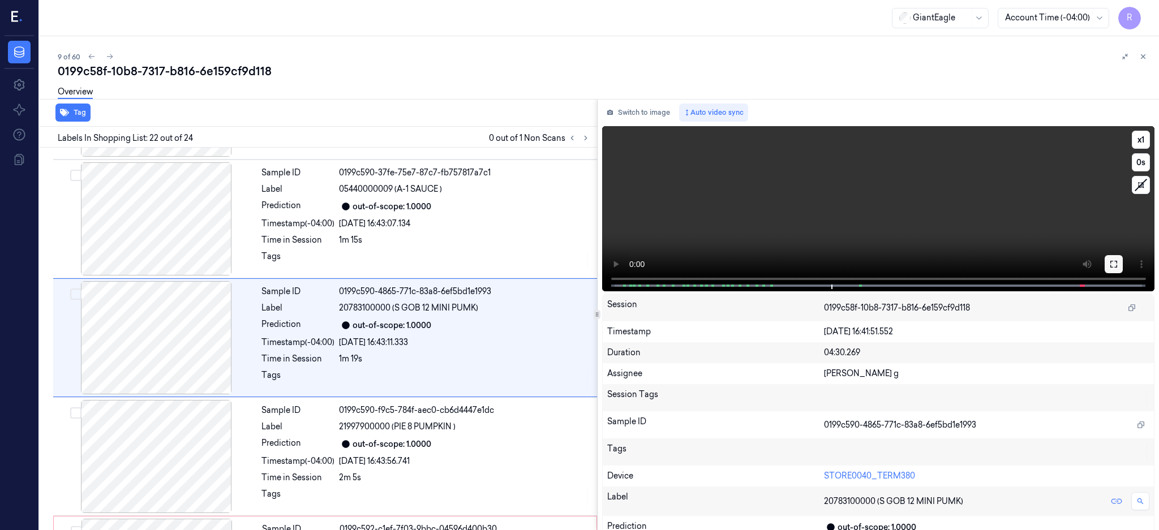
click at [1122, 263] on button at bounding box center [1113, 264] width 18 height 18
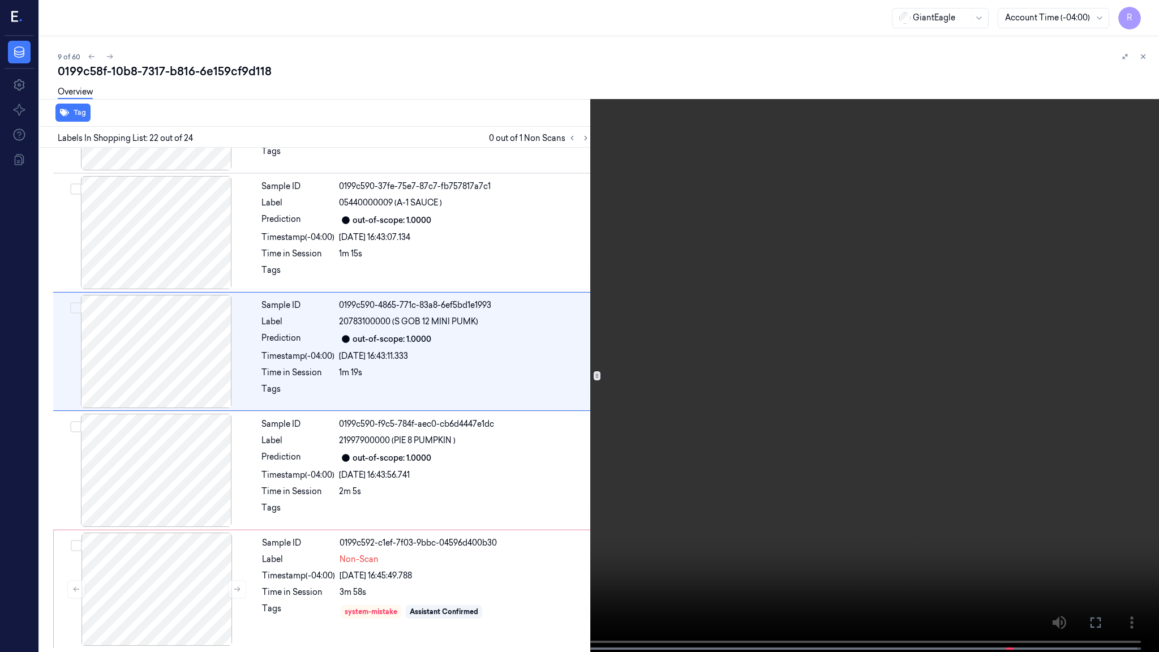
click at [860, 345] on video at bounding box center [579, 327] width 1159 height 654
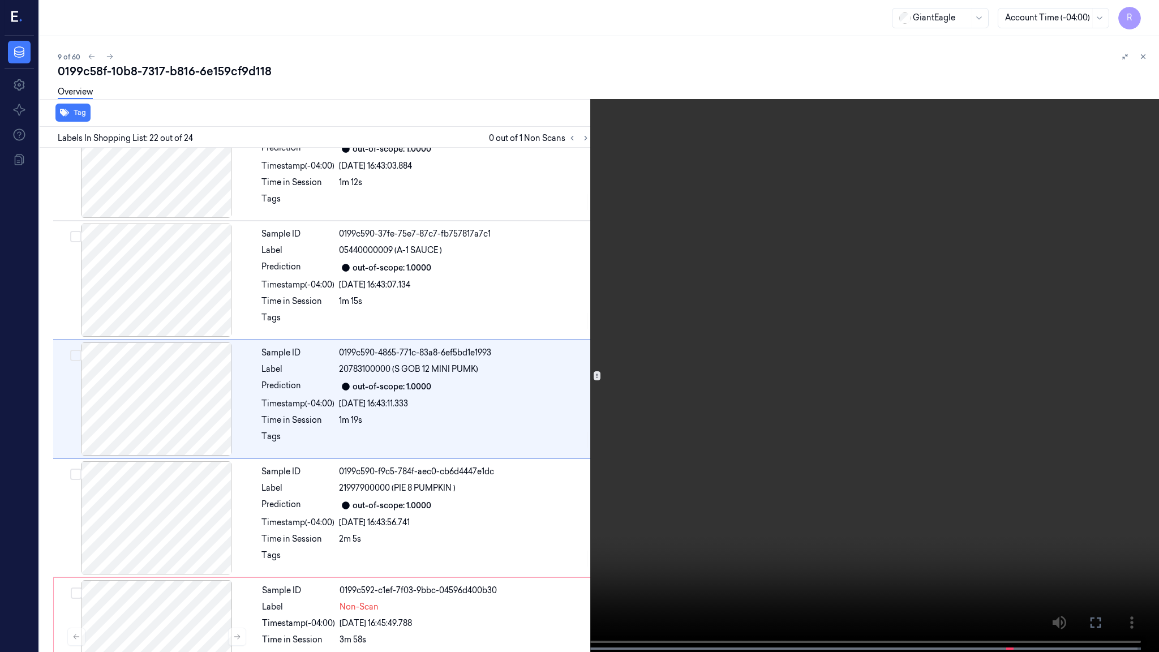
click at [702, 480] on video at bounding box center [579, 327] width 1159 height 654
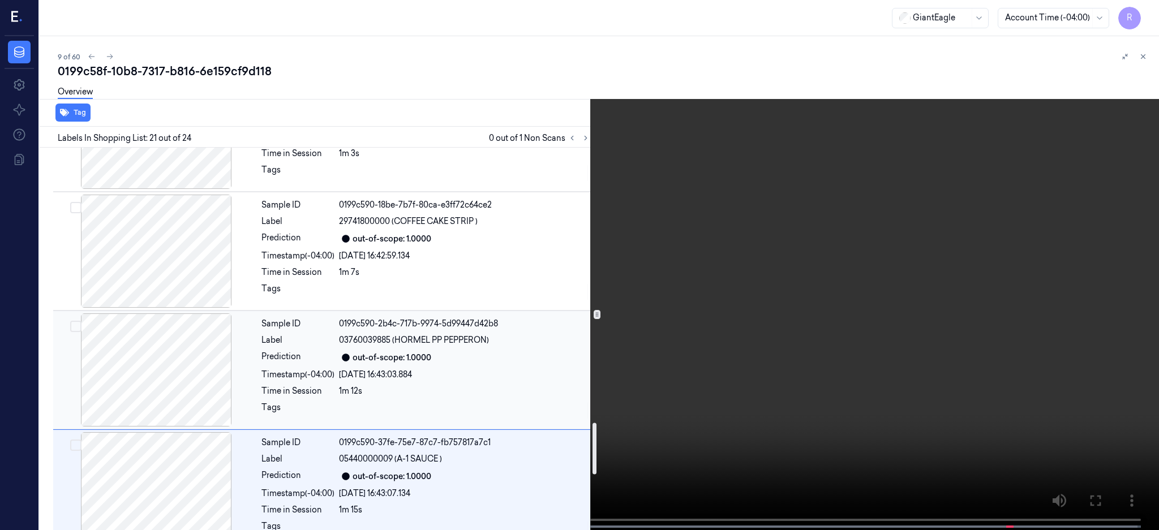
scroll to position [2033, 0]
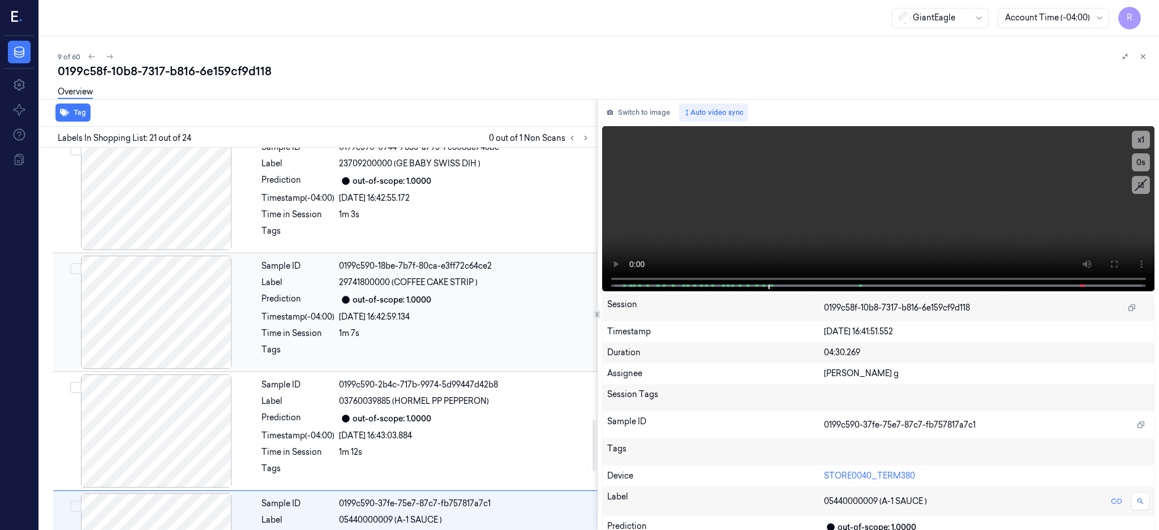
click at [157, 334] on div at bounding box center [155, 312] width 201 height 113
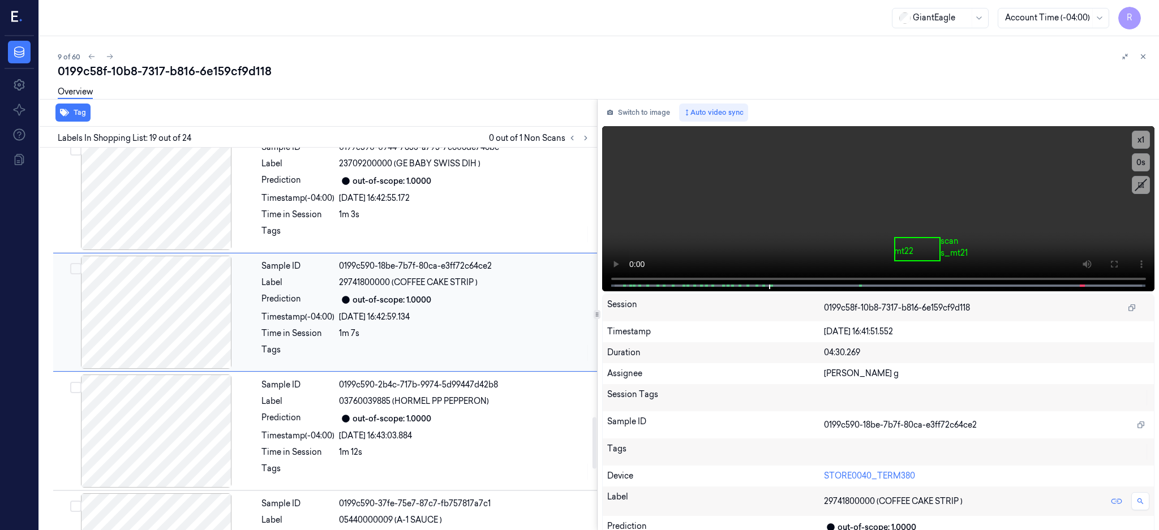
scroll to position [2007, 0]
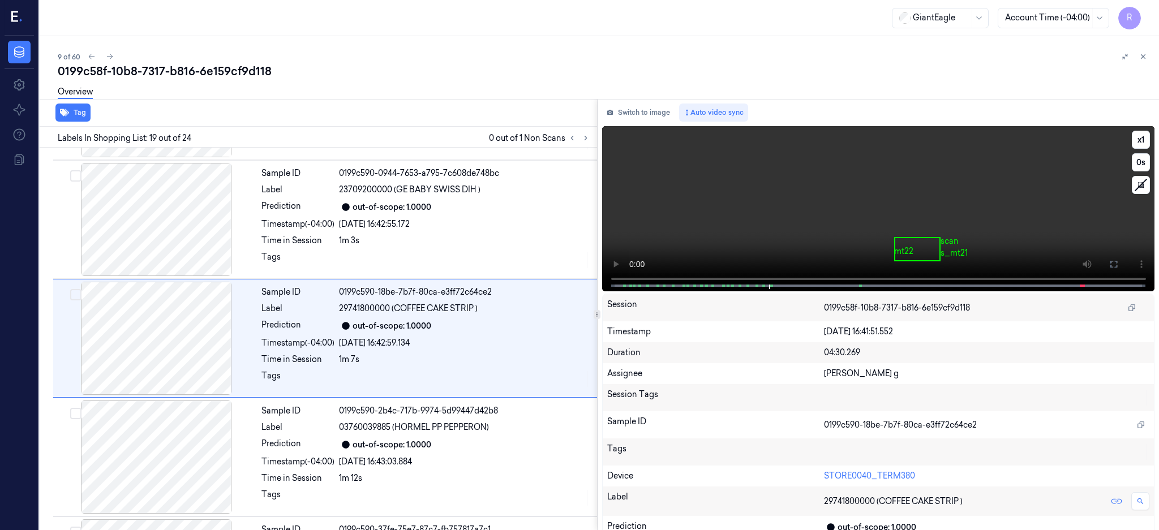
click at [1117, 261] on icon at bounding box center [1113, 264] width 7 height 7
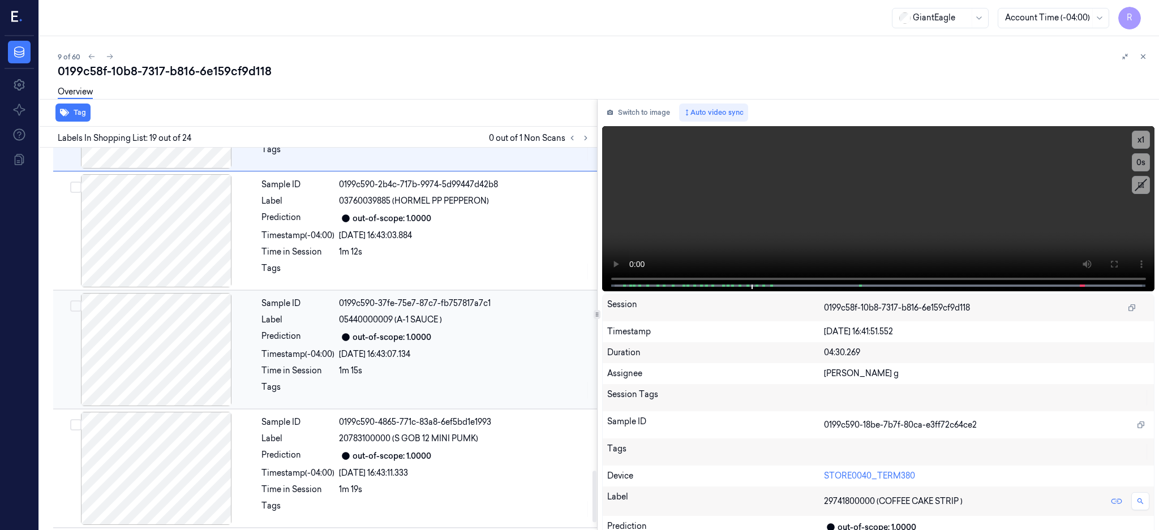
scroll to position [2473, 0]
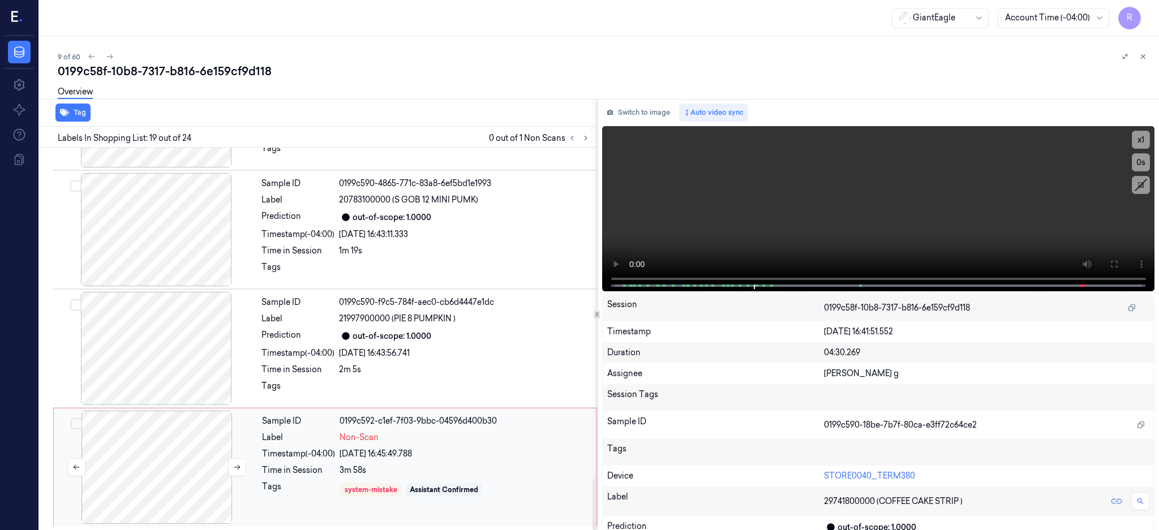
click at [176, 464] on div at bounding box center [156, 467] width 201 height 113
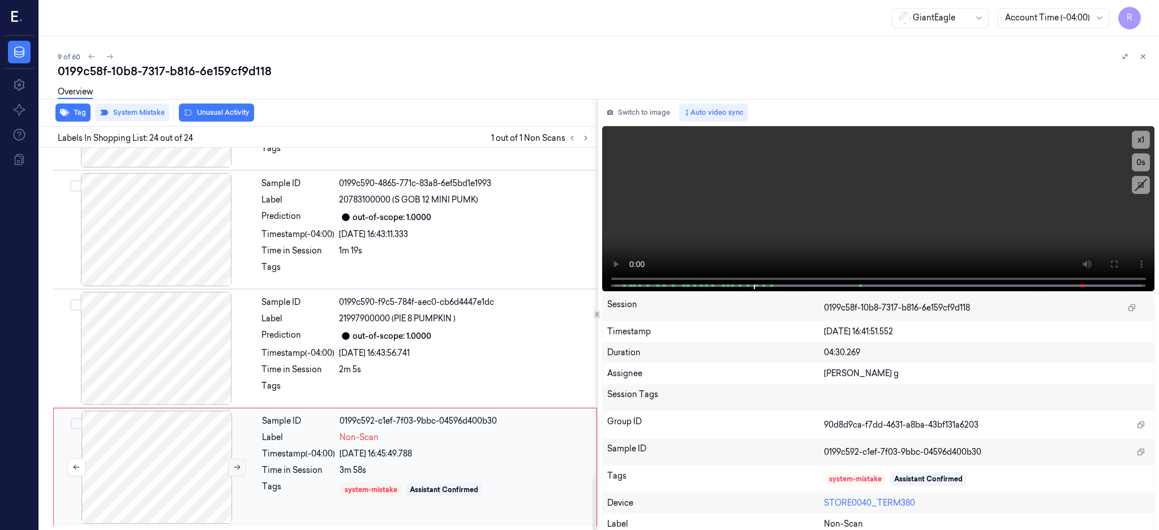
scroll to position [2473, 0]
click at [240, 464] on icon at bounding box center [237, 467] width 8 height 8
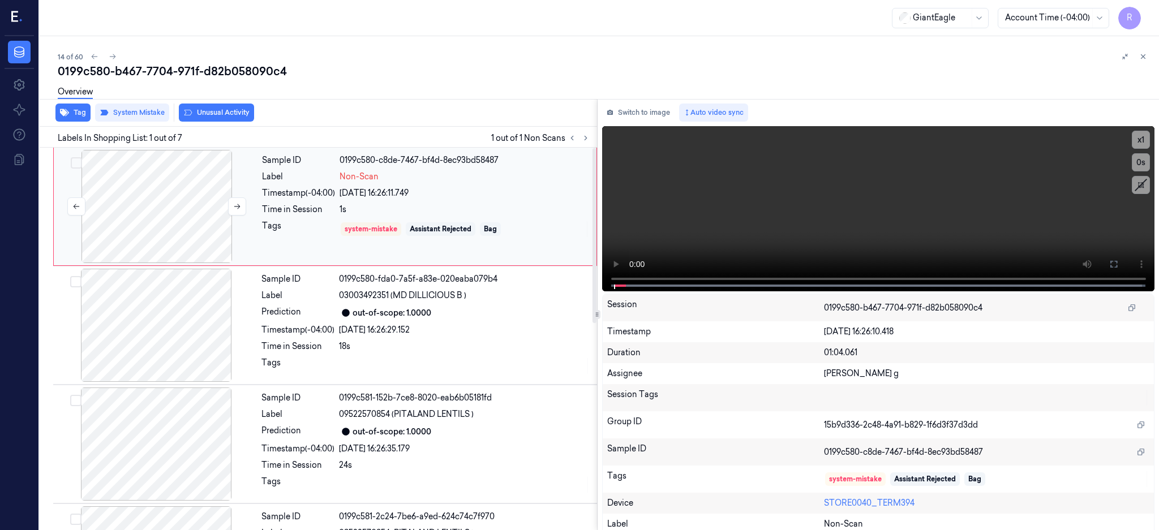
click at [163, 205] on div at bounding box center [156, 206] width 201 height 113
click at [111, 209] on div at bounding box center [156, 206] width 201 height 113
click at [1118, 268] on icon at bounding box center [1113, 264] width 9 height 9
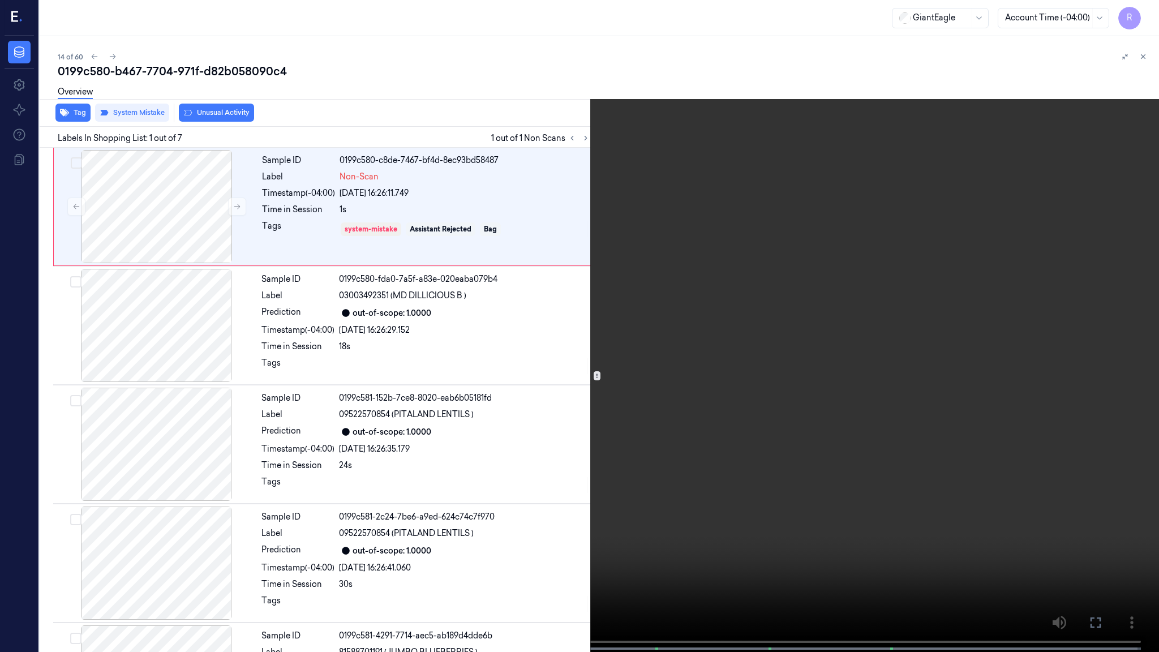
click at [774, 329] on video at bounding box center [579, 327] width 1159 height 654
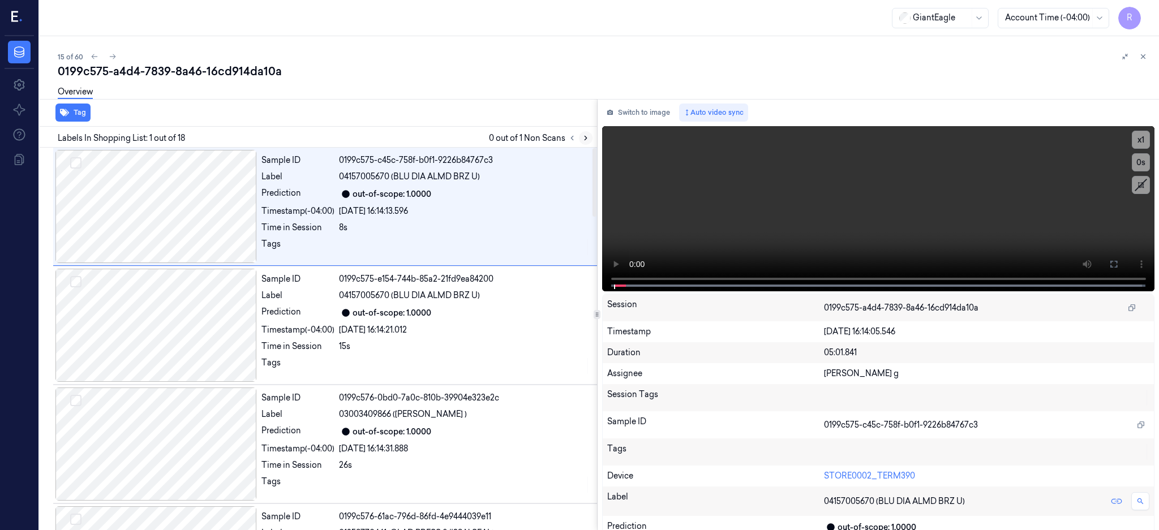
click at [592, 142] on button at bounding box center [586, 138] width 14 height 14
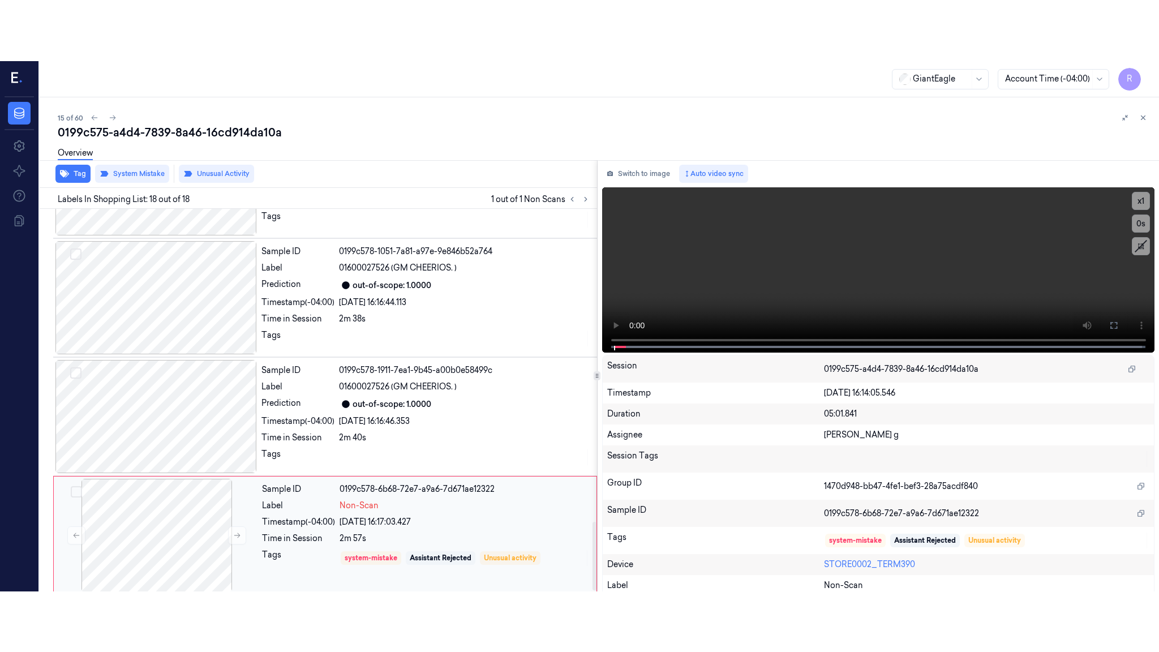
scroll to position [1760, 0]
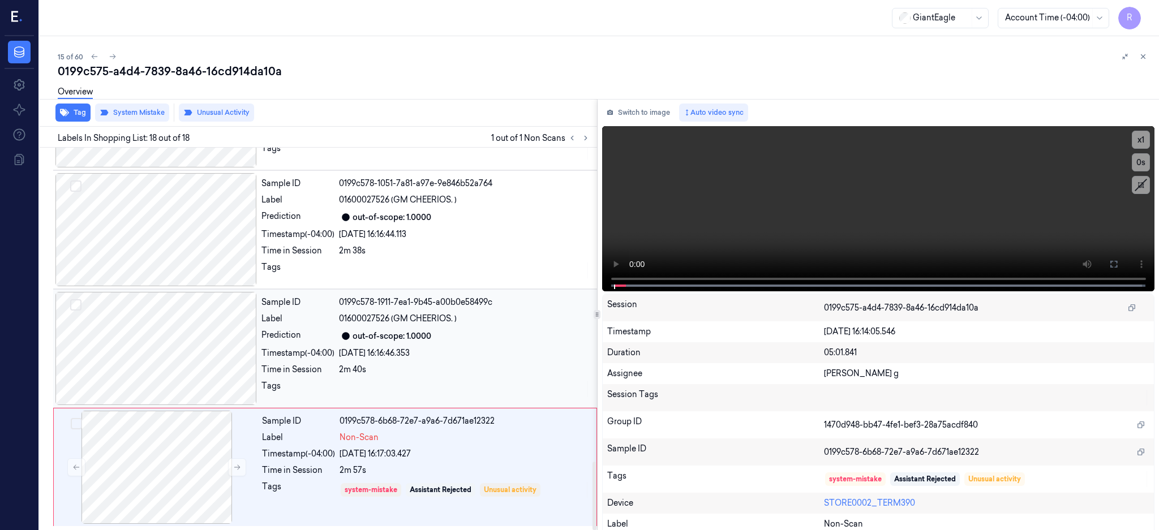
click at [153, 346] on div at bounding box center [155, 348] width 201 height 113
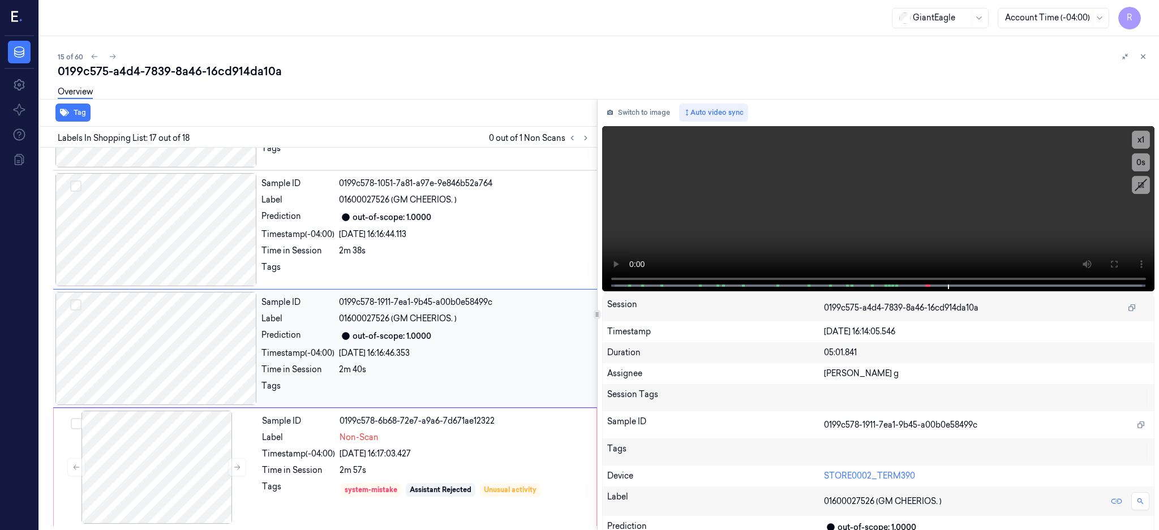
click at [193, 362] on div at bounding box center [155, 348] width 201 height 113
click at [1118, 264] on icon at bounding box center [1113, 264] width 9 height 9
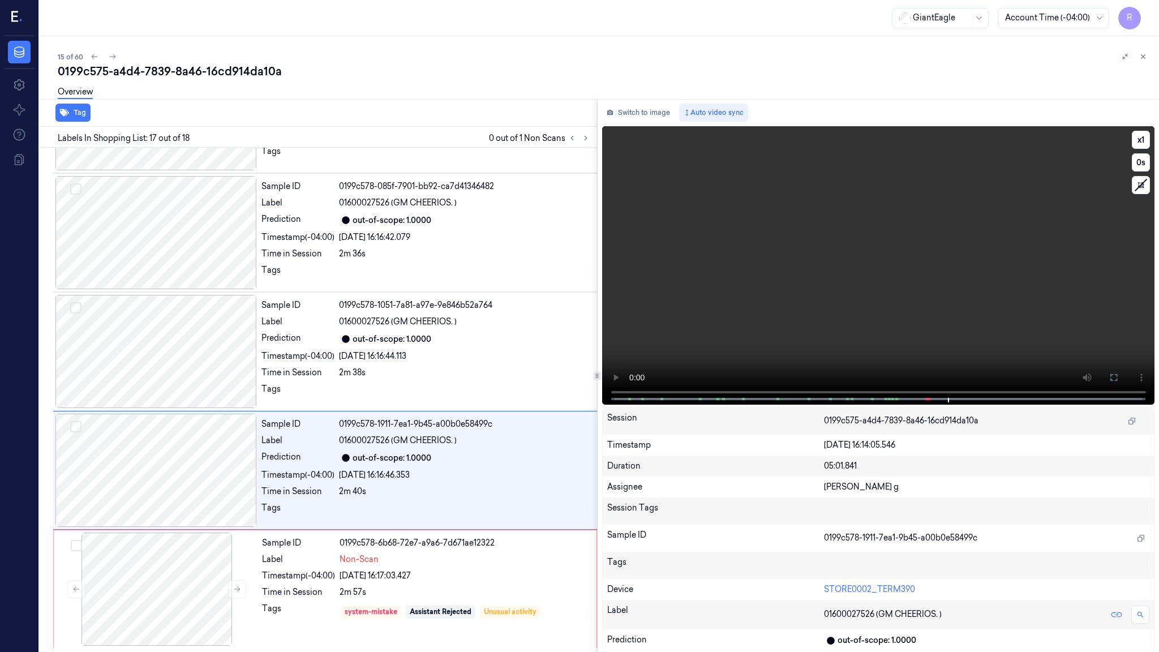
scroll to position [1639, 0]
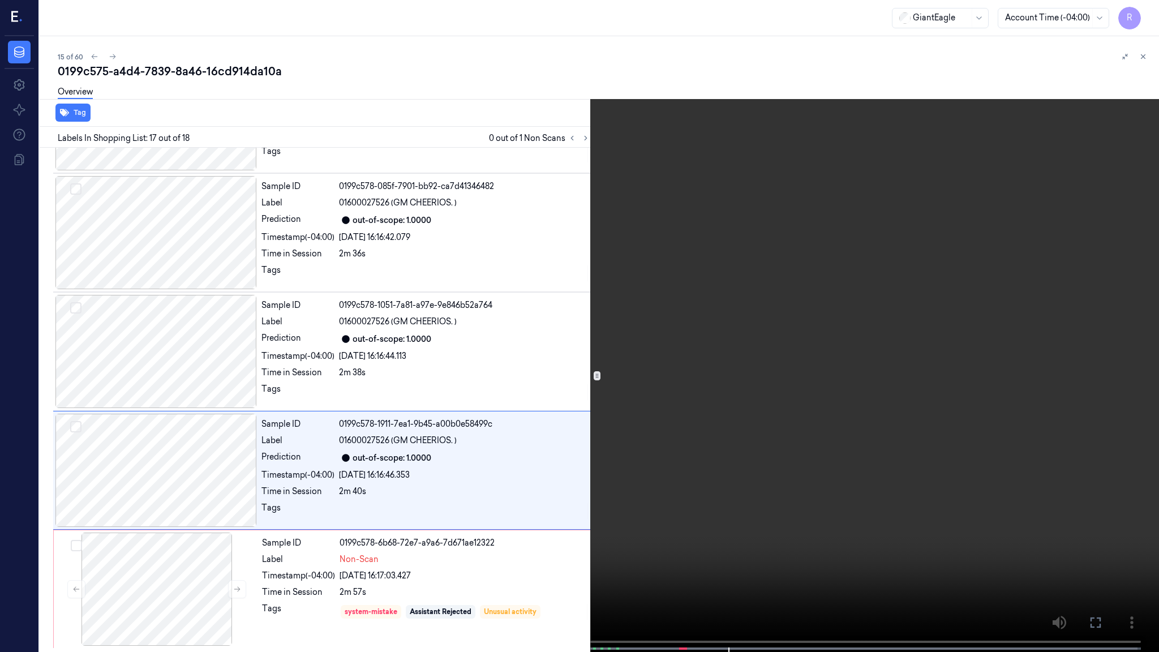
click at [768, 317] on video at bounding box center [579, 327] width 1159 height 654
click at [564, 530] on span at bounding box center [565, 649] width 2 height 6
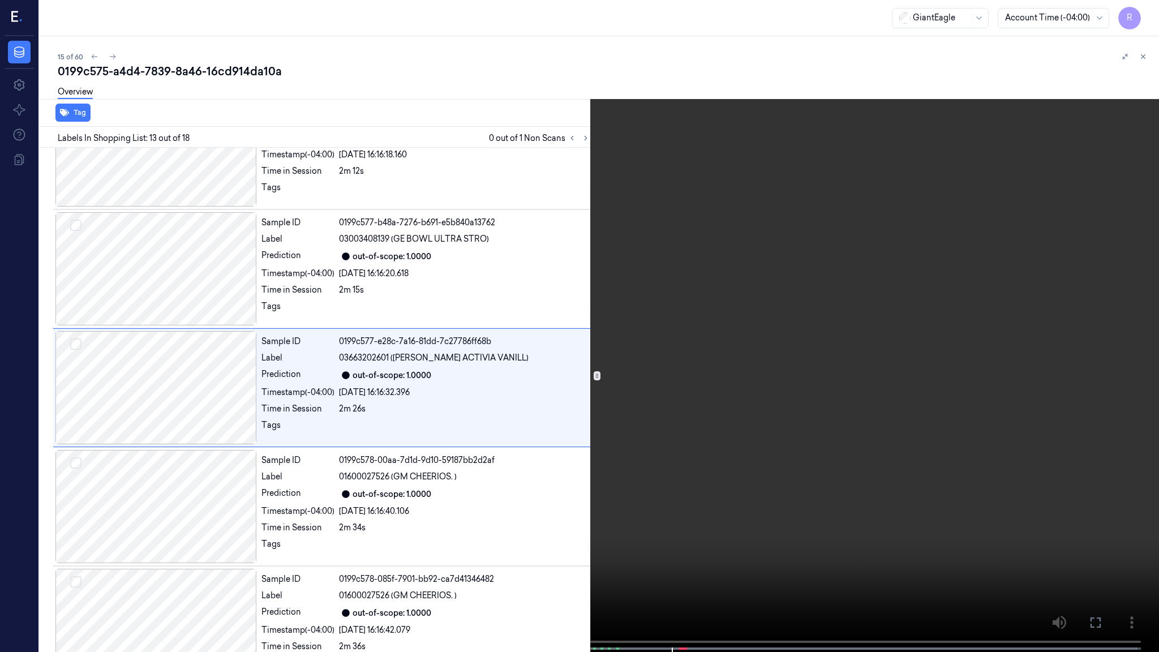
scroll to position [1233, 0]
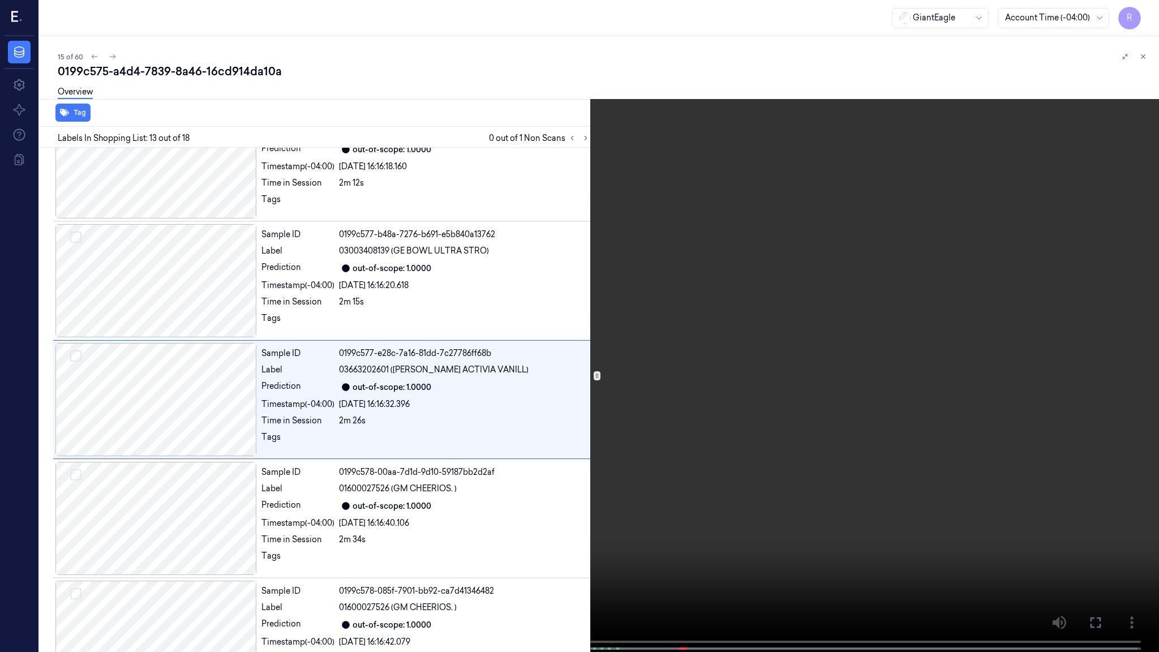
click at [666, 457] on video at bounding box center [579, 327] width 1159 height 654
click at [595, 504] on video at bounding box center [579, 327] width 1159 height 654
click at [595, 502] on video at bounding box center [579, 327] width 1159 height 654
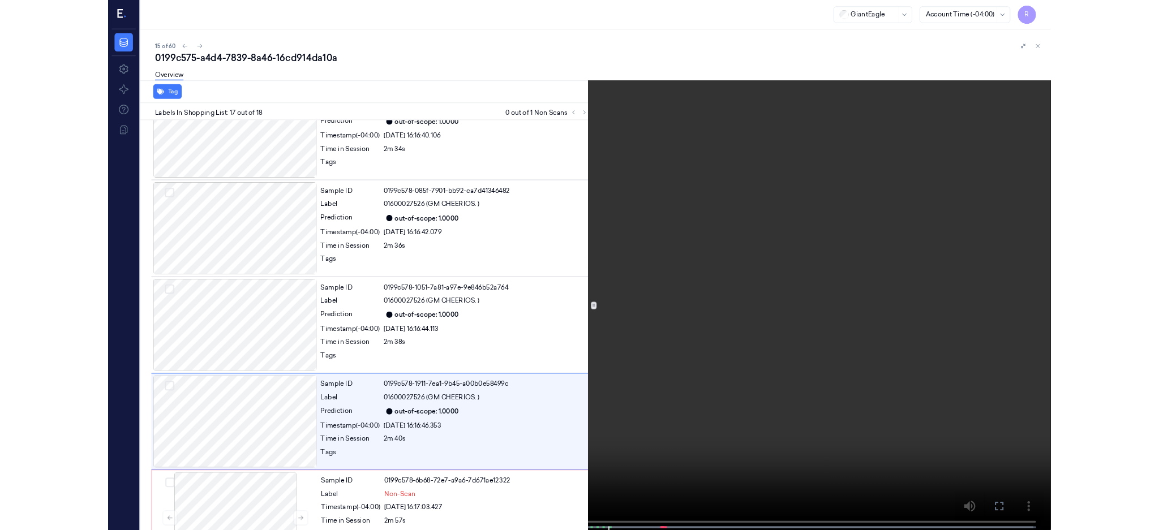
scroll to position [1638, 0]
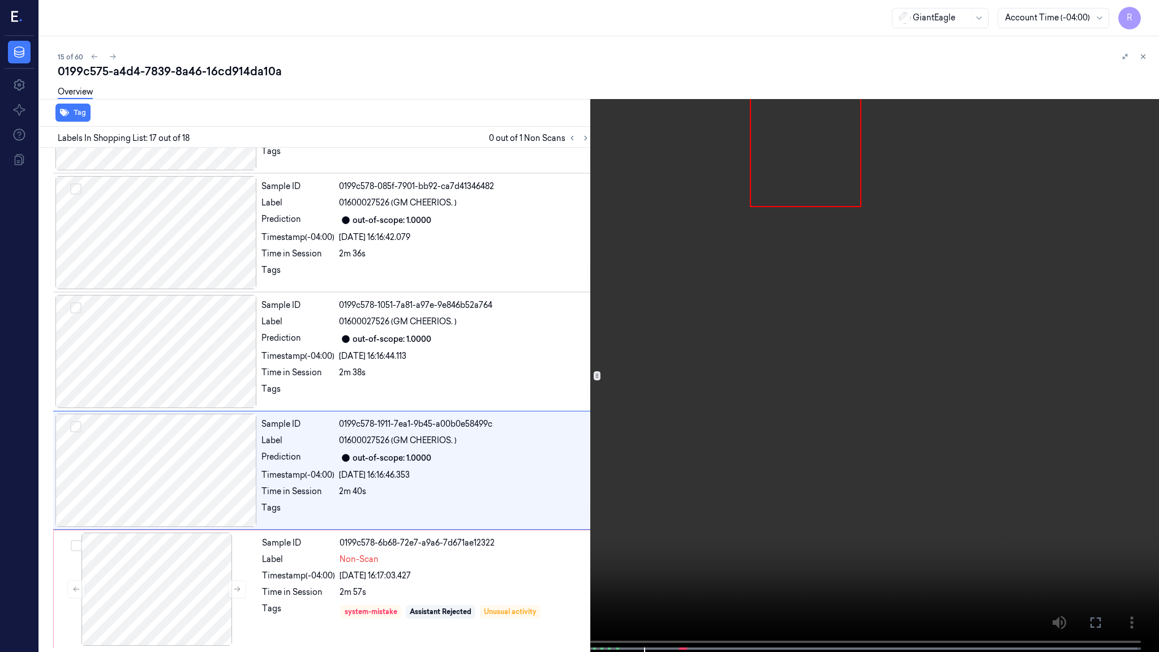
click at [595, 502] on video at bounding box center [579, 327] width 1159 height 654
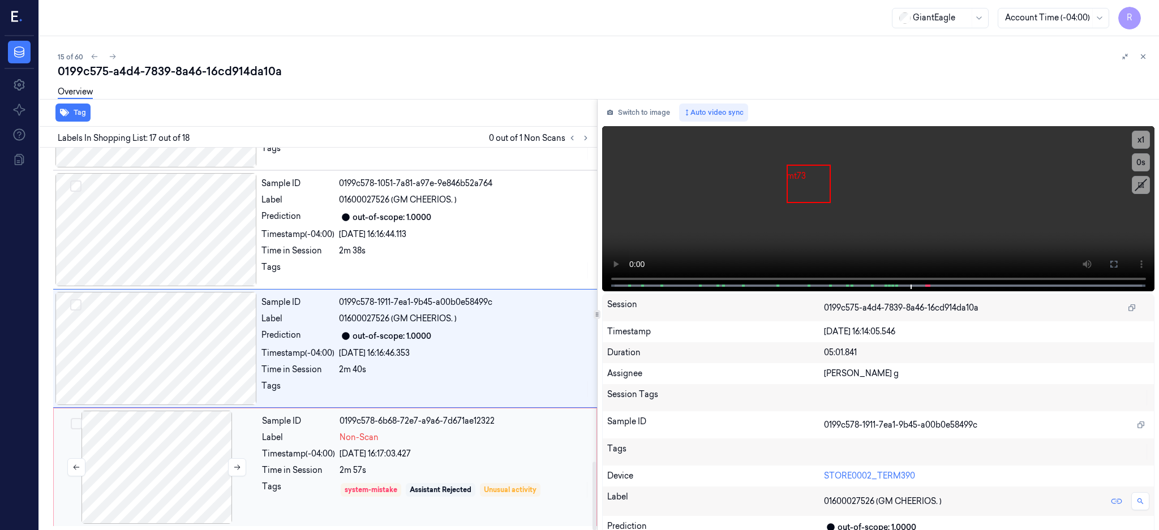
click at [175, 420] on div at bounding box center [156, 467] width 201 height 113
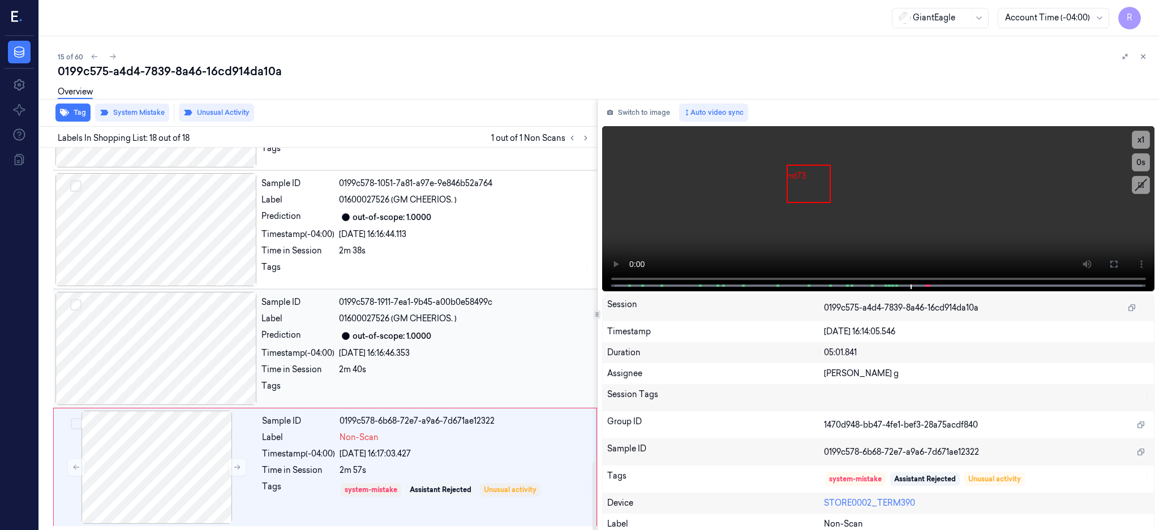
scroll to position [1760, 0]
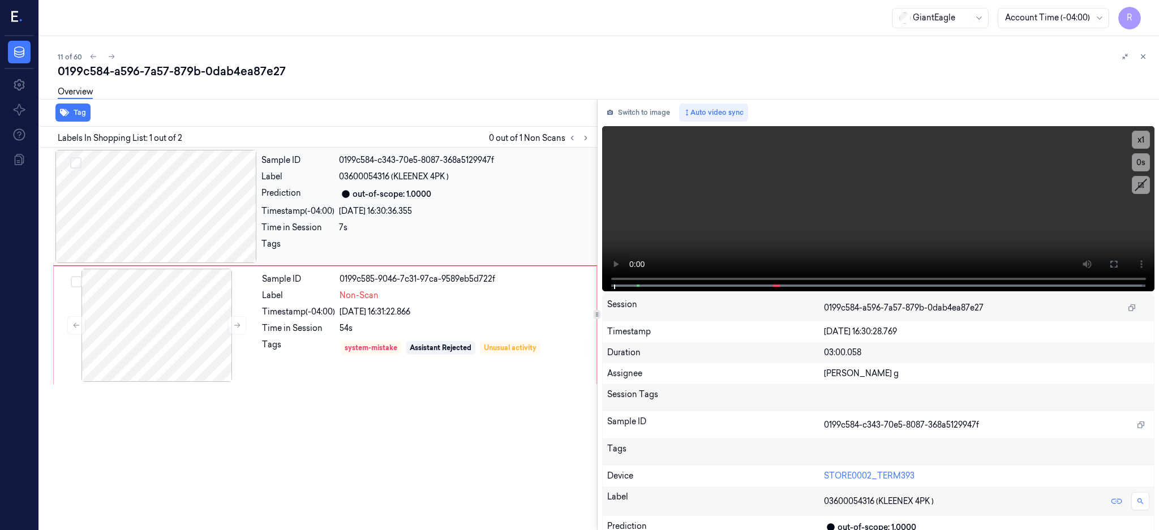
click at [143, 221] on div at bounding box center [155, 206] width 201 height 113
click at [1122, 257] on button at bounding box center [1113, 264] width 18 height 18
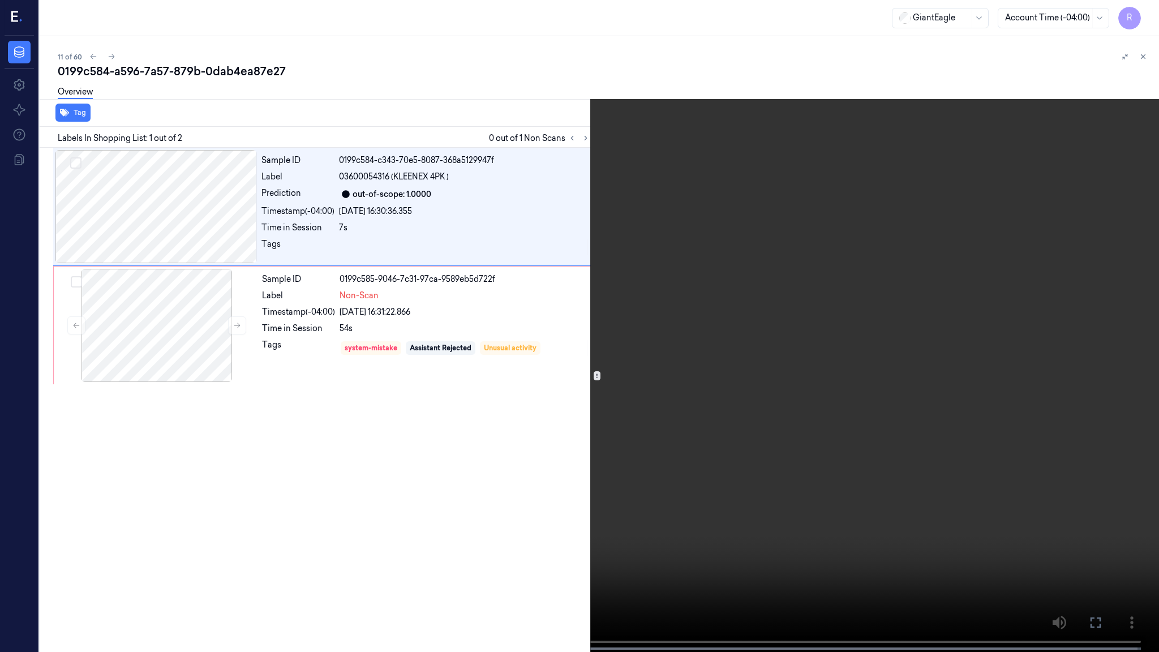
click at [697, 345] on video at bounding box center [579, 327] width 1159 height 654
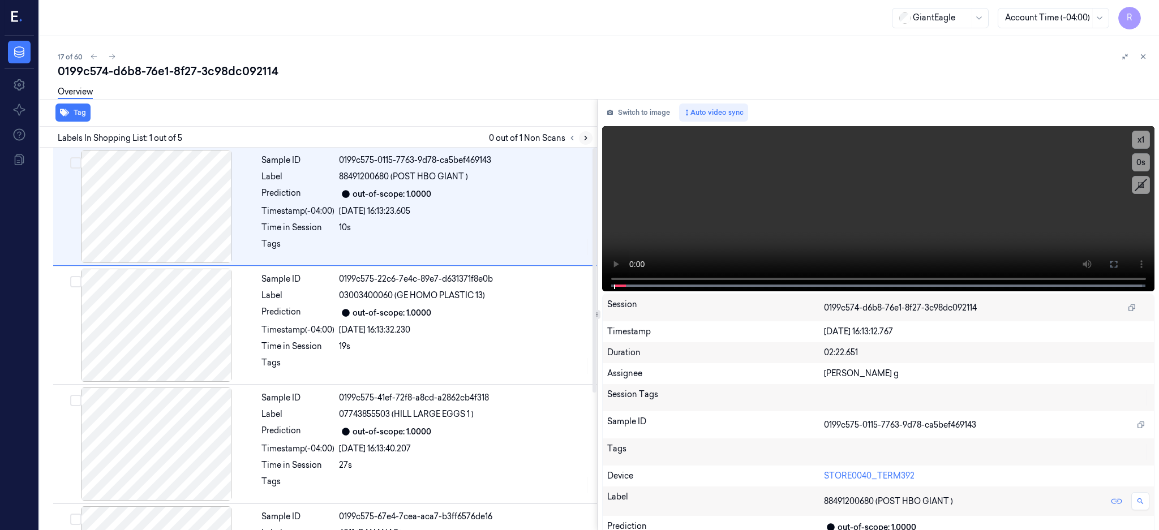
click at [589, 135] on icon at bounding box center [586, 138] width 8 height 8
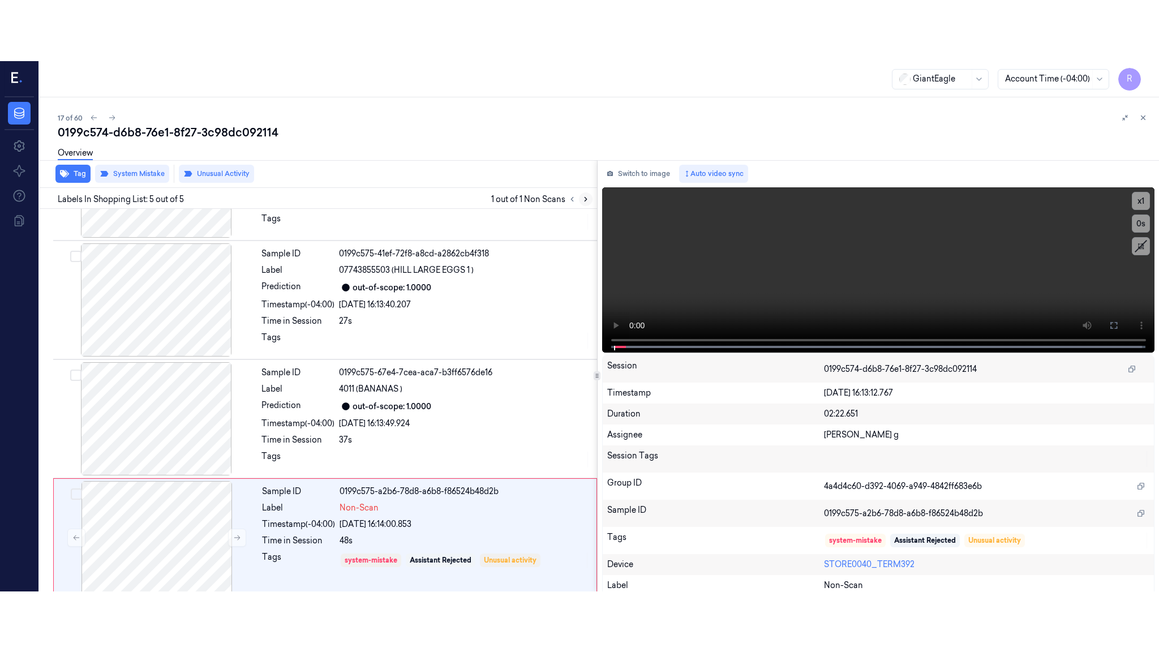
scroll to position [214, 0]
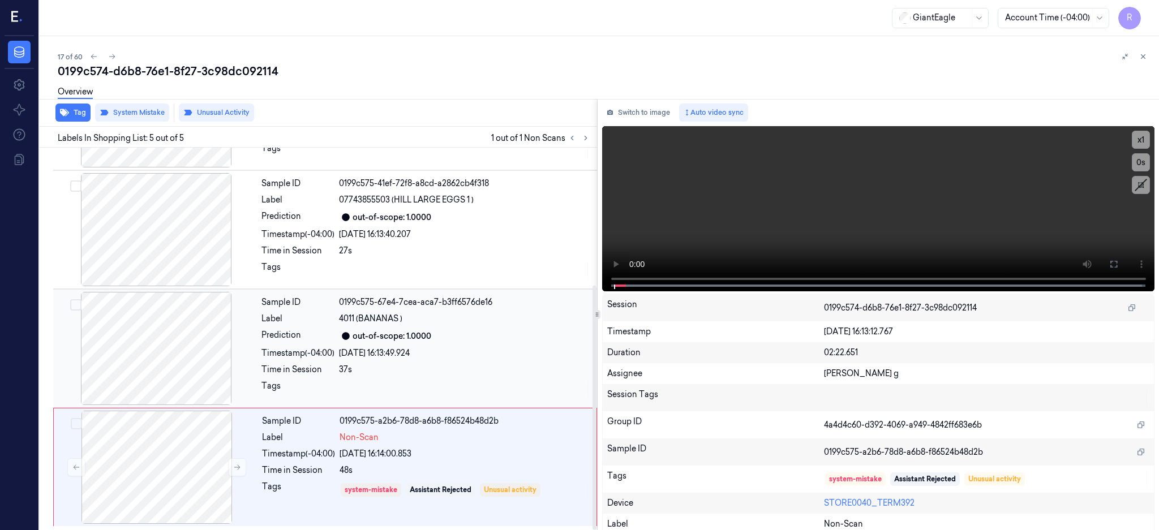
click at [160, 376] on div at bounding box center [155, 348] width 201 height 113
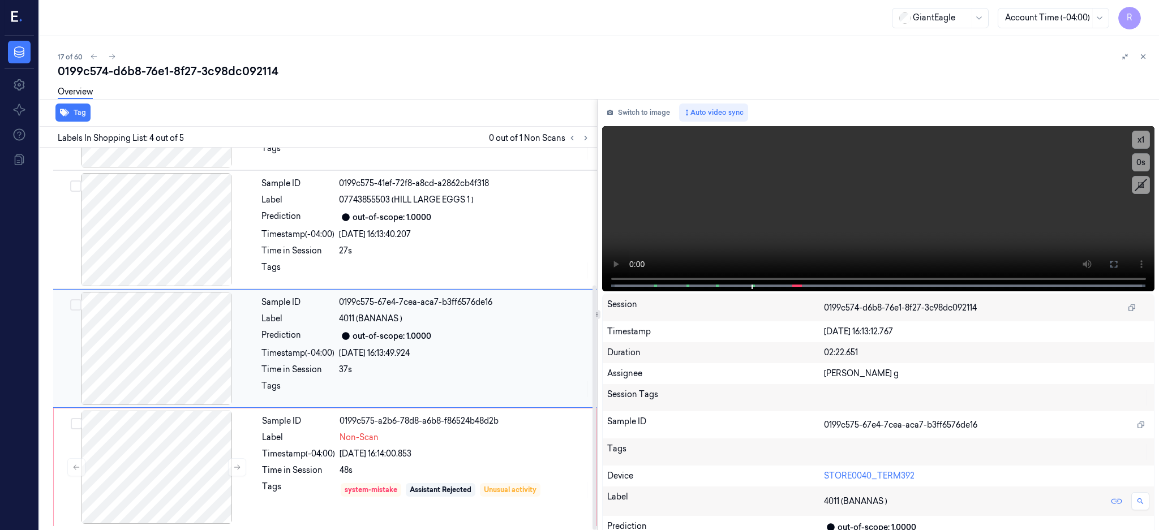
click at [132, 363] on div at bounding box center [155, 348] width 201 height 113
click at [1118, 265] on icon at bounding box center [1113, 264] width 9 height 9
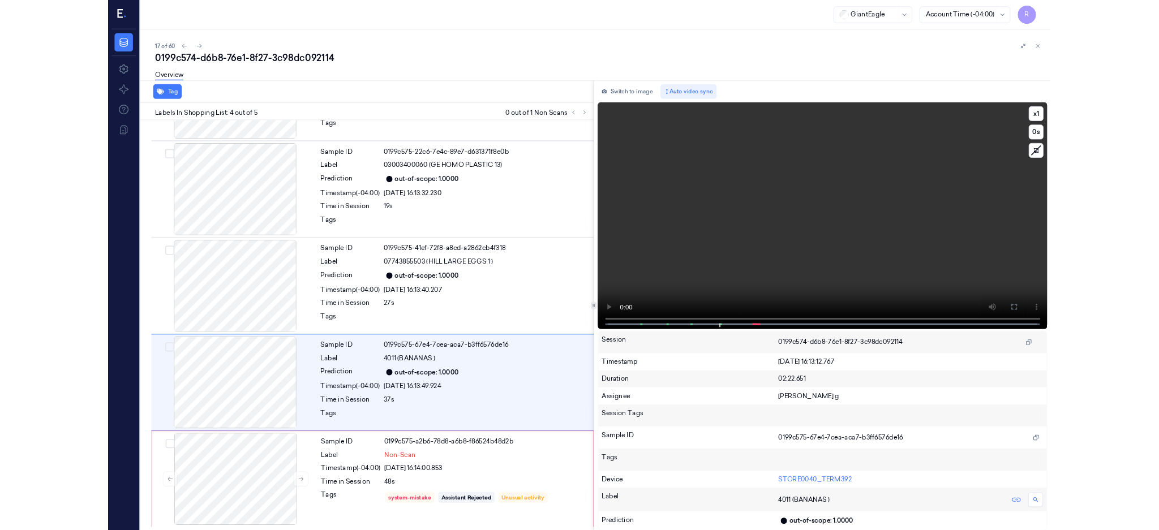
scroll to position [93, 0]
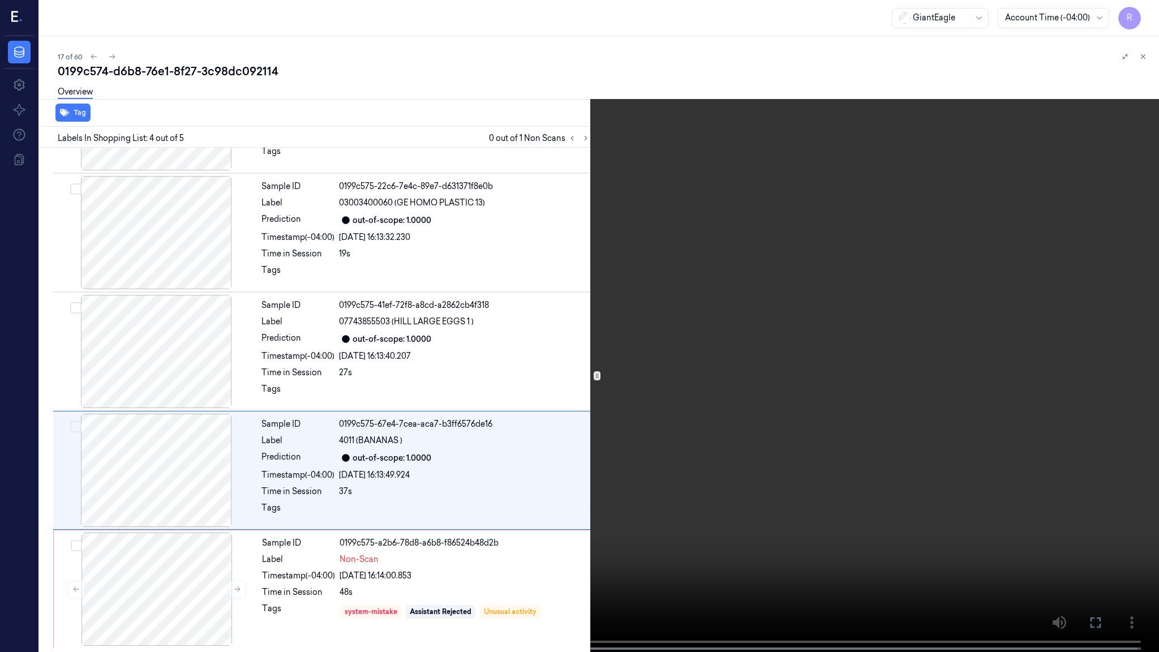
click at [889, 345] on video at bounding box center [579, 327] width 1159 height 654
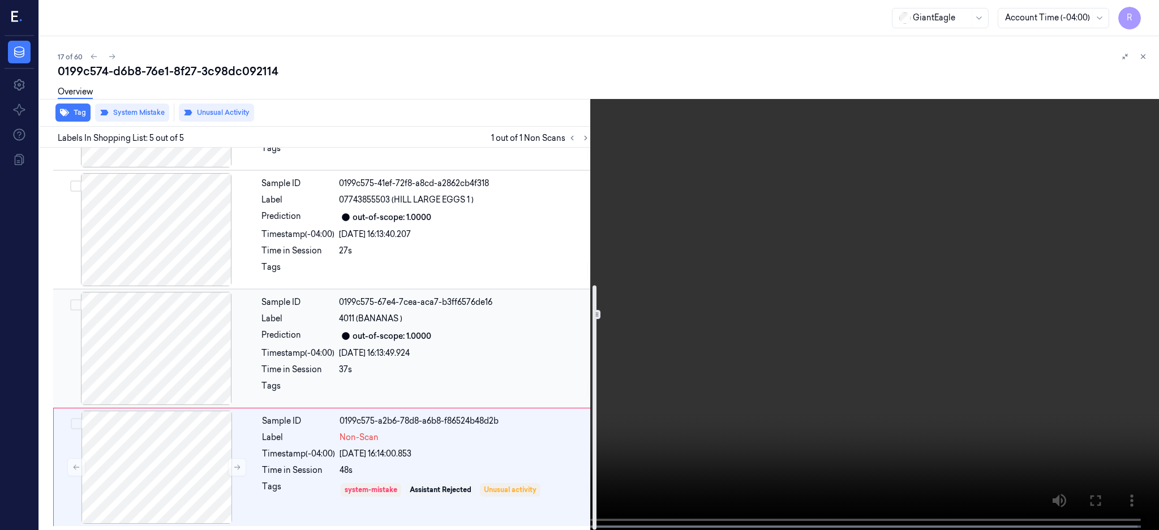
scroll to position [214, 0]
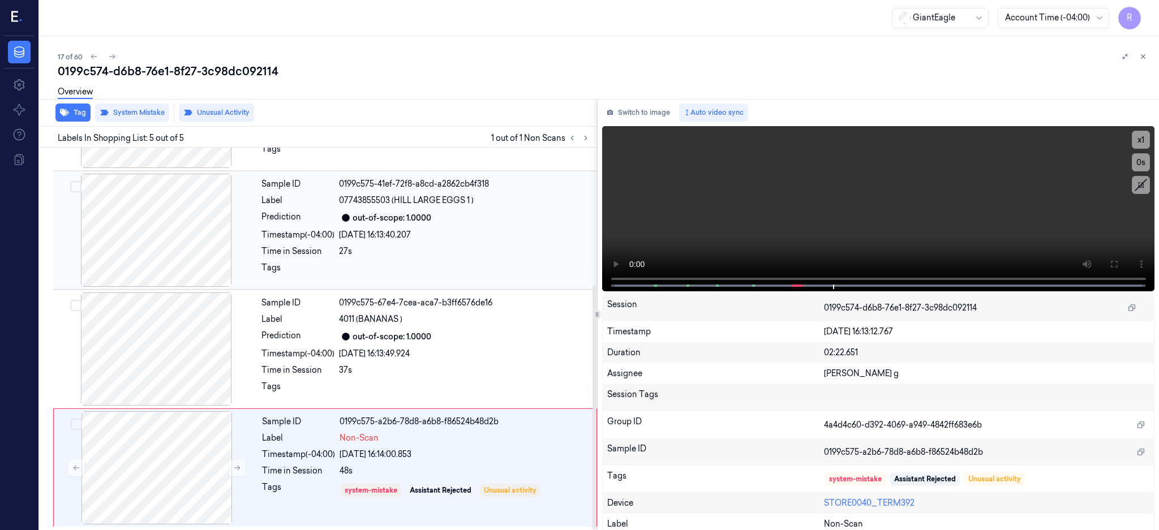
click at [177, 235] on div at bounding box center [155, 230] width 201 height 113
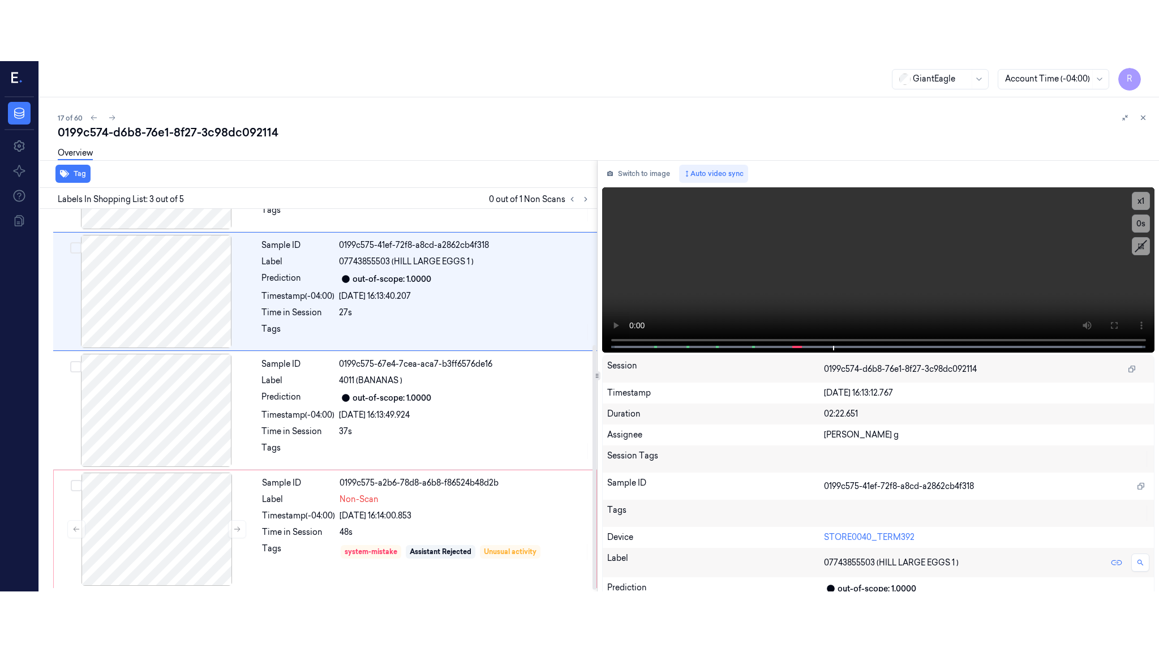
scroll to position [105, 0]
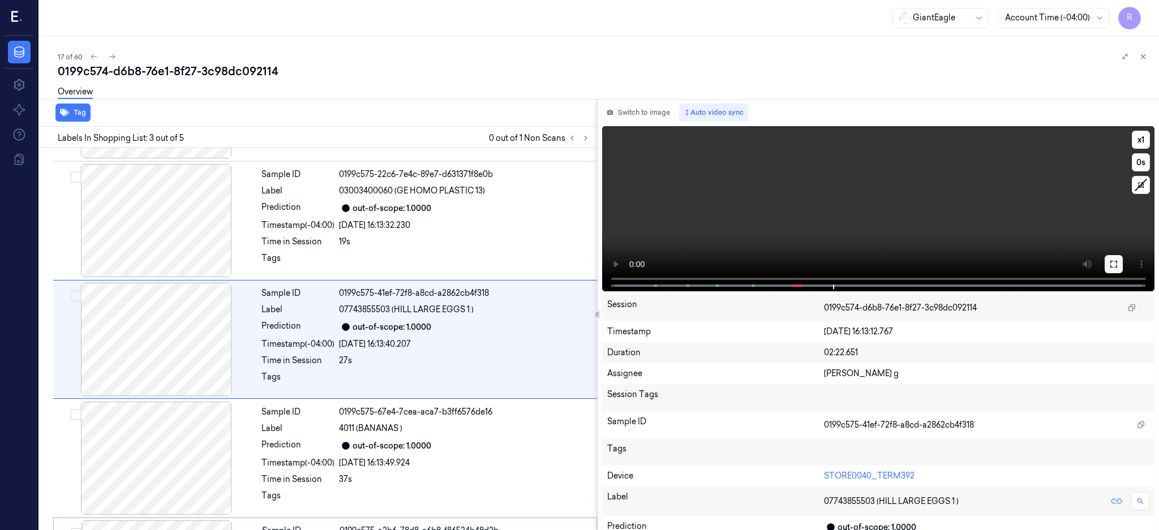
click at [1122, 269] on button at bounding box center [1113, 264] width 18 height 18
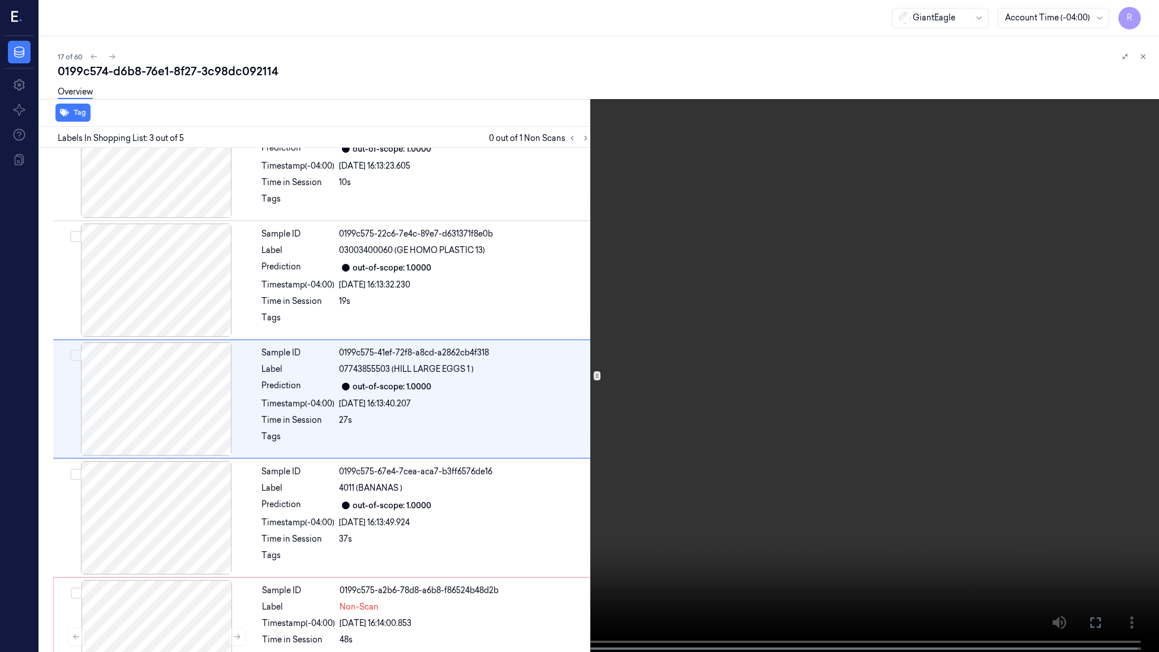
click at [636, 439] on video at bounding box center [579, 327] width 1159 height 654
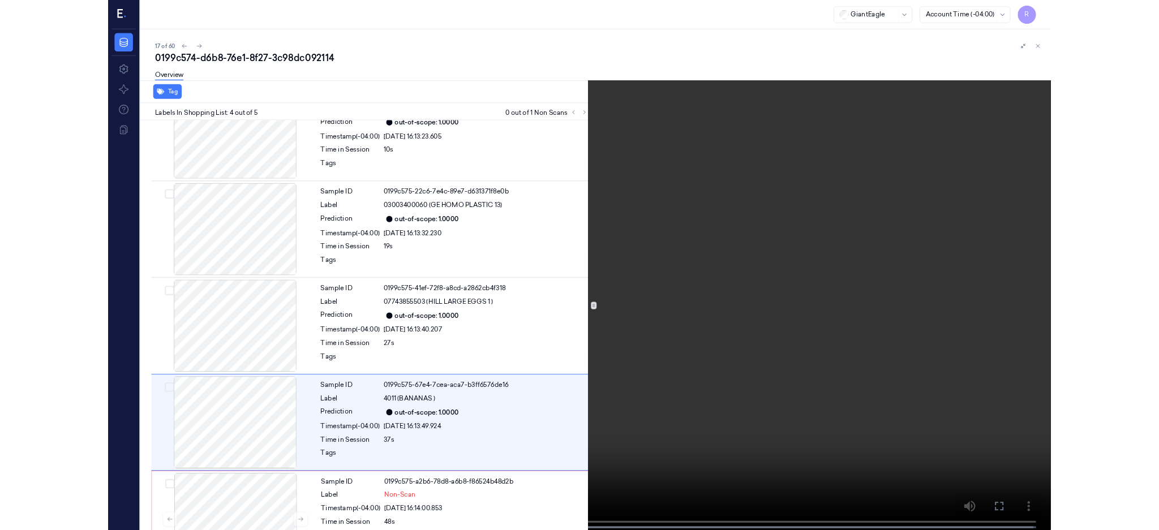
scroll to position [93, 0]
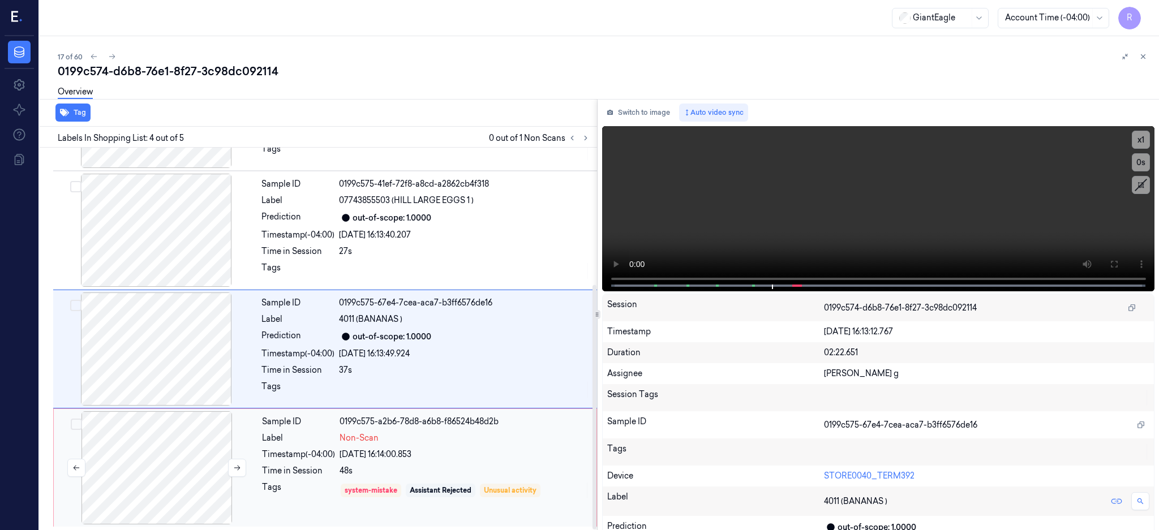
click at [186, 441] on div at bounding box center [156, 467] width 201 height 113
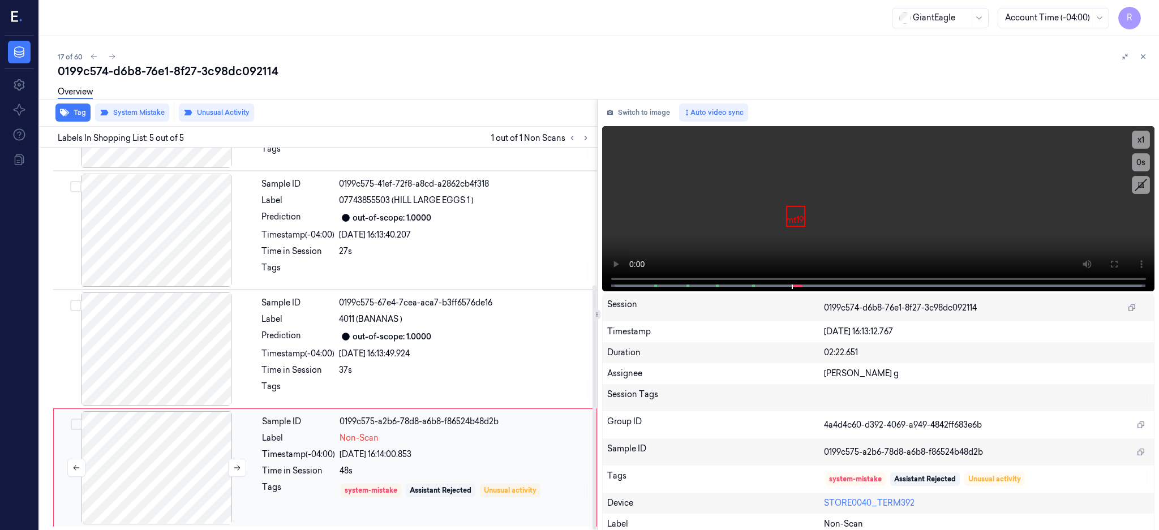
scroll to position [214, 0]
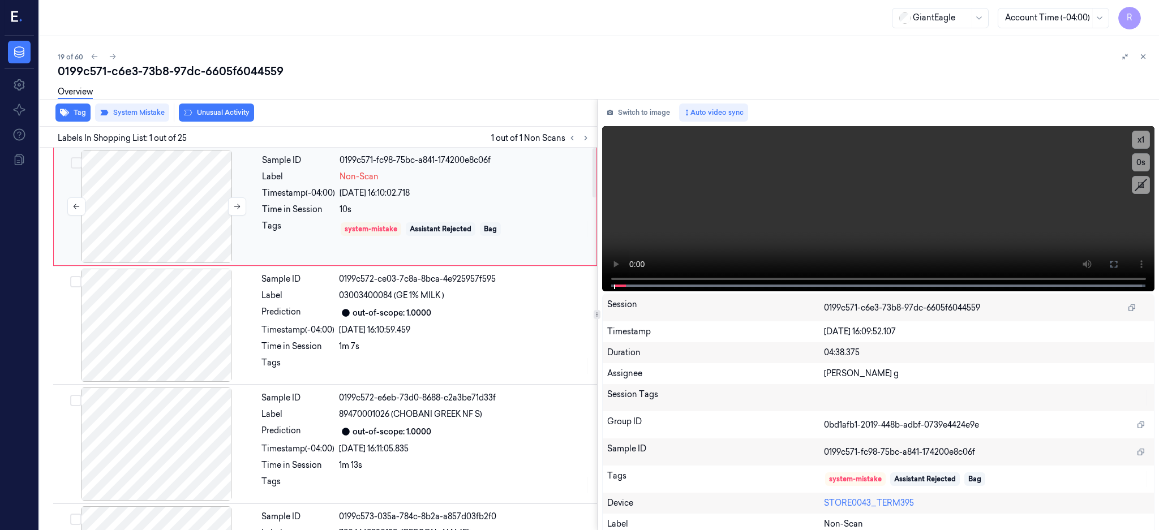
click at [148, 216] on div at bounding box center [156, 206] width 201 height 113
click at [163, 235] on div at bounding box center [156, 206] width 201 height 113
click at [1117, 262] on icon at bounding box center [1113, 264] width 7 height 7
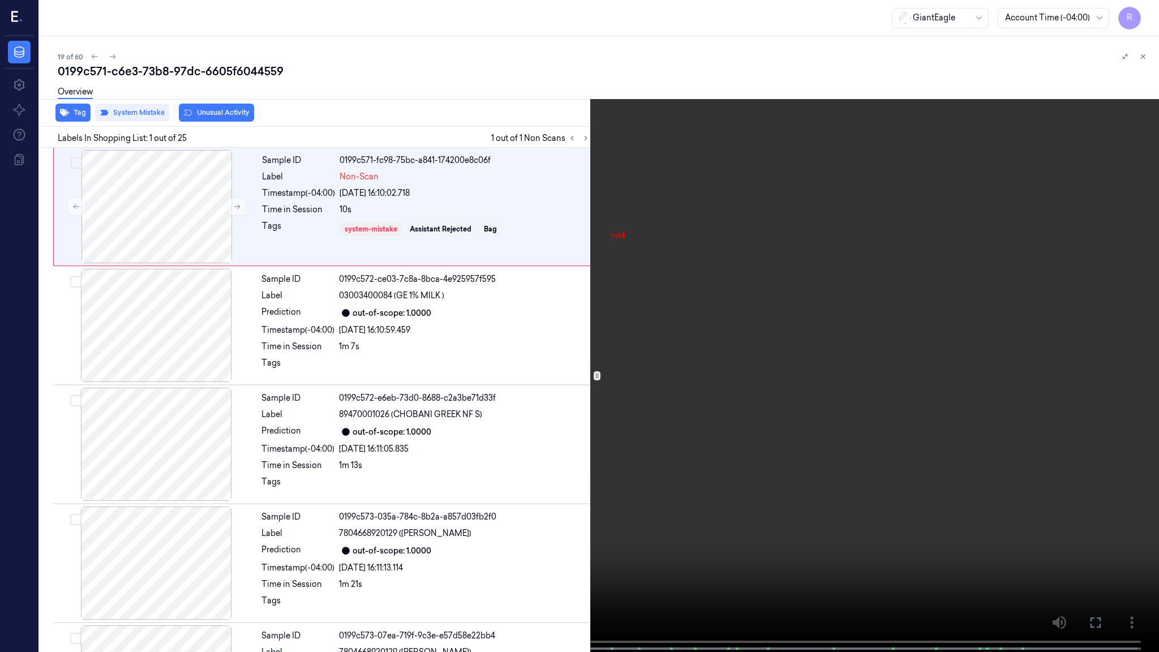
click at [677, 343] on video at bounding box center [579, 327] width 1159 height 654
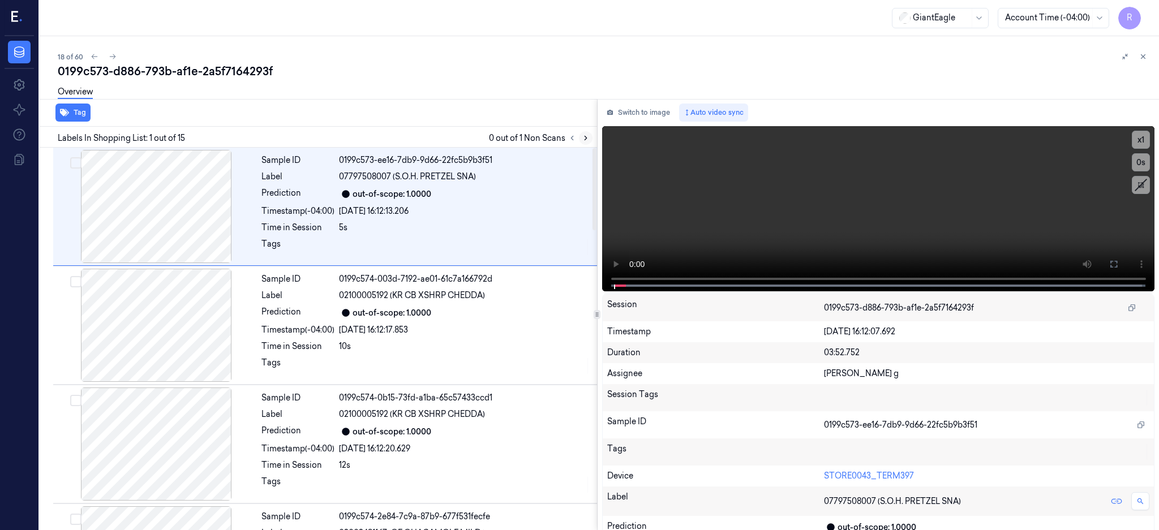
click at [592, 137] on button at bounding box center [586, 138] width 14 height 14
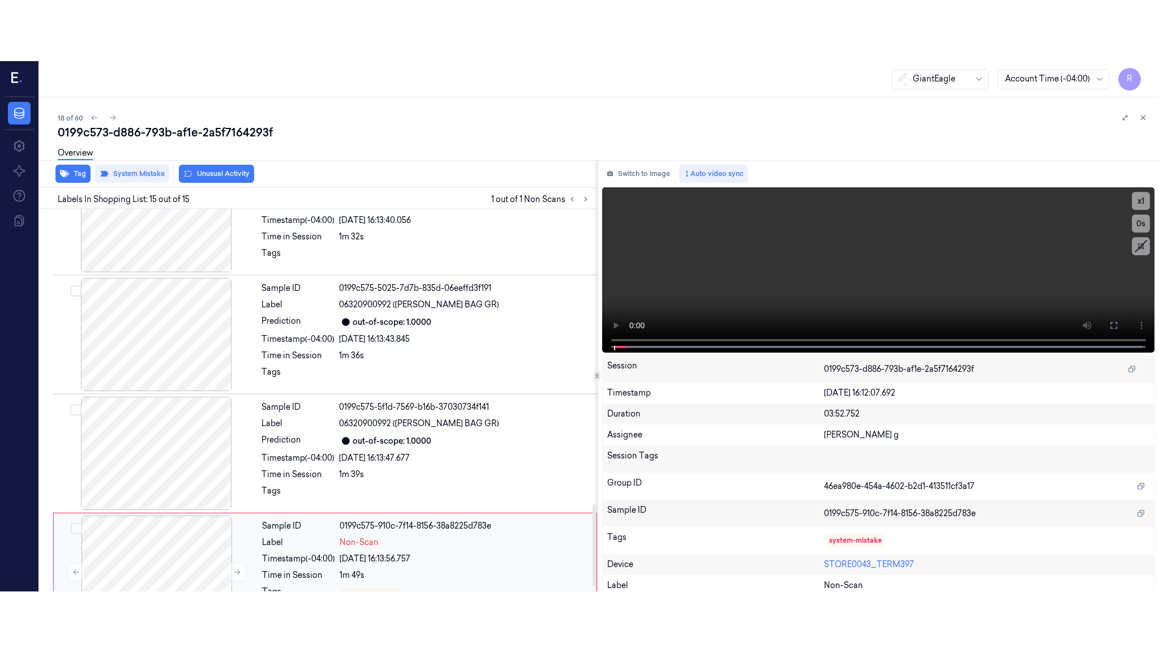
scroll to position [1404, 0]
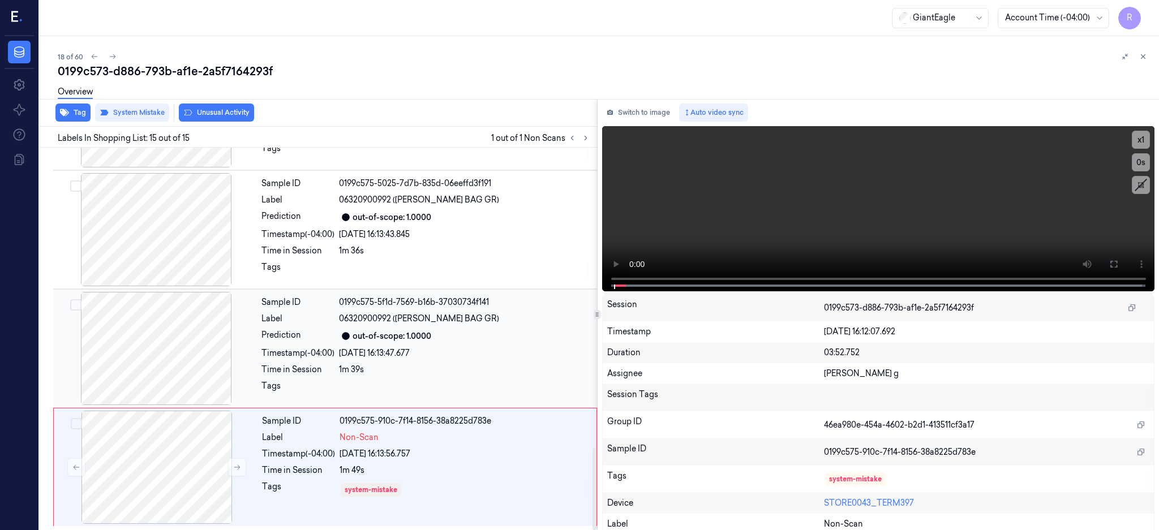
click at [153, 370] on div at bounding box center [155, 348] width 201 height 113
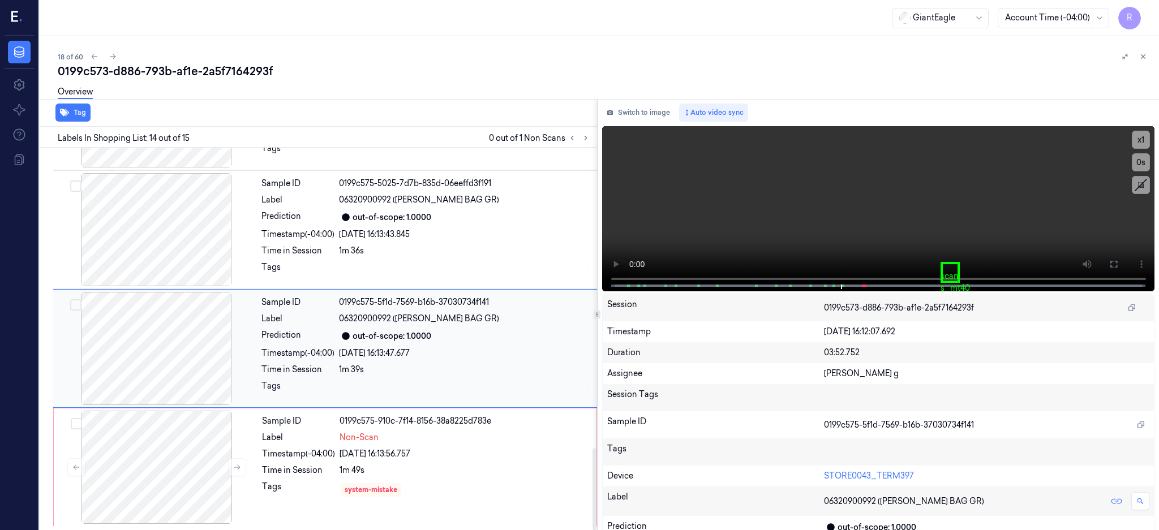
click at [147, 356] on div at bounding box center [155, 348] width 201 height 113
click at [1122, 261] on button at bounding box center [1113, 264] width 18 height 18
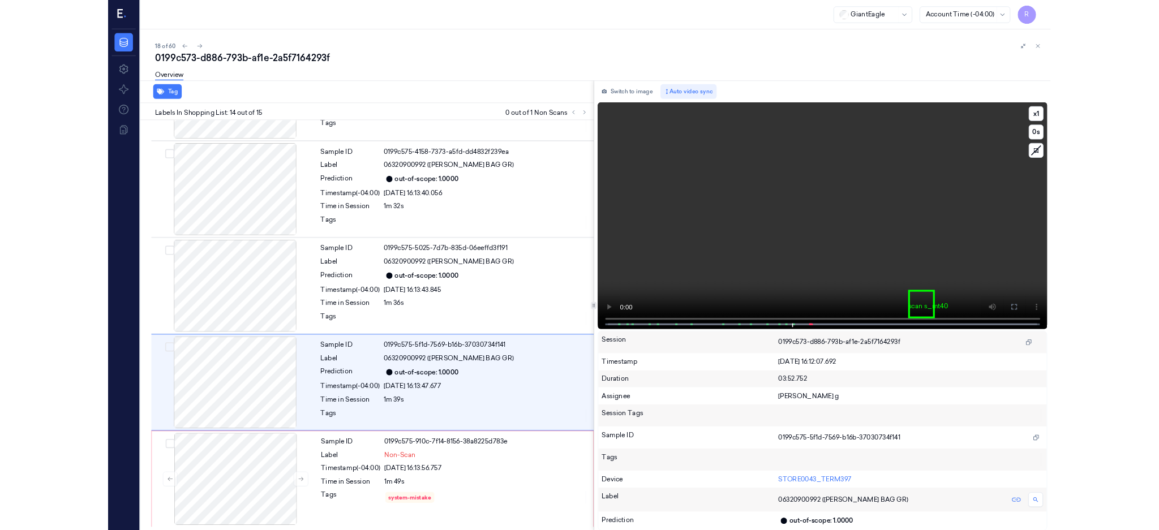
scroll to position [1282, 0]
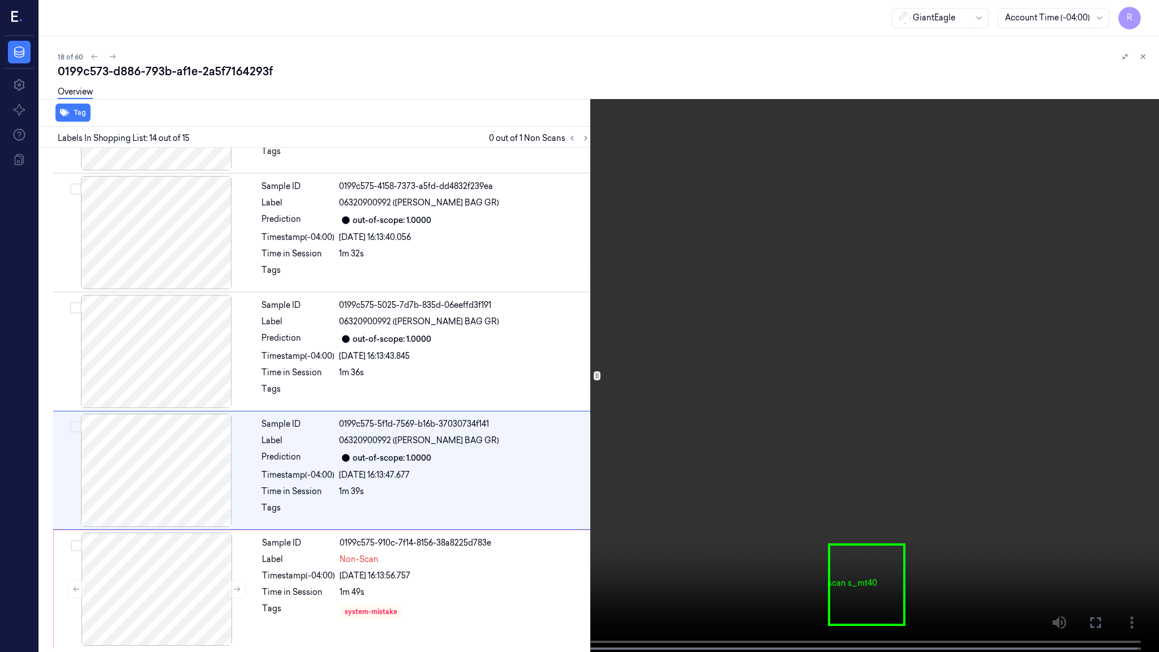
click at [802, 345] on video at bounding box center [579, 327] width 1159 height 654
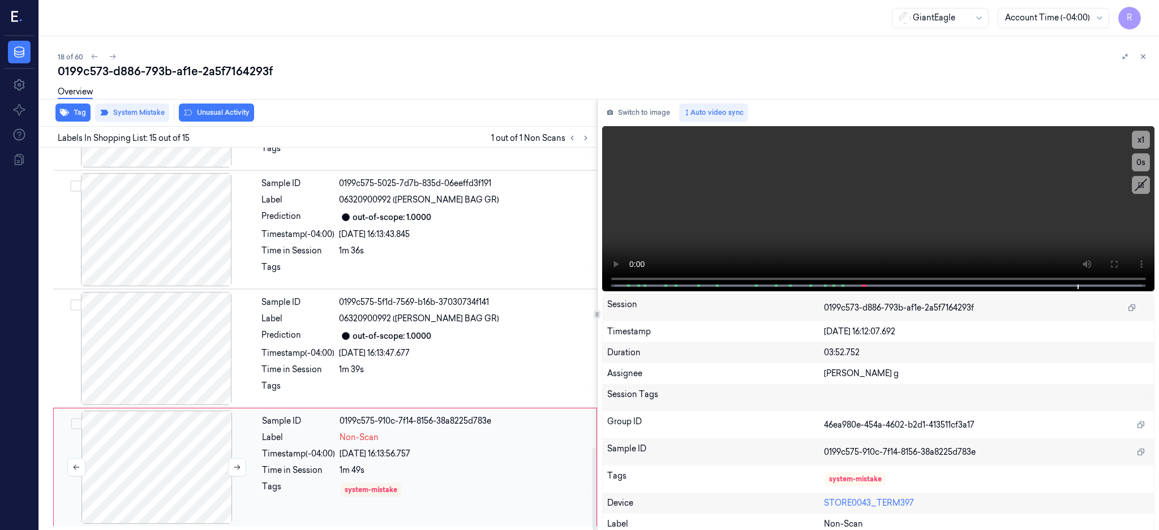
click at [191, 453] on div at bounding box center [156, 467] width 201 height 113
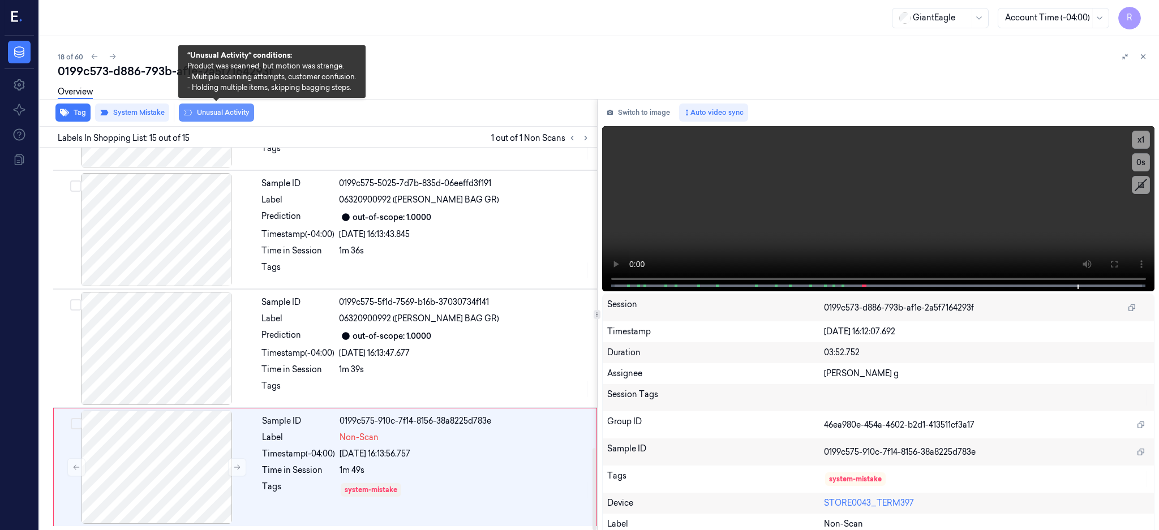
click at [248, 116] on button "Unusual Activity" at bounding box center [216, 113] width 75 height 18
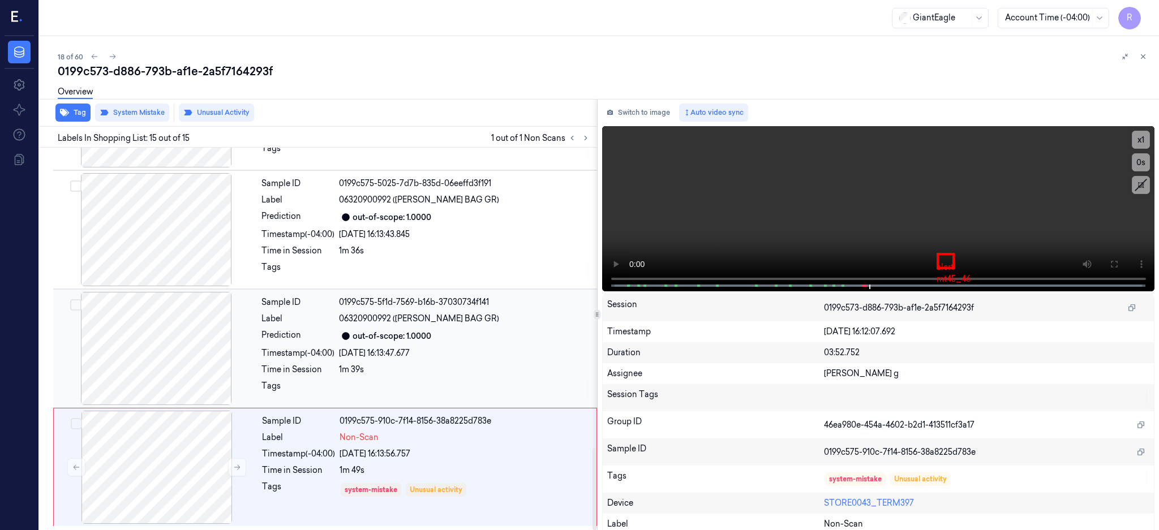
scroll to position [1403, 0]
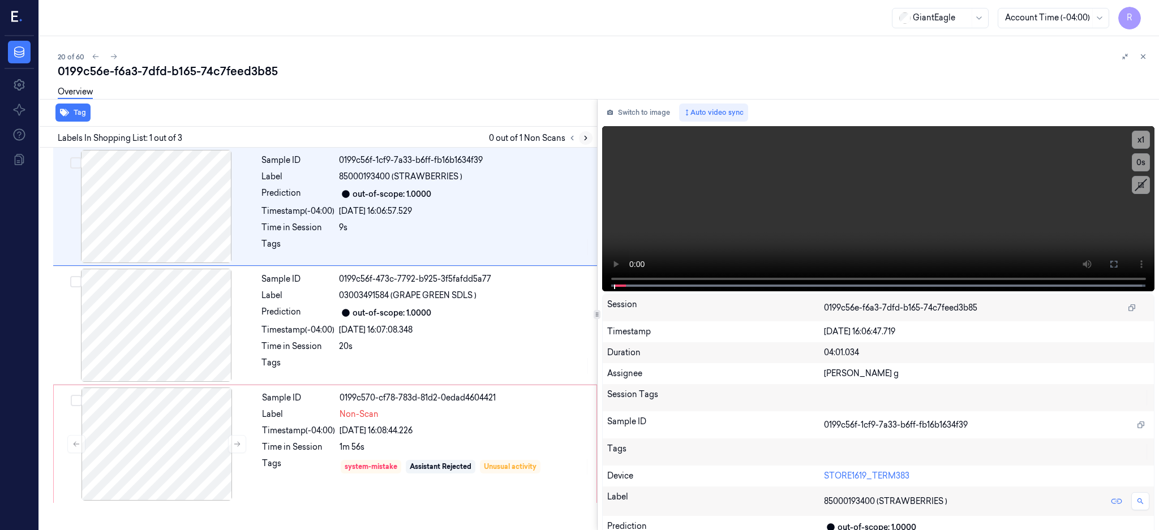
click at [589, 134] on icon at bounding box center [586, 138] width 8 height 8
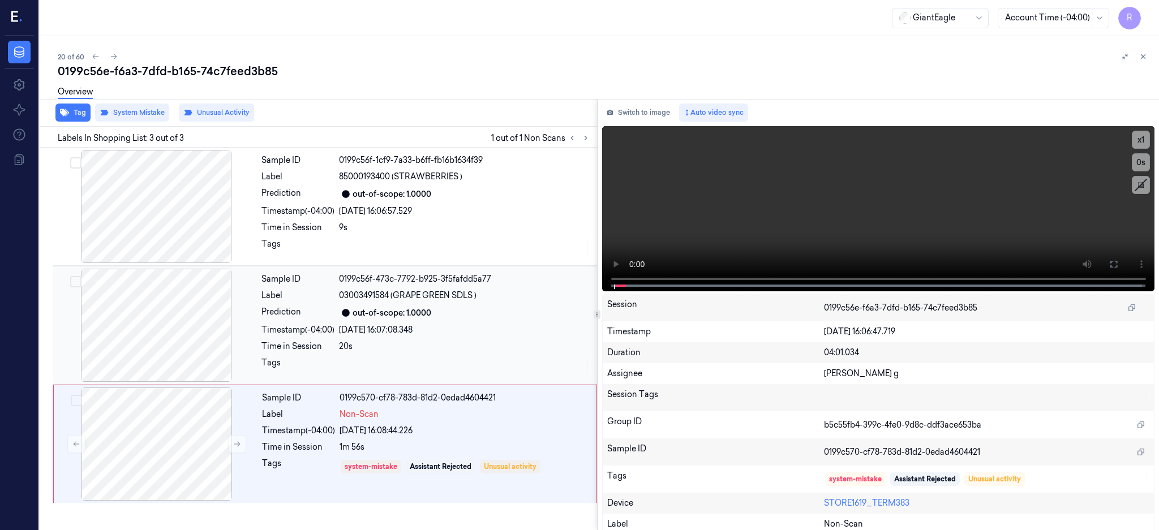
click at [141, 330] on div at bounding box center [155, 325] width 201 height 113
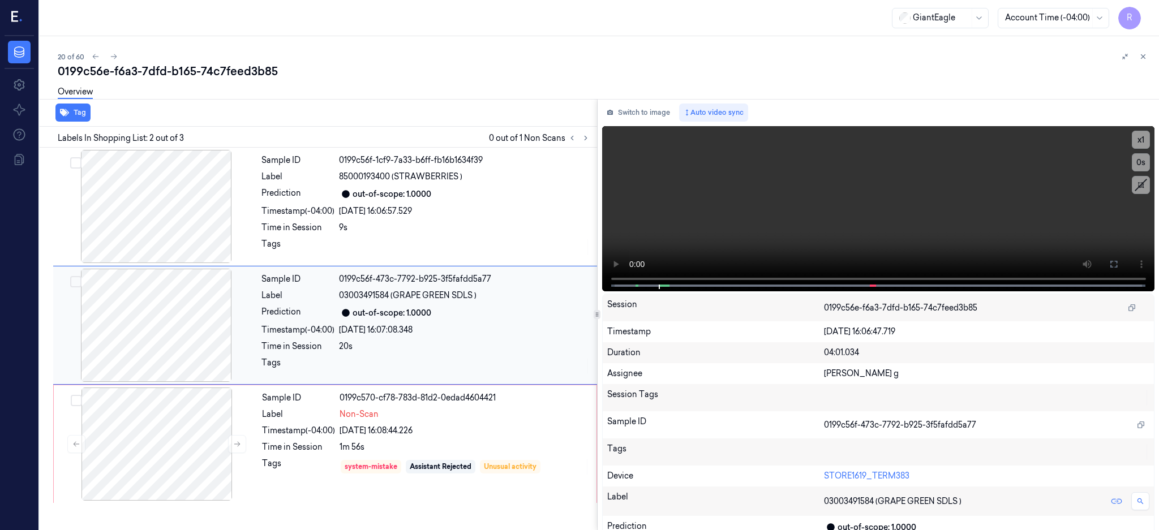
click at [156, 339] on div at bounding box center [155, 325] width 201 height 113
click at [1122, 260] on button at bounding box center [1113, 264] width 18 height 18
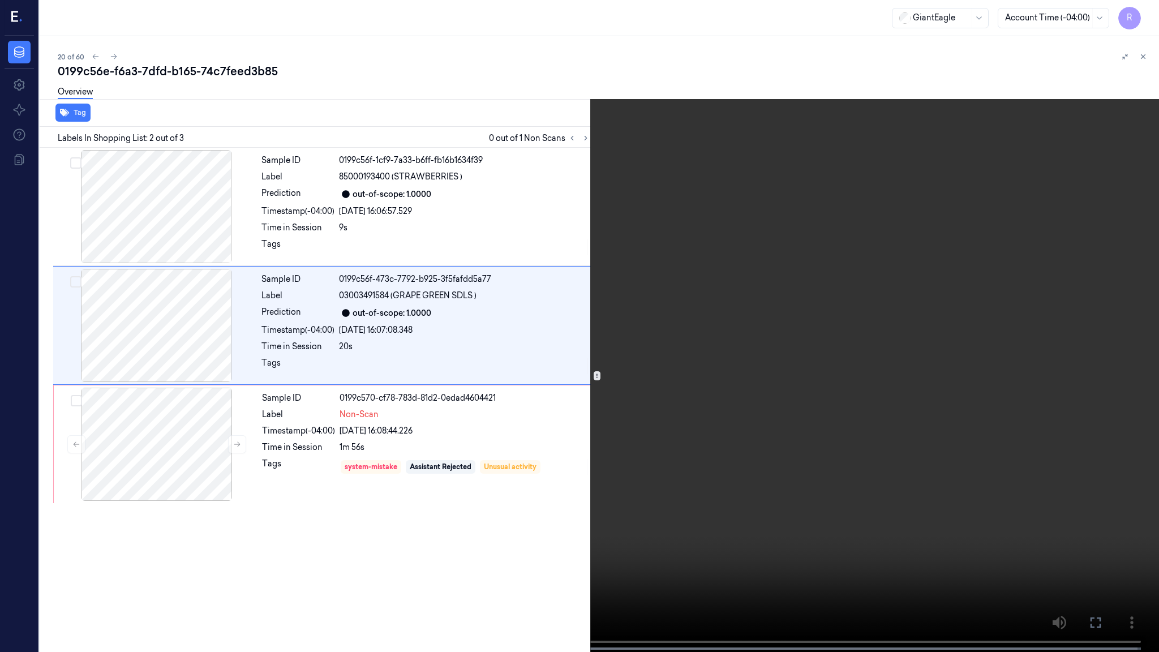
click at [754, 323] on video at bounding box center [579, 327] width 1159 height 654
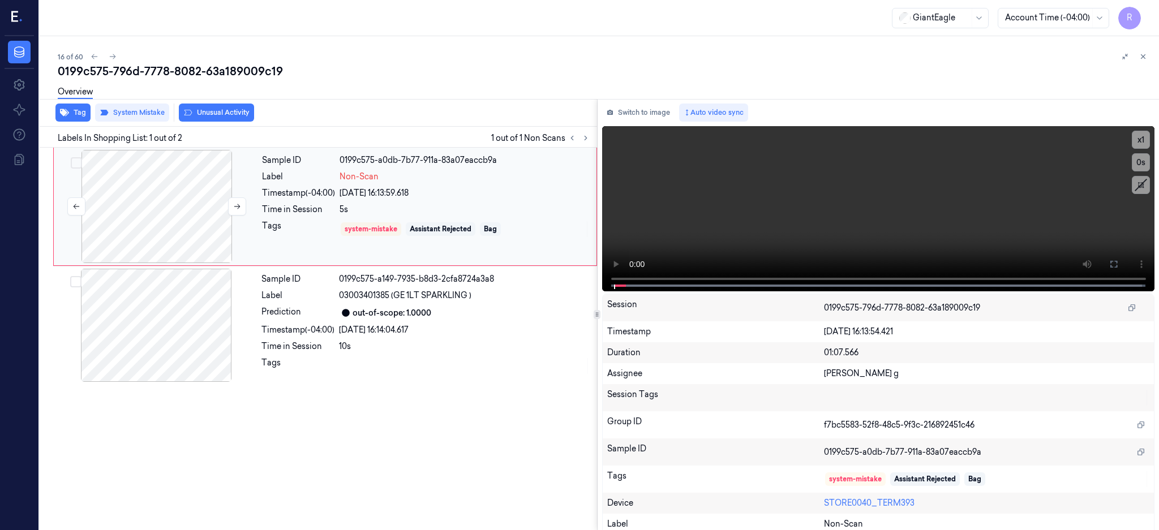
click at [139, 224] on div at bounding box center [156, 206] width 201 height 113
click at [151, 178] on div at bounding box center [156, 206] width 201 height 113
click at [1122, 263] on button at bounding box center [1113, 264] width 18 height 18
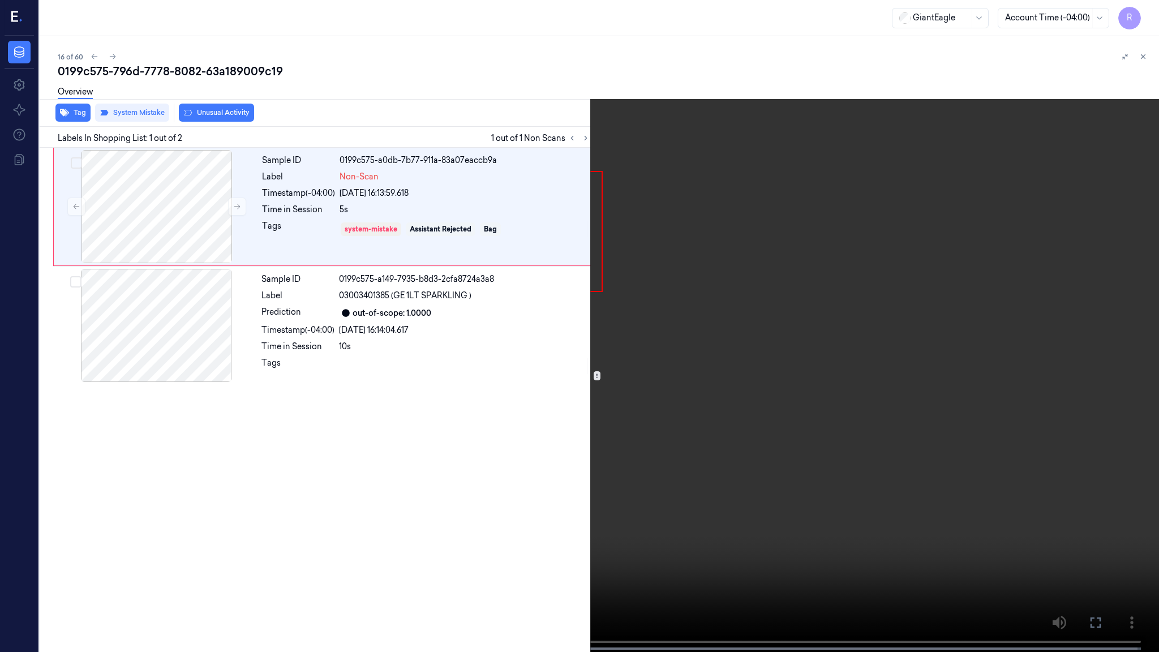
click at [854, 360] on video at bounding box center [579, 327] width 1159 height 654
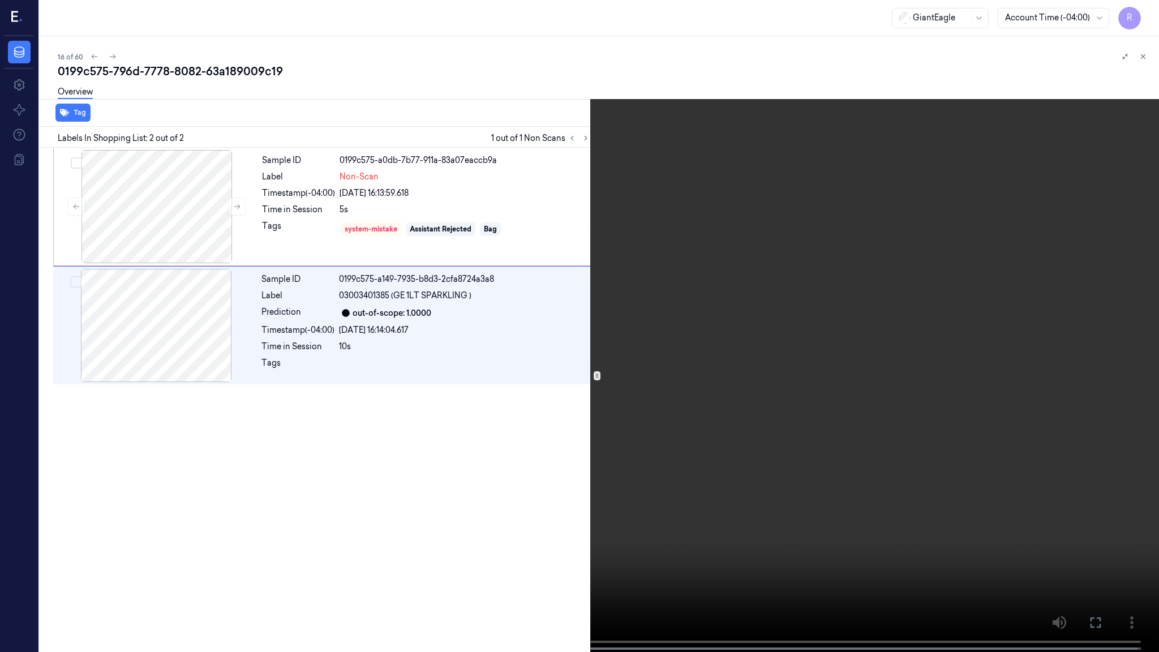
click at [355, 330] on video at bounding box center [579, 327] width 1159 height 654
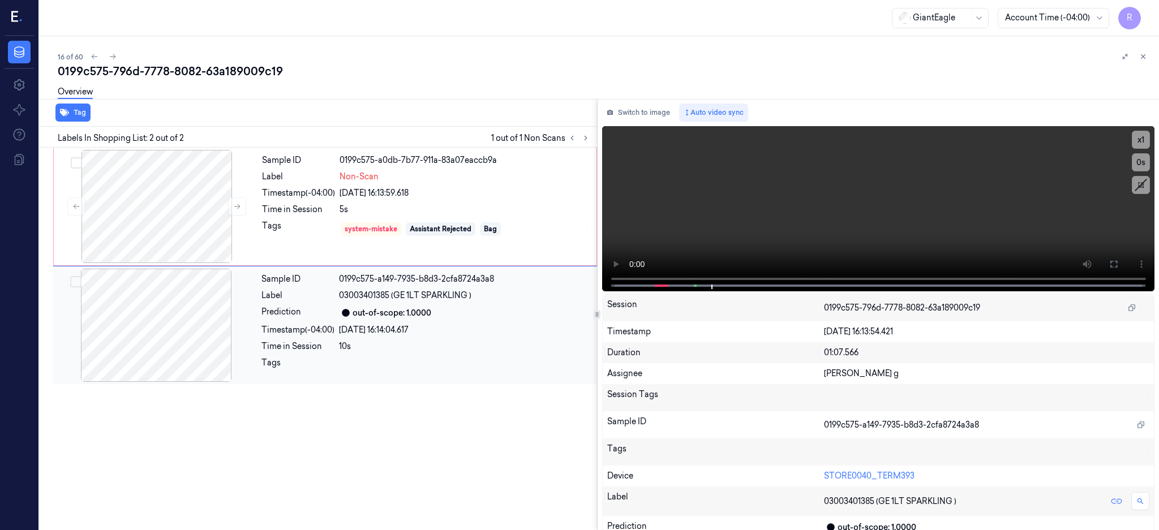
click at [186, 325] on div at bounding box center [155, 325] width 201 height 113
click at [186, 224] on div at bounding box center [156, 206] width 201 height 113
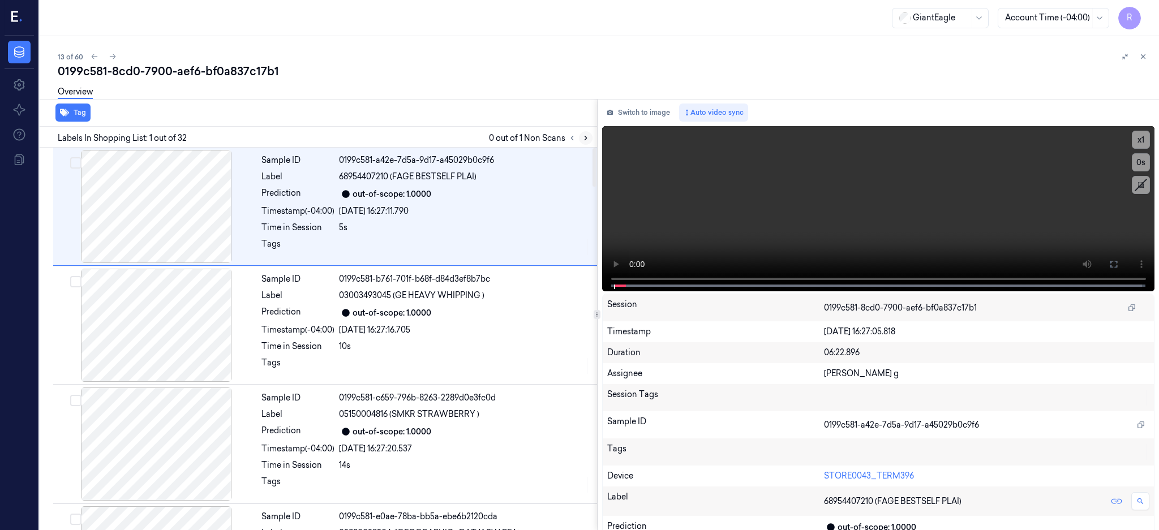
click at [589, 136] on icon at bounding box center [586, 138] width 8 height 8
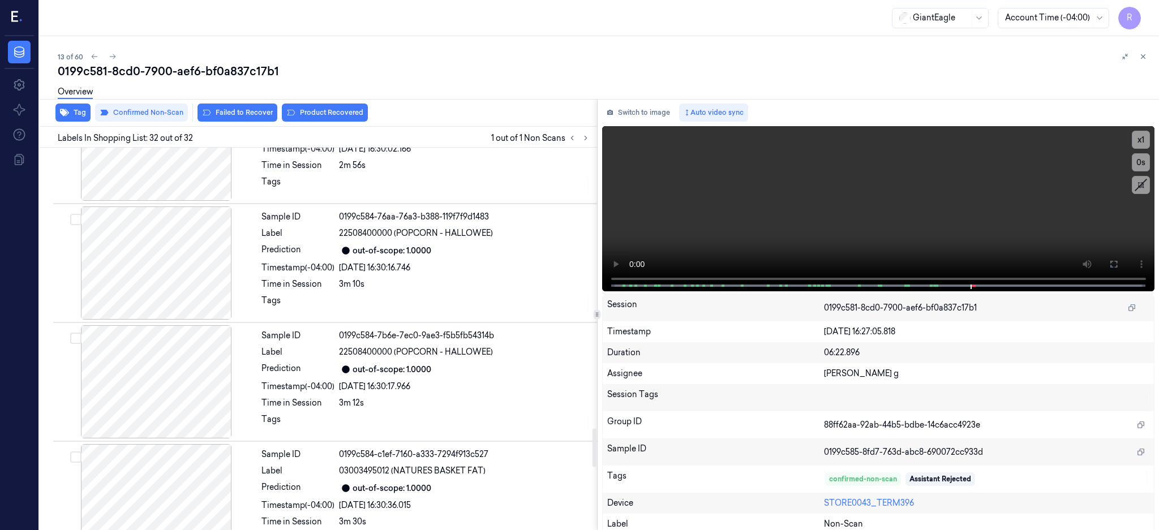
scroll to position [2627, 0]
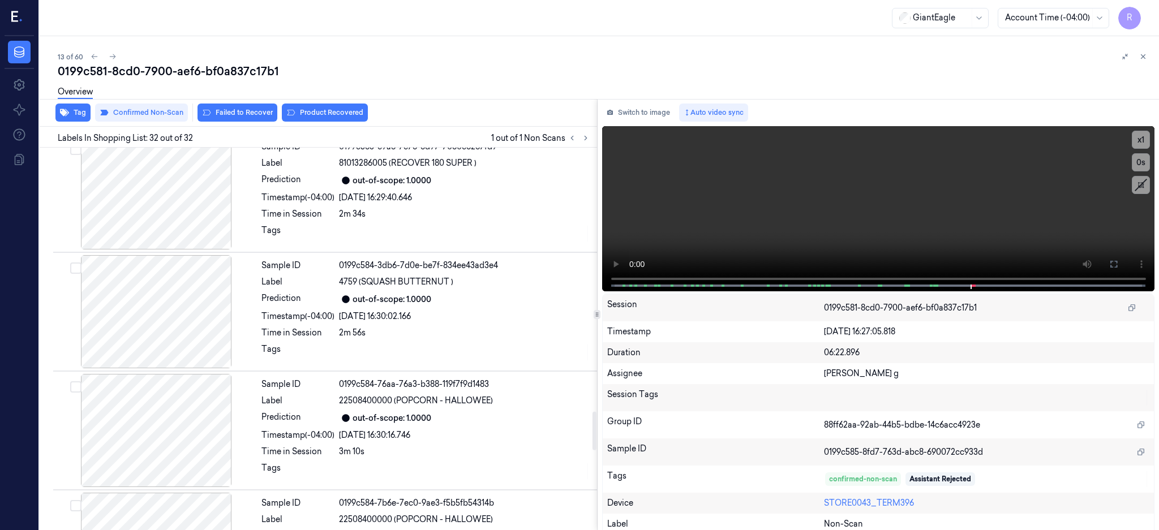
click at [184, 395] on div at bounding box center [155, 430] width 201 height 113
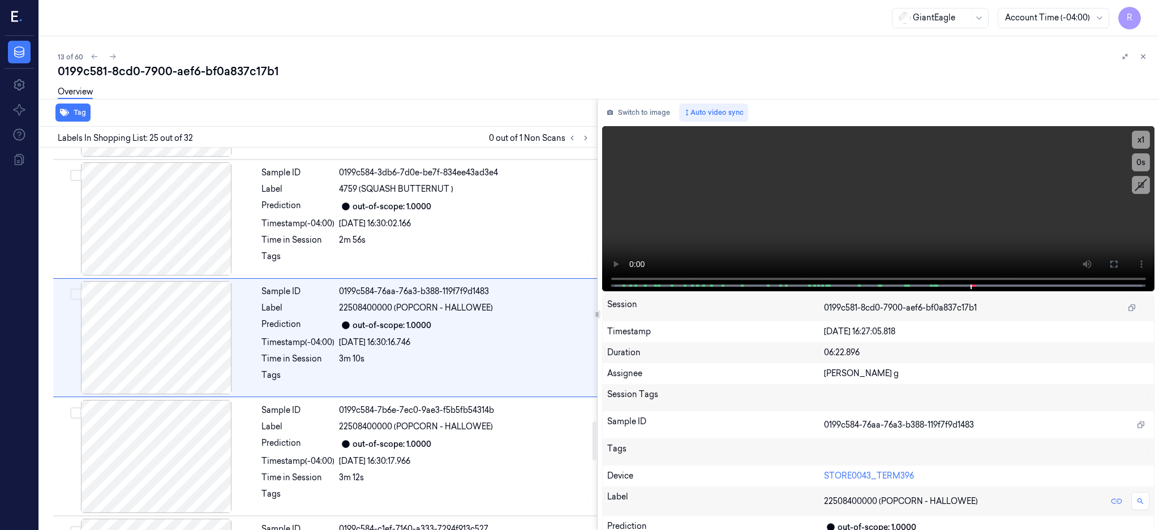
scroll to position [2795, 0]
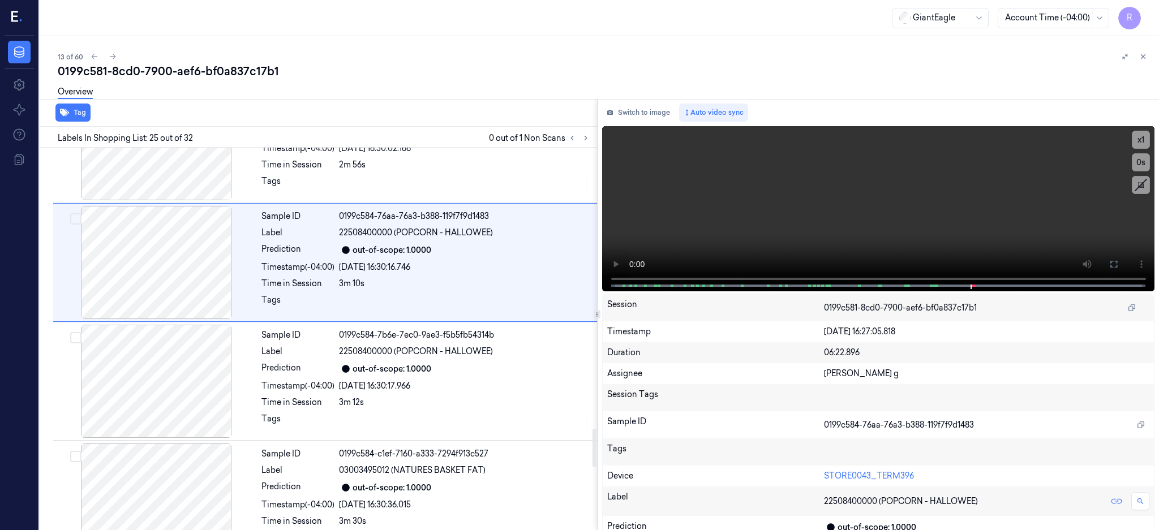
click at [184, 395] on div at bounding box center [155, 381] width 201 height 113
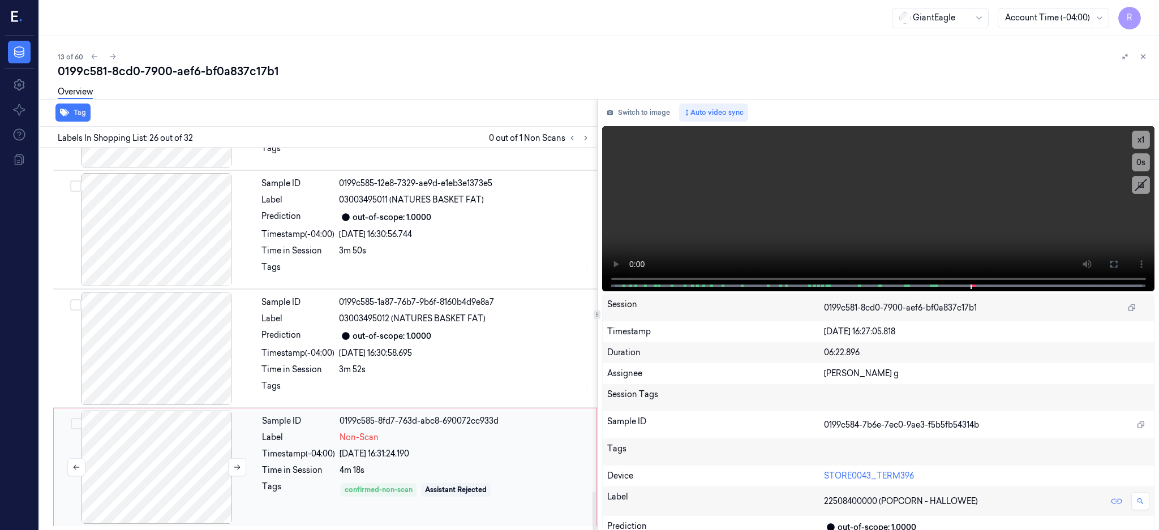
click at [180, 488] on div at bounding box center [156, 467] width 201 height 113
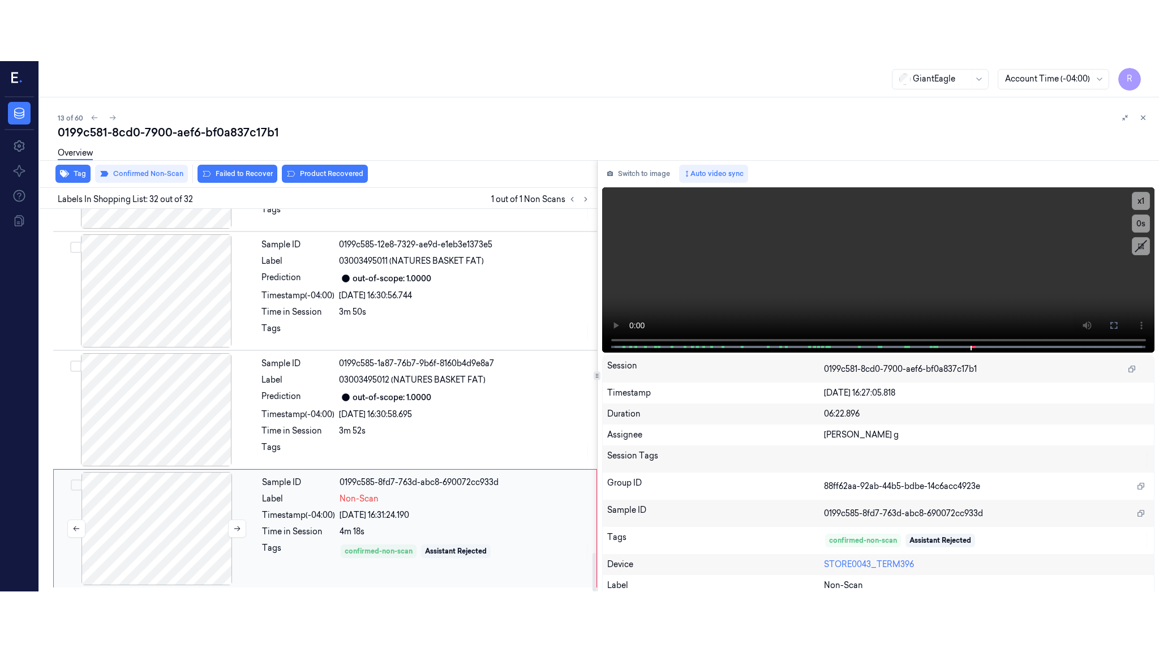
scroll to position [3424, 0]
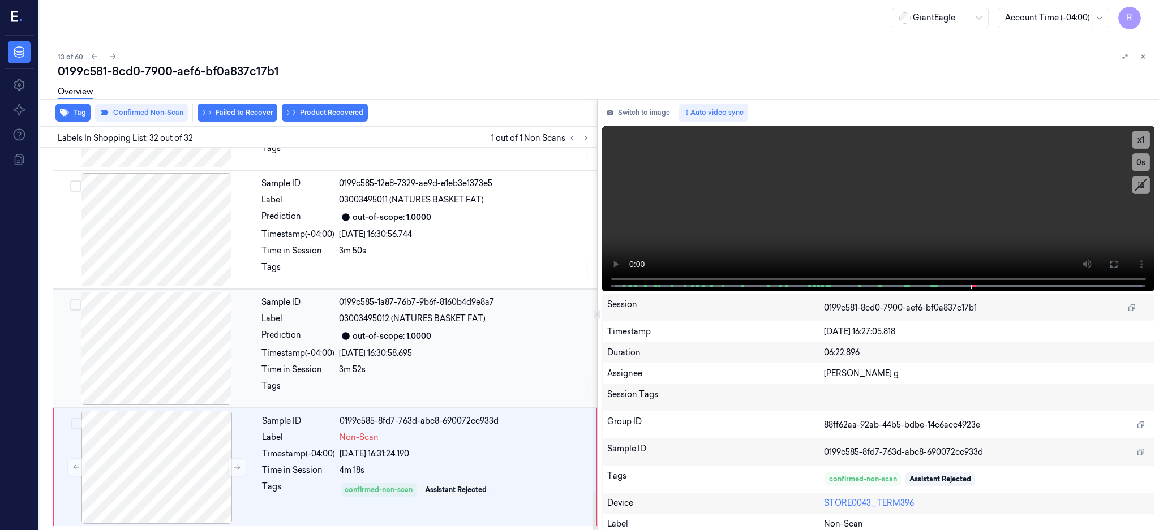
click at [165, 368] on div at bounding box center [155, 348] width 201 height 113
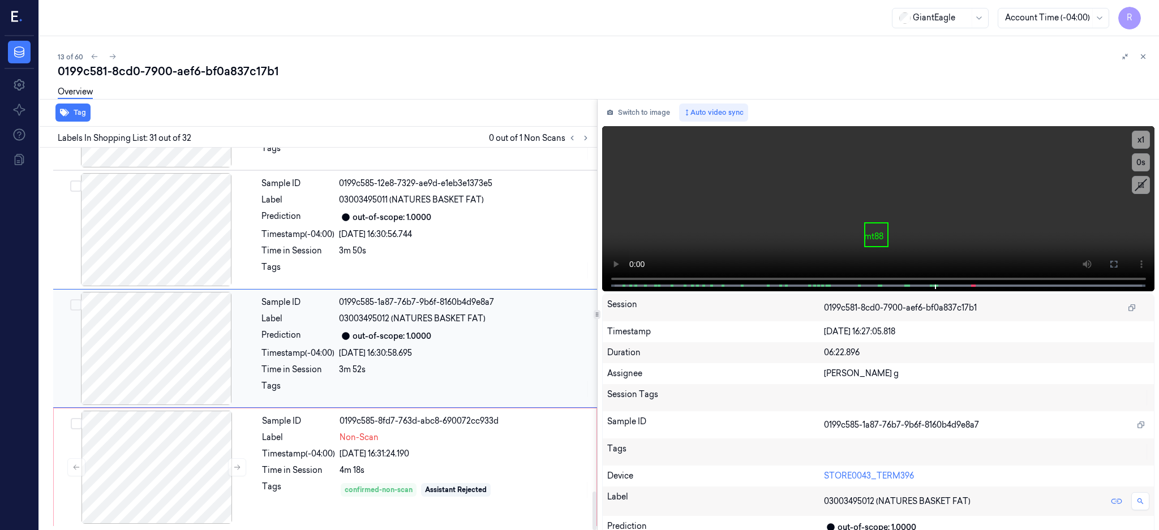
click at [122, 367] on div at bounding box center [155, 348] width 201 height 113
click at [1122, 265] on button at bounding box center [1113, 264] width 18 height 18
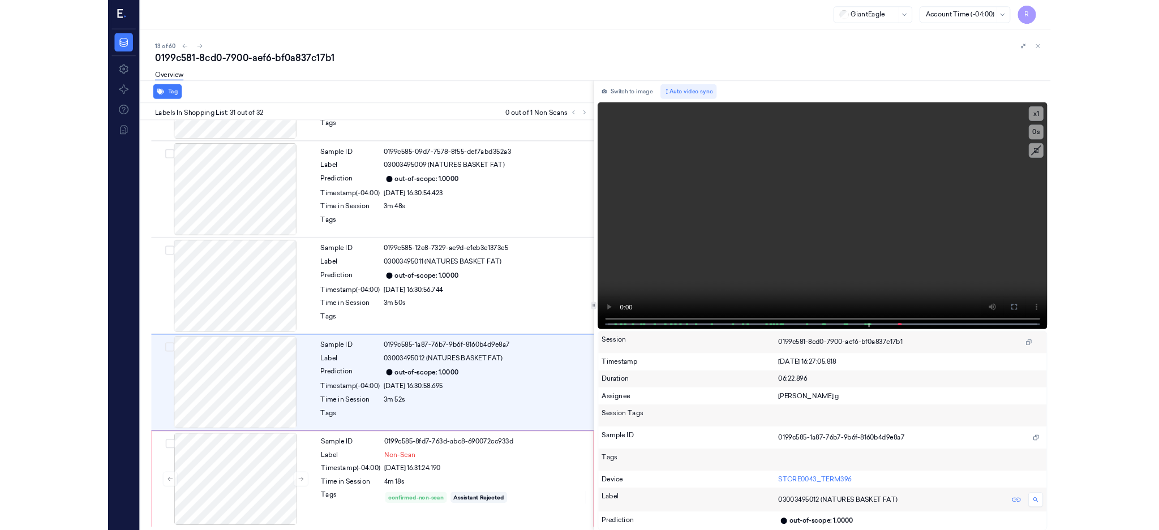
scroll to position [3303, 0]
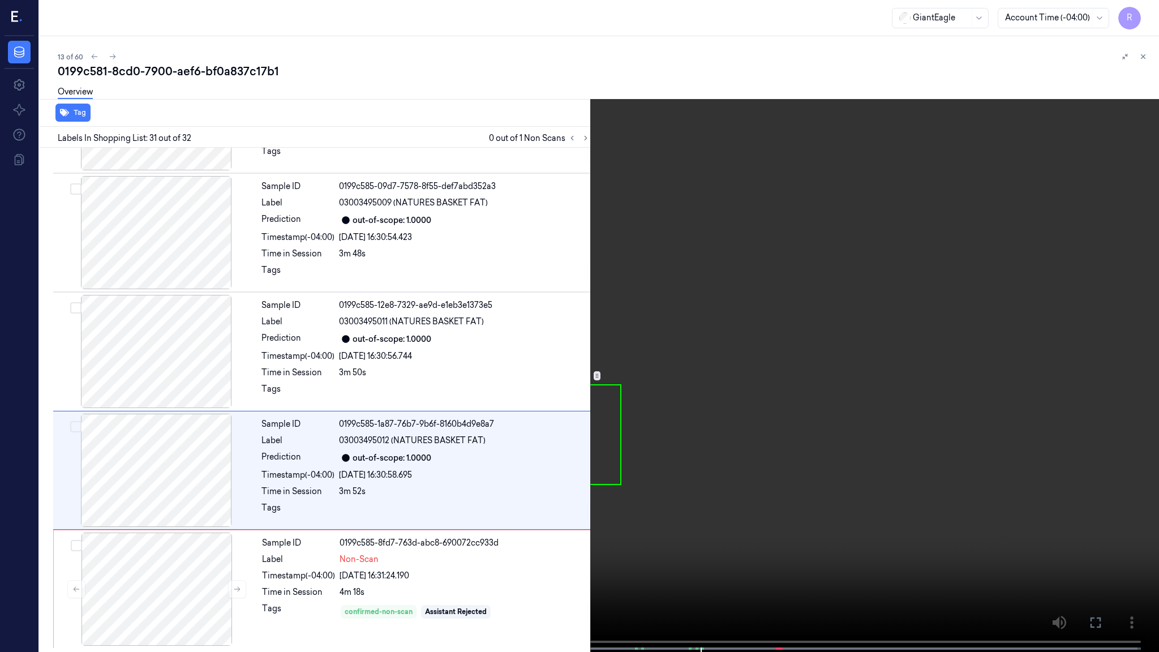
click at [847, 343] on video at bounding box center [579, 327] width 1159 height 654
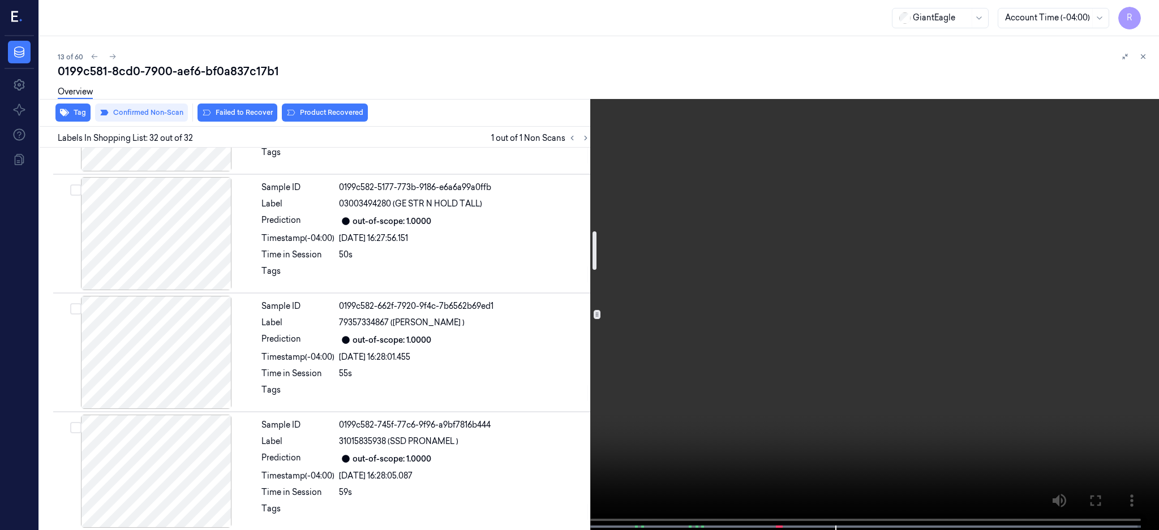
scroll to position [829, 0]
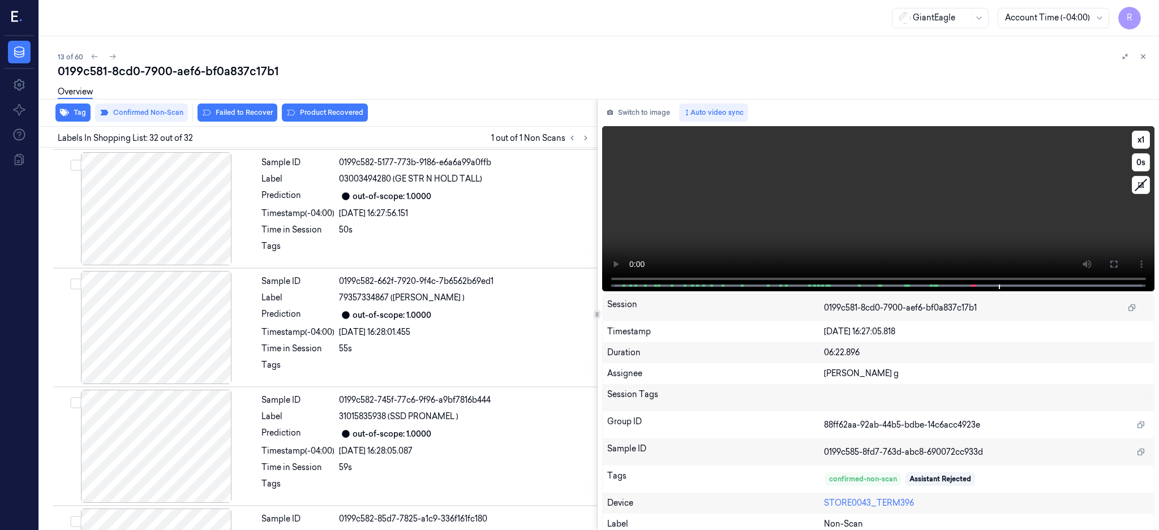
click at [936, 246] on video at bounding box center [878, 208] width 553 height 165
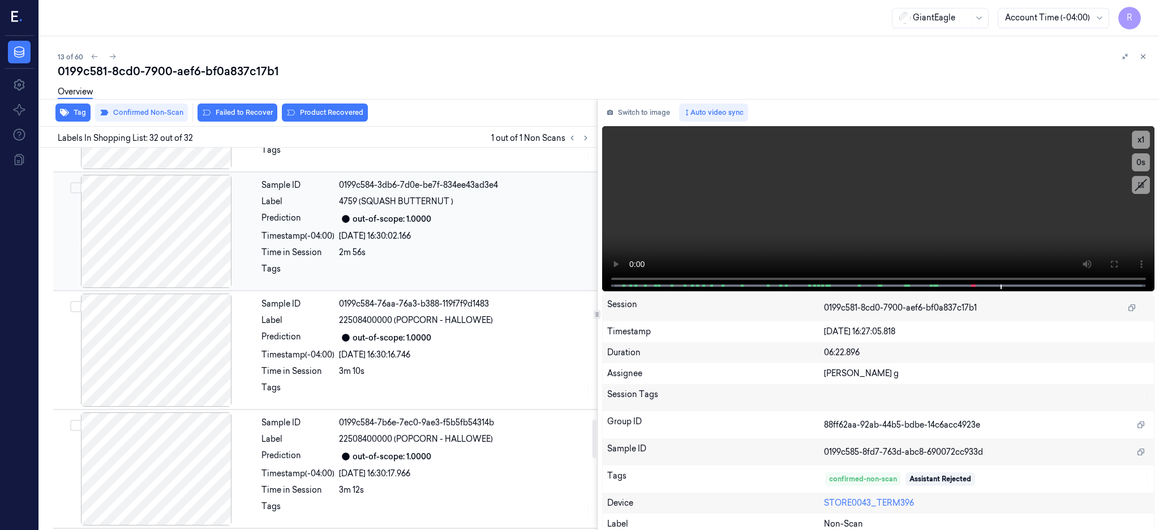
scroll to position [2729, 0]
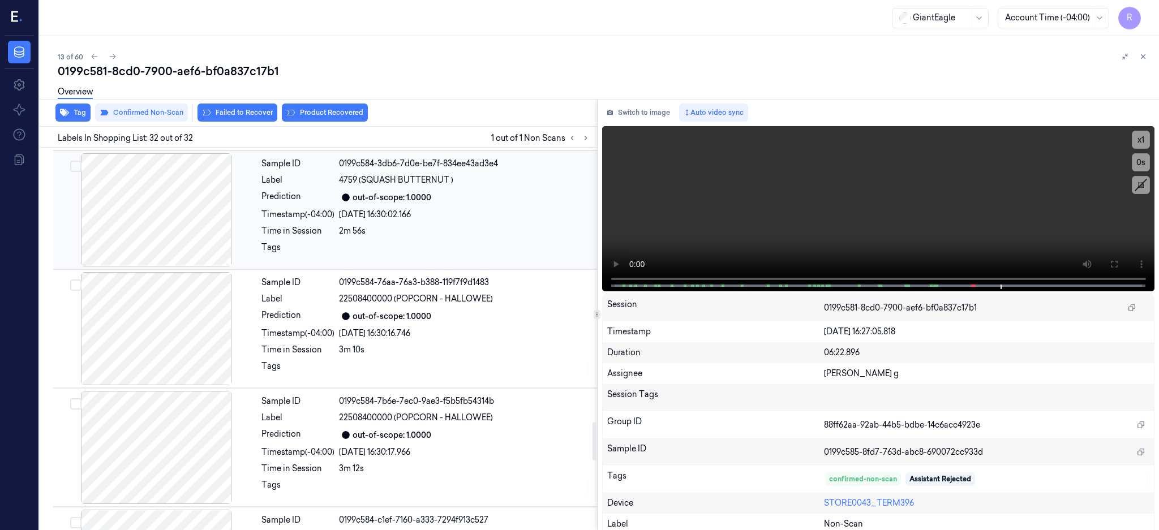
click at [489, 325] on div "Sample ID 0199c584-76aa-76a3-b388-119f7f9d1483 Label 22508400000 (POPCORN - HAL…" at bounding box center [426, 328] width 338 height 113
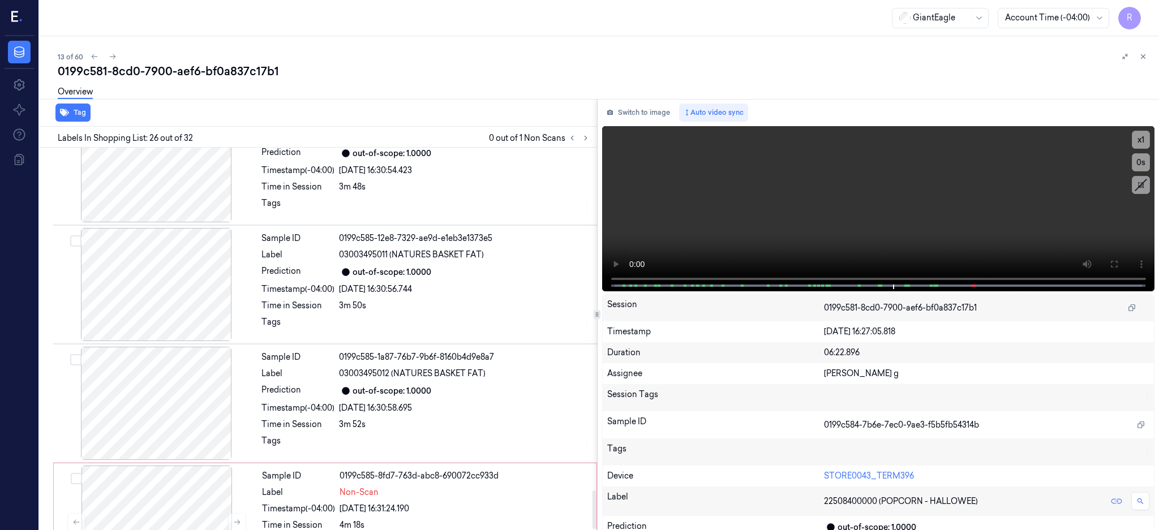
scroll to position [3424, 0]
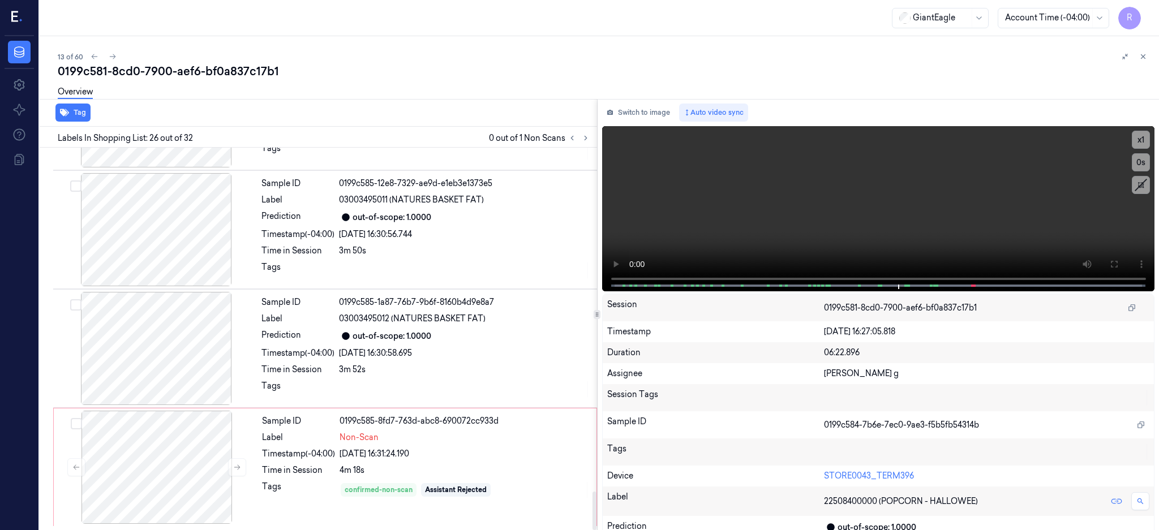
click at [647, 121] on div "Switch to image Auto video sync x 1 0 s Session 0199c581-8cd0-7900-aef6-bf0a837…" at bounding box center [878, 315] width 562 height 432
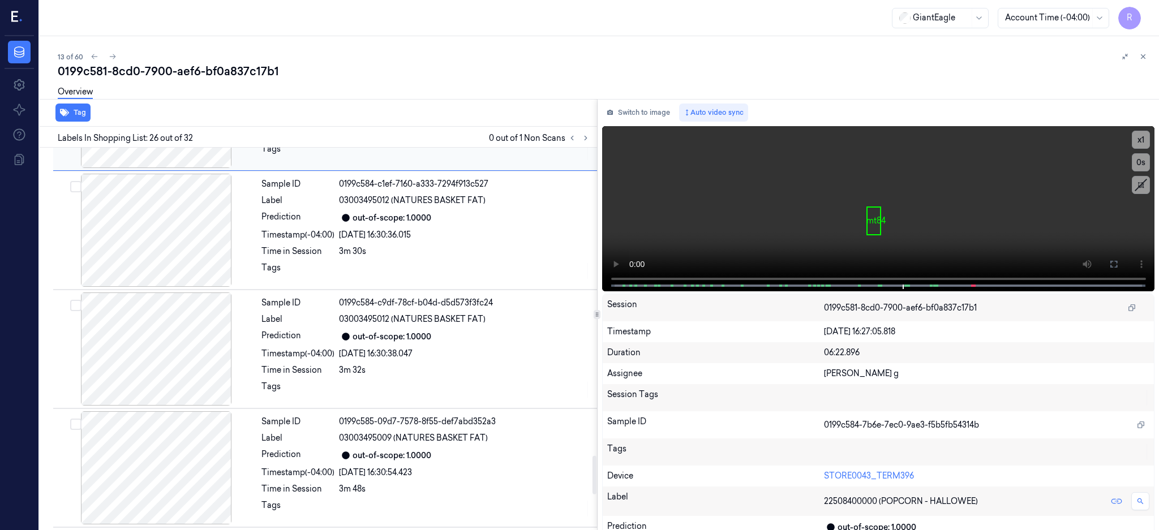
scroll to position [3291, 0]
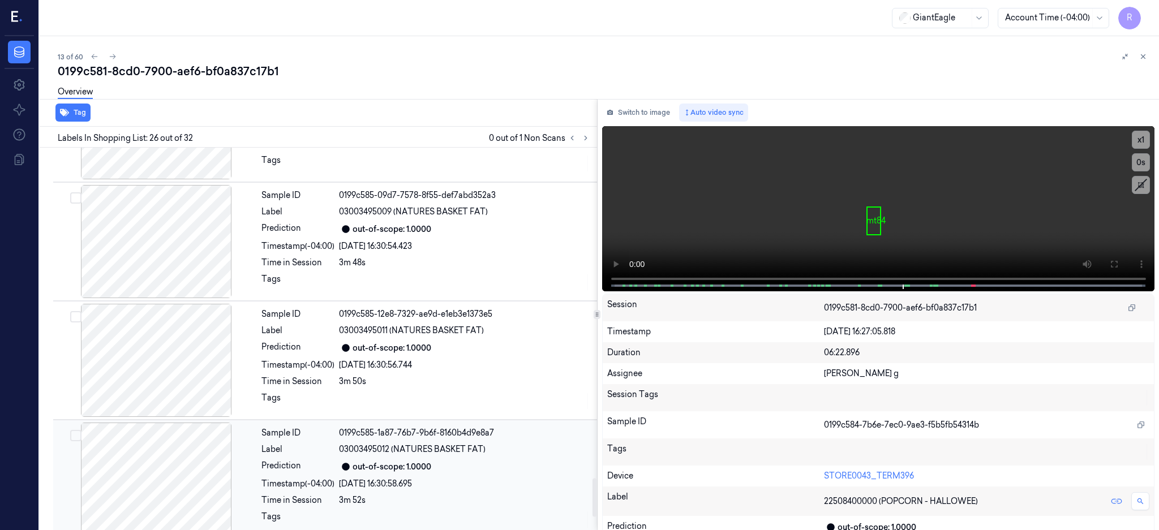
click at [161, 515] on div at bounding box center [155, 479] width 201 height 113
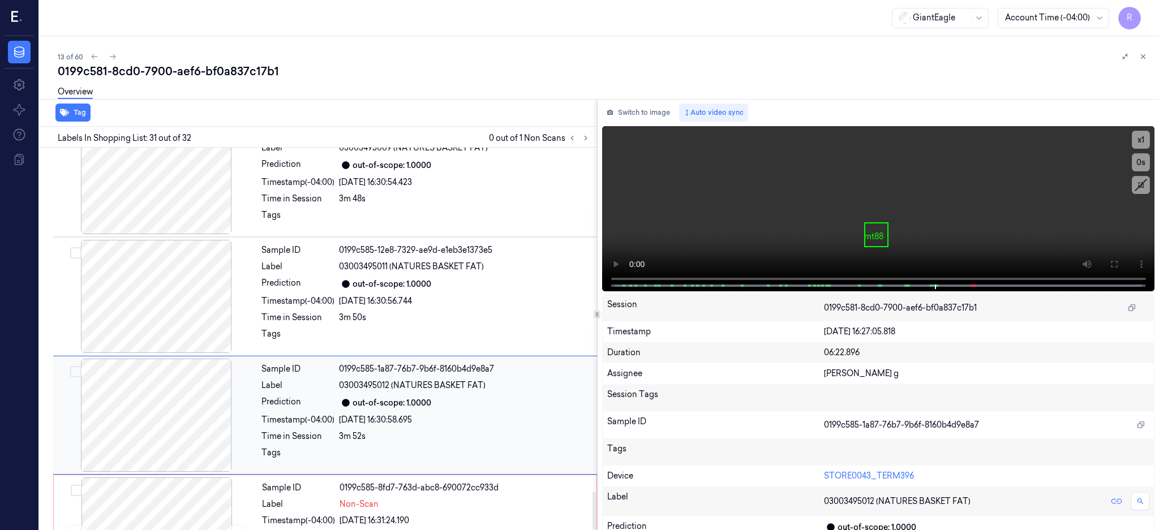
scroll to position [3424, 0]
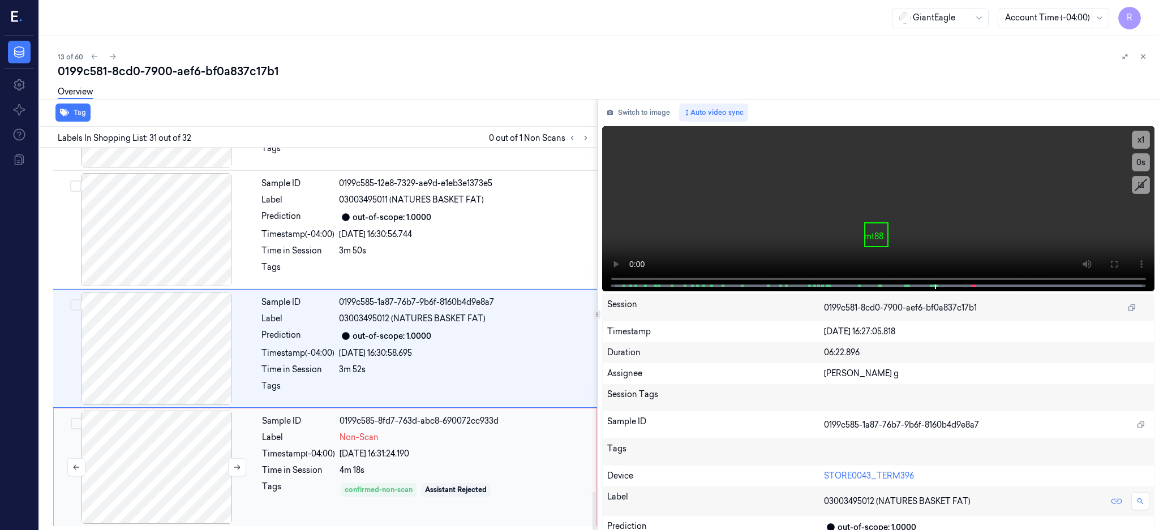
click at [200, 454] on div at bounding box center [156, 467] width 201 height 113
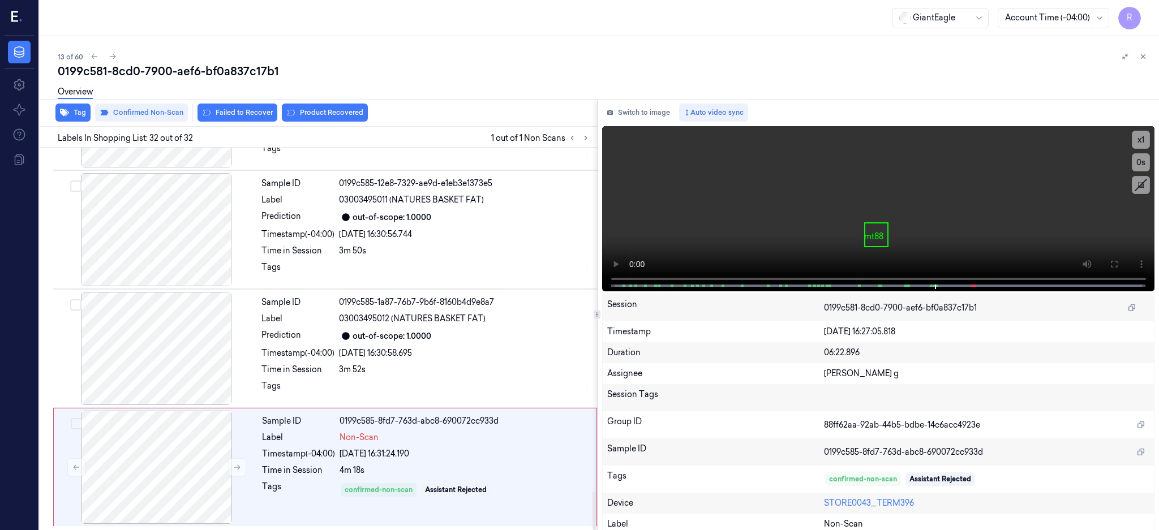
scroll to position [3424, 0]
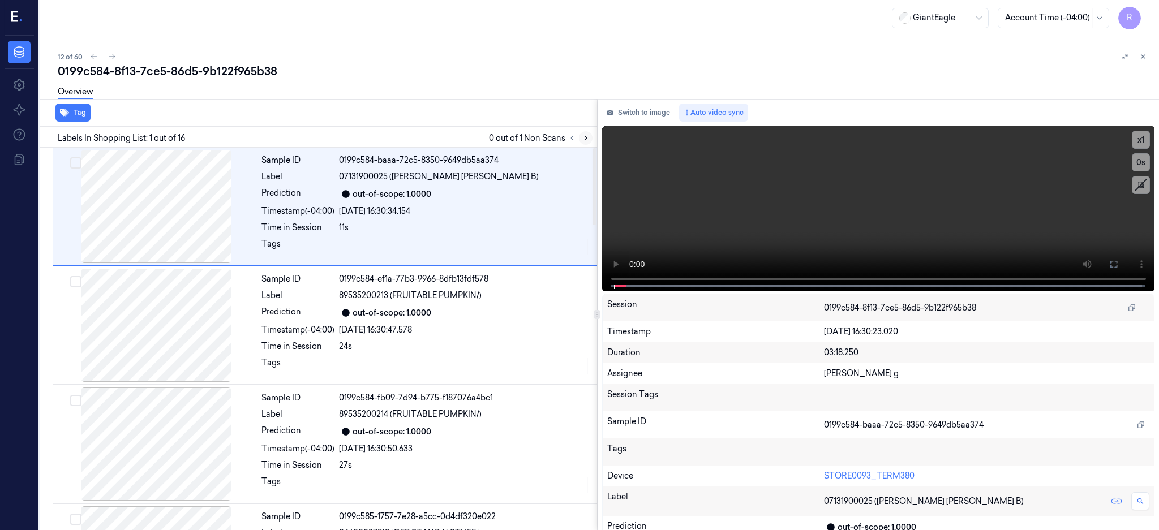
click at [592, 132] on button at bounding box center [586, 138] width 14 height 14
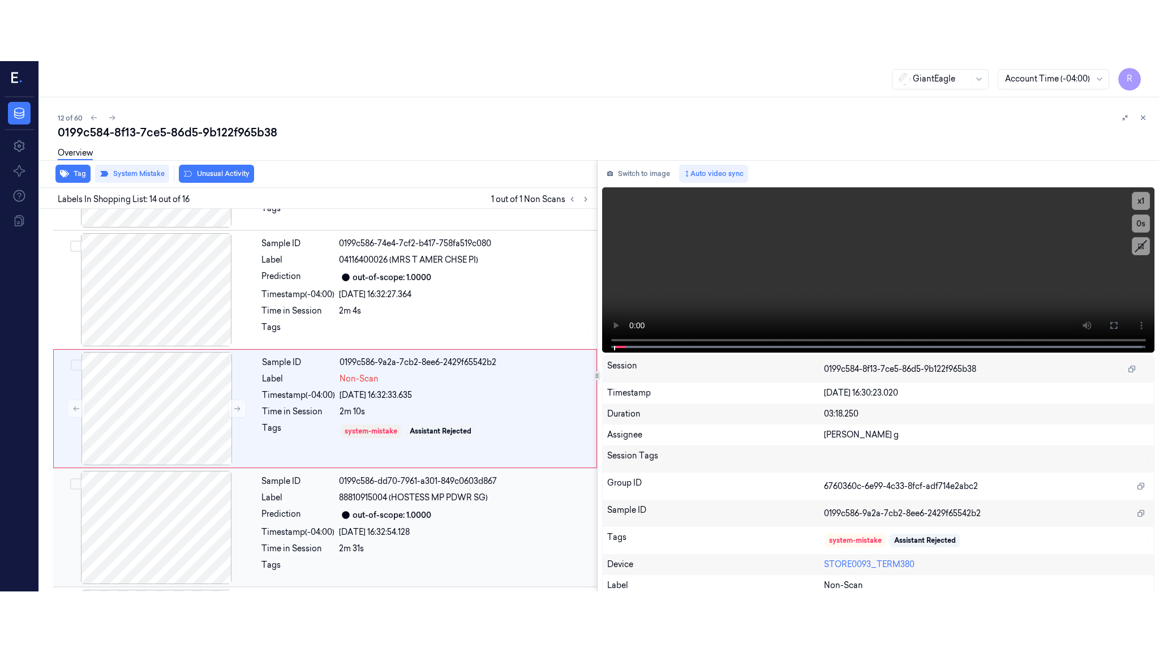
scroll to position [1413, 0]
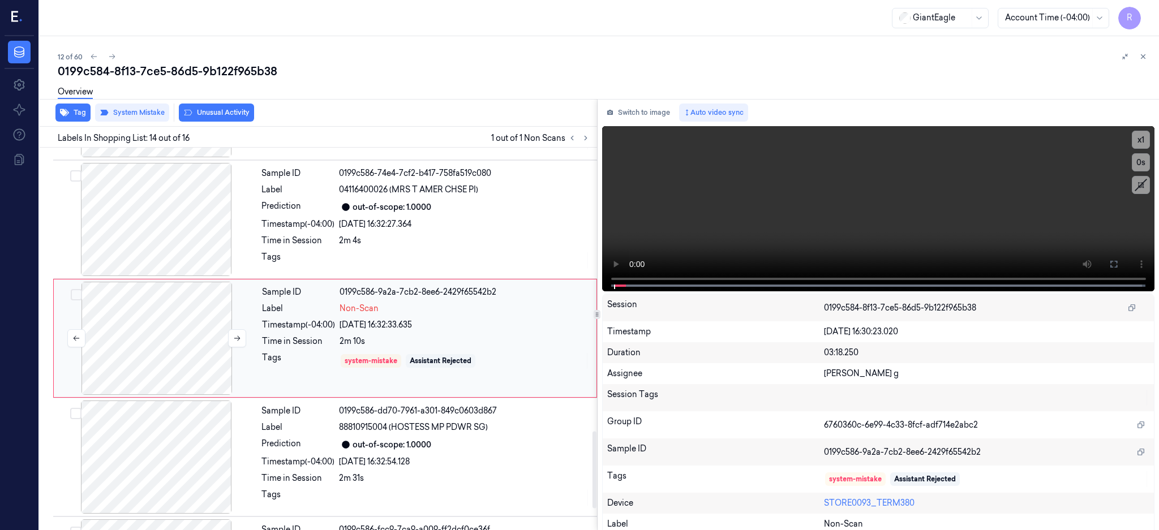
click at [175, 365] on div at bounding box center [156, 338] width 201 height 113
click at [1122, 268] on button at bounding box center [1113, 264] width 18 height 18
click at [174, 218] on div at bounding box center [155, 219] width 201 height 113
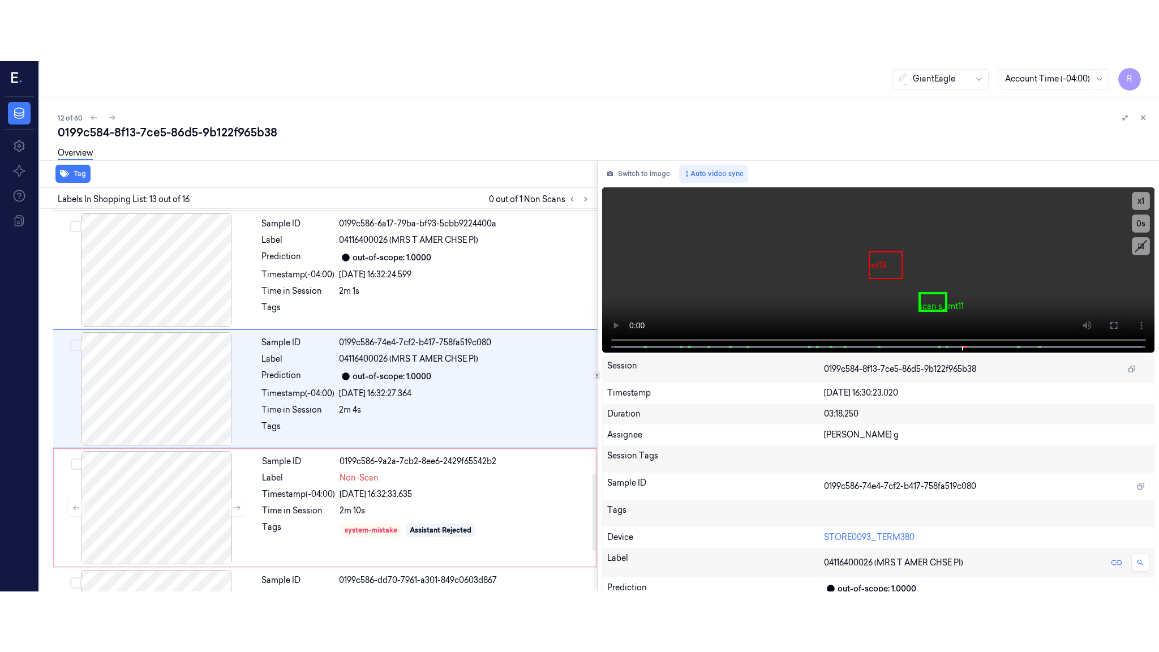
scroll to position [1293, 0]
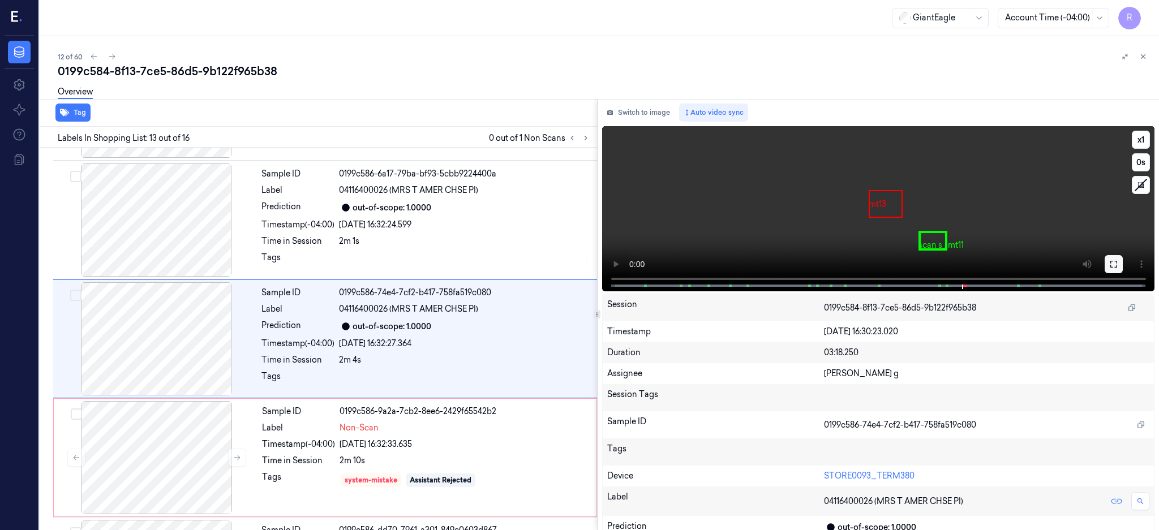
click at [1122, 260] on button at bounding box center [1113, 264] width 18 height 18
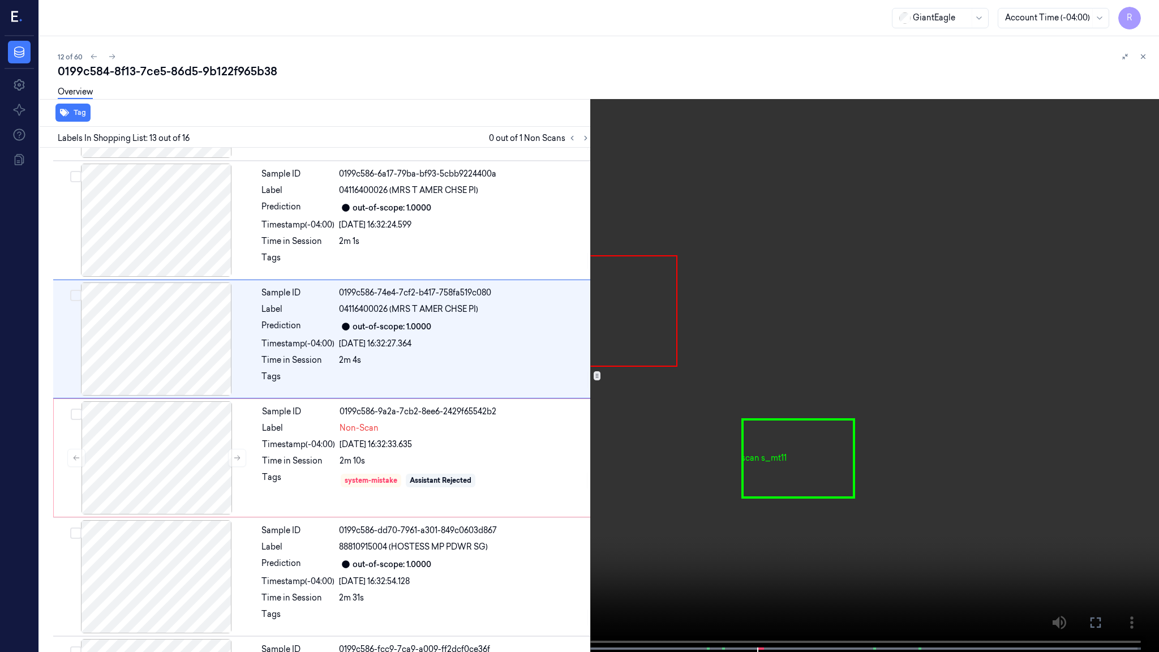
click at [755, 377] on video at bounding box center [579, 327] width 1159 height 654
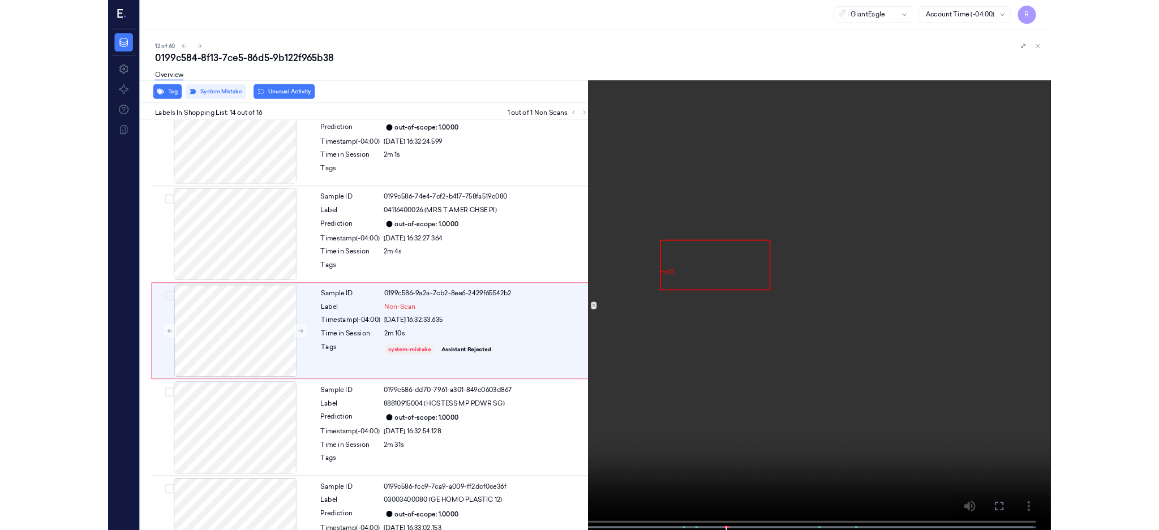
scroll to position [1352, 0]
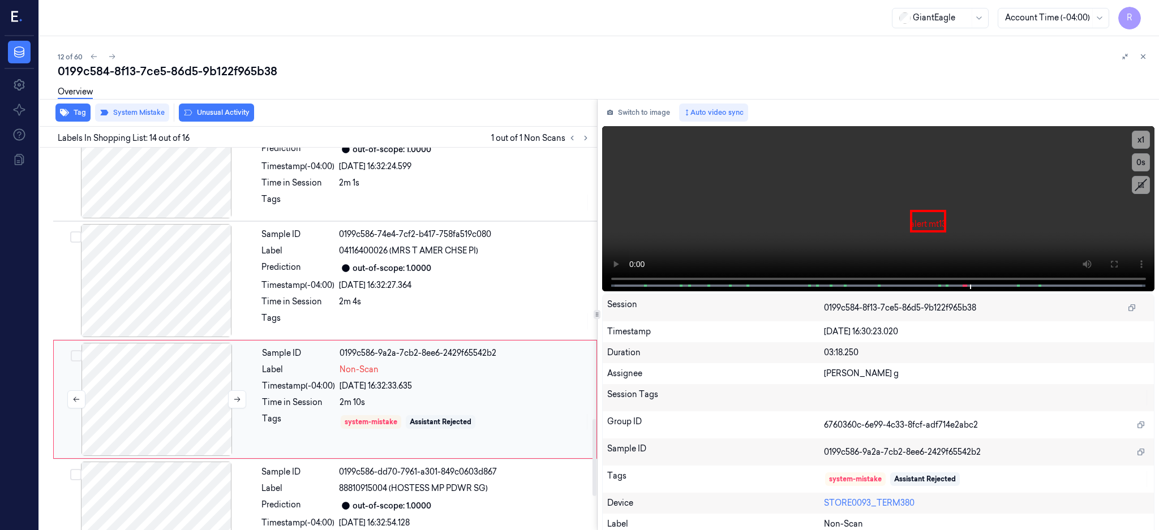
click at [206, 394] on div at bounding box center [156, 399] width 201 height 113
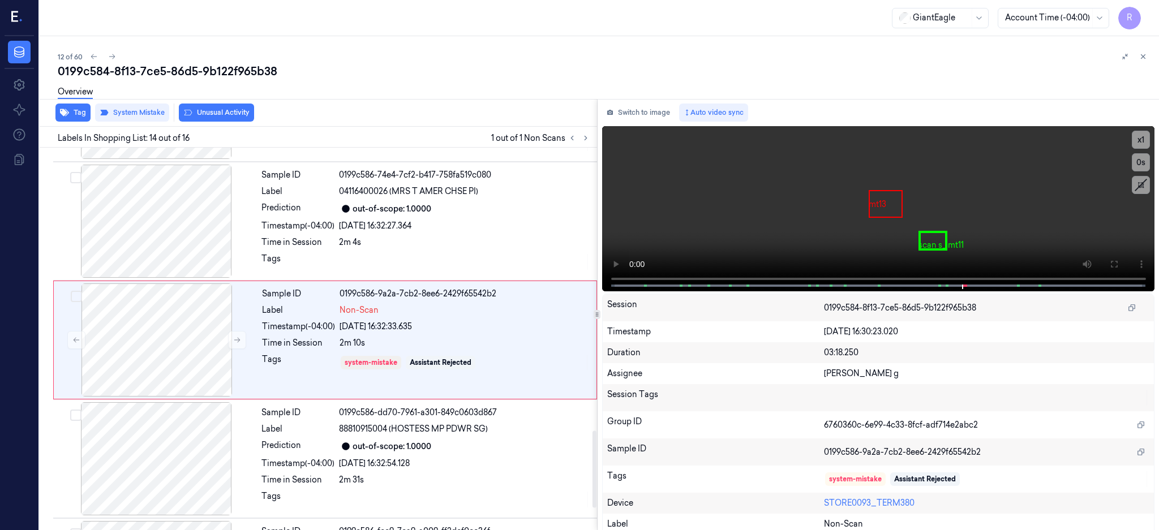
scroll to position [1413, 0]
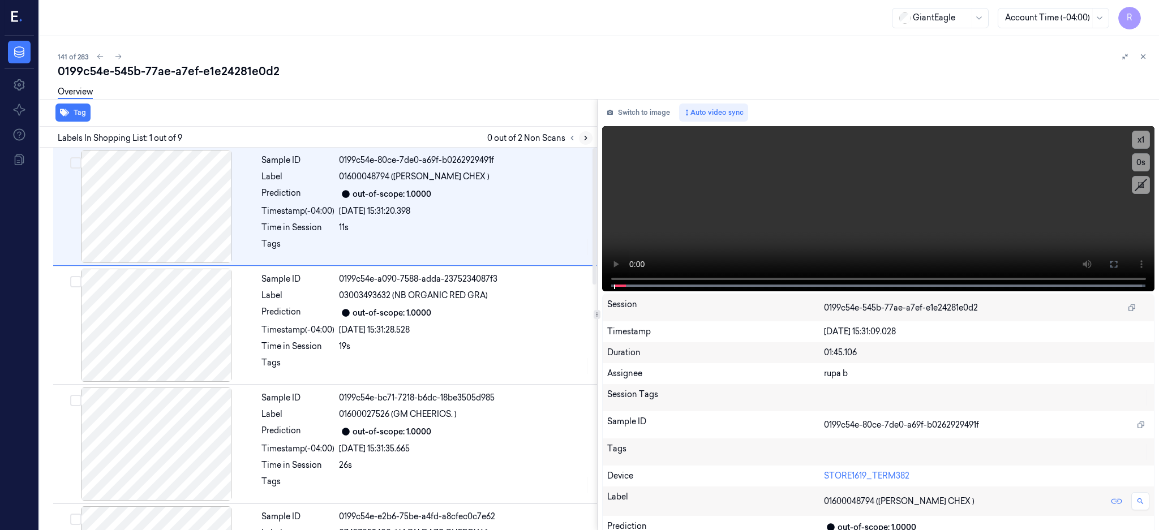
click at [589, 137] on icon at bounding box center [586, 138] width 8 height 8
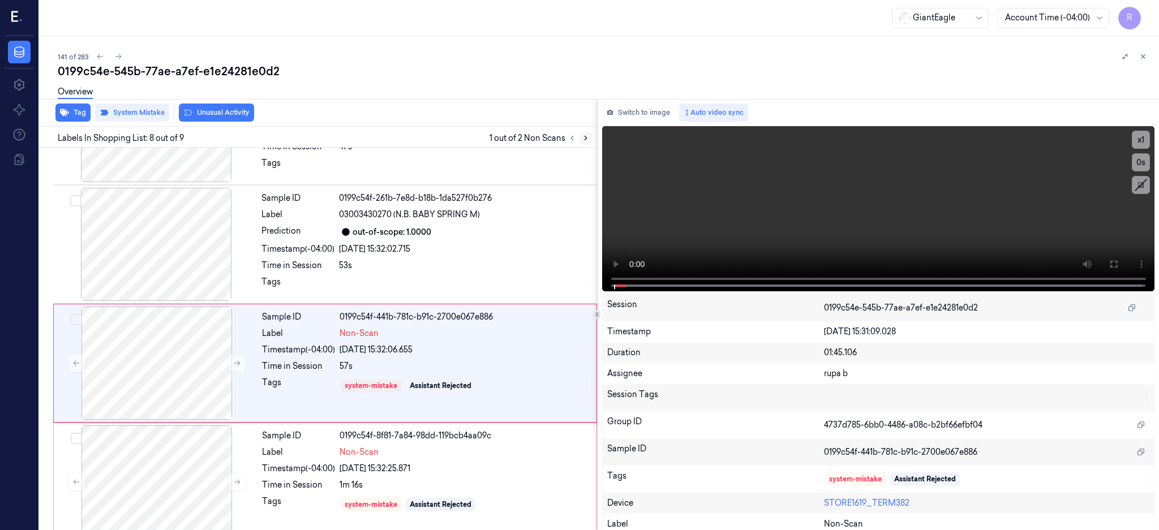
scroll to position [690, 0]
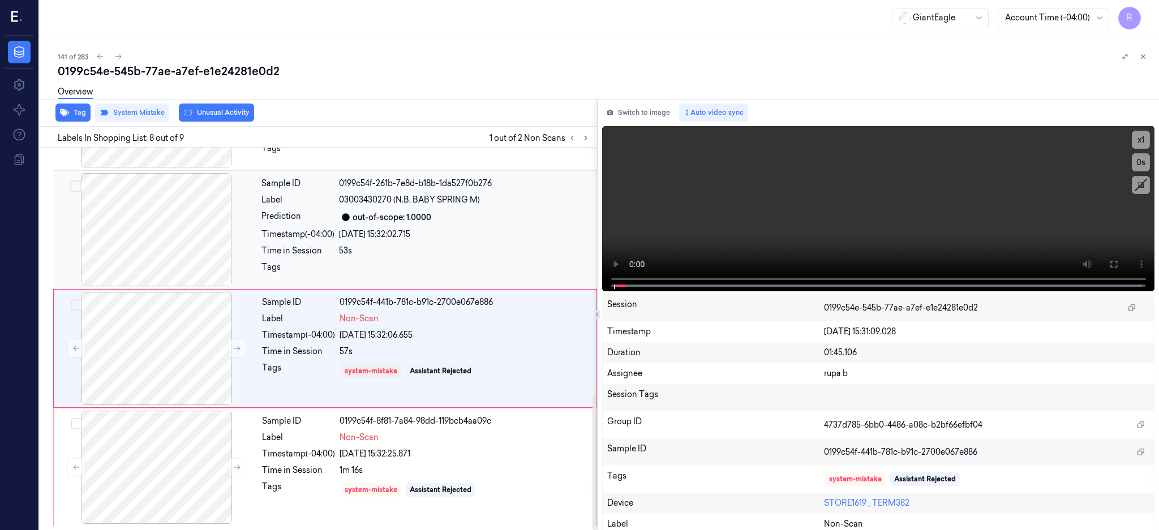
click at [165, 243] on div at bounding box center [155, 229] width 201 height 113
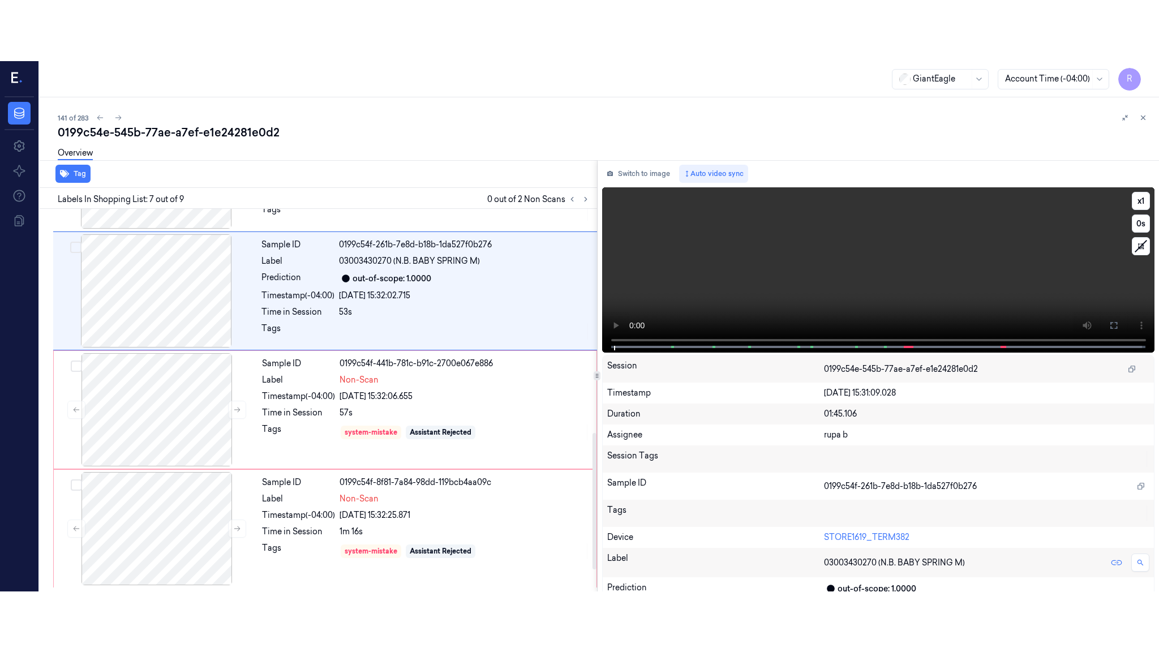
scroll to position [580, 0]
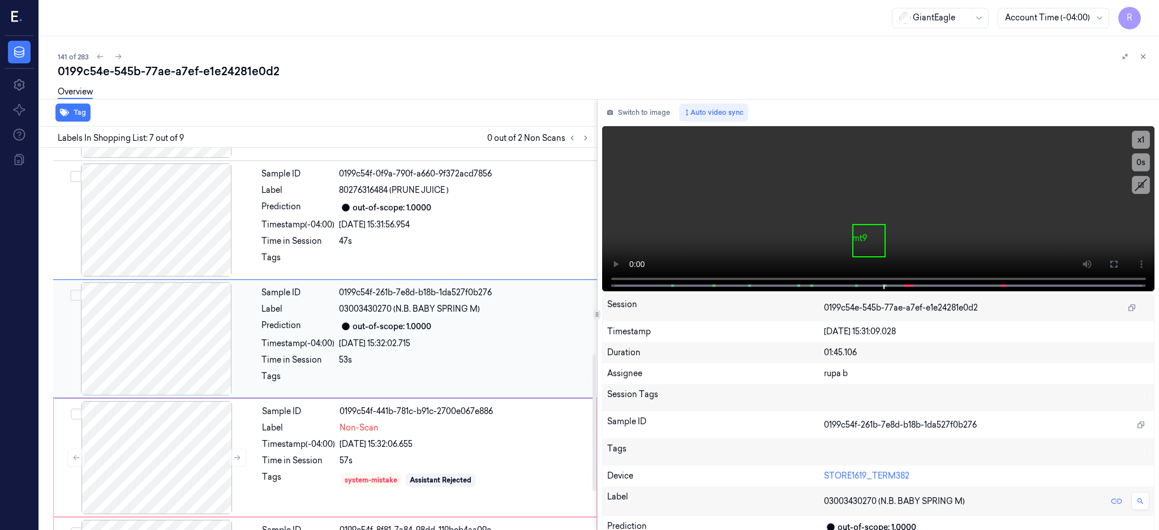
click at [155, 351] on div at bounding box center [155, 338] width 201 height 113
click at [1118, 265] on icon at bounding box center [1113, 264] width 9 height 9
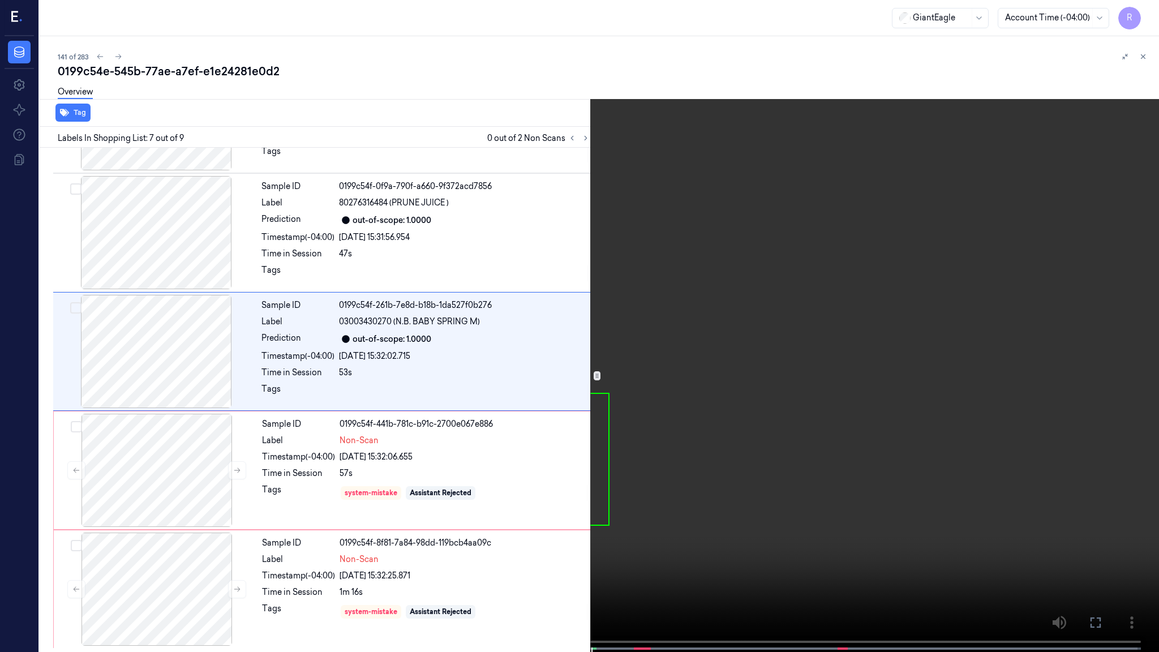
click at [749, 391] on video at bounding box center [579, 327] width 1159 height 654
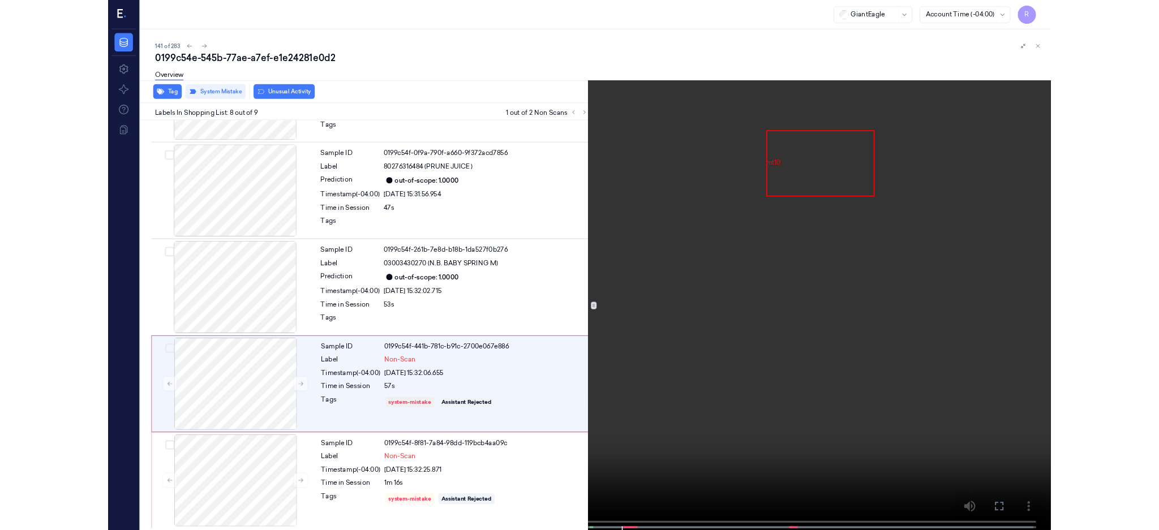
scroll to position [568, 0]
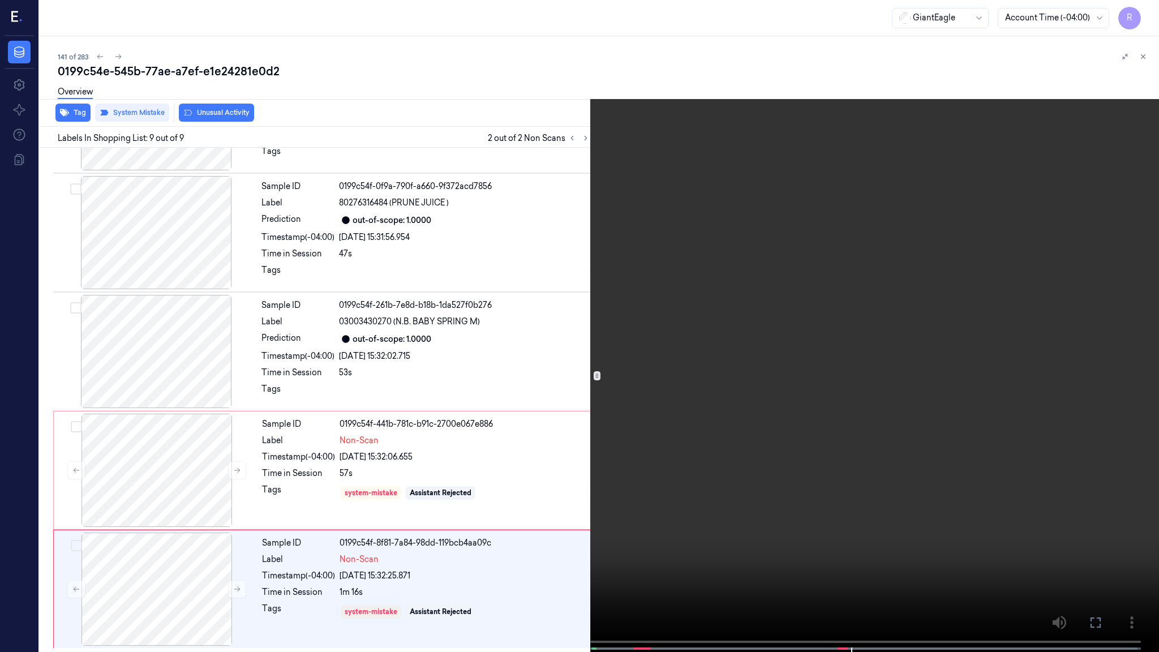
click at [600, 457] on video at bounding box center [579, 327] width 1159 height 654
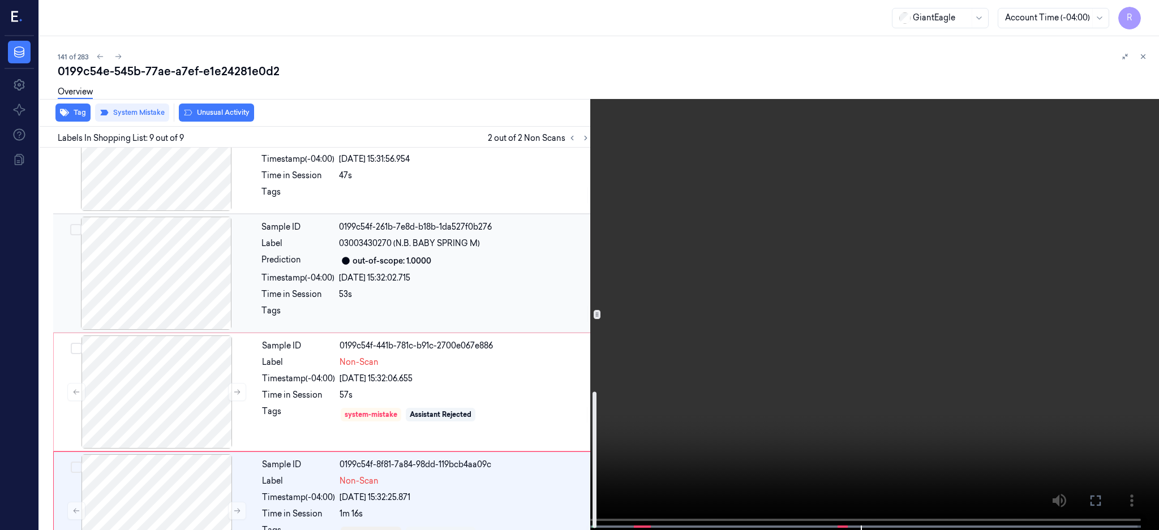
scroll to position [690, 0]
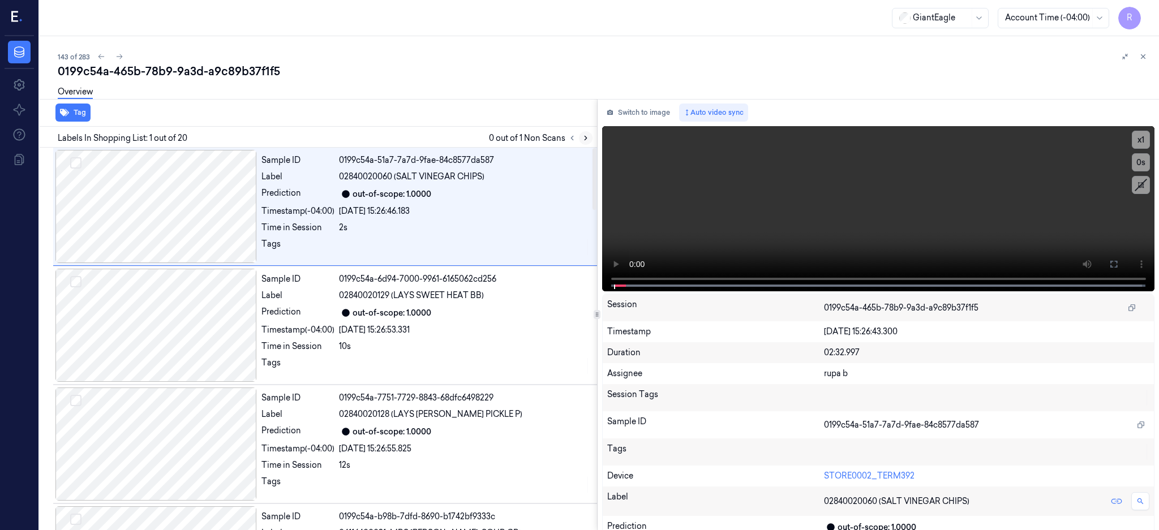
click at [589, 139] on icon at bounding box center [586, 138] width 8 height 8
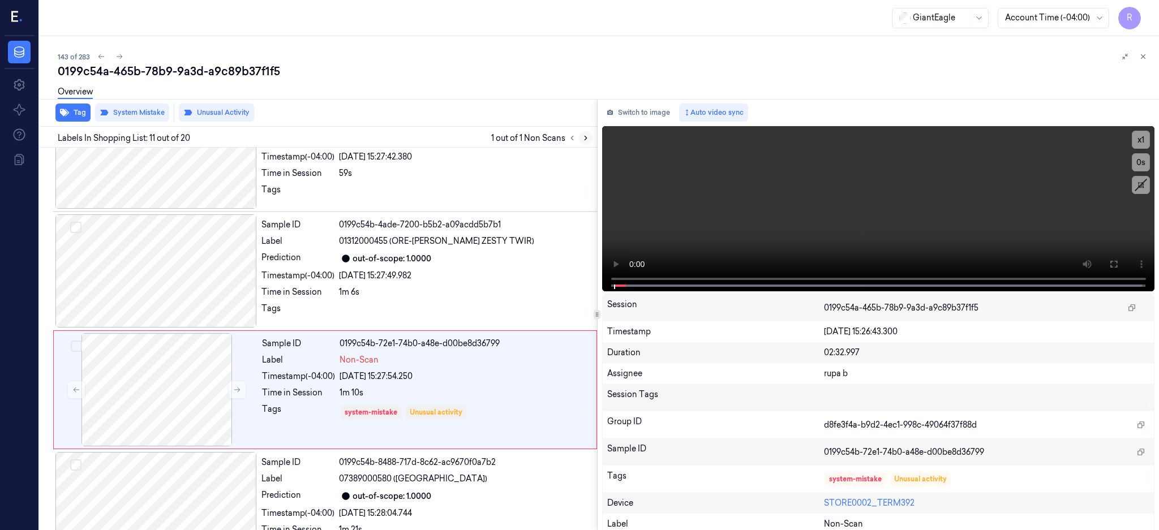
scroll to position [1056, 0]
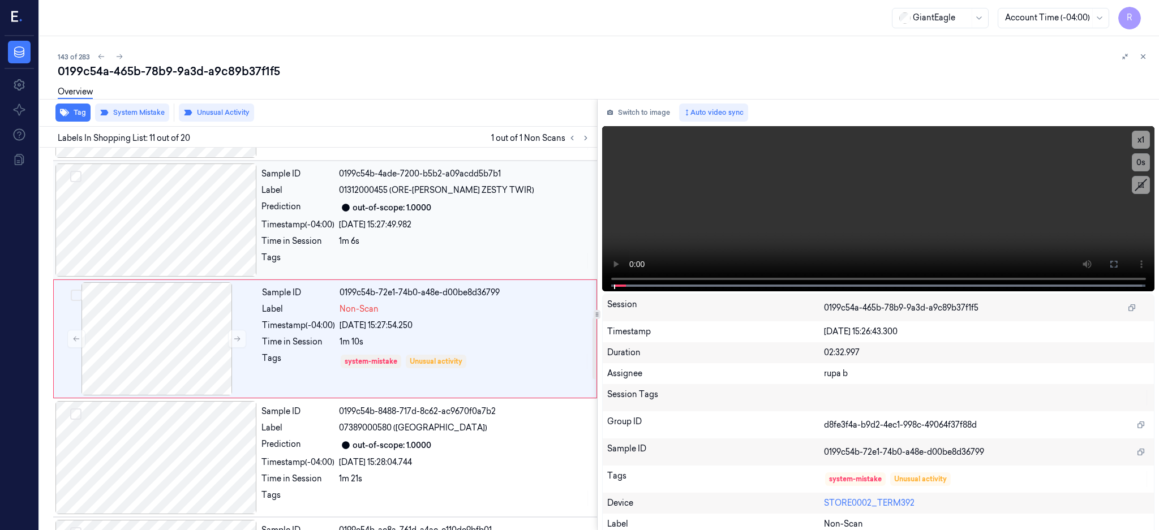
click at [200, 226] on div at bounding box center [155, 219] width 201 height 113
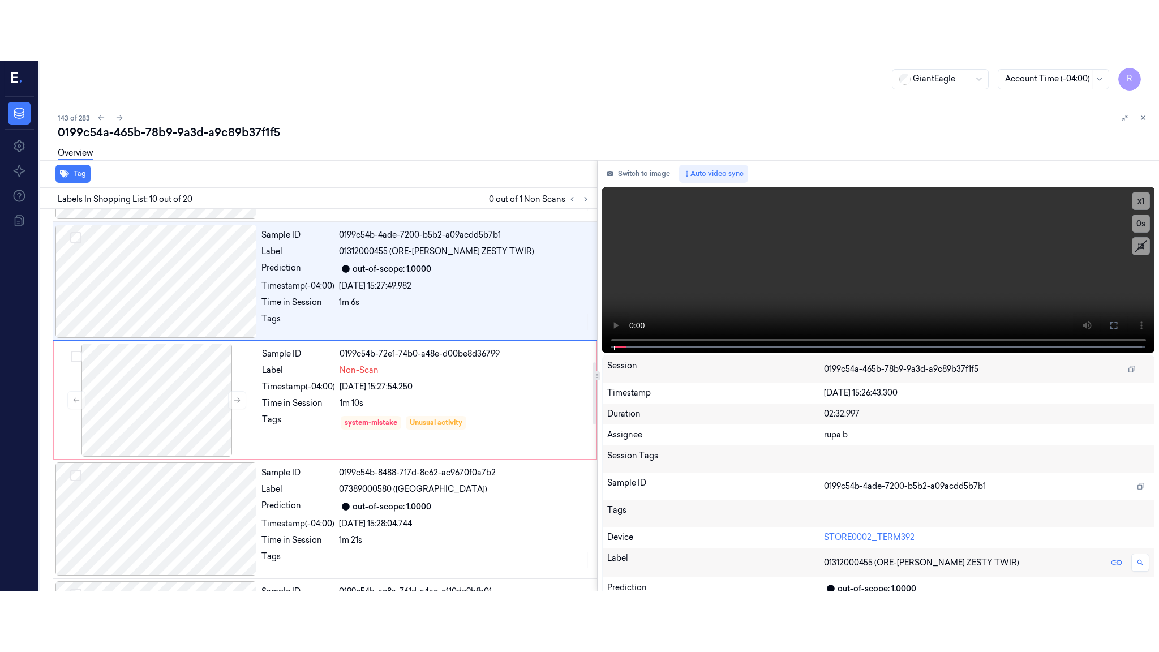
scroll to position [937, 0]
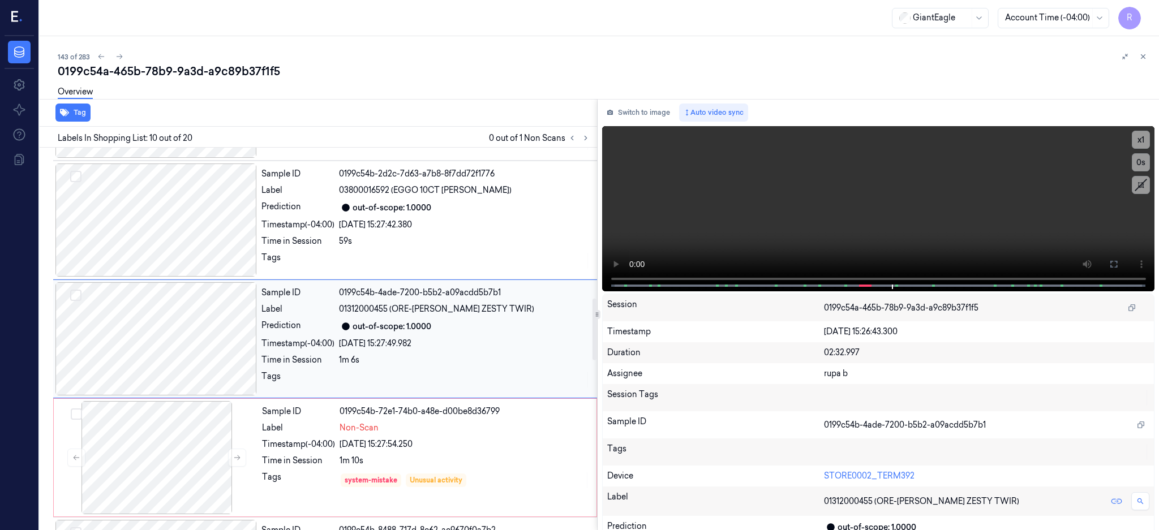
click at [147, 343] on div at bounding box center [155, 338] width 201 height 113
click at [1122, 257] on button at bounding box center [1113, 264] width 18 height 18
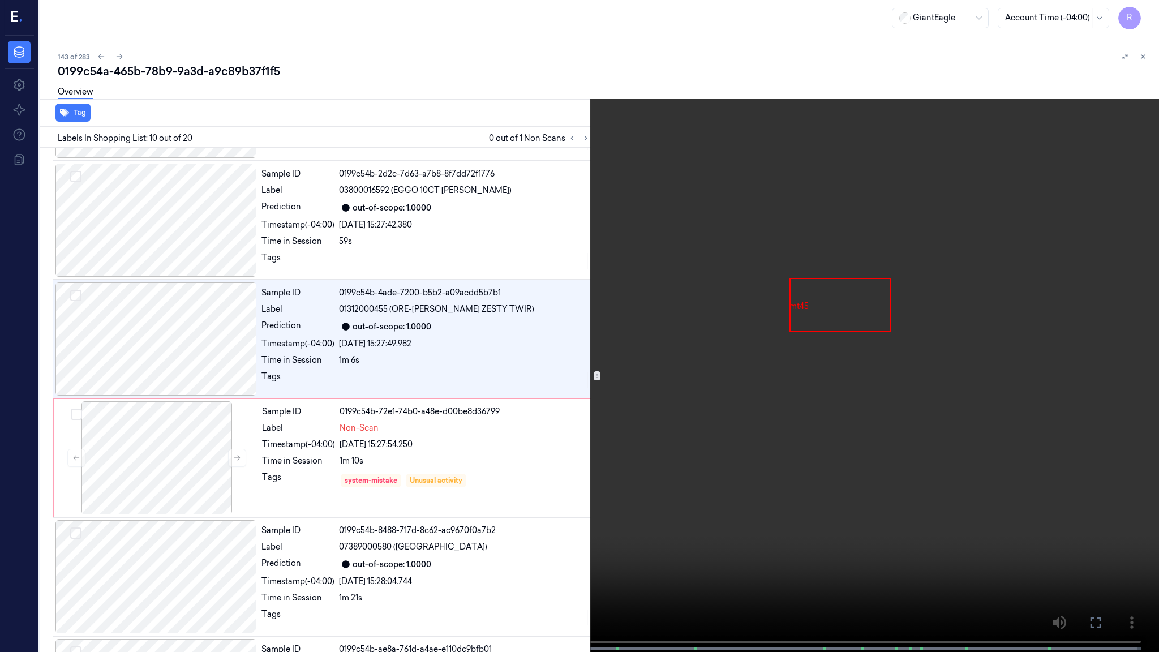
click at [610, 365] on video at bounding box center [579, 327] width 1159 height 654
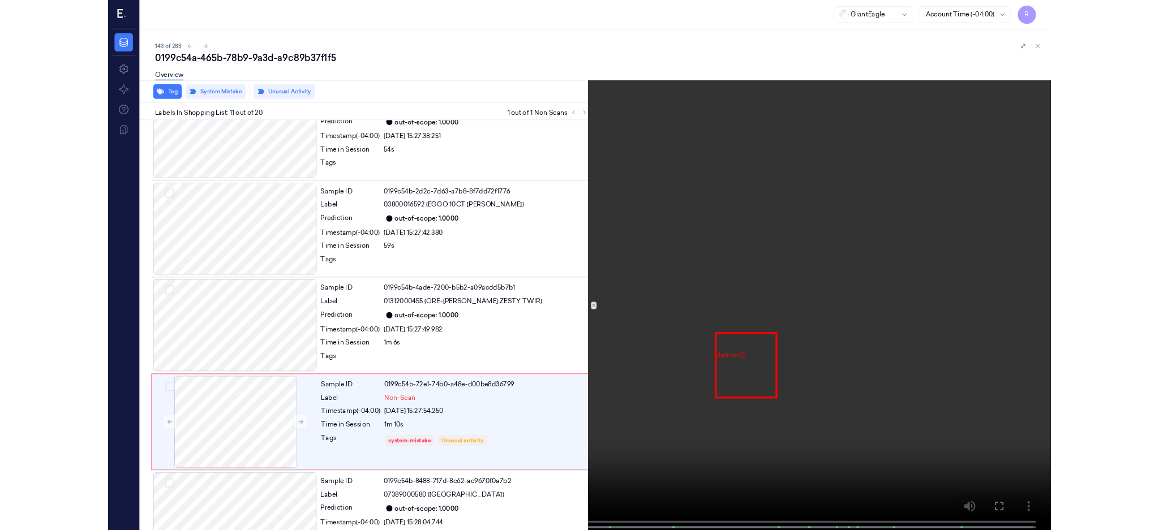
scroll to position [995, 0]
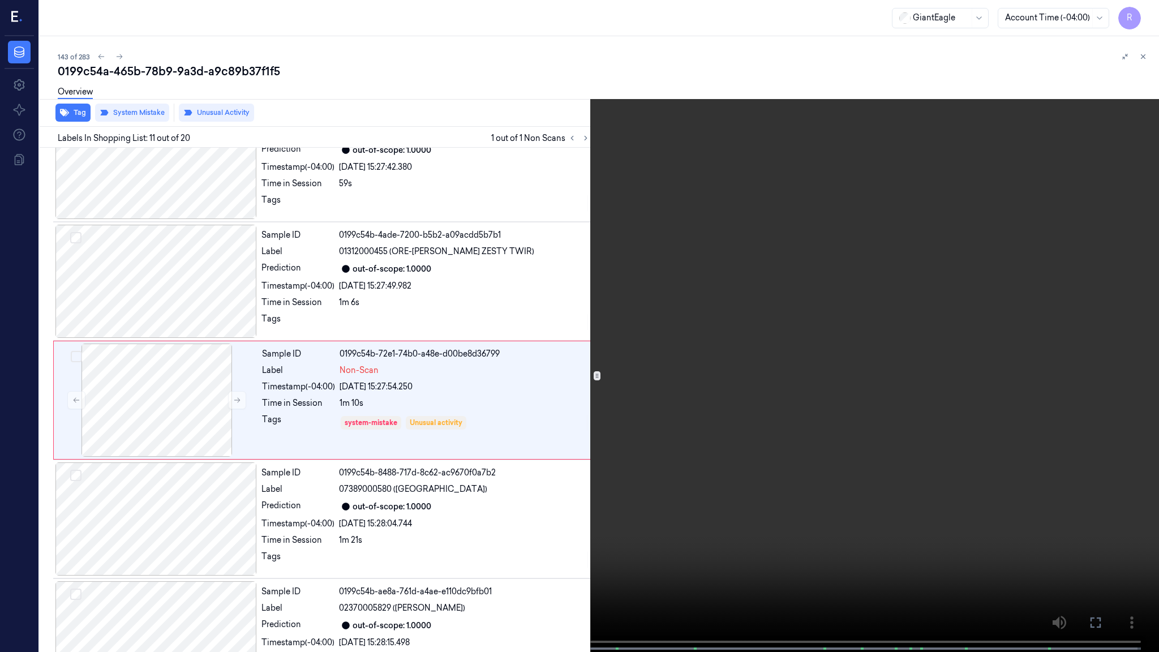
click at [735, 530] on video at bounding box center [579, 327] width 1159 height 654
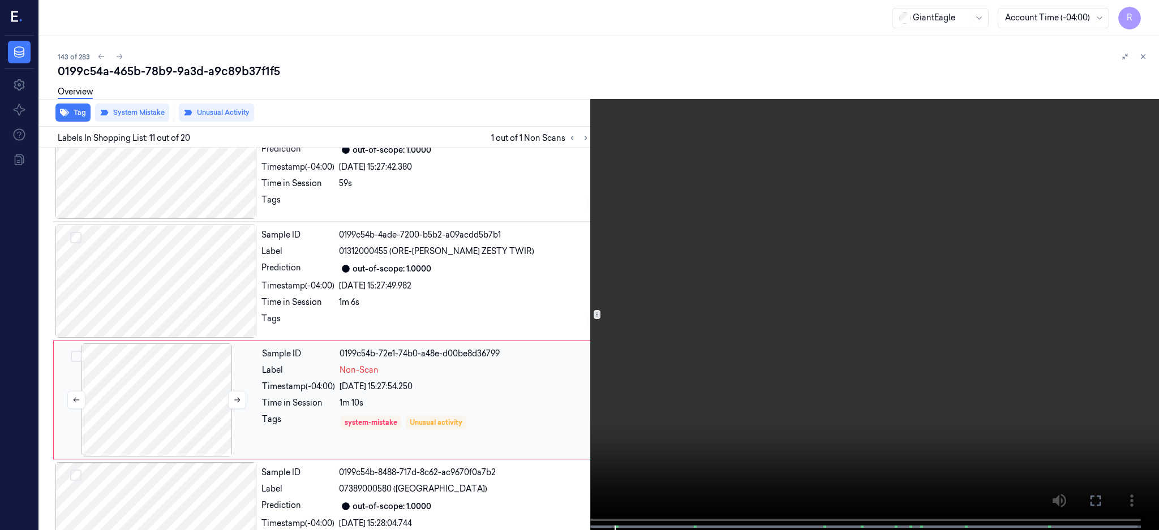
scroll to position [1056, 0]
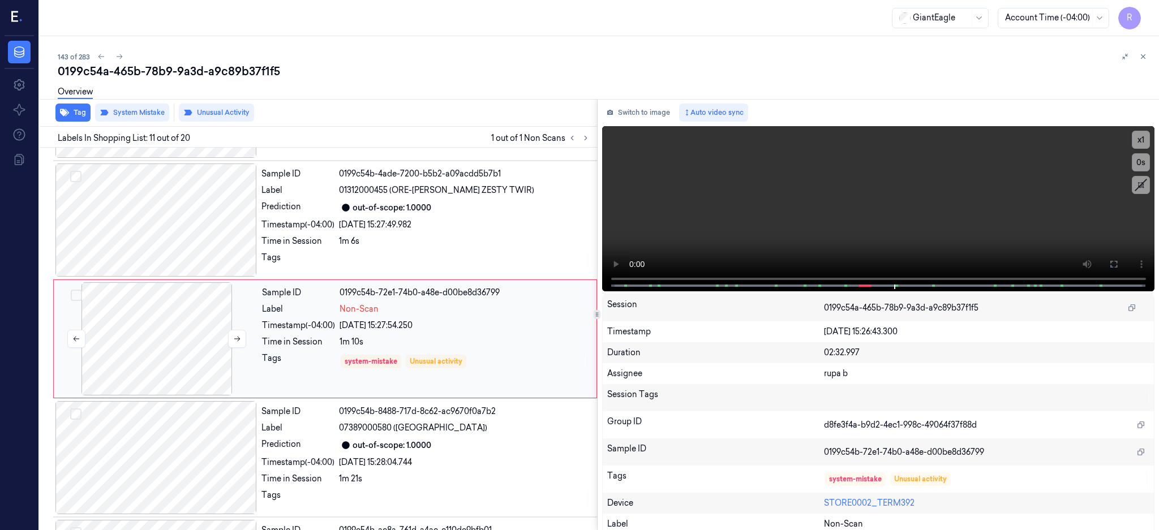
click at [141, 336] on div at bounding box center [156, 338] width 201 height 113
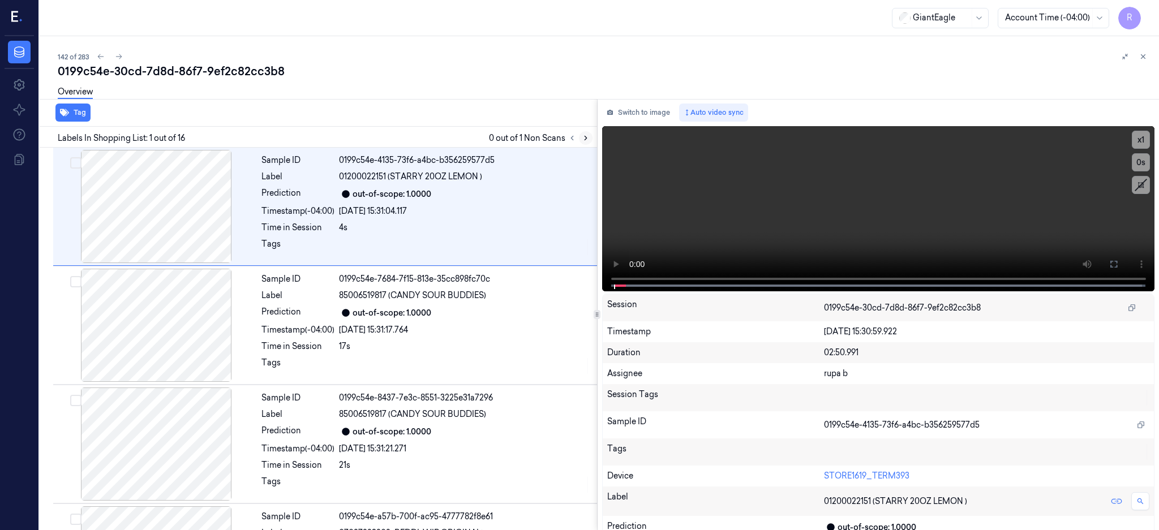
click at [589, 134] on icon at bounding box center [586, 138] width 8 height 8
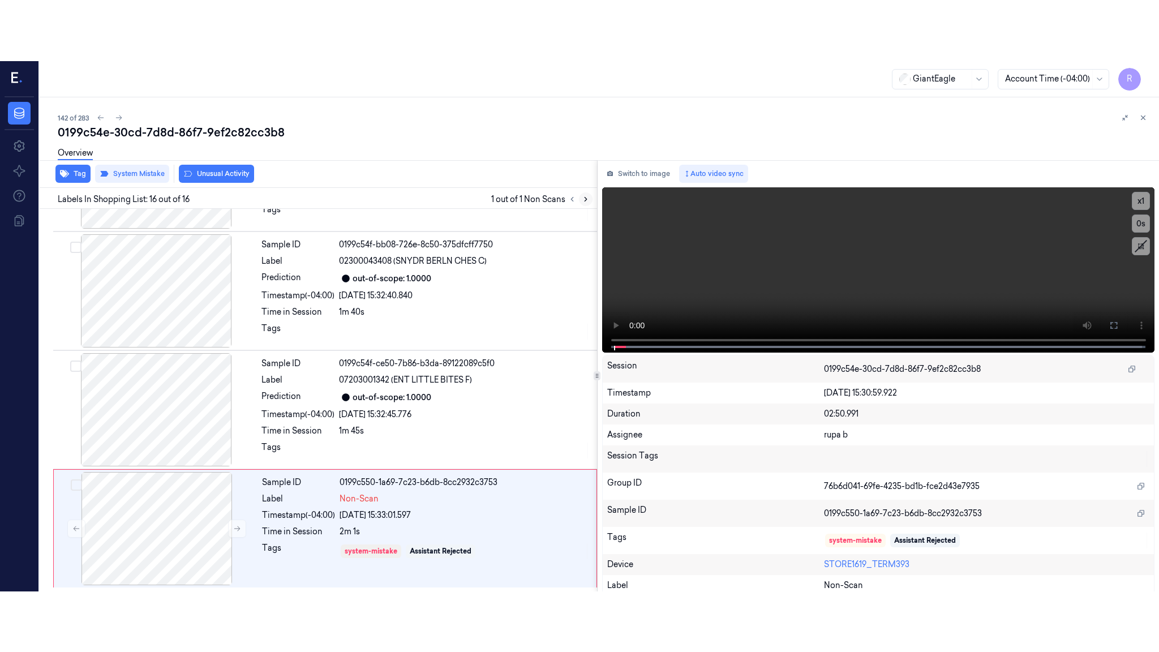
scroll to position [1522, 0]
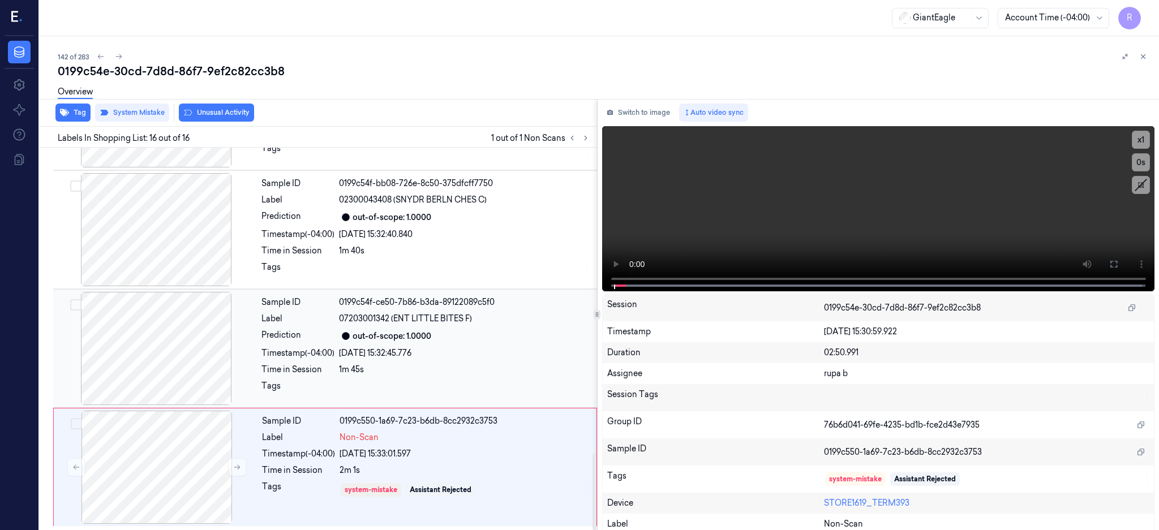
click at [150, 340] on div at bounding box center [155, 348] width 201 height 113
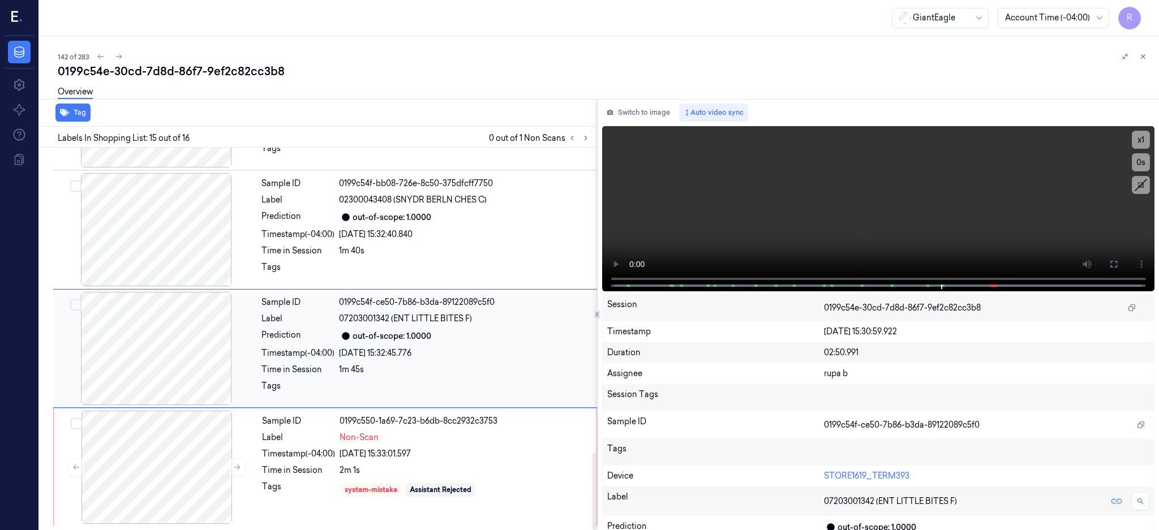
click at [185, 331] on div at bounding box center [155, 348] width 201 height 113
click at [1118, 264] on icon at bounding box center [1113, 264] width 9 height 9
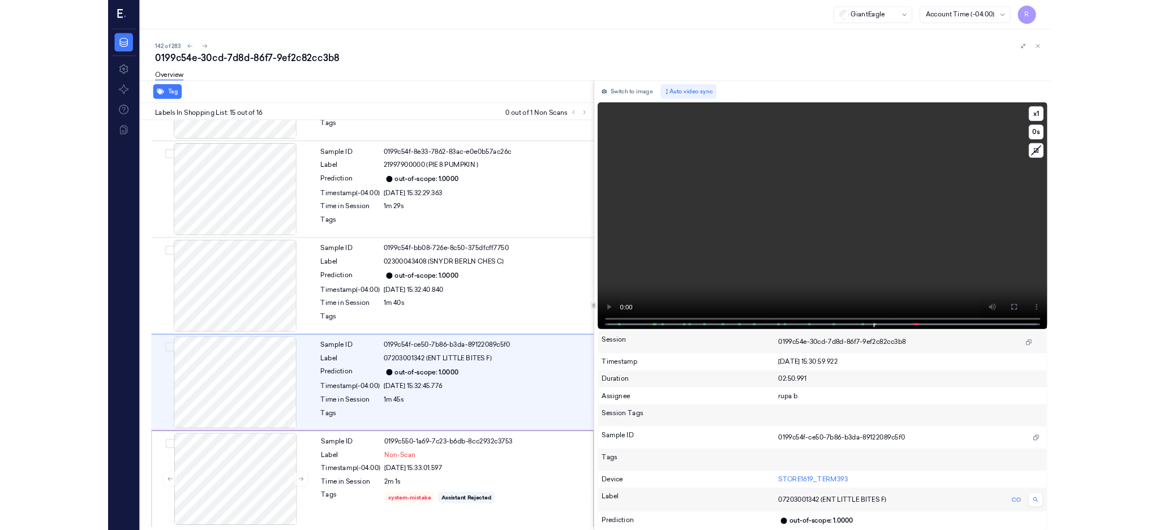
scroll to position [1401, 0]
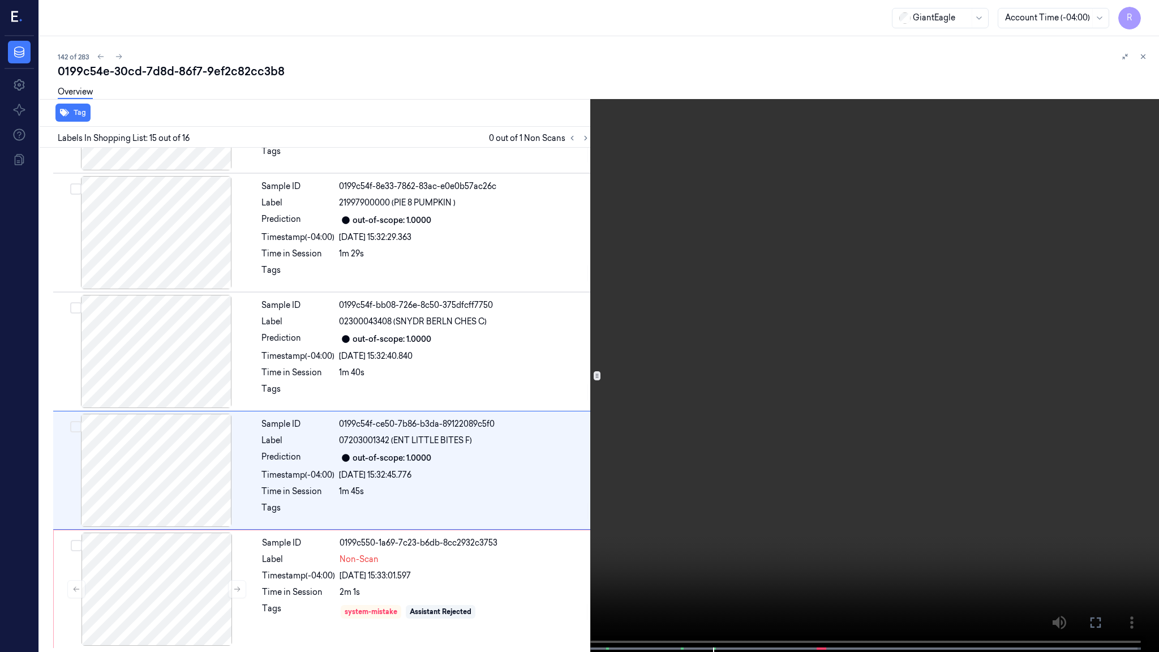
click at [857, 331] on video at bounding box center [579, 327] width 1159 height 654
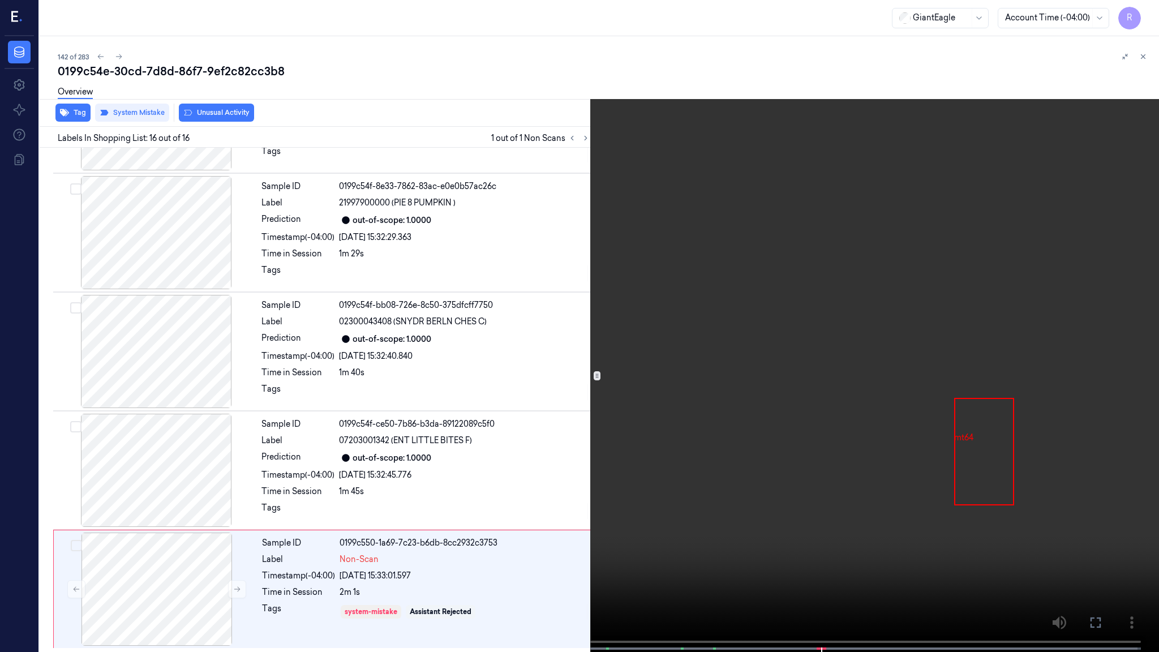
click at [833, 530] on video at bounding box center [579, 327] width 1159 height 654
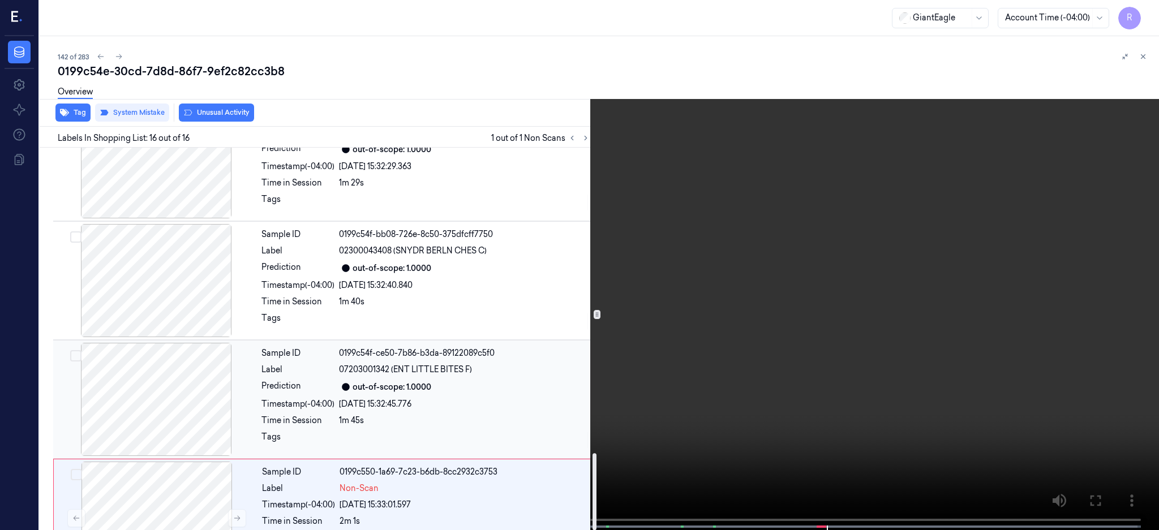
scroll to position [1522, 0]
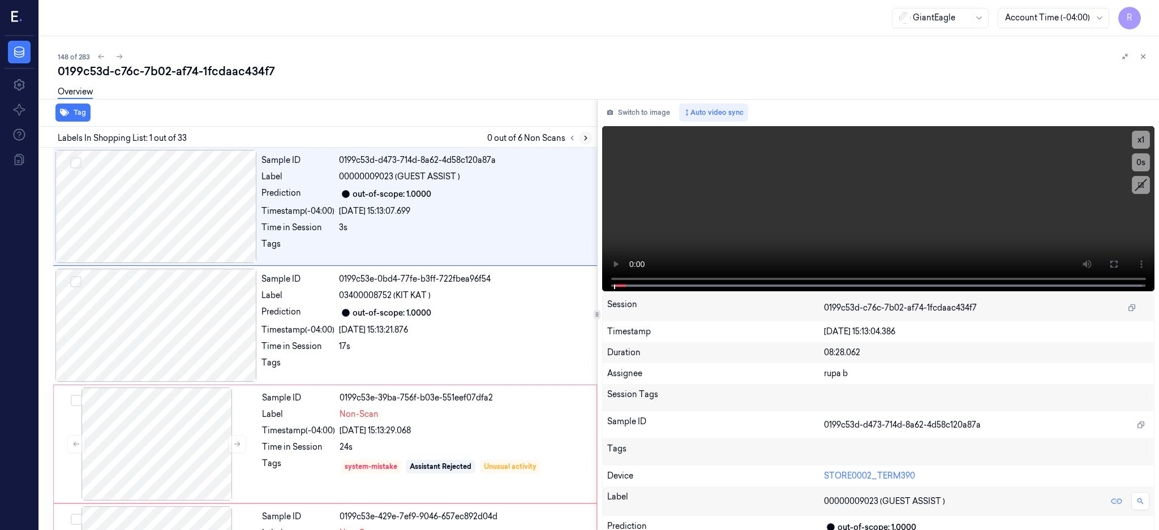
click at [589, 135] on icon at bounding box center [586, 138] width 8 height 8
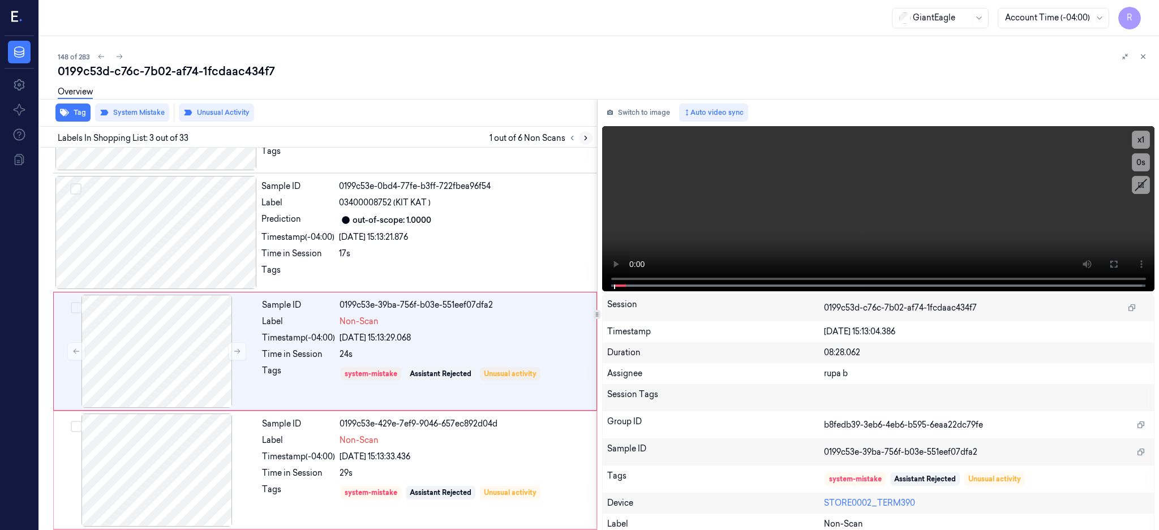
scroll to position [105, 0]
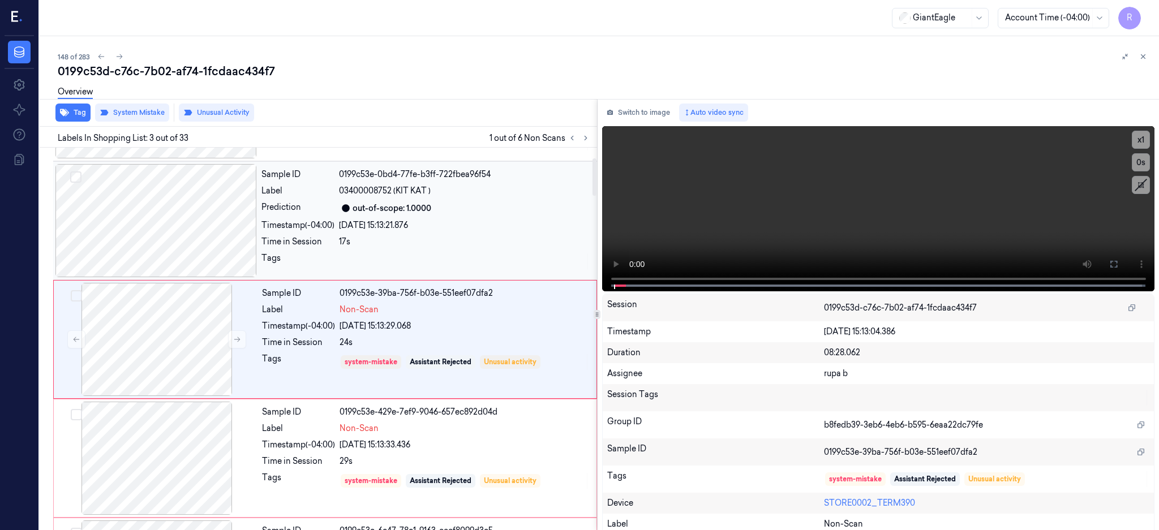
click at [143, 207] on div at bounding box center [155, 220] width 201 height 113
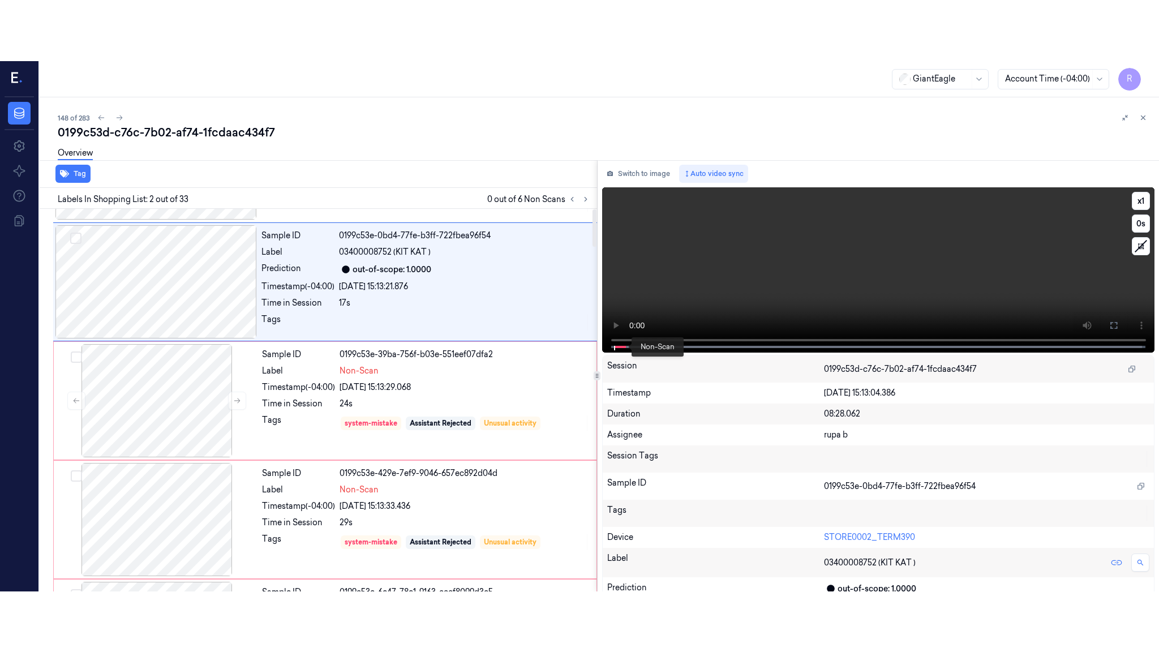
scroll to position [0, 0]
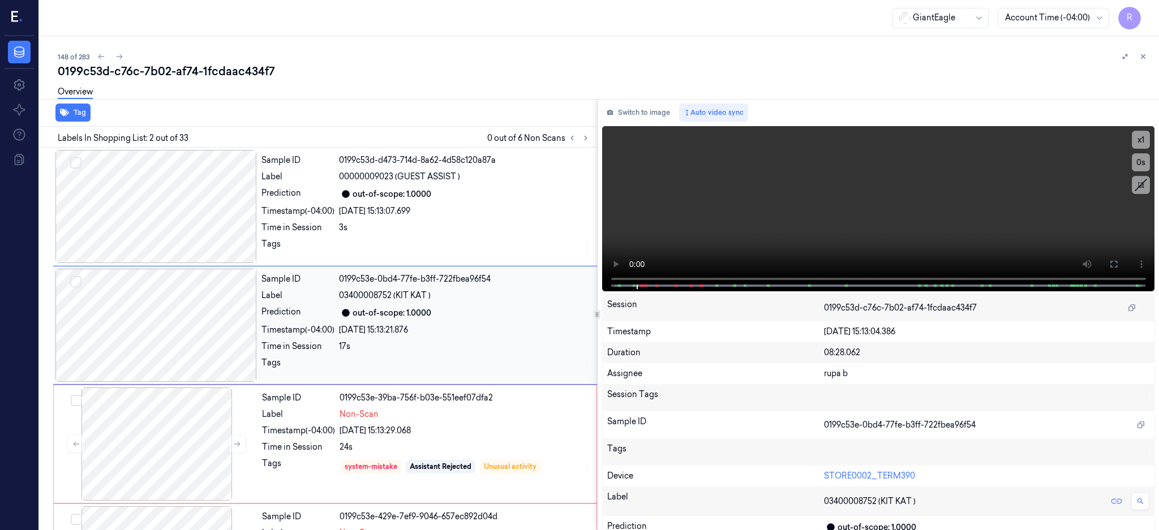
click at [160, 342] on div at bounding box center [155, 325] width 201 height 113
click at [1122, 256] on button at bounding box center [1113, 264] width 18 height 18
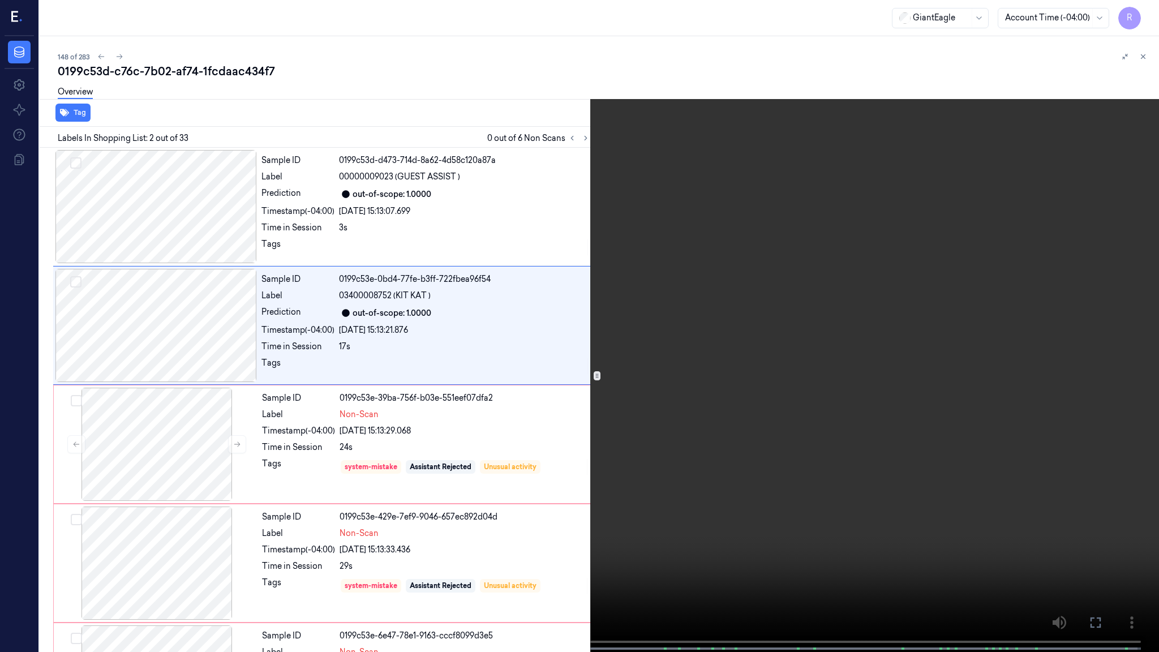
click at [859, 355] on video at bounding box center [579, 327] width 1159 height 654
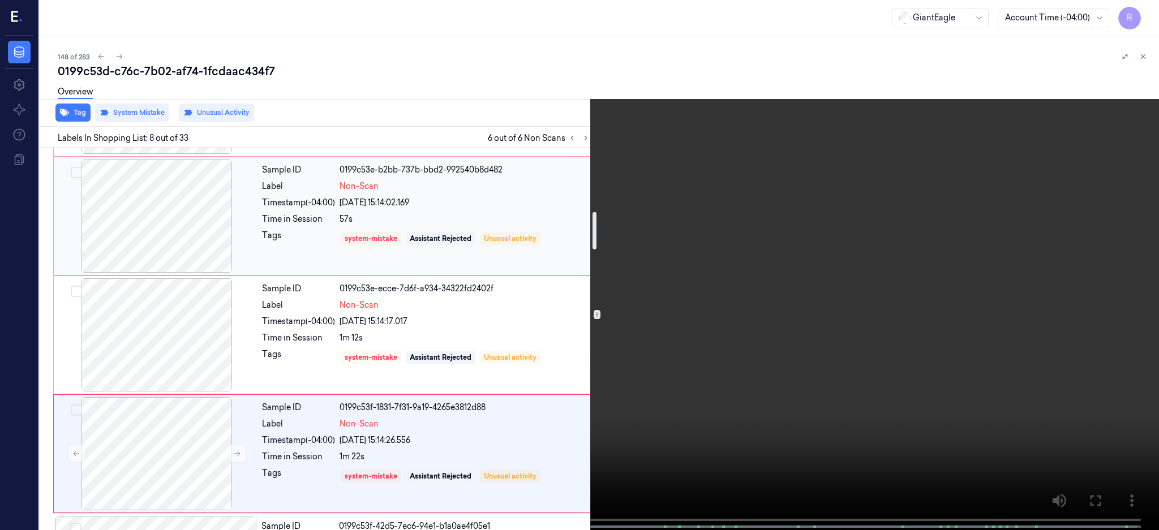
scroll to position [679, 0]
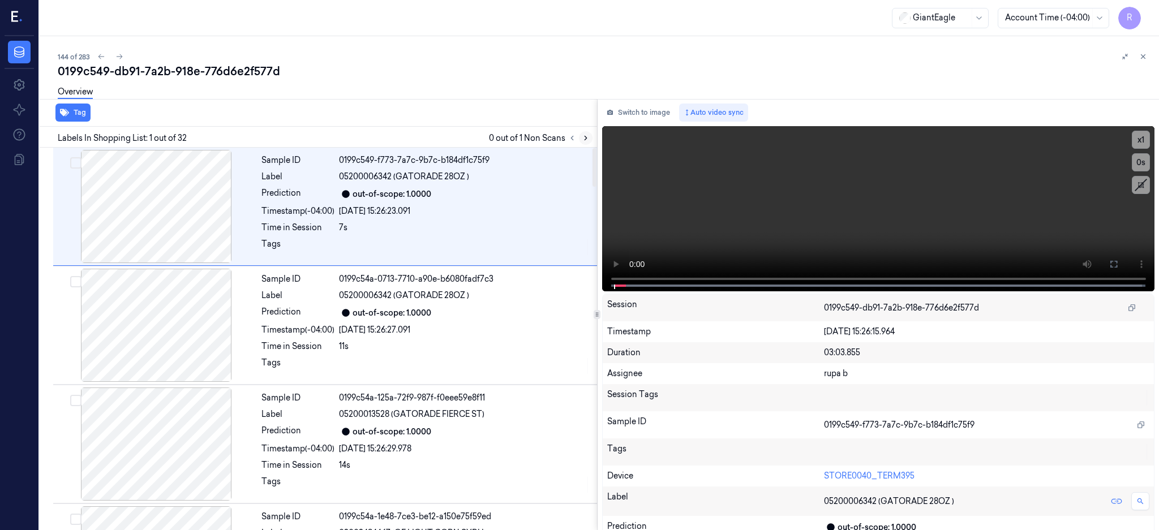
click at [589, 141] on icon at bounding box center [586, 138] width 8 height 8
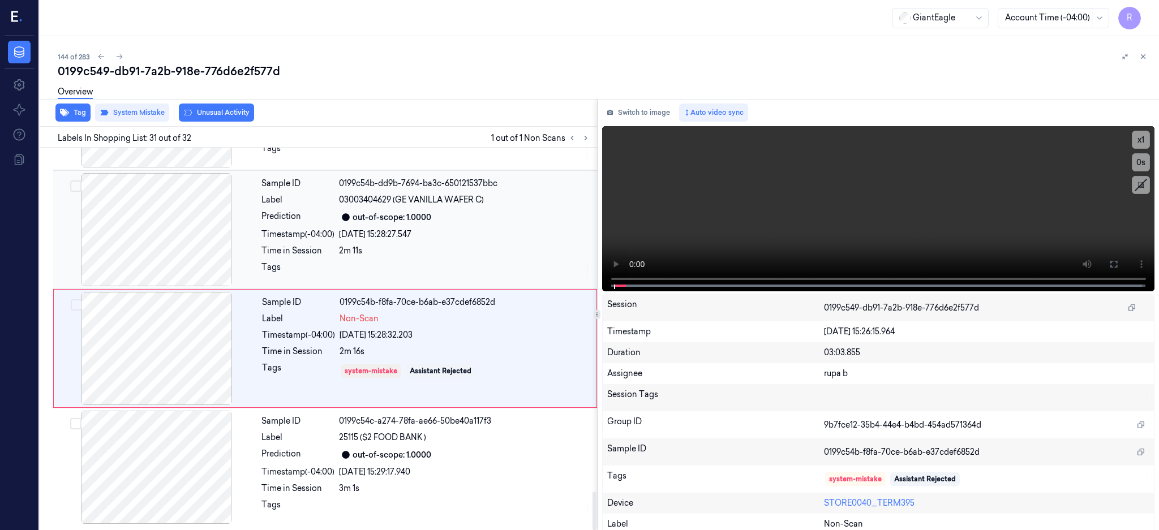
click at [174, 250] on div at bounding box center [155, 229] width 201 height 113
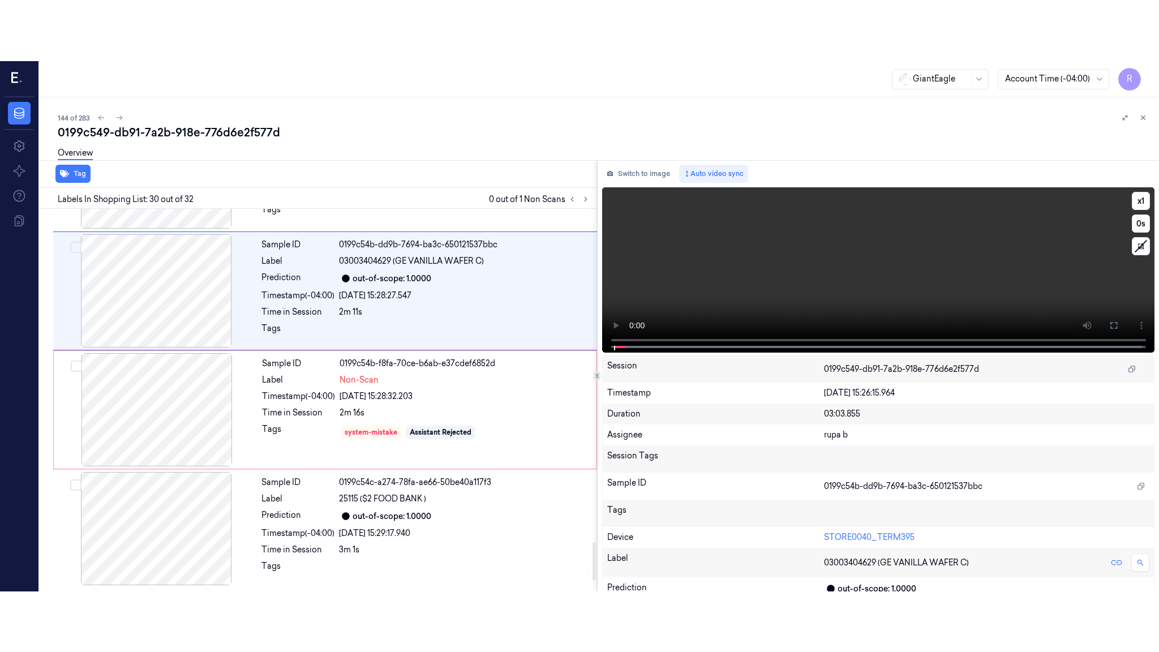
scroll to position [3315, 0]
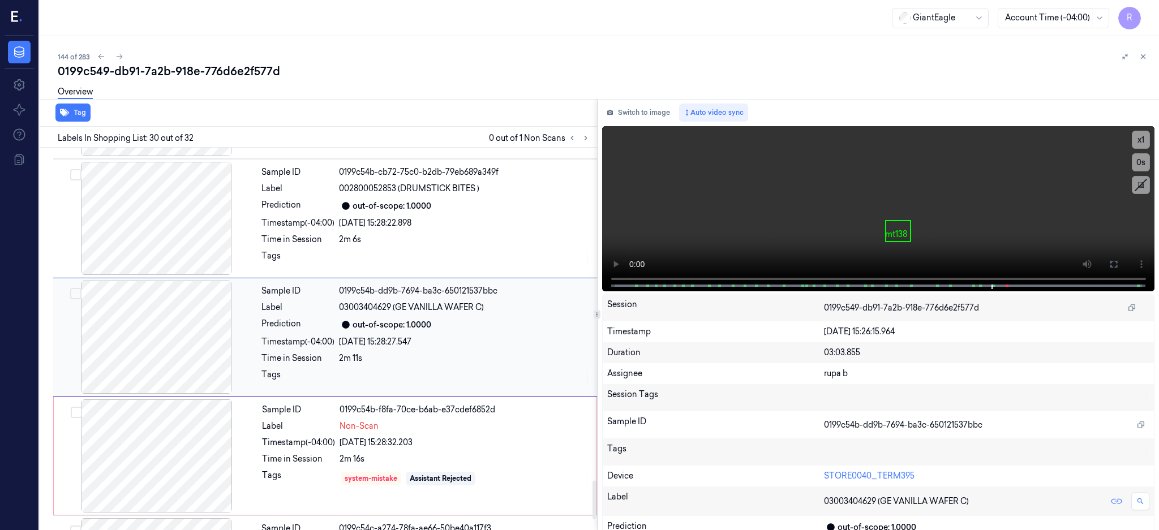
click at [150, 351] on div at bounding box center [155, 337] width 201 height 113
click at [1118, 260] on icon at bounding box center [1113, 264] width 9 height 9
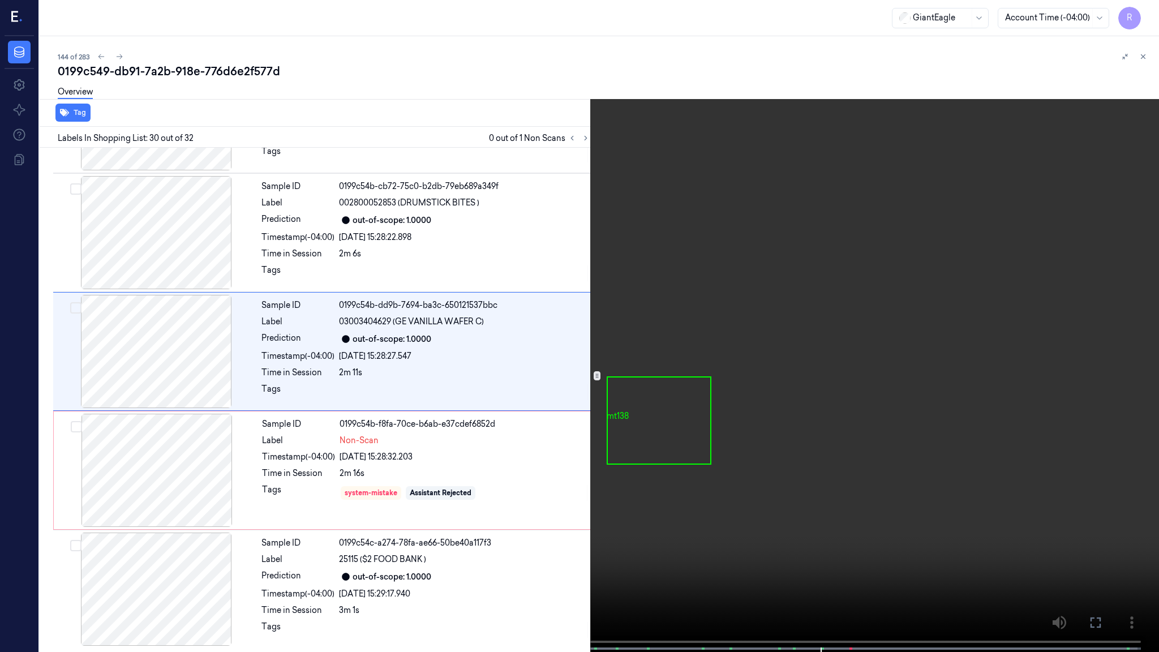
click at [769, 364] on video at bounding box center [579, 327] width 1159 height 654
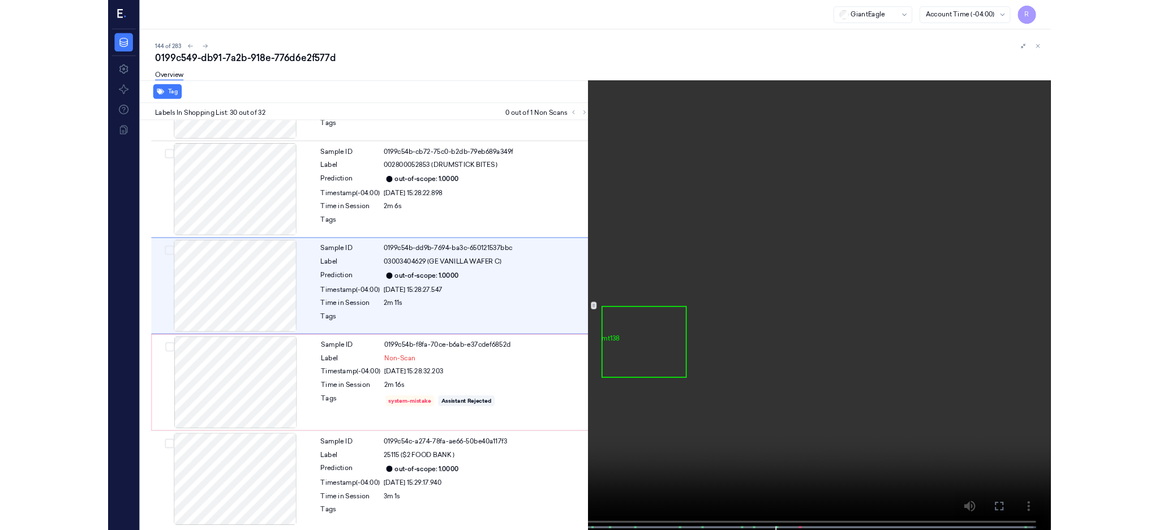
scroll to position [3254, 0]
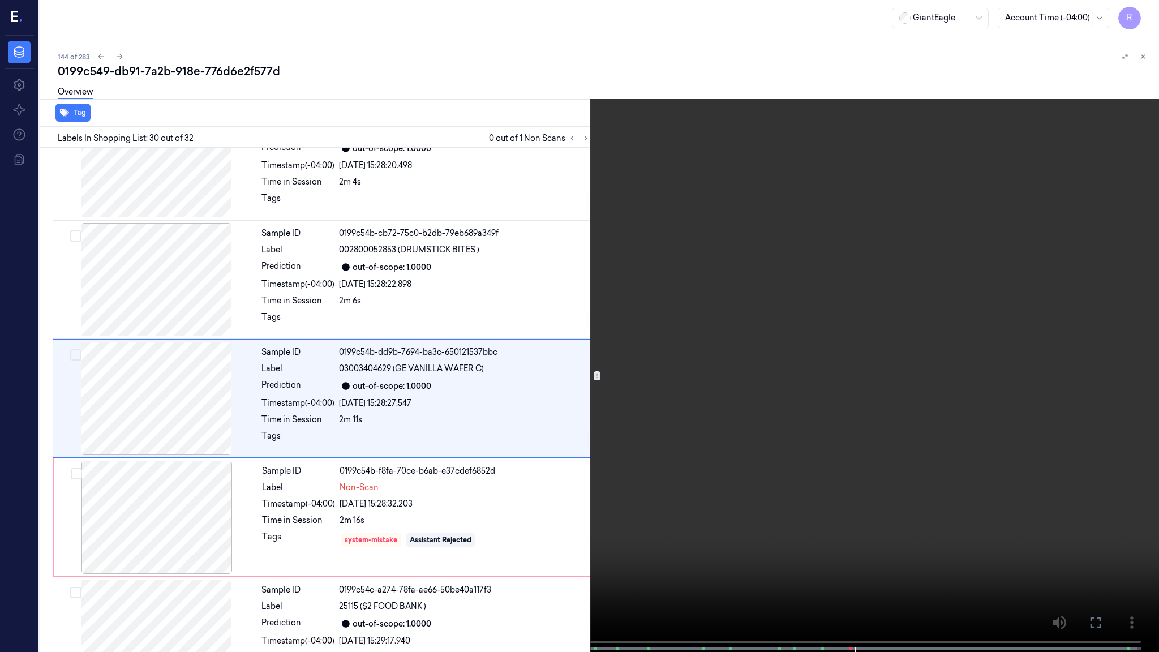
click at [303, 451] on video at bounding box center [579, 327] width 1159 height 654
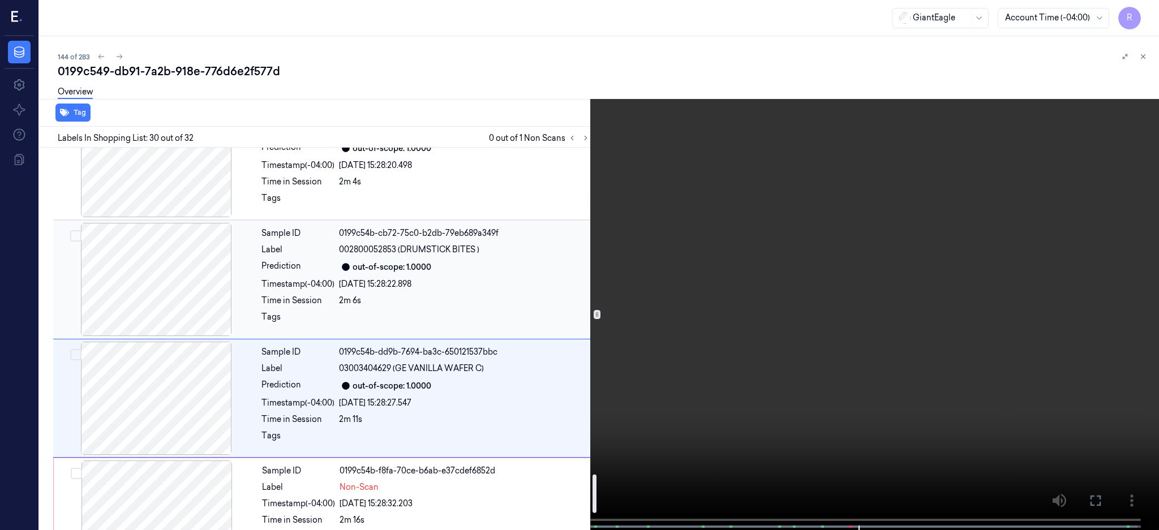
scroll to position [3424, 0]
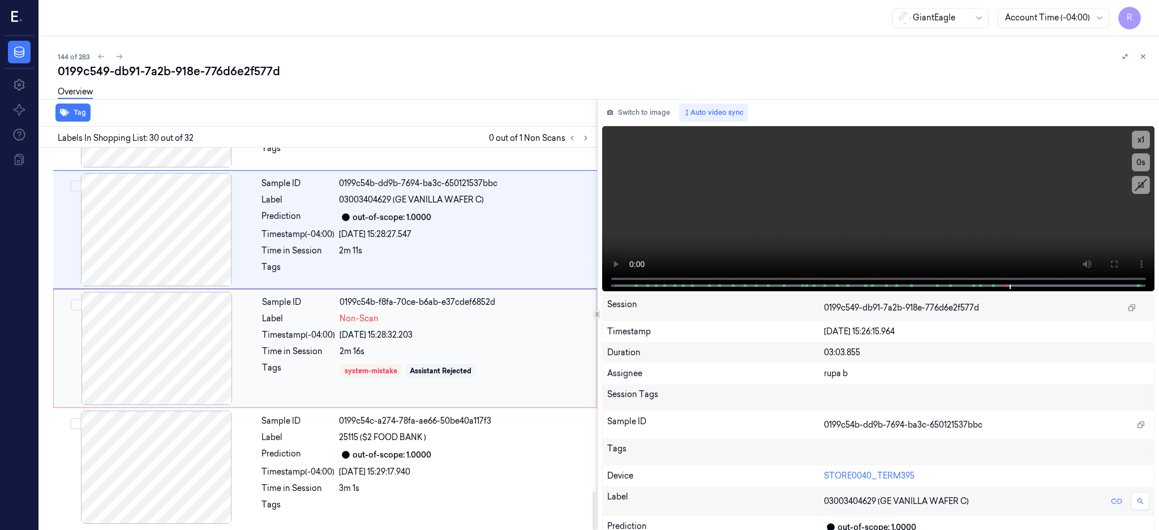
click at [167, 331] on div at bounding box center [156, 348] width 201 height 113
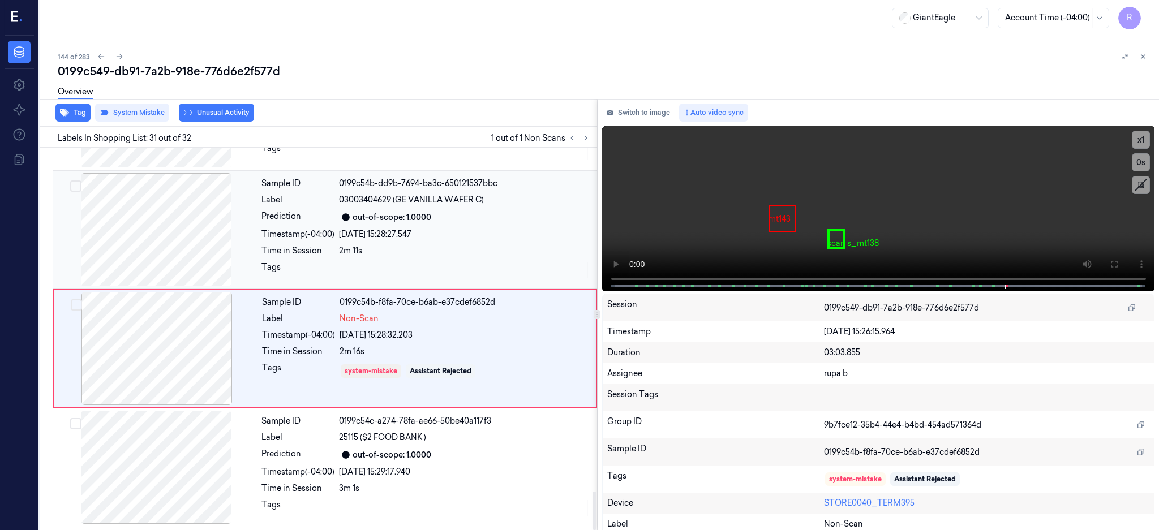
scroll to position [3424, 0]
click at [207, 117] on button "Unusual Activity" at bounding box center [216, 113] width 75 height 18
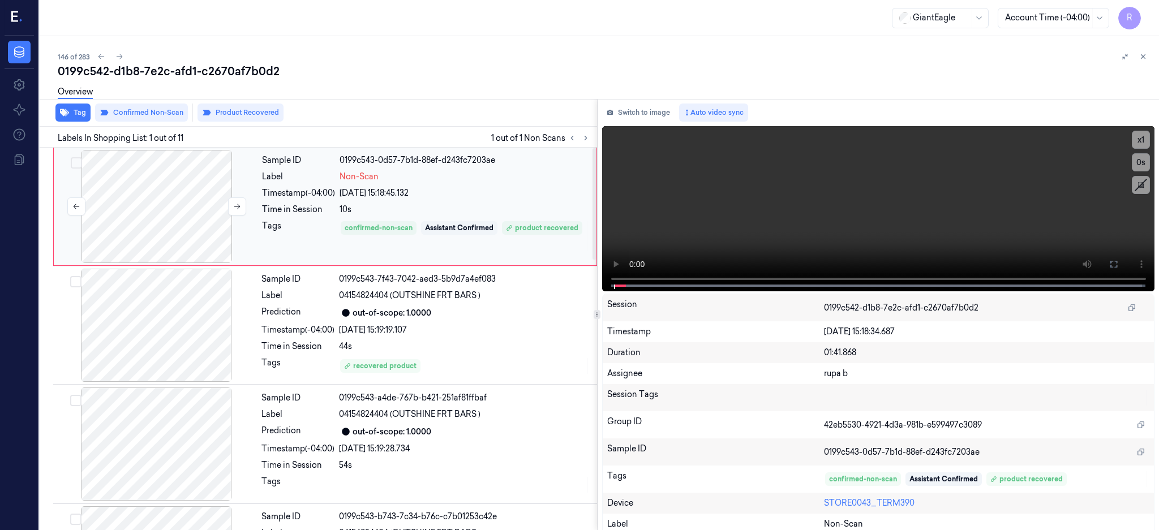
click at [174, 212] on div at bounding box center [156, 206] width 201 height 113
click at [161, 233] on div at bounding box center [156, 206] width 201 height 113
click at [1122, 261] on button at bounding box center [1113, 264] width 18 height 18
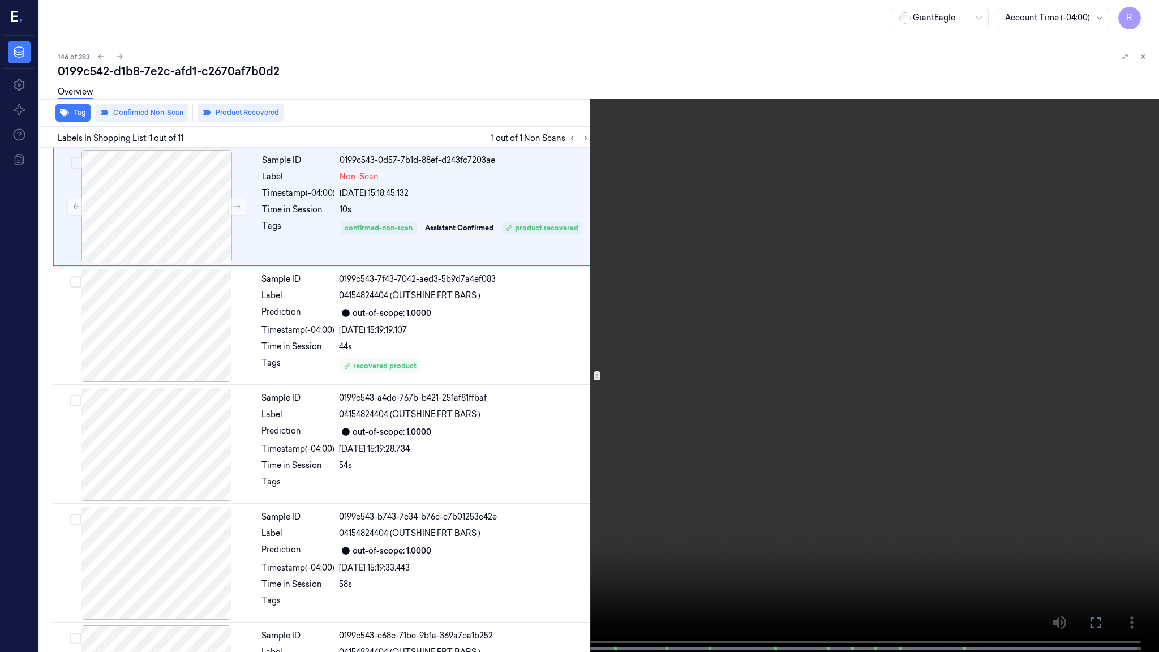
click at [511, 382] on video at bounding box center [579, 327] width 1159 height 654
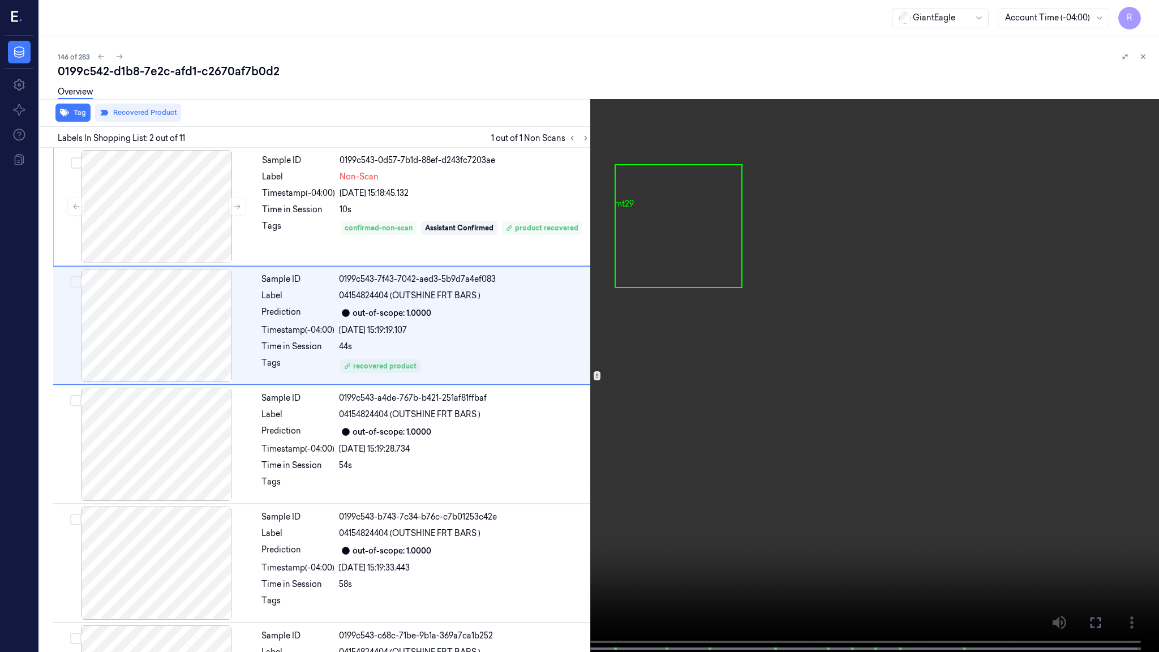
click at [512, 391] on video at bounding box center [579, 327] width 1159 height 654
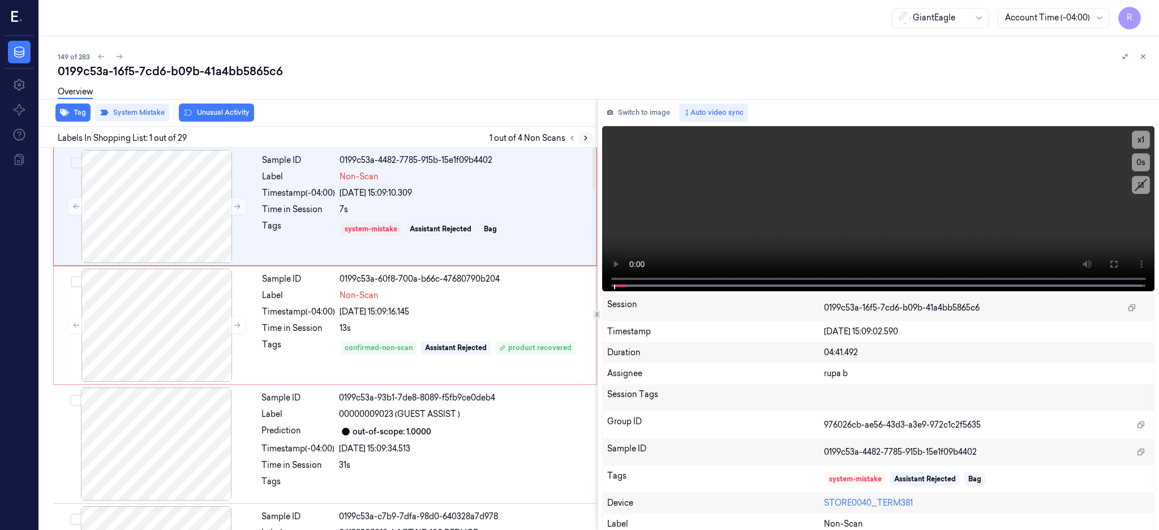
click at [589, 140] on icon at bounding box center [586, 138] width 8 height 8
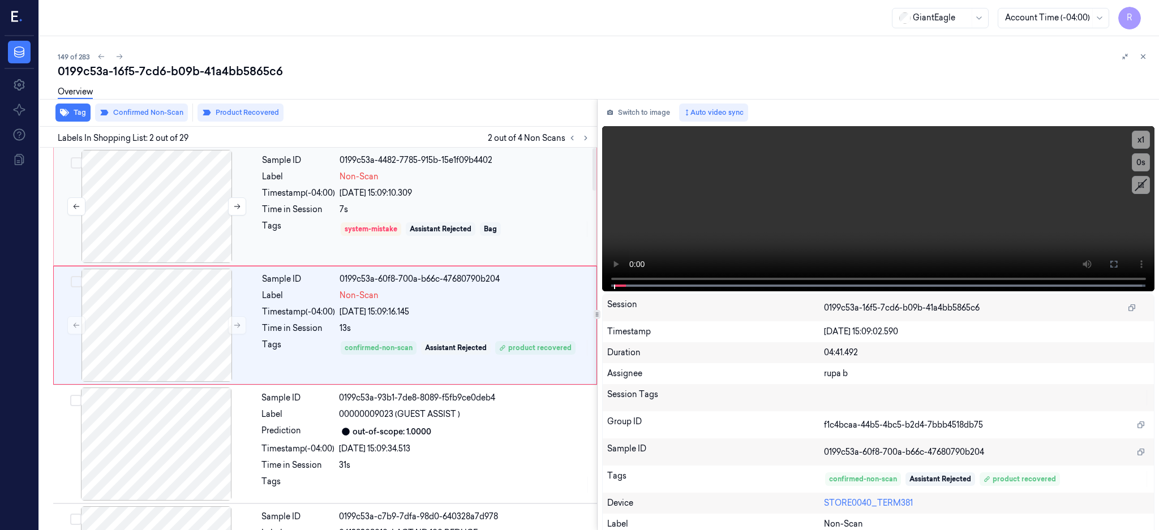
click at [166, 217] on div at bounding box center [156, 206] width 201 height 113
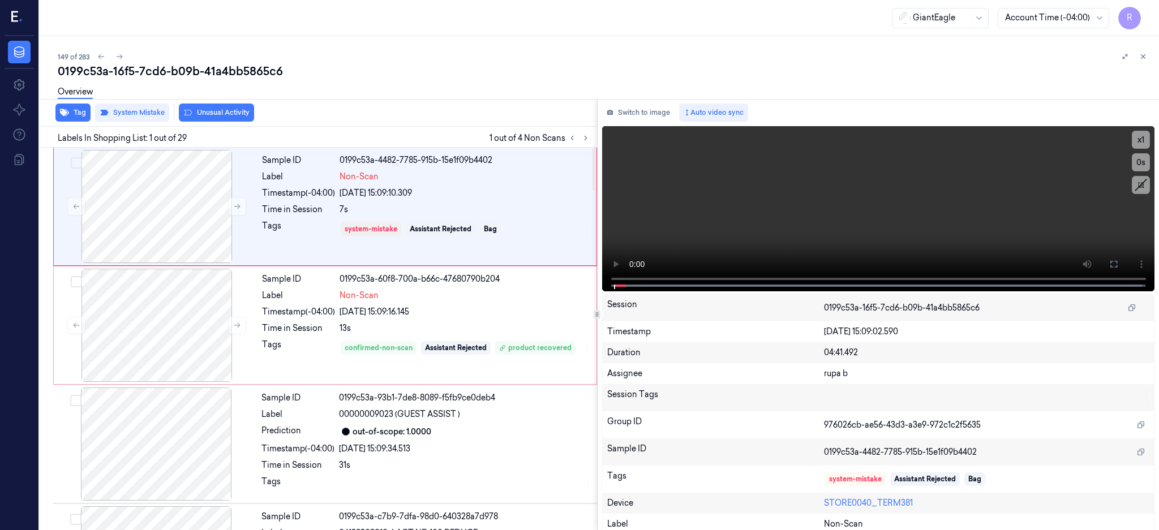
click at [619, 257] on div "Tag System Mistake Unusual Activity Labels In Shopping List: 1 out of 29 1 out …" at bounding box center [597, 315] width 1124 height 432
click at [189, 196] on div at bounding box center [156, 206] width 201 height 113
click at [1122, 265] on button at bounding box center [1113, 264] width 18 height 18
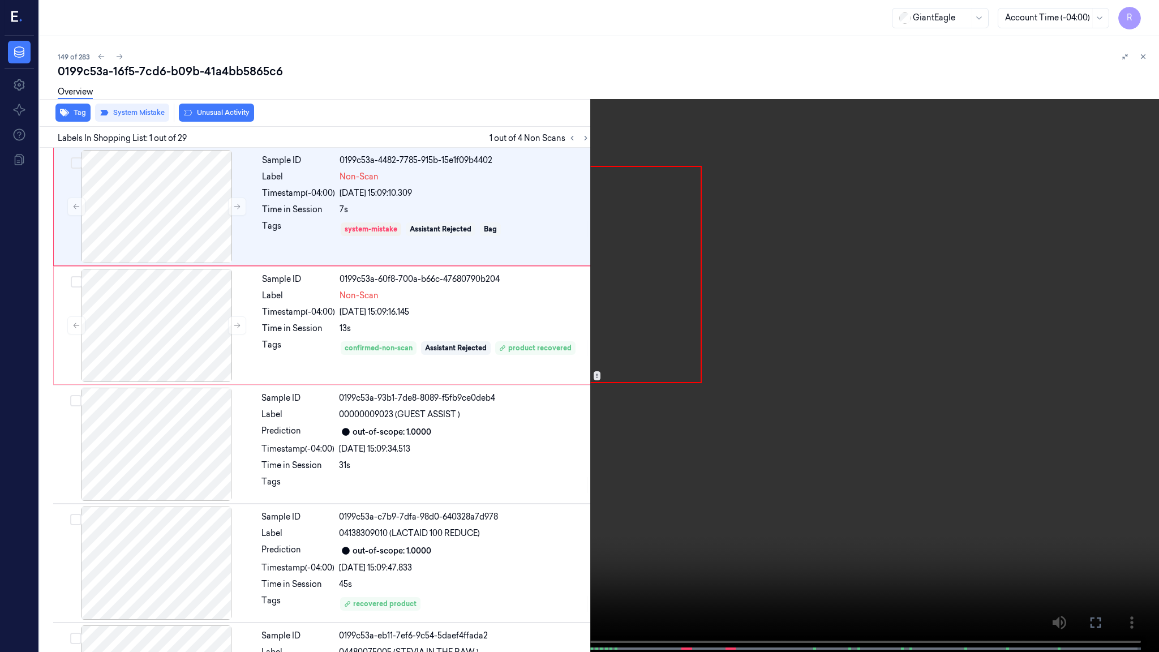
click at [574, 346] on video at bounding box center [579, 327] width 1159 height 654
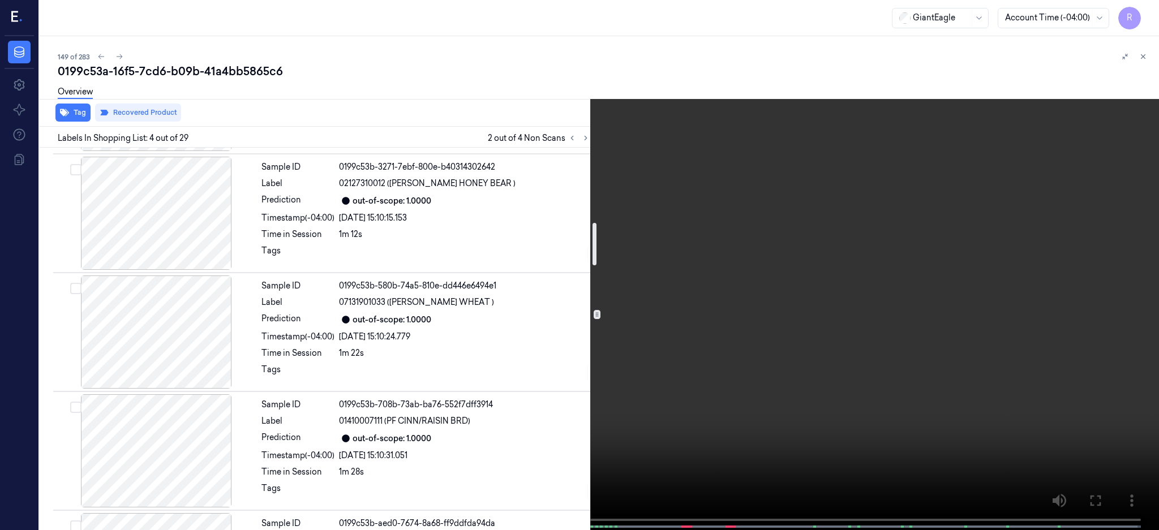
scroll to position [832, 0]
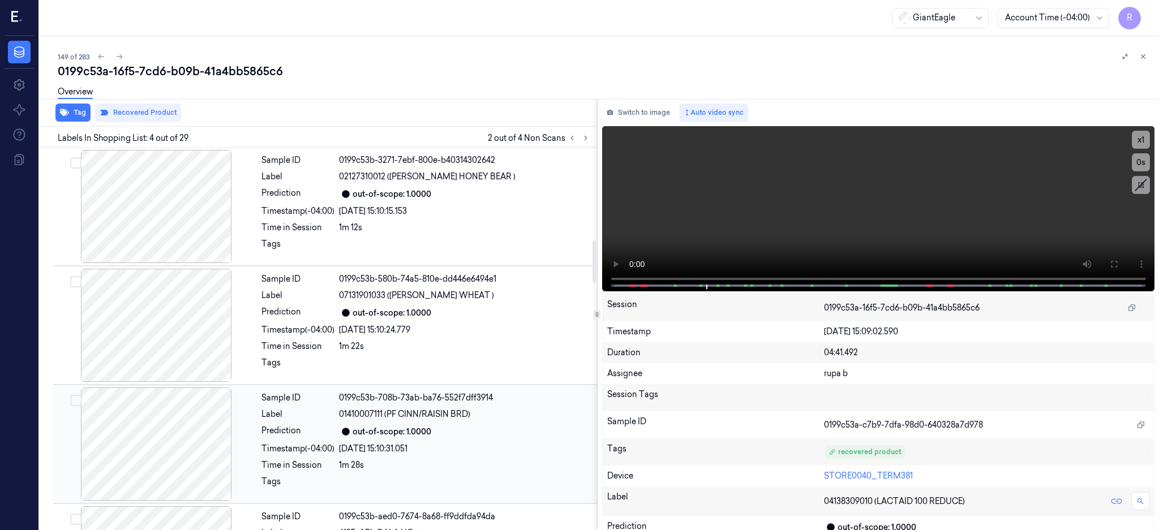
click at [190, 439] on div at bounding box center [155, 444] width 201 height 113
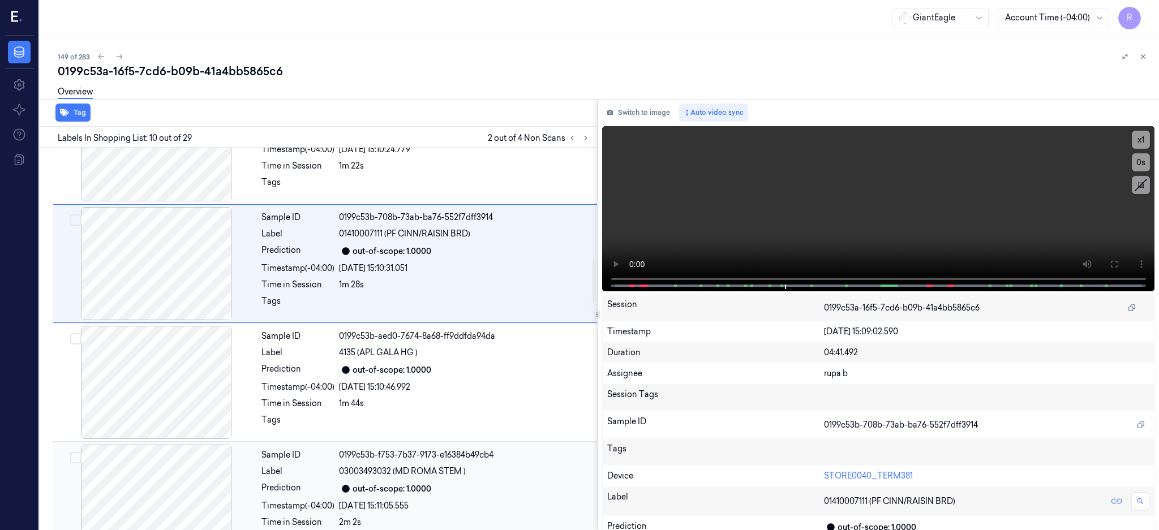
click at [197, 474] on div at bounding box center [155, 501] width 201 height 113
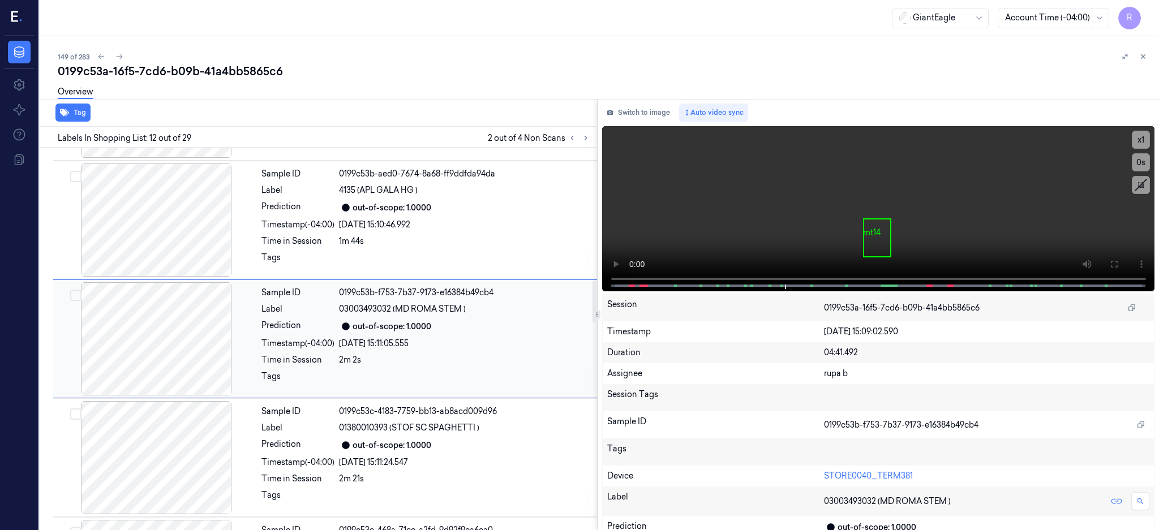
scroll to position [1326, 0]
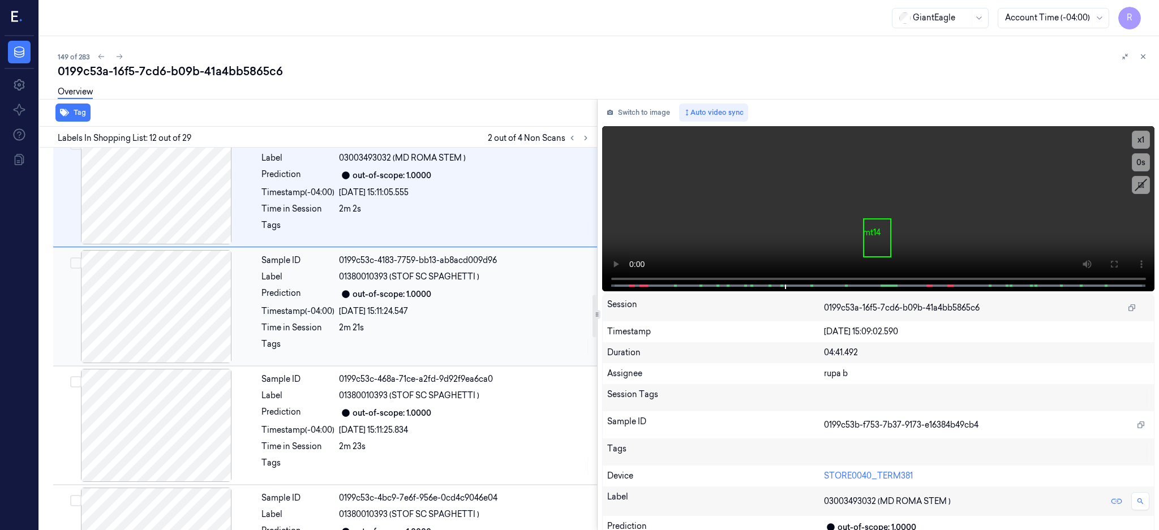
click at [173, 311] on div at bounding box center [155, 306] width 201 height 113
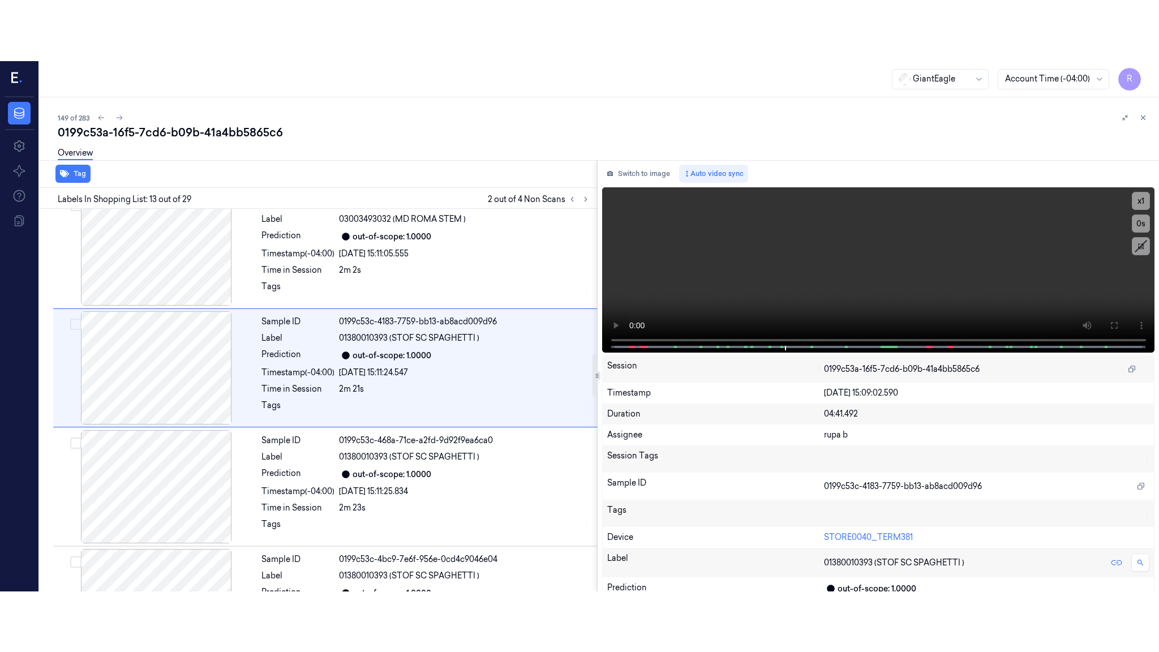
scroll to position [1293, 0]
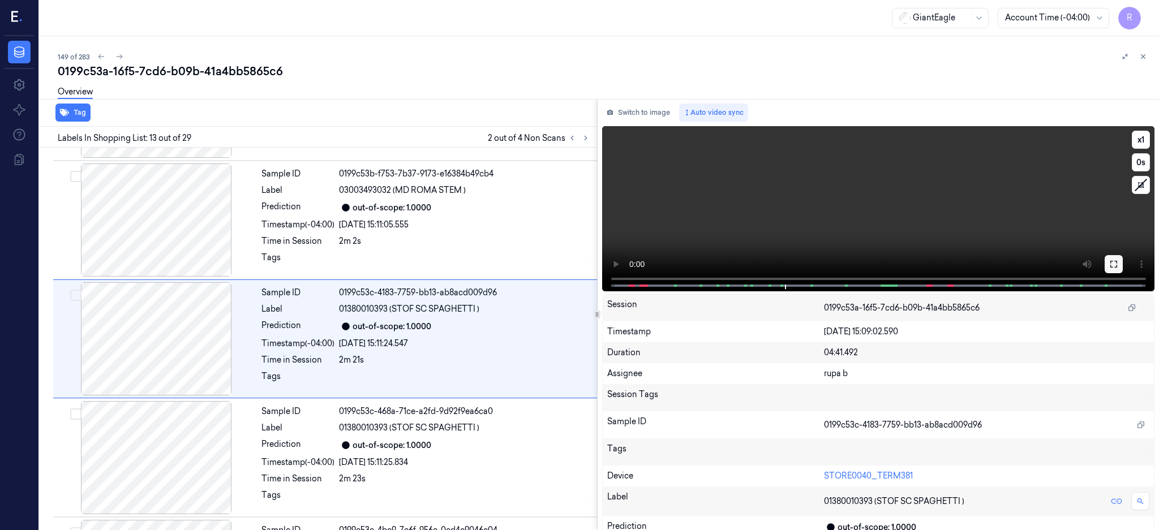
click at [1118, 263] on icon at bounding box center [1113, 264] width 9 height 9
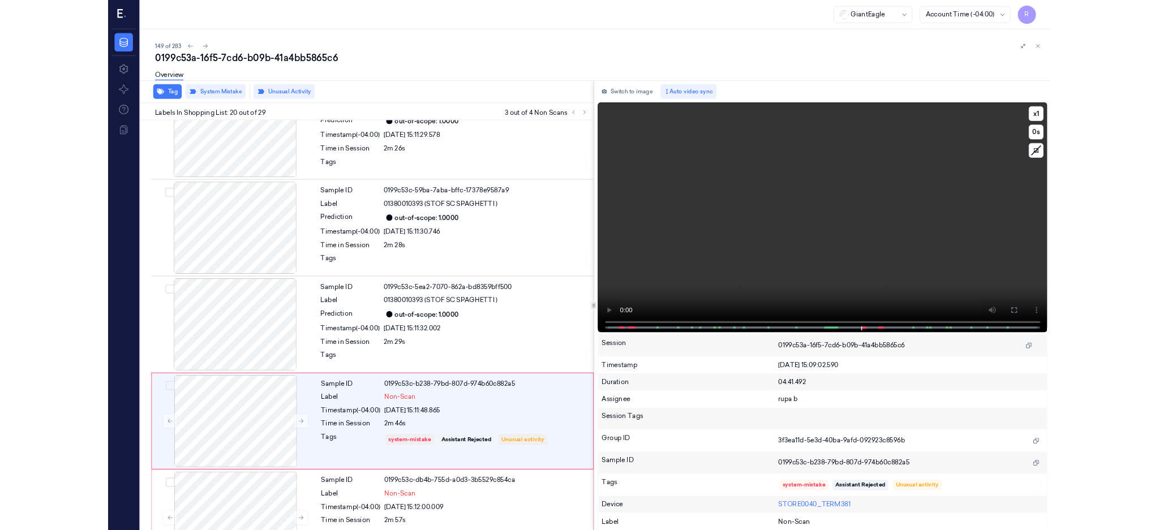
scroll to position [2065, 0]
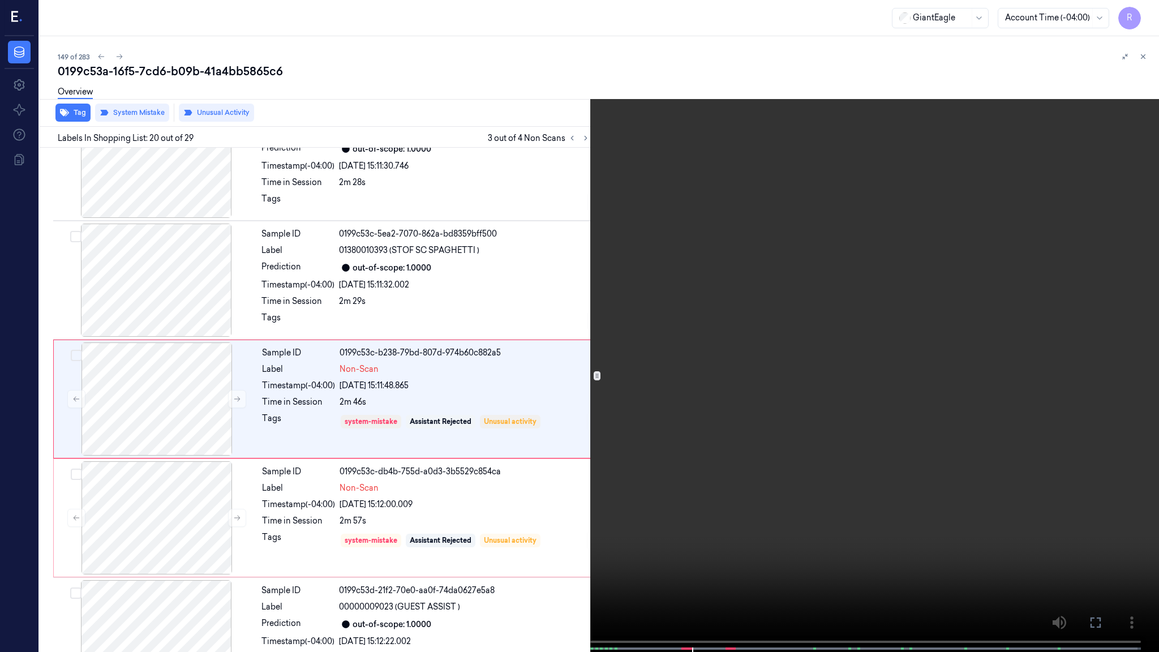
click at [394, 385] on video at bounding box center [579, 327] width 1159 height 654
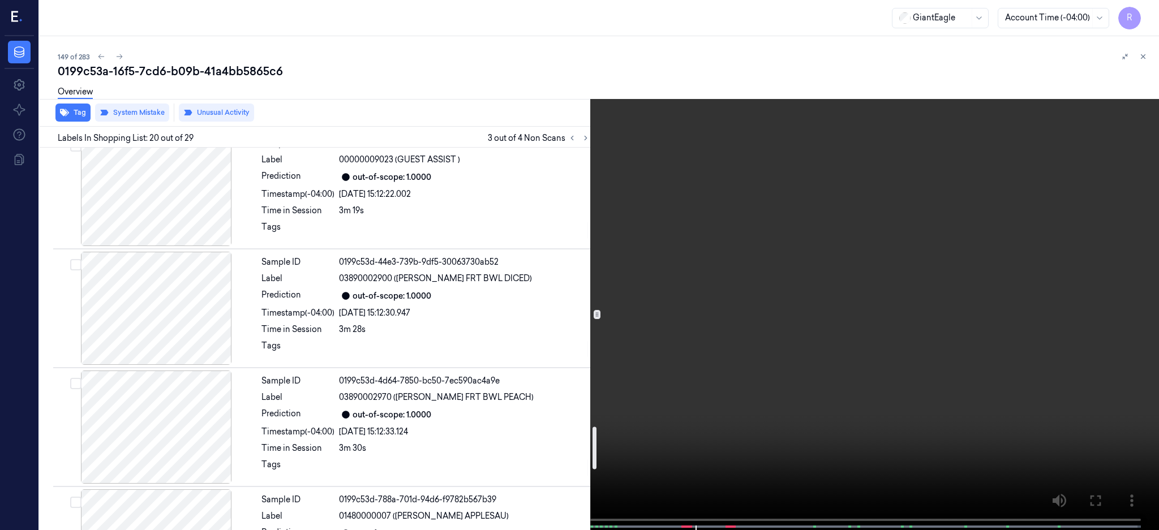
scroll to position [2518, 0]
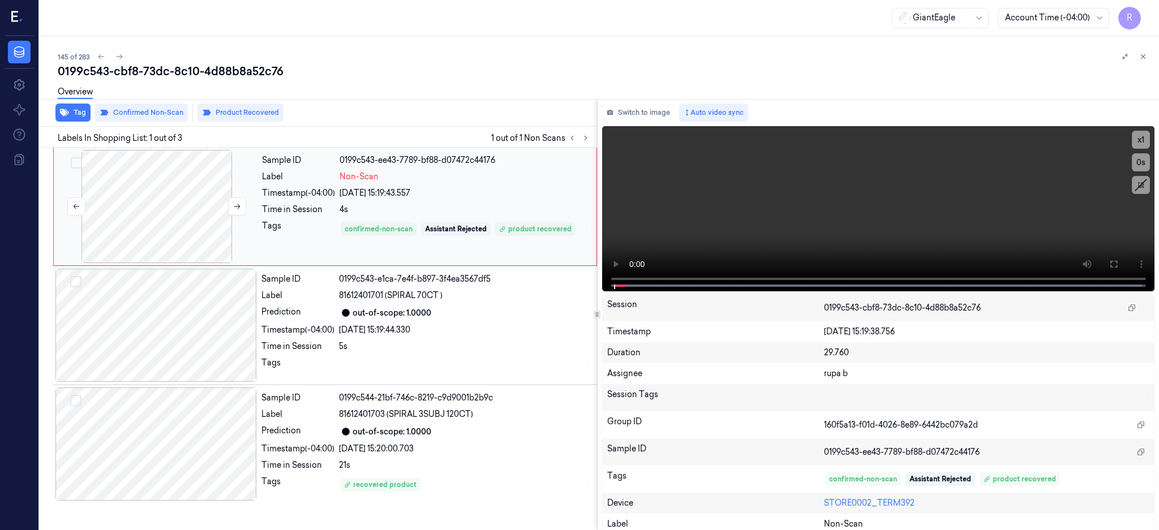
click at [161, 195] on div at bounding box center [156, 206] width 201 height 113
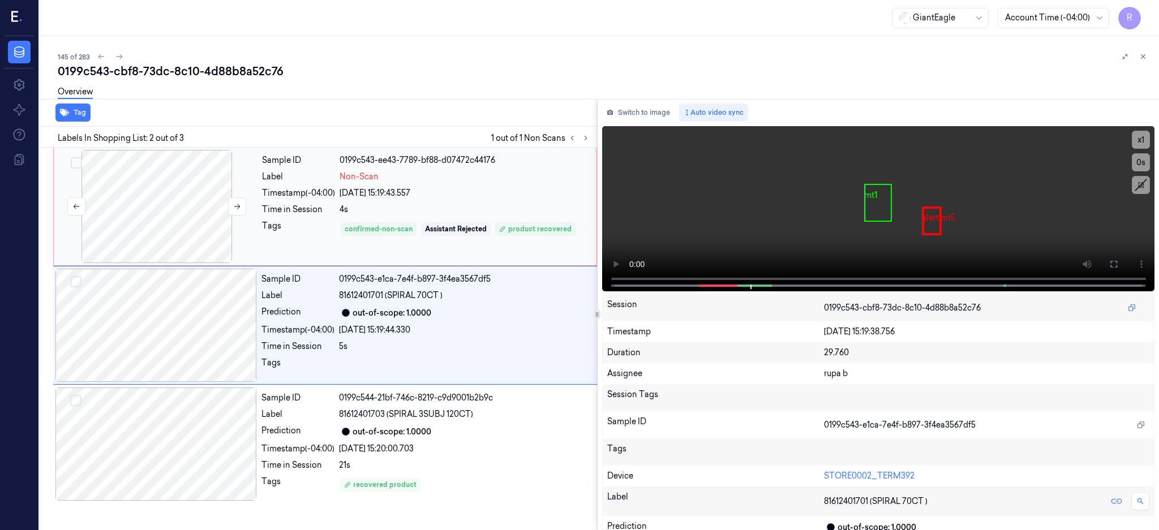
click at [142, 205] on div at bounding box center [156, 206] width 201 height 113
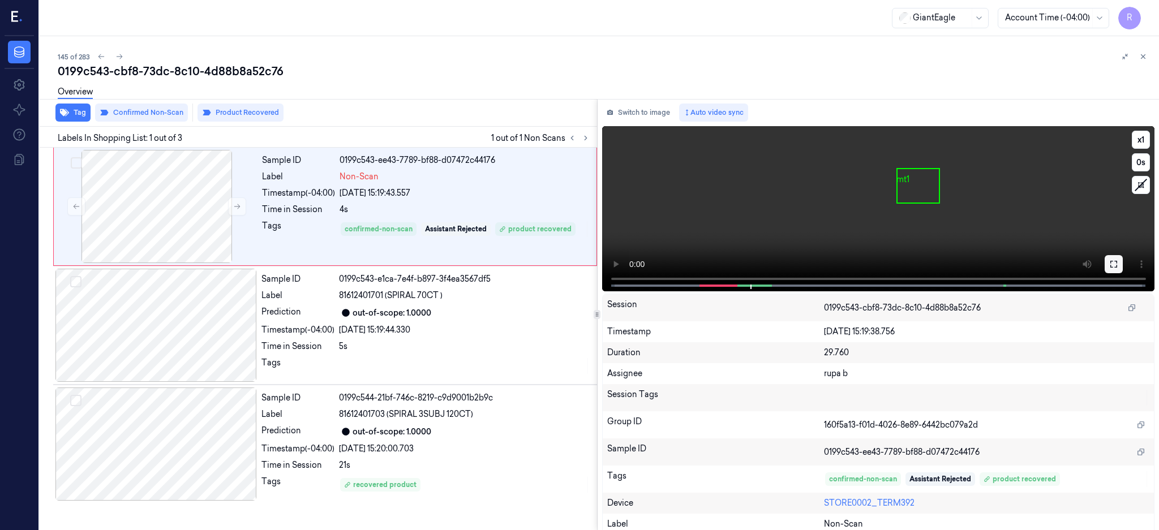
click at [1118, 260] on icon at bounding box center [1113, 264] width 9 height 9
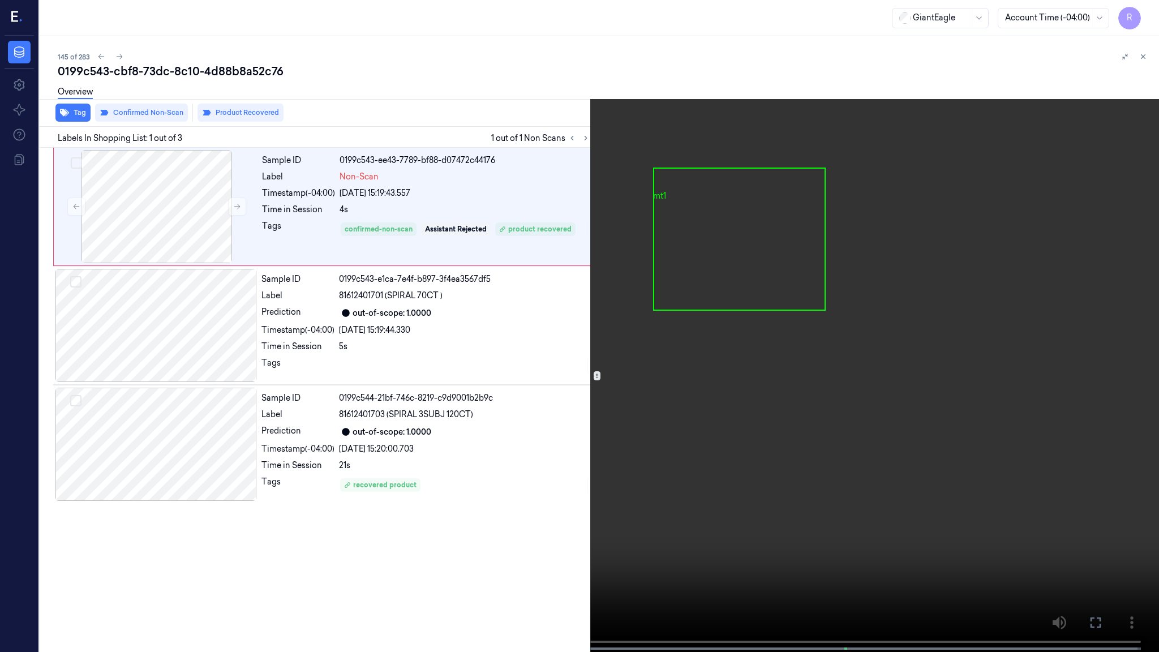
click at [678, 370] on video at bounding box center [579, 327] width 1159 height 654
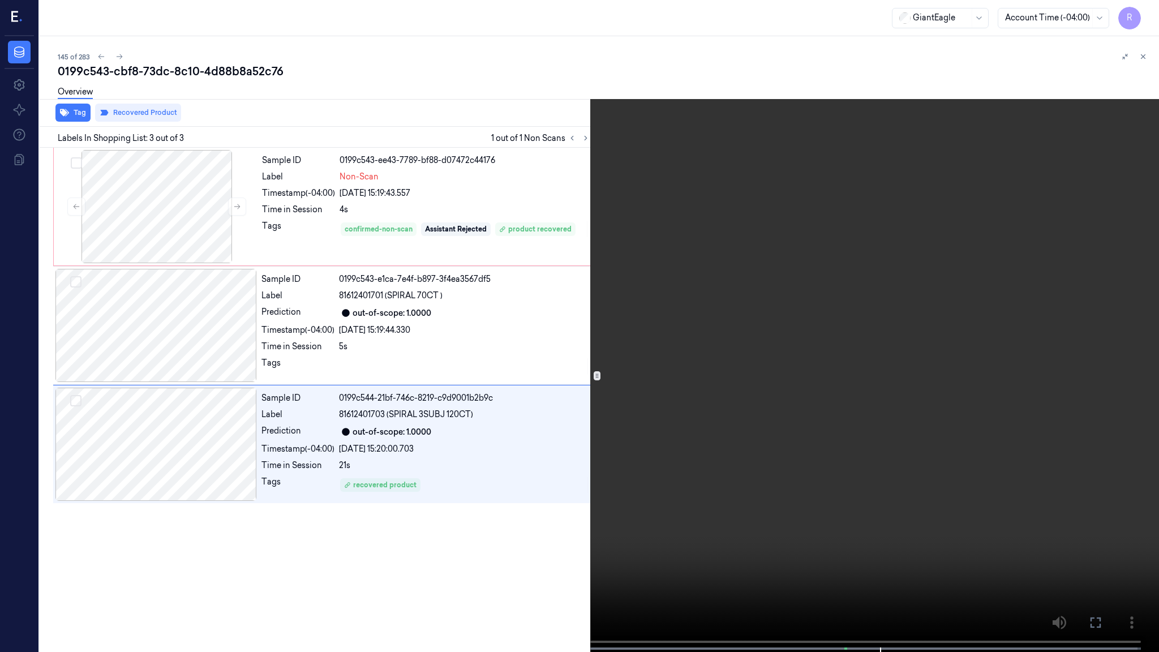
click at [547, 429] on video at bounding box center [579, 327] width 1159 height 654
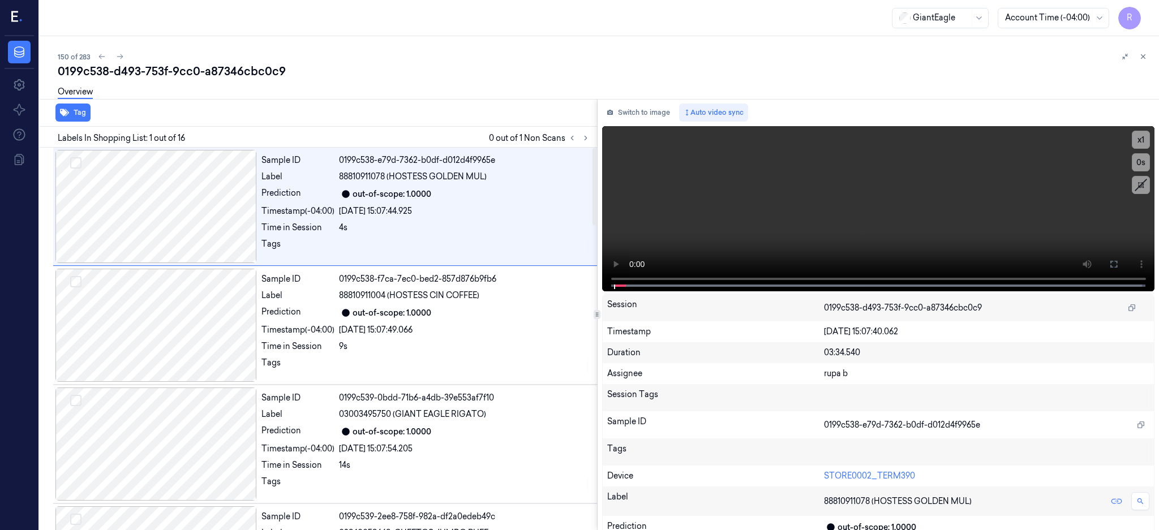
click at [597, 129] on div "Labels In Shopping List: 1 out of 16 0 out of 1 Non Scans" at bounding box center [316, 137] width 562 height 21
click at [589, 139] on icon at bounding box center [586, 138] width 8 height 8
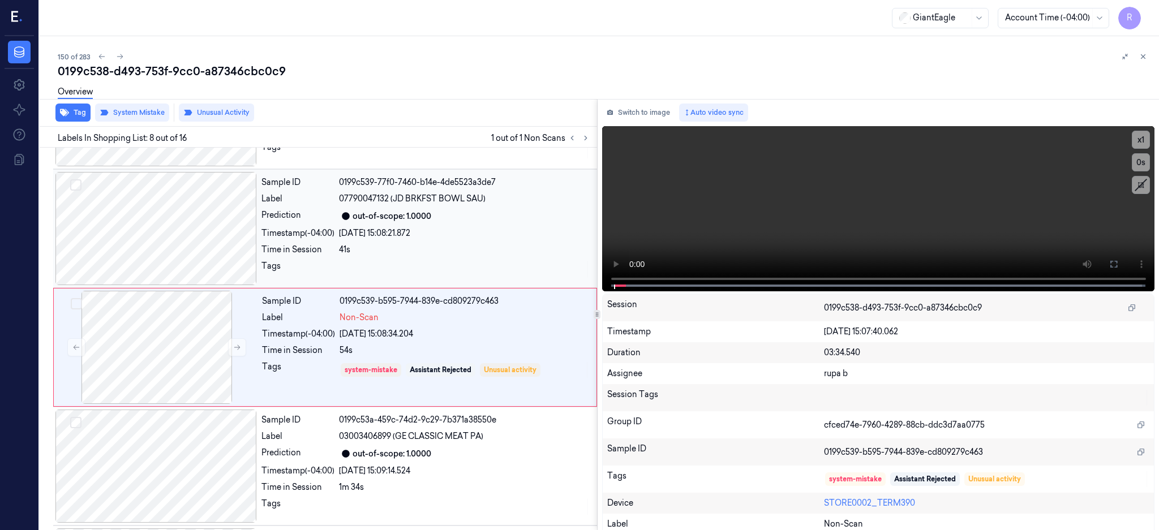
scroll to position [699, 0]
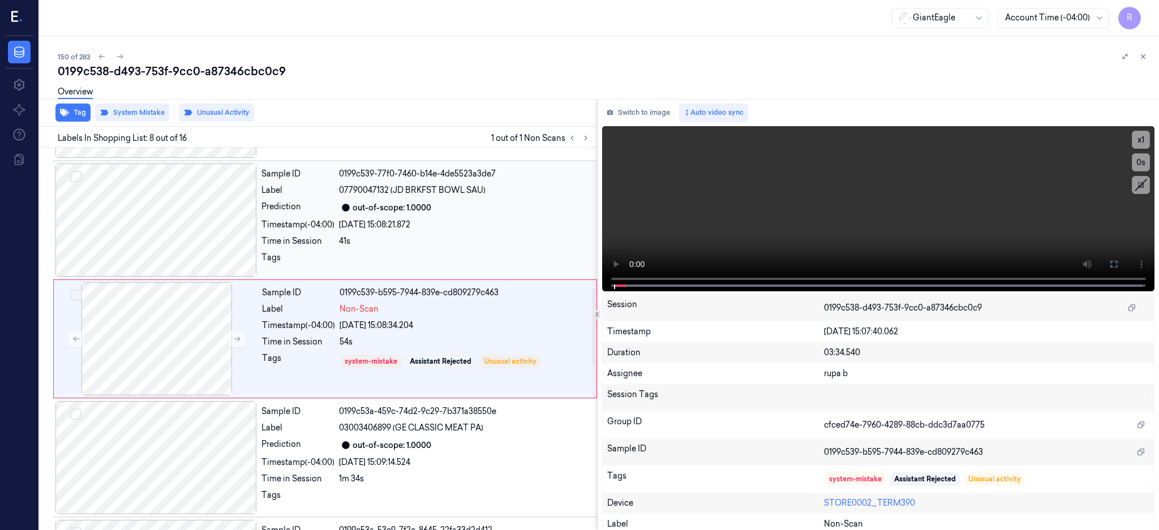
click at [136, 236] on div at bounding box center [155, 219] width 201 height 113
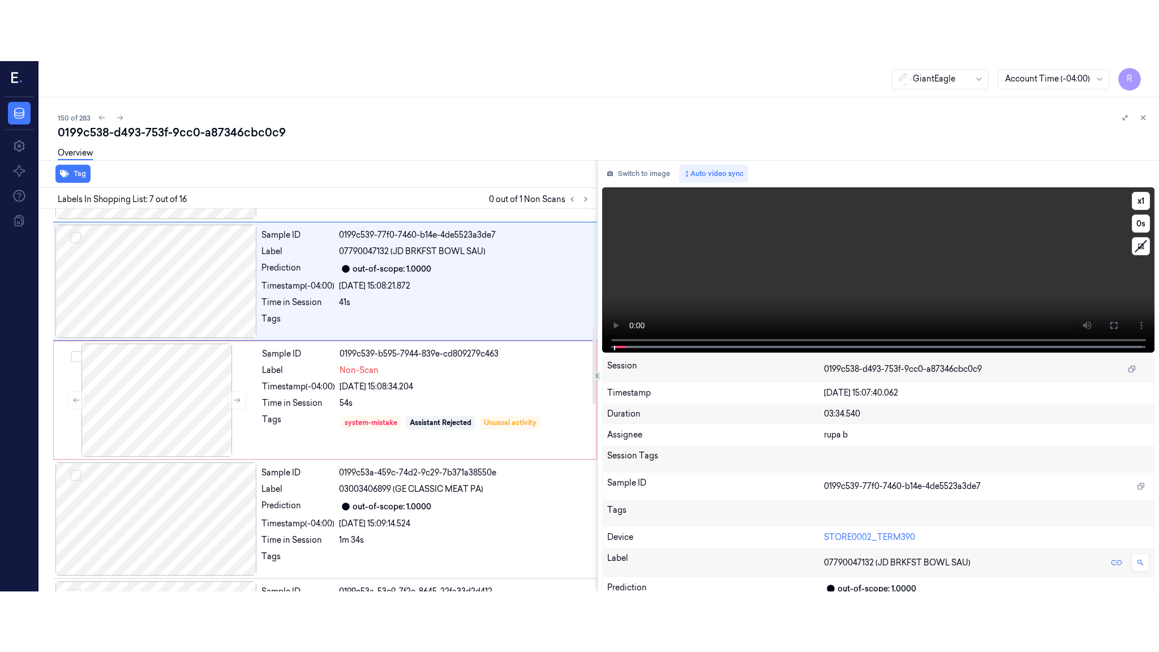
scroll to position [580, 0]
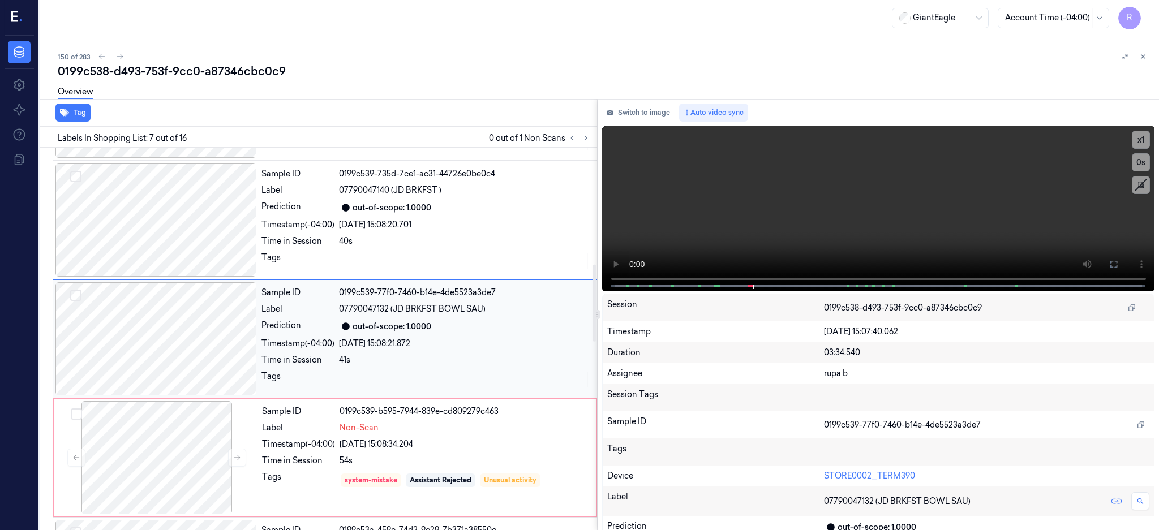
click at [163, 289] on div at bounding box center [155, 338] width 201 height 113
click at [173, 357] on div at bounding box center [155, 338] width 201 height 113
click at [1118, 262] on icon at bounding box center [1113, 264] width 9 height 9
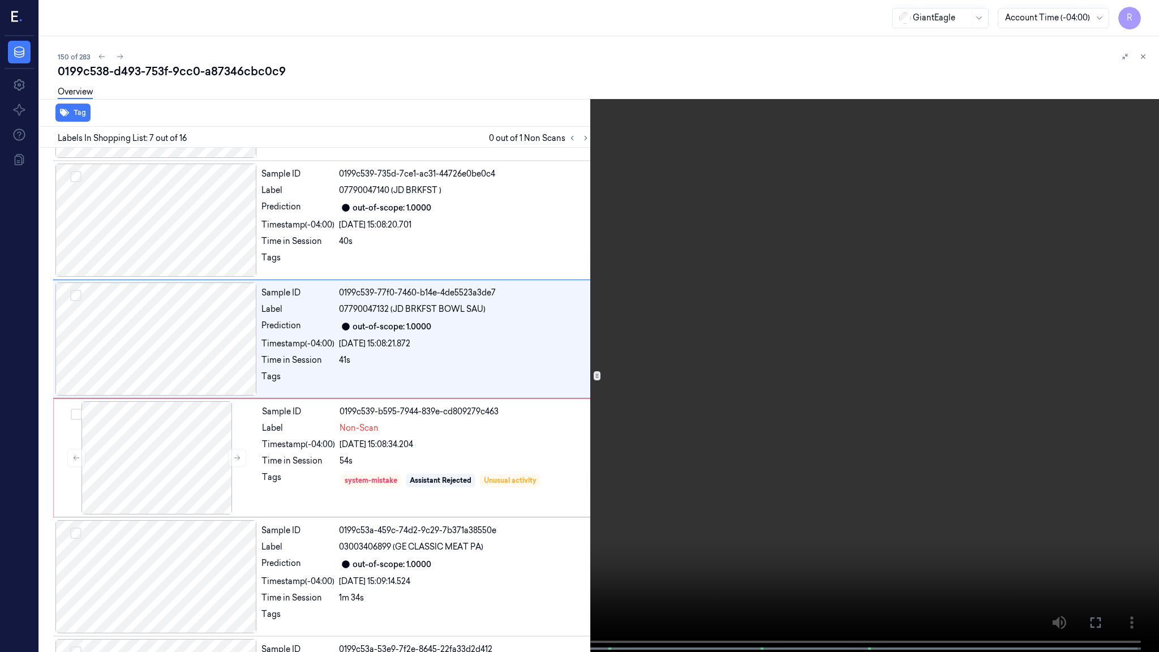
click at [781, 330] on video at bounding box center [579, 327] width 1159 height 654
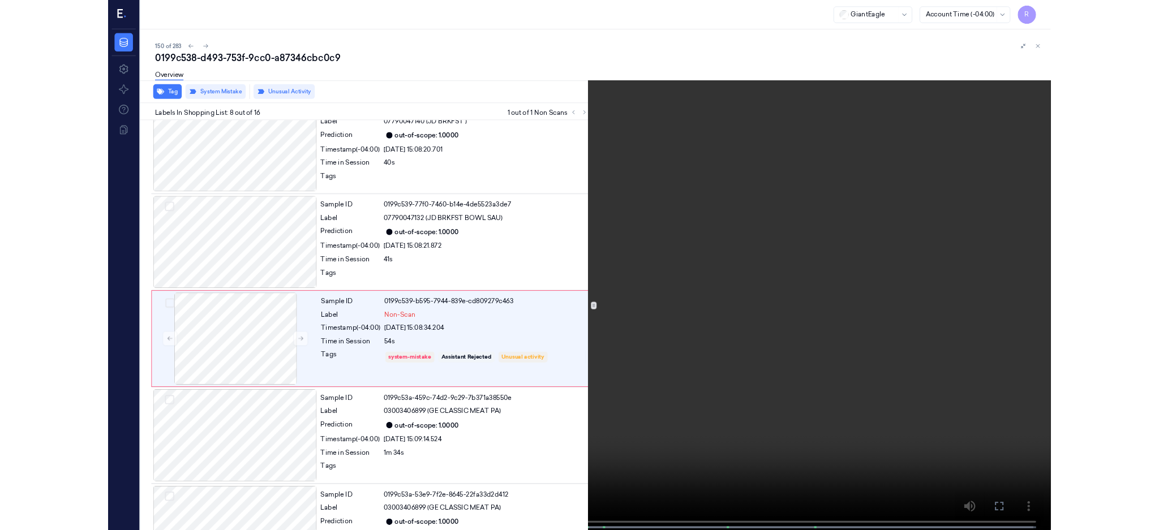
scroll to position [638, 0]
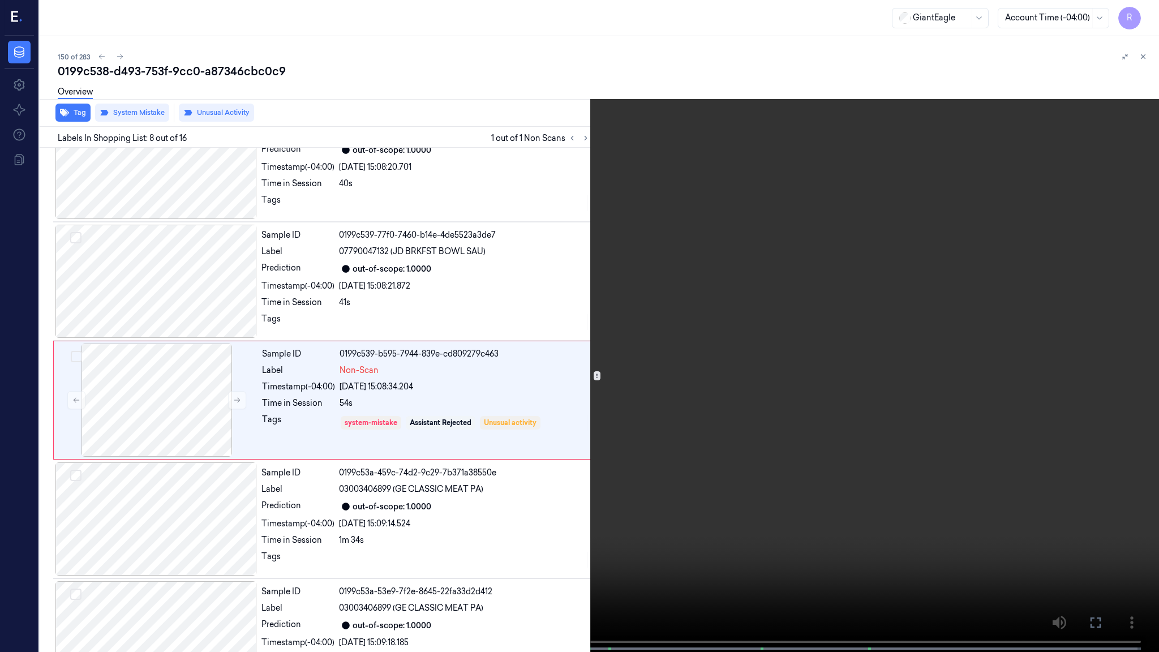
click at [550, 270] on video at bounding box center [579, 327] width 1159 height 654
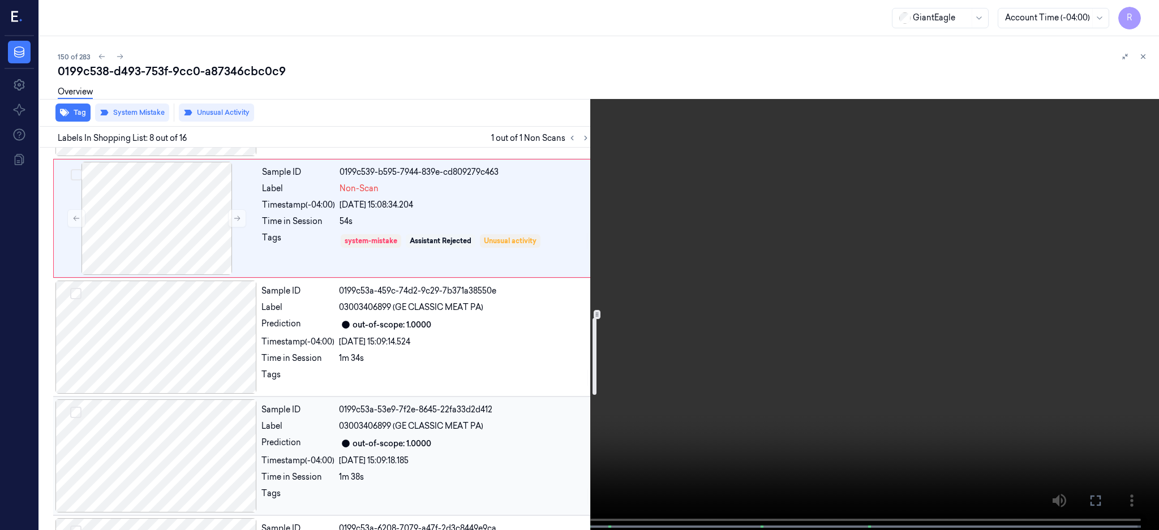
scroll to position [864, 0]
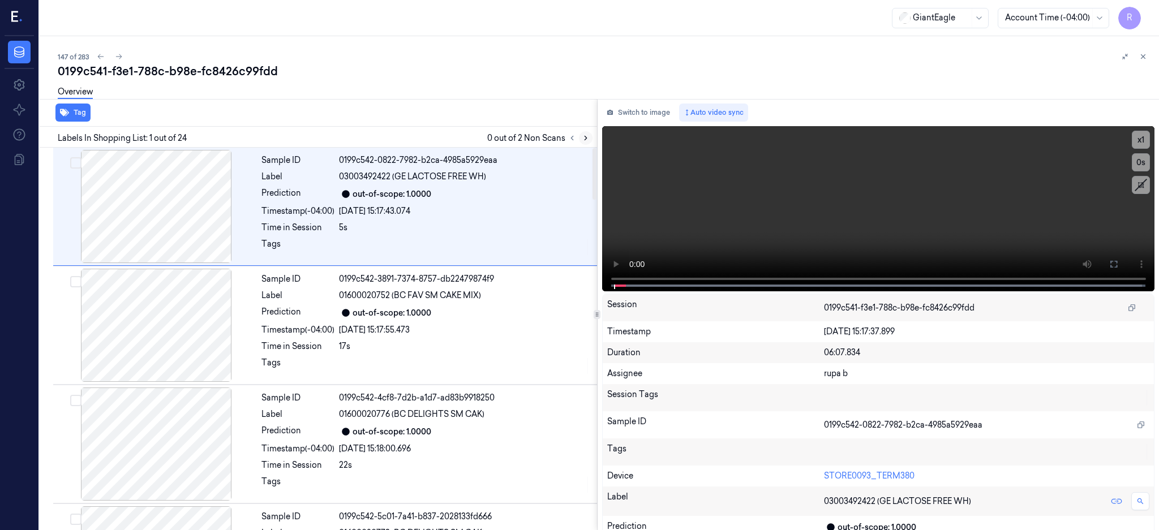
click at [592, 135] on button at bounding box center [586, 138] width 14 height 14
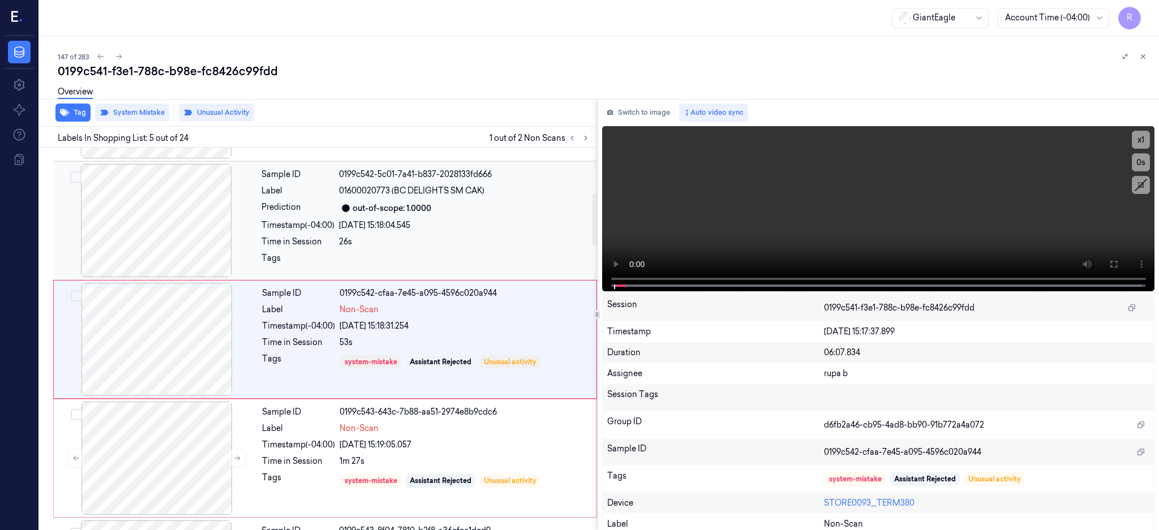
click at [156, 212] on div at bounding box center [155, 220] width 201 height 113
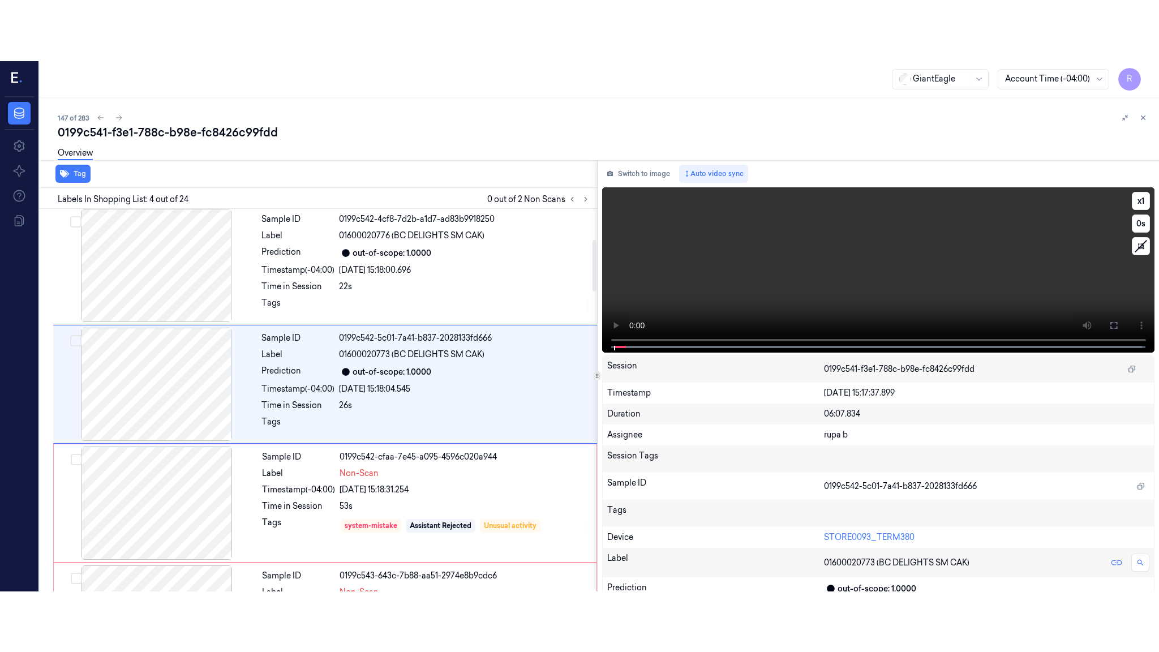
scroll to position [223, 0]
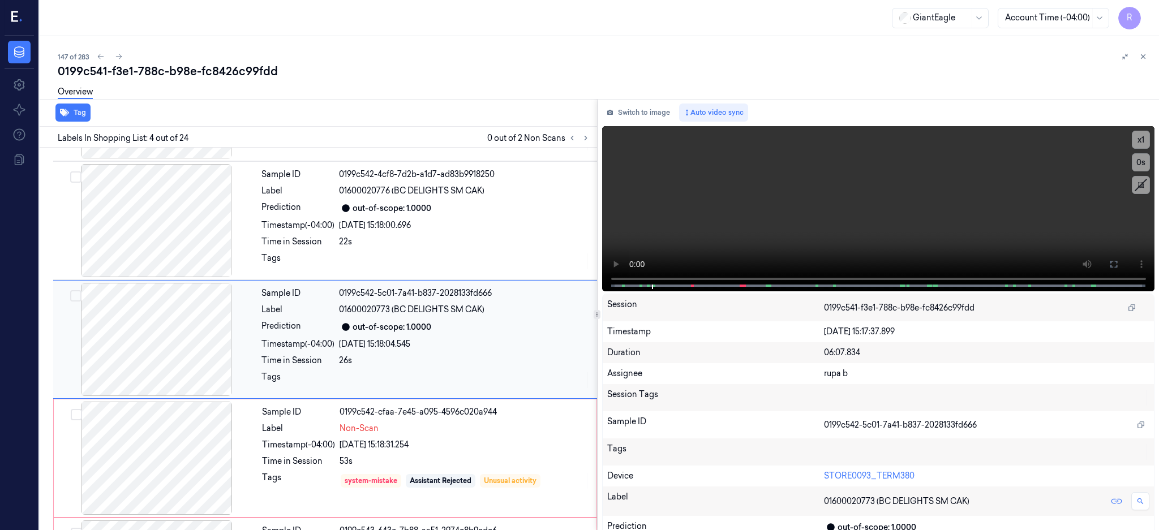
click at [175, 365] on div at bounding box center [155, 339] width 201 height 113
click at [1118, 266] on icon at bounding box center [1113, 264] width 9 height 9
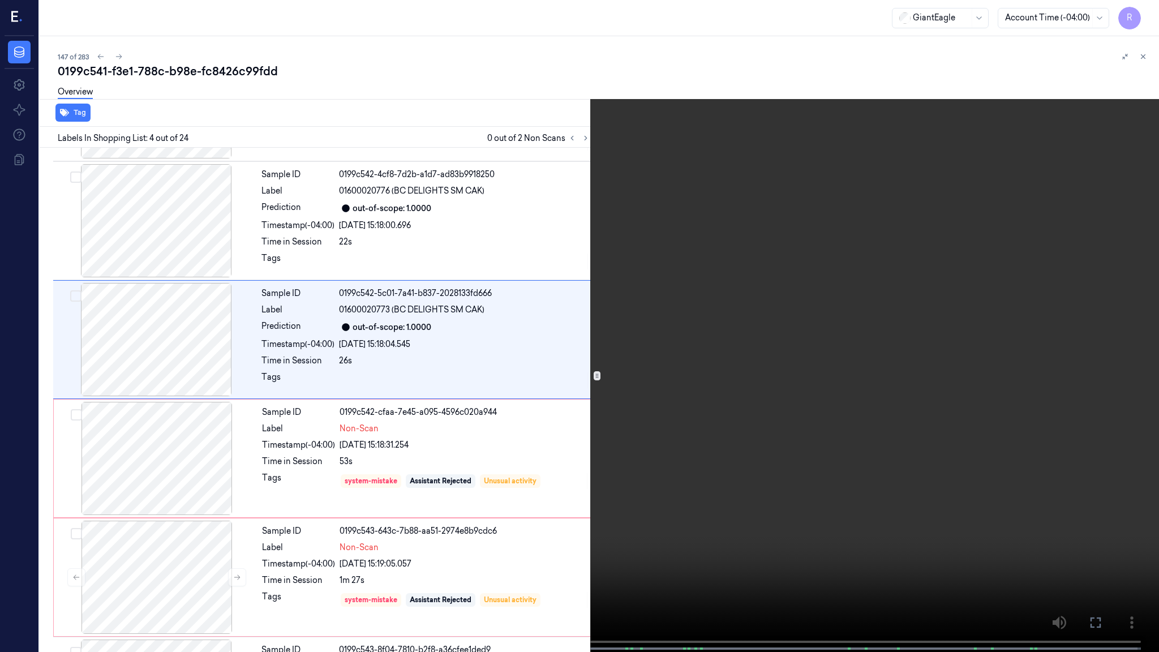
click at [661, 494] on video at bounding box center [579, 327] width 1159 height 654
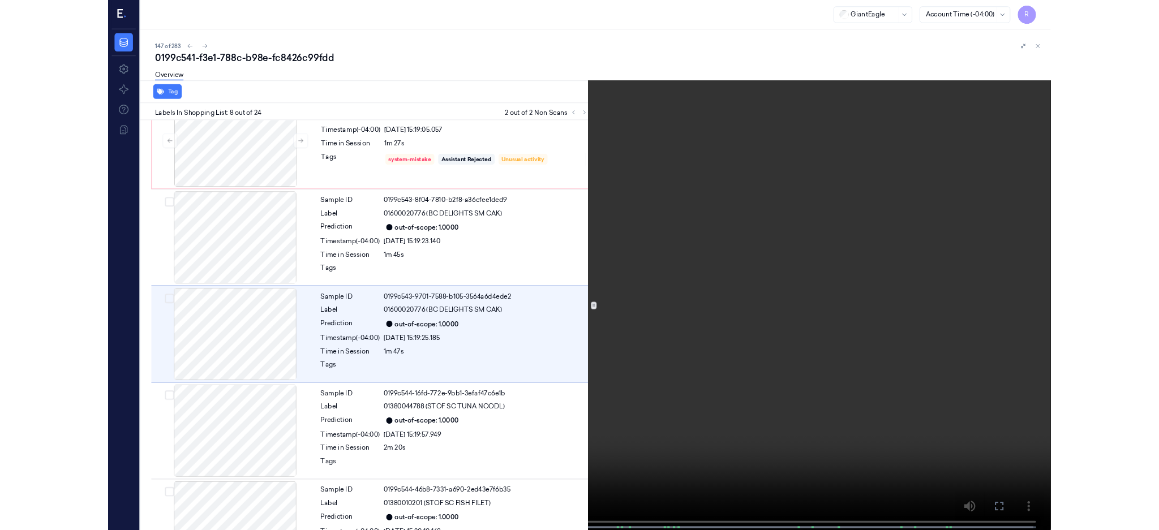
scroll to position [638, 0]
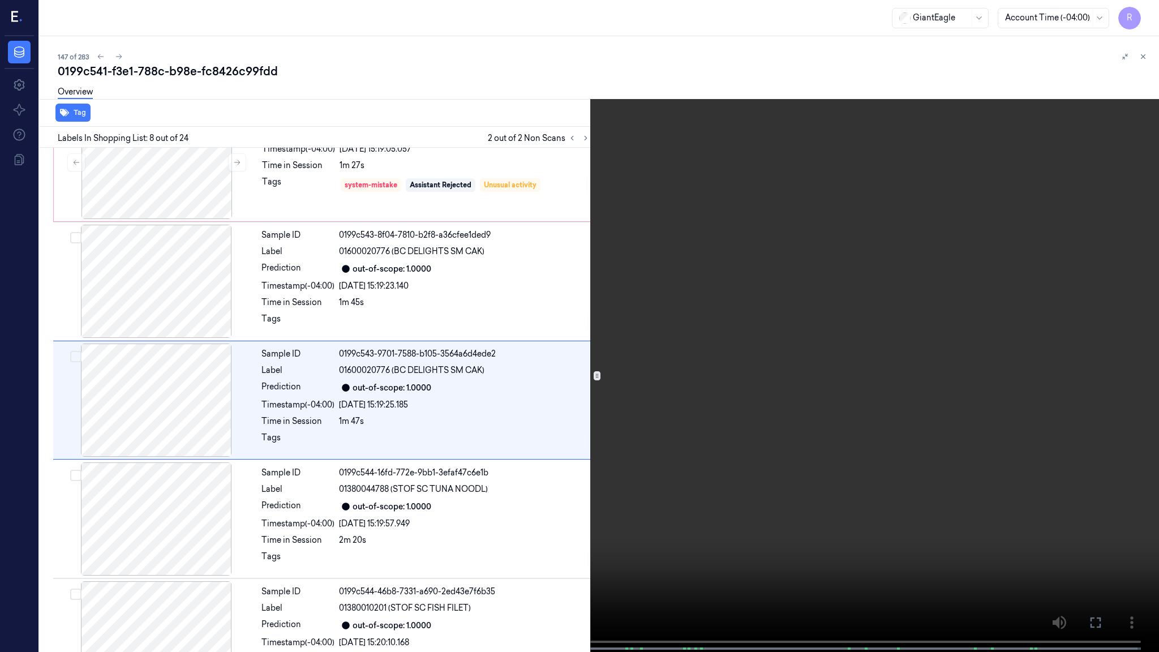
click at [652, 294] on video at bounding box center [579, 327] width 1159 height 654
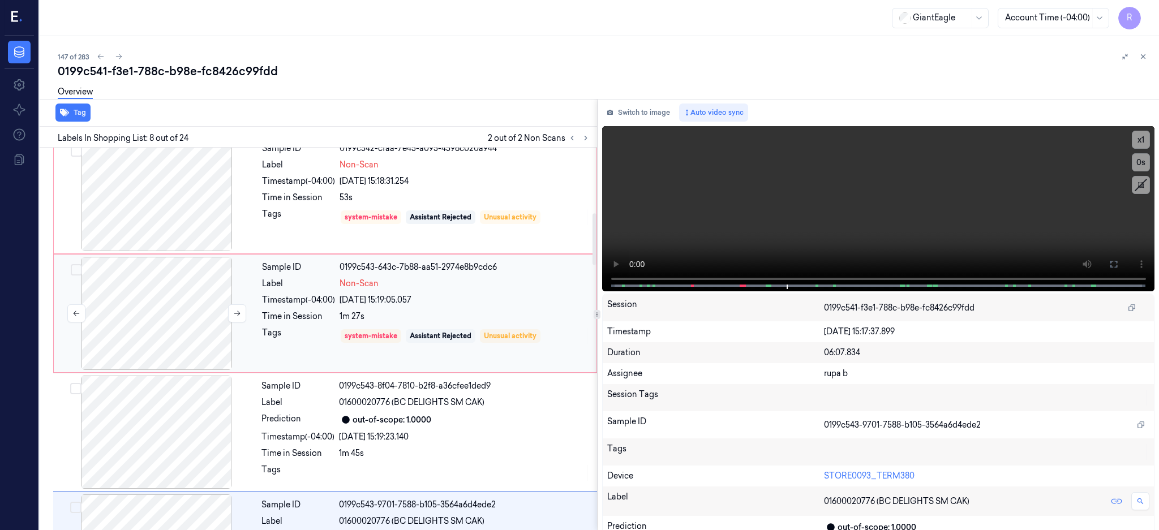
click at [217, 292] on div at bounding box center [156, 313] width 201 height 113
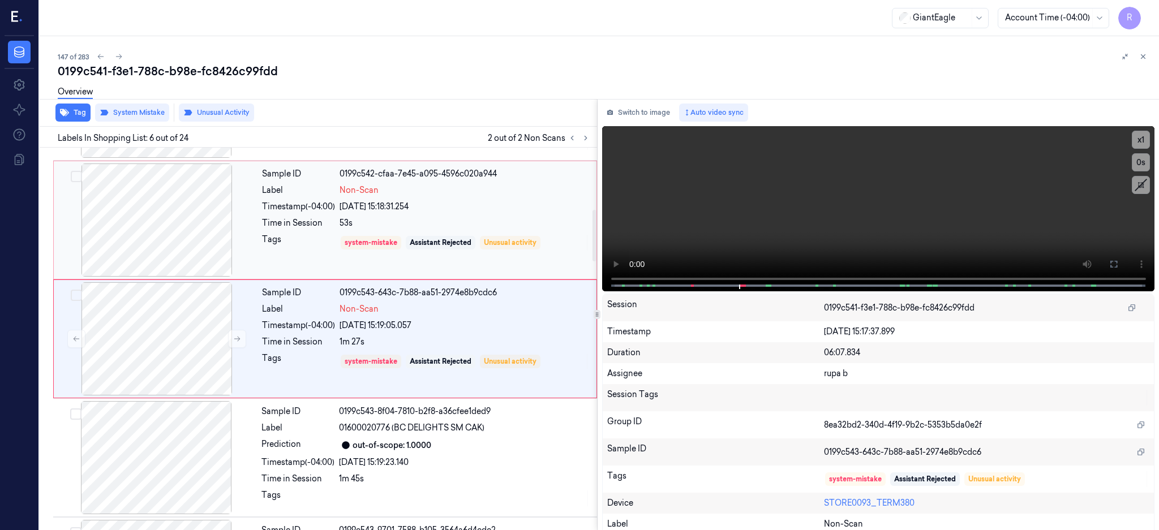
click at [157, 221] on div at bounding box center [156, 219] width 201 height 113
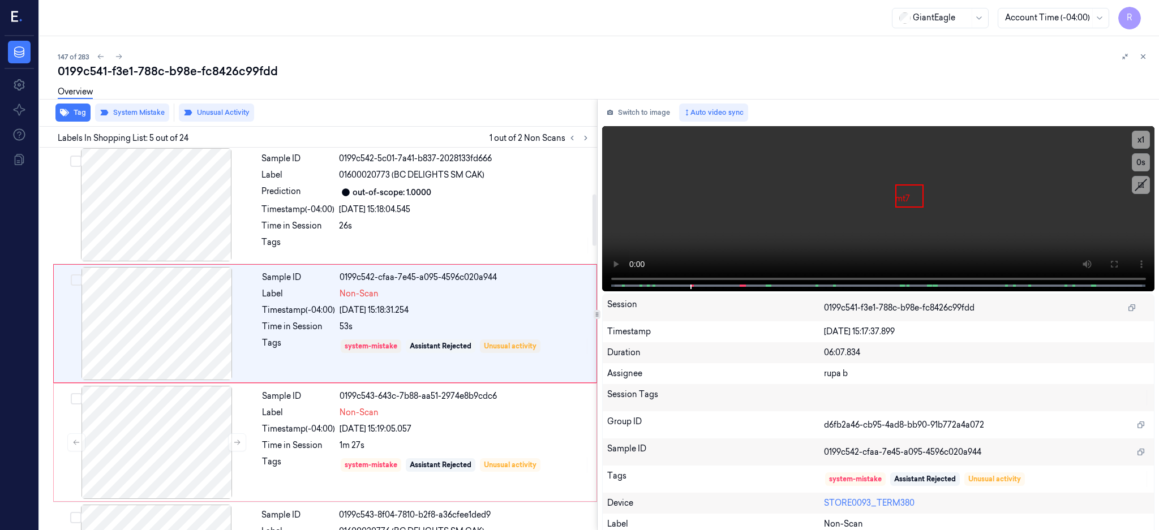
scroll to position [342, 0]
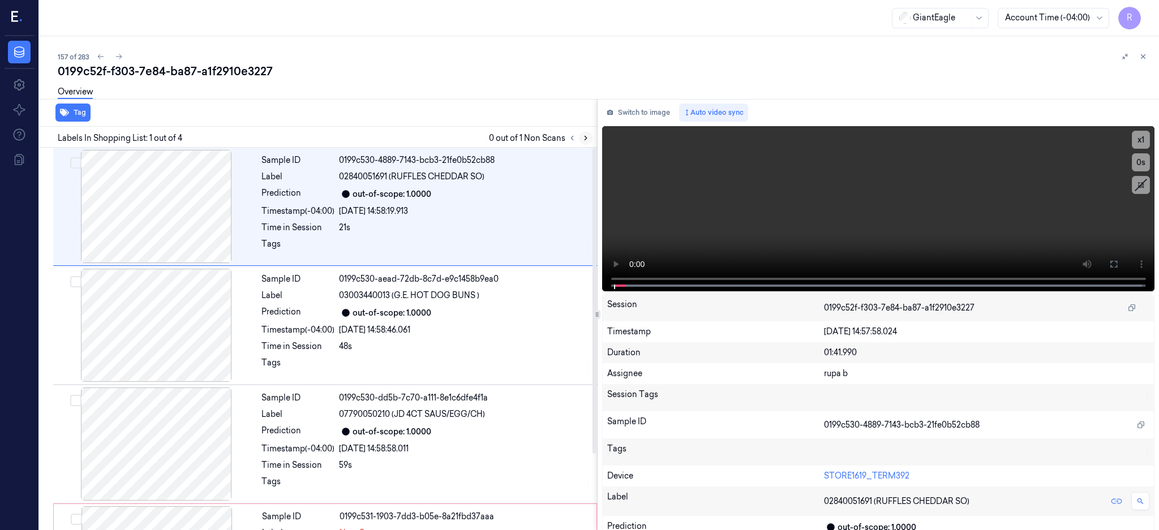
click at [589, 134] on icon at bounding box center [586, 138] width 8 height 8
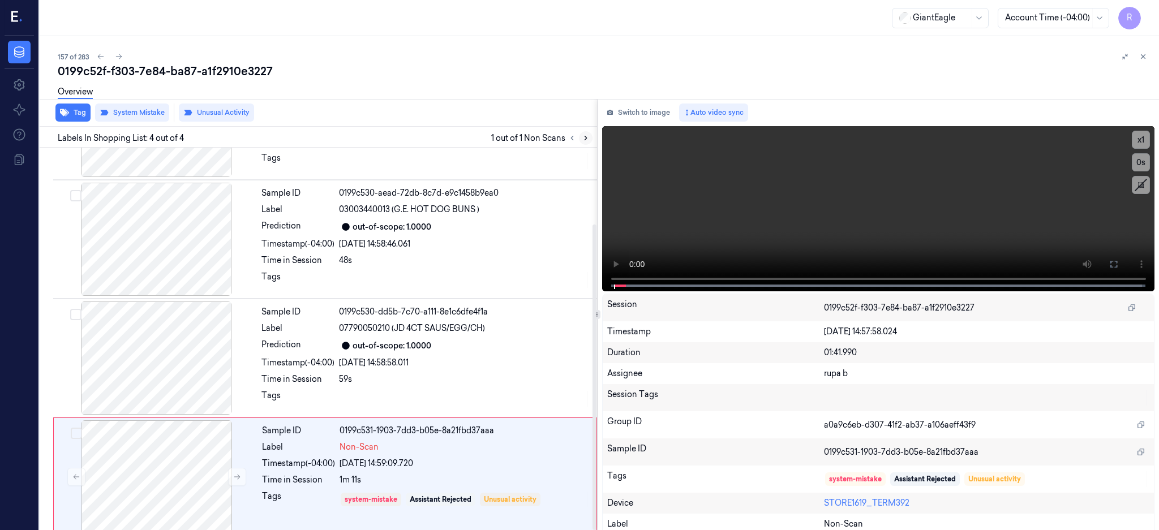
scroll to position [96, 0]
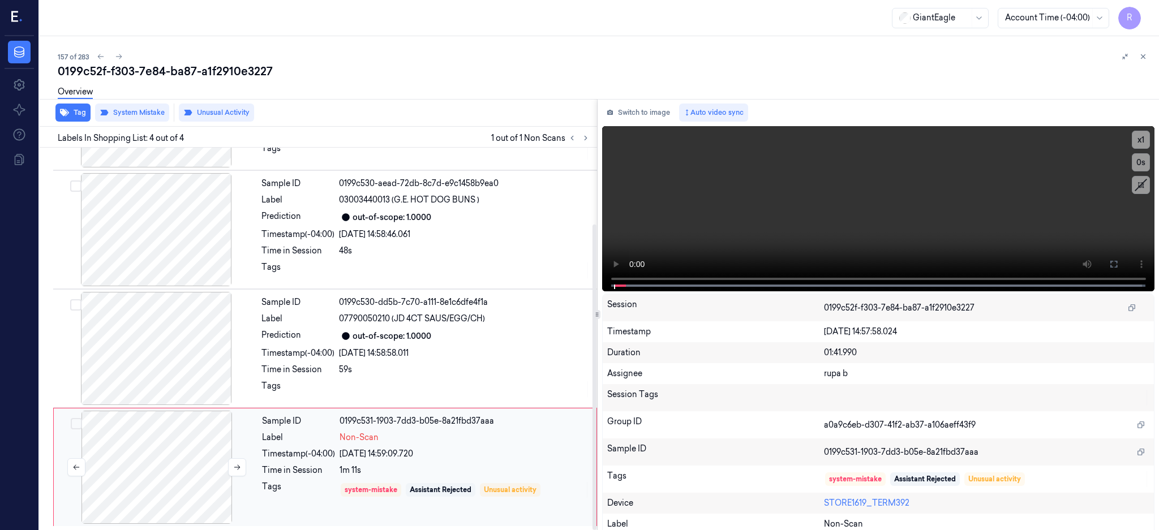
click at [148, 462] on div at bounding box center [156, 467] width 201 height 113
click at [173, 355] on div at bounding box center [155, 348] width 201 height 113
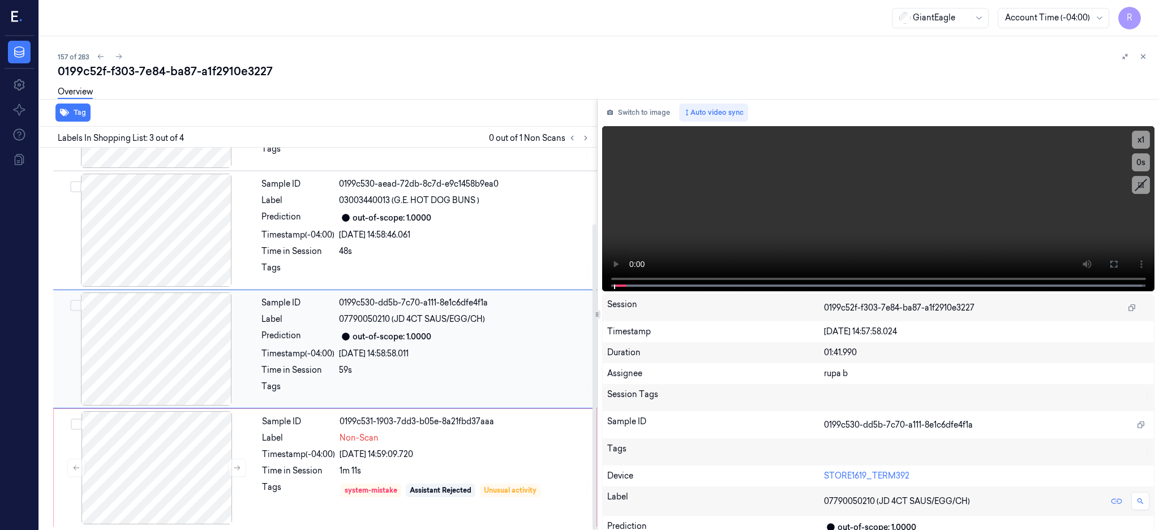
click at [141, 376] on div at bounding box center [155, 348] width 201 height 113
click at [1122, 257] on button at bounding box center [1113, 264] width 18 height 18
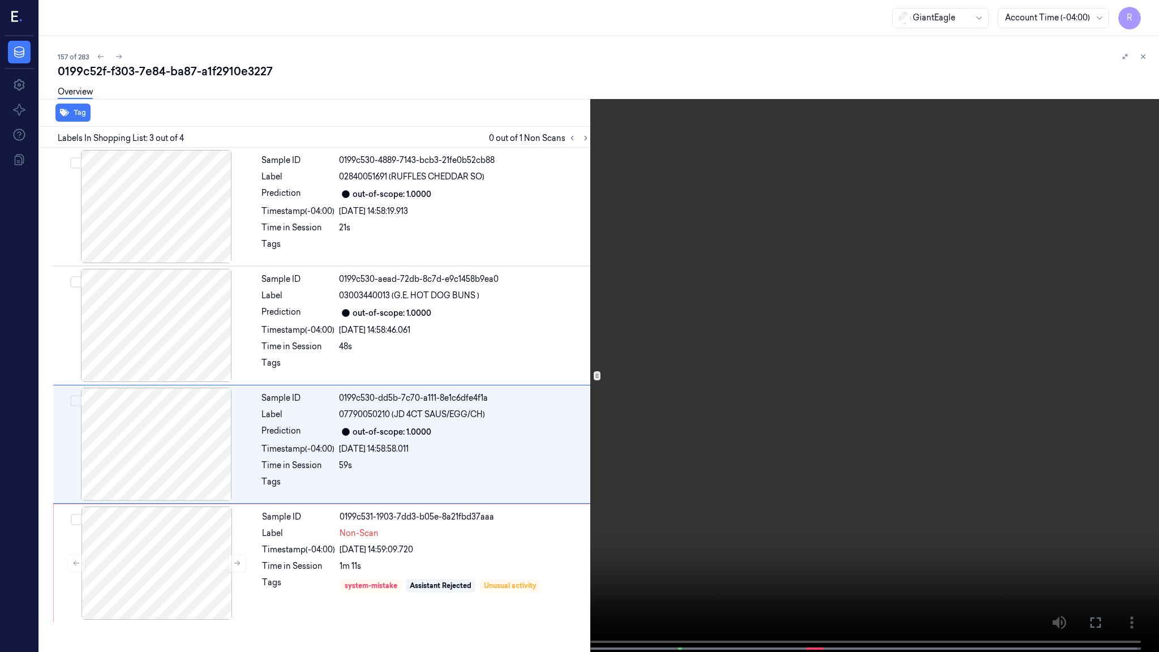
click at [774, 346] on video at bounding box center [579, 327] width 1159 height 654
click at [823, 394] on video at bounding box center [579, 327] width 1159 height 654
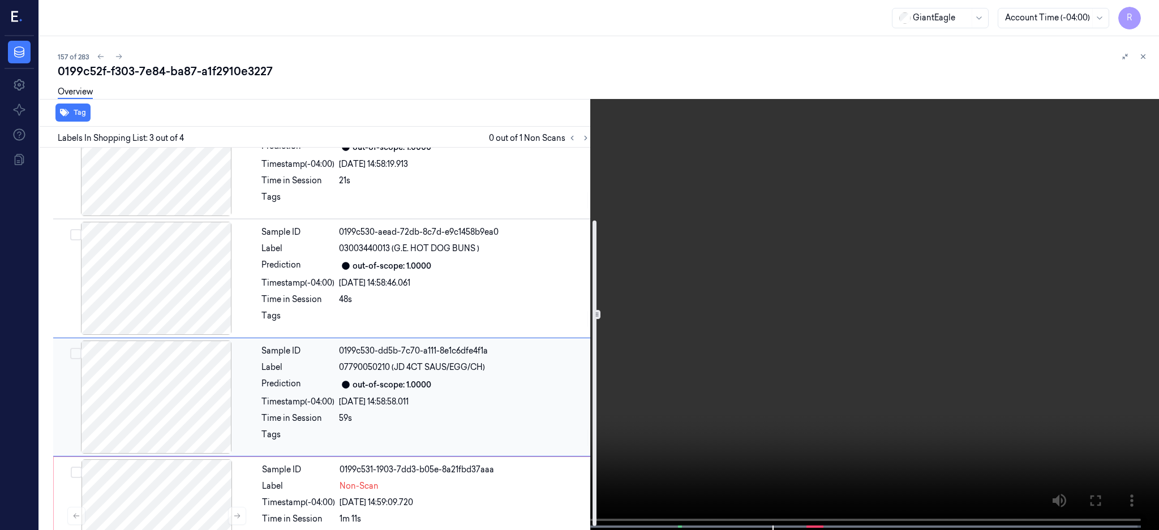
scroll to position [95, 0]
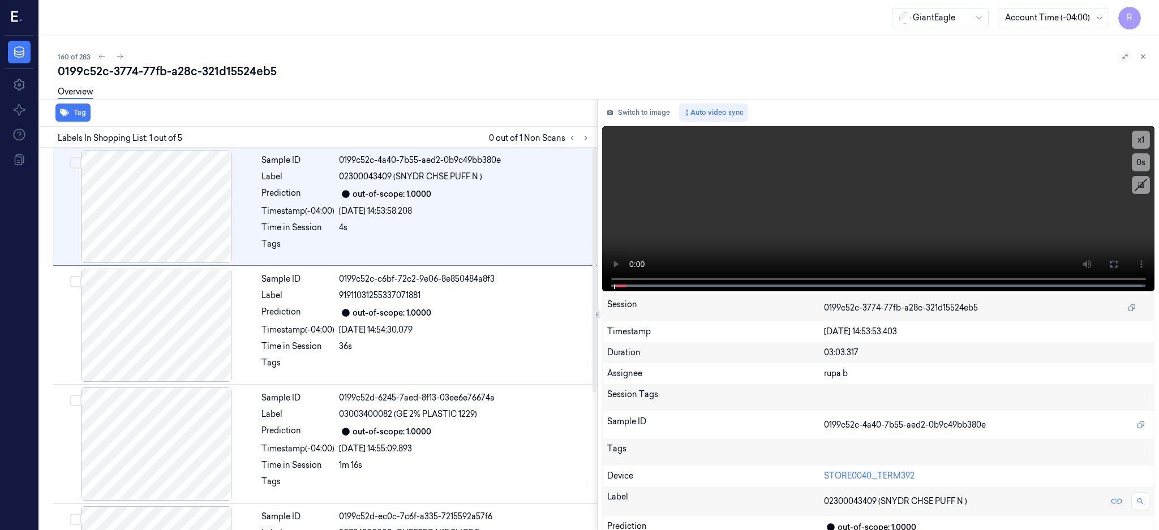
click at [592, 141] on div at bounding box center [578, 138] width 27 height 14
click at [589, 139] on icon at bounding box center [586, 138] width 8 height 8
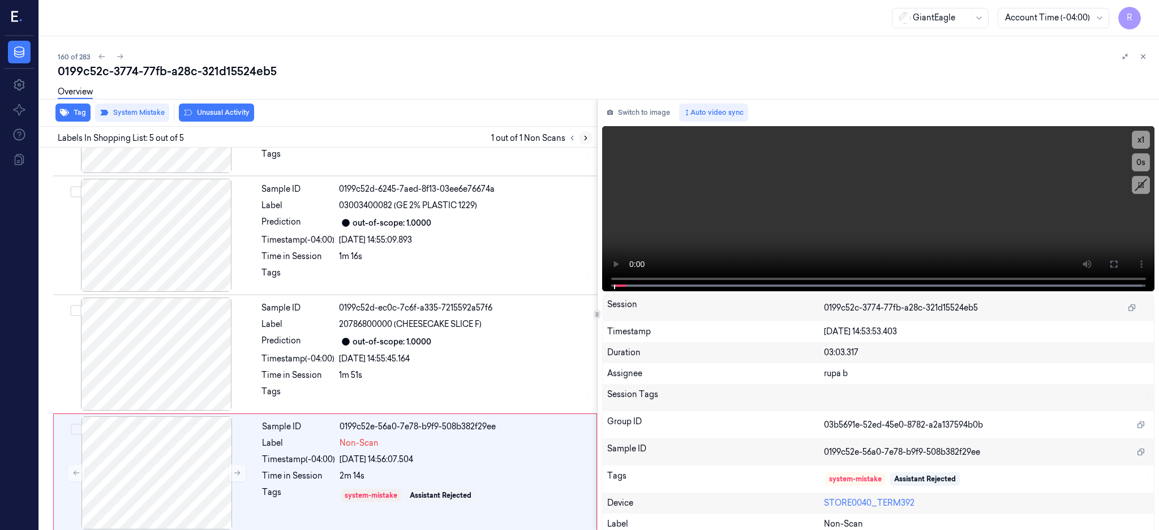
scroll to position [214, 0]
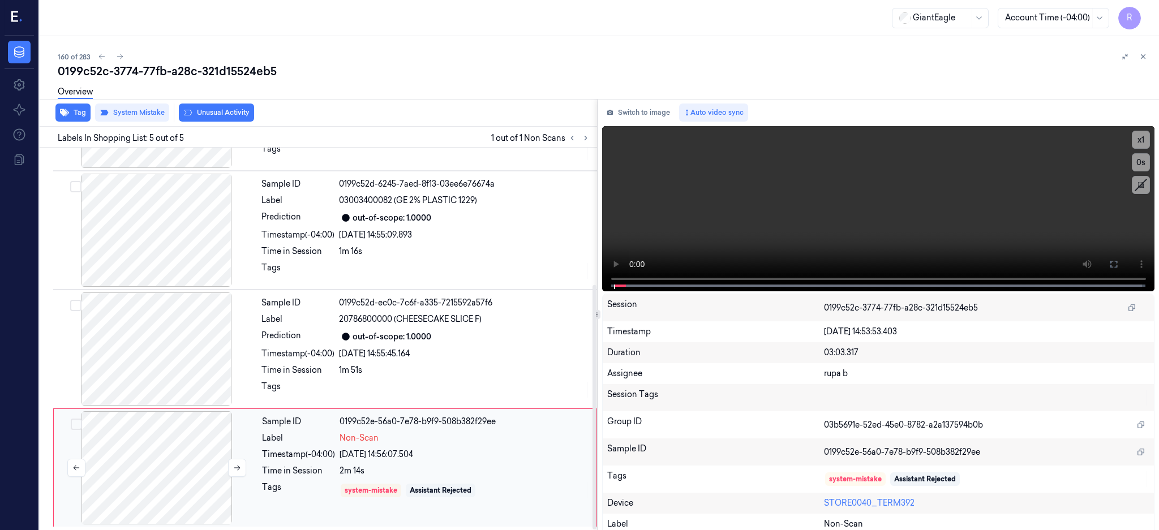
click at [134, 466] on div at bounding box center [156, 467] width 201 height 113
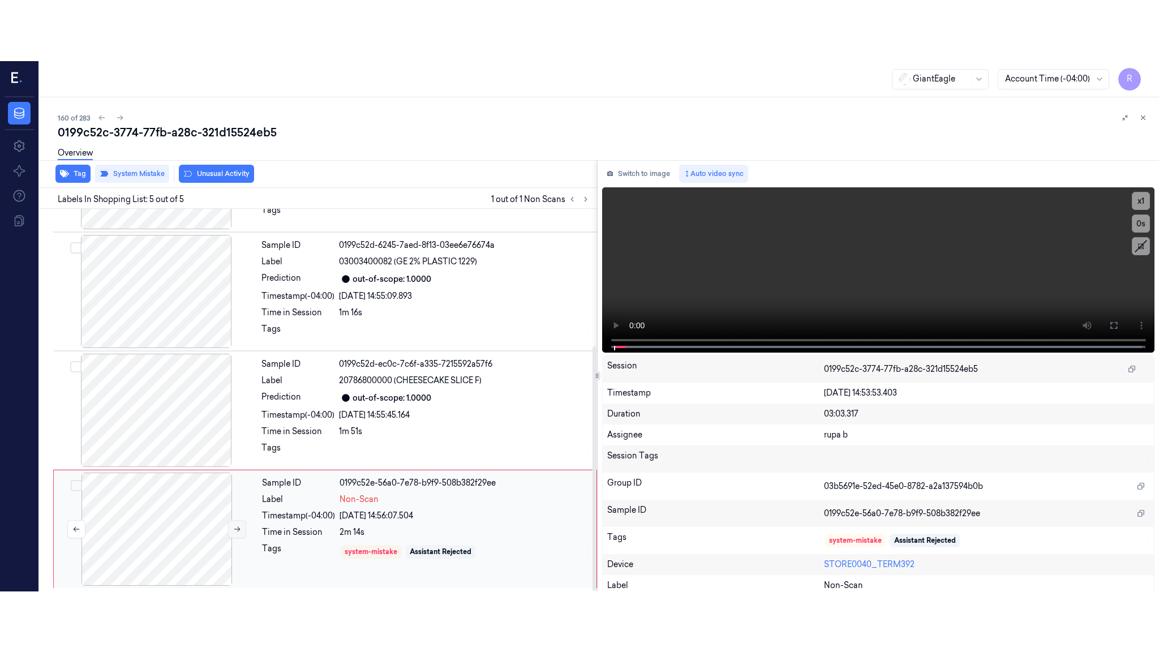
scroll to position [214, 0]
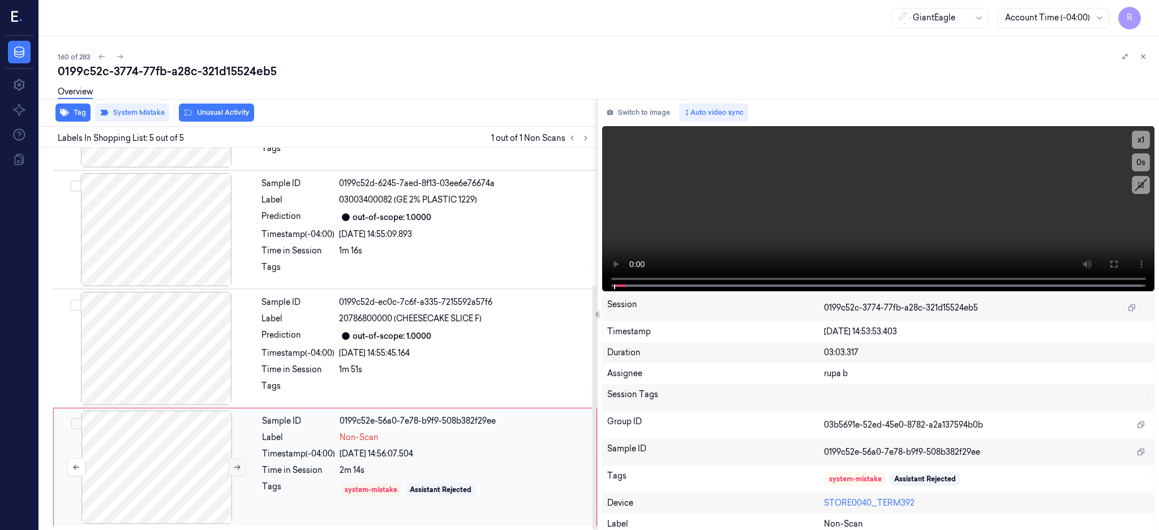
click at [235, 466] on icon at bounding box center [237, 467] width 8 height 8
click at [182, 349] on div at bounding box center [155, 348] width 201 height 113
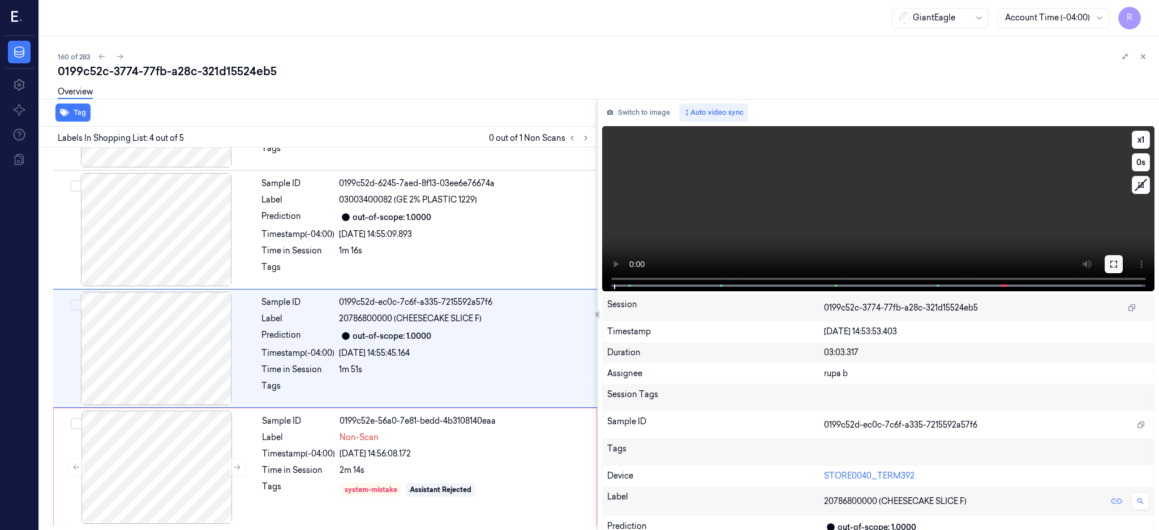
click at [1122, 260] on button at bounding box center [1113, 264] width 18 height 18
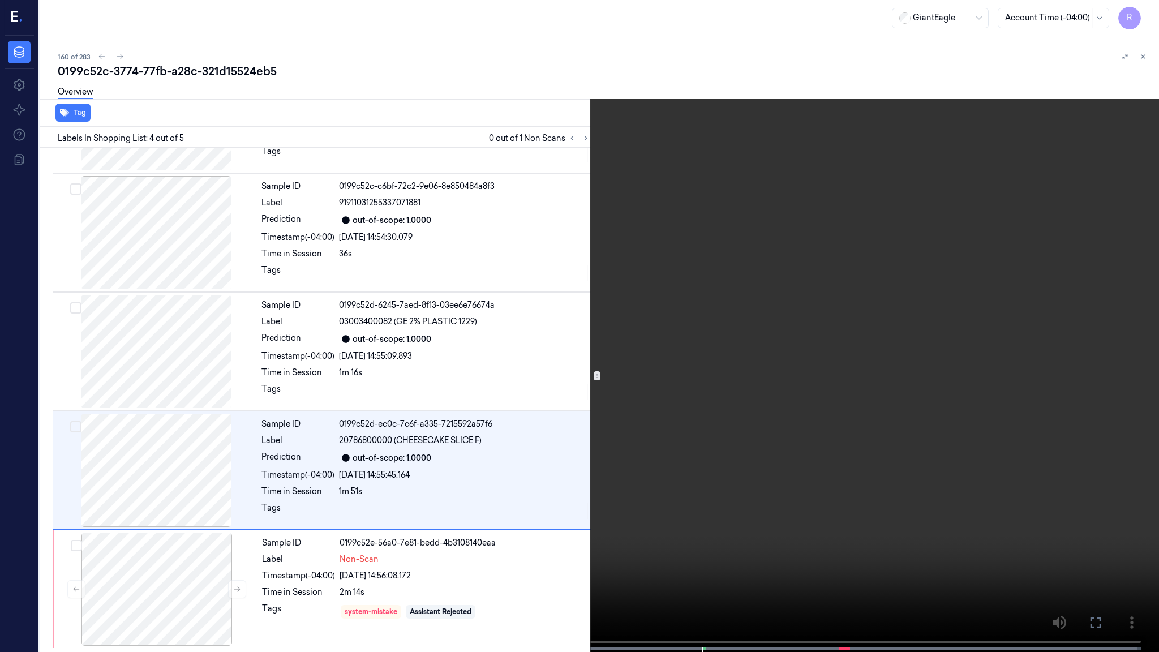
click at [602, 387] on video at bounding box center [579, 327] width 1159 height 654
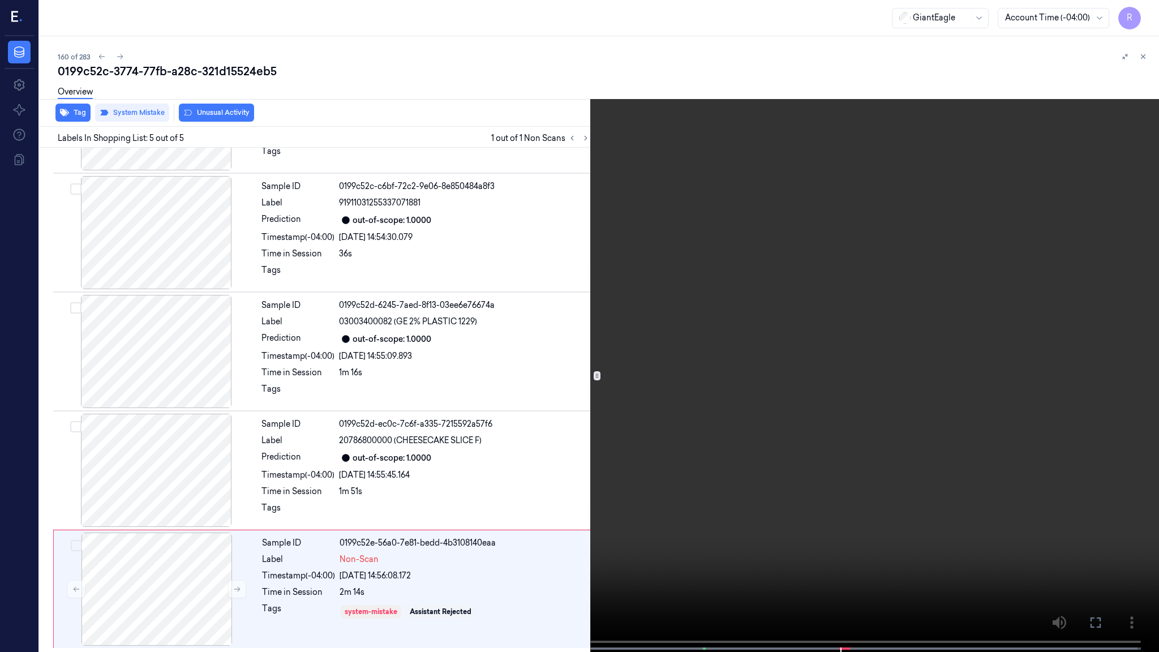
click at [618, 430] on video at bounding box center [579, 327] width 1159 height 654
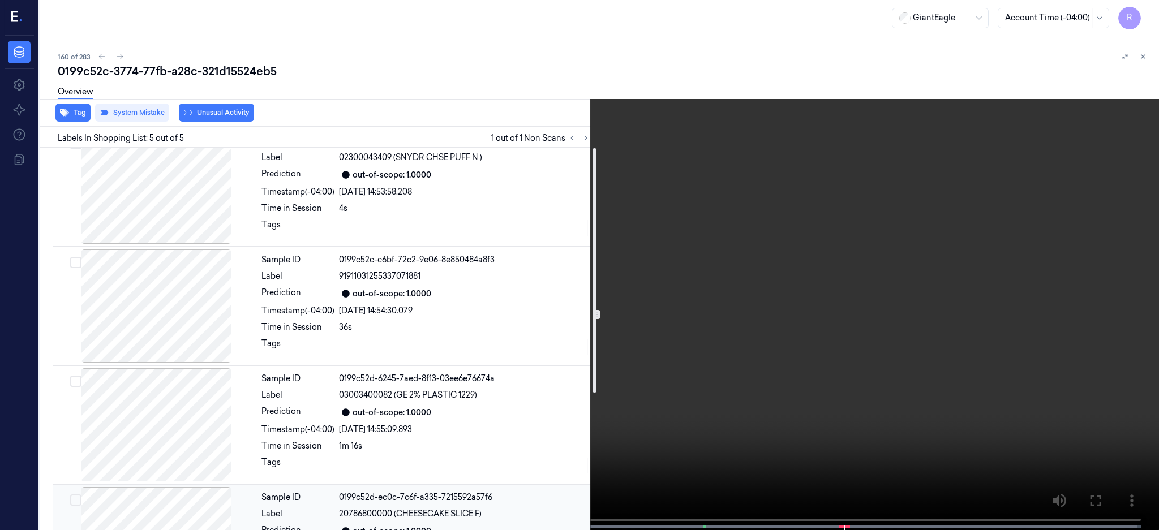
scroll to position [0, 0]
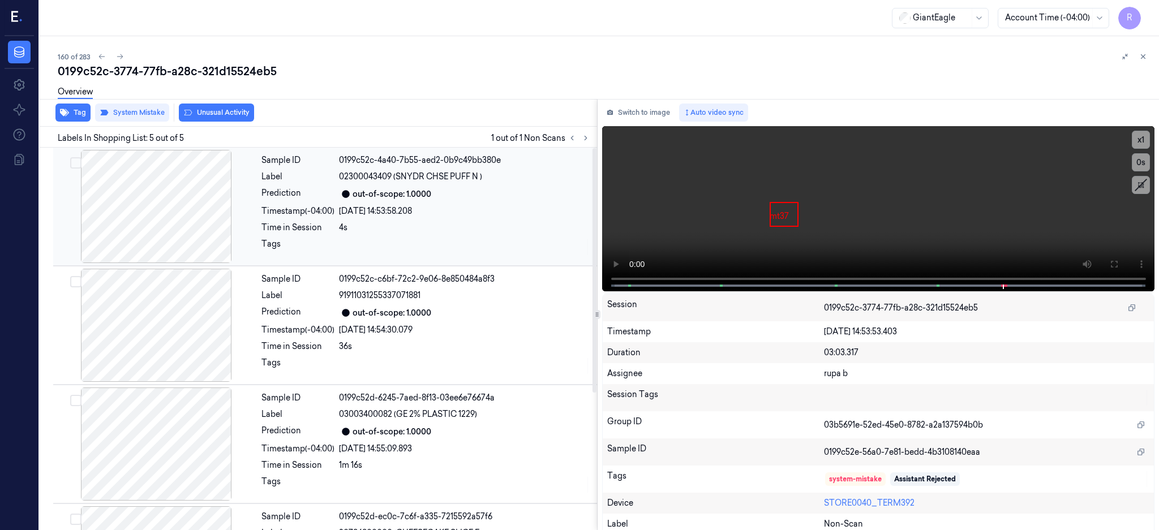
click at [163, 216] on div at bounding box center [155, 206] width 201 height 113
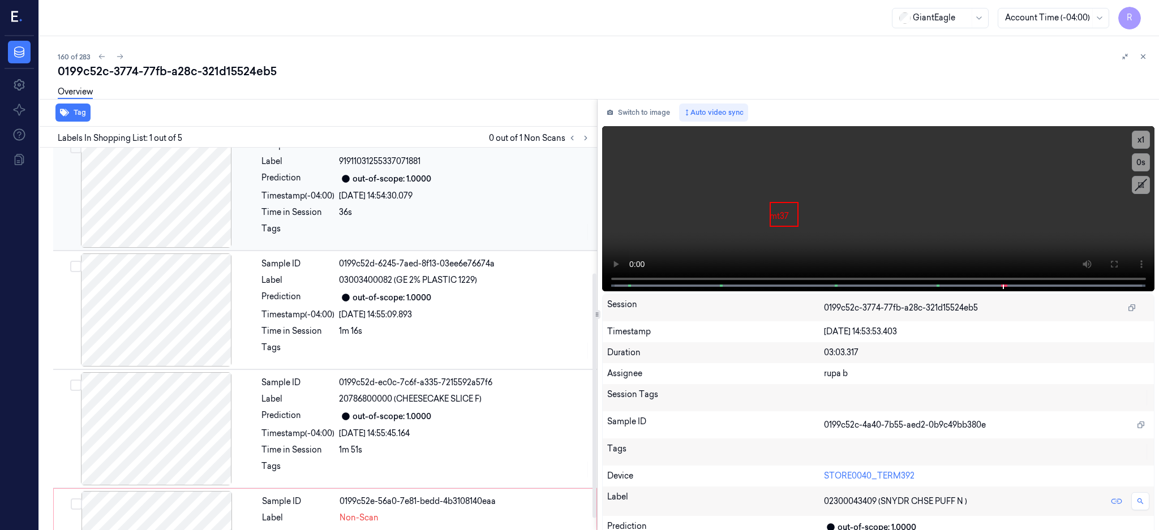
scroll to position [214, 0]
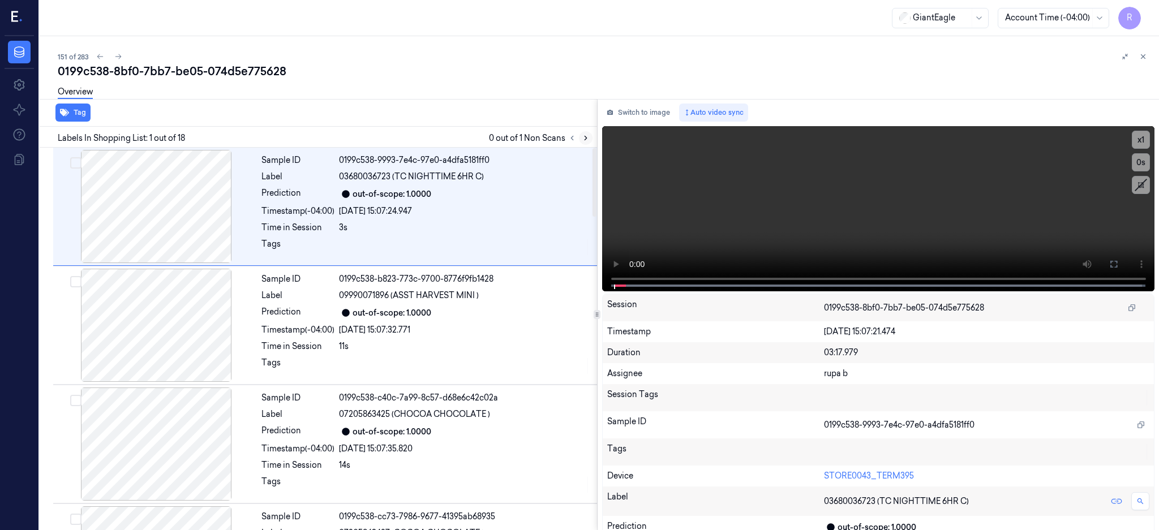
click at [589, 135] on icon at bounding box center [586, 138] width 8 height 8
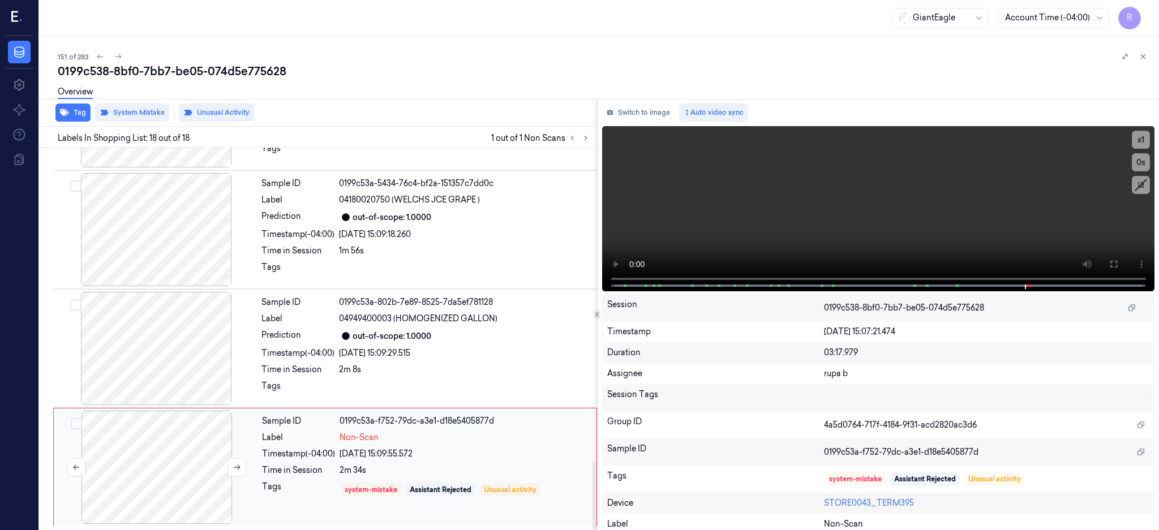
click at [193, 443] on div at bounding box center [156, 467] width 201 height 113
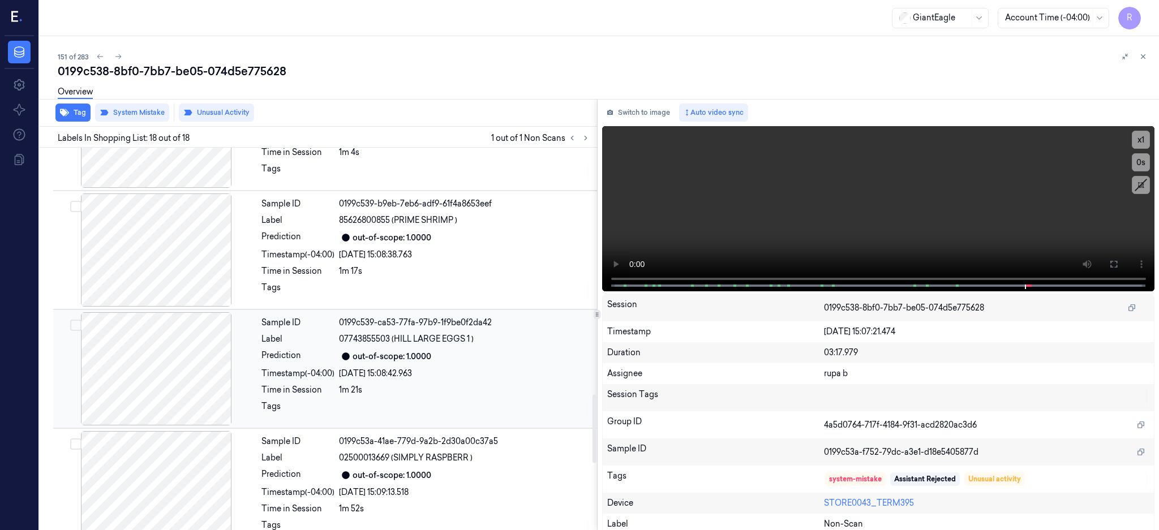
click at [148, 374] on div at bounding box center [155, 368] width 201 height 113
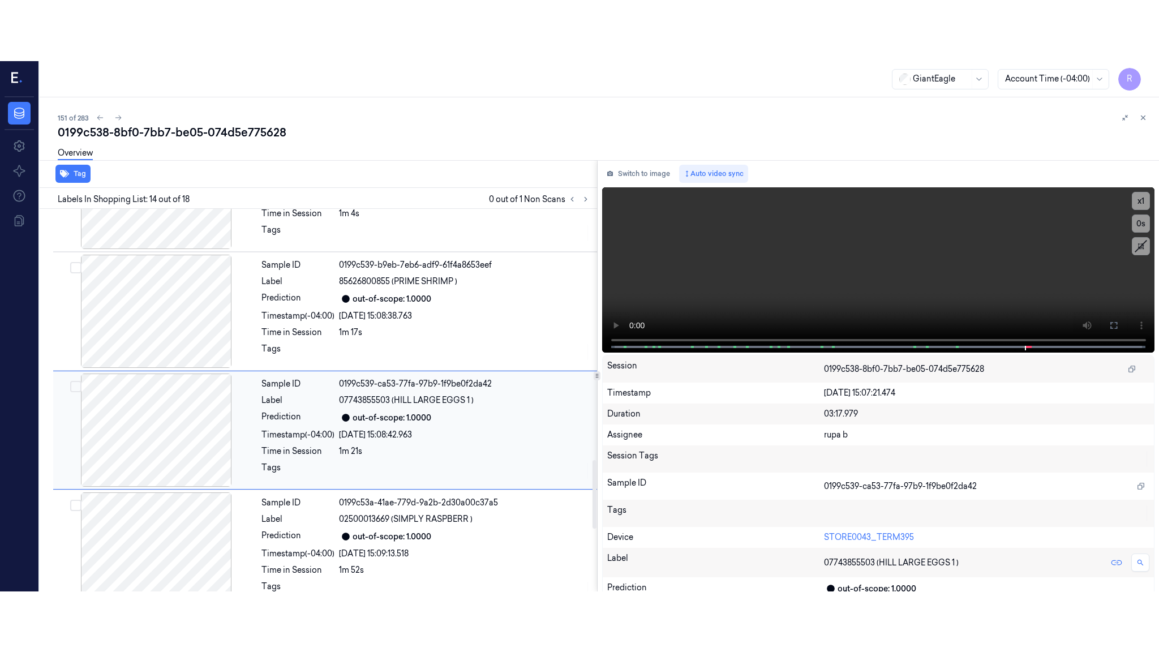
scroll to position [1413, 0]
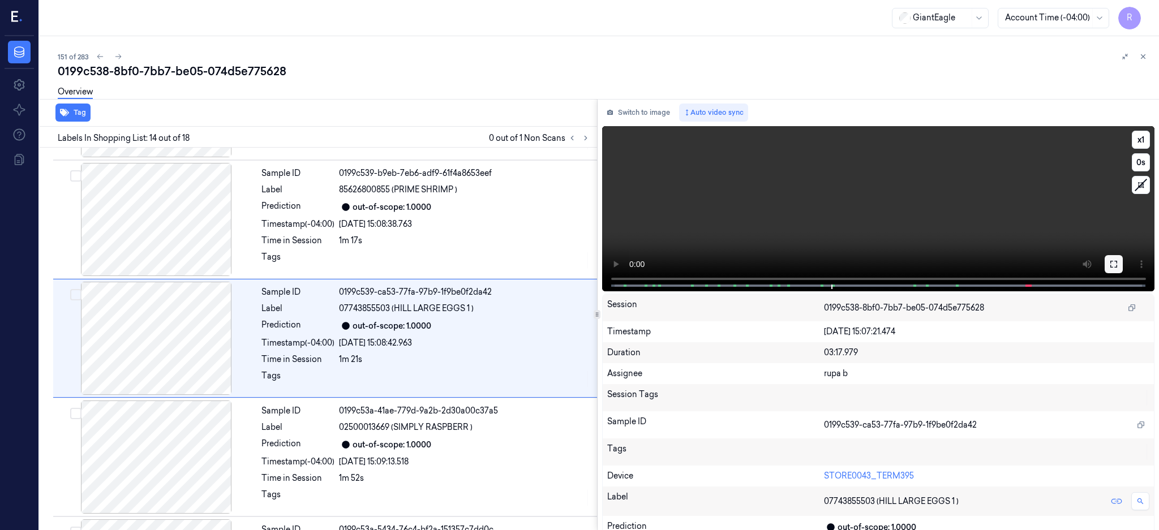
click at [1118, 265] on icon at bounding box center [1113, 264] width 9 height 9
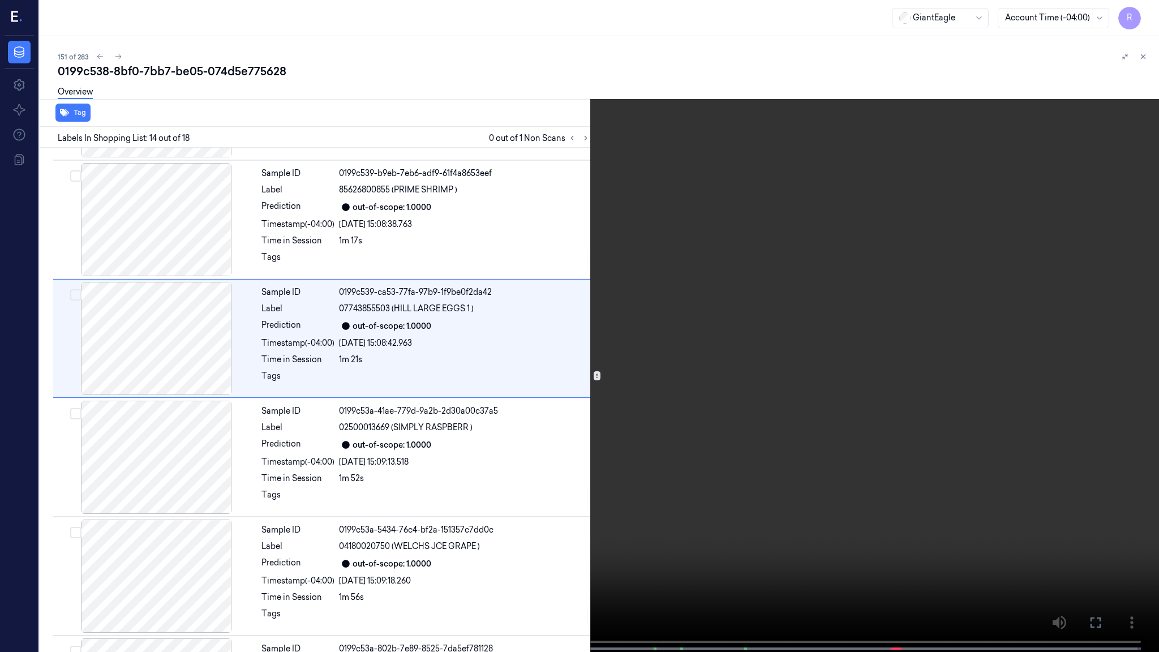
click at [768, 333] on video at bounding box center [579, 327] width 1159 height 654
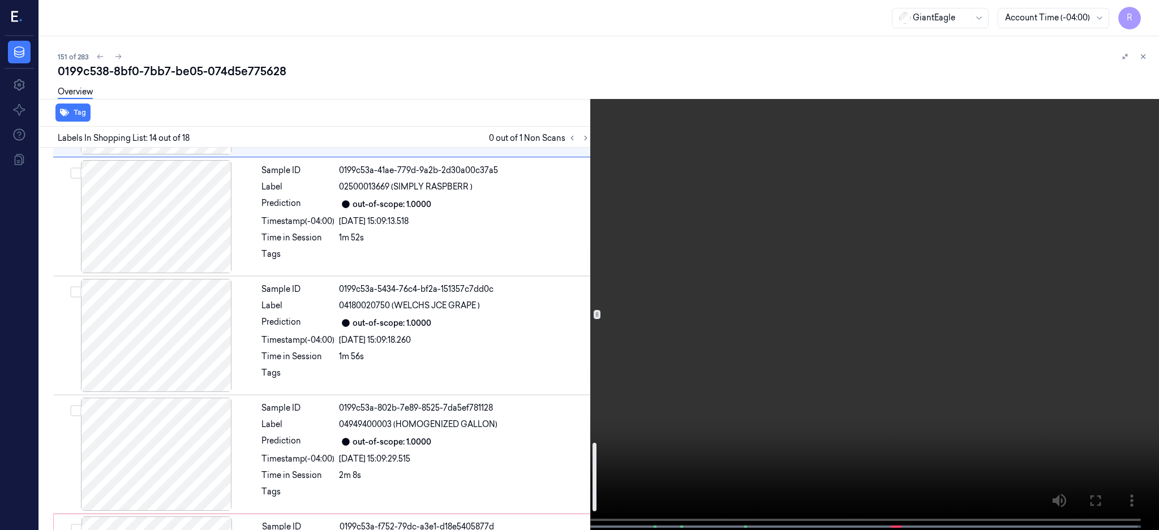
scroll to position [1759, 0]
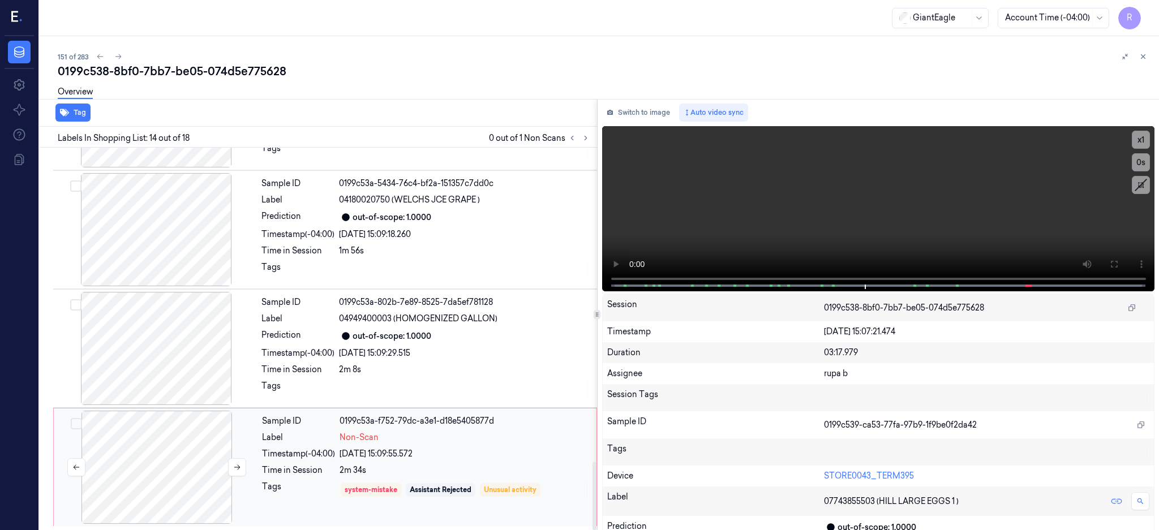
click at [154, 466] on div at bounding box center [156, 467] width 201 height 113
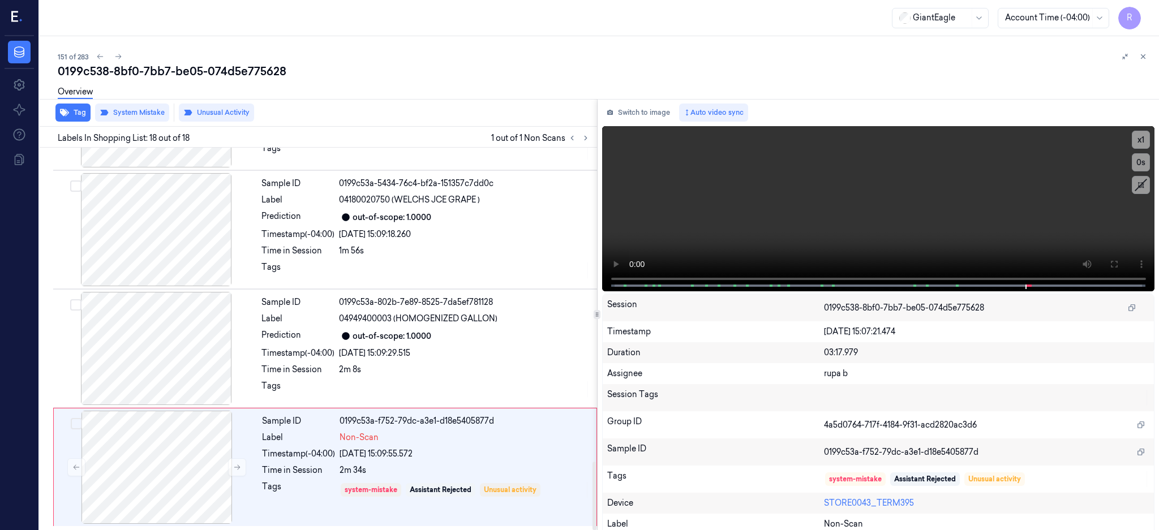
scroll to position [1760, 0]
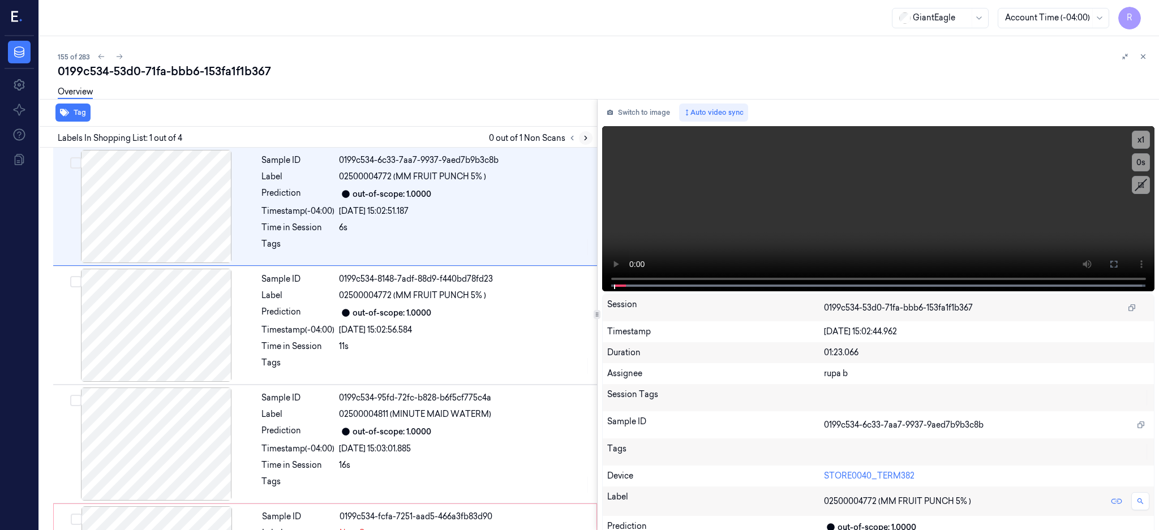
click at [592, 131] on button at bounding box center [586, 138] width 14 height 14
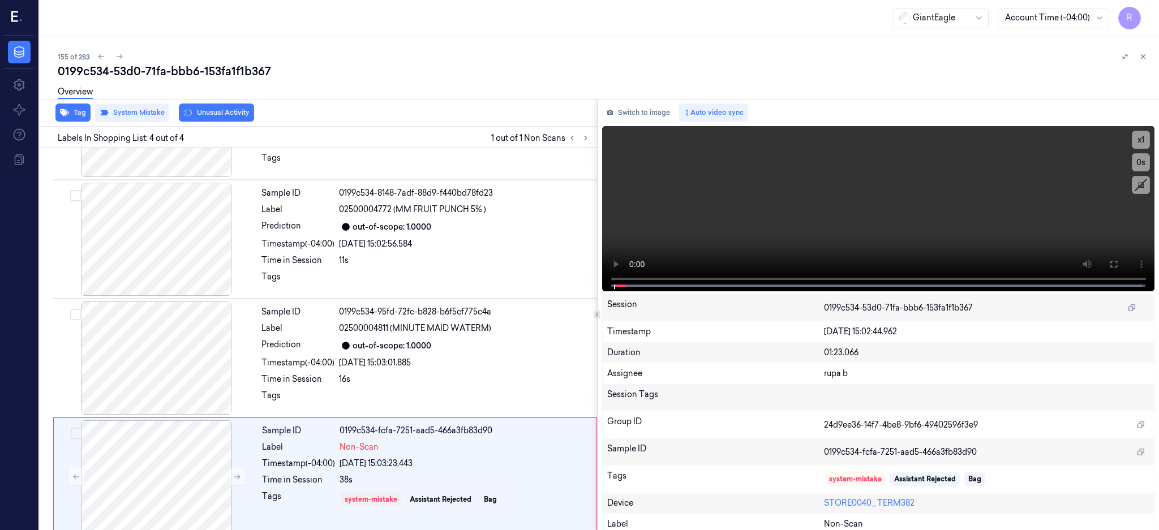
scroll to position [95, 0]
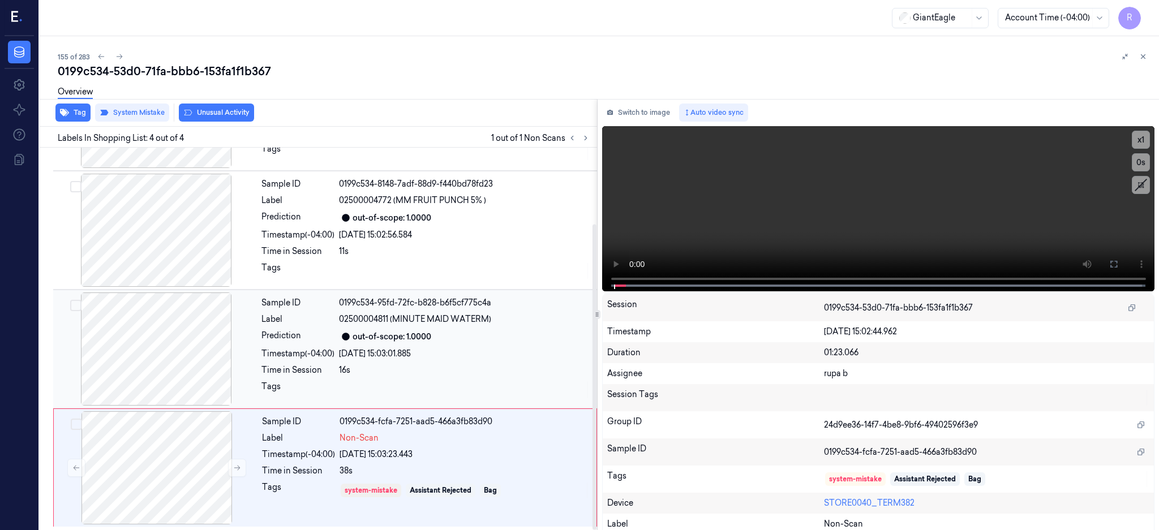
click at [176, 378] on div at bounding box center [155, 348] width 201 height 113
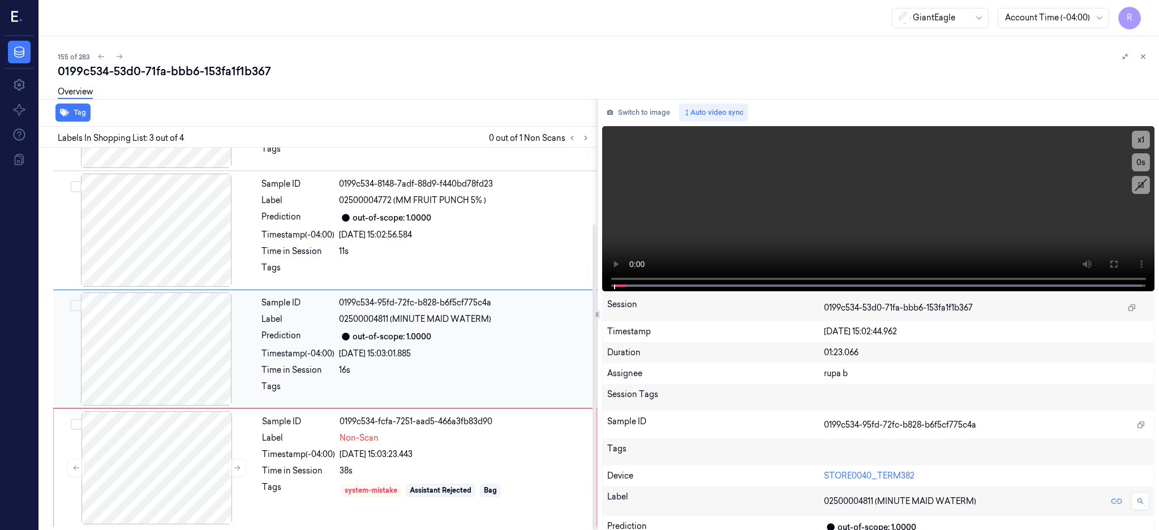
scroll to position [96, 0]
click at [188, 453] on div at bounding box center [156, 467] width 201 height 113
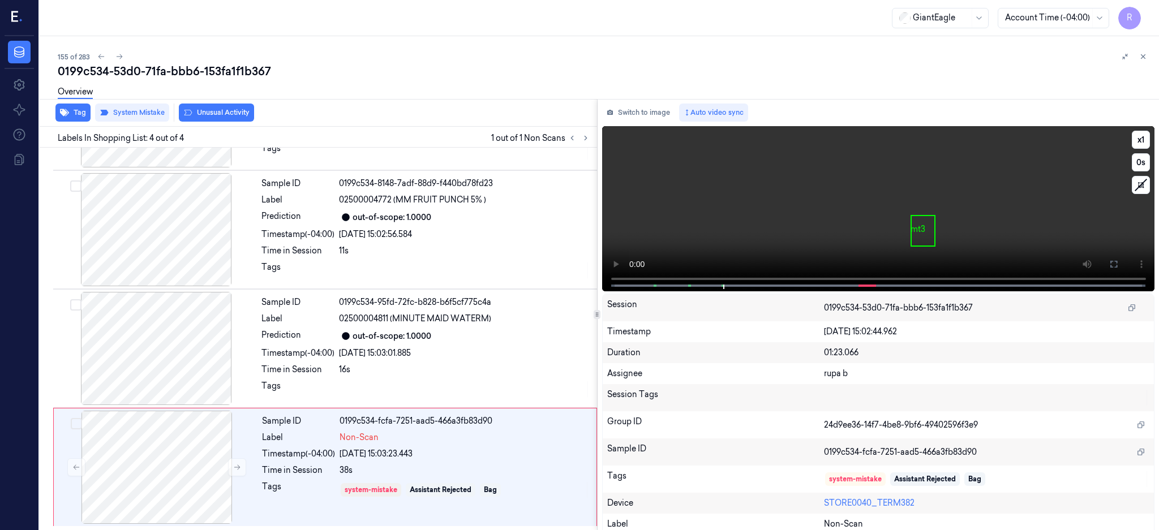
click at [755, 247] on video at bounding box center [878, 208] width 553 height 165
click at [1118, 266] on icon at bounding box center [1113, 264] width 9 height 9
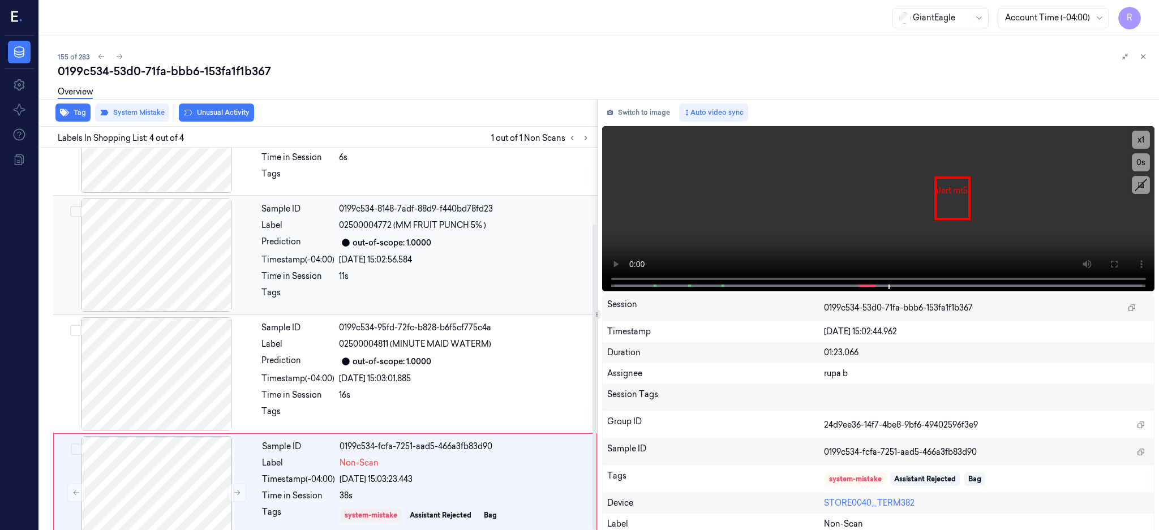
scroll to position [95, 0]
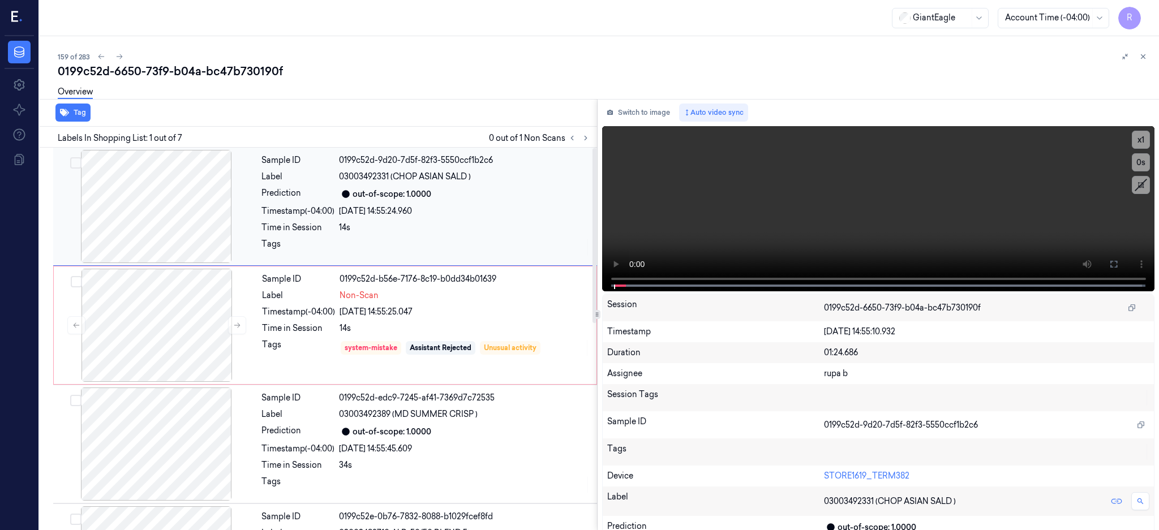
click at [173, 197] on div at bounding box center [155, 206] width 201 height 113
click at [203, 229] on div at bounding box center [155, 206] width 201 height 113
click at [189, 308] on div at bounding box center [156, 325] width 201 height 113
click at [216, 108] on div "Tag" at bounding box center [316, 113] width 562 height 28
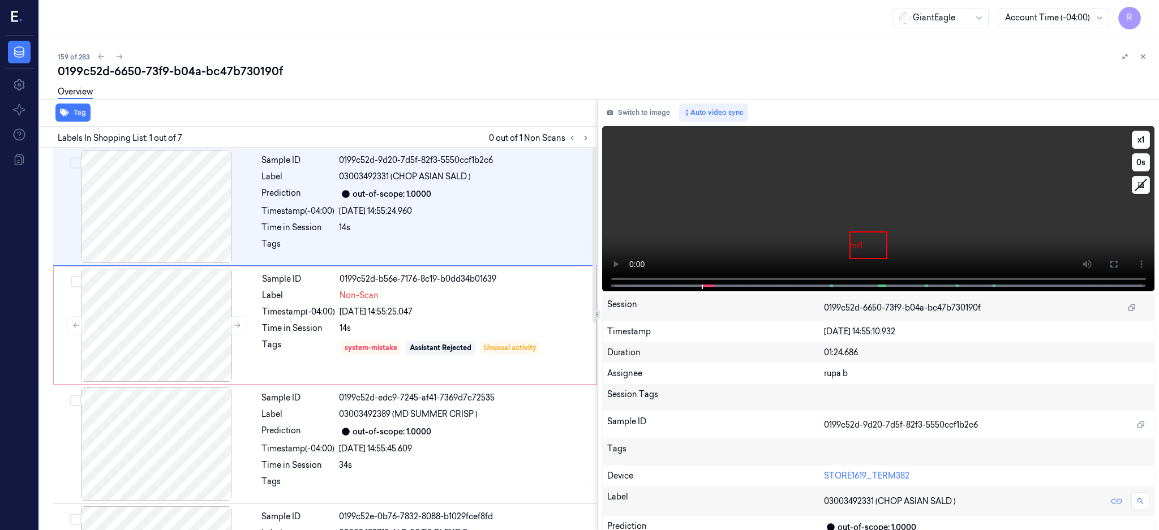
click at [835, 213] on video at bounding box center [878, 208] width 553 height 165
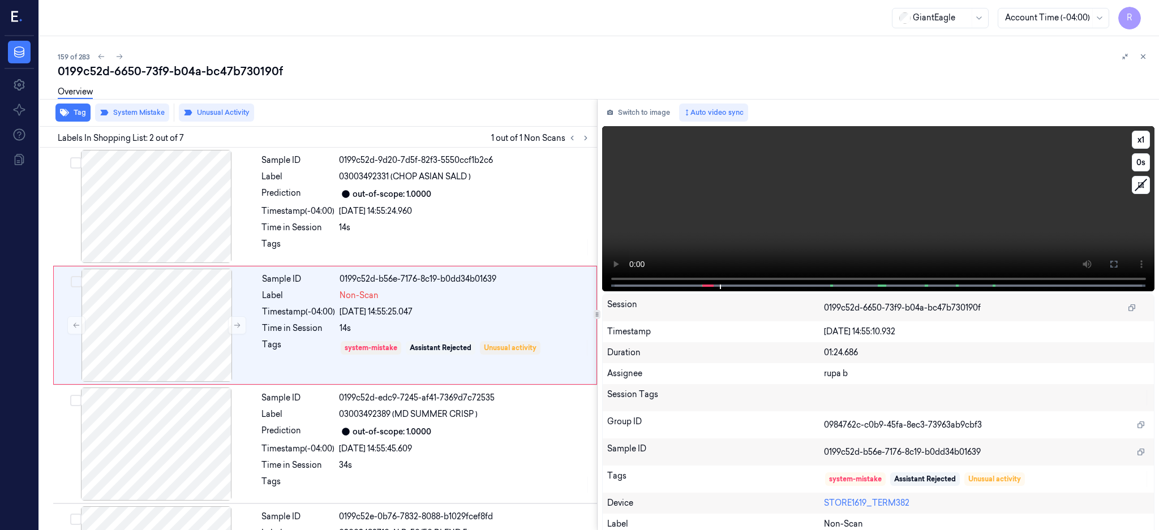
click at [836, 211] on video at bounding box center [878, 208] width 553 height 165
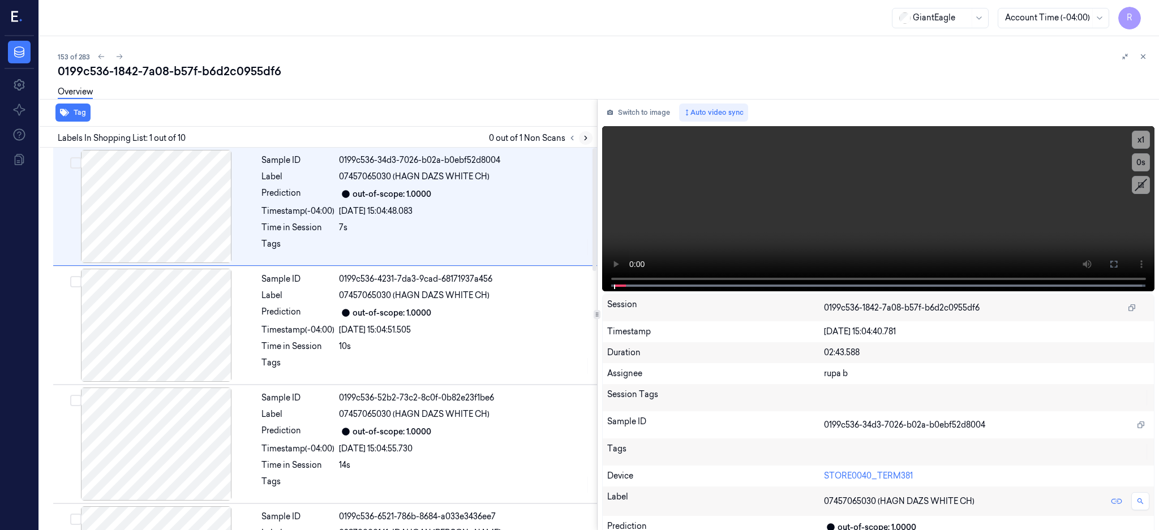
click at [592, 135] on button at bounding box center [586, 138] width 14 height 14
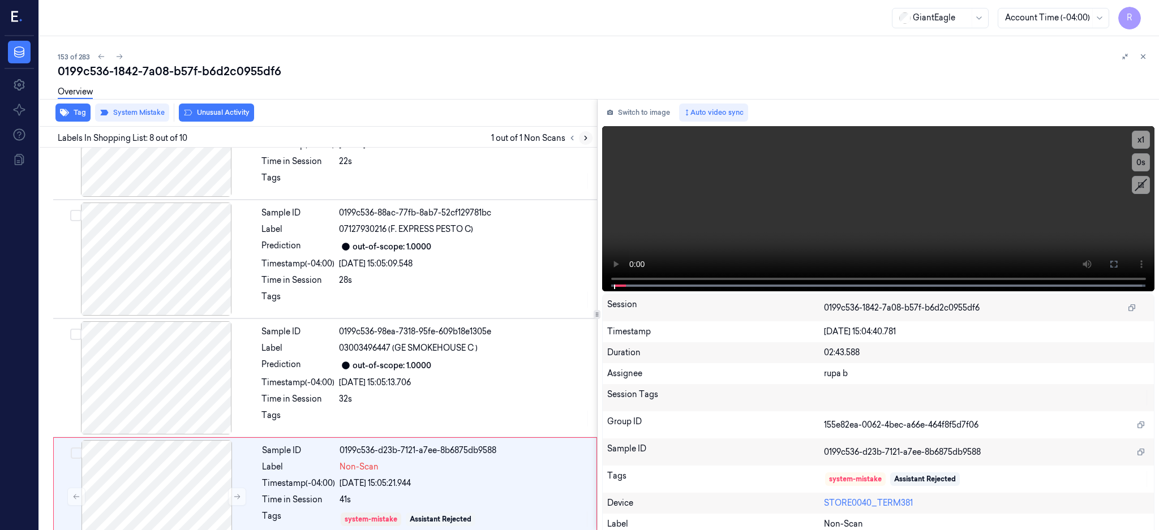
scroll to position [699, 0]
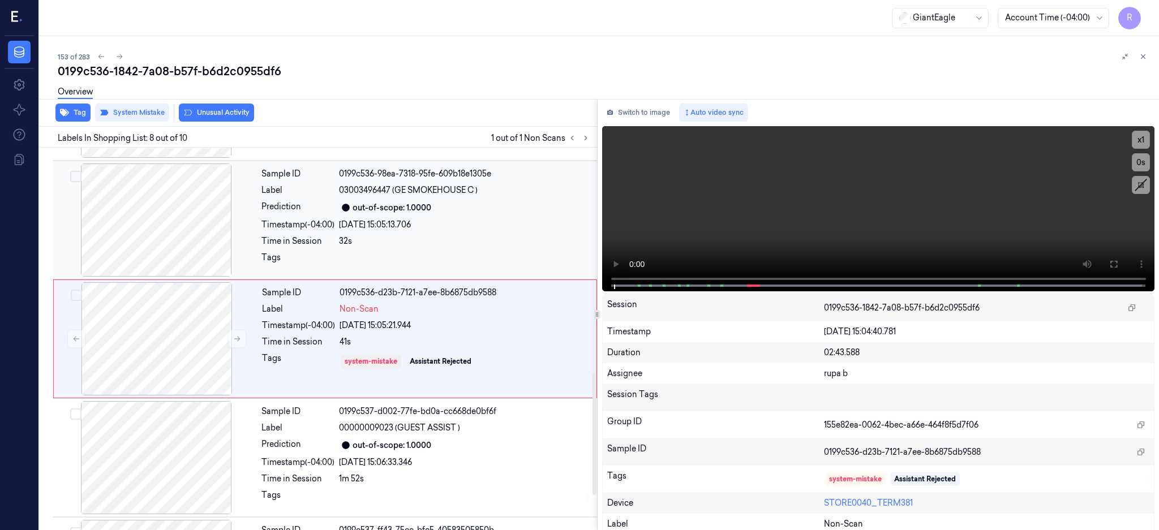
click at [146, 222] on div at bounding box center [155, 219] width 201 height 113
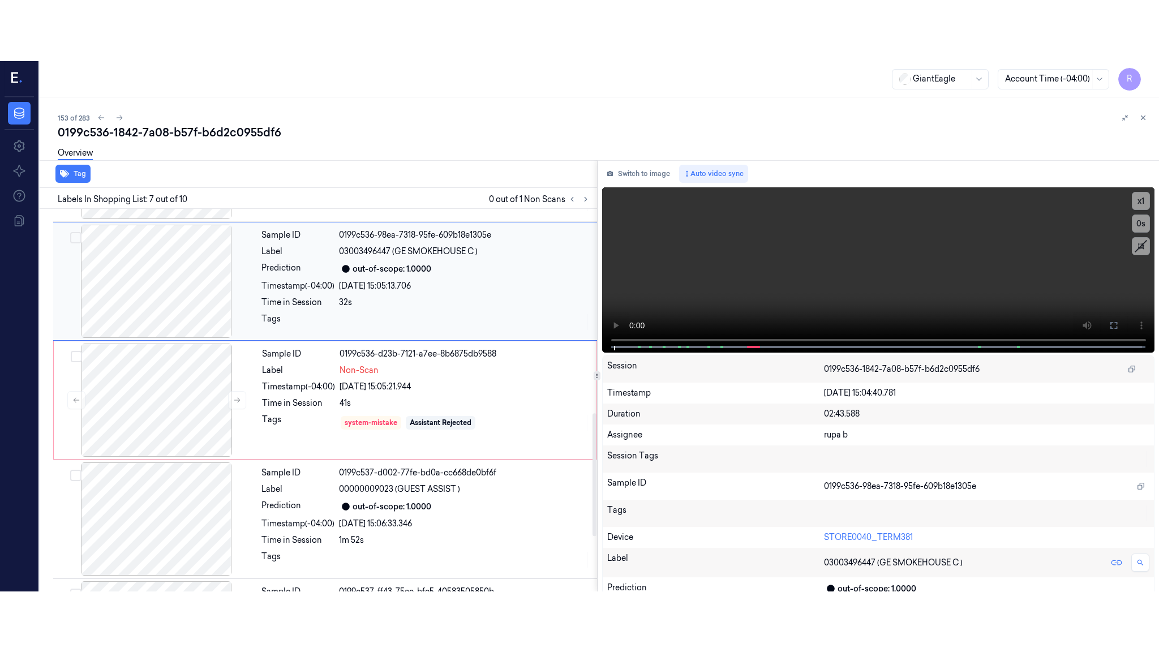
scroll to position [580, 0]
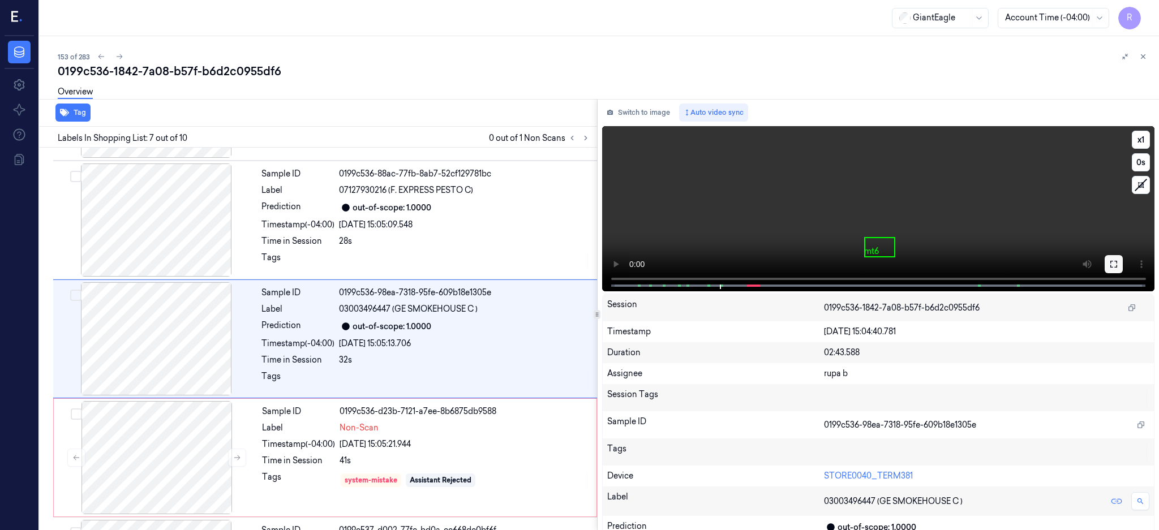
click at [1118, 260] on icon at bounding box center [1113, 264] width 9 height 9
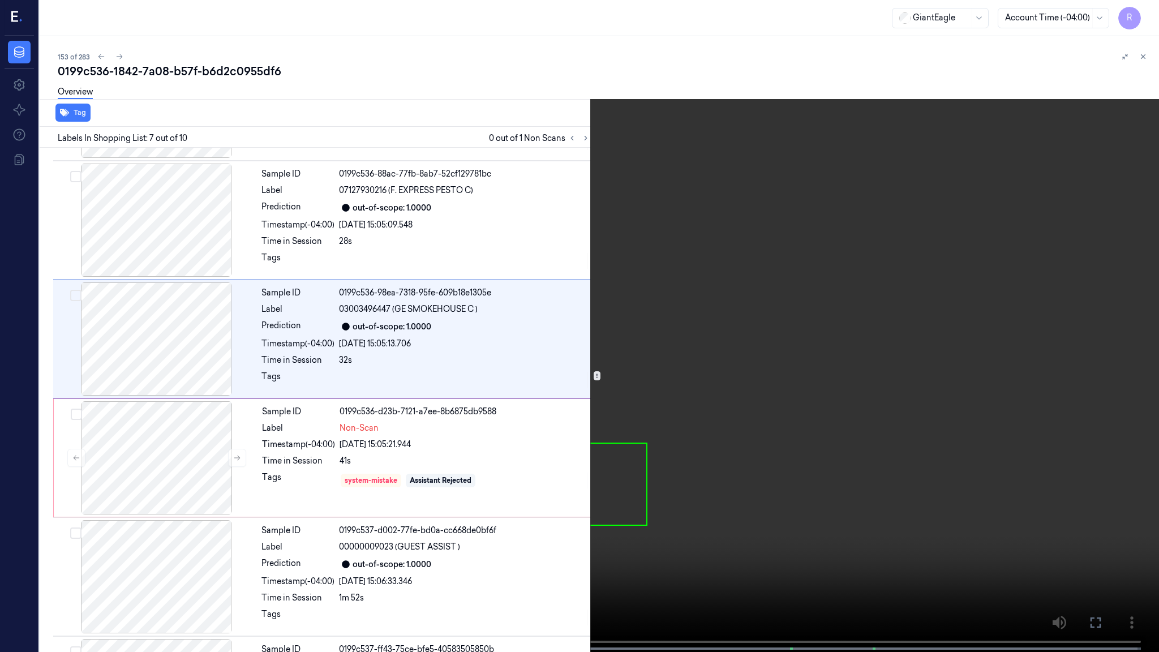
click at [802, 319] on video at bounding box center [579, 327] width 1159 height 654
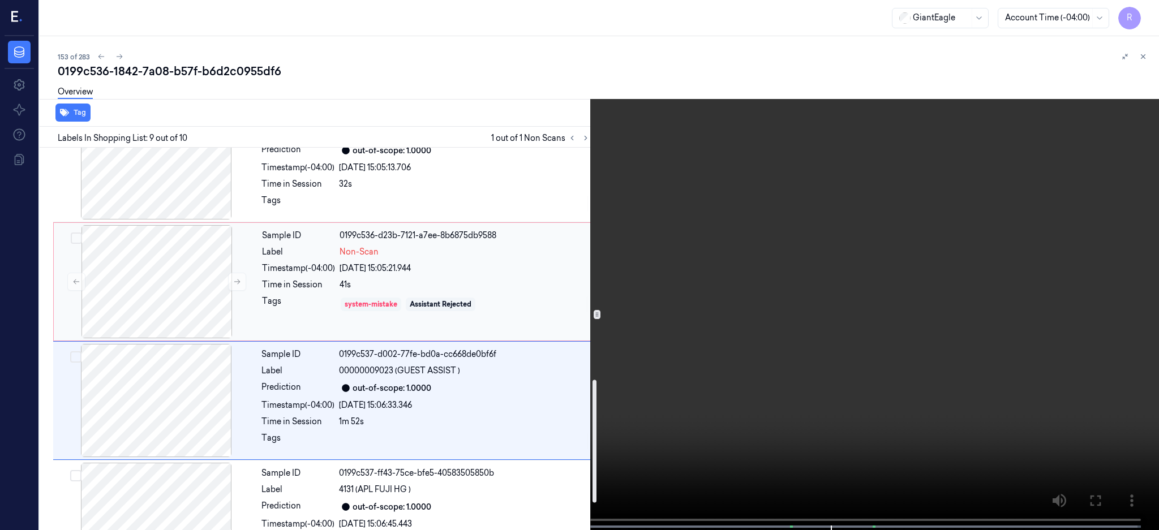
scroll to position [808, 0]
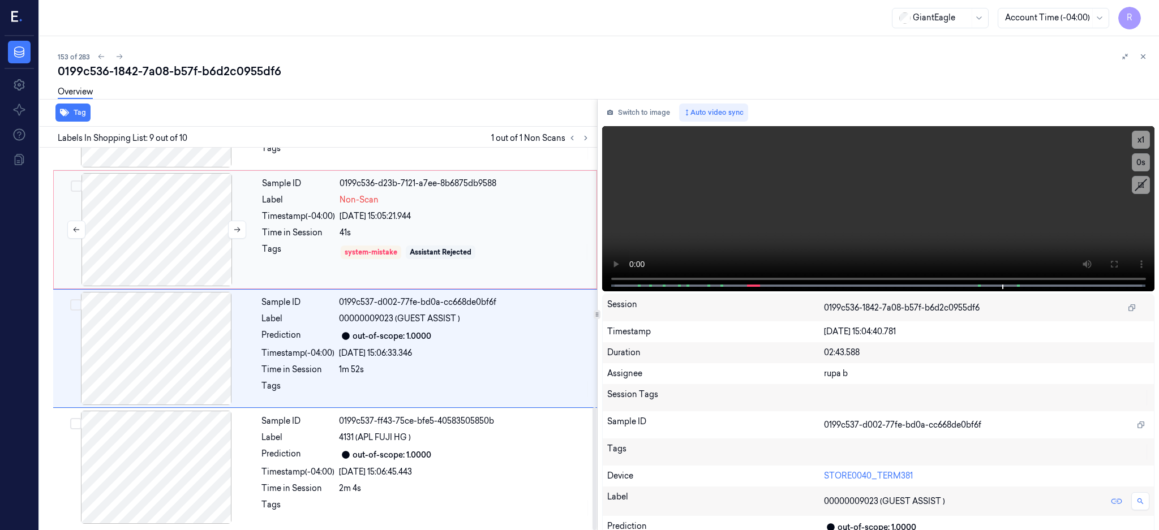
click at [179, 242] on div at bounding box center [156, 229] width 201 height 113
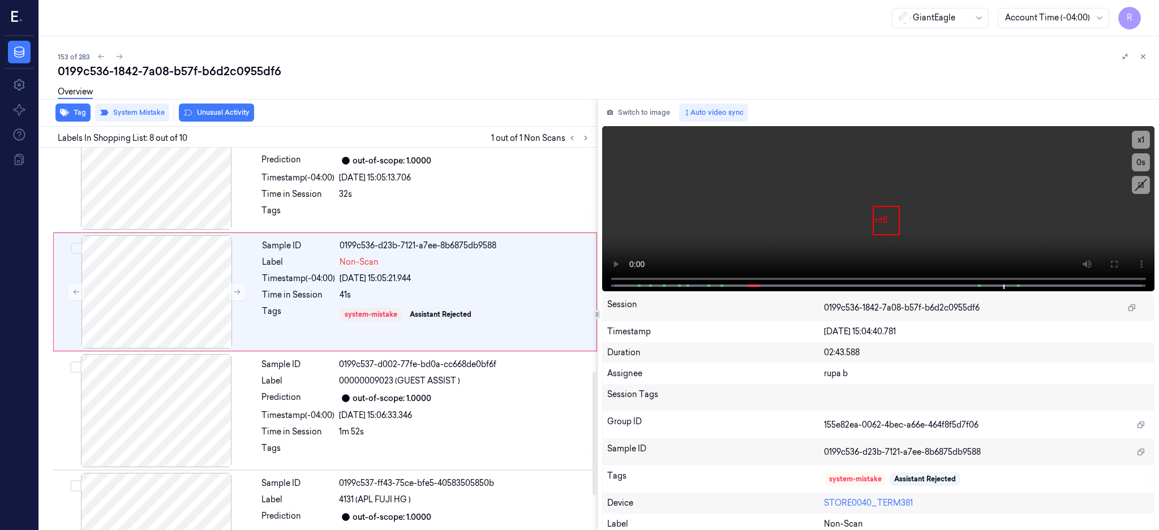
scroll to position [699, 0]
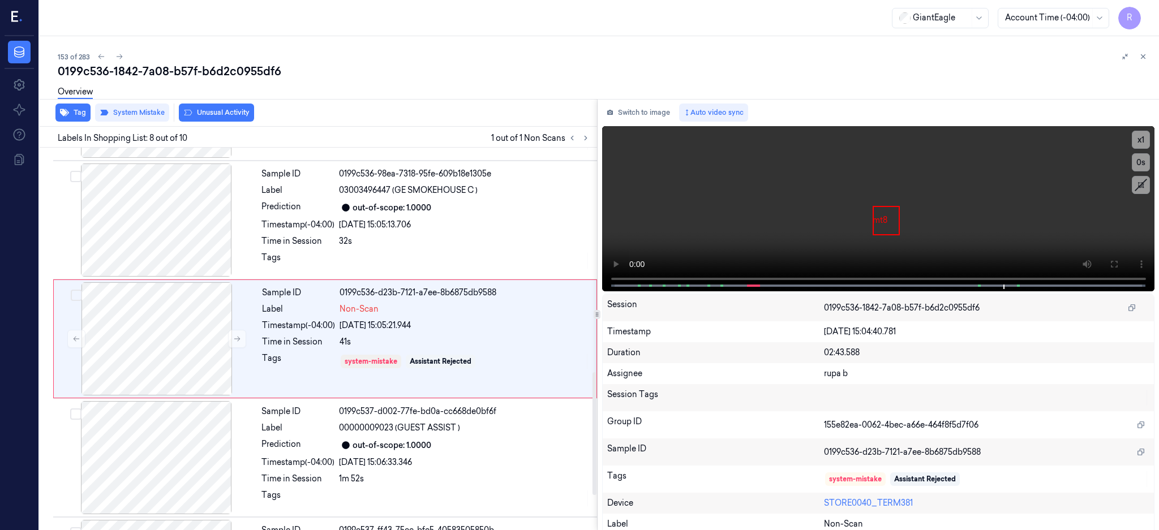
click at [204, 106] on div "Overview" at bounding box center [604, 93] width 1092 height 29
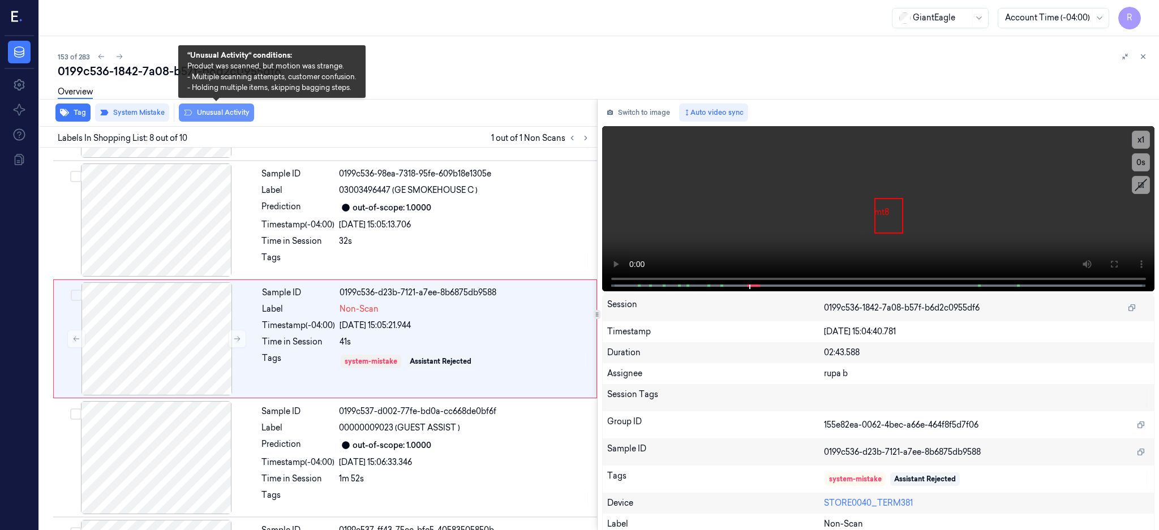
click at [204, 114] on button "Unusual Activity" at bounding box center [216, 113] width 75 height 18
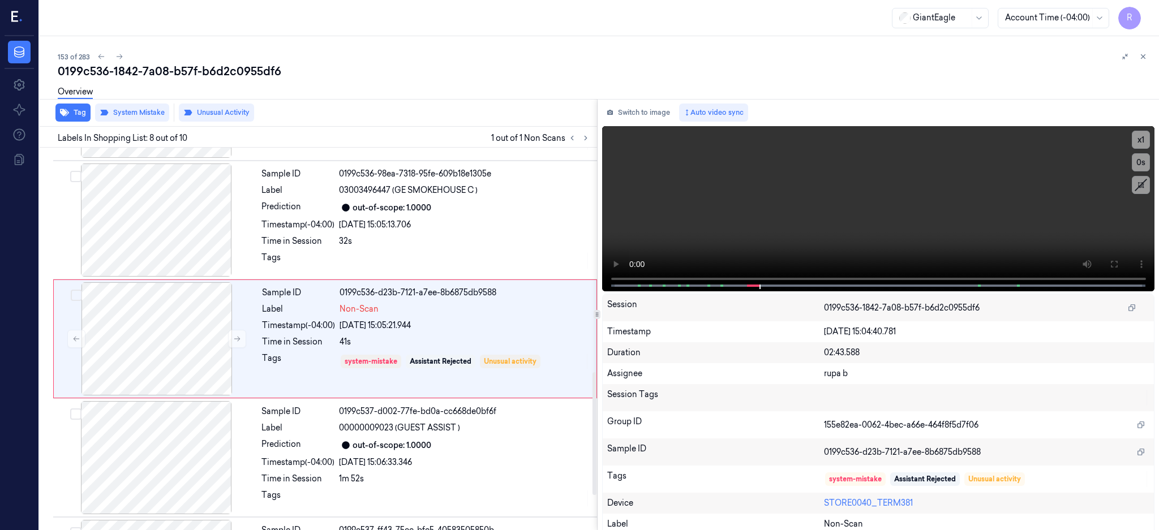
click at [216, 66] on div "0199c536-1842-7a08-b57f-b6d2c0955df6" at bounding box center [604, 71] width 1092 height 16
copy div "b6d2c0955df6"
click at [166, 227] on div at bounding box center [155, 219] width 201 height 113
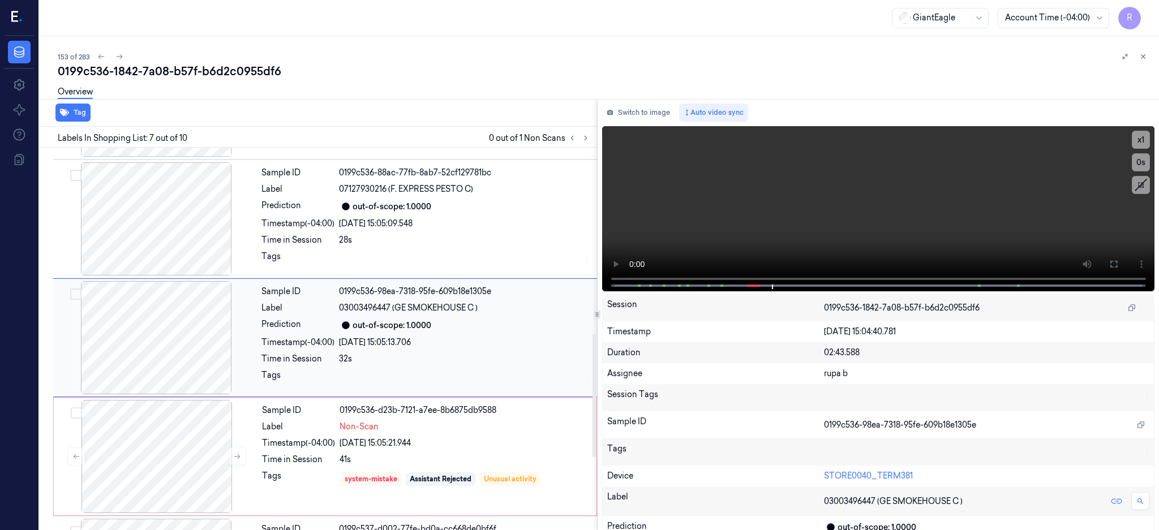
scroll to position [580, 0]
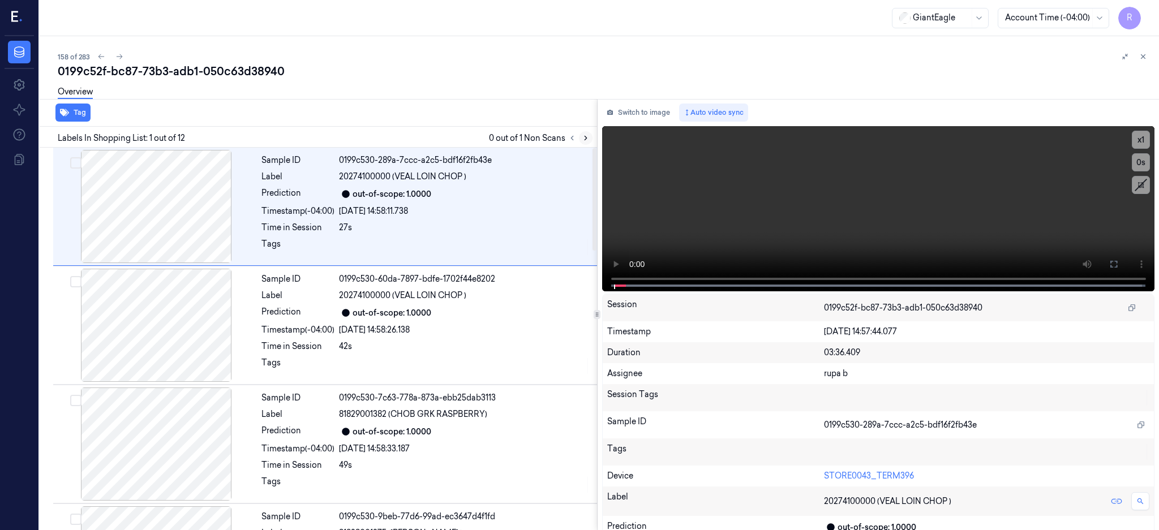
click at [589, 140] on icon at bounding box center [586, 138] width 8 height 8
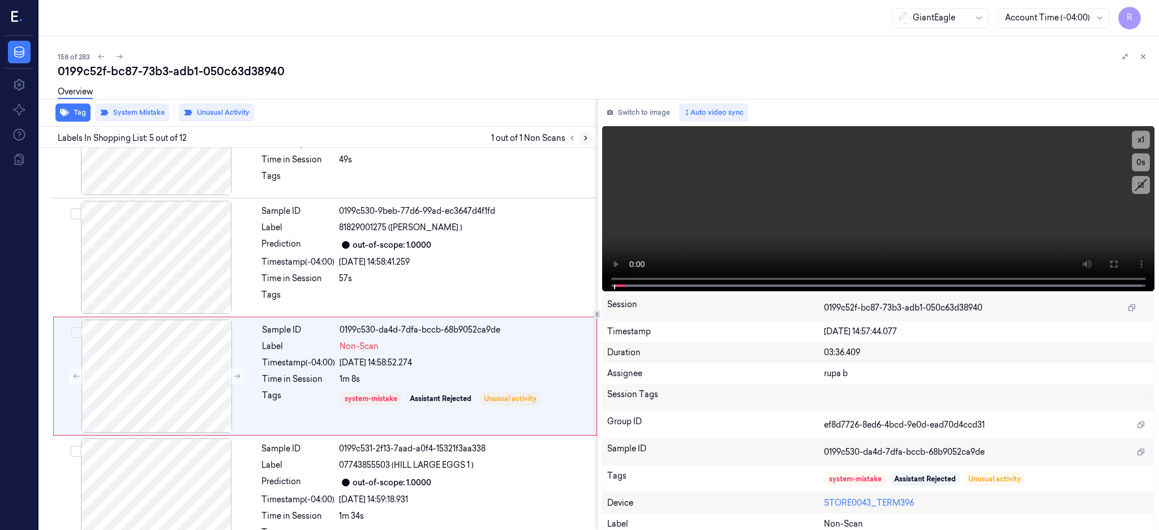
scroll to position [342, 0]
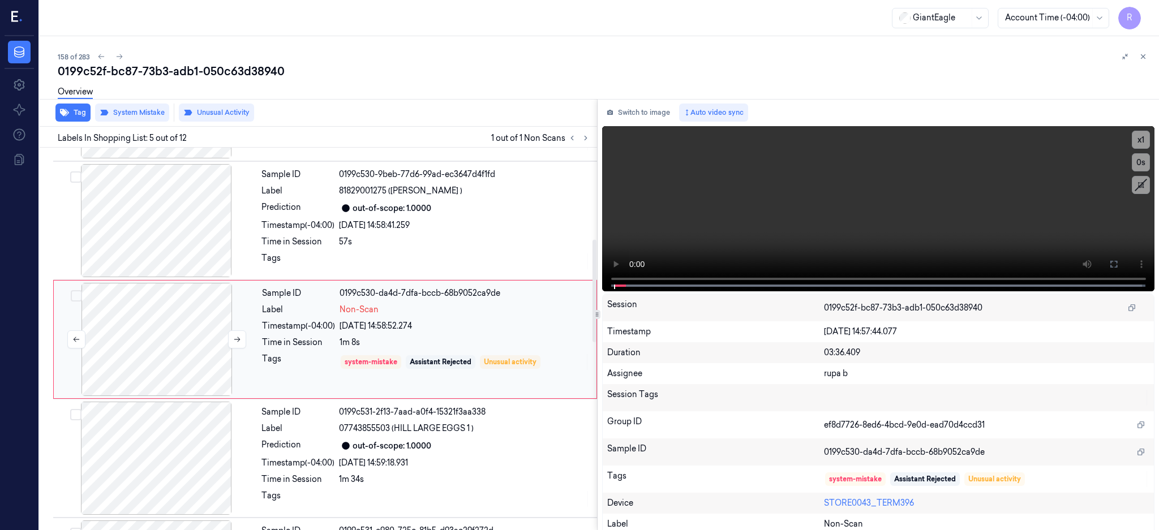
click at [165, 337] on div at bounding box center [156, 339] width 201 height 113
click at [168, 239] on div at bounding box center [155, 220] width 201 height 113
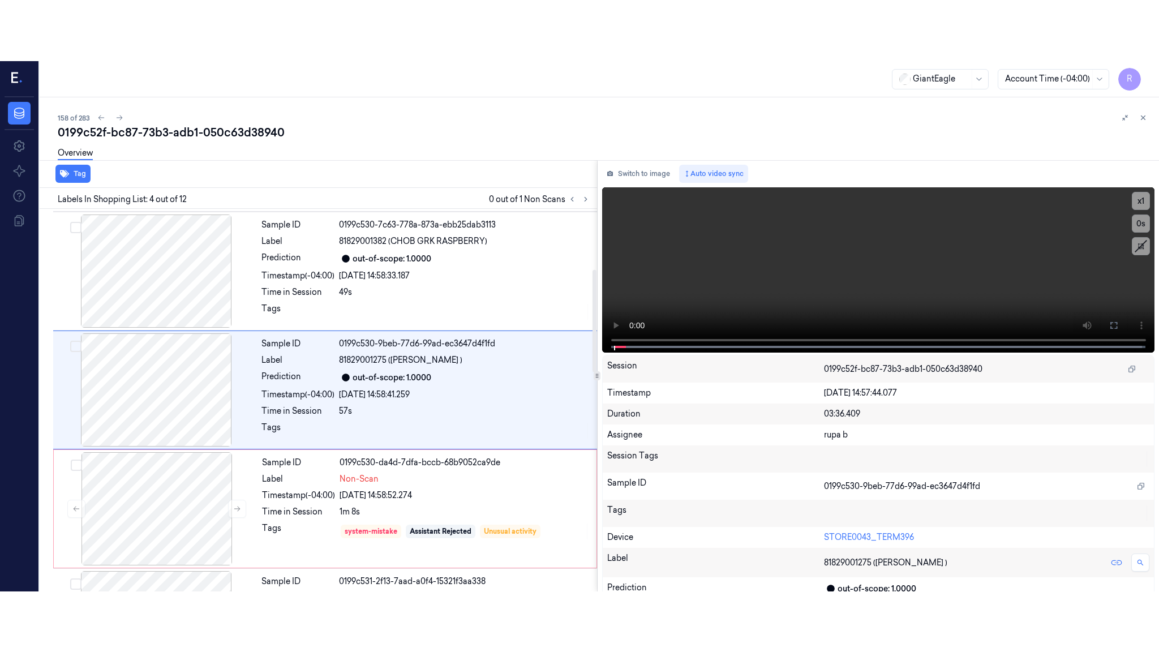
scroll to position [223, 0]
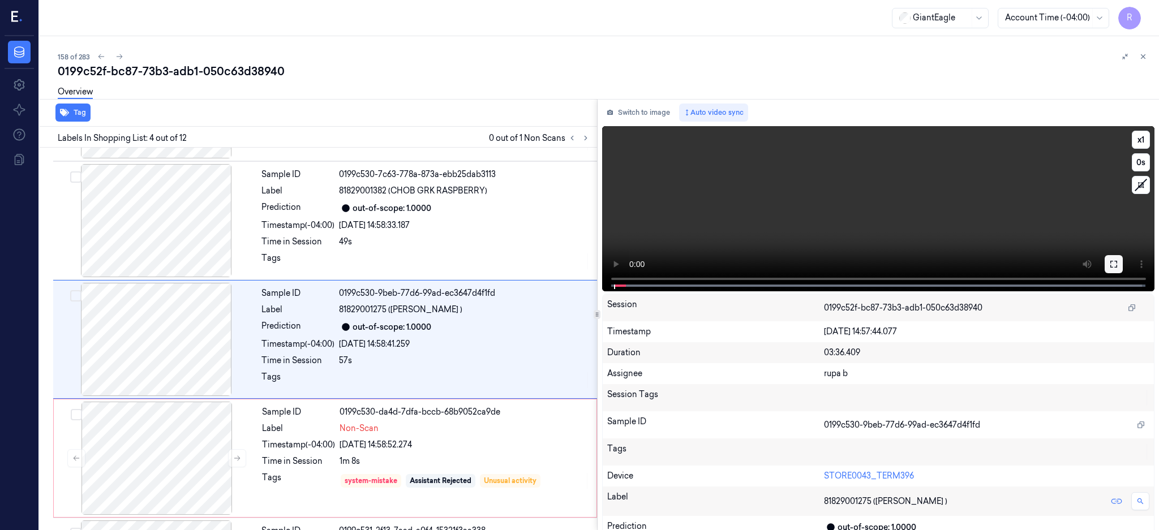
click at [1122, 265] on button at bounding box center [1113, 264] width 18 height 18
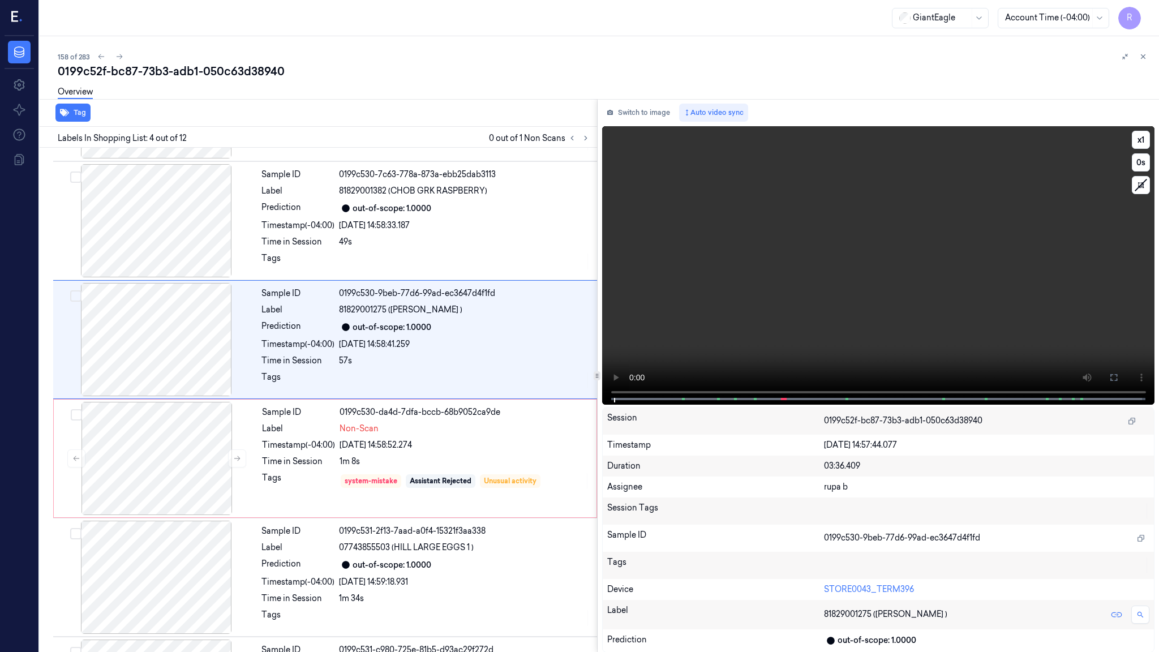
scroll to position [163, 0]
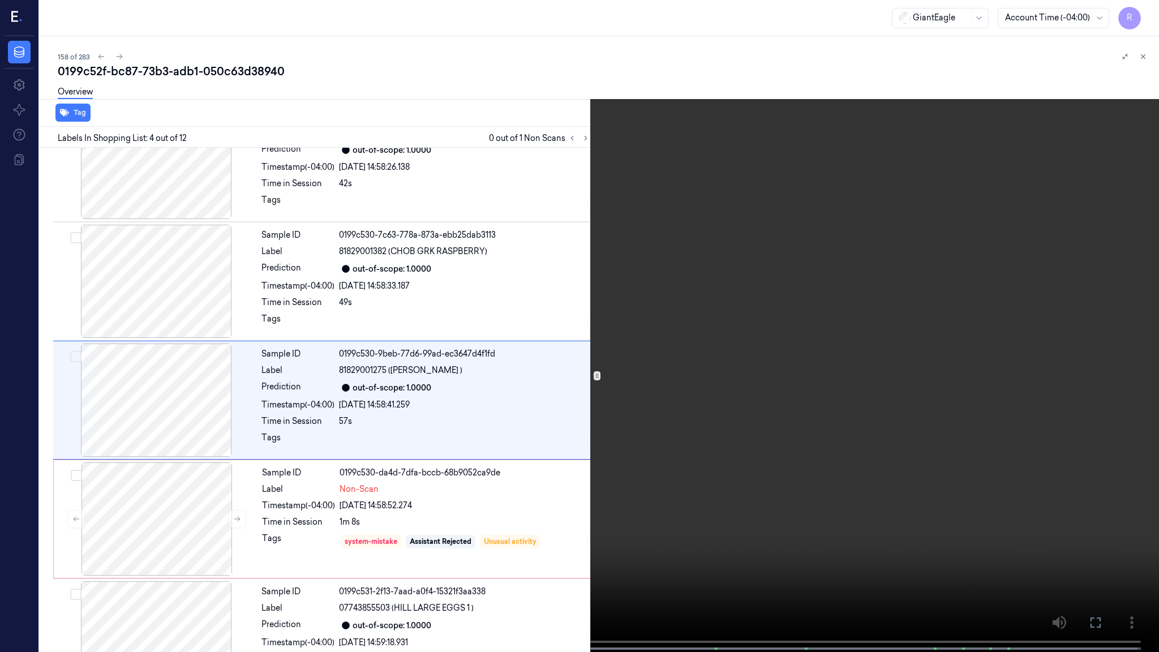
click at [670, 347] on video at bounding box center [579, 327] width 1159 height 654
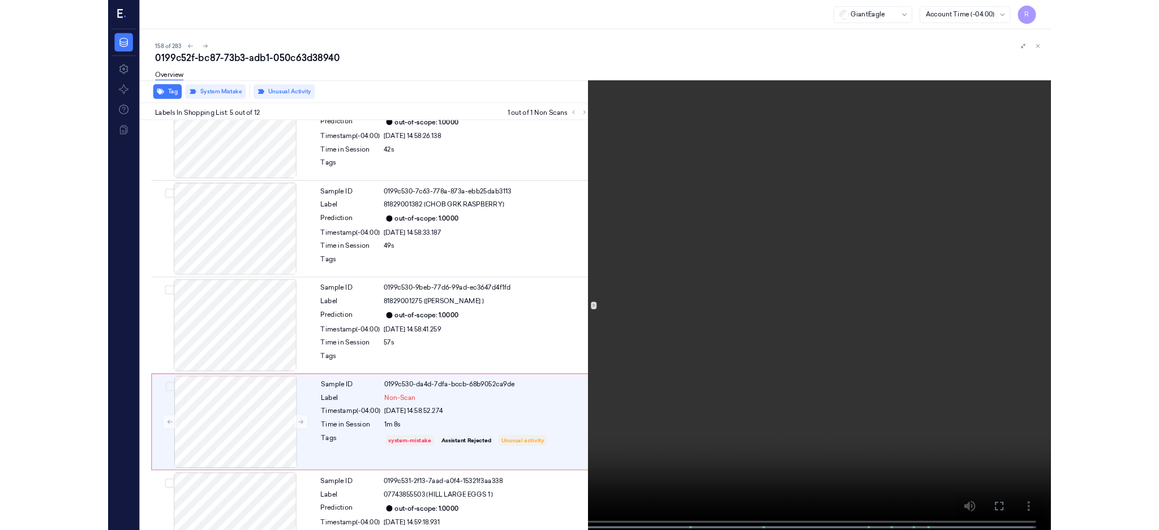
scroll to position [282, 0]
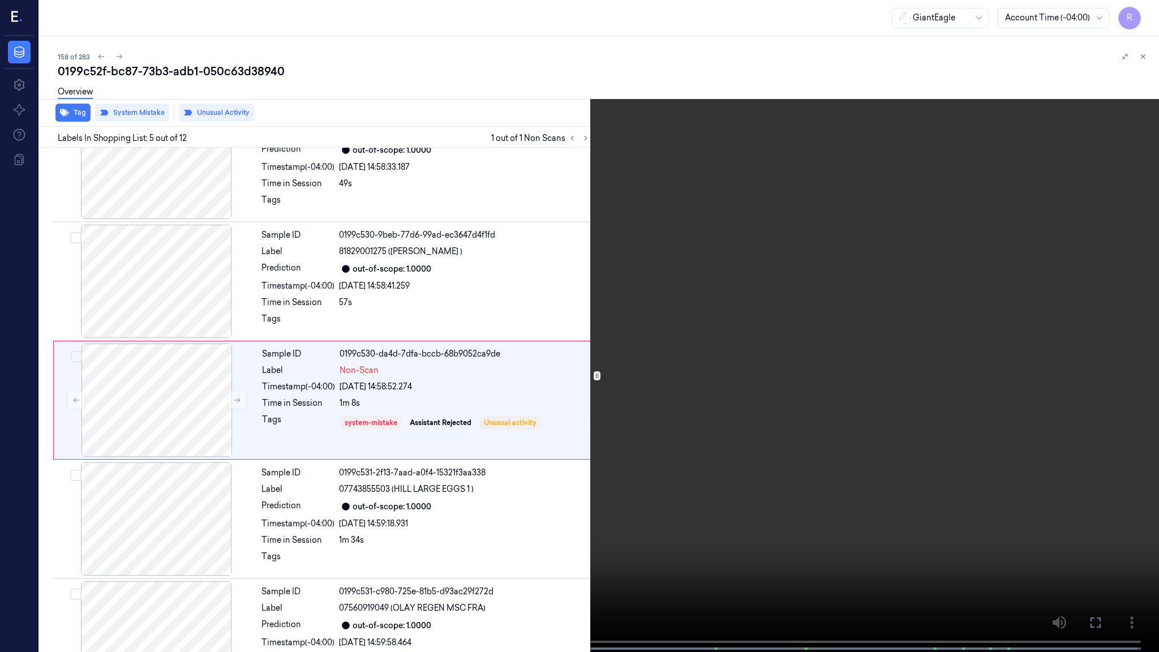
click at [807, 430] on video at bounding box center [579, 327] width 1159 height 654
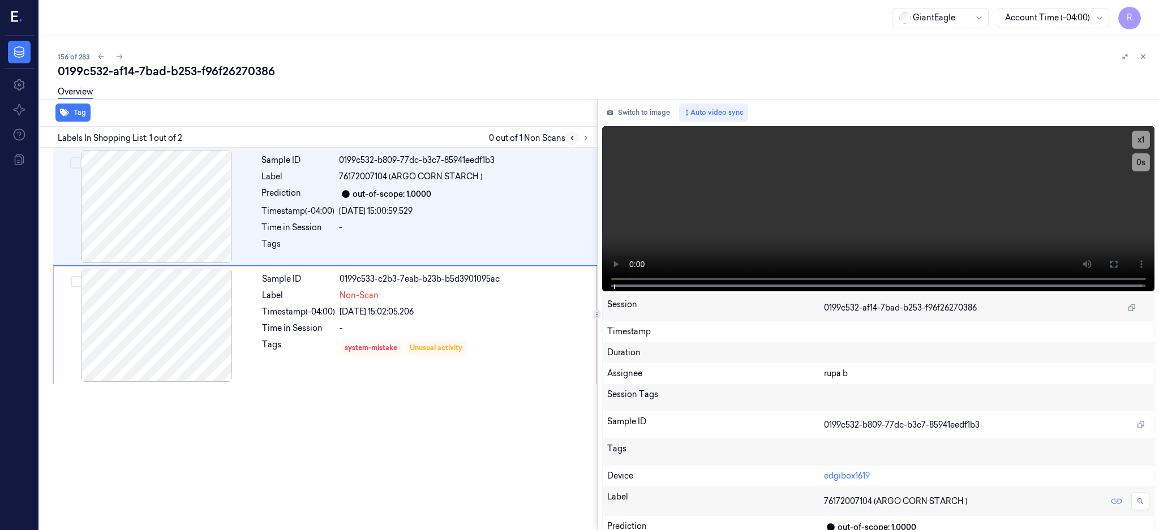
click at [592, 136] on button at bounding box center [586, 138] width 14 height 14
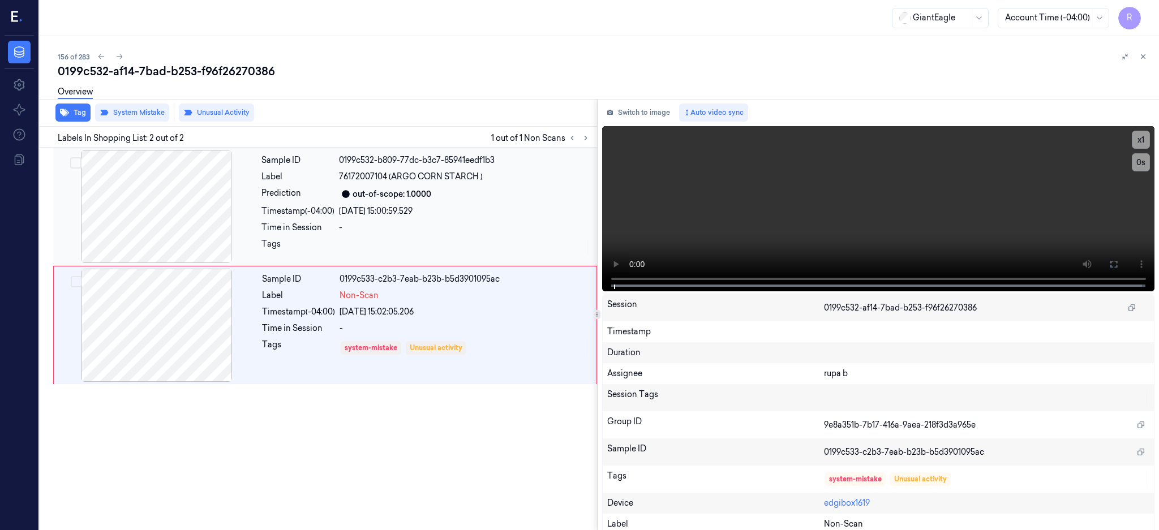
drag, startPoint x: 138, startPoint y: 212, endPoint x: 162, endPoint y: 249, distance: 44.3
click at [139, 212] on div at bounding box center [155, 206] width 201 height 113
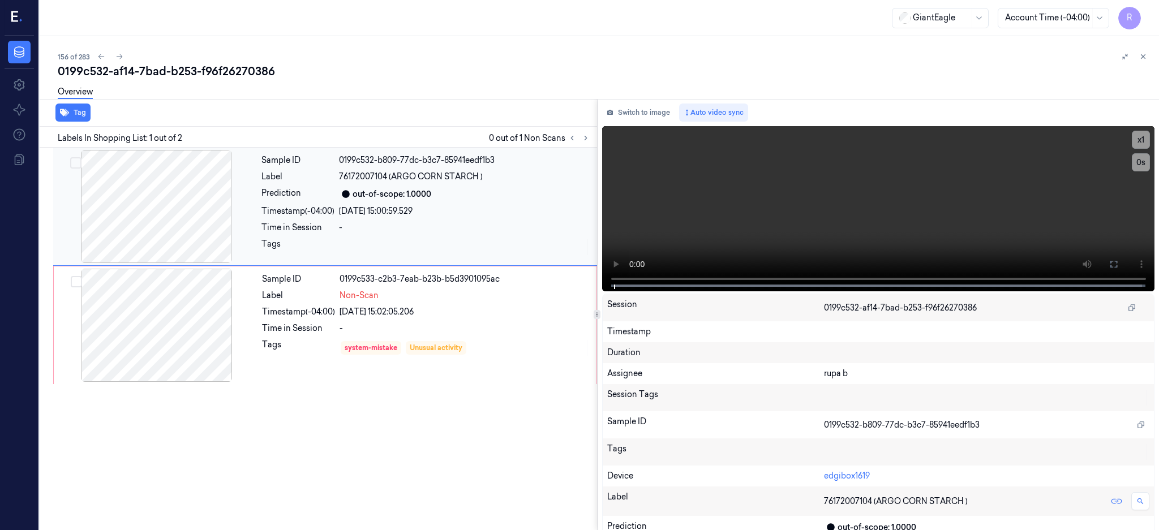
click at [157, 236] on div at bounding box center [155, 206] width 201 height 113
click at [1118, 260] on icon at bounding box center [1113, 264] width 9 height 9
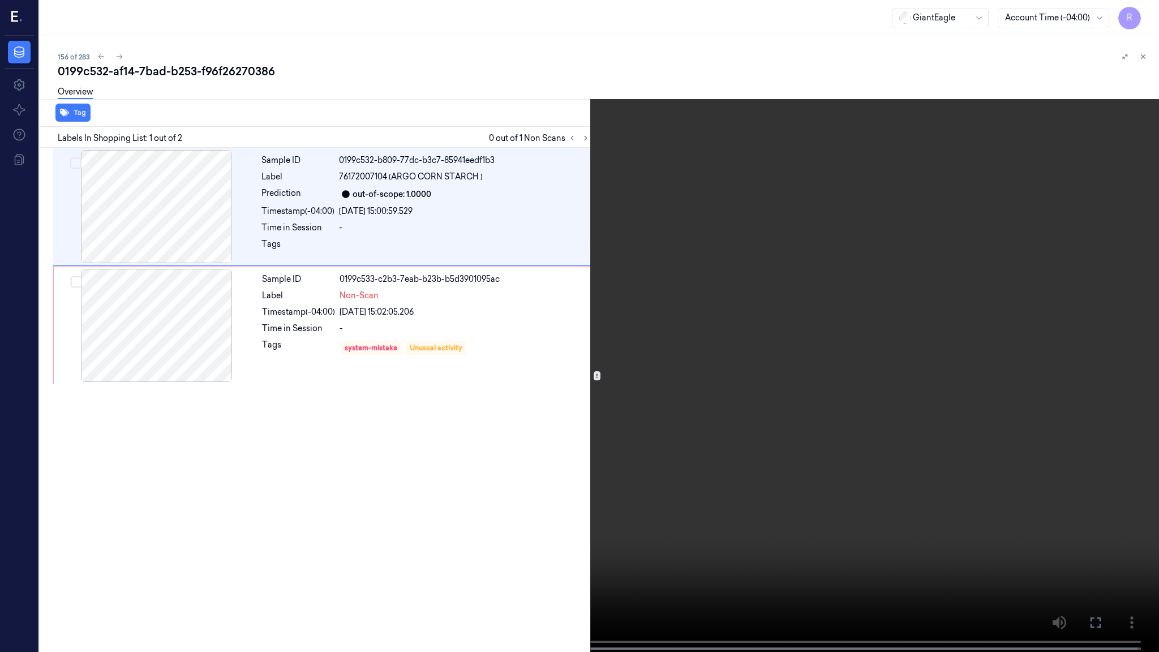
click at [773, 295] on video at bounding box center [579, 327] width 1159 height 654
click at [1138, 11] on button "x 1" at bounding box center [1145, 14] width 18 height 18
click at [1138, 11] on button "x 2" at bounding box center [1145, 14] width 18 height 18
click at [1142, 19] on button "x 4" at bounding box center [1145, 14] width 18 height 18
click at [811, 209] on video at bounding box center [579, 327] width 1159 height 654
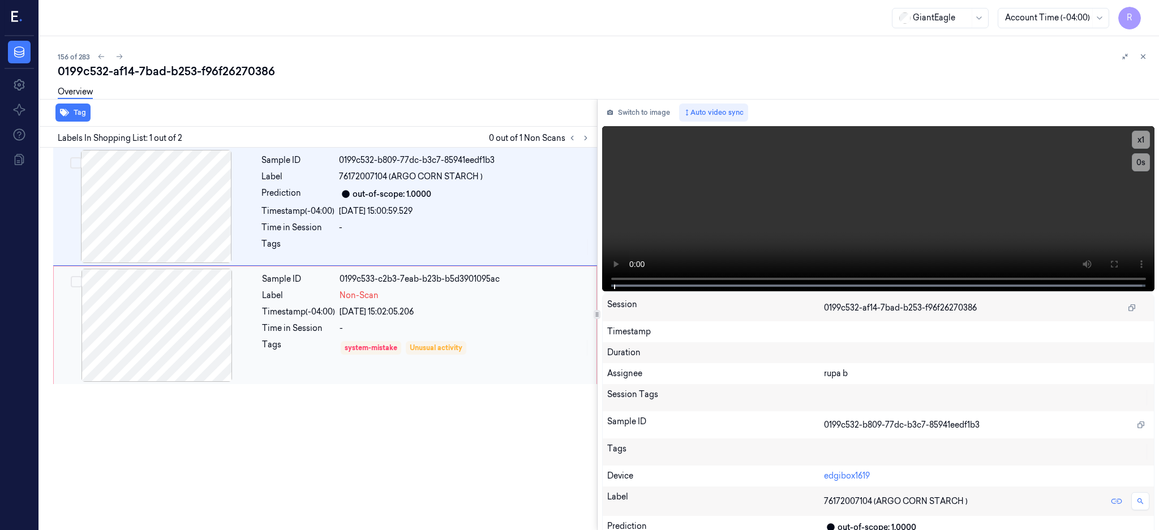
click at [165, 332] on div at bounding box center [156, 325] width 201 height 113
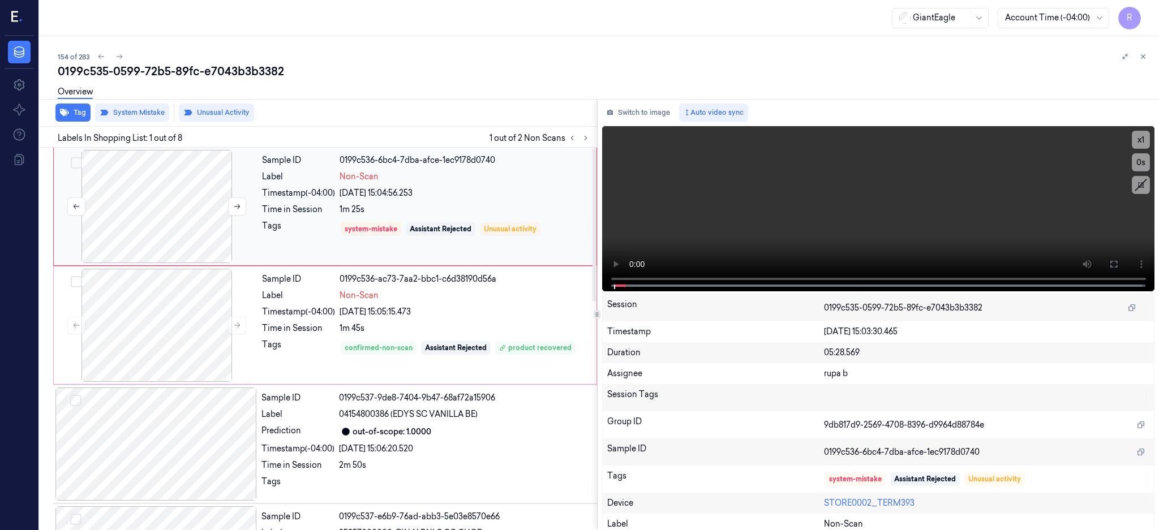
click at [156, 208] on div at bounding box center [156, 206] width 201 height 113
click at [596, 268] on div at bounding box center [594, 224] width 4 height 153
click at [161, 217] on div at bounding box center [156, 206] width 201 height 113
click at [1118, 261] on icon at bounding box center [1113, 264] width 9 height 9
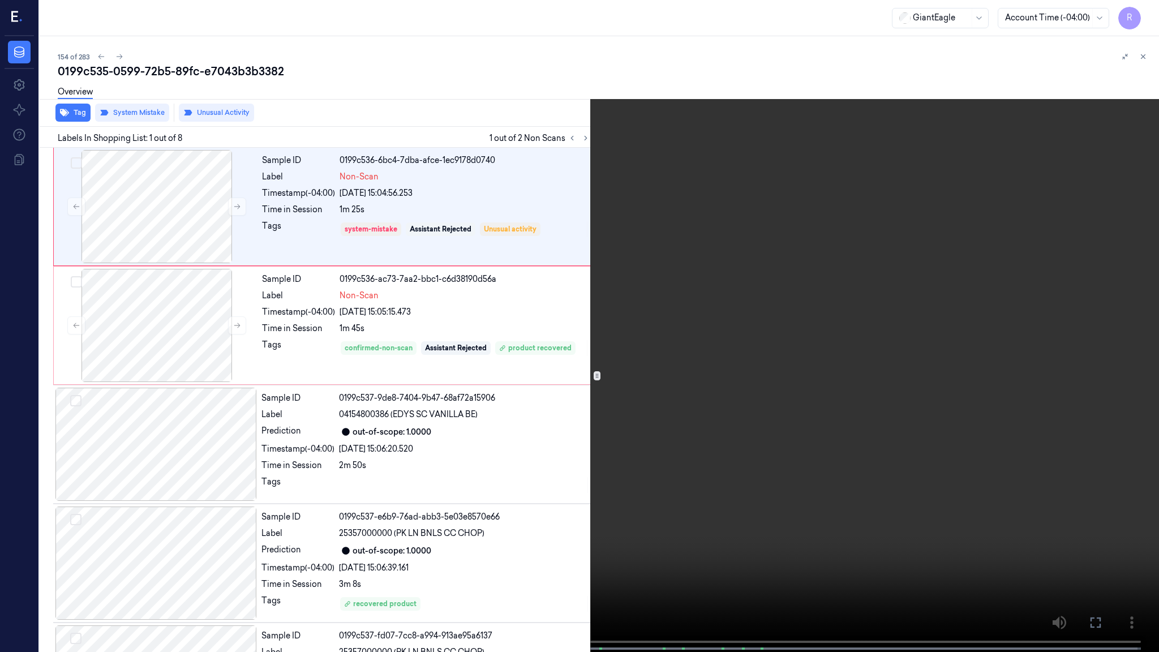
click at [721, 370] on video at bounding box center [579, 327] width 1159 height 654
click at [676, 481] on video at bounding box center [579, 327] width 1159 height 654
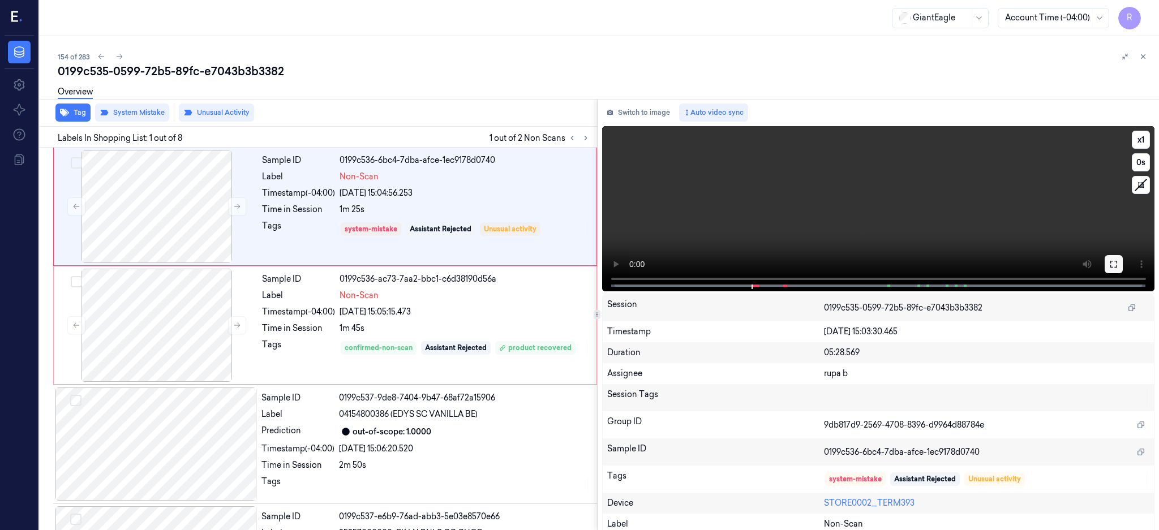
click at [1122, 256] on button at bounding box center [1113, 264] width 18 height 18
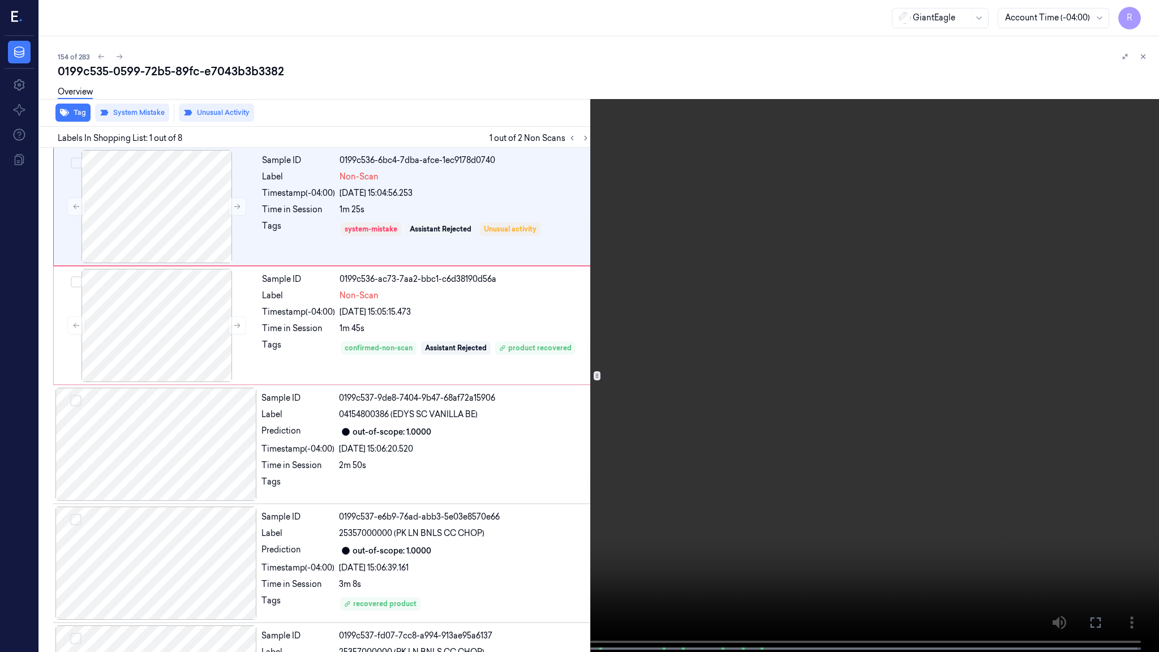
click at [648, 394] on video at bounding box center [579, 327] width 1159 height 654
click at [847, 456] on video at bounding box center [579, 327] width 1159 height 654
click at [712, 384] on video at bounding box center [579, 327] width 1159 height 654
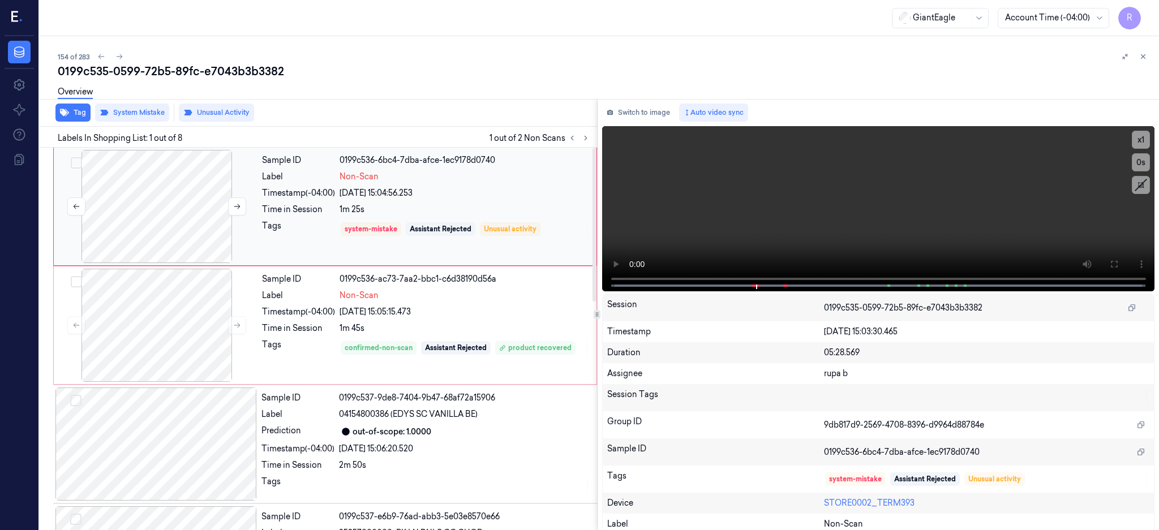
click at [166, 206] on div at bounding box center [156, 206] width 201 height 113
click at [1118, 267] on icon at bounding box center [1113, 264] width 9 height 9
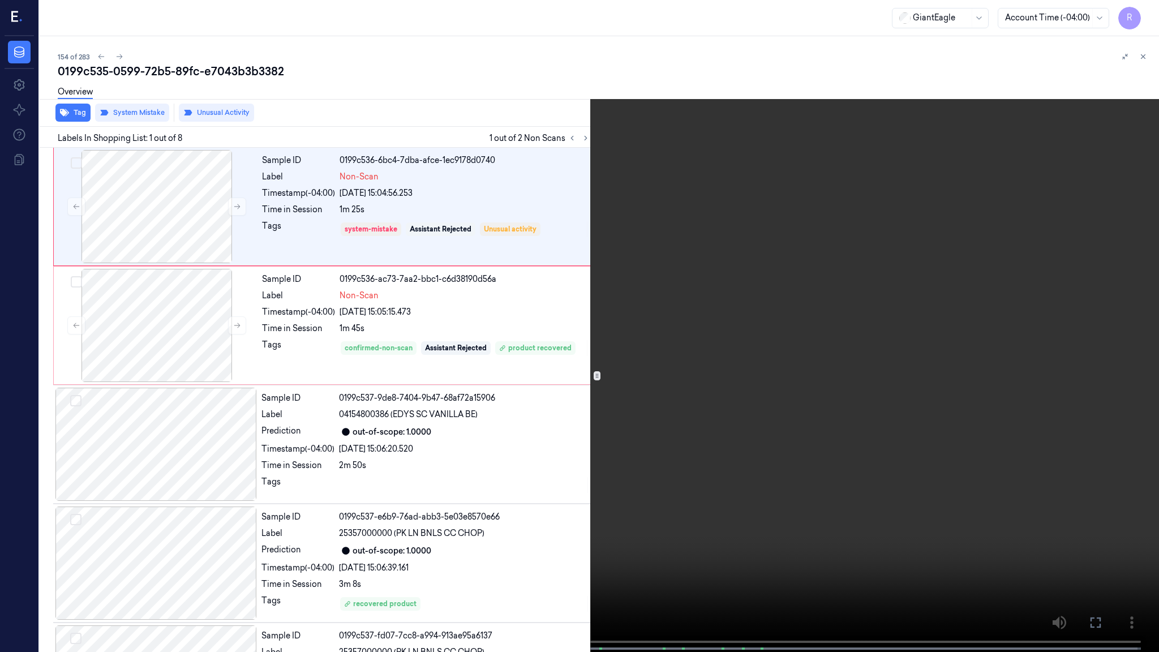
click at [847, 324] on video at bounding box center [579, 327] width 1159 height 654
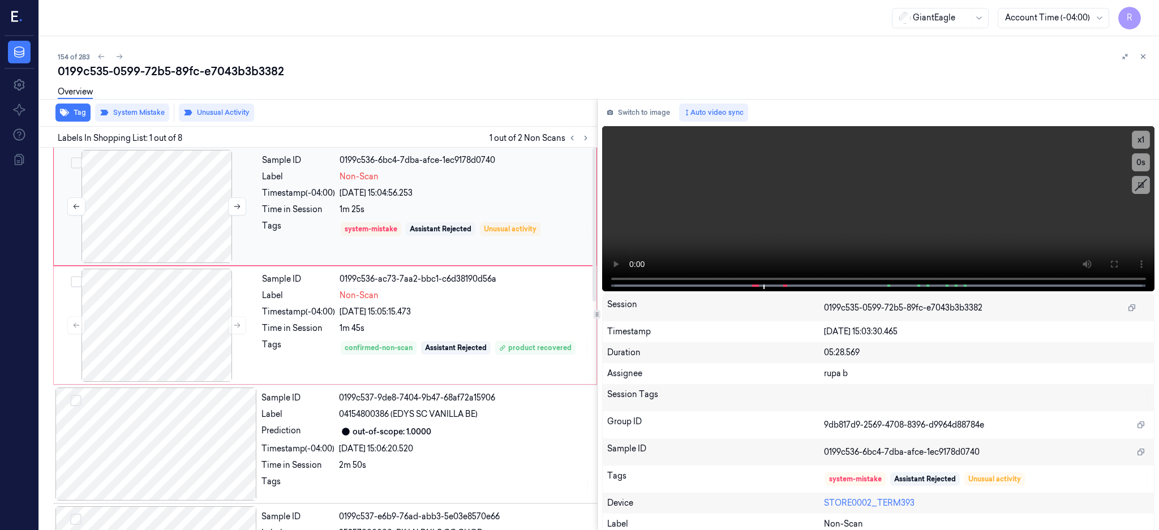
click at [158, 240] on div at bounding box center [156, 206] width 201 height 113
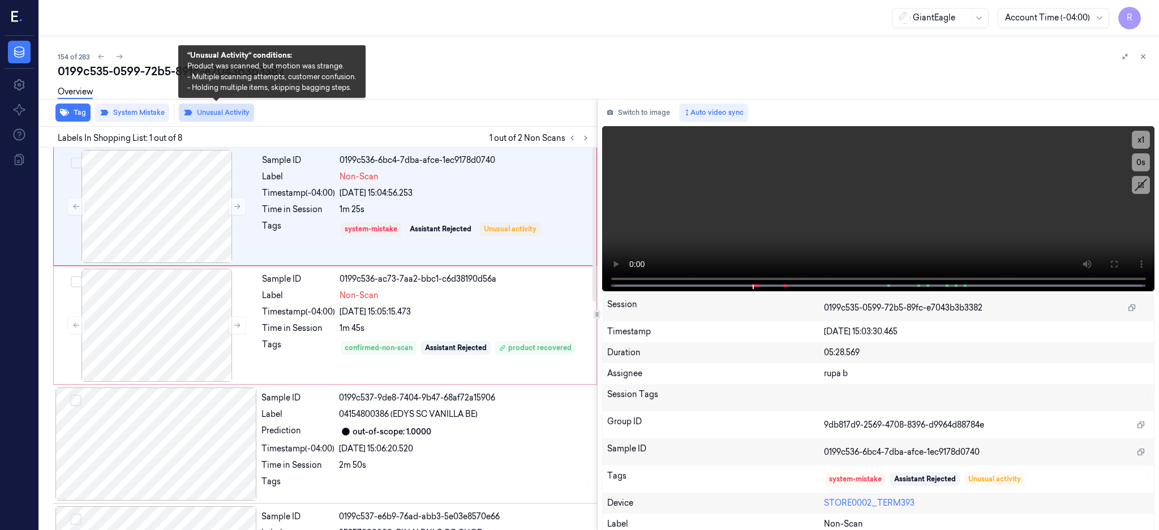
click at [218, 119] on button "Unusual Activity" at bounding box center [216, 113] width 75 height 18
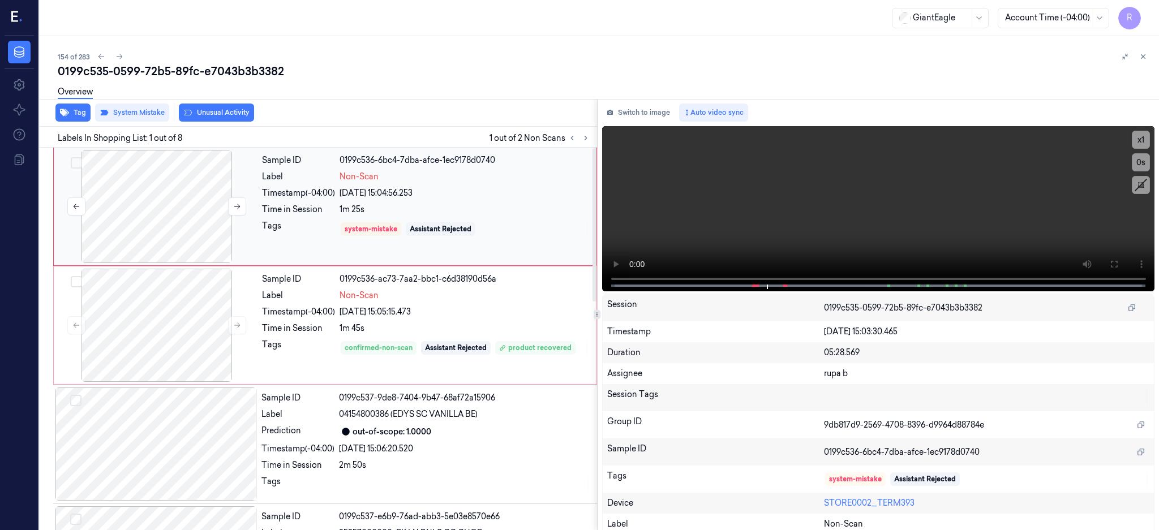
click at [150, 236] on div at bounding box center [156, 206] width 201 height 113
click at [145, 333] on div at bounding box center [156, 325] width 201 height 113
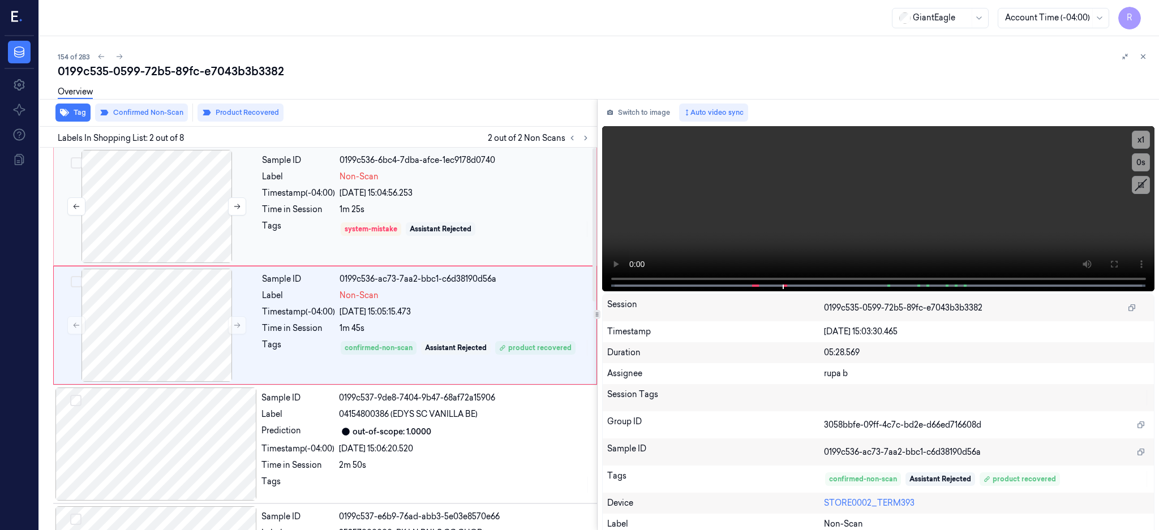
click at [158, 248] on div at bounding box center [156, 206] width 201 height 113
click at [167, 313] on div at bounding box center [156, 325] width 201 height 113
click at [201, 345] on div at bounding box center [156, 325] width 201 height 113
drag, startPoint x: 1148, startPoint y: 265, endPoint x: 1008, endPoint y: 386, distance: 184.9
click at [1118, 265] on icon at bounding box center [1113, 264] width 9 height 9
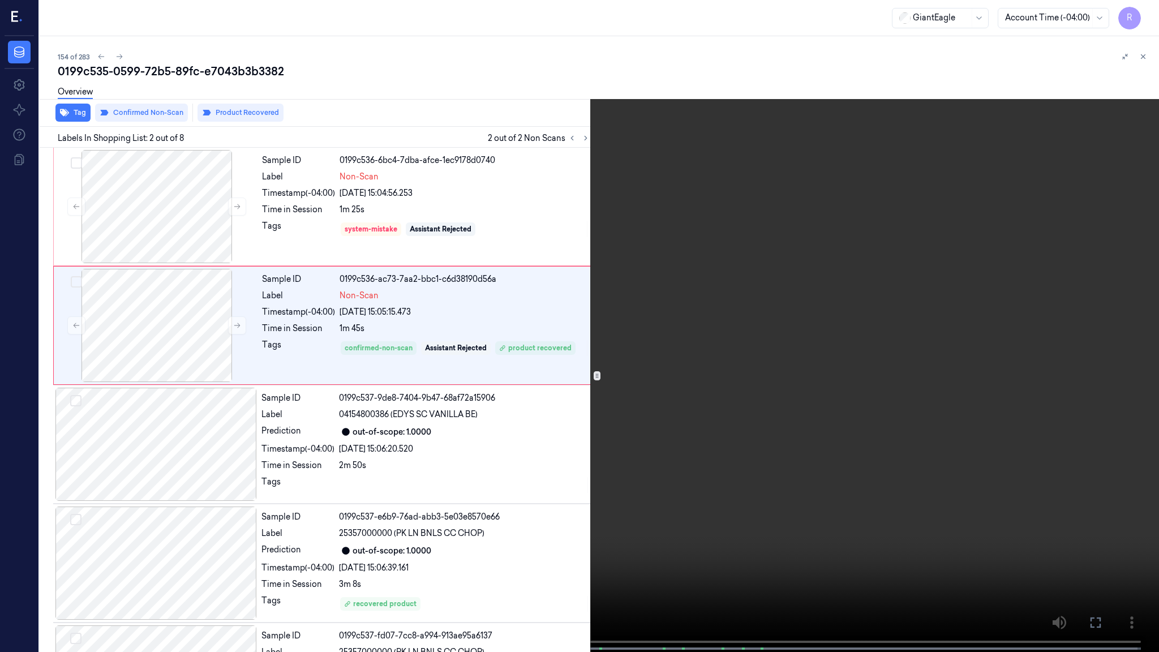
click at [845, 348] on video at bounding box center [579, 327] width 1159 height 654
click at [661, 437] on video at bounding box center [579, 327] width 1159 height 654
click at [863, 360] on video at bounding box center [579, 327] width 1159 height 654
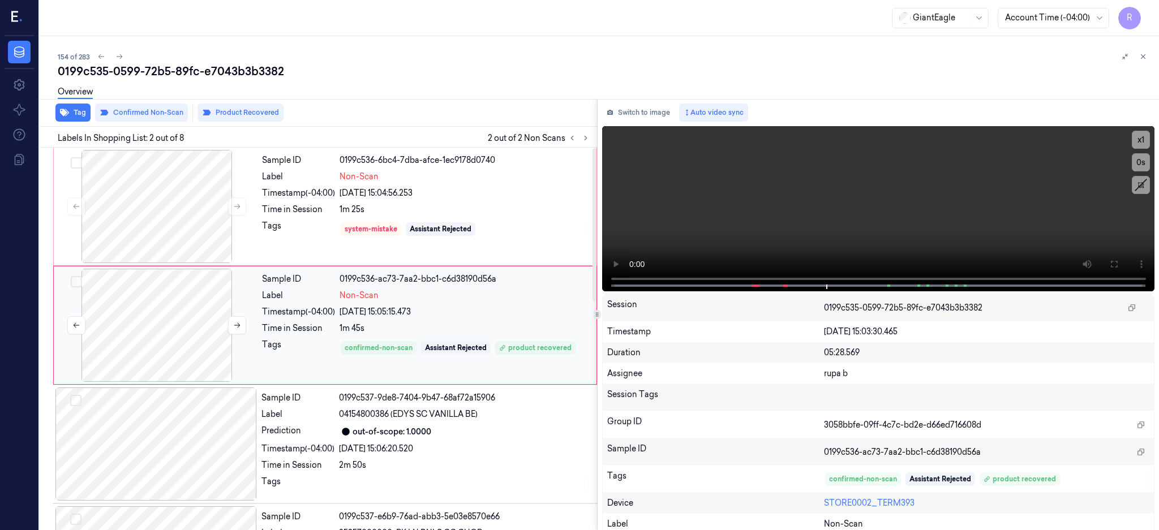
click at [192, 342] on div at bounding box center [156, 325] width 201 height 113
click at [179, 421] on div at bounding box center [155, 444] width 201 height 113
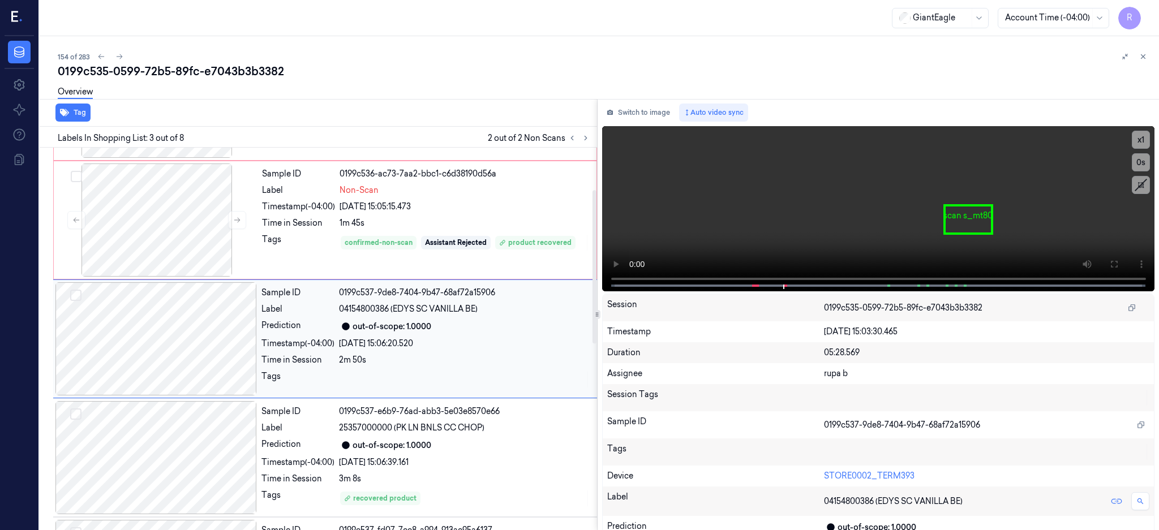
scroll to position [105, 0]
click at [206, 384] on div at bounding box center [155, 339] width 201 height 113
click at [177, 342] on div at bounding box center [155, 339] width 201 height 113
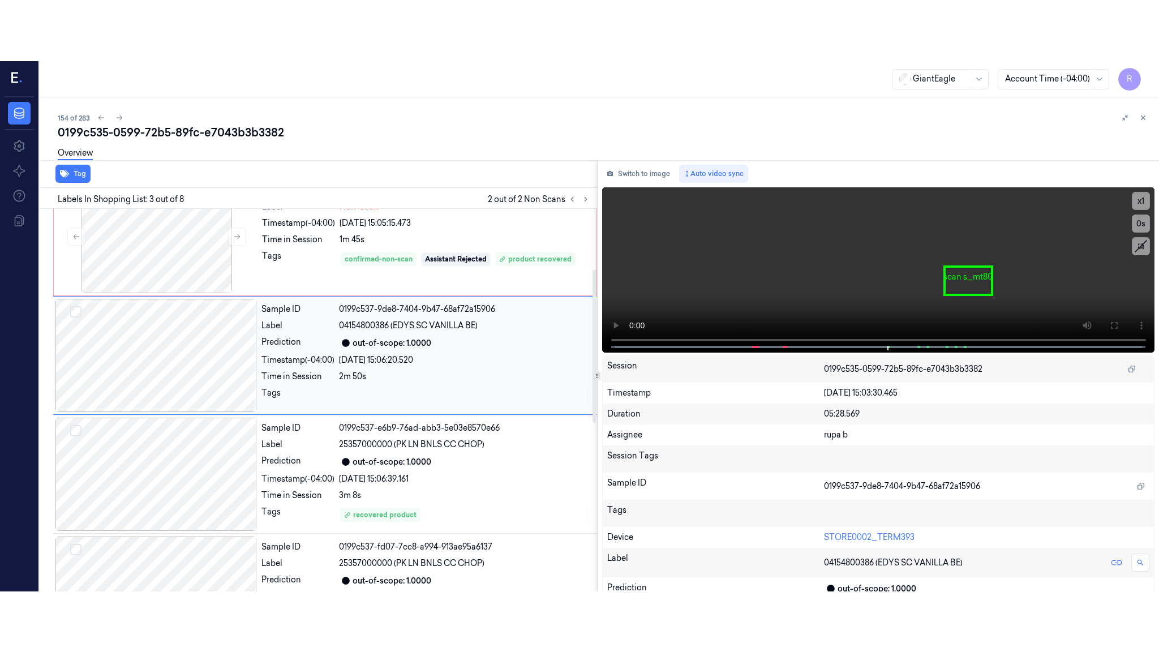
scroll to position [180, 0]
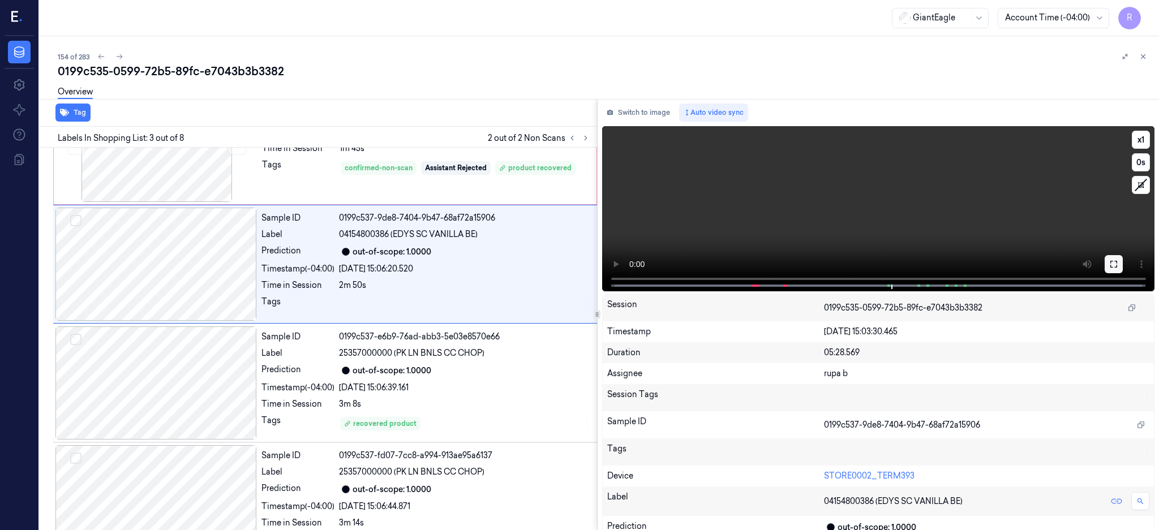
click at [1122, 268] on button at bounding box center [1113, 264] width 18 height 18
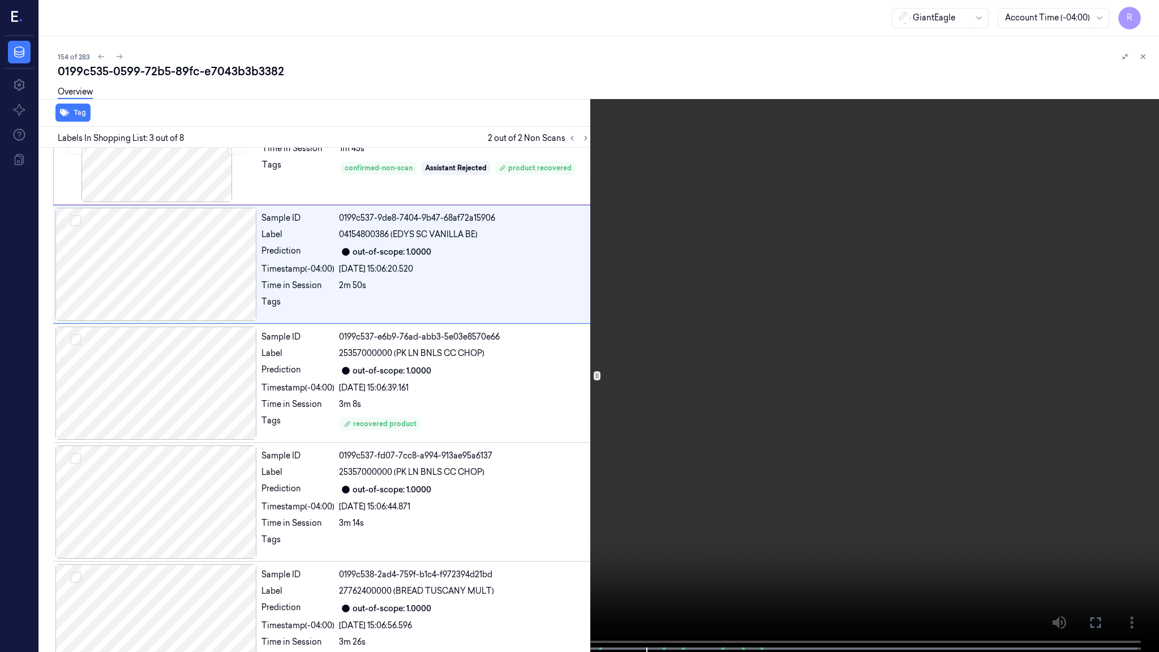
click at [910, 430] on video at bounding box center [579, 327] width 1159 height 654
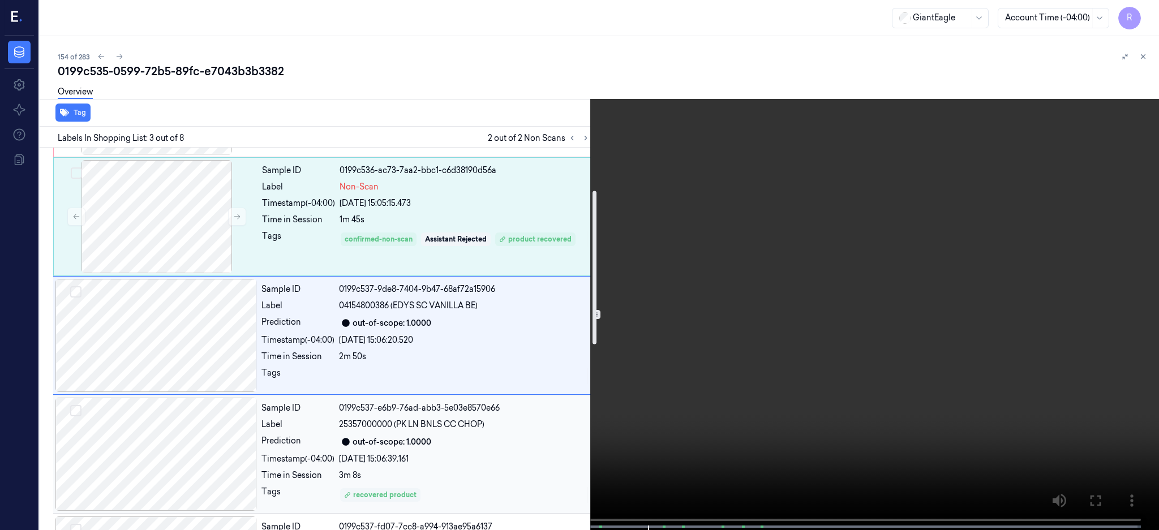
scroll to position [105, 0]
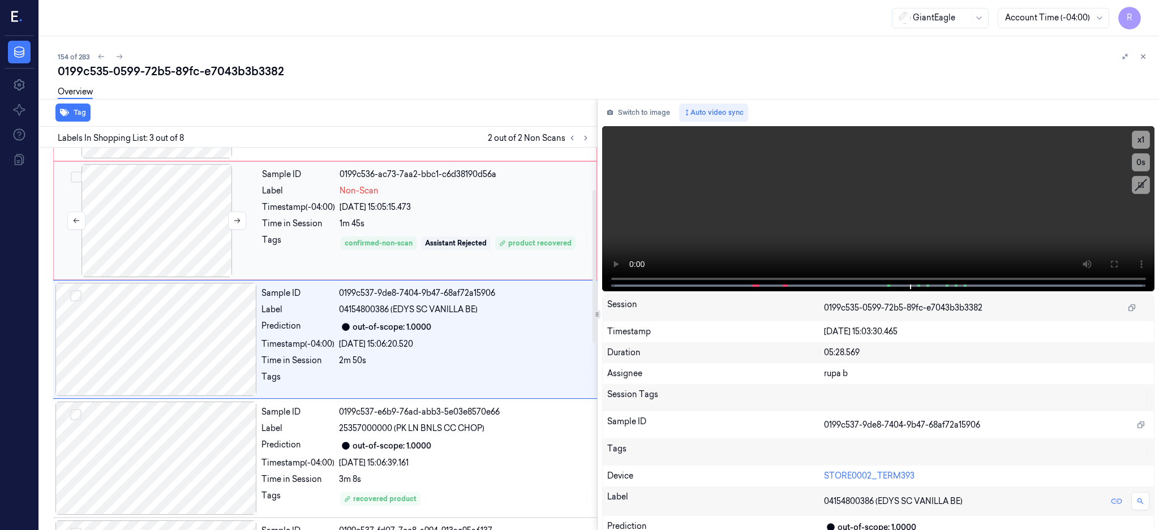
click at [166, 217] on div at bounding box center [156, 220] width 201 height 113
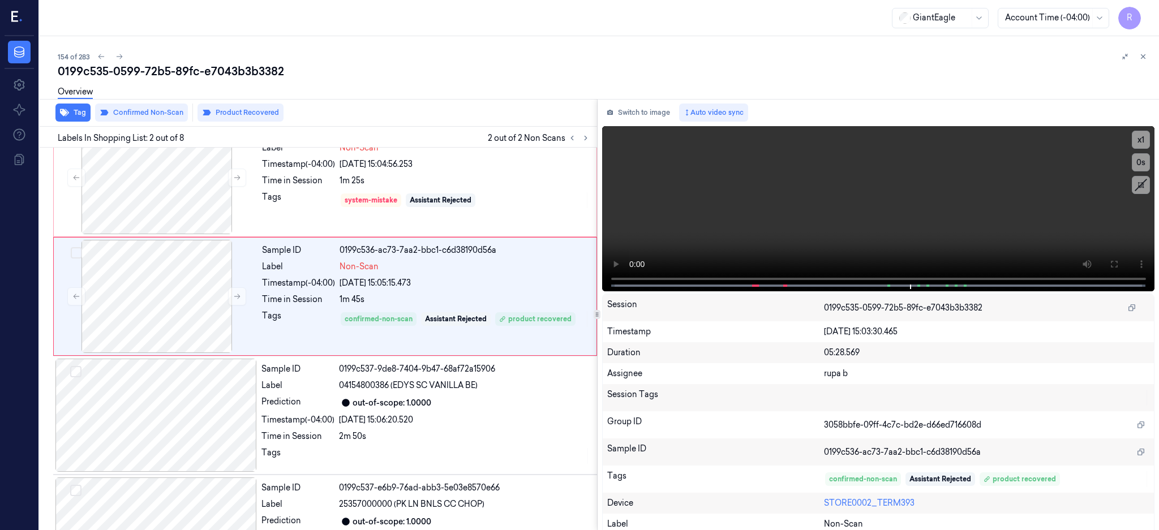
scroll to position [0, 0]
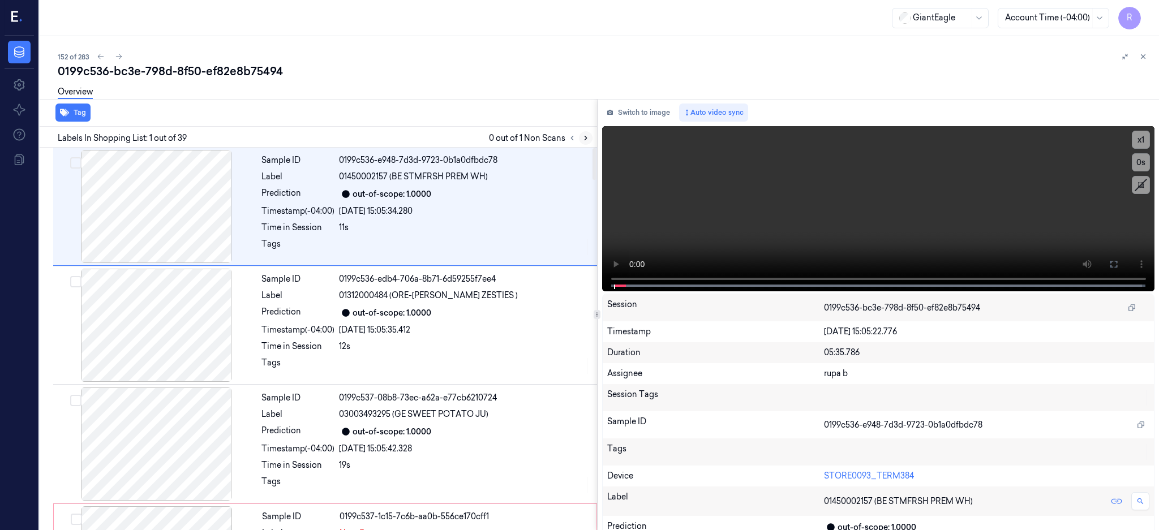
click at [592, 131] on button at bounding box center [586, 138] width 14 height 14
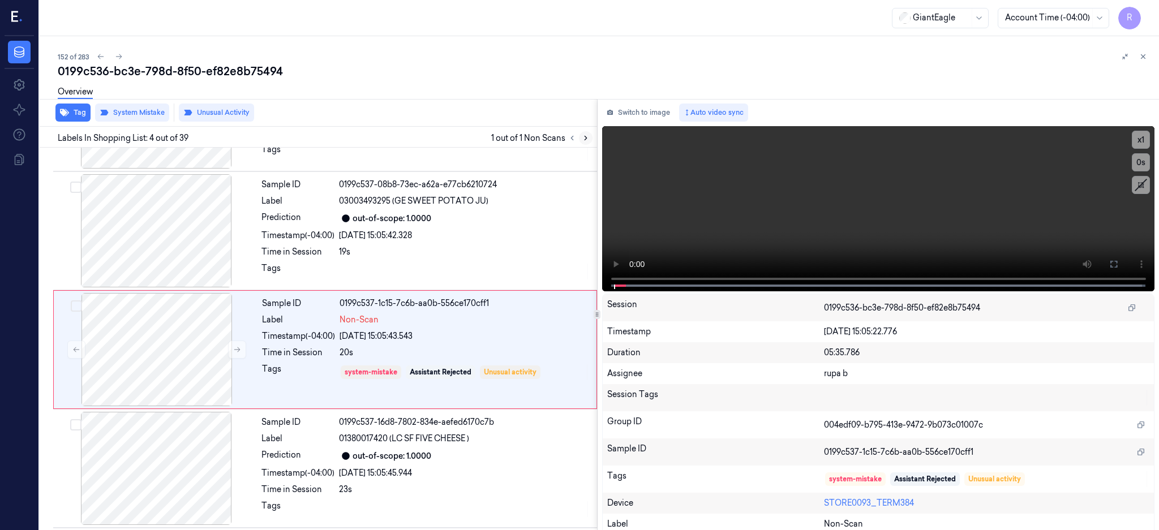
scroll to position [223, 0]
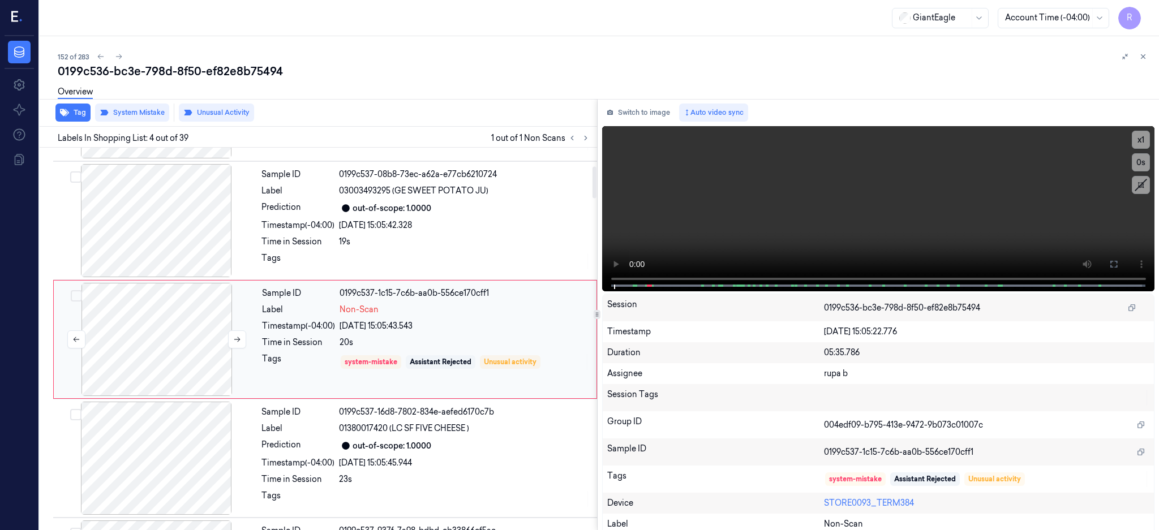
click at [177, 334] on div at bounding box center [156, 339] width 201 height 113
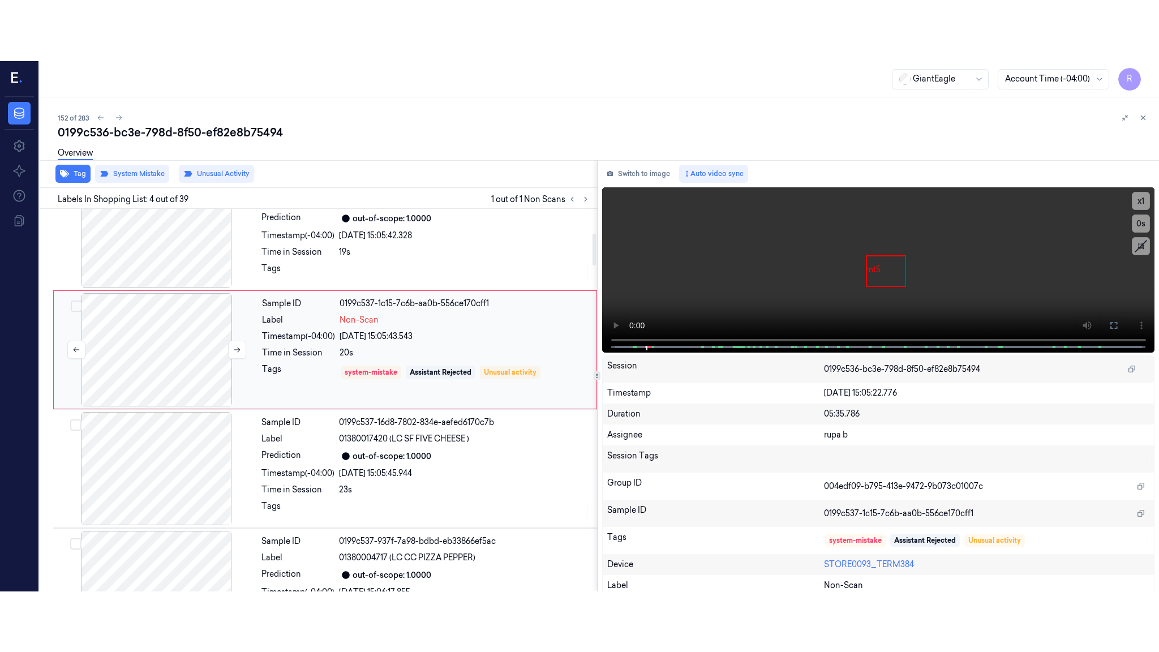
scroll to position [299, 0]
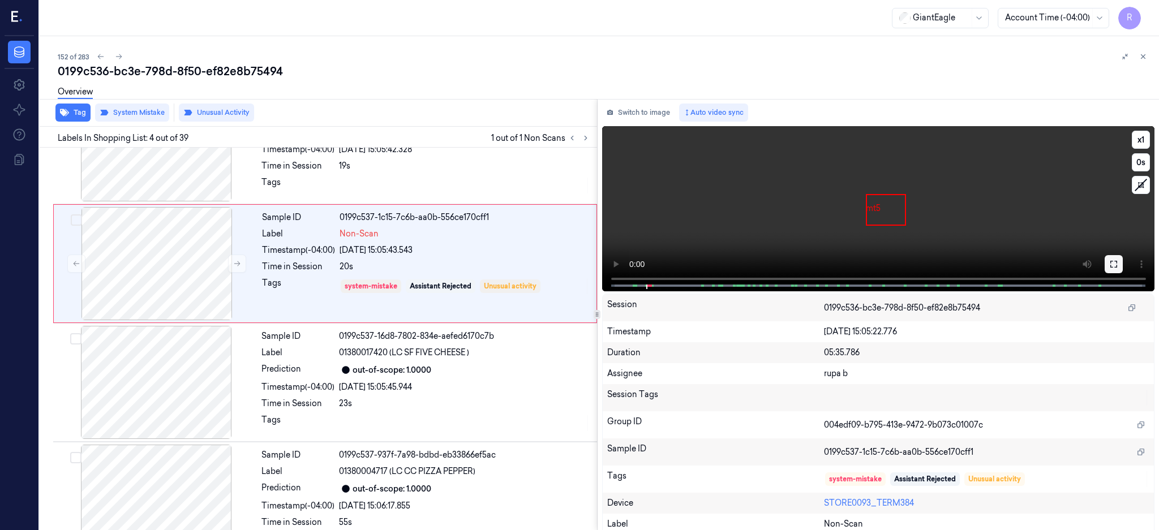
click at [1122, 270] on button at bounding box center [1113, 264] width 18 height 18
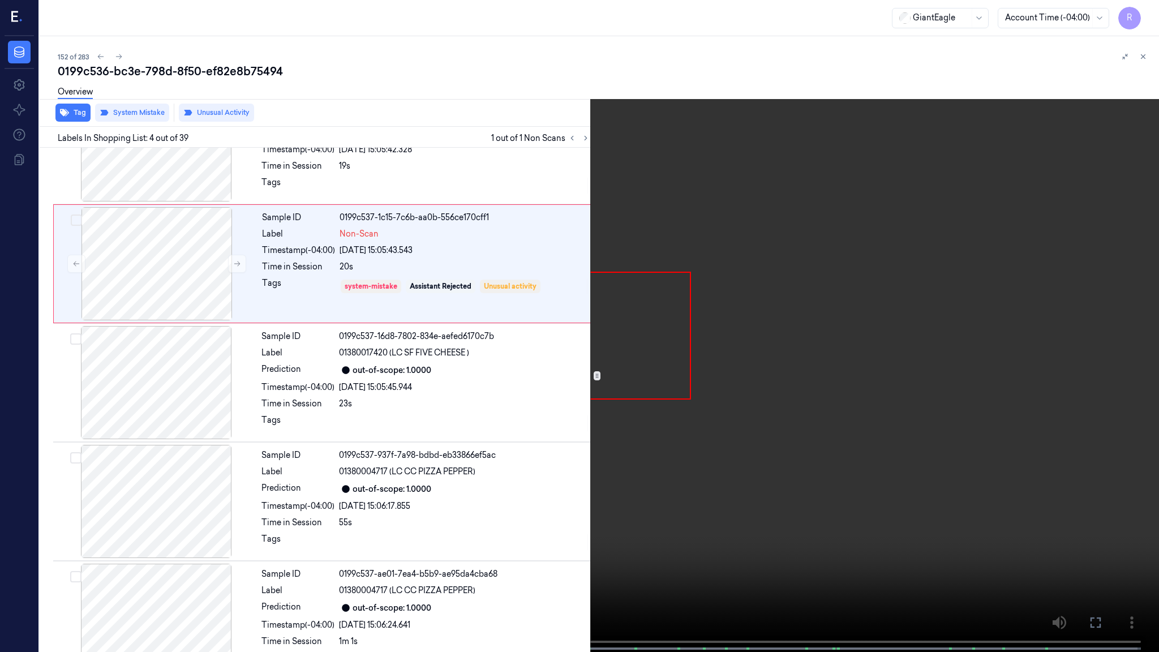
click at [789, 365] on video at bounding box center [579, 327] width 1159 height 654
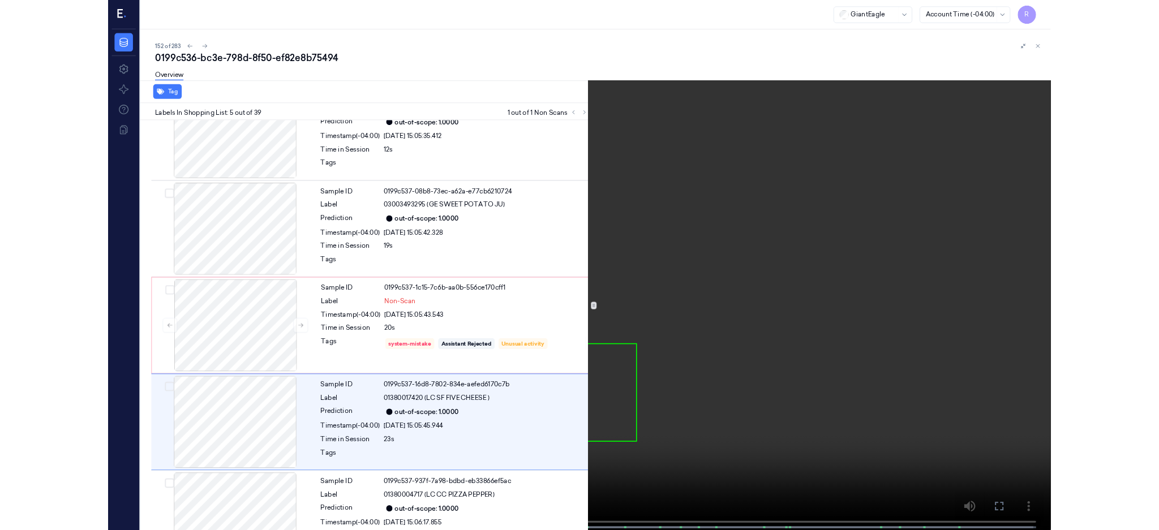
scroll to position [282, 0]
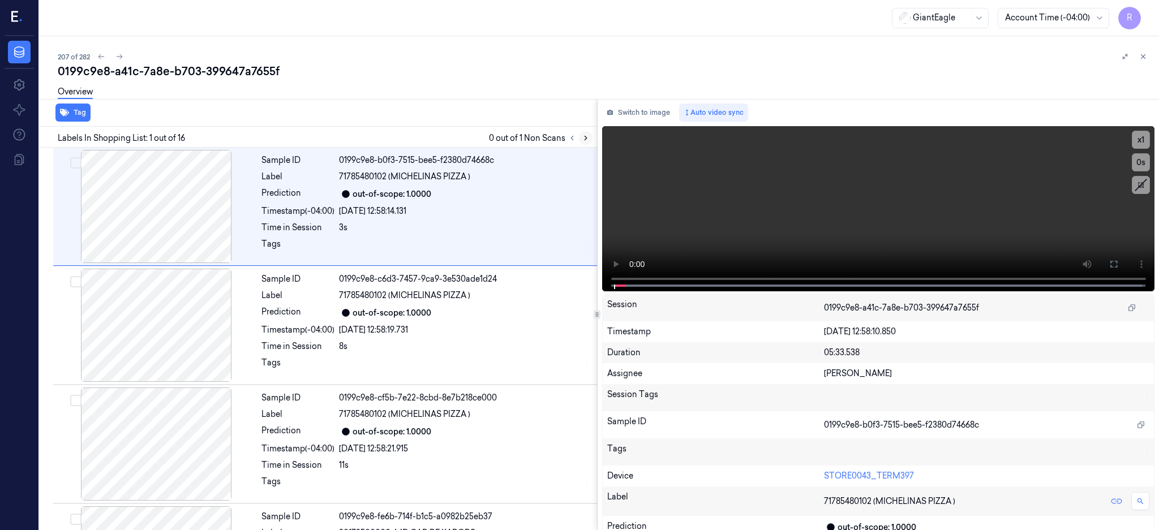
click at [587, 139] on icon at bounding box center [585, 138] width 2 height 4
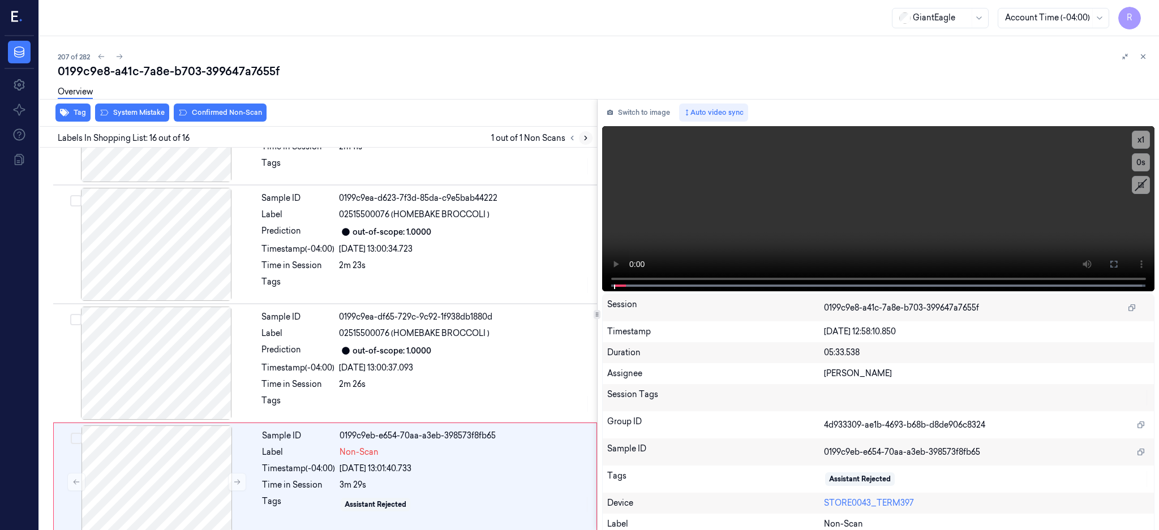
scroll to position [1522, 0]
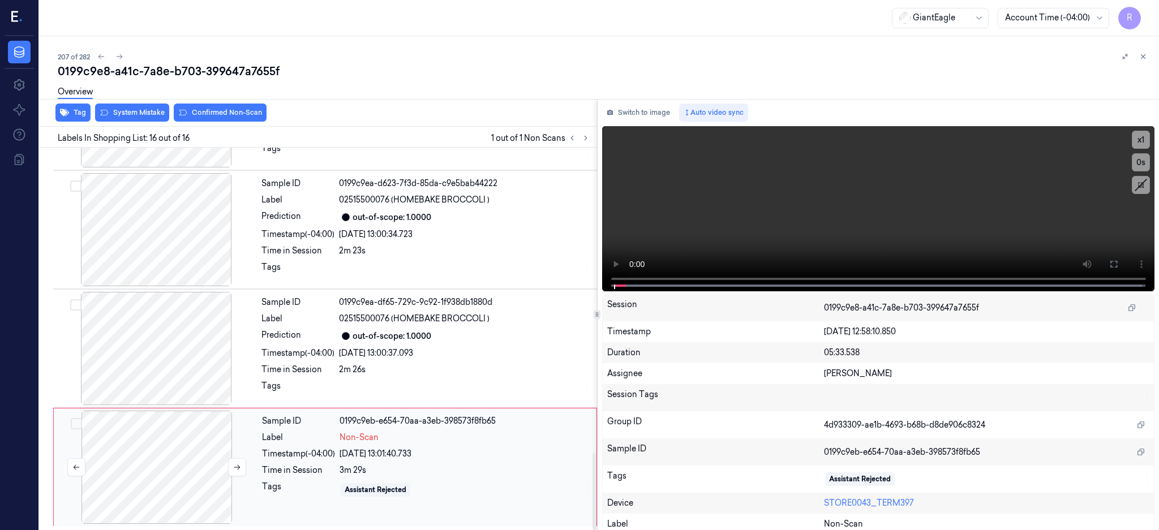
click at [157, 469] on div at bounding box center [156, 467] width 201 height 113
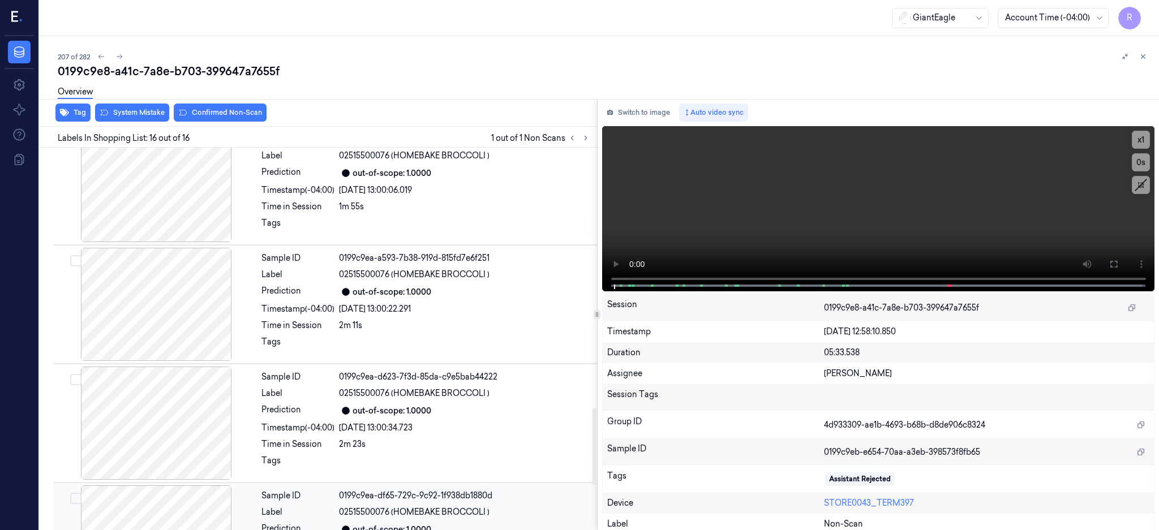
scroll to position [1296, 0]
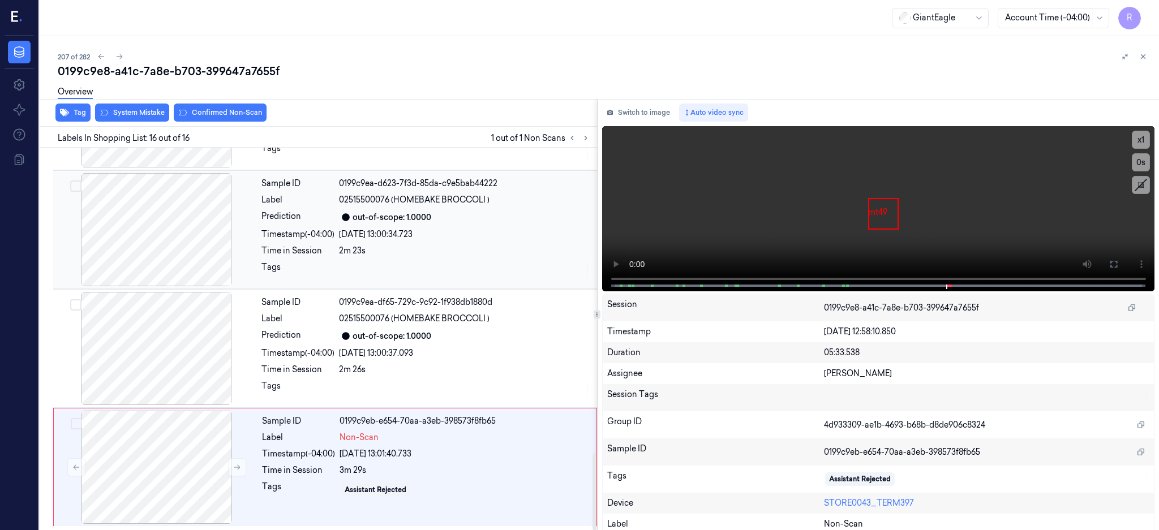
click at [184, 205] on div at bounding box center [155, 229] width 201 height 113
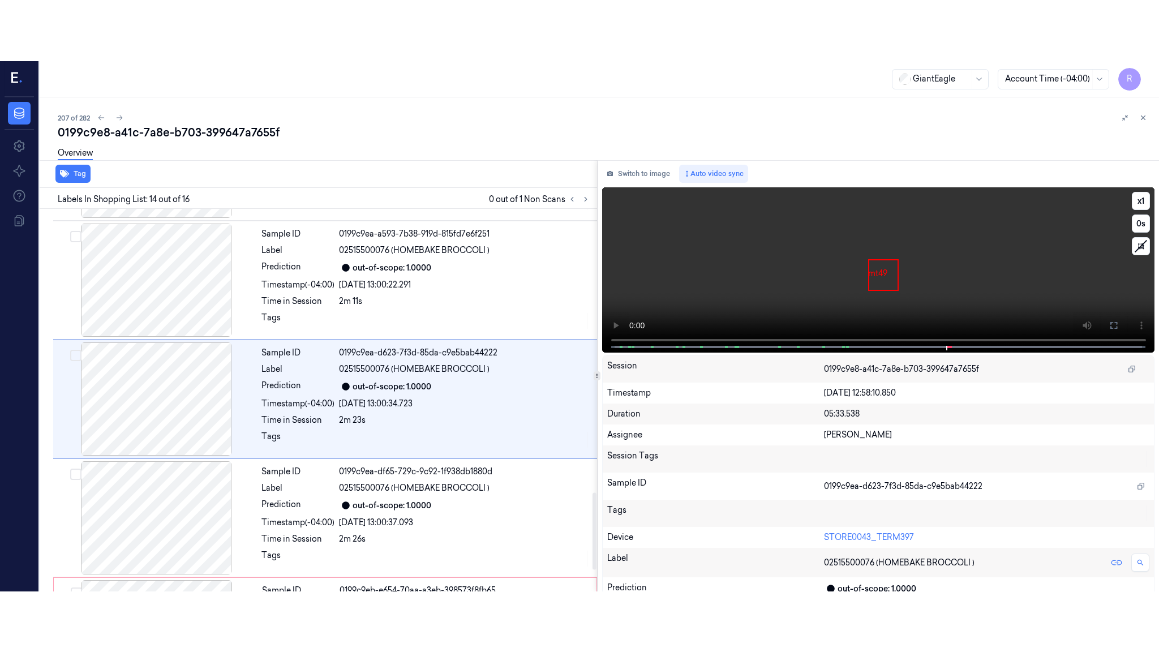
scroll to position [1413, 0]
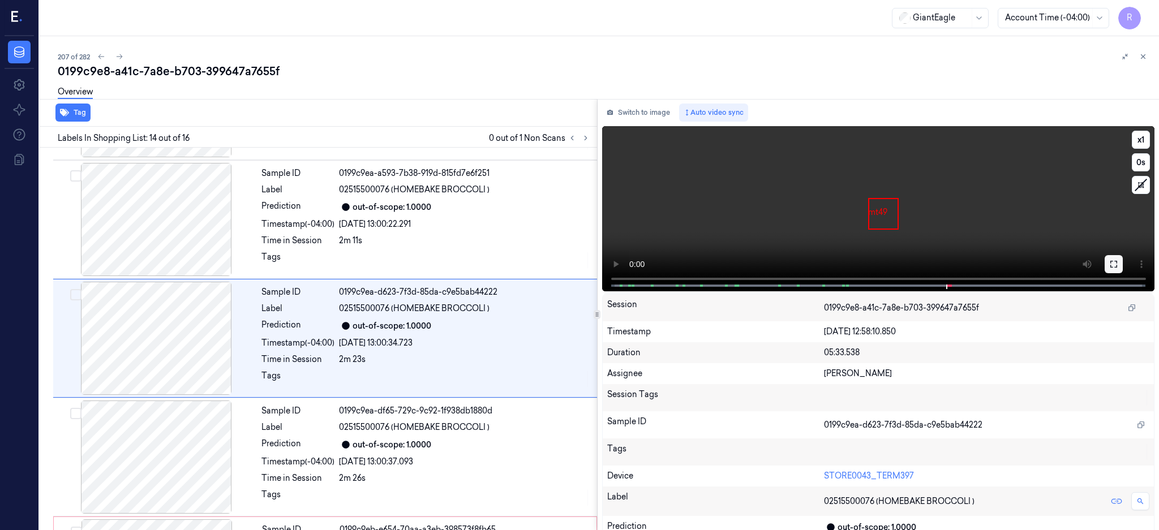
click at [1122, 268] on button at bounding box center [1113, 264] width 18 height 18
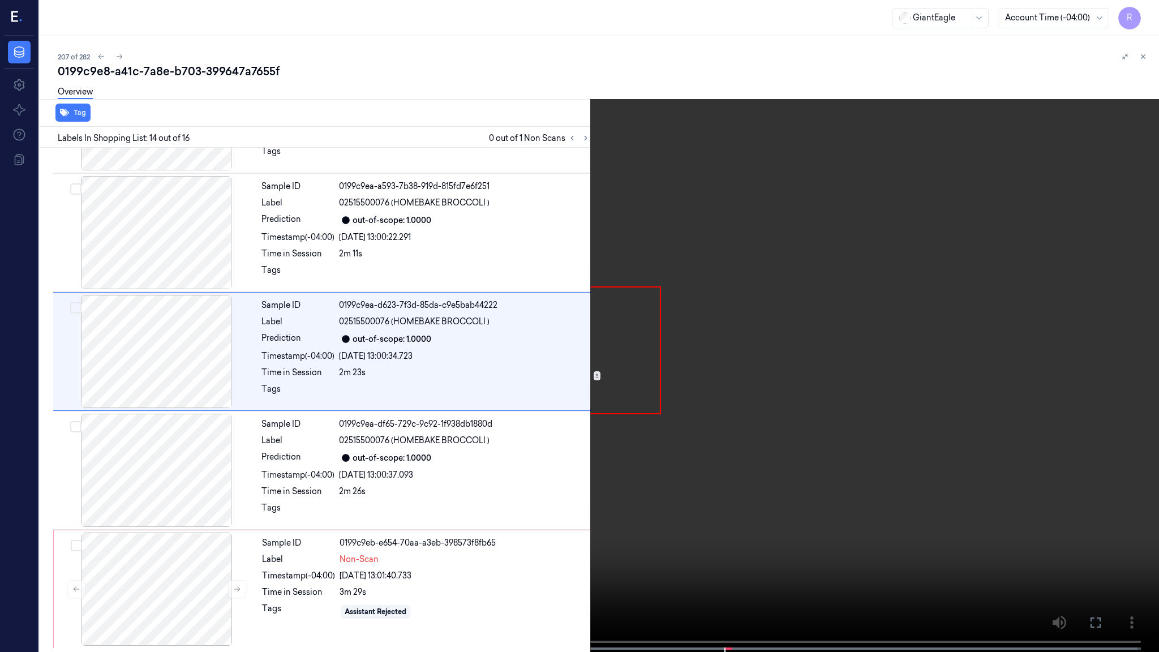
click at [675, 370] on video at bounding box center [579, 327] width 1159 height 654
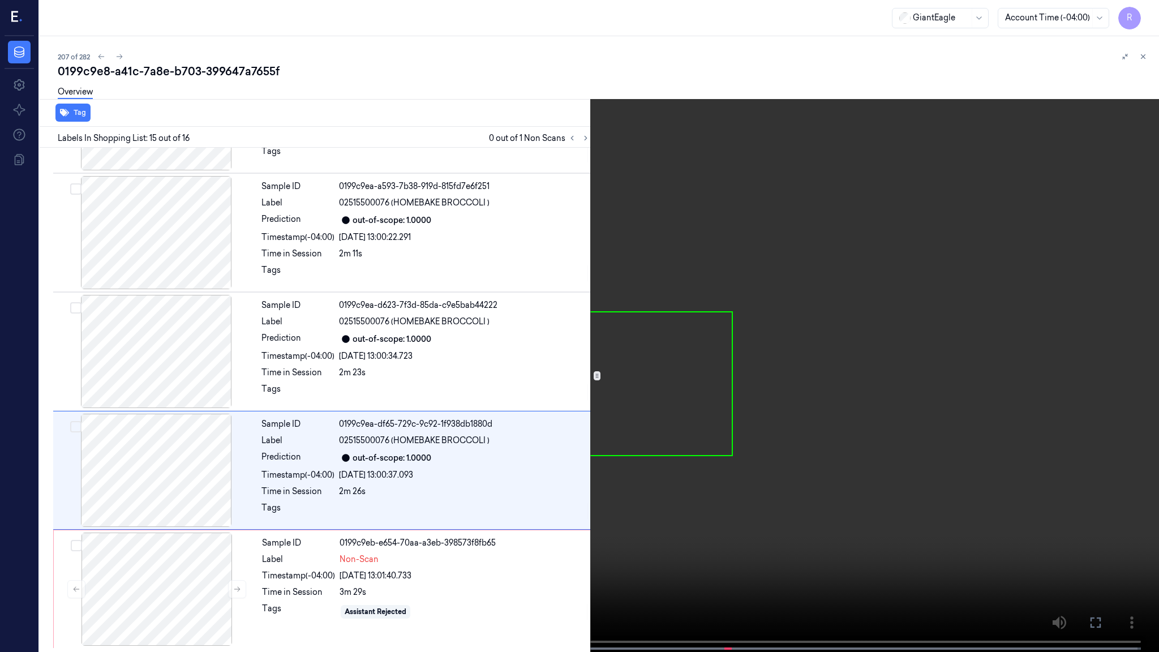
scroll to position [1400, 0]
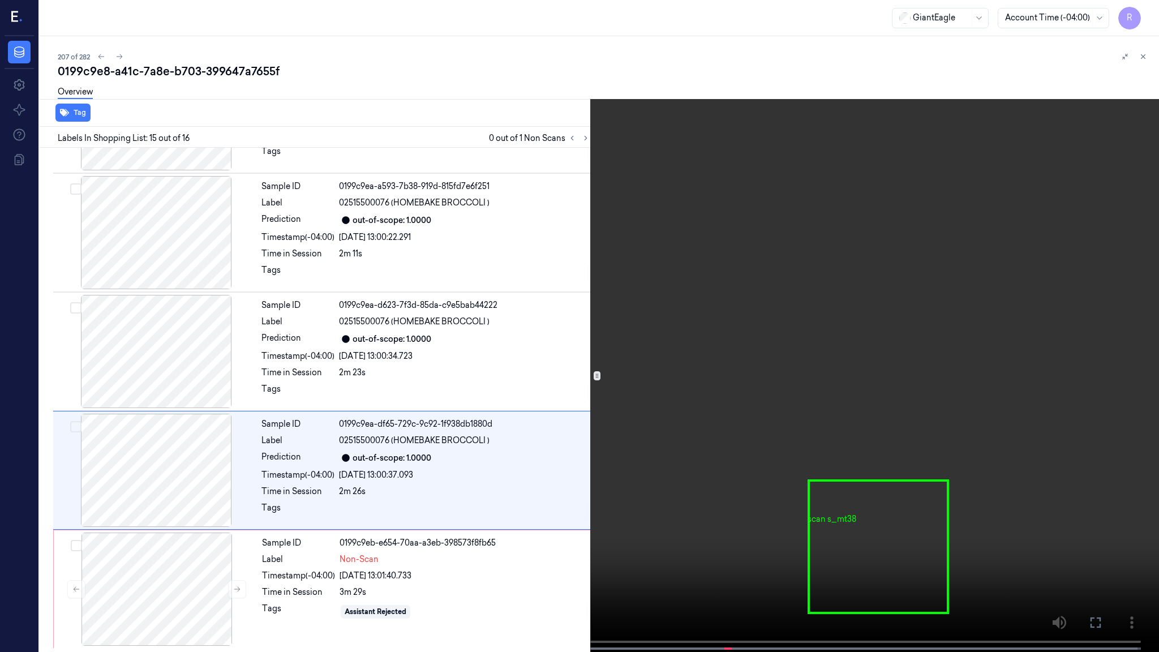
click at [368, 530] on span at bounding box center [369, 649] width 2 height 6
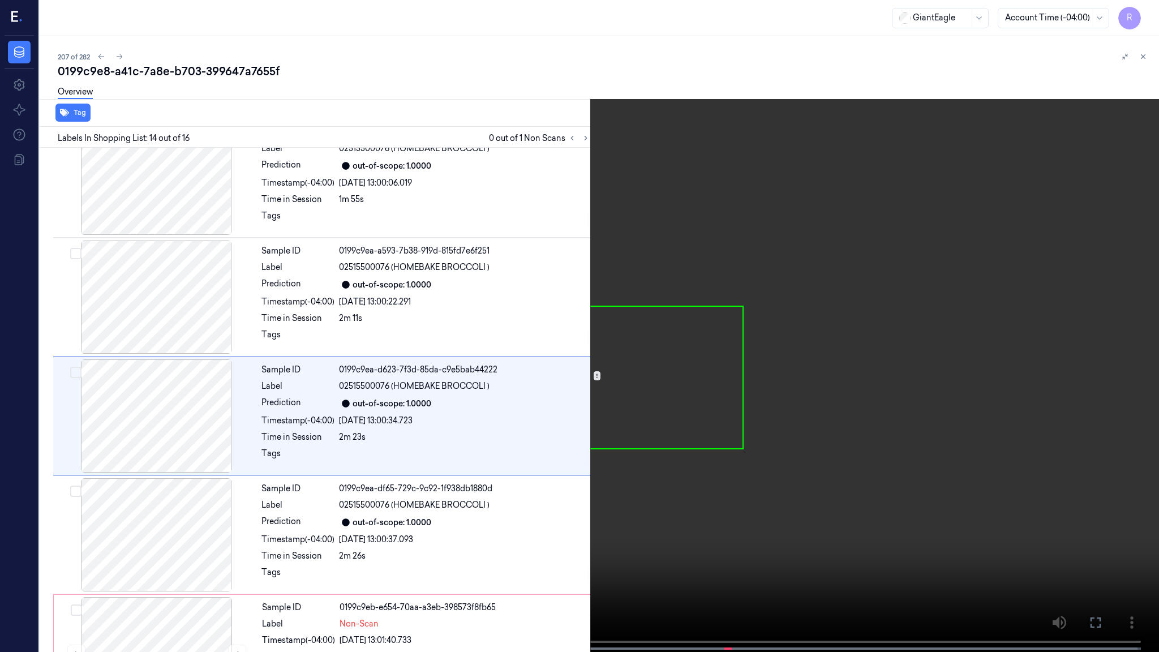
scroll to position [1352, 0]
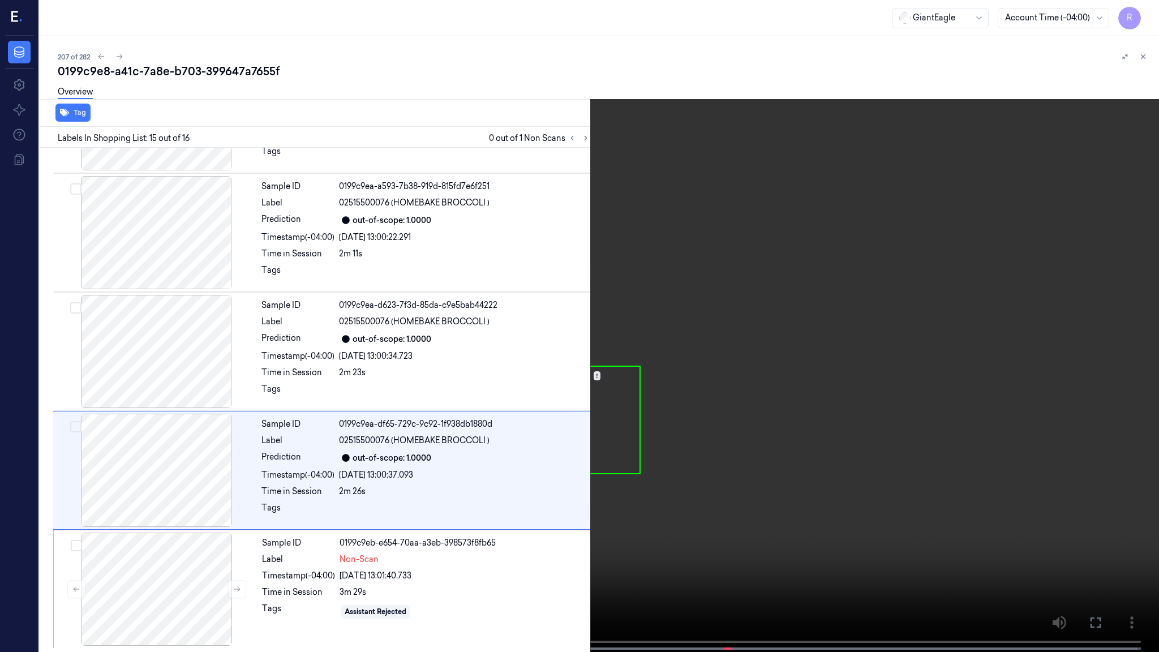
click at [842, 298] on video at bounding box center [579, 327] width 1159 height 654
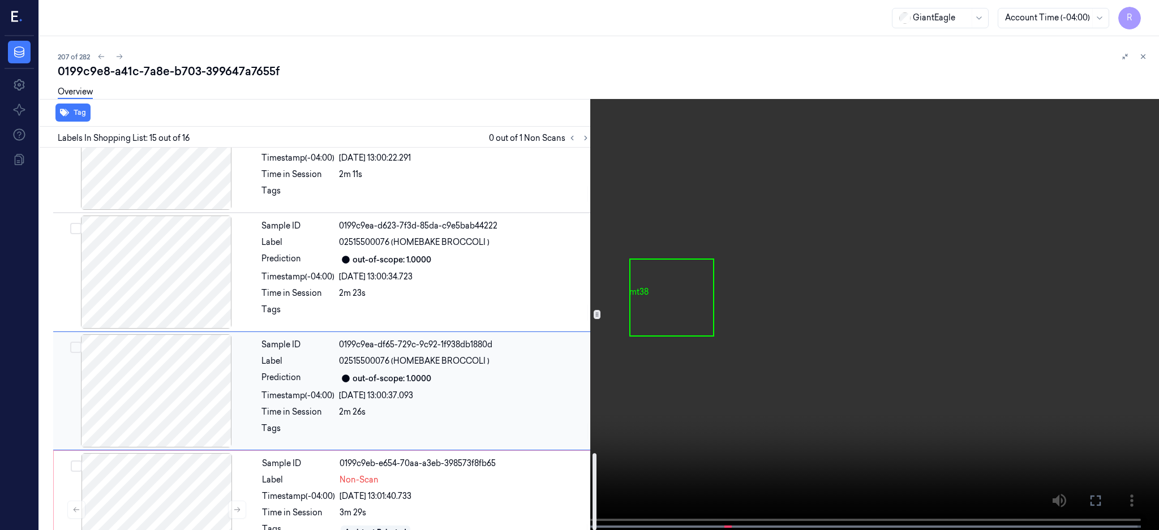
scroll to position [1522, 0]
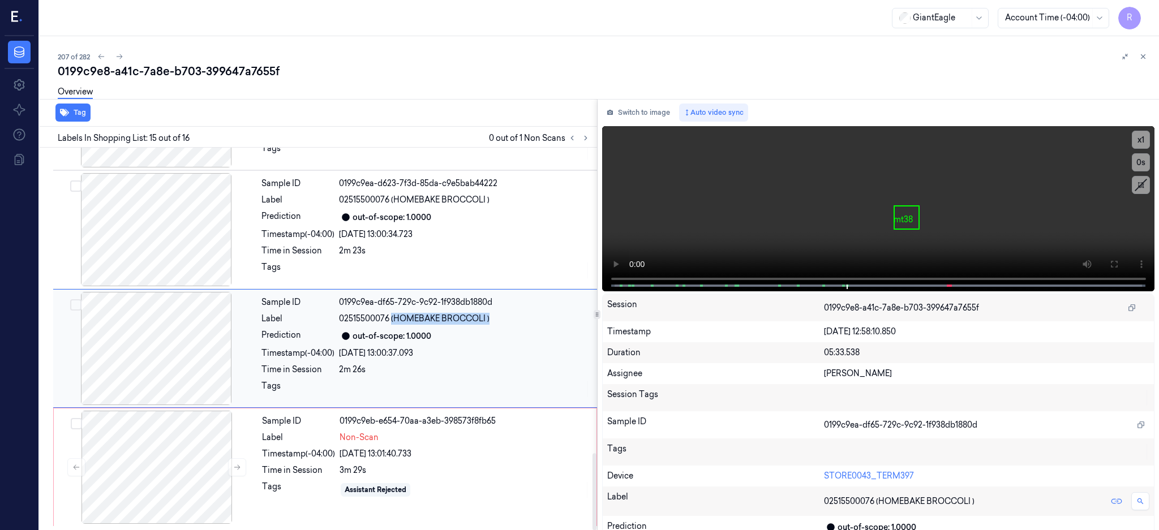
drag, startPoint x: 391, startPoint y: 319, endPoint x: 500, endPoint y: 322, distance: 108.1
click at [500, 322] on div "02515500076 (HOMEBAKE BROCCOLI )" at bounding box center [464, 319] width 251 height 12
copy span "(HOMEBAKE BROCCOLI )"
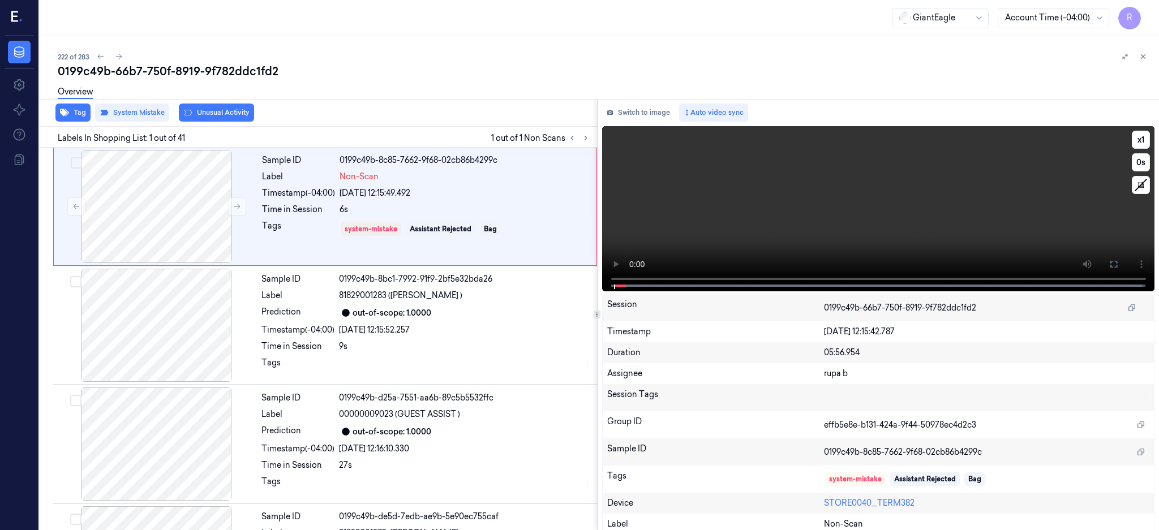
click at [186, 204] on div at bounding box center [156, 206] width 201 height 113
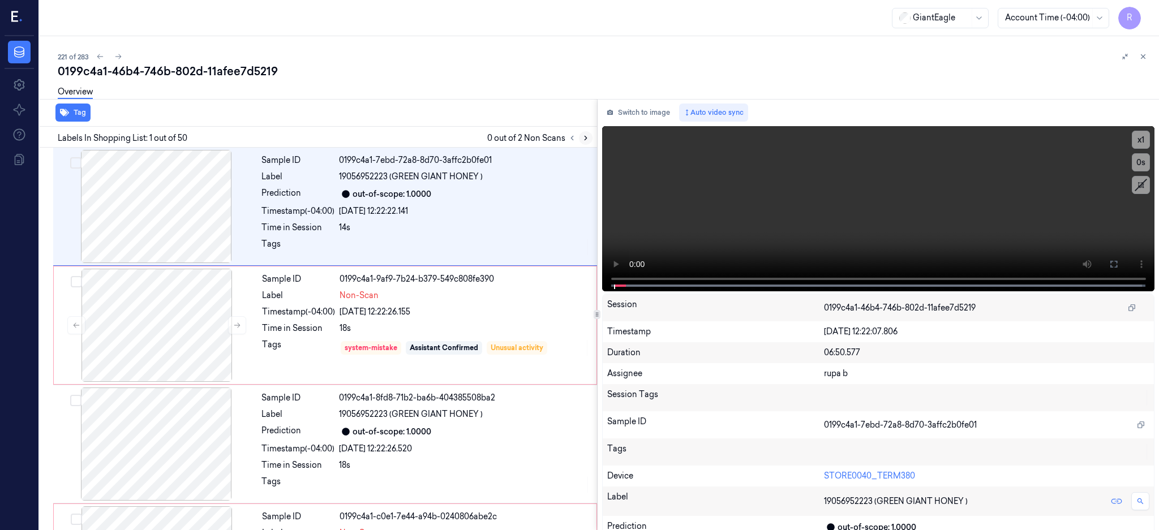
click at [589, 139] on icon at bounding box center [586, 138] width 8 height 8
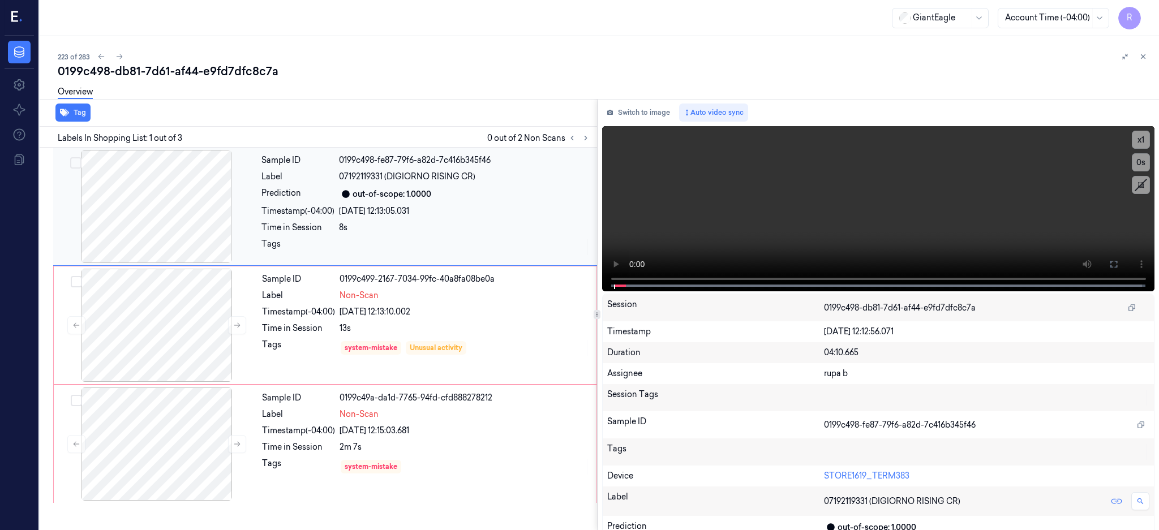
click at [143, 230] on div at bounding box center [155, 206] width 201 height 113
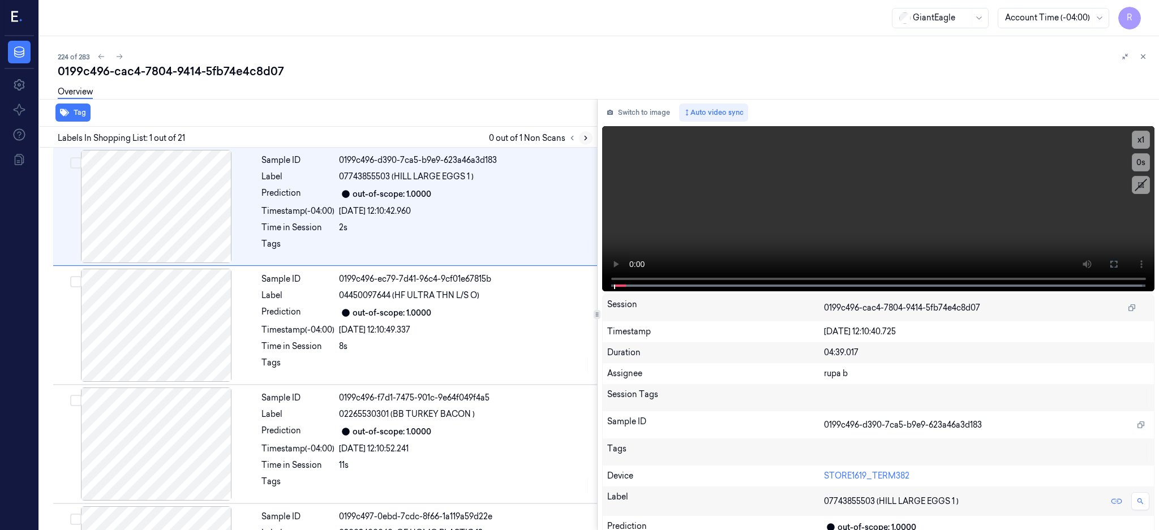
click at [589, 139] on icon at bounding box center [586, 138] width 8 height 8
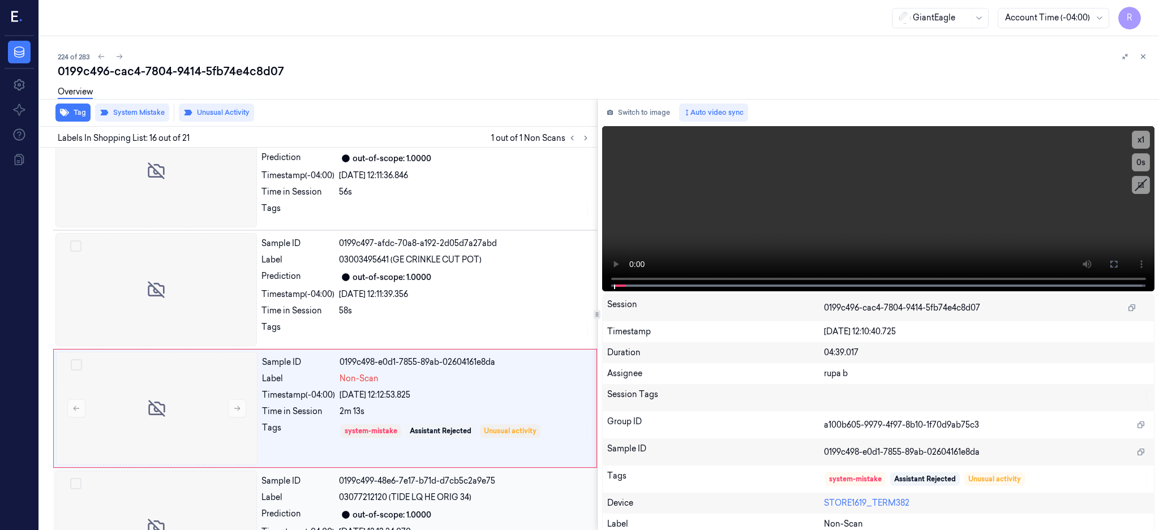
scroll to position [1650, 0]
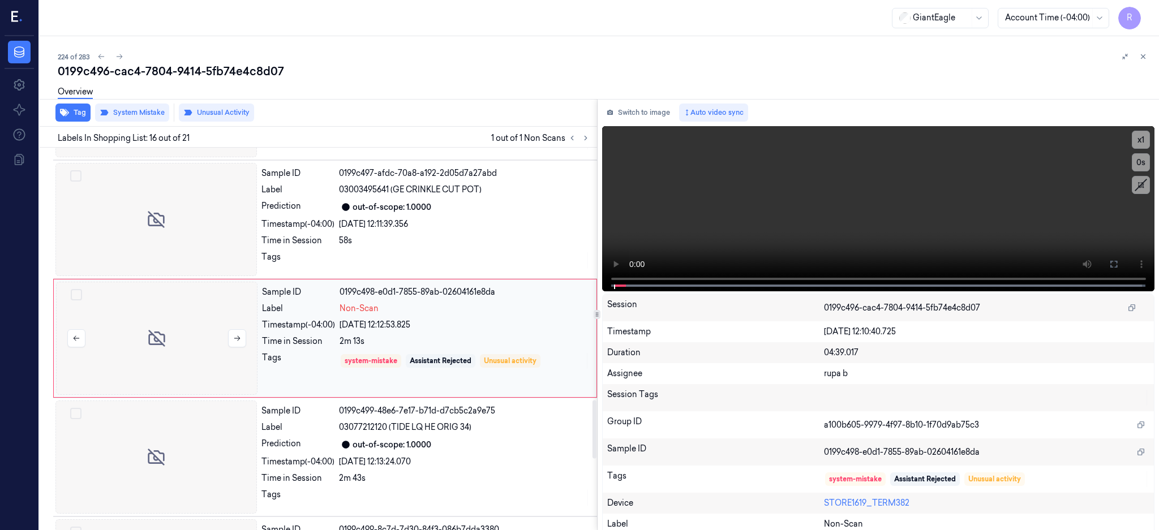
click at [148, 325] on div at bounding box center [156, 338] width 201 height 113
click at [227, 245] on div at bounding box center [155, 219] width 201 height 113
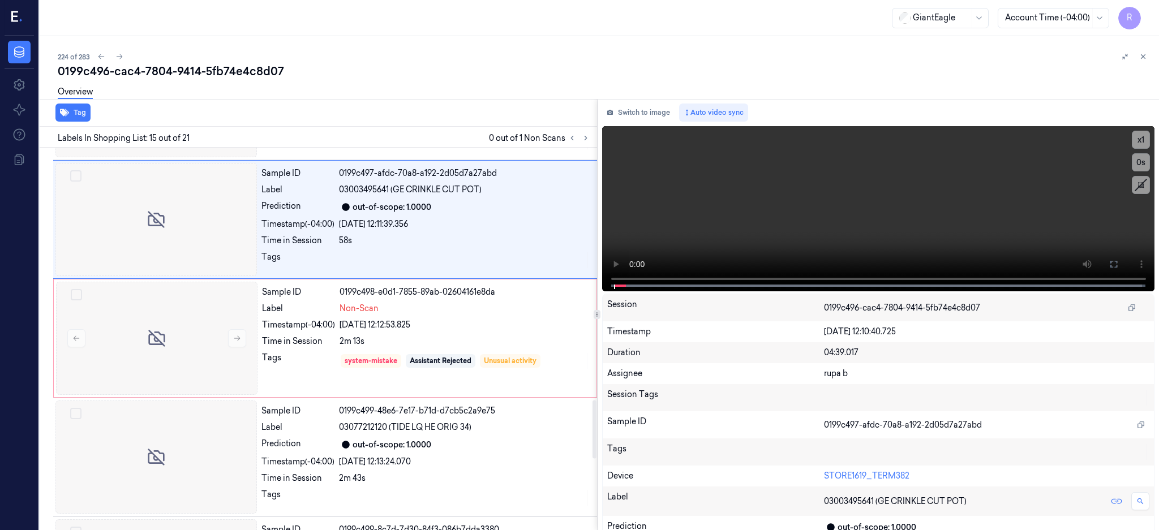
scroll to position [1531, 0]
